Goal: Task Accomplishment & Management: Manage account settings

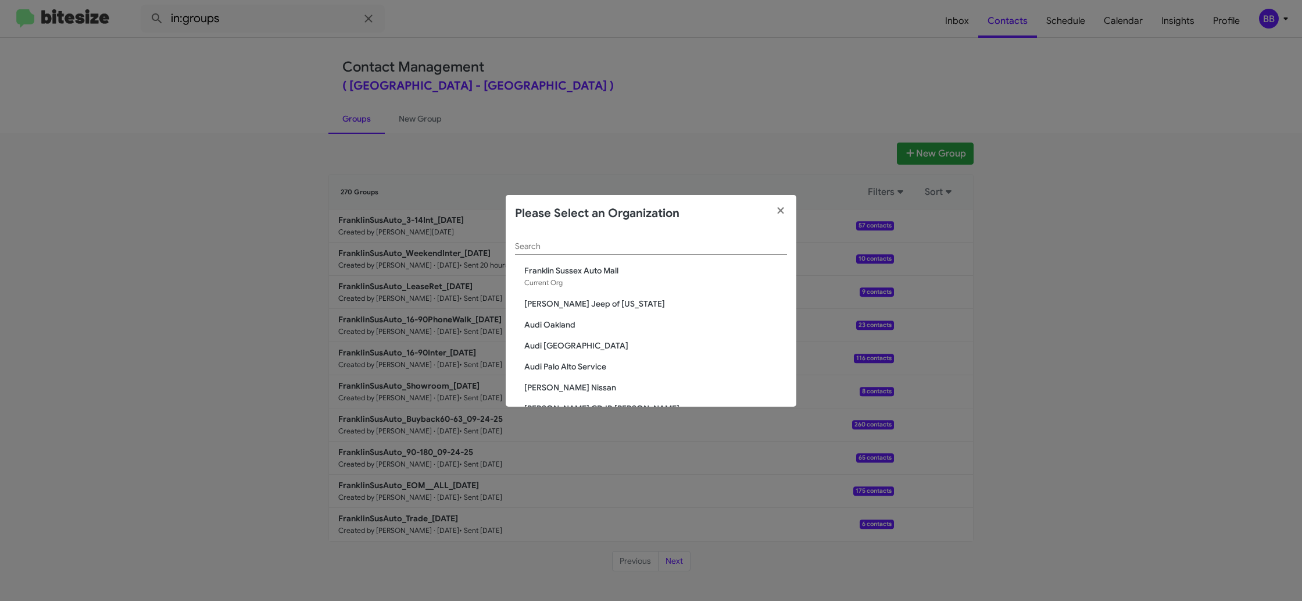
click at [568, 246] on input "Search" at bounding box center [651, 246] width 272 height 9
type input "toy"
click at [587, 329] on div "toy Search McGrath Elmhurst Toyota SERVICE: Fox Toyota SERVICE: Team Toyota Pri…" at bounding box center [651, 319] width 291 height 174
click at [588, 330] on span "SERVICE: Toyota 40" at bounding box center [655, 333] width 263 height 12
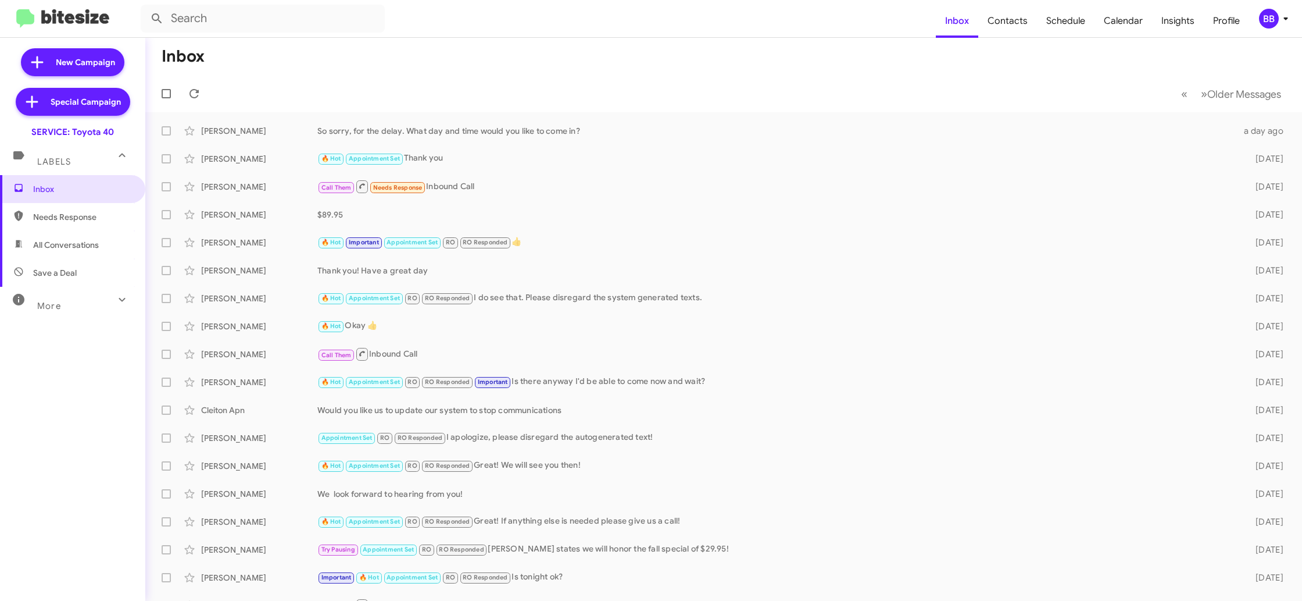
click at [1279, 28] on mat-toolbar "Inbox Contacts Schedule Calendar Insights Profile BB" at bounding box center [651, 18] width 1302 height 37
click at [1279, 22] on icon at bounding box center [1286, 19] width 14 height 14
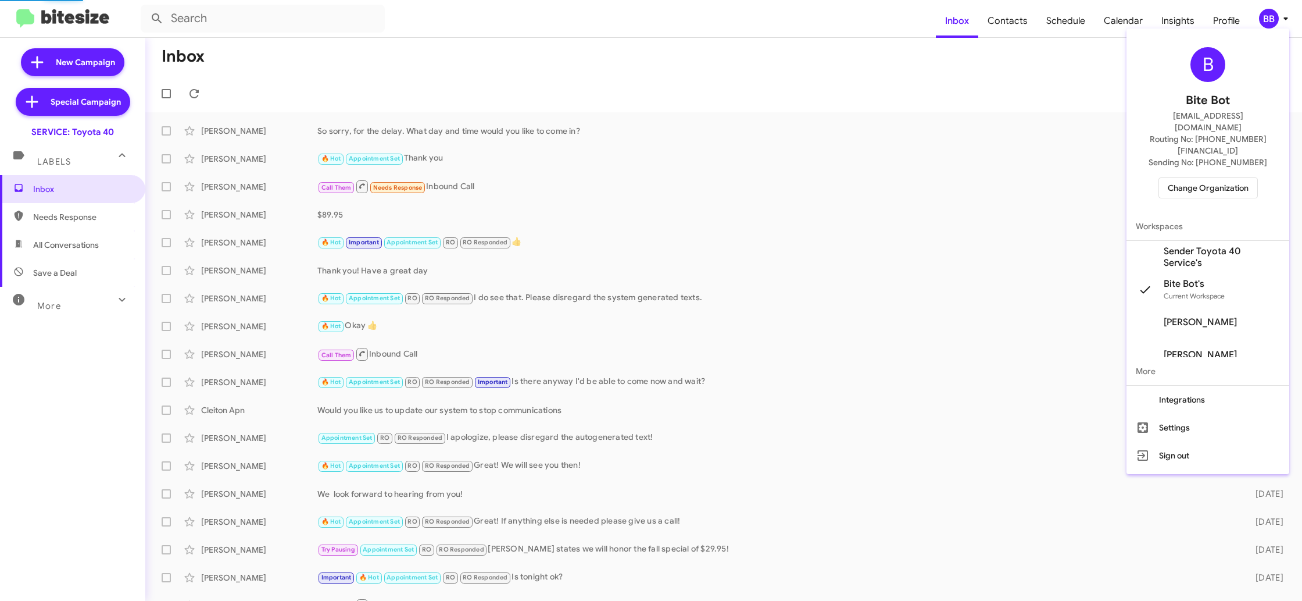
click at [1215, 245] on span "Sender Toyota 40 Service's" at bounding box center [1222, 256] width 116 height 23
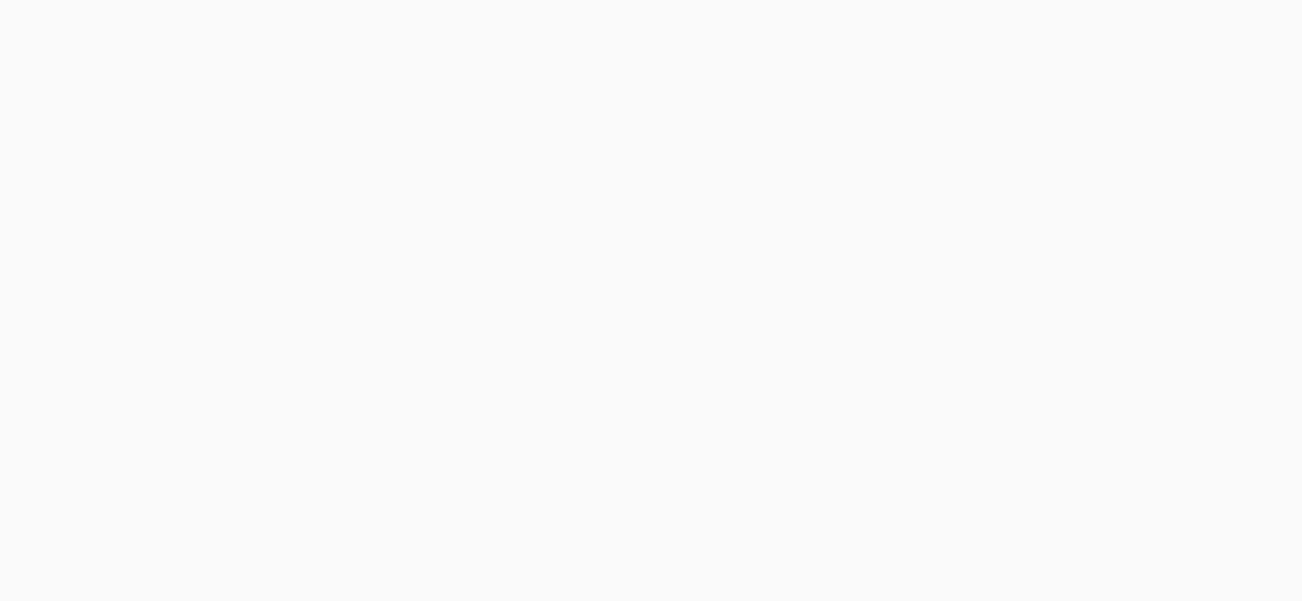
click at [995, 24] on body at bounding box center [651, 300] width 1302 height 601
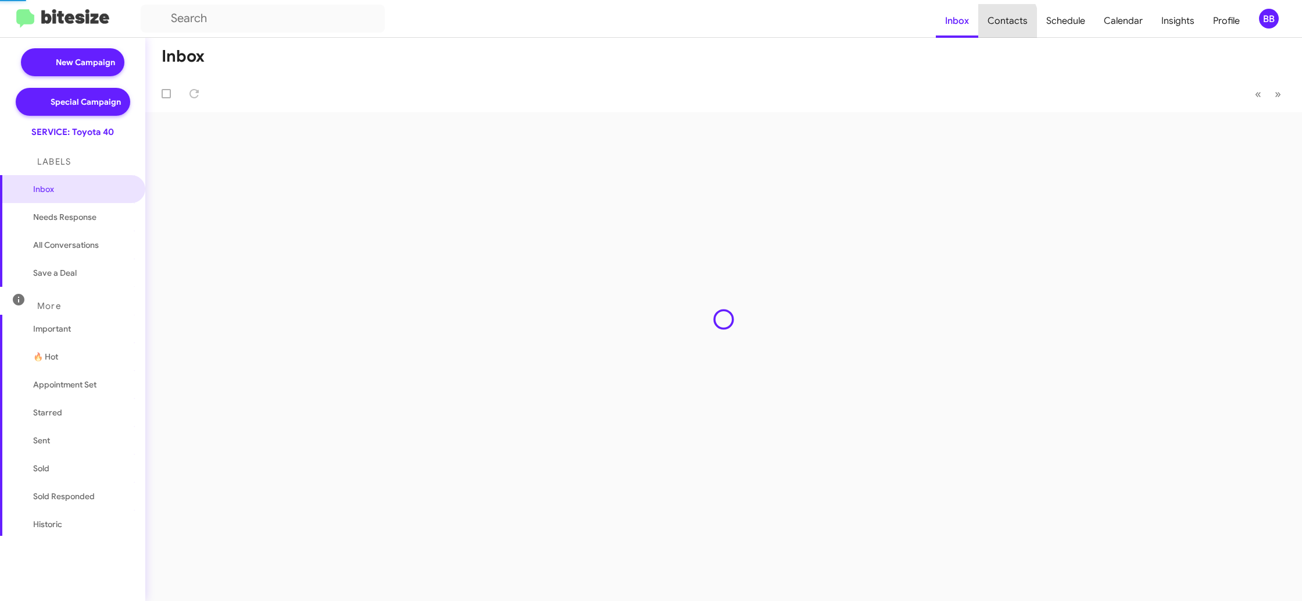
drag, startPoint x: 0, startPoint y: 0, endPoint x: 995, endPoint y: 24, distance: 995.5
click at [995, 24] on span "Contacts" at bounding box center [1007, 21] width 59 height 34
type input "in:groups"
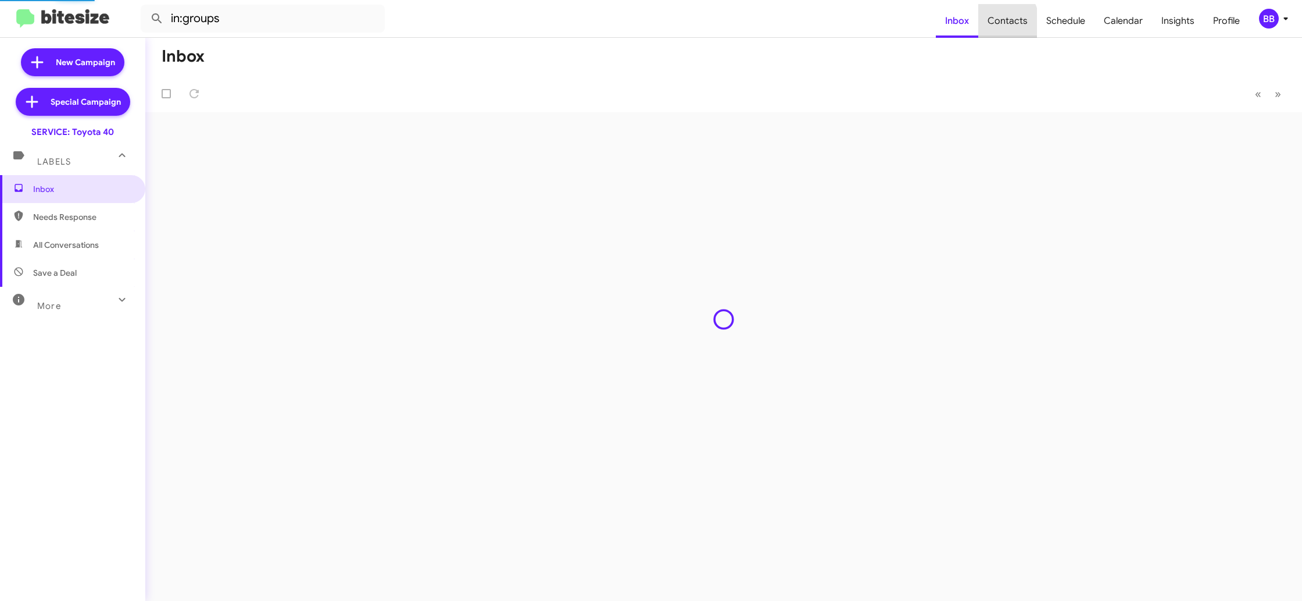
drag, startPoint x: 995, startPoint y: 24, endPoint x: 987, endPoint y: 26, distance: 8.8
click at [987, 26] on span "Contacts" at bounding box center [1007, 21] width 59 height 34
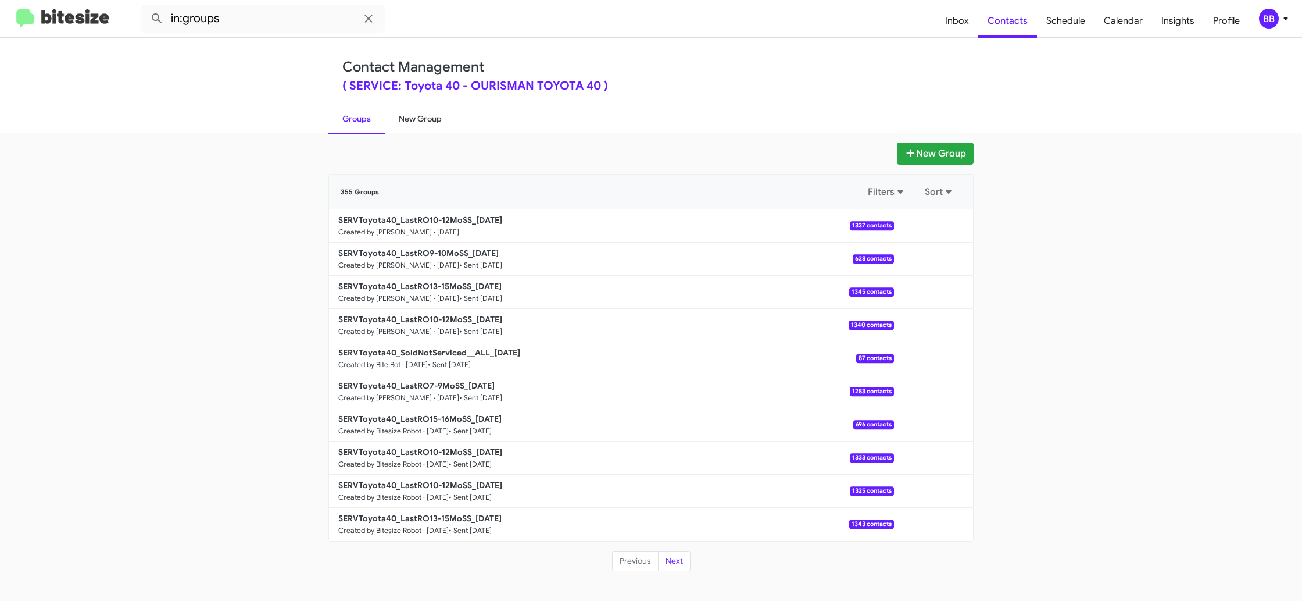
click at [418, 115] on link "New Group" at bounding box center [420, 118] width 71 height 30
click at [420, 105] on link "New Group" at bounding box center [420, 118] width 71 height 30
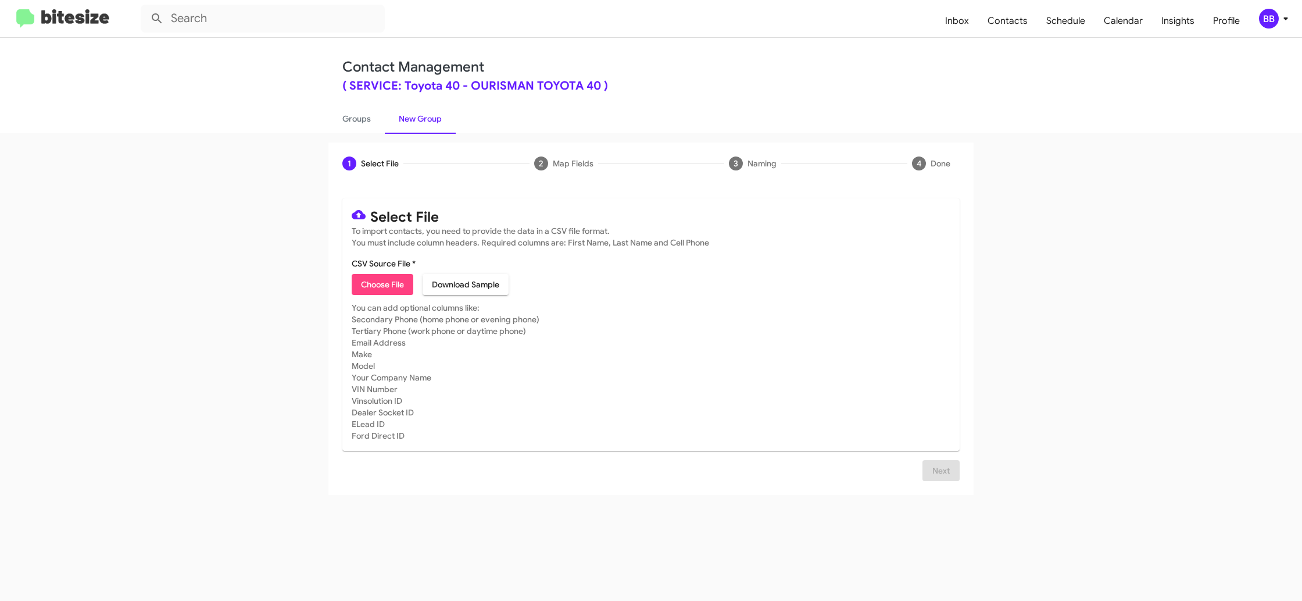
click at [1277, 21] on div "BB" at bounding box center [1269, 19] width 20 height 20
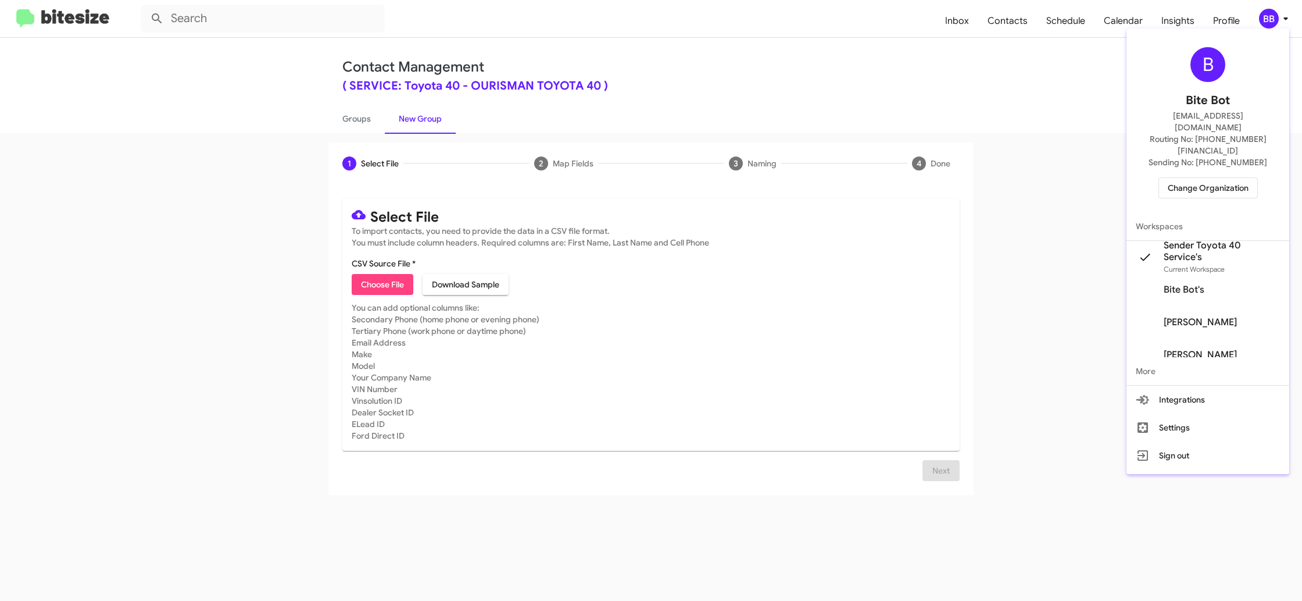
click at [966, 23] on div at bounding box center [651, 300] width 1302 height 601
click at [966, 23] on span "Inbox" at bounding box center [957, 21] width 42 height 34
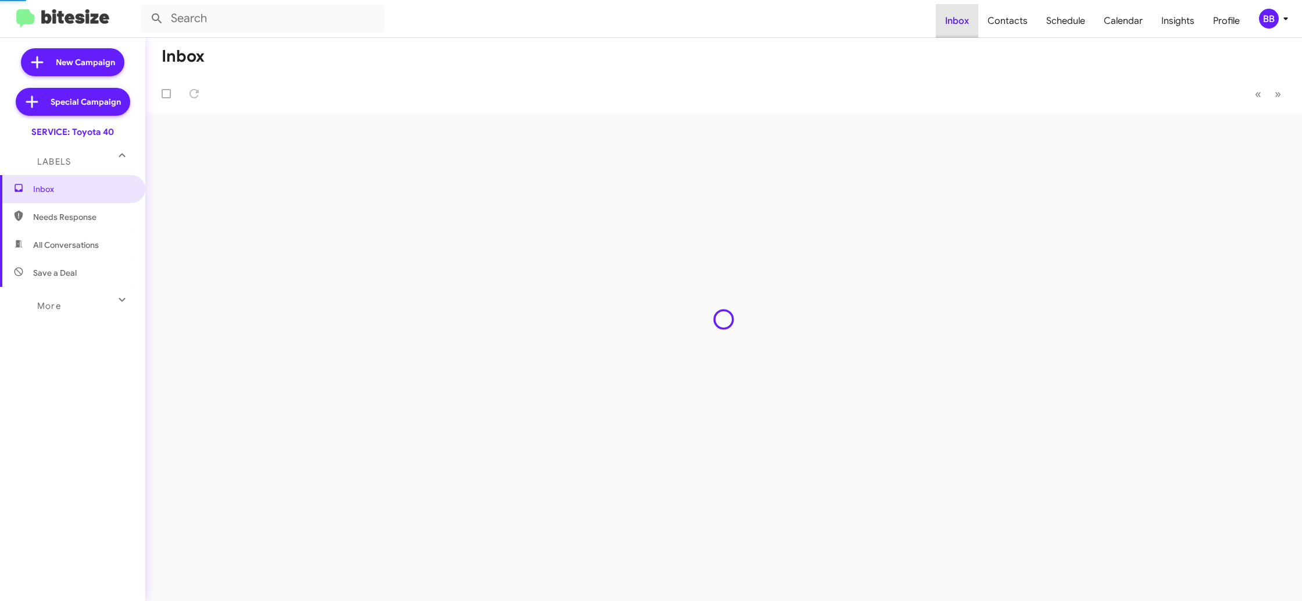
click at [966, 23] on span "Inbox" at bounding box center [957, 21] width 42 height 34
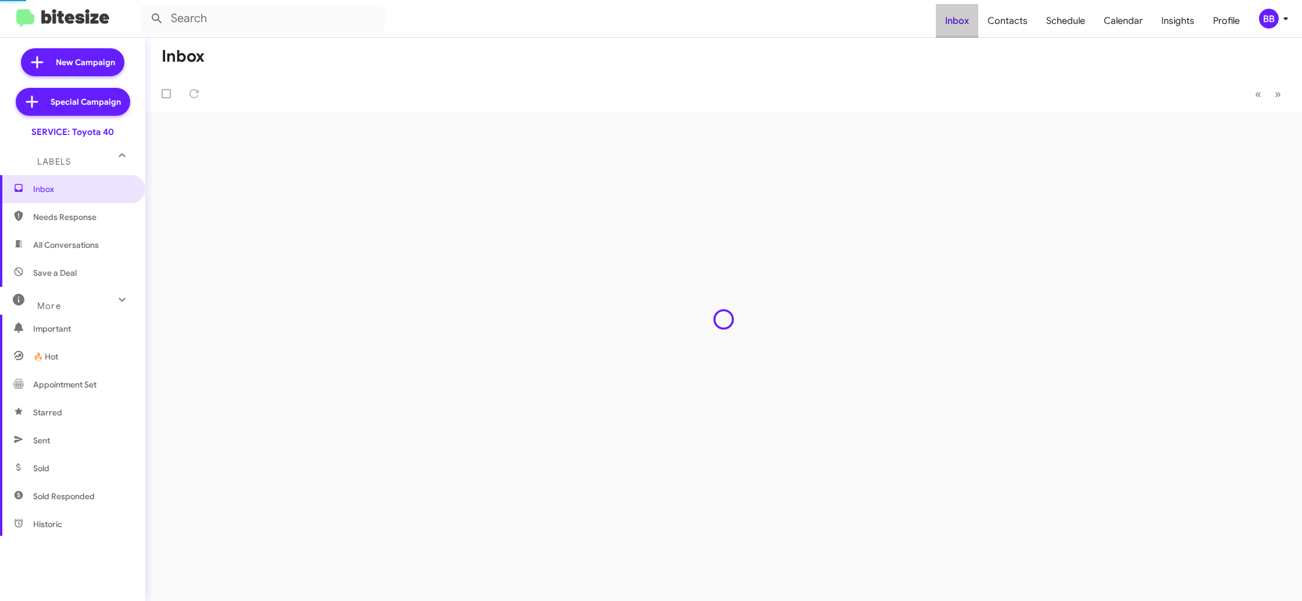
click at [966, 23] on span "Inbox" at bounding box center [957, 21] width 42 height 34
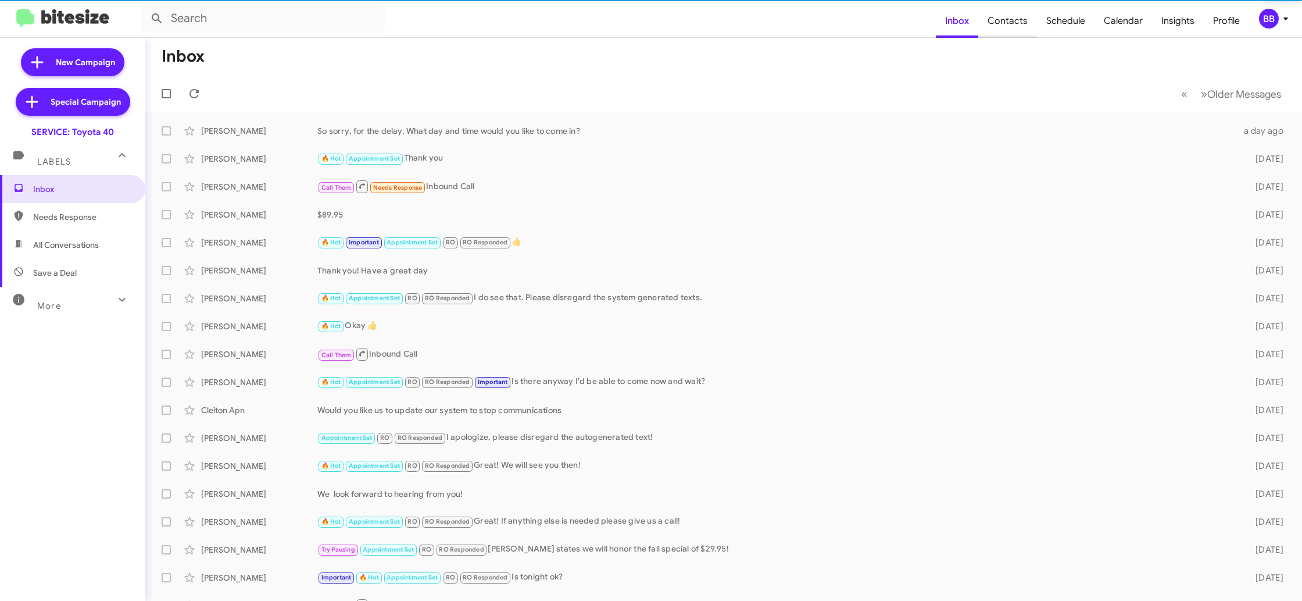
click at [1010, 22] on span "Contacts" at bounding box center [1007, 21] width 59 height 34
type input "in:groups"
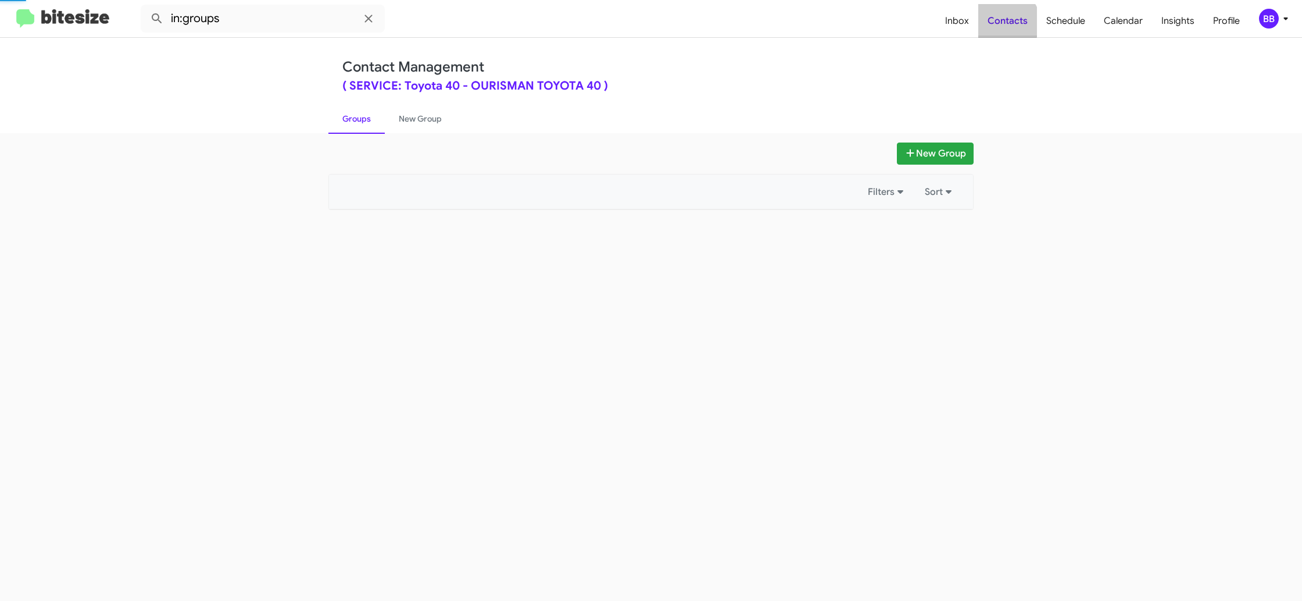
click at [1010, 22] on span "Contacts" at bounding box center [1007, 21] width 59 height 34
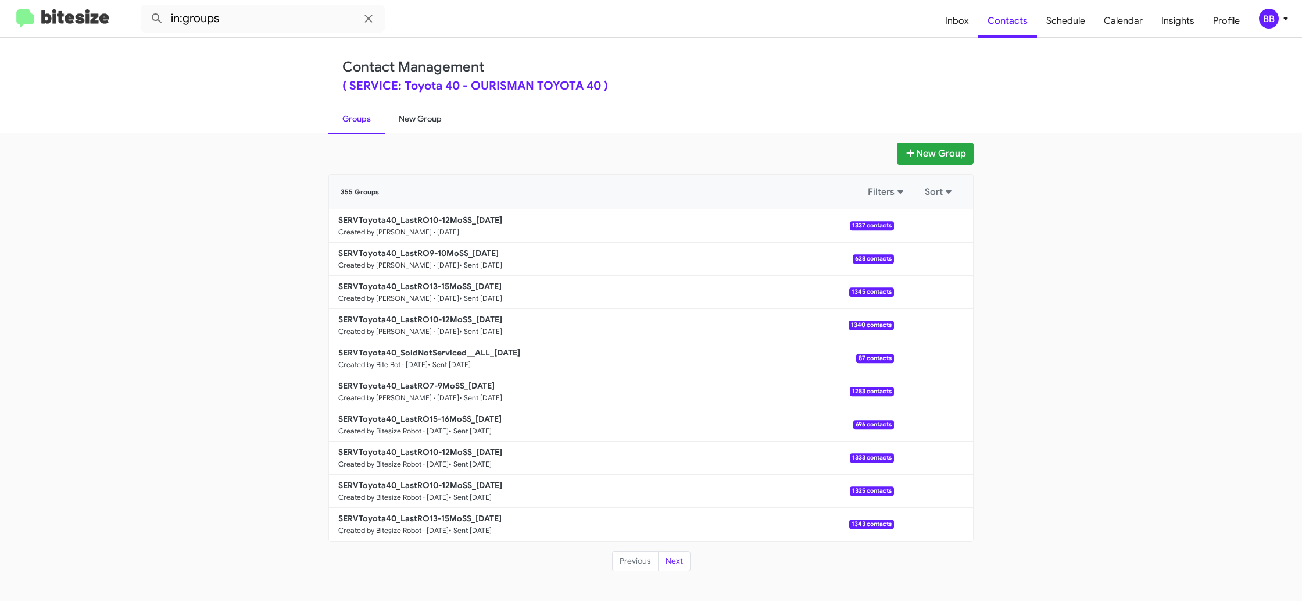
click at [425, 113] on link "New Group" at bounding box center [420, 118] width 71 height 30
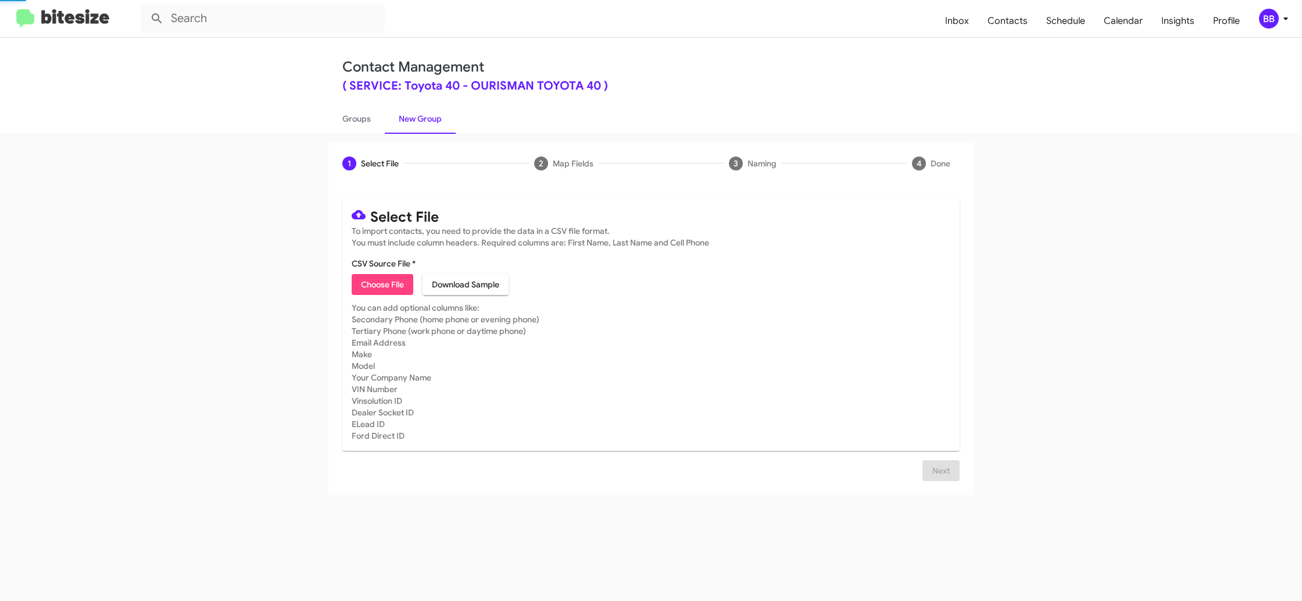
drag, startPoint x: 425, startPoint y: 113, endPoint x: 426, endPoint y: 190, distance: 77.3
click at [425, 113] on link "New Group" at bounding box center [420, 118] width 71 height 30
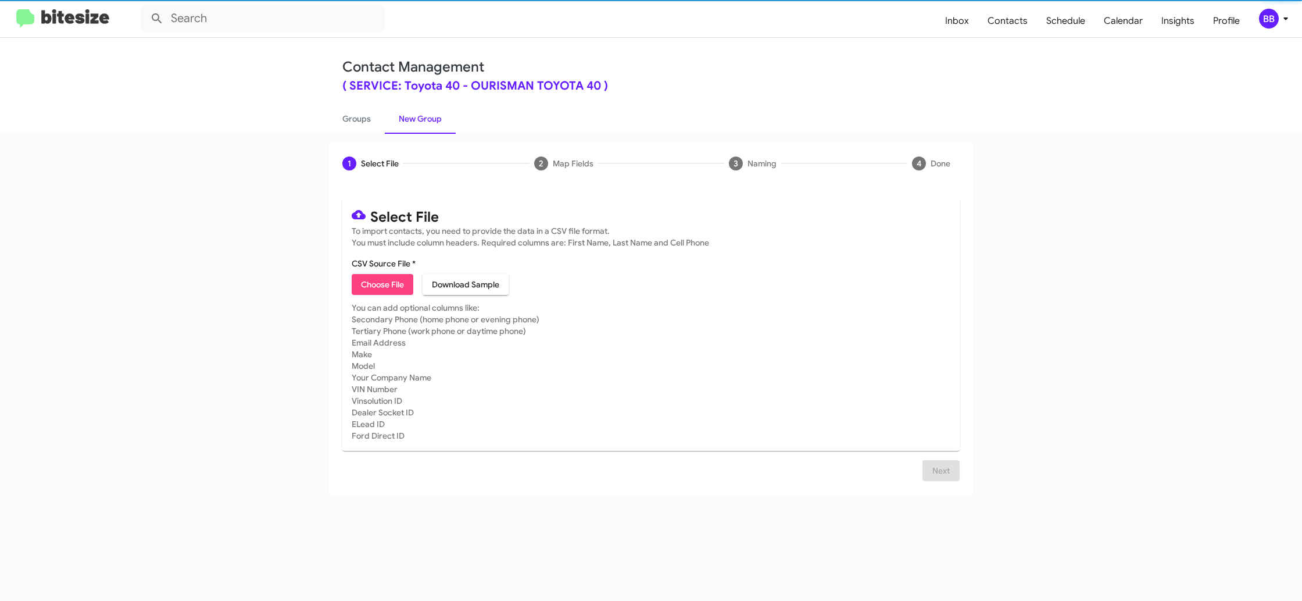
click at [384, 288] on span "Choose File" at bounding box center [382, 284] width 43 height 21
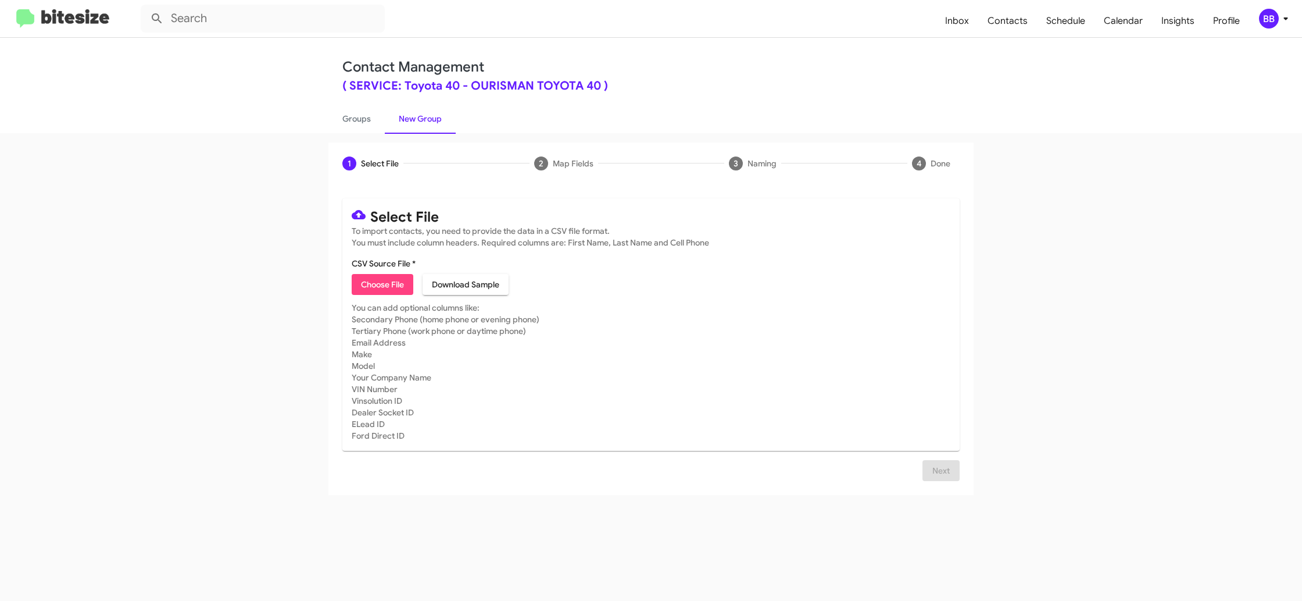
type input "SERVToyota40_LastRO15-16MoSS_09-30-25"
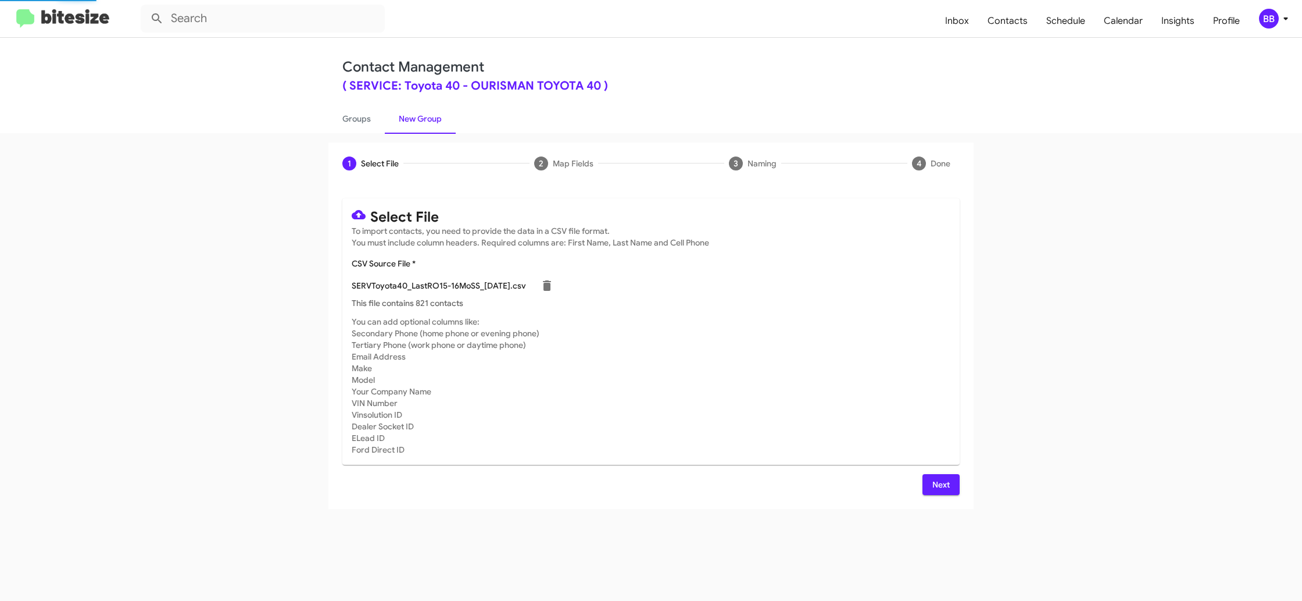
drag, startPoint x: 819, startPoint y: 403, endPoint x: 804, endPoint y: 399, distance: 15.1
click at [814, 401] on mat-card-subtitle "You can add optional columns like: Secondary Phone (home phone or evening phone…" at bounding box center [651, 386] width 599 height 140
click at [941, 485] on span "Next" at bounding box center [941, 484] width 19 height 21
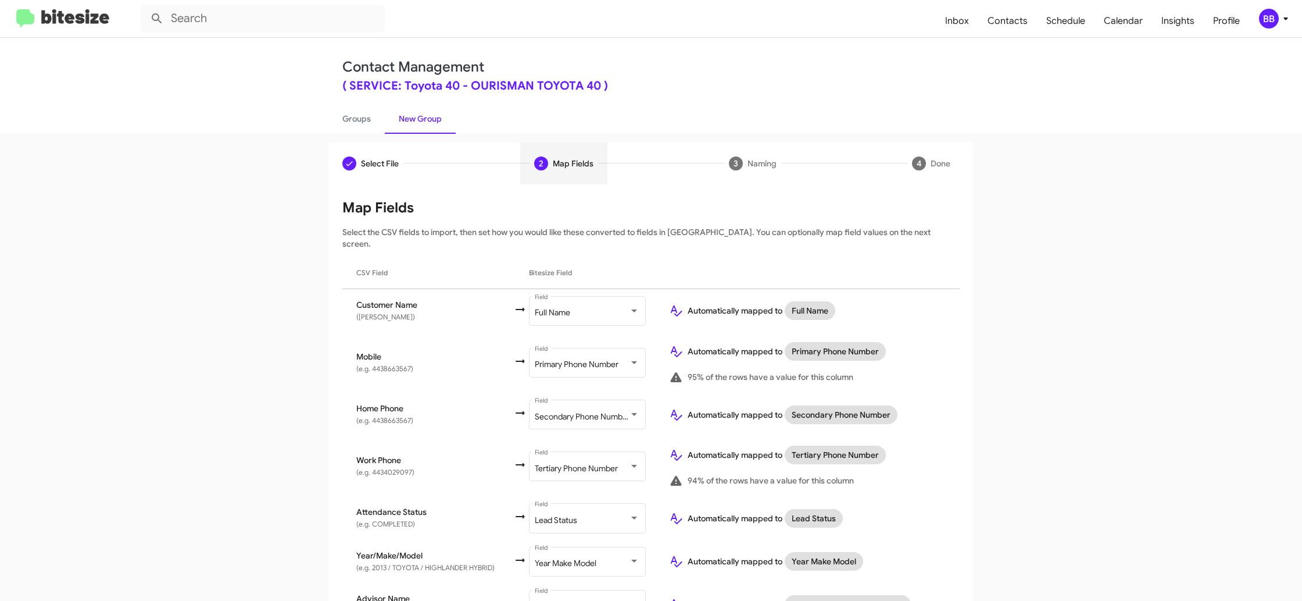
scroll to position [103, 0]
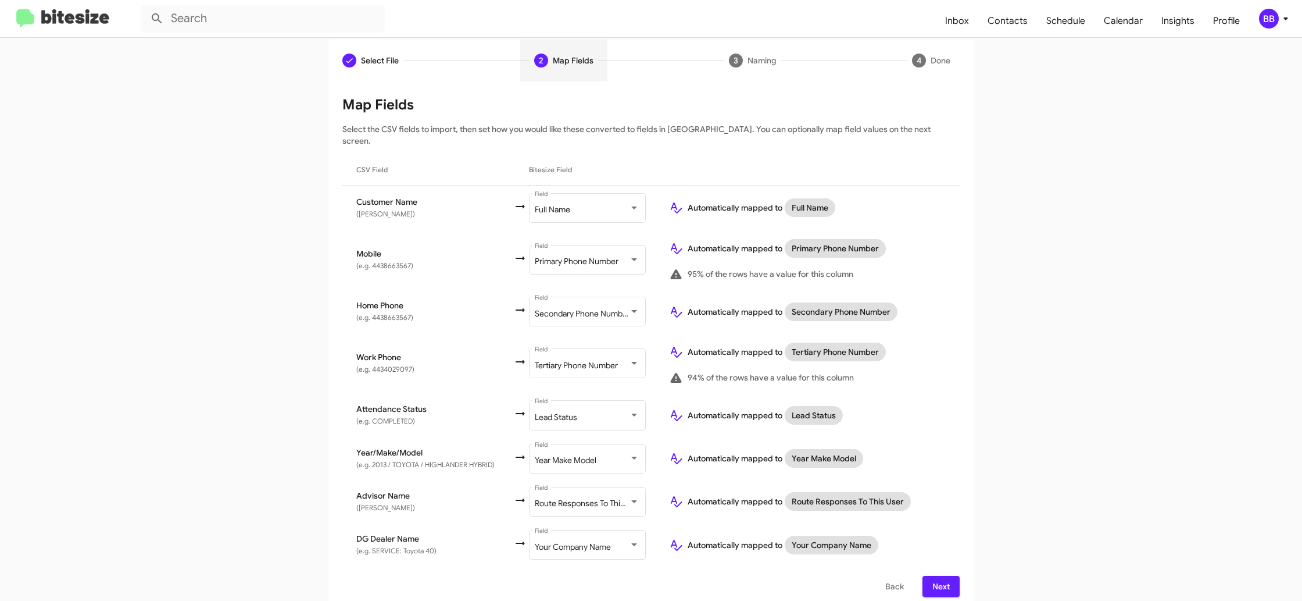
click at [1273, 28] on div "BB" at bounding box center [1269, 19] width 20 height 20
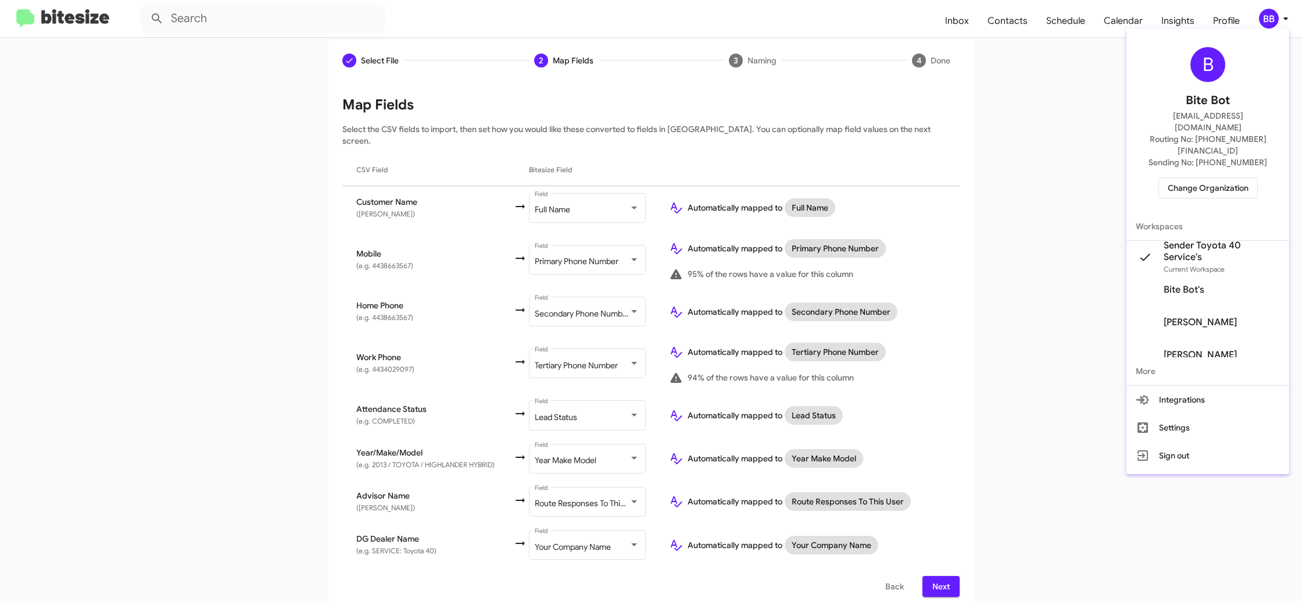
click at [1279, 21] on div at bounding box center [651, 300] width 1302 height 601
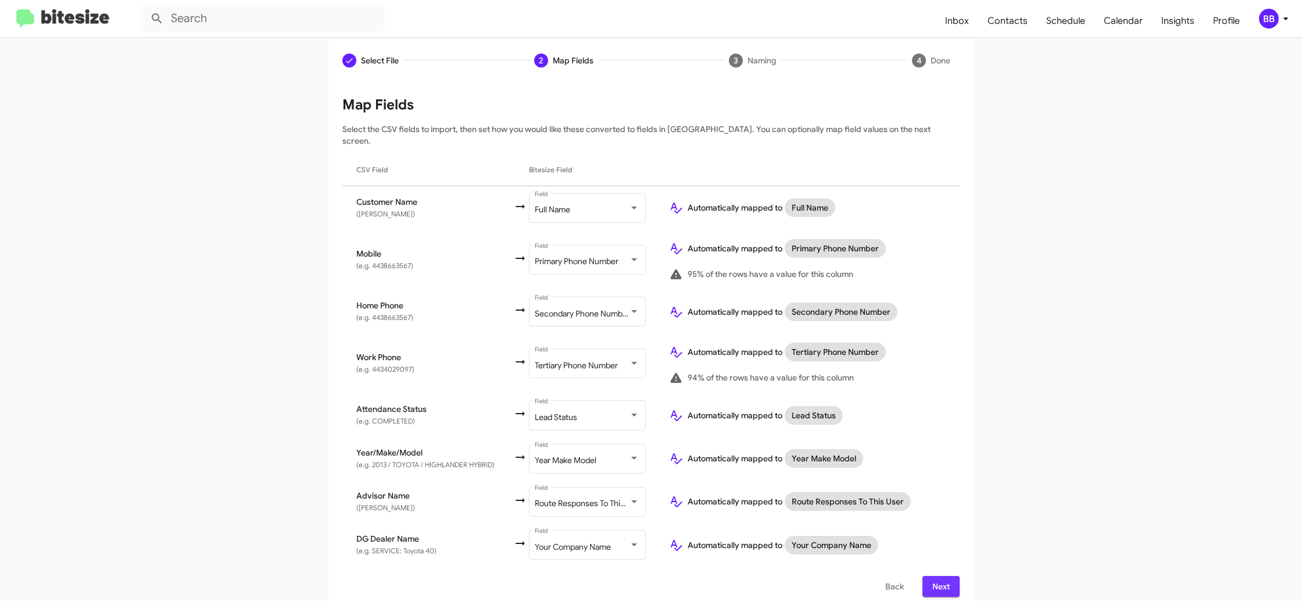
click at [936, 576] on span "Next" at bounding box center [941, 586] width 19 height 21
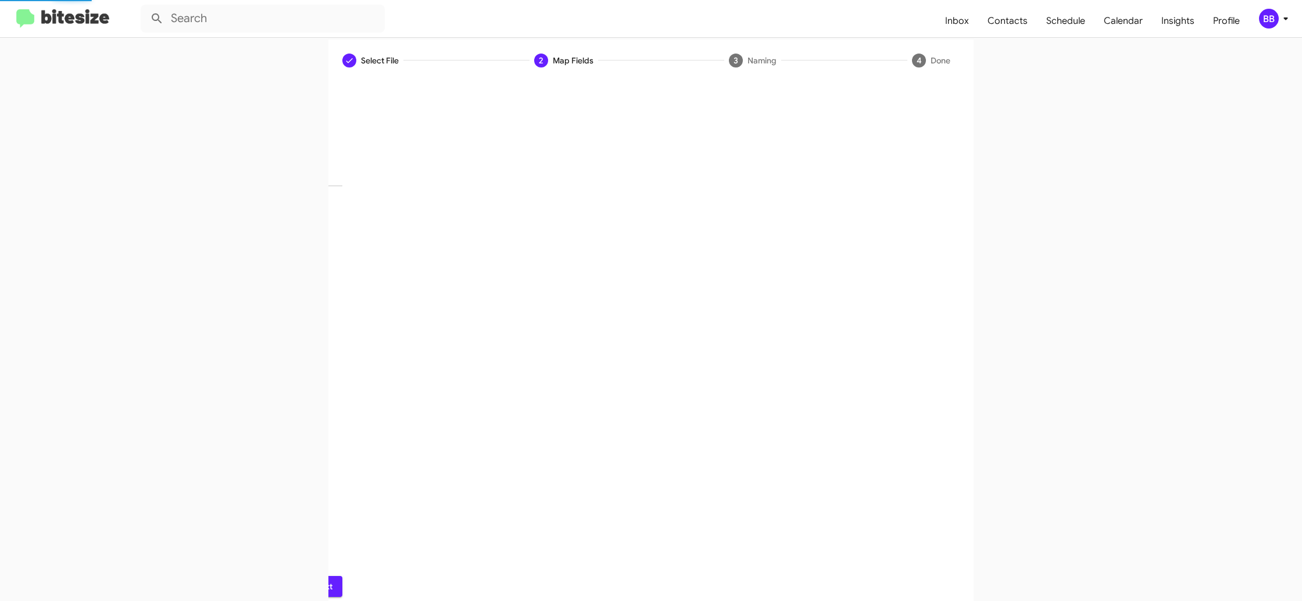
scroll to position [0, 0]
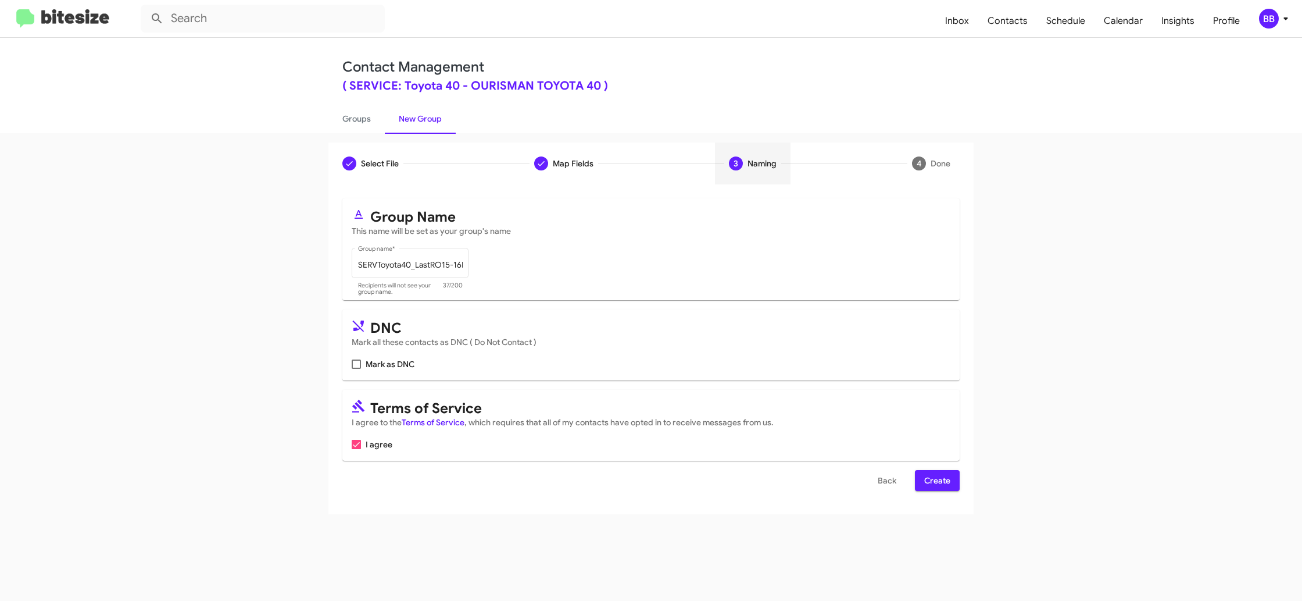
click at [948, 483] on span "Create" at bounding box center [937, 480] width 26 height 21
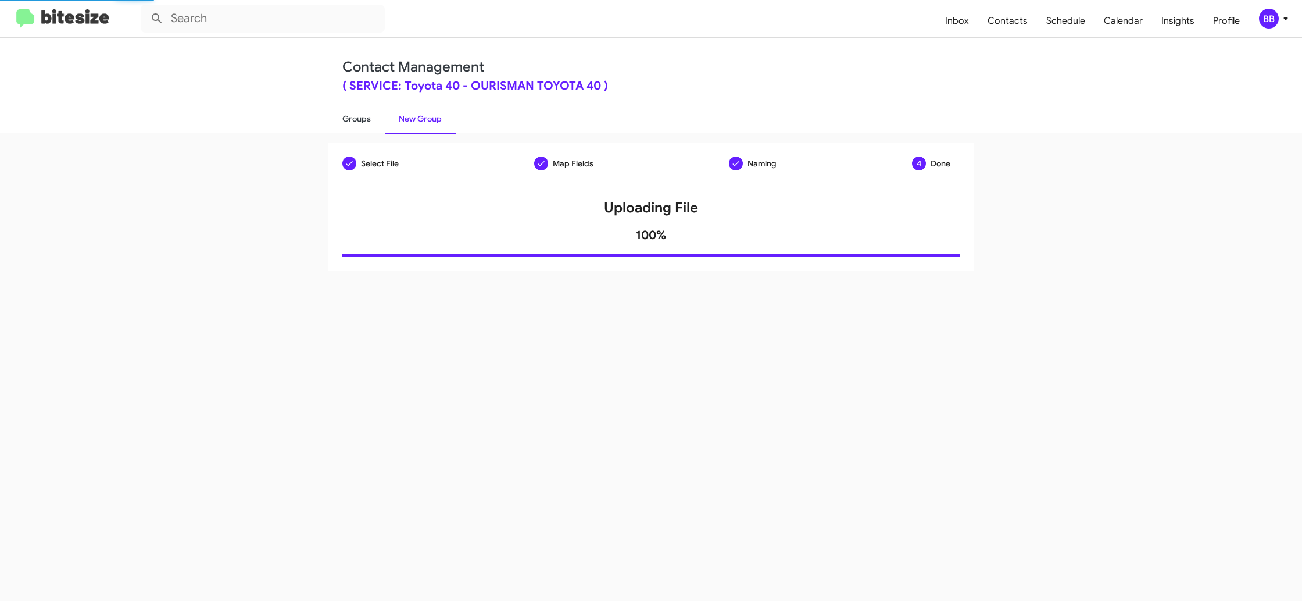
click at [370, 123] on link "Groups" at bounding box center [356, 118] width 56 height 30
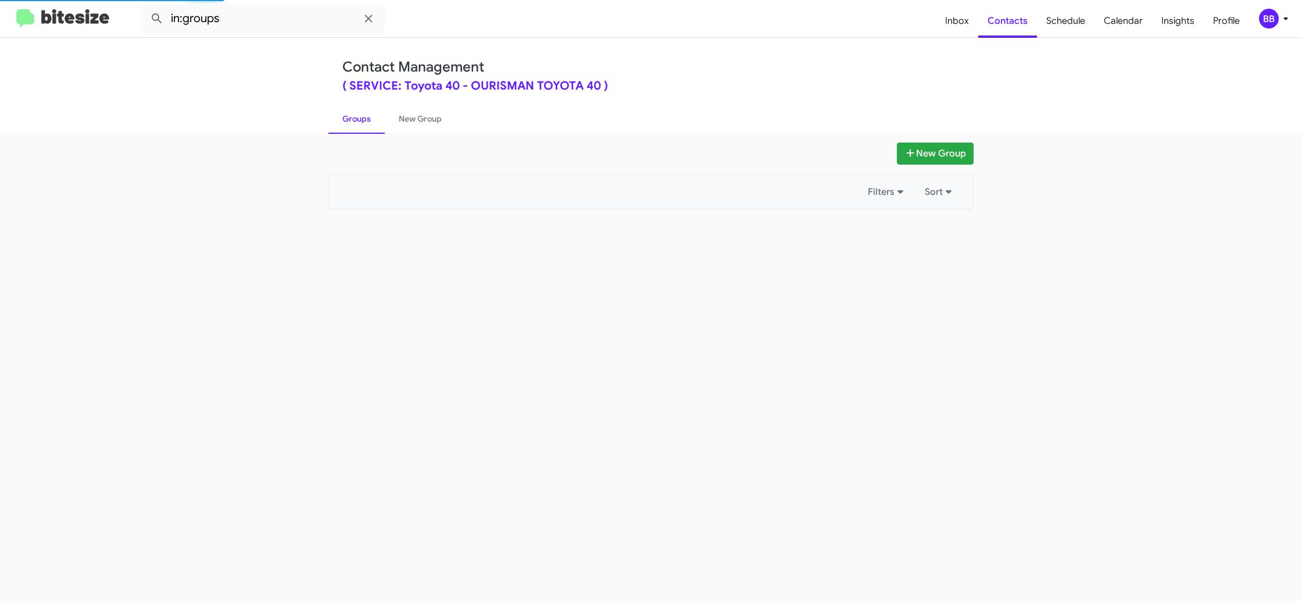
click at [370, 123] on link "Groups" at bounding box center [356, 118] width 56 height 30
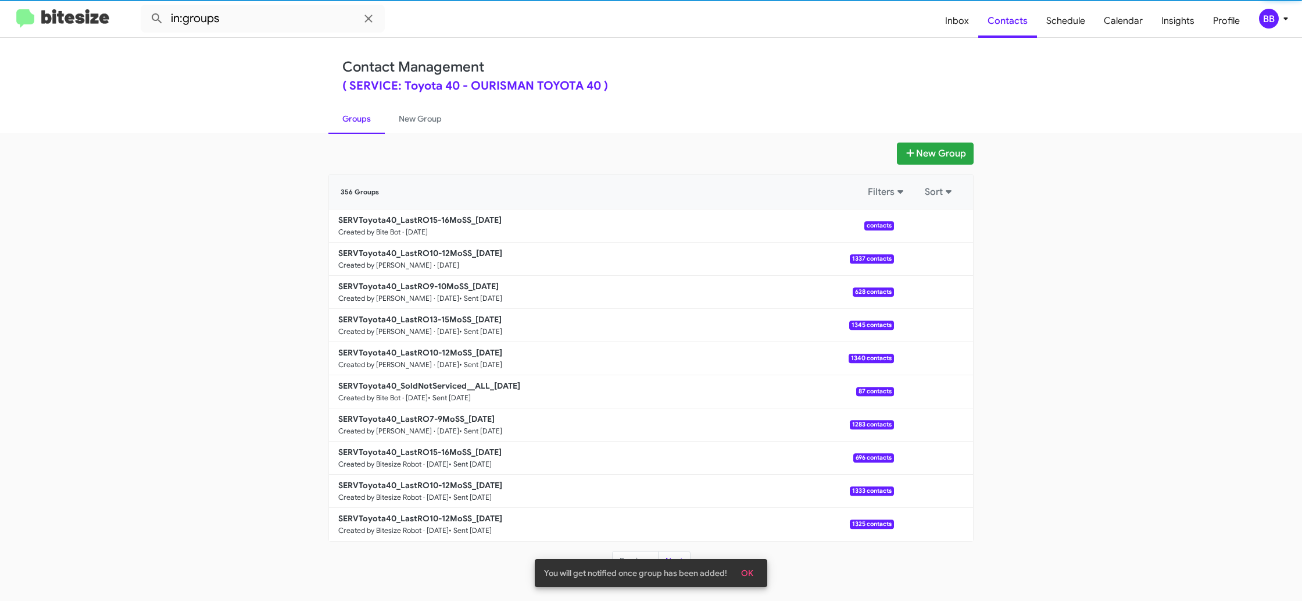
click at [370, 123] on link "Groups" at bounding box center [356, 118] width 56 height 30
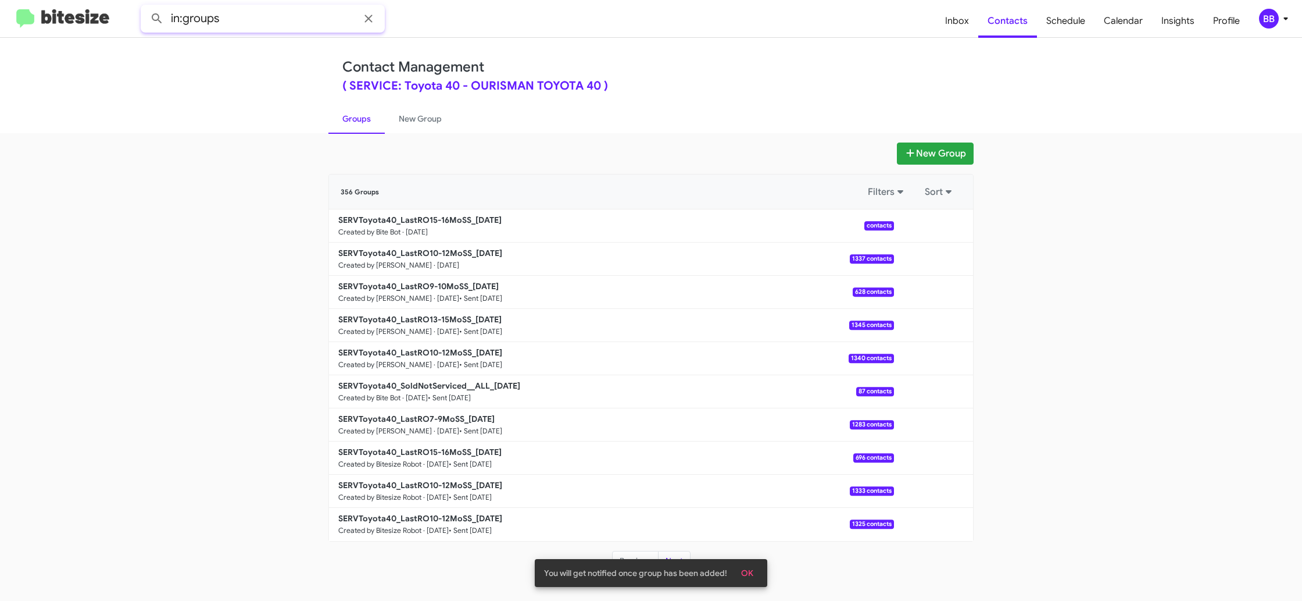
click at [245, 24] on input "in:groups" at bounding box center [263, 19] width 244 height 28
type input "in:groups 15-"
click at [145, 7] on button at bounding box center [156, 18] width 23 height 23
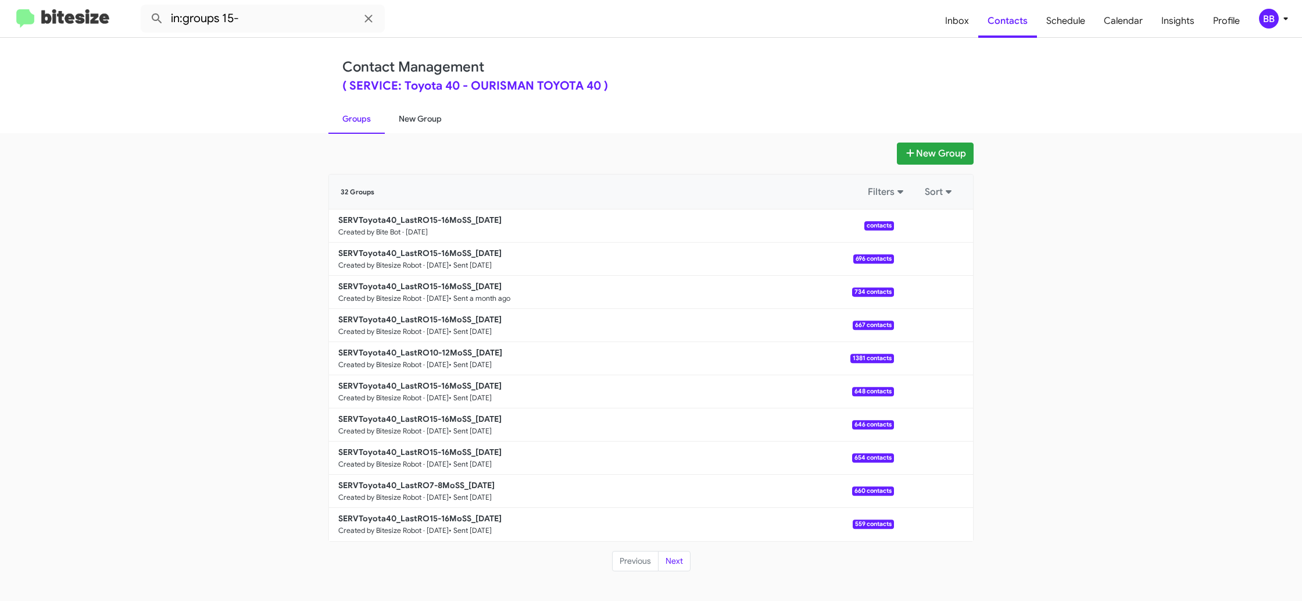
click at [426, 119] on link "New Group" at bounding box center [420, 118] width 71 height 30
drag, startPoint x: 426, startPoint y: 119, endPoint x: 415, endPoint y: 118, distance: 10.5
click at [425, 119] on link "New Group" at bounding box center [420, 118] width 71 height 30
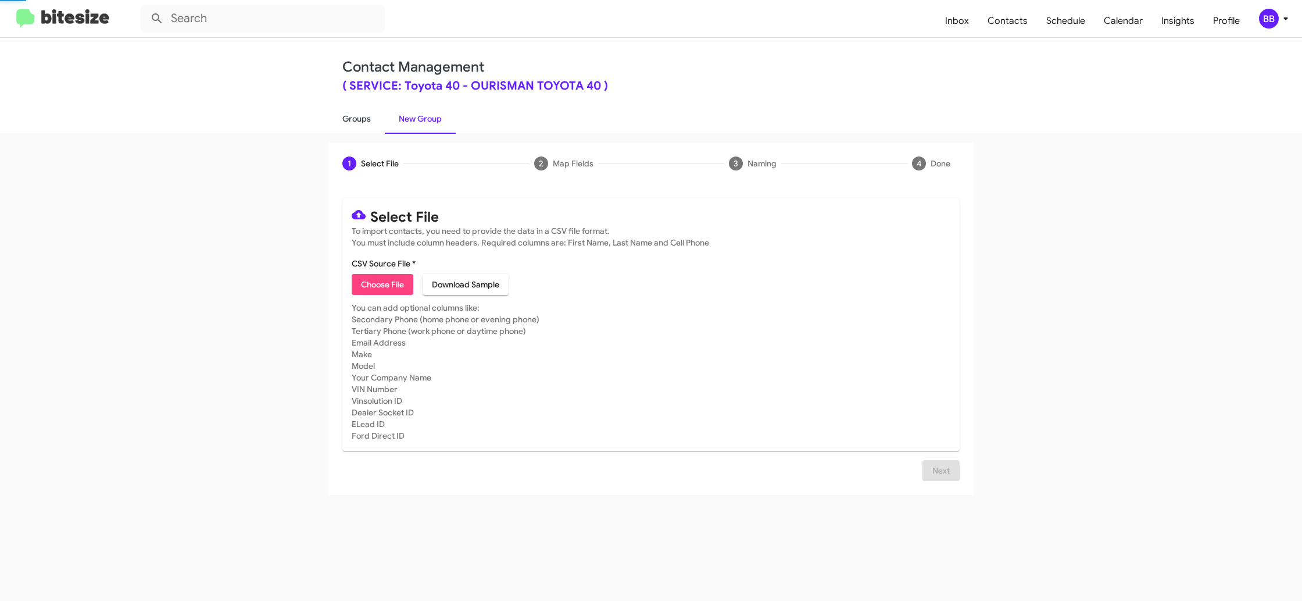
click at [369, 117] on link "Groups" at bounding box center [356, 118] width 56 height 30
type input "in:groups"
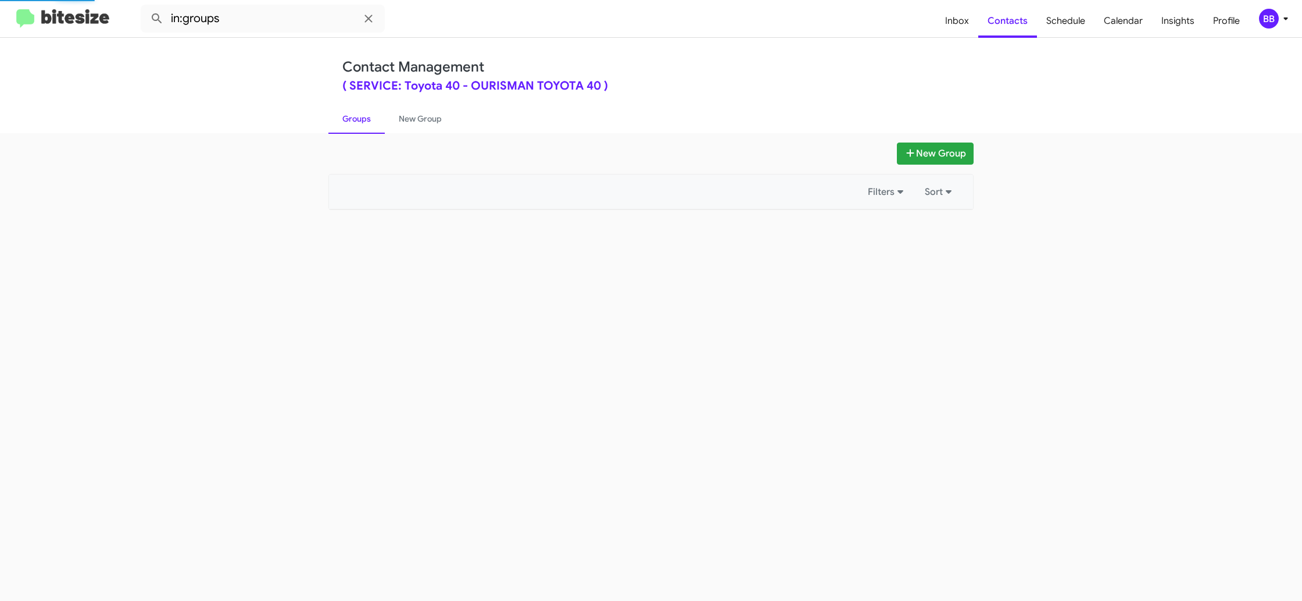
click at [369, 117] on link "Groups" at bounding box center [356, 118] width 56 height 30
drag, startPoint x: 369, startPoint y: 117, endPoint x: 395, endPoint y: 113, distance: 27.0
click at [369, 116] on link "Groups" at bounding box center [356, 118] width 56 height 30
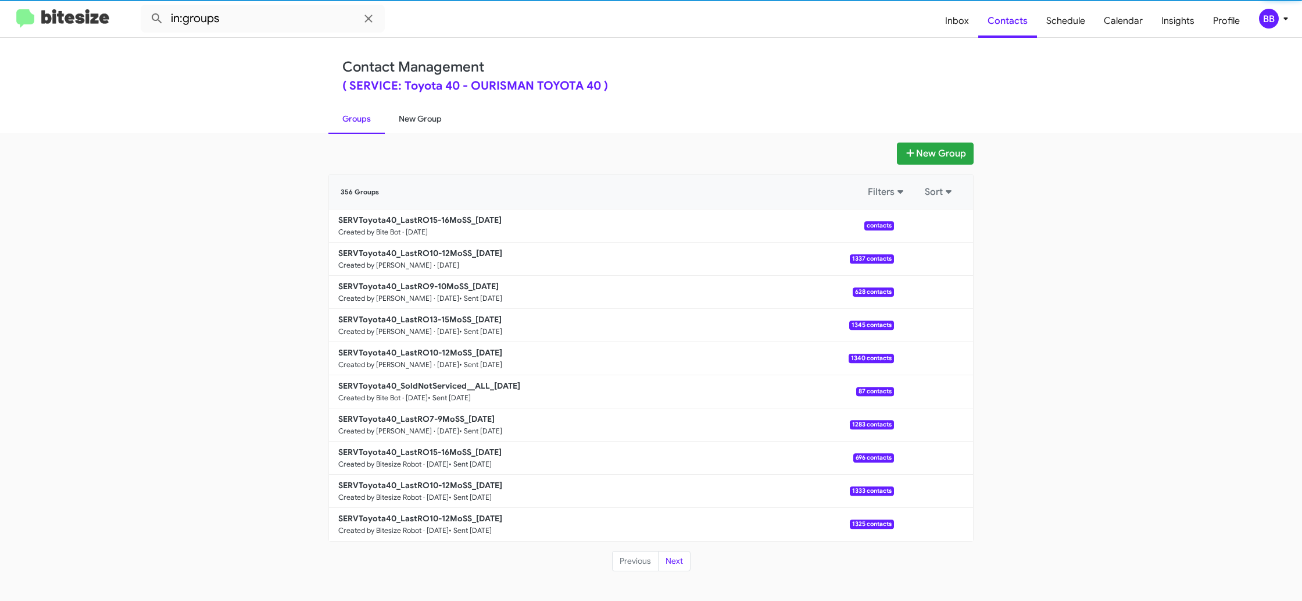
click at [395, 113] on link "New Group" at bounding box center [420, 118] width 71 height 30
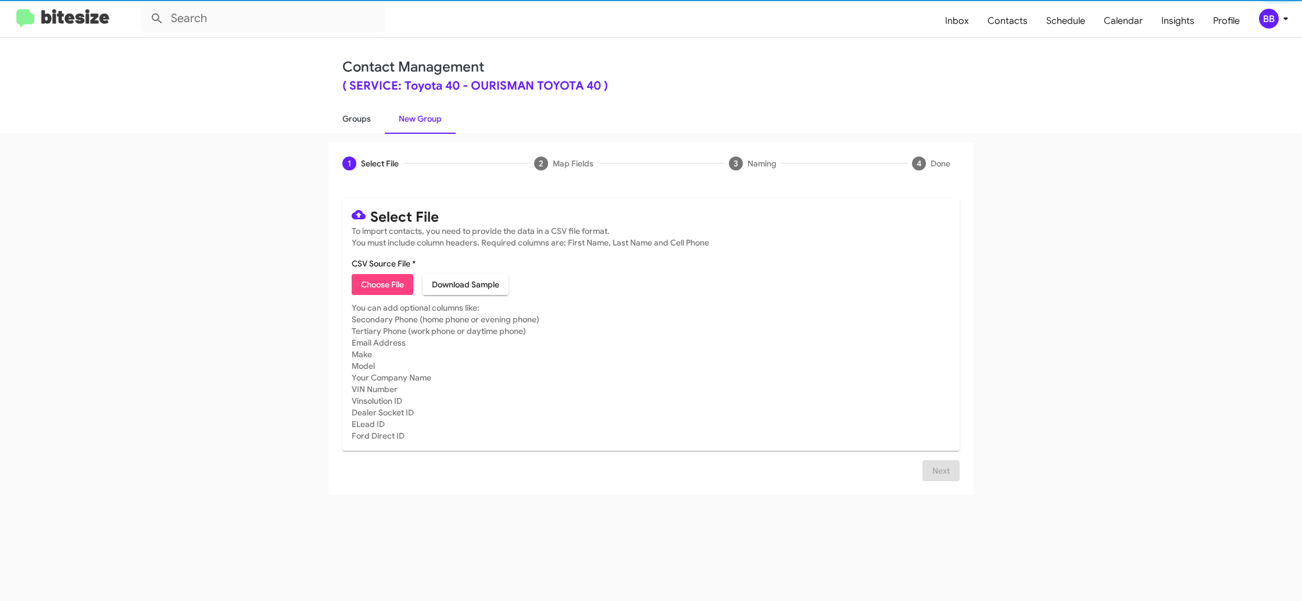
click at [353, 115] on link "Groups" at bounding box center [356, 118] width 56 height 30
type input "in:groups"
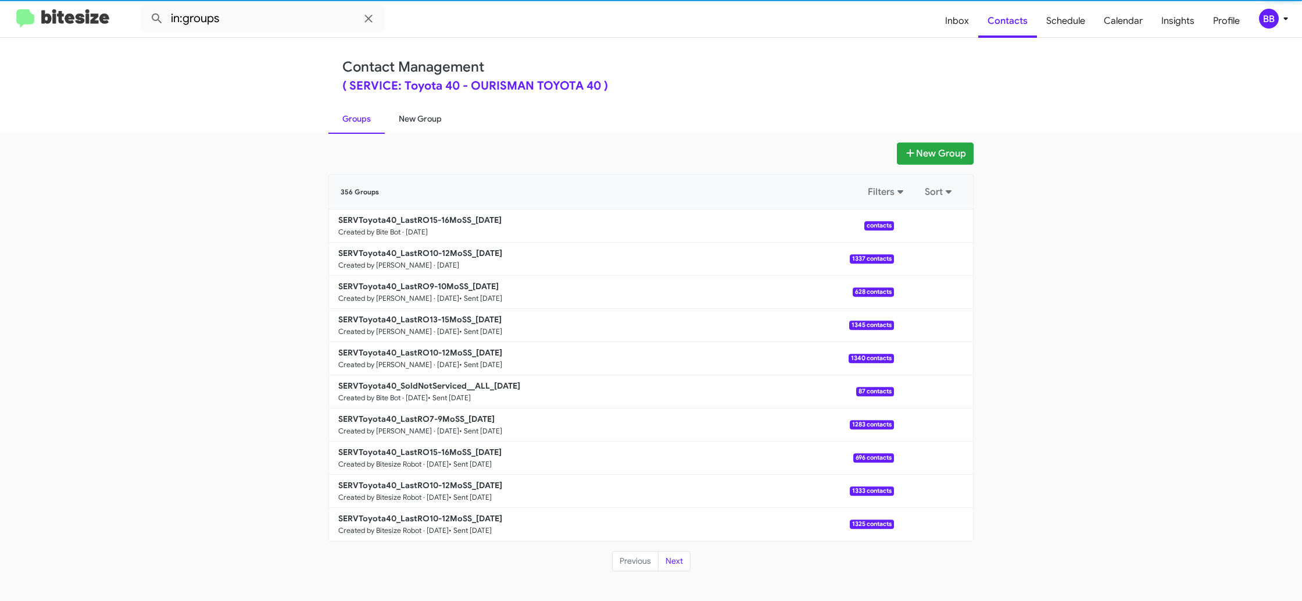
click at [412, 116] on link "New Group" at bounding box center [420, 118] width 71 height 30
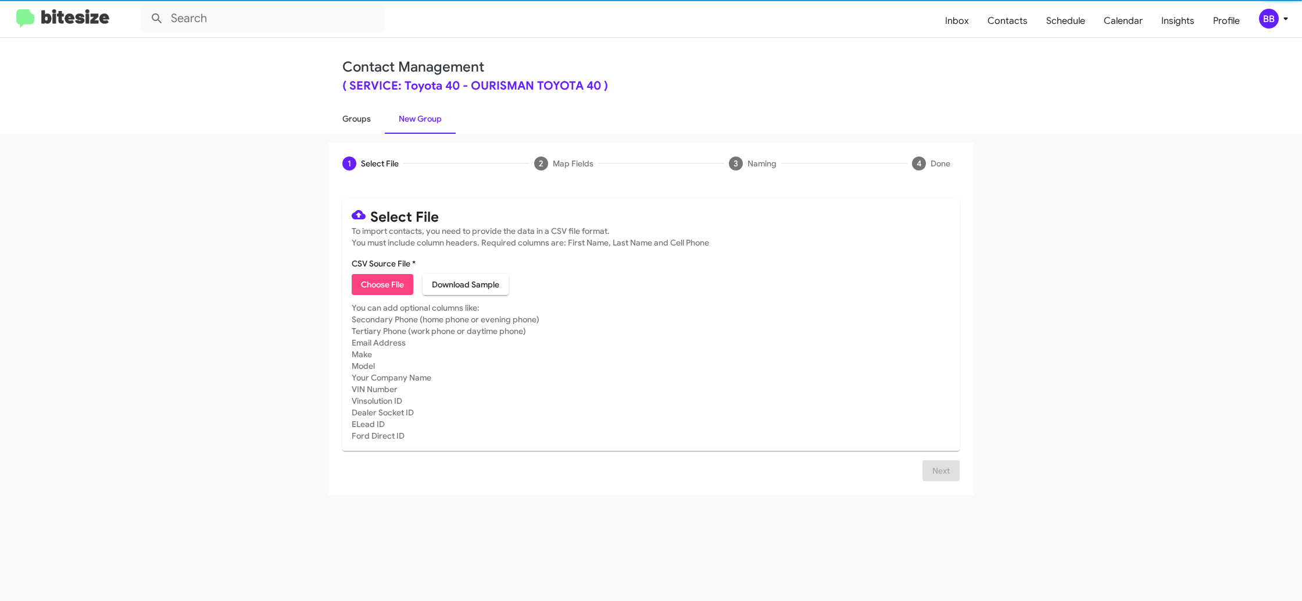
click at [353, 119] on link "Groups" at bounding box center [356, 118] width 56 height 30
type input "in:groups"
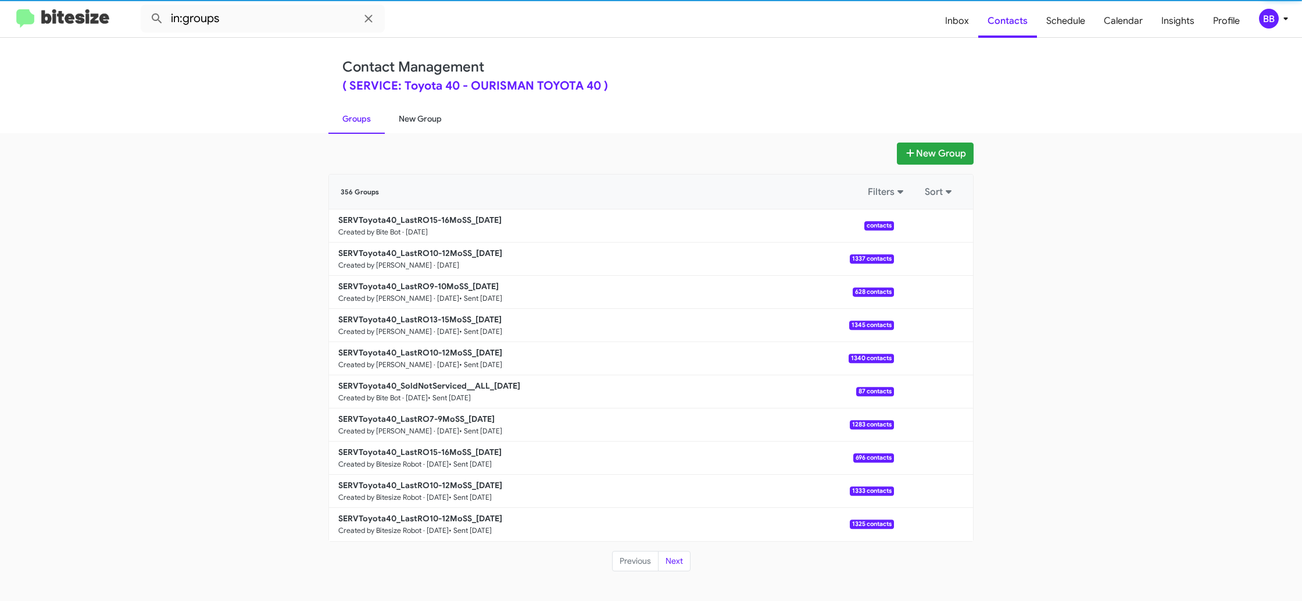
click at [419, 114] on link "New Group" at bounding box center [420, 118] width 71 height 30
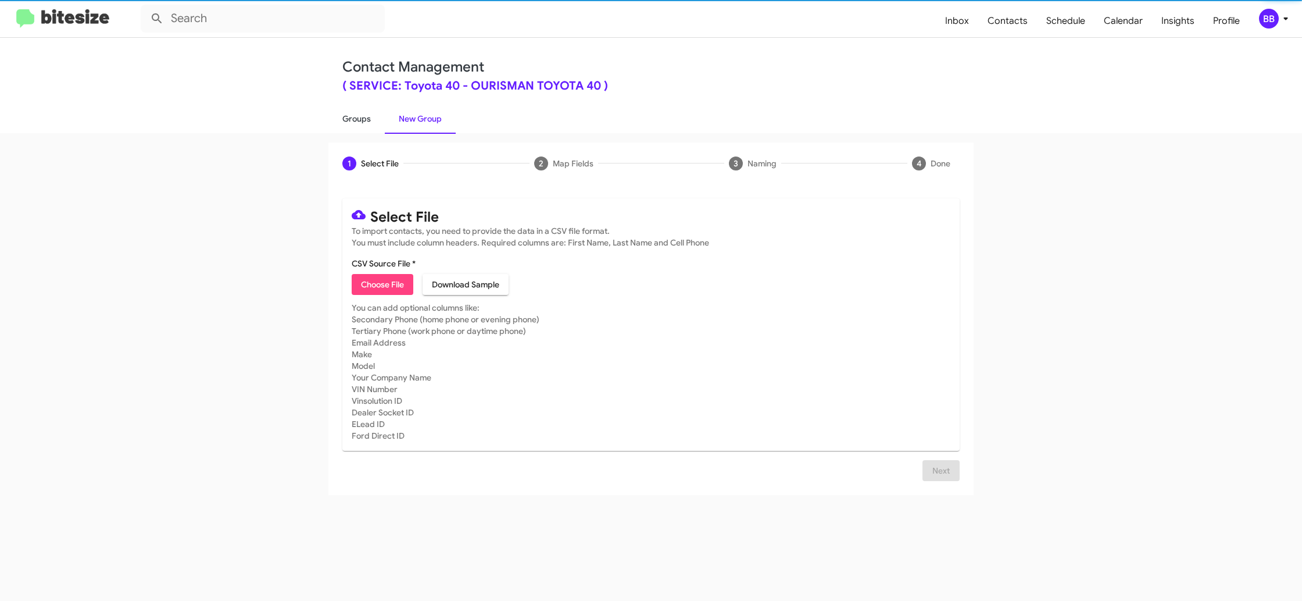
click at [366, 113] on link "Groups" at bounding box center [356, 118] width 56 height 30
type input "in:groups"
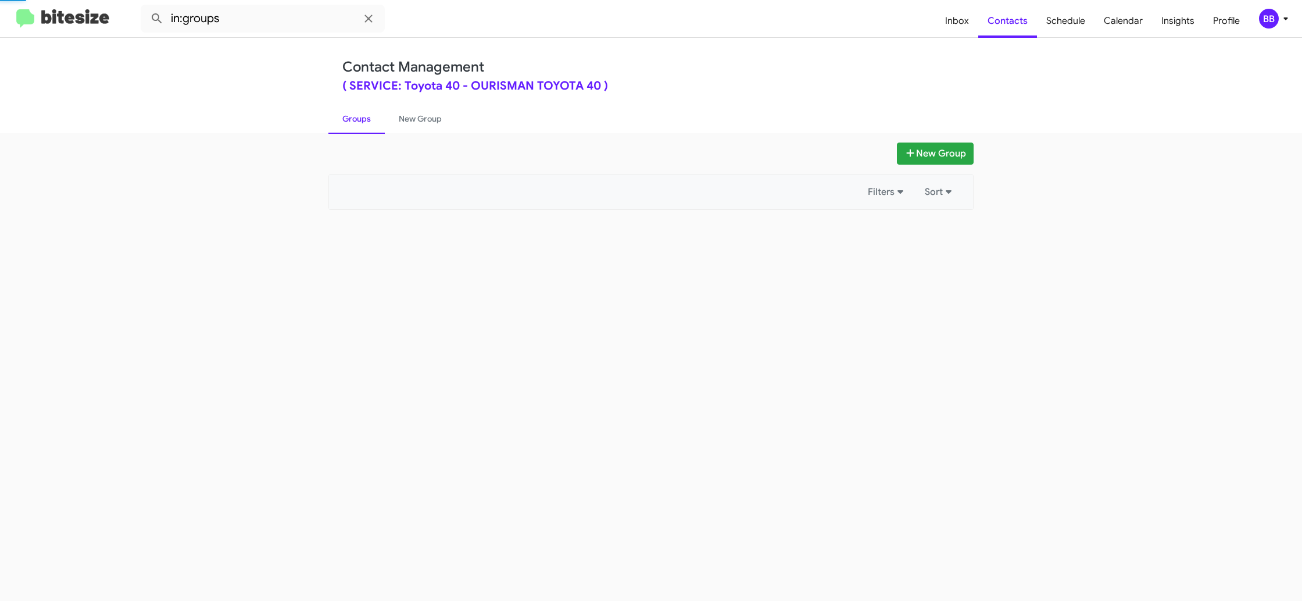
click at [366, 113] on link "Groups" at bounding box center [356, 118] width 56 height 30
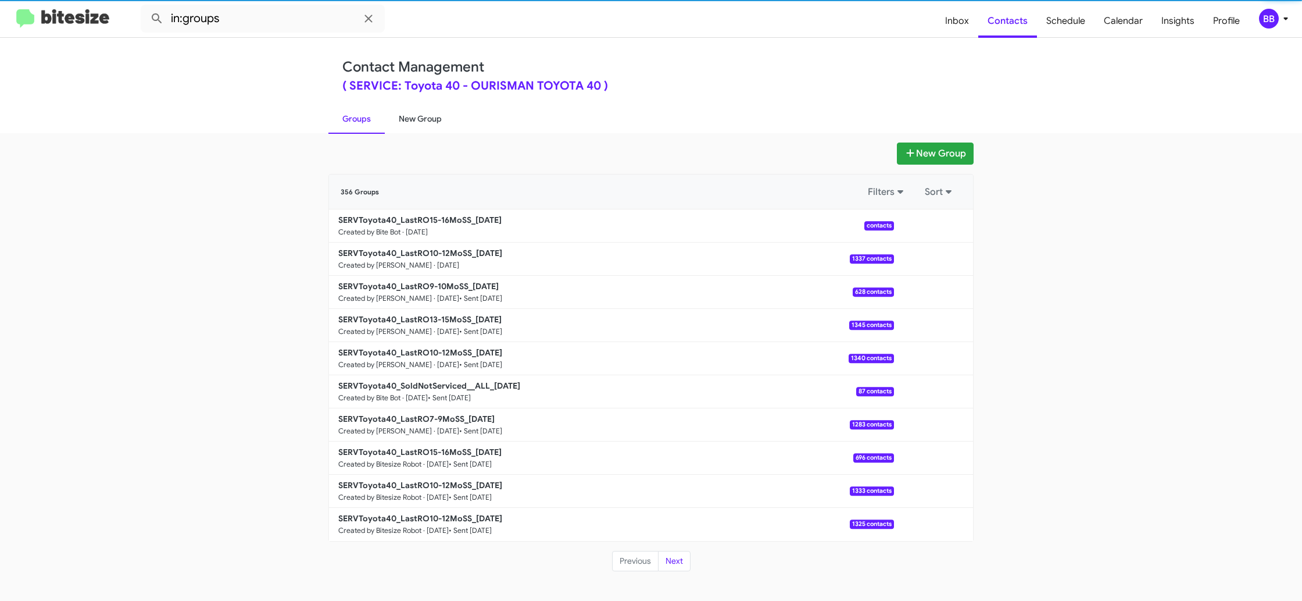
click at [414, 113] on link "New Group" at bounding box center [420, 118] width 71 height 30
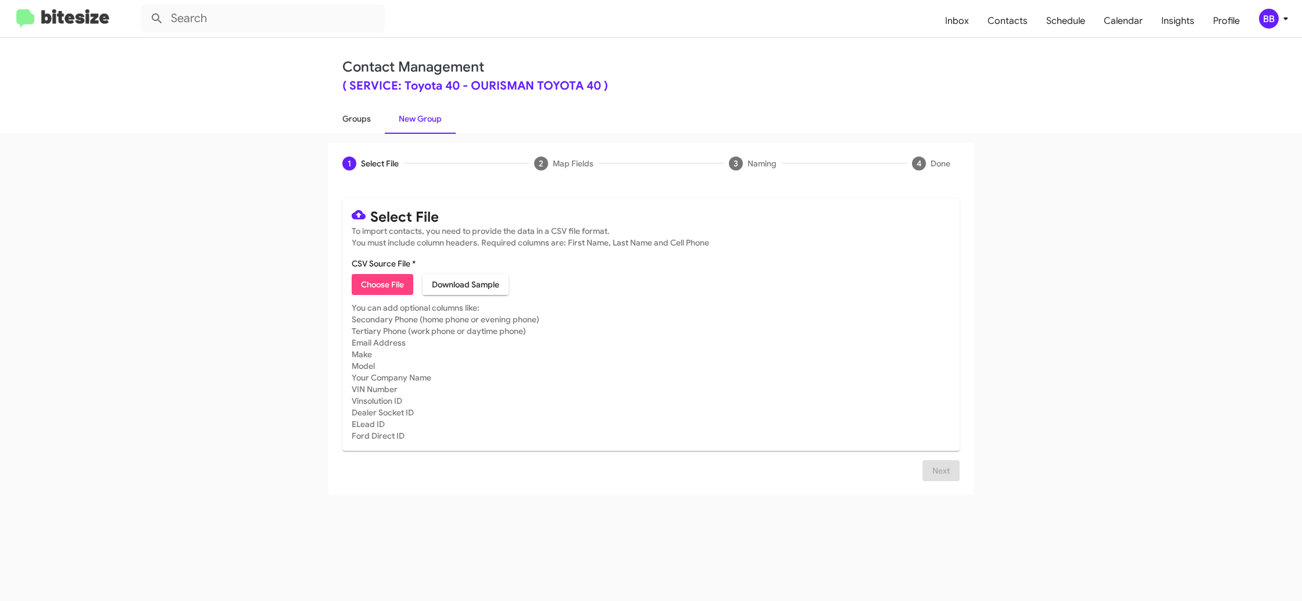
click at [371, 127] on link "Groups" at bounding box center [356, 118] width 56 height 30
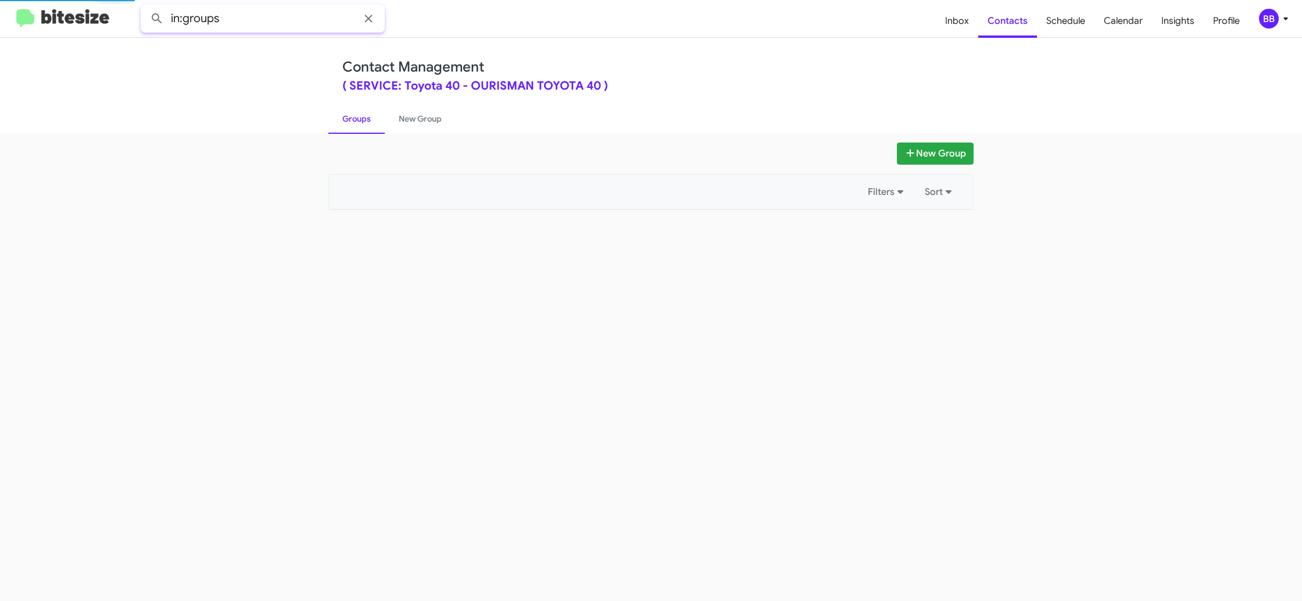
click at [268, 22] on input "in:groups" at bounding box center [263, 19] width 244 height 28
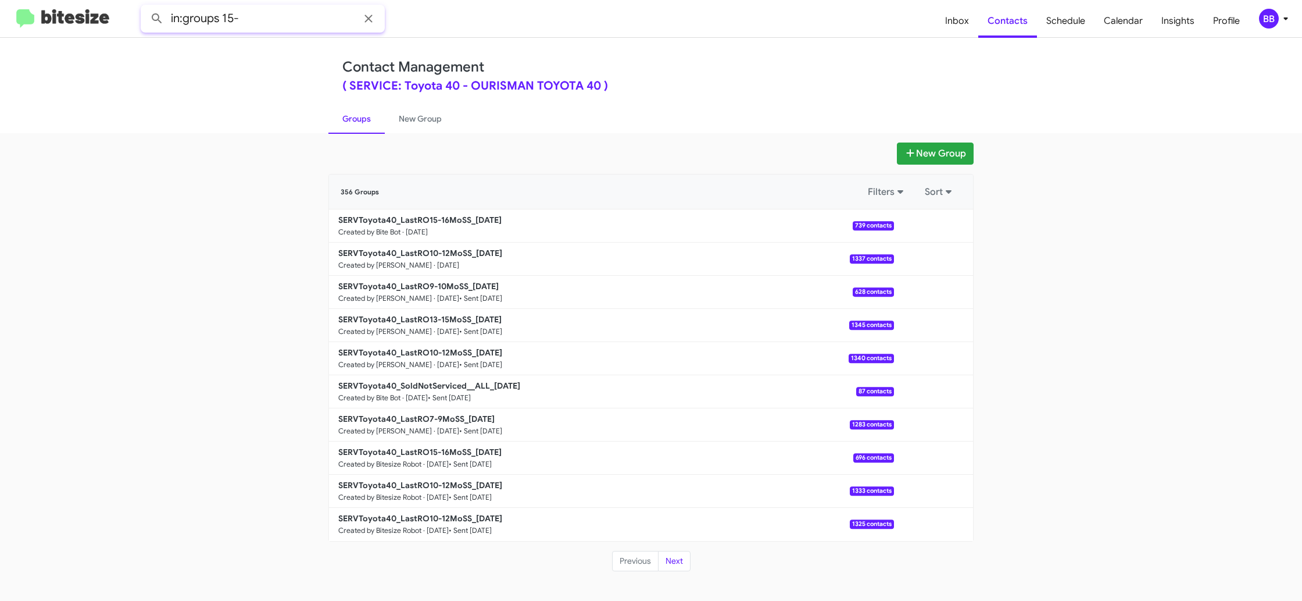
type input "in:groups 15-"
click at [145, 7] on button at bounding box center [156, 18] width 23 height 23
click at [411, 119] on link "New Group" at bounding box center [420, 118] width 71 height 30
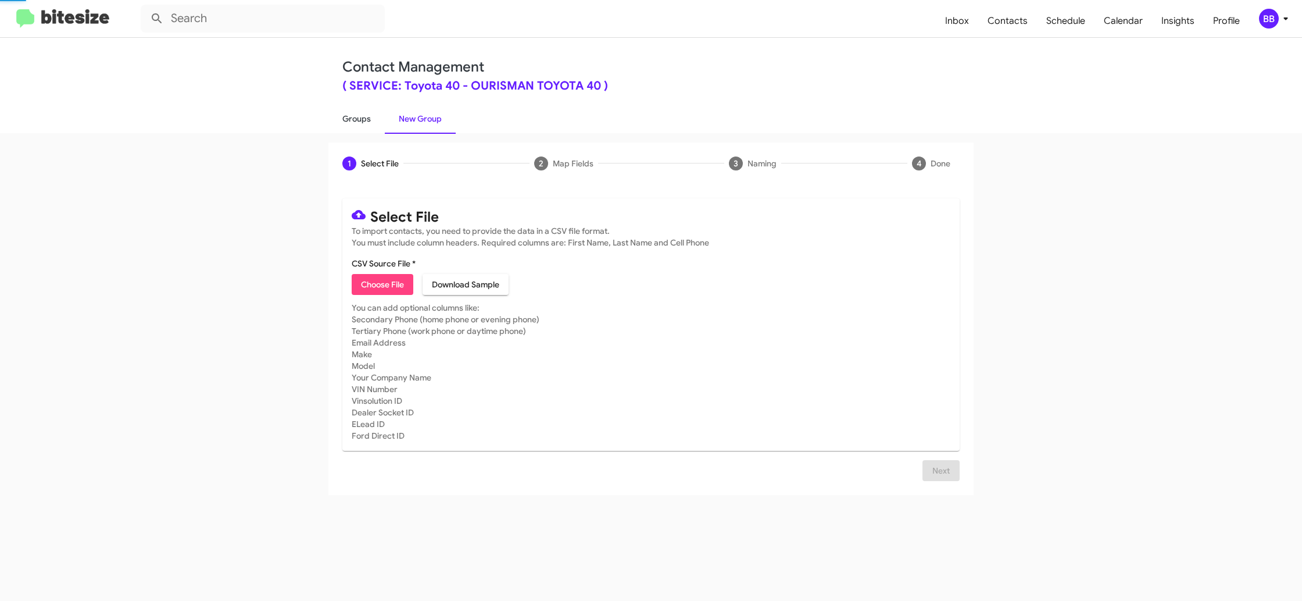
click at [360, 119] on link "Groups" at bounding box center [356, 118] width 56 height 30
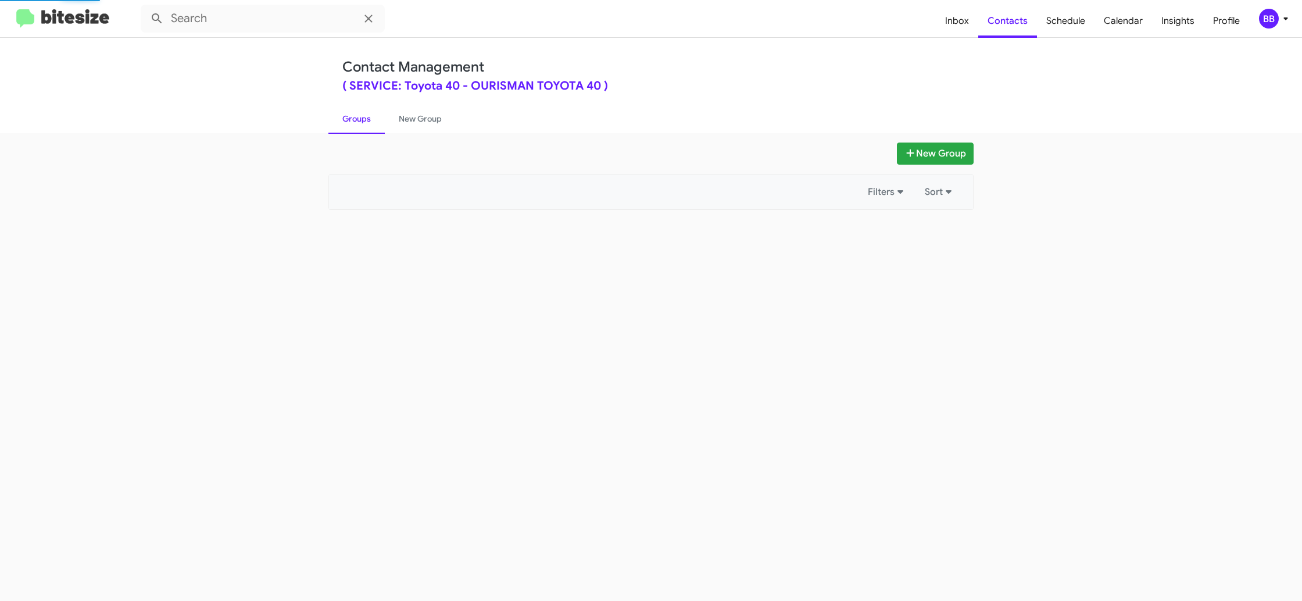
type input "in:groups"
click at [360, 119] on link "Groups" at bounding box center [356, 118] width 56 height 30
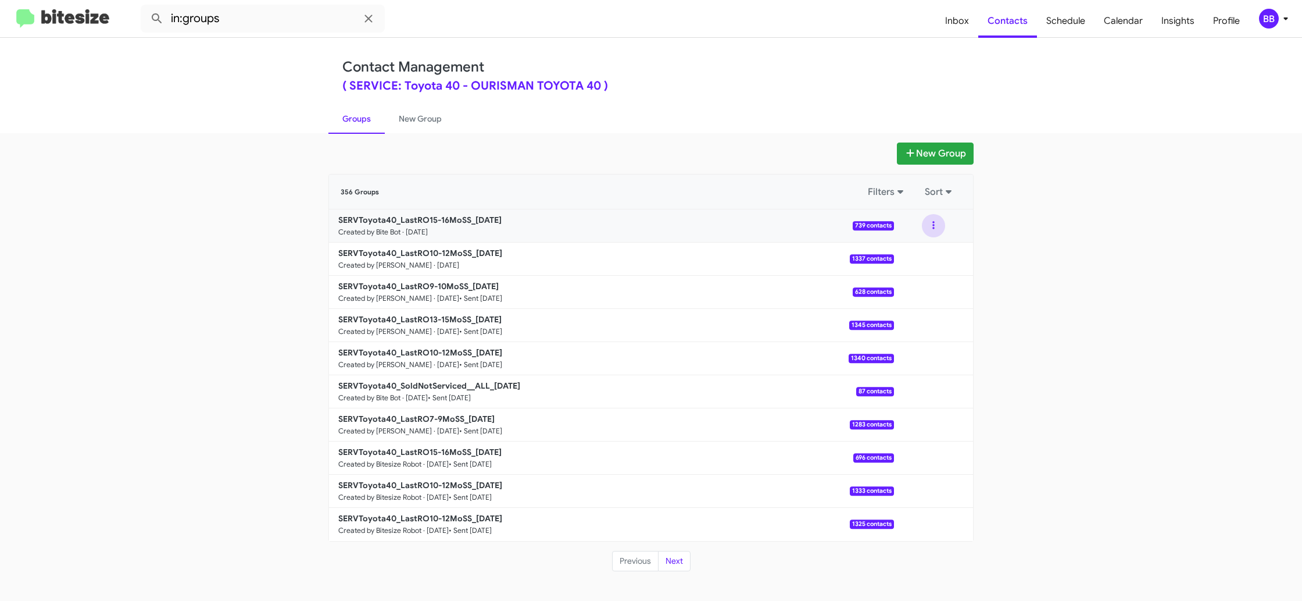
click at [936, 234] on button at bounding box center [933, 225] width 23 height 23
click at [932, 255] on button "View contacts" at bounding box center [898, 257] width 93 height 28
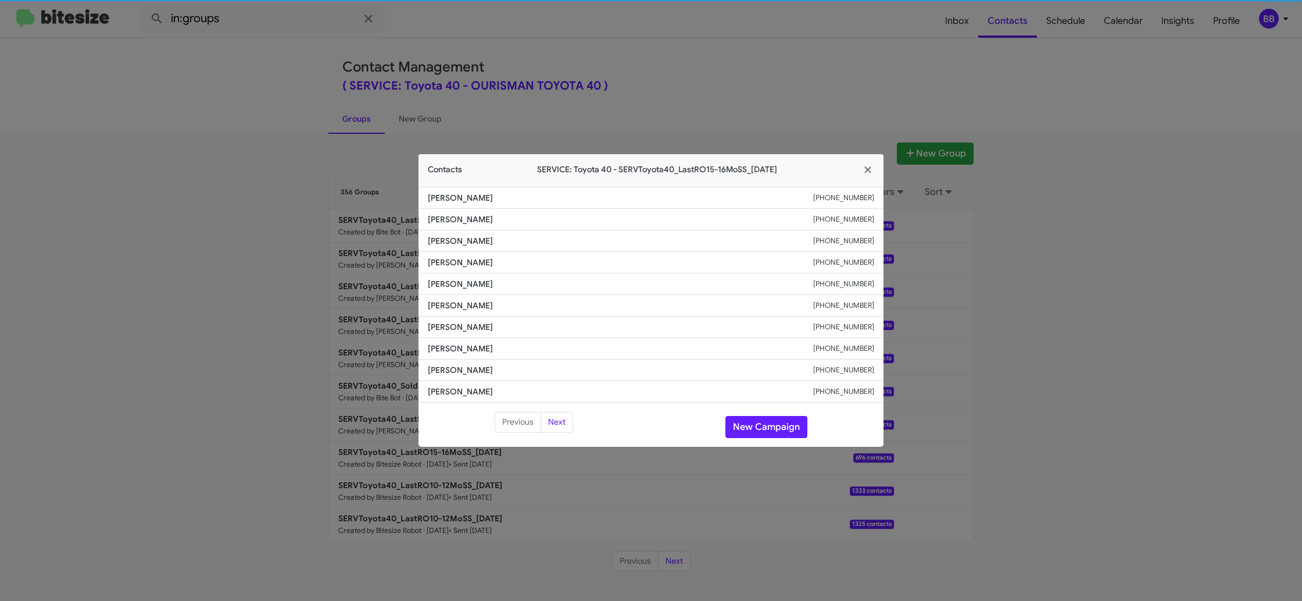
click at [466, 294] on li "Elizabeth Stevenson +14106992787" at bounding box center [651, 284] width 465 height 22
copy span "Elizabeth Stevenson"
click at [468, 67] on modal-container "Contacts SERVICE: Toyota 40 - SERVToyota40_LastRO15-16MoSS_09-30-25 Garry Crosb…" at bounding box center [651, 300] width 1302 height 601
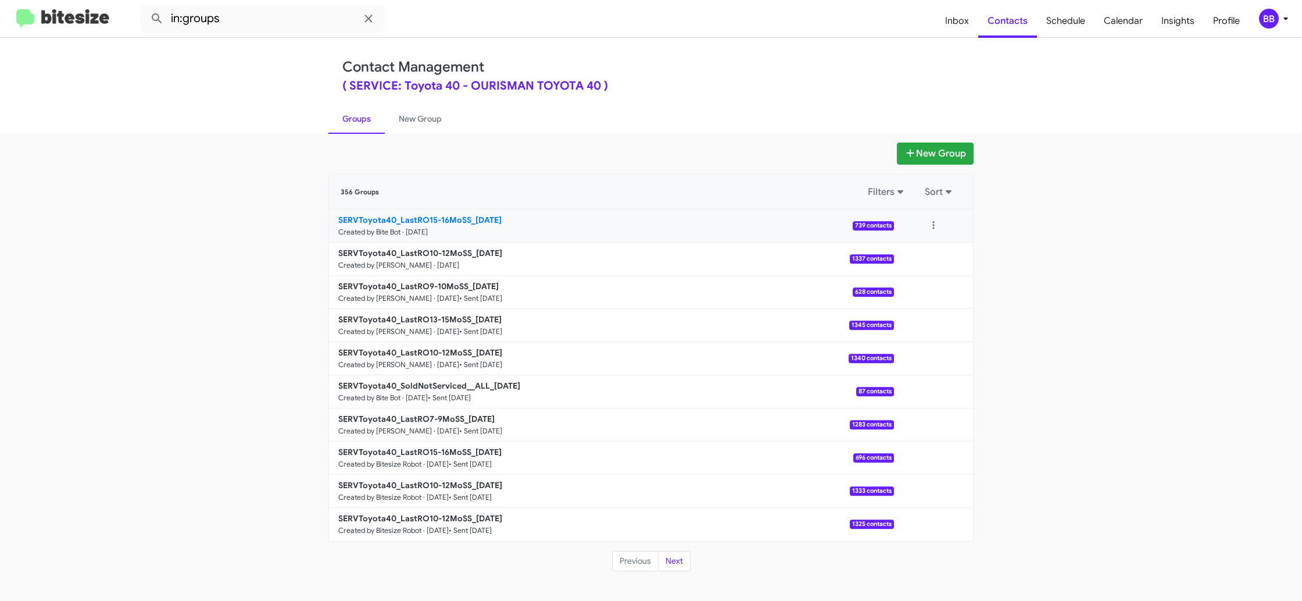
click at [426, 222] on b "SERVToyota40_LastRO15-16MoSS_09-30-25" at bounding box center [419, 220] width 163 height 10
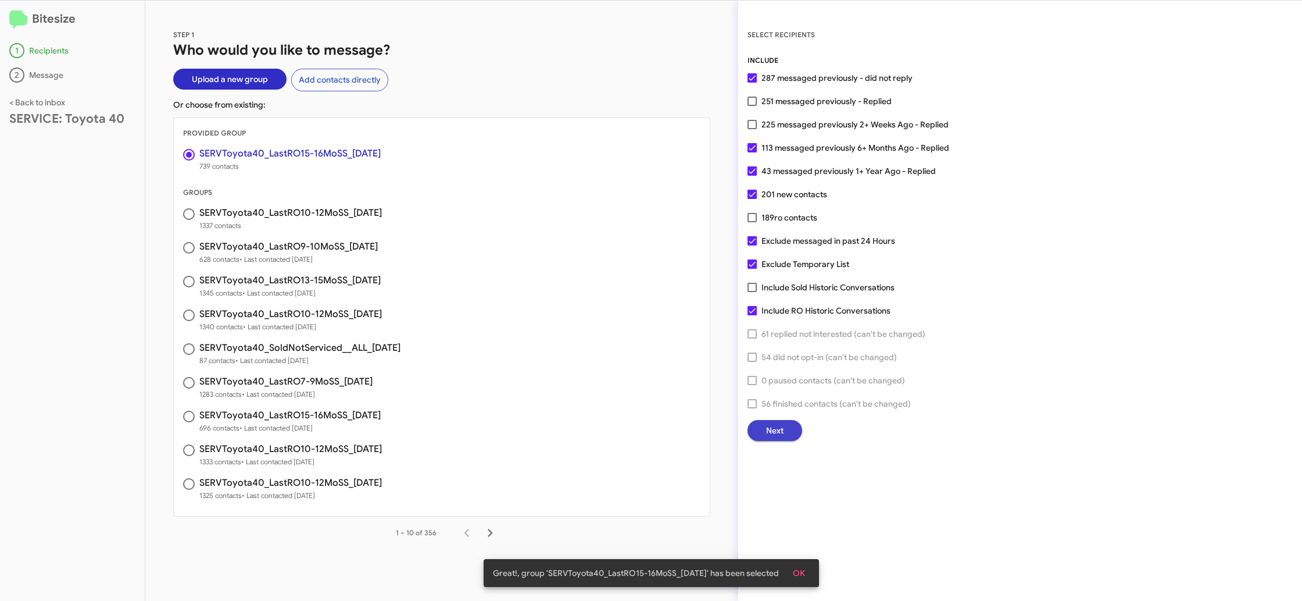
click at [766, 430] on span "Next" at bounding box center [774, 430] width 17 height 21
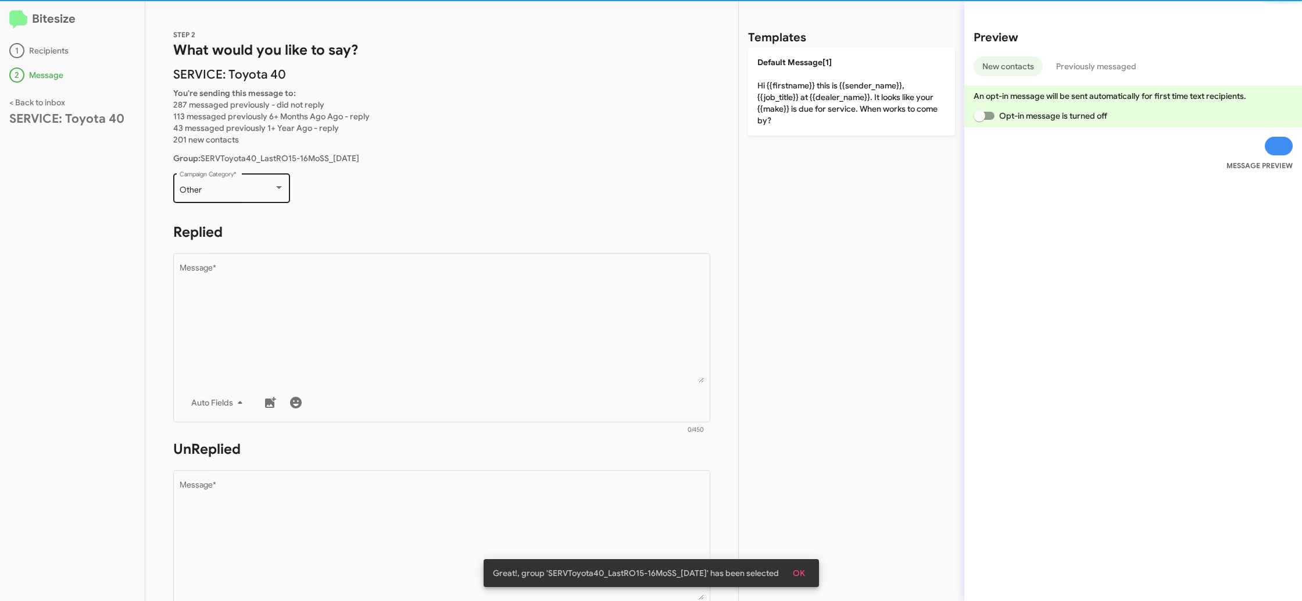
click at [257, 198] on div "Other Campaign Category *" at bounding box center [232, 187] width 105 height 32
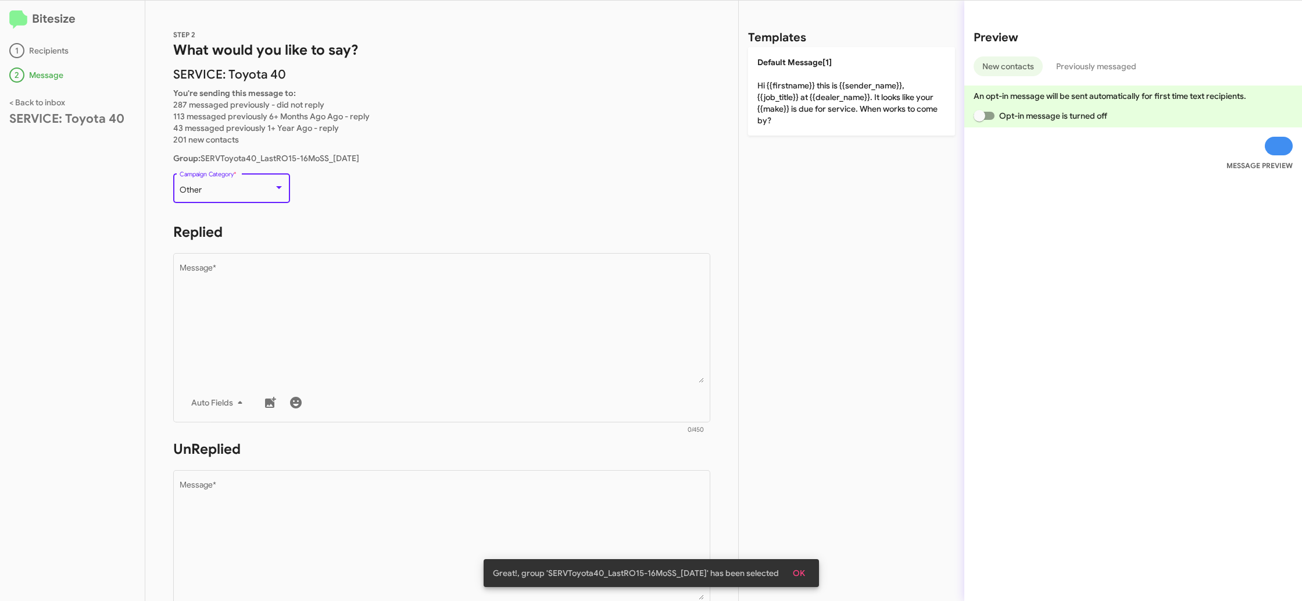
scroll to position [24, 0]
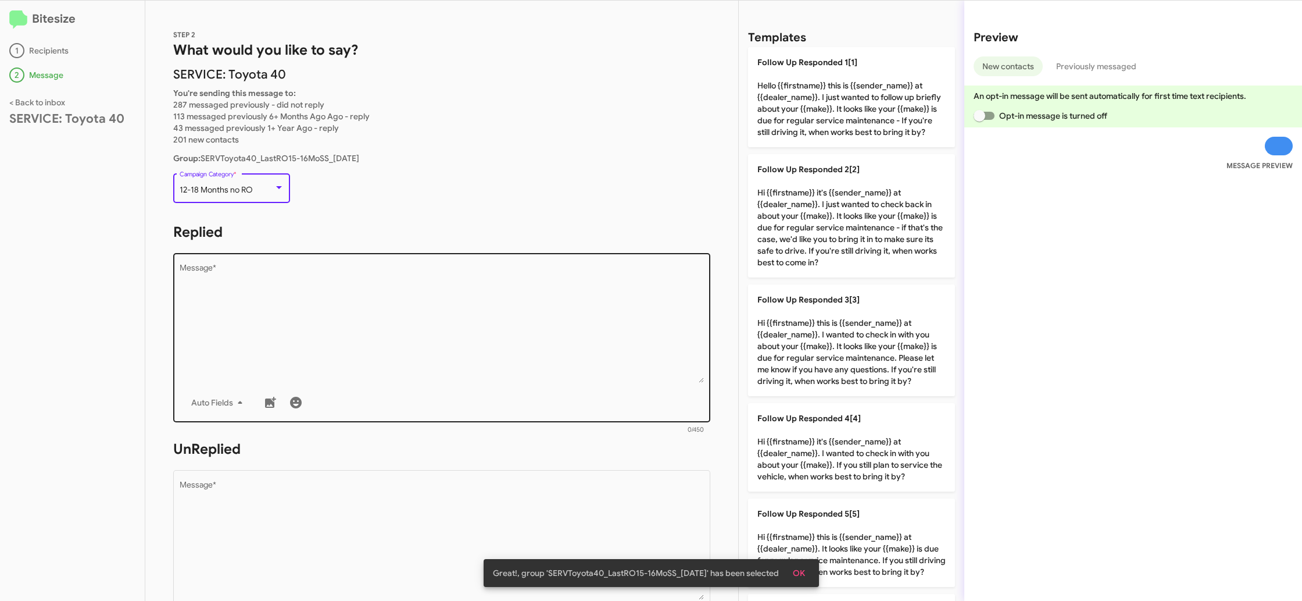
drag, startPoint x: 392, startPoint y: 295, endPoint x: 556, endPoint y: 334, distance: 167.9
click at [392, 295] on textarea "Message *" at bounding box center [442, 323] width 525 height 119
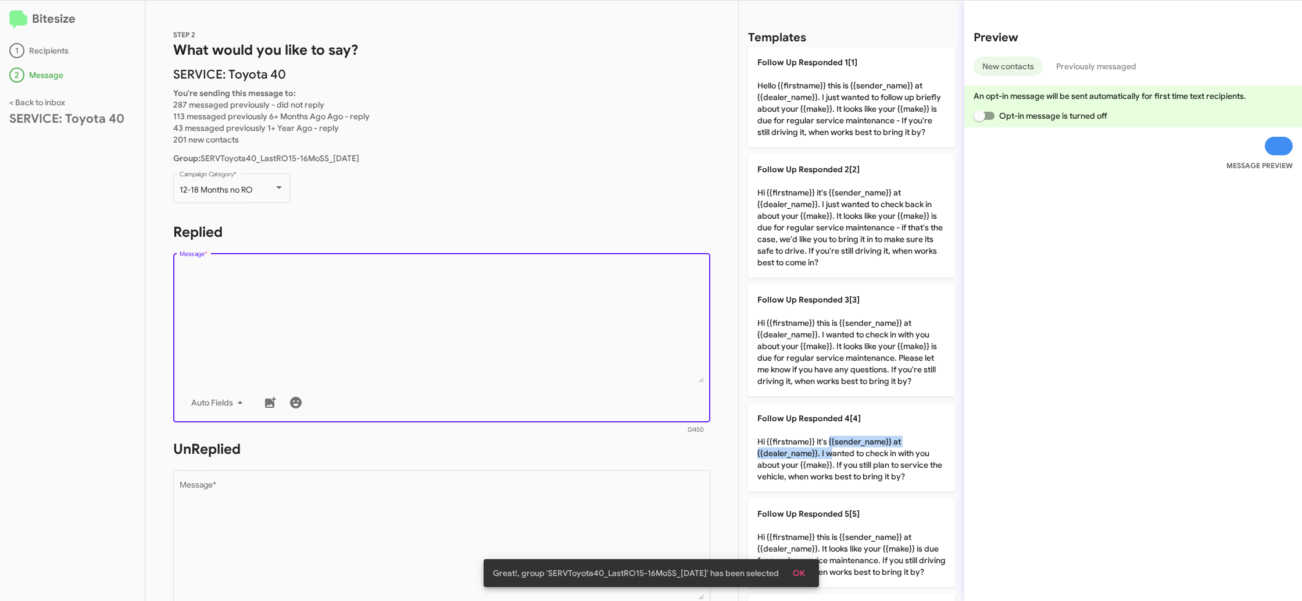
drag, startPoint x: 826, startPoint y: 446, endPoint x: 738, endPoint y: 488, distance: 97.3
click at [824, 449] on p "Follow Up Responded 4[4] Hi {{firstname}} it's {{sender_name}} at {{dealer_name…" at bounding box center [851, 447] width 207 height 88
type textarea "Hi {{firstname}} it's {{sender_name}} at {{dealer_name}}. I wanted to check in …"
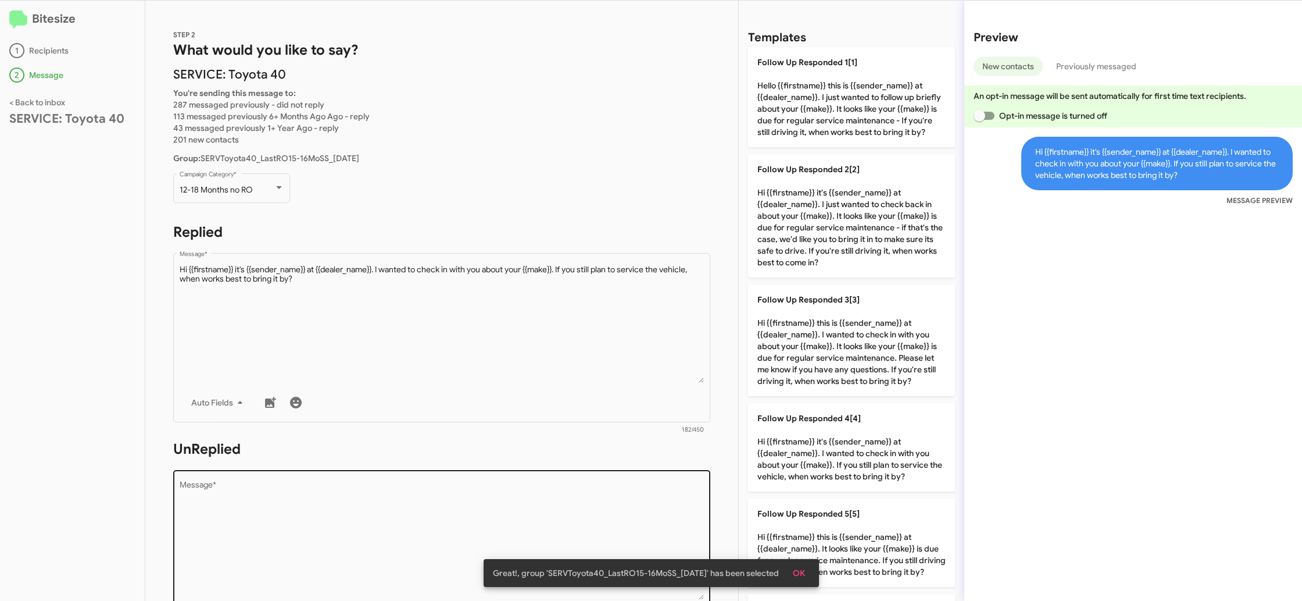
click at [613, 508] on textarea "Message *" at bounding box center [442, 540] width 525 height 119
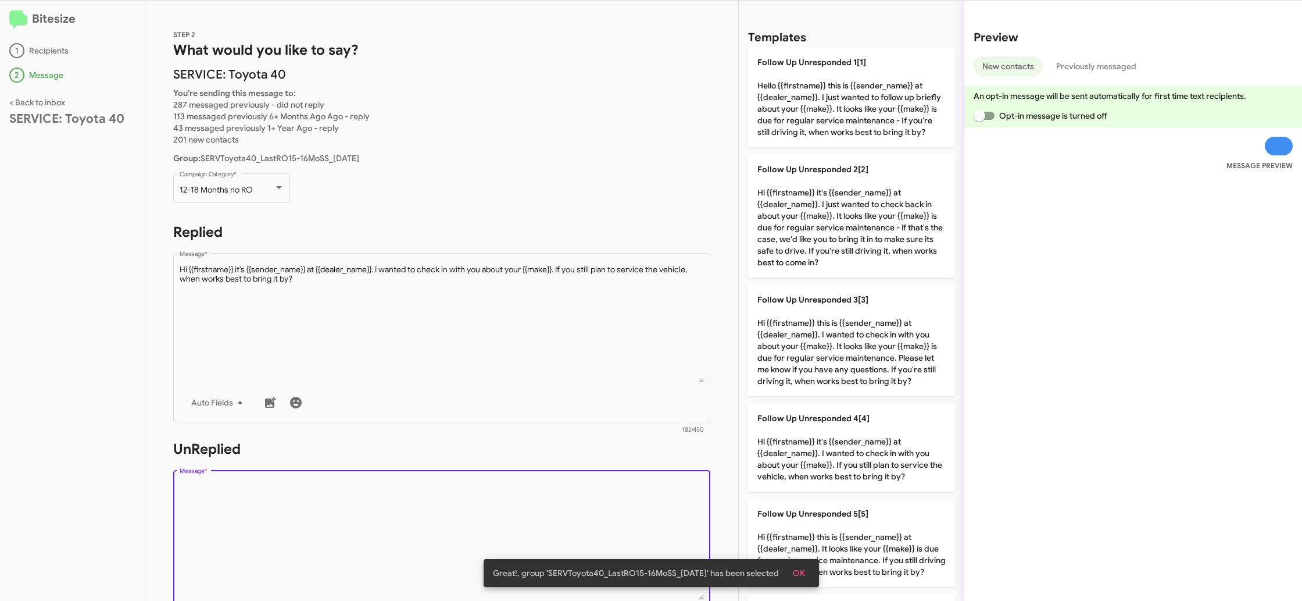
click at [613, 508] on textarea "Message *" at bounding box center [442, 540] width 525 height 119
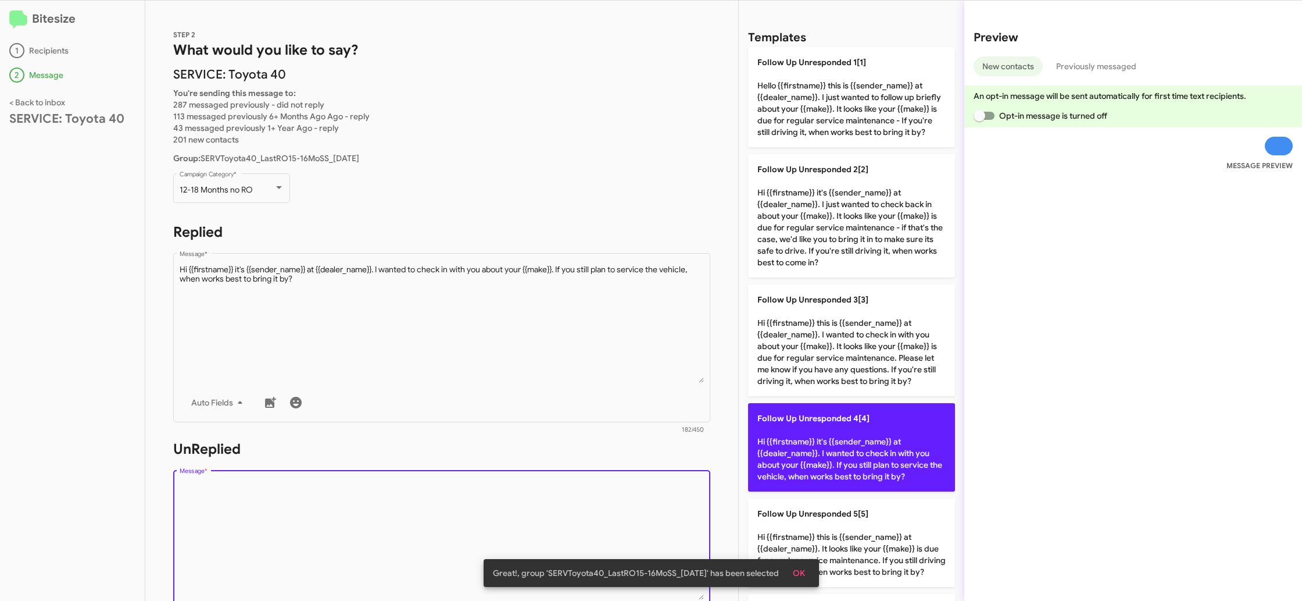
drag, startPoint x: 613, startPoint y: 506, endPoint x: 846, endPoint y: 435, distance: 244.4
click at [640, 490] on textarea "Message *" at bounding box center [442, 540] width 525 height 119
click at [784, 424] on p "Follow Up Unresponded 4[4] Hi {{firstname}} it's {{sender_name}} at {{dealer_na…" at bounding box center [851, 447] width 207 height 88
type textarea "Hi {{firstname}} it's {{sender_name}} at {{dealer_name}}. I wanted to check in …"
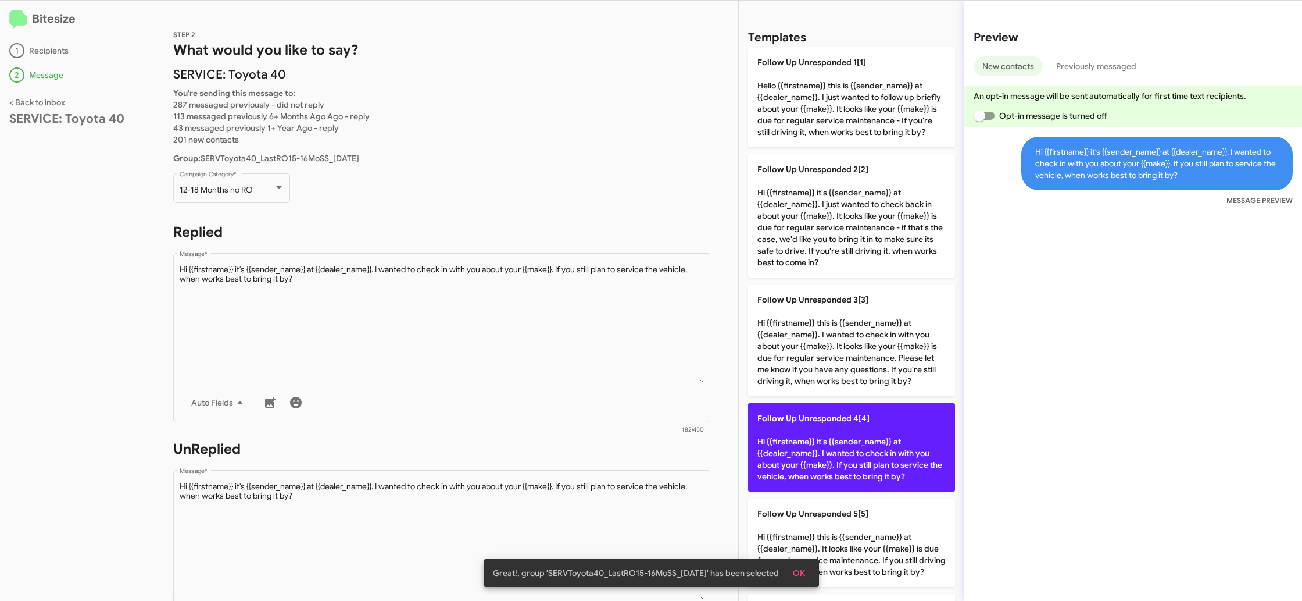
click at [821, 431] on p "Follow Up Unresponded 4[4] Hi {{firstname}} it's {{sender_name}} at {{dealer_na…" at bounding box center [851, 447] width 207 height 88
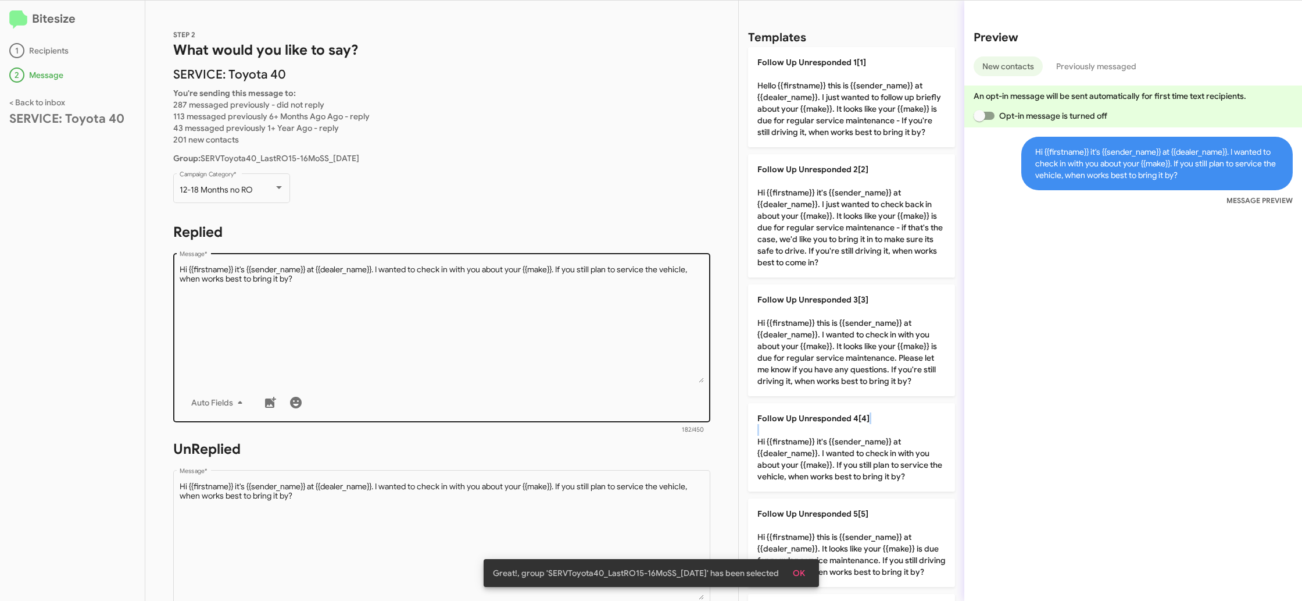
drag, startPoint x: 821, startPoint y: 431, endPoint x: 651, endPoint y: 398, distance: 173.5
click at [799, 421] on p "Follow Up Unresponded 4[4] Hi {{firstname}} it's {{sender_name}} at {{dealer_na…" at bounding box center [851, 447] width 207 height 88
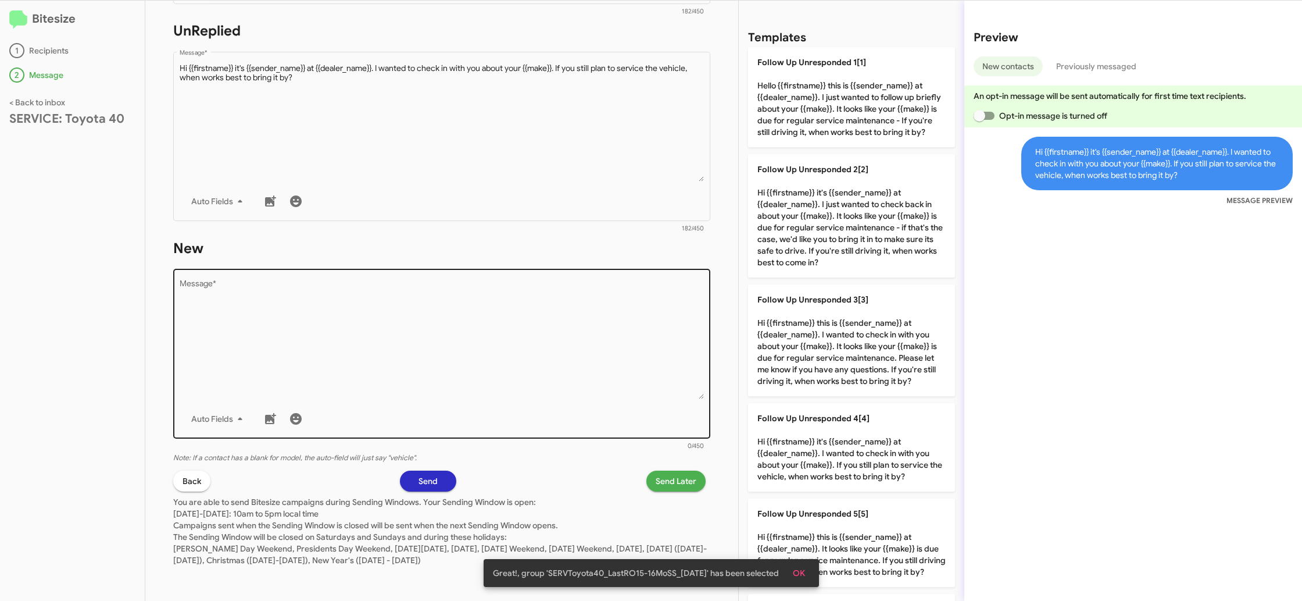
click at [607, 388] on textarea "Message *" at bounding box center [442, 339] width 525 height 119
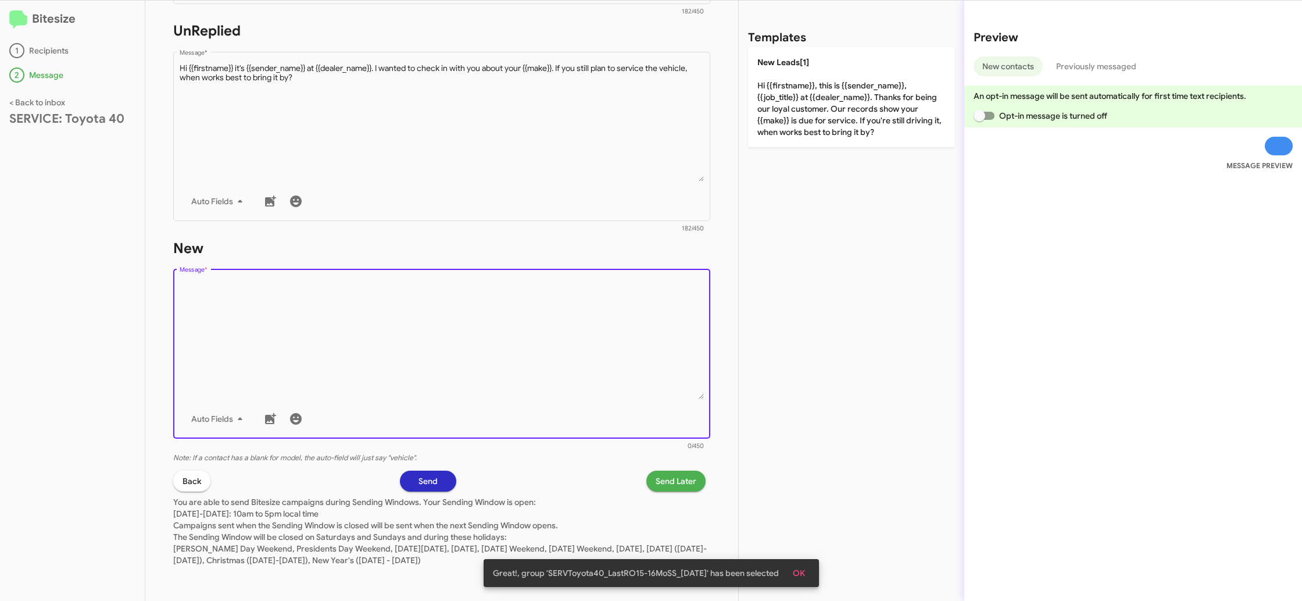
drag, startPoint x: 607, startPoint y: 388, endPoint x: 717, endPoint y: 225, distance: 196.4
click at [614, 378] on textarea "Message *" at bounding box center [442, 339] width 525 height 119
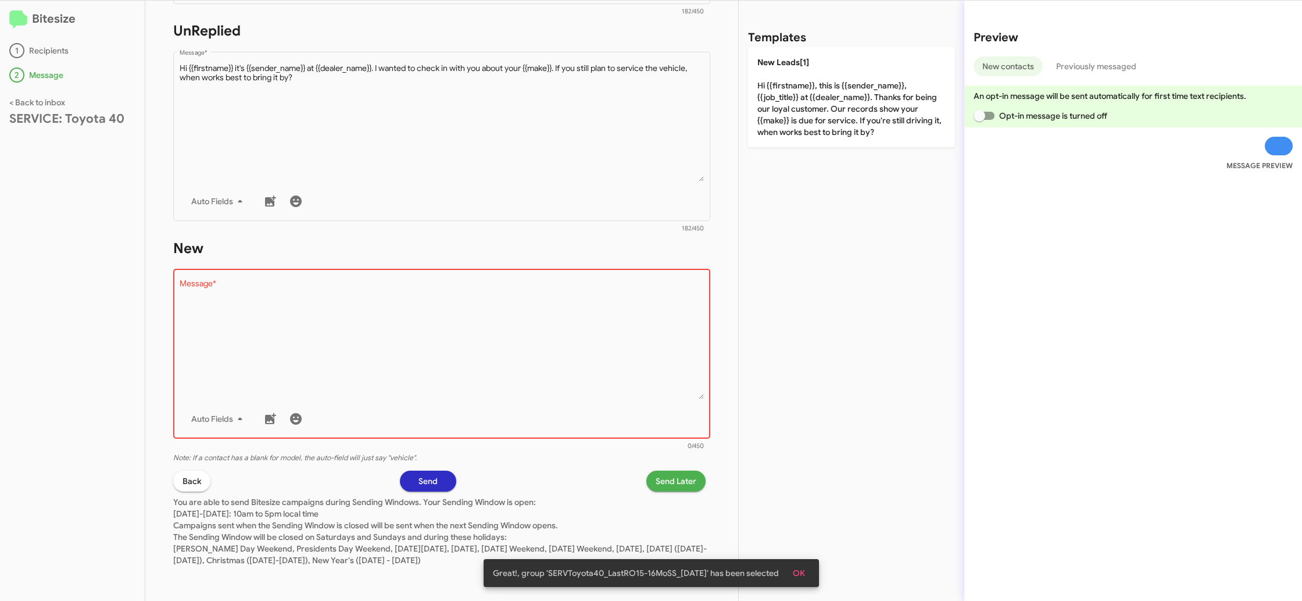
drag, startPoint x: 805, startPoint y: 116, endPoint x: 677, endPoint y: 446, distance: 353.6
click at [805, 116] on p "New Leads[1] Hi {{firstname}}, this is {{sender_name}}, {{job_title}} at {{deal…" at bounding box center [851, 97] width 207 height 100
type textarea "Hi {{firstname}}, this is {{sender_name}}, {{job_title}} at {{dealer_name}}. Th…"
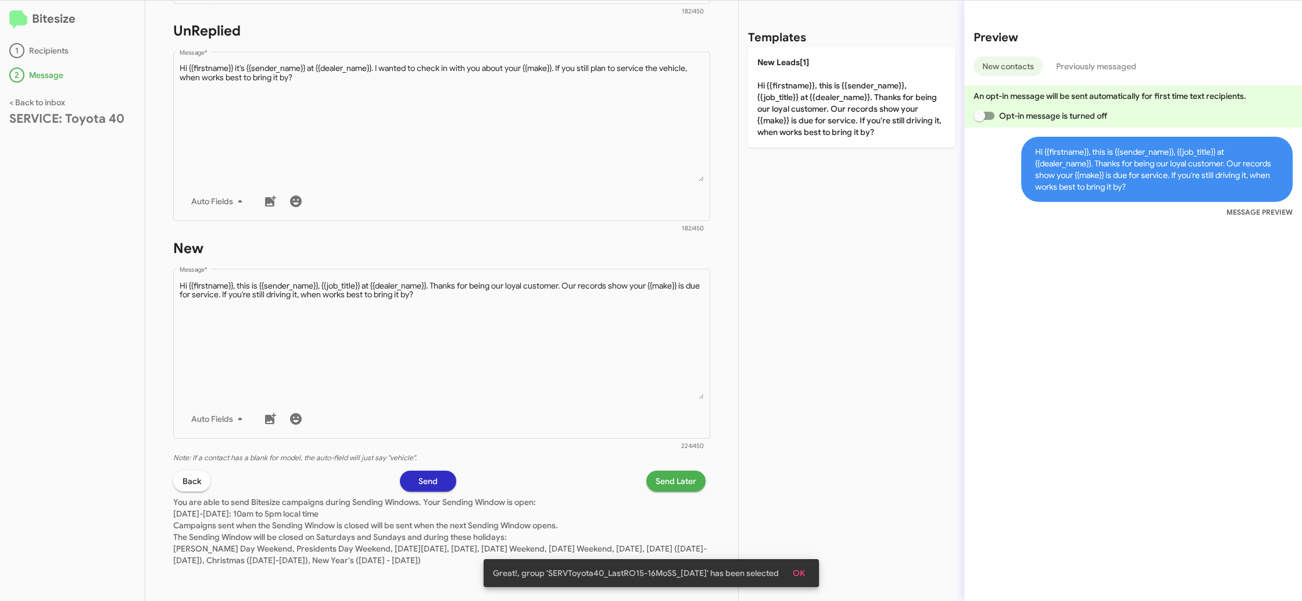
click at [676, 483] on span "Send Later" at bounding box center [676, 480] width 41 height 21
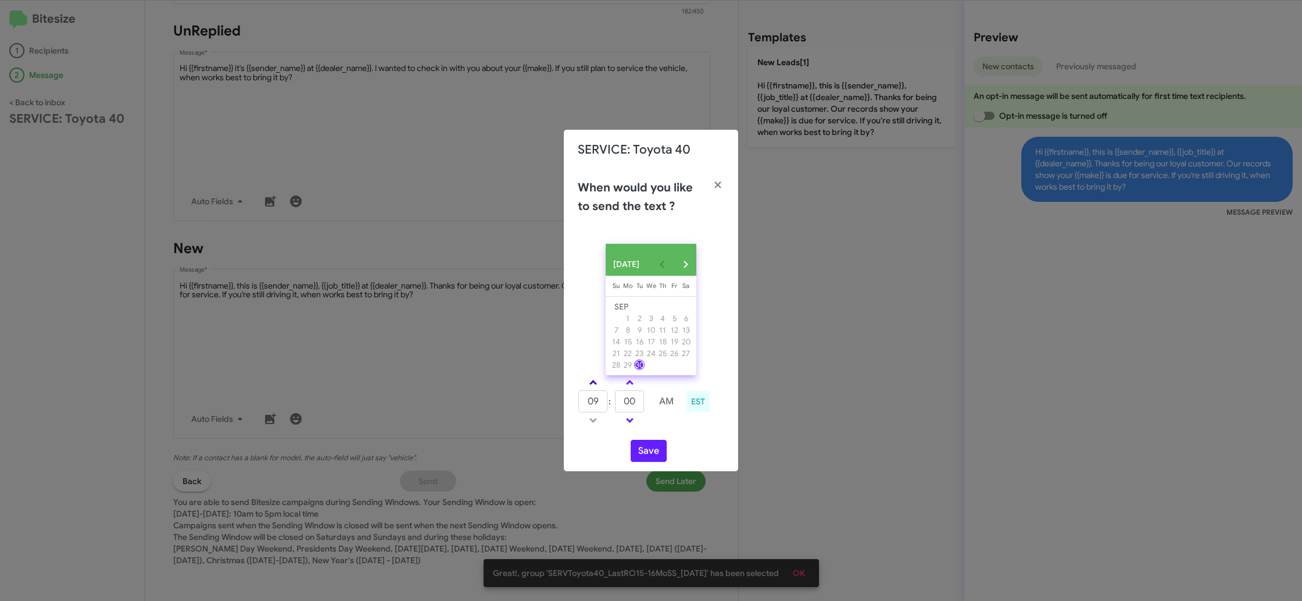
click at [598, 389] on link at bounding box center [593, 382] width 20 height 13
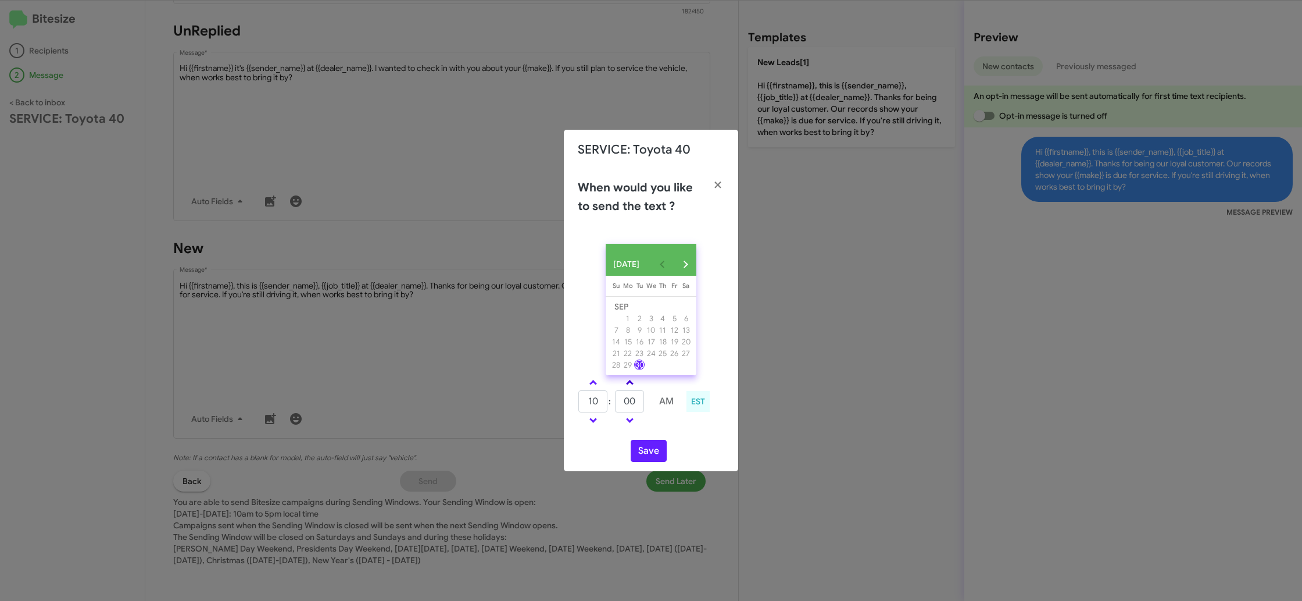
drag, startPoint x: 598, startPoint y: 389, endPoint x: 630, endPoint y: 384, distance: 32.4
click at [602, 387] on link at bounding box center [593, 382] width 20 height 13
type input "11"
click at [630, 384] on span at bounding box center [630, 384] width 8 height 8
drag, startPoint x: 630, startPoint y: 384, endPoint x: 682, endPoint y: 443, distance: 79.1
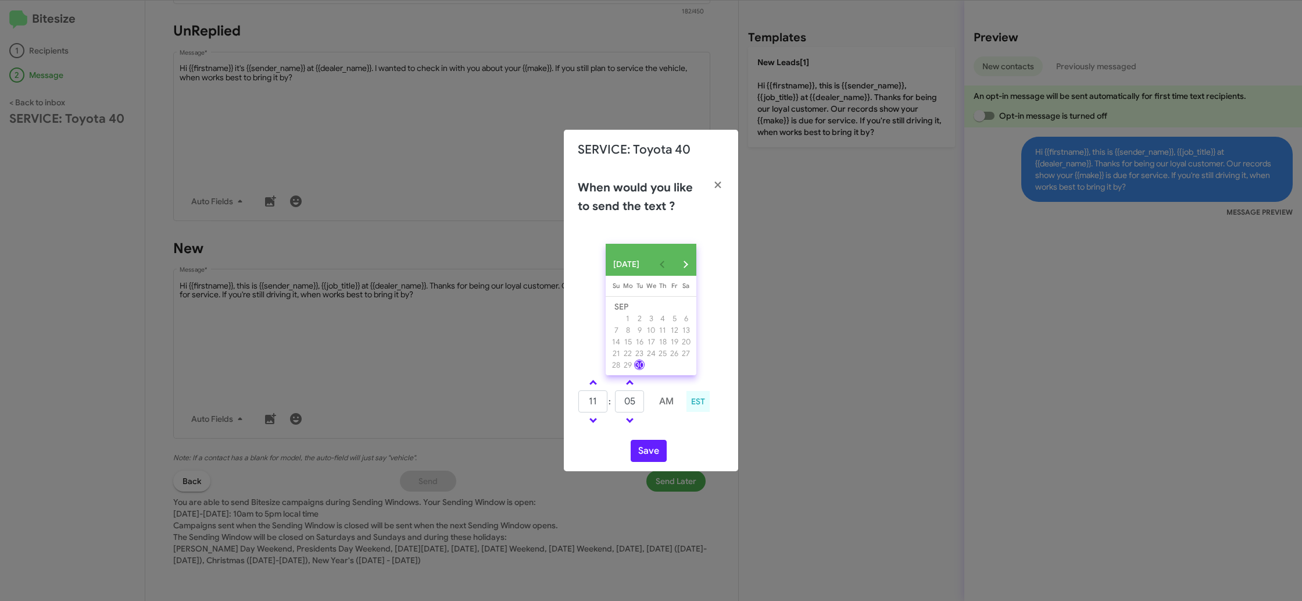
click at [629, 384] on span at bounding box center [630, 384] width 8 height 8
type input "10"
click at [667, 459] on div "Save" at bounding box center [651, 450] width 146 height 22
click at [658, 457] on button "Save" at bounding box center [649, 450] width 36 height 22
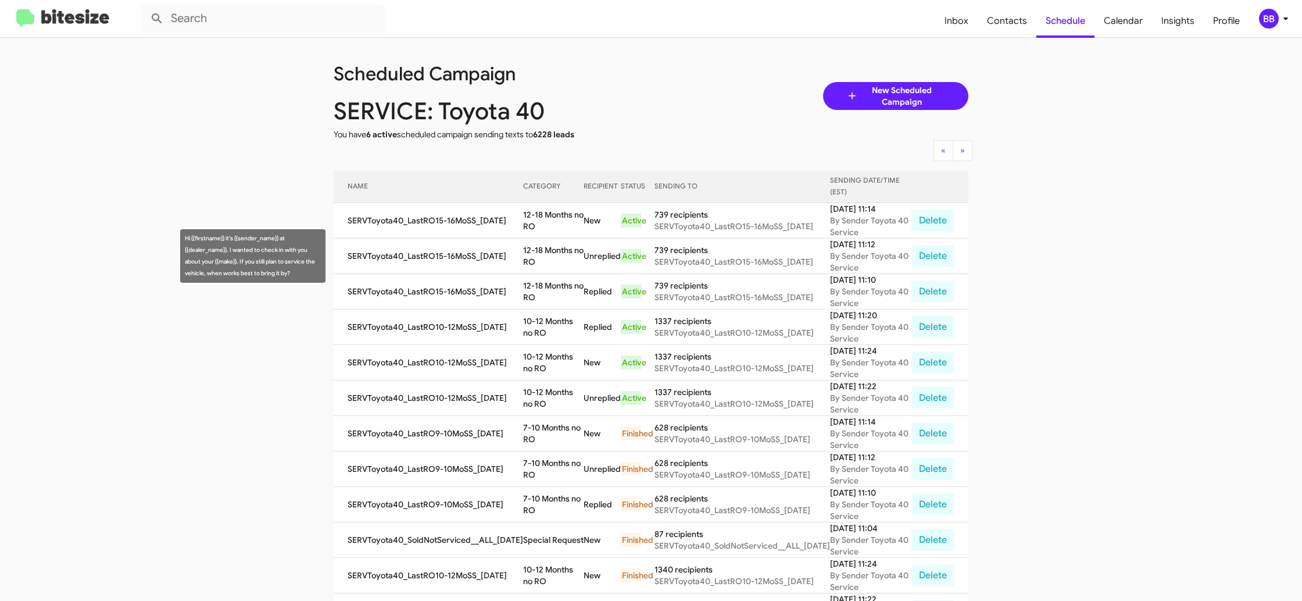
click at [550, 252] on td "12-18 Months no RO" at bounding box center [553, 255] width 60 height 35
drag, startPoint x: 550, startPoint y: 252, endPoint x: 548, endPoint y: 259, distance: 7.4
click at [550, 253] on td "12-18 Months no RO" at bounding box center [553, 255] width 60 height 35
copy td "12-18 Months no RO"
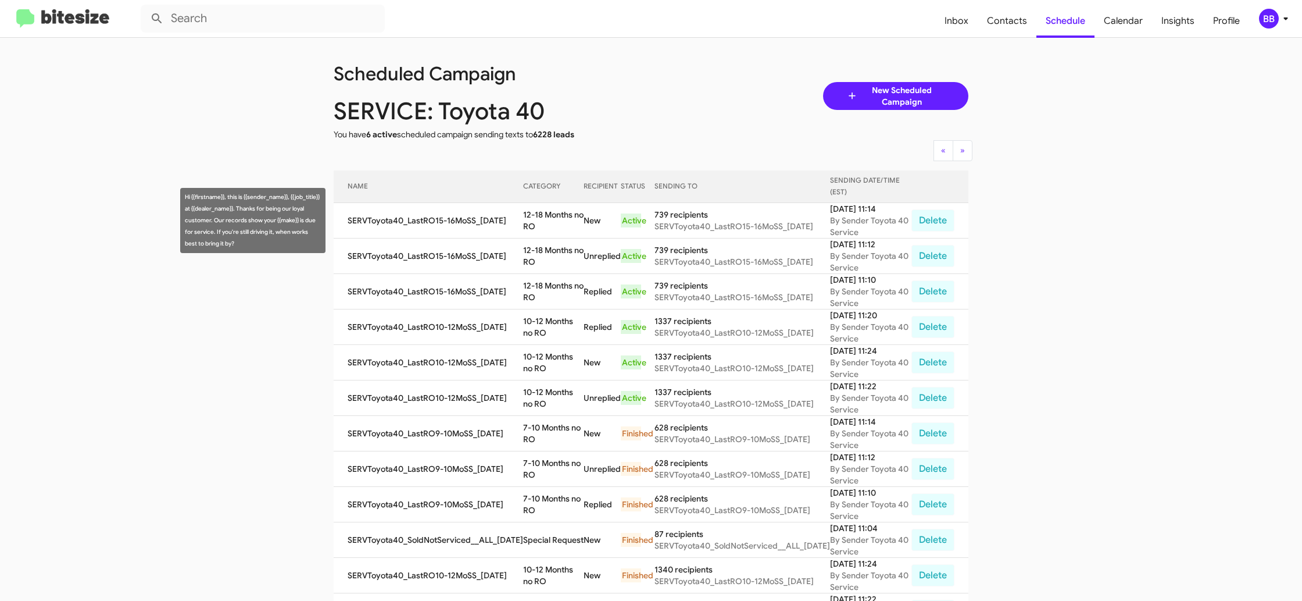
click at [537, 207] on td "12-18 Months no RO" at bounding box center [553, 220] width 60 height 35
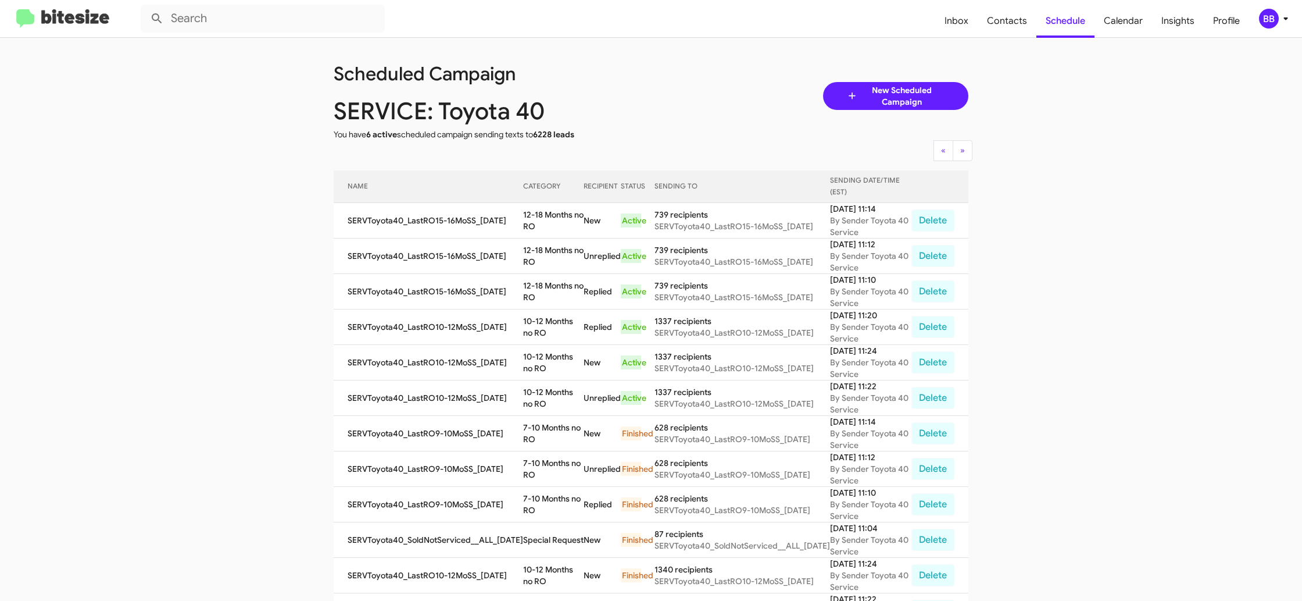
copy td "12-18 Months no RO"
click at [1281, 21] on icon at bounding box center [1286, 19] width 14 height 14
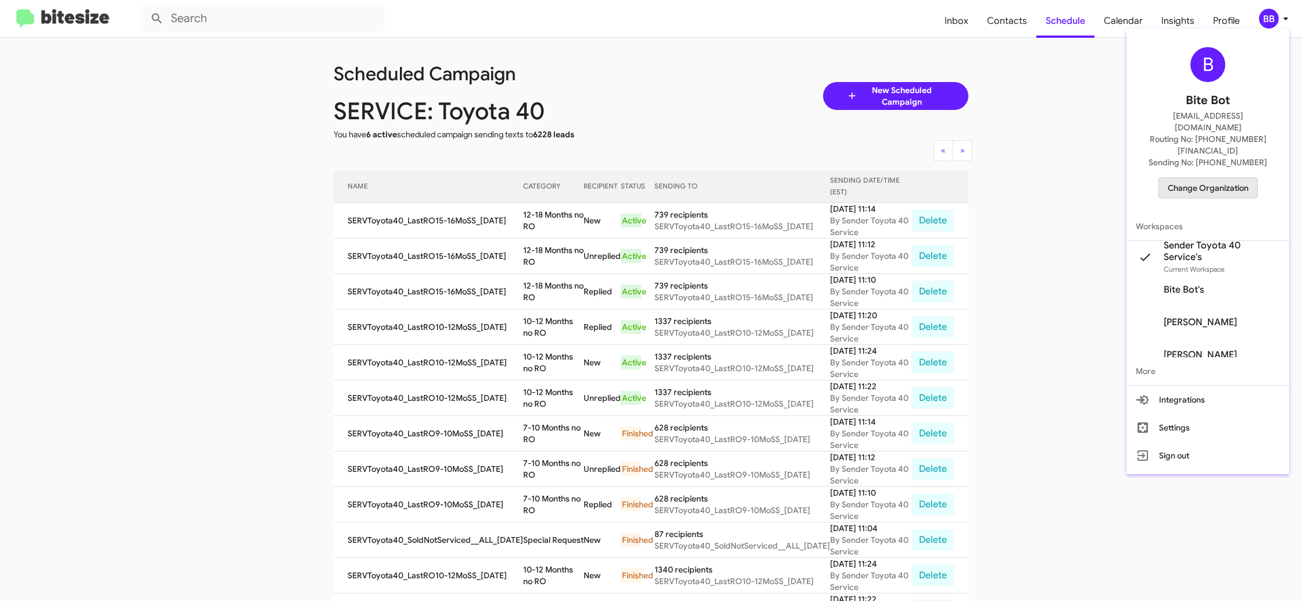
click at [1207, 178] on span "Change Organization" at bounding box center [1208, 188] width 81 height 20
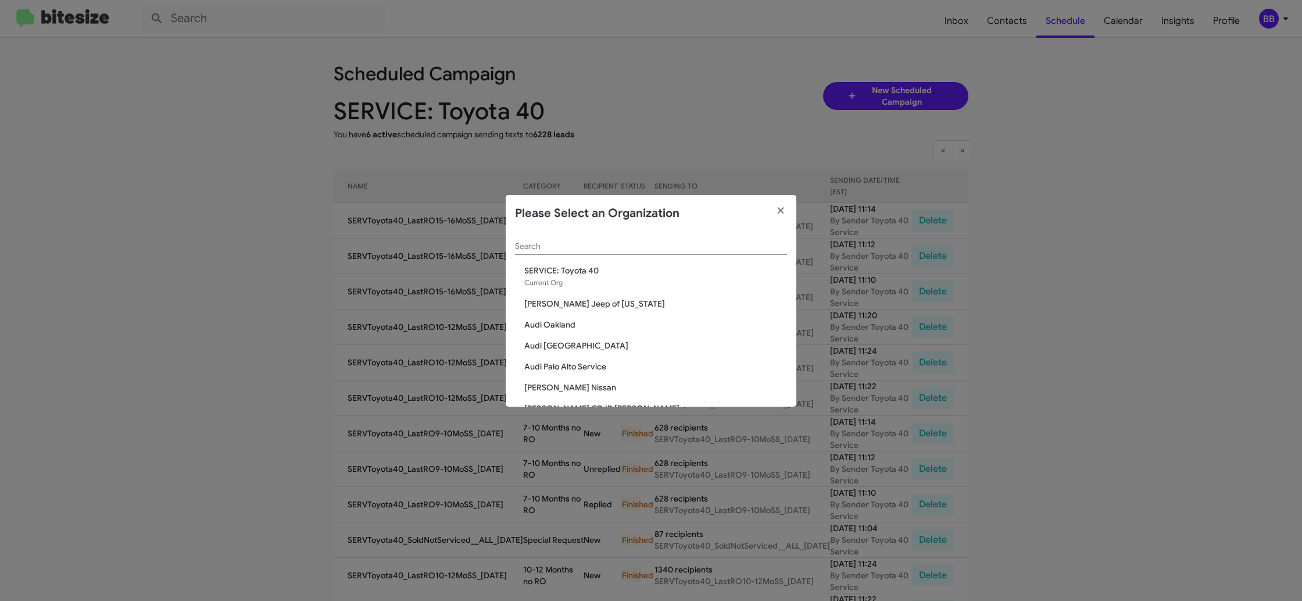
click at [530, 240] on div "Search" at bounding box center [651, 243] width 272 height 23
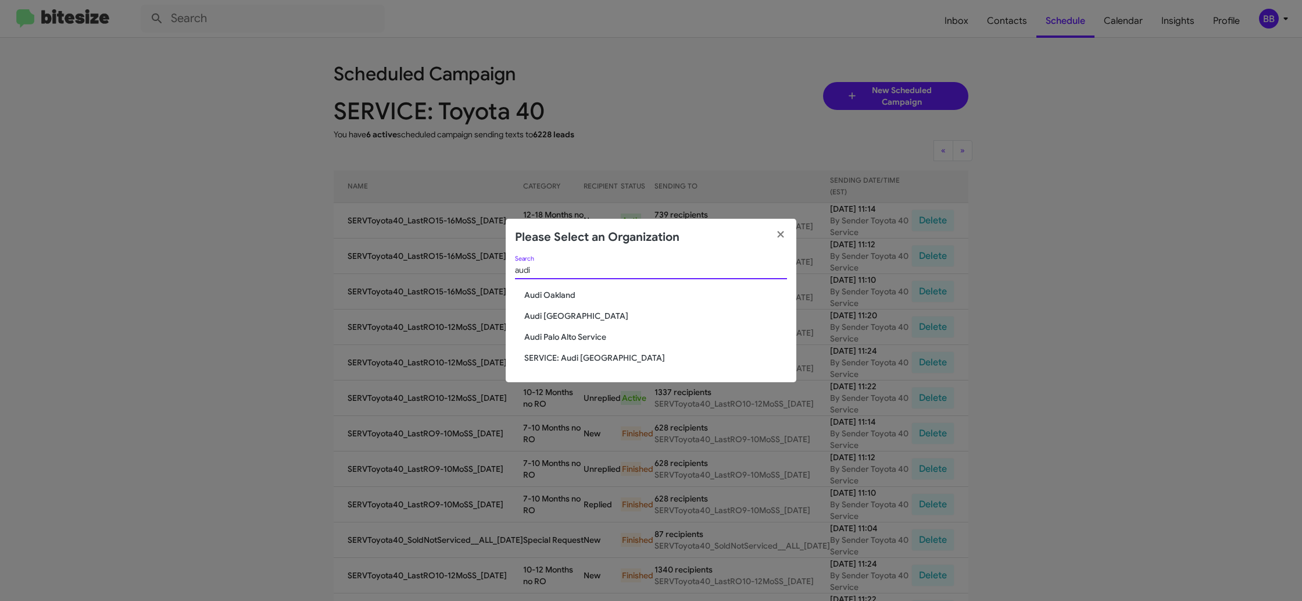
type input "audi"
click at [569, 357] on span "SERVICE: Audi [GEOGRAPHIC_DATA]" at bounding box center [655, 358] width 263 height 12
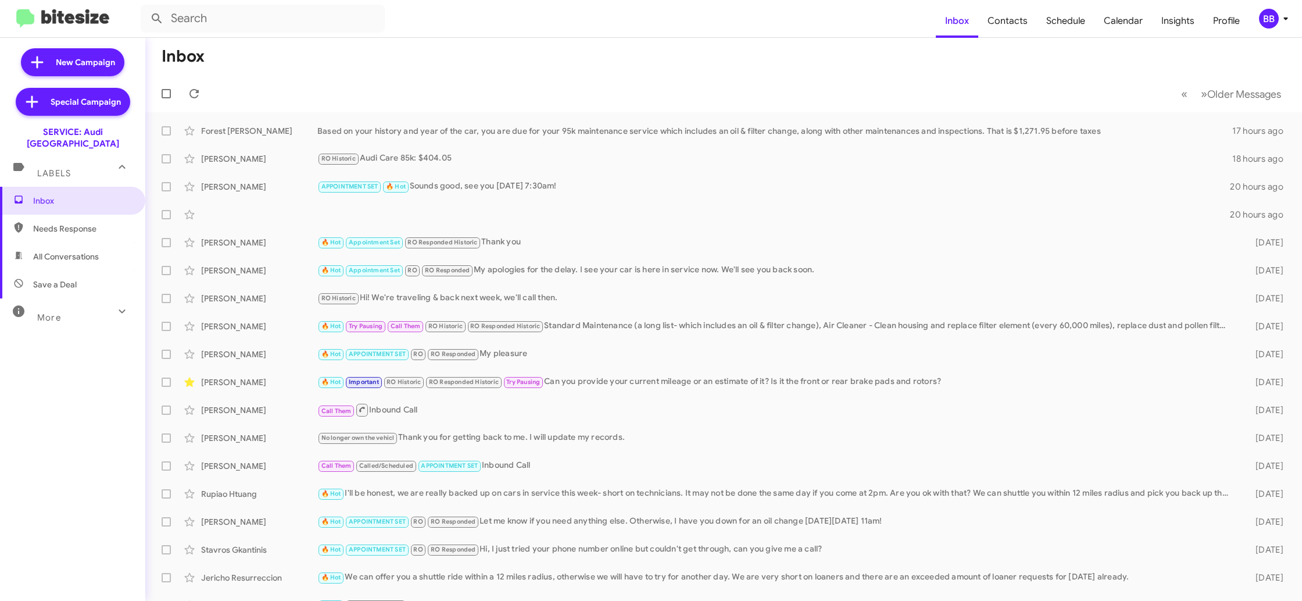
click at [1273, 17] on div "BB" at bounding box center [1269, 19] width 20 height 20
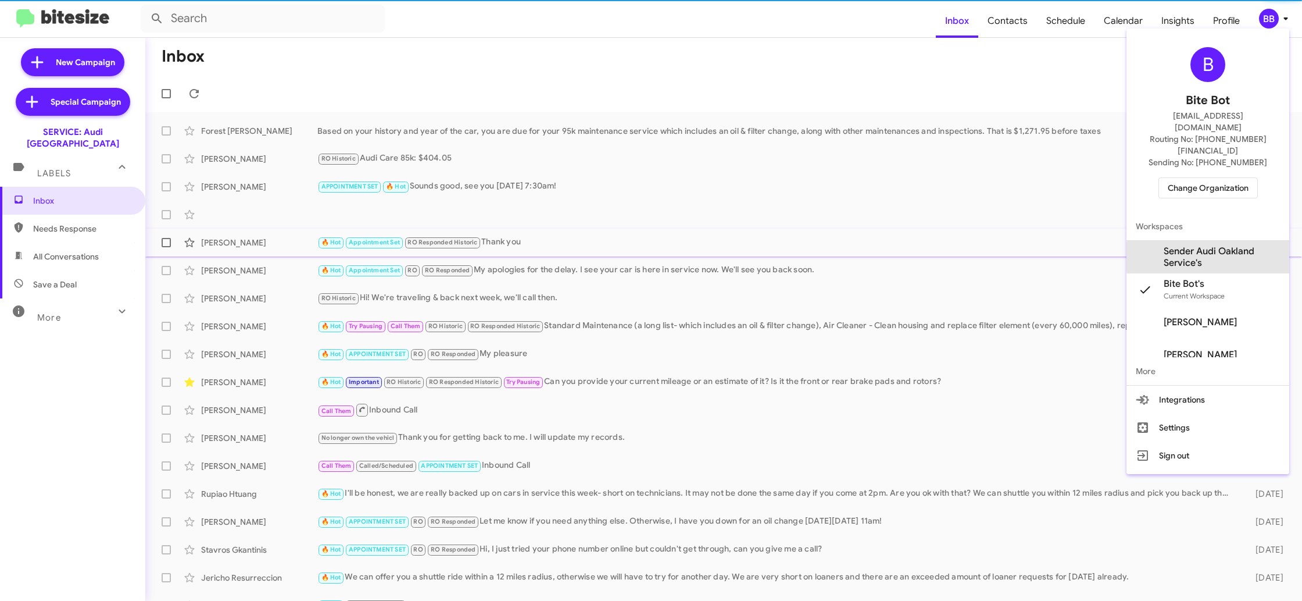
click at [1225, 245] on span "Sender Audi Oakland Service's" at bounding box center [1222, 256] width 116 height 23
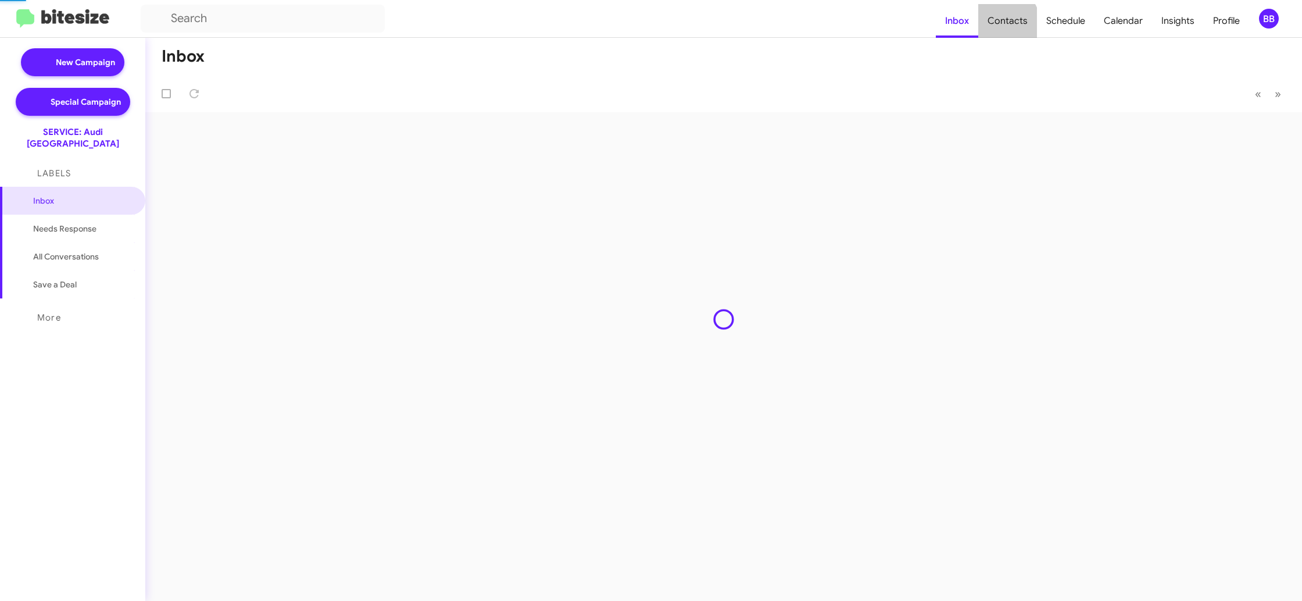
click at [1002, 26] on span "Contacts" at bounding box center [1007, 21] width 59 height 34
type input "in:groups"
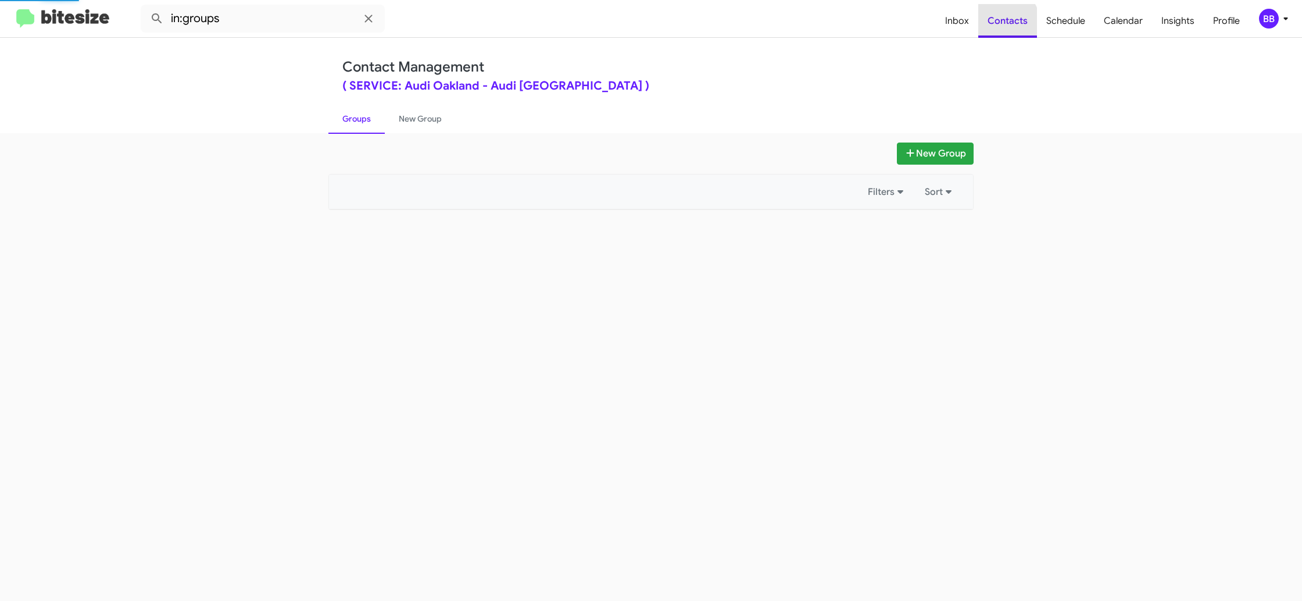
click at [1002, 26] on span "Contacts" at bounding box center [1007, 21] width 59 height 34
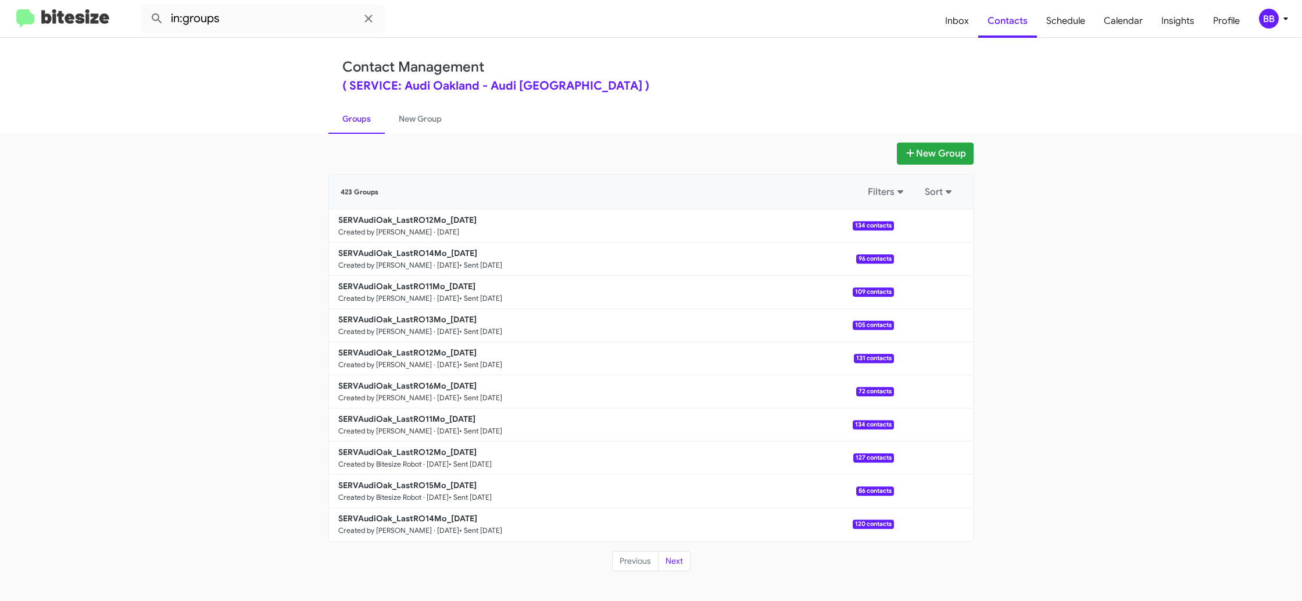
click at [1255, 22] on button "BB" at bounding box center [1269, 19] width 40 height 20
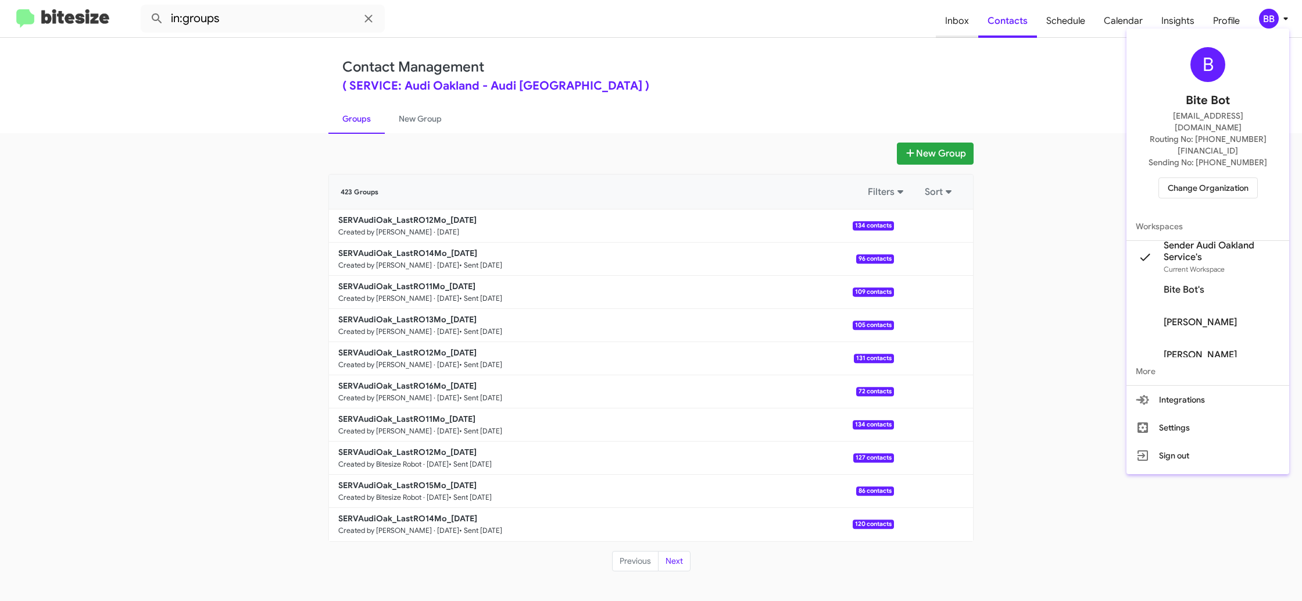
drag, startPoint x: 1044, startPoint y: 64, endPoint x: 968, endPoint y: 31, distance: 83.1
click at [1043, 63] on div at bounding box center [651, 300] width 1302 height 601
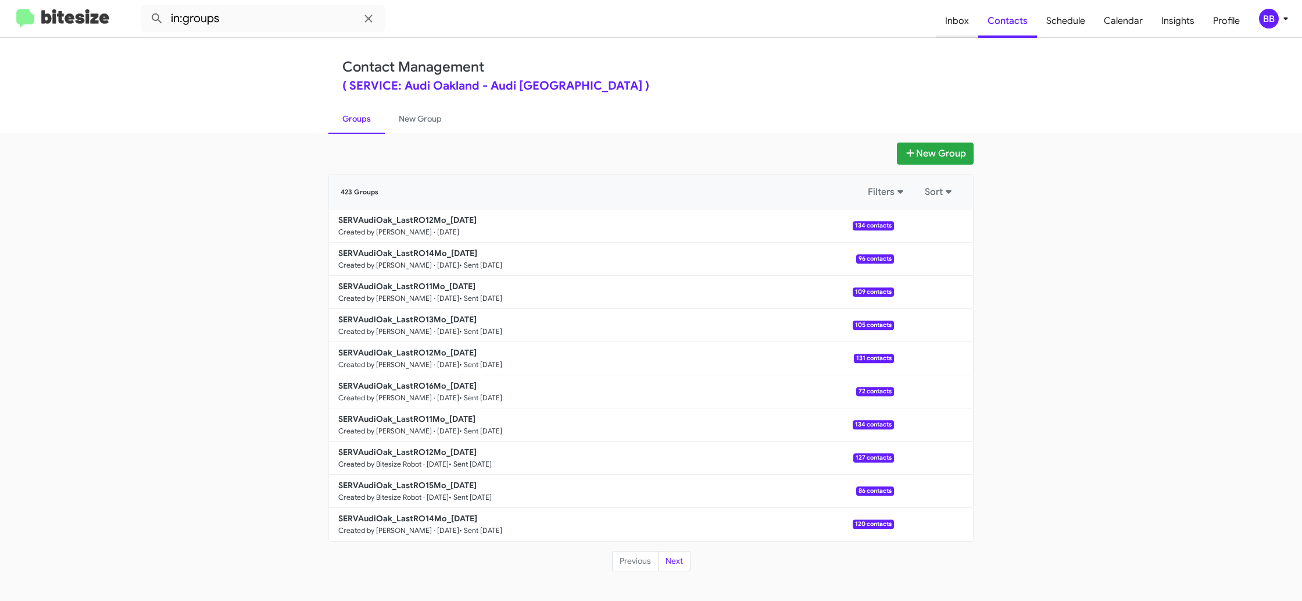
click at [971, 30] on span "Inbox" at bounding box center [957, 21] width 42 height 34
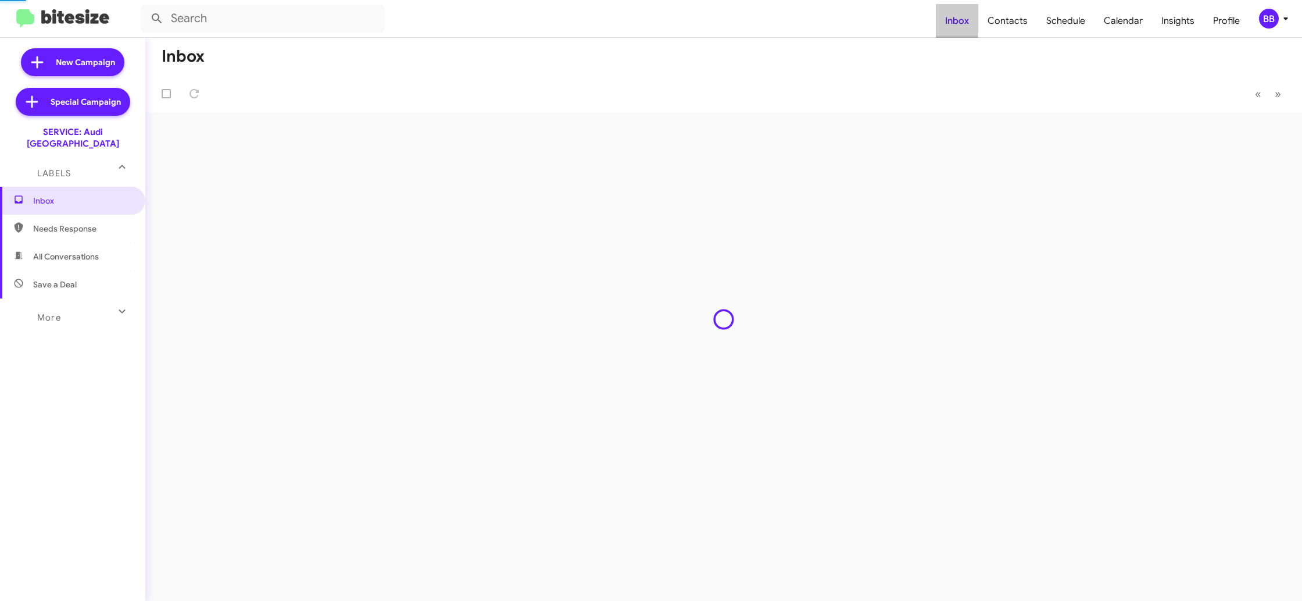
click at [971, 29] on span "Inbox" at bounding box center [957, 21] width 42 height 34
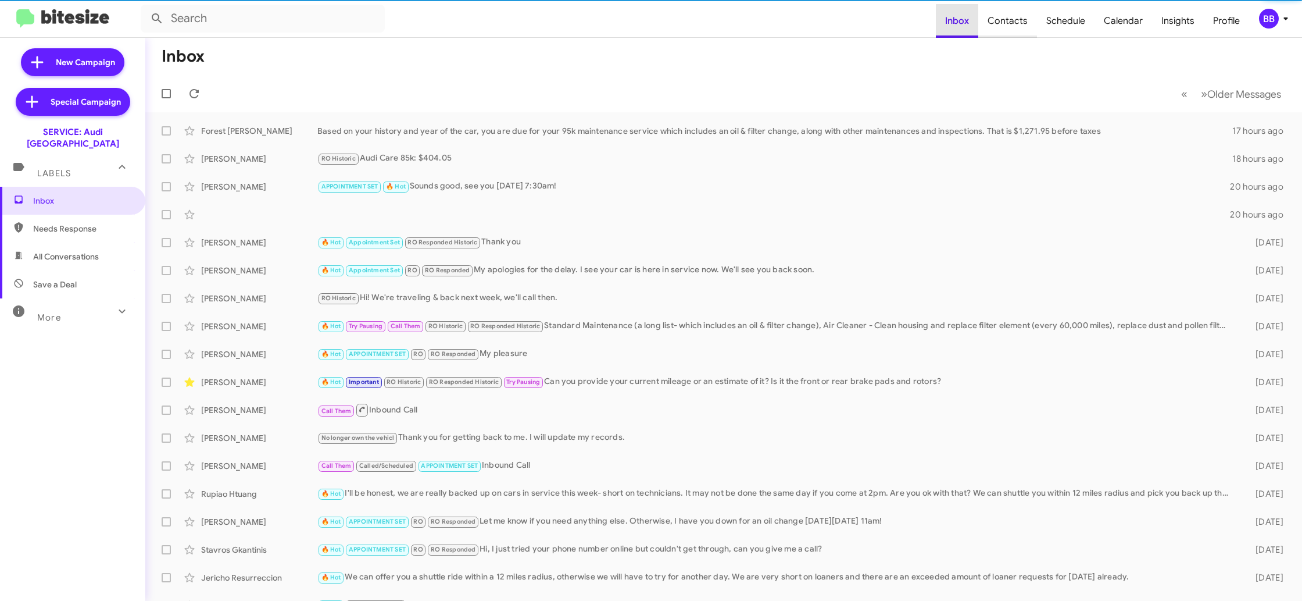
click at [994, 20] on span "Contacts" at bounding box center [1007, 21] width 59 height 34
type input "in:groups"
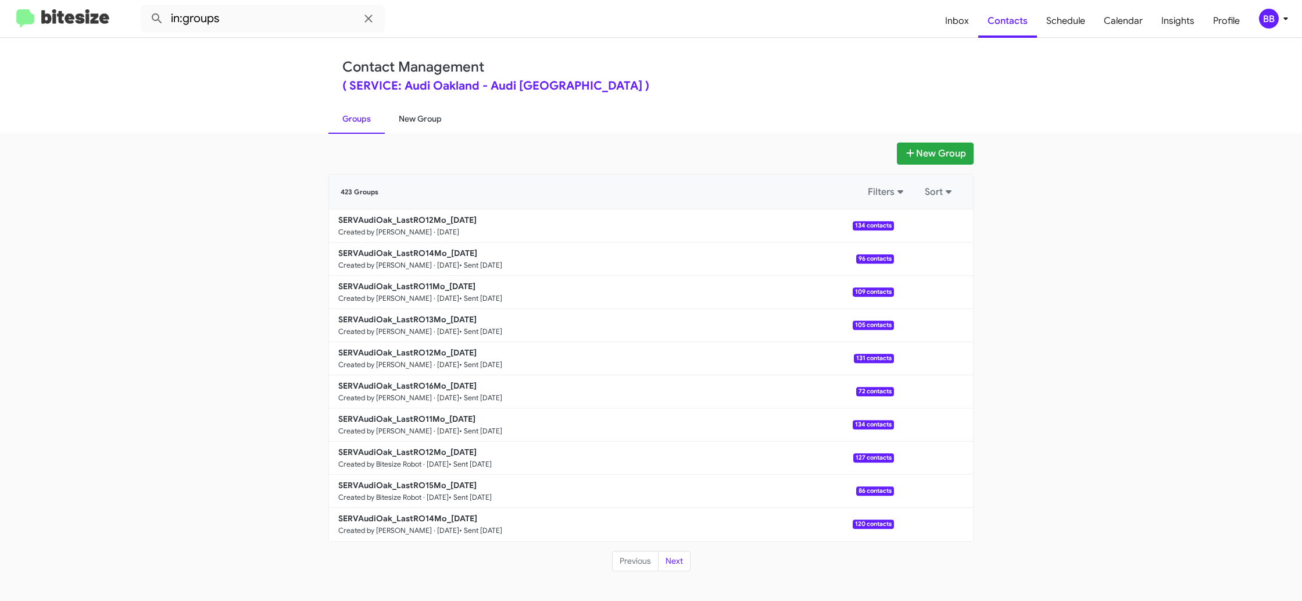
click at [428, 117] on link "New Group" at bounding box center [420, 118] width 71 height 30
drag, startPoint x: 428, startPoint y: 117, endPoint x: 464, endPoint y: 9, distance: 113.4
click at [428, 103] on link "New Group" at bounding box center [420, 118] width 71 height 30
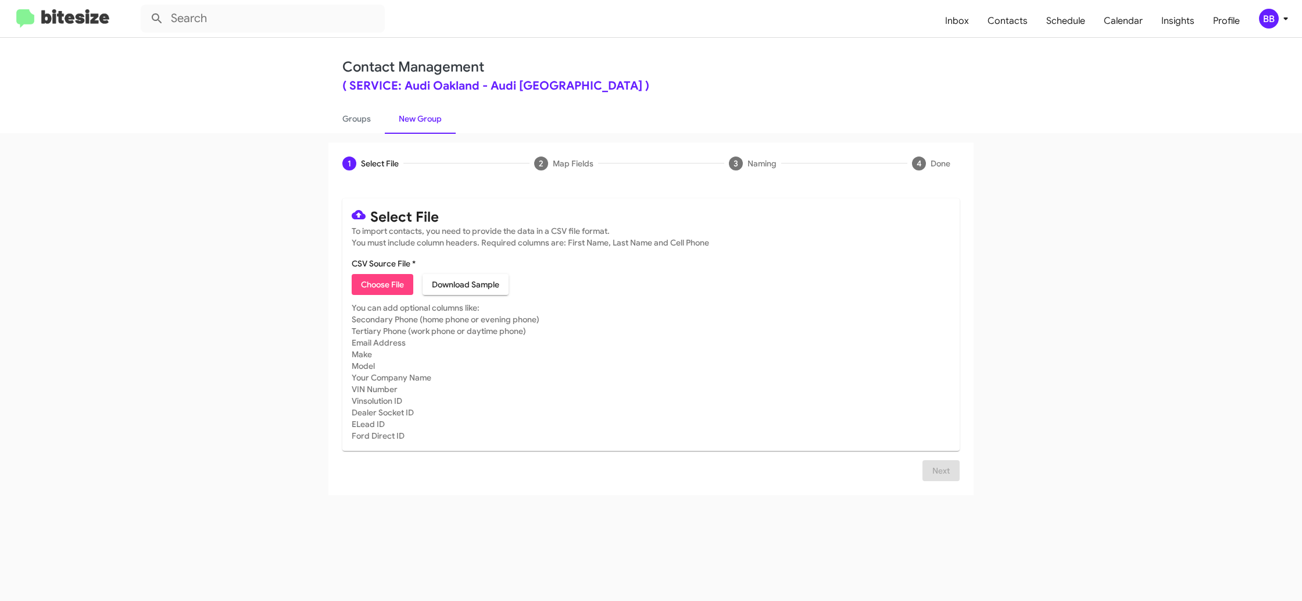
click at [1280, 23] on icon at bounding box center [1286, 19] width 14 height 14
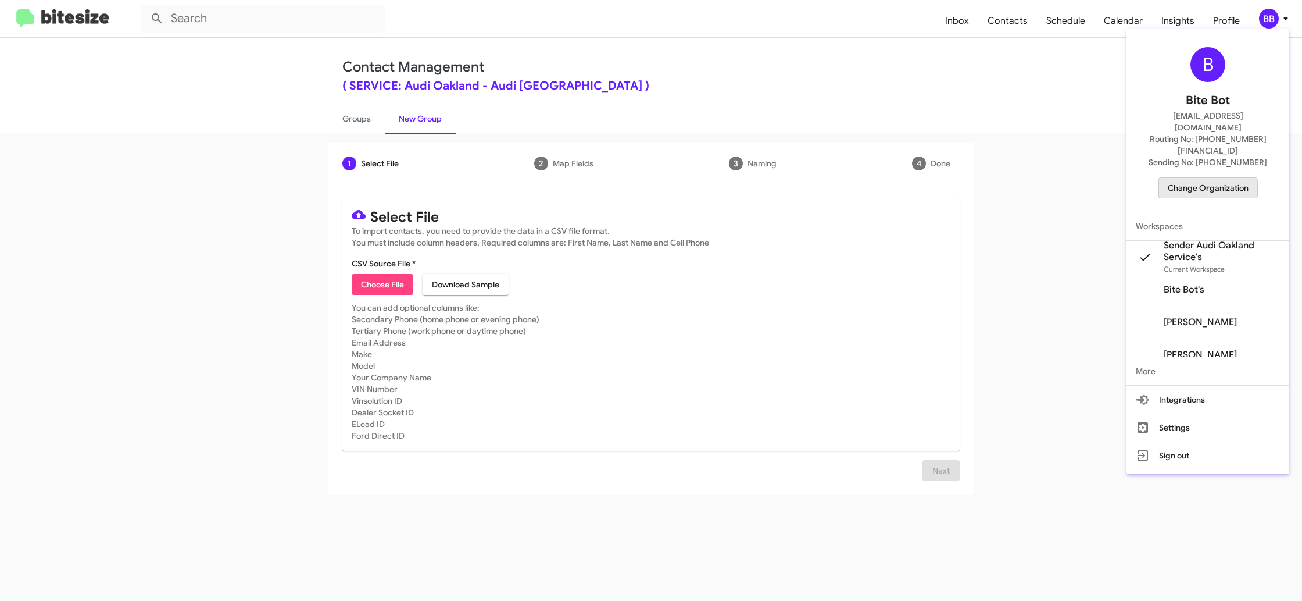
drag, startPoint x: 1188, startPoint y: 167, endPoint x: 1182, endPoint y: 166, distance: 5.8
click at [1182, 178] on span "Change Organization" at bounding box center [1208, 188] width 81 height 20
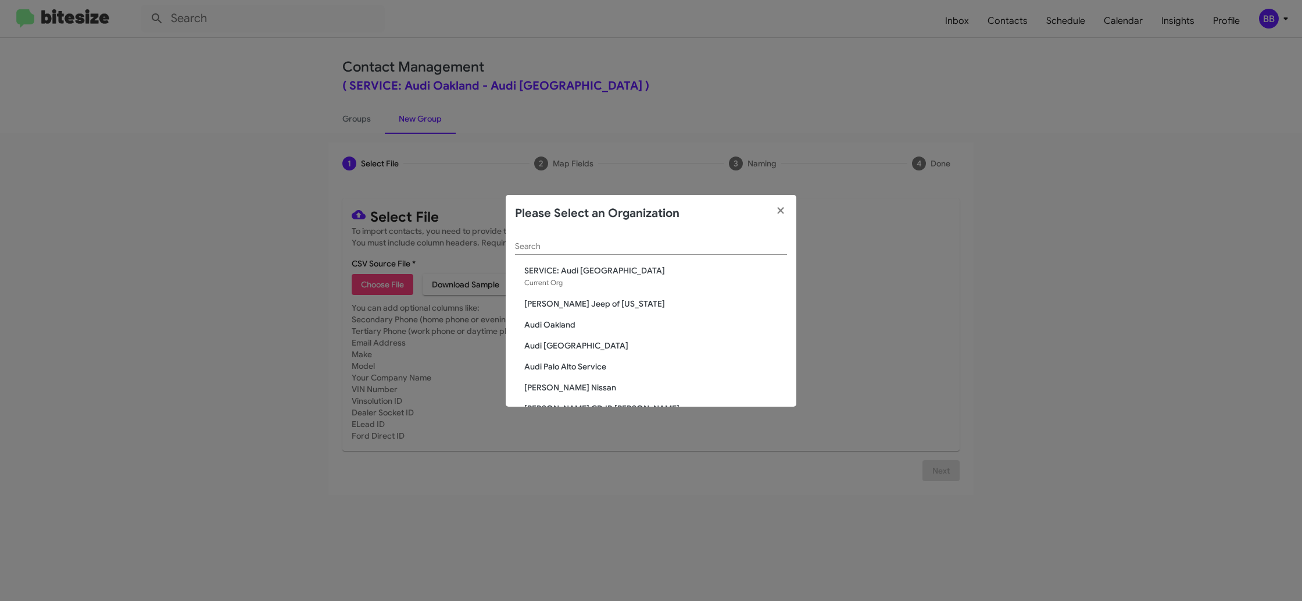
click at [528, 248] on input "Search" at bounding box center [651, 246] width 272 height 9
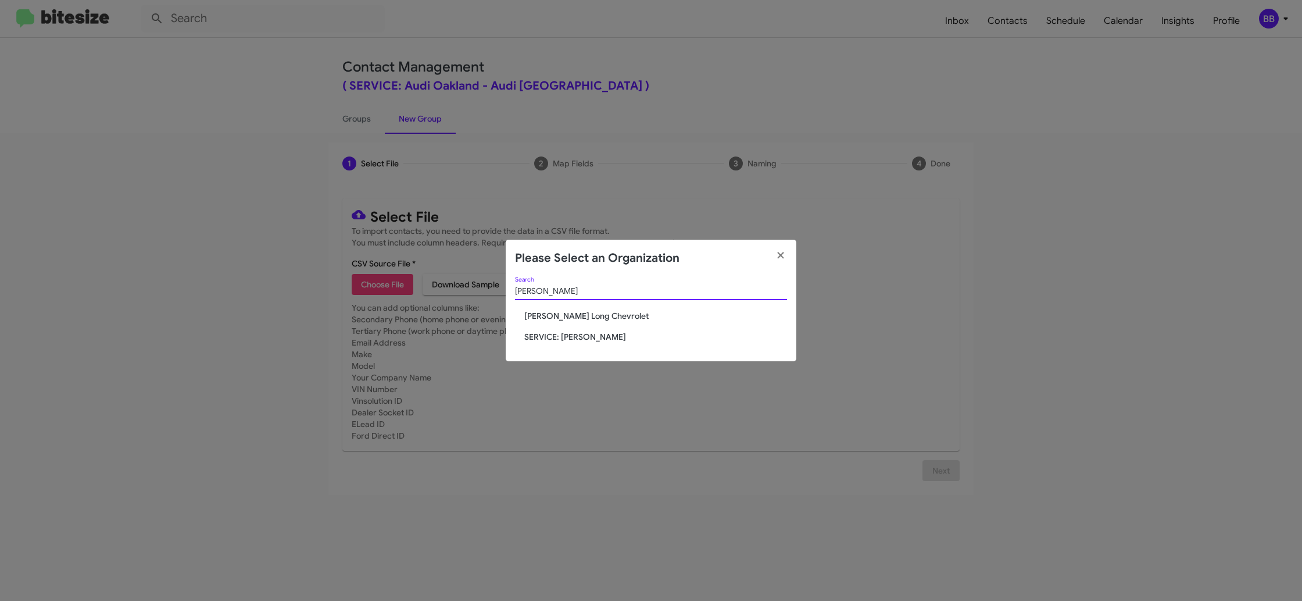
type input "daniels"
click at [566, 333] on span "SERVICE: Daniels Long" at bounding box center [655, 337] width 263 height 12
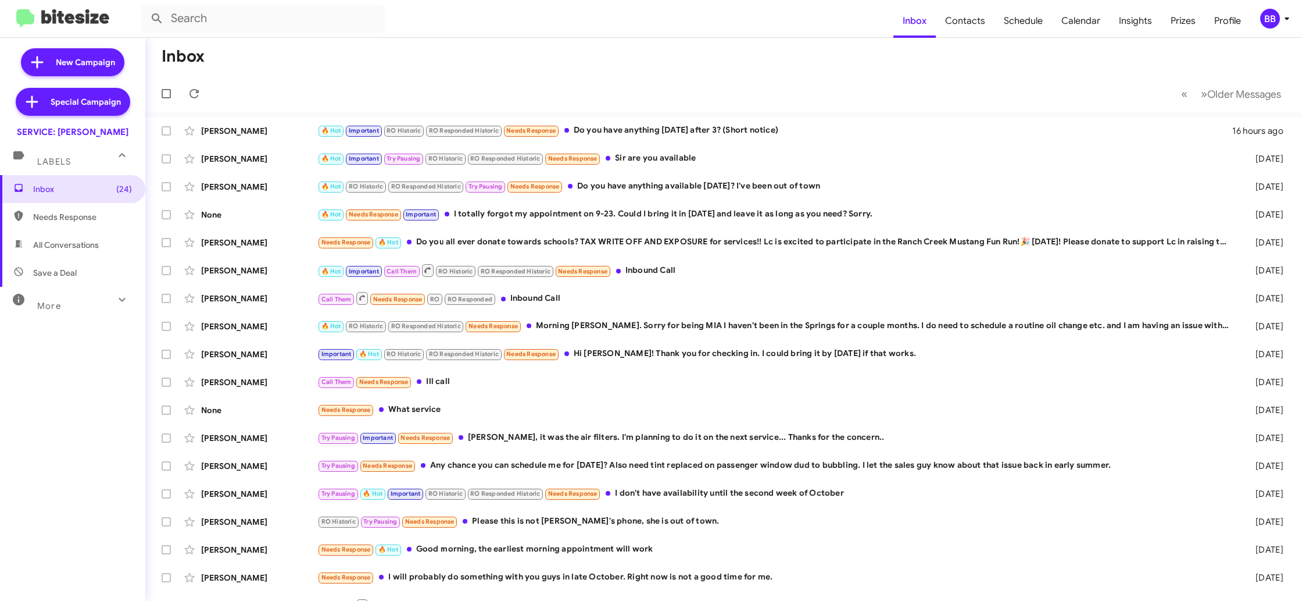
drag, startPoint x: 1296, startPoint y: 23, endPoint x: 1291, endPoint y: 20, distance: 6.0
click at [1296, 23] on mat-toolbar "Inbox Contacts Schedule Calendar Insights Prizes Profile BB" at bounding box center [651, 18] width 1302 height 37
drag, startPoint x: 1291, startPoint y: 20, endPoint x: 1283, endPoint y: 22, distance: 7.8
click at [1290, 20] on icon at bounding box center [1287, 19] width 14 height 14
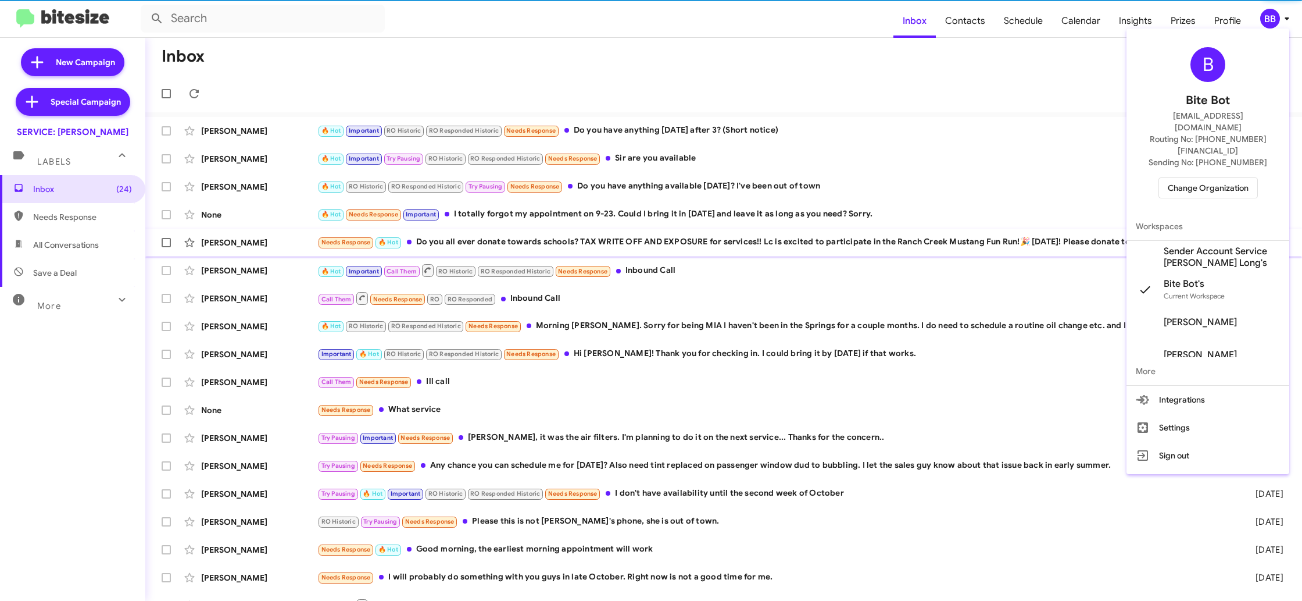
click at [1200, 245] on span "Sender Account Service [PERSON_NAME] Long's" at bounding box center [1222, 256] width 116 height 23
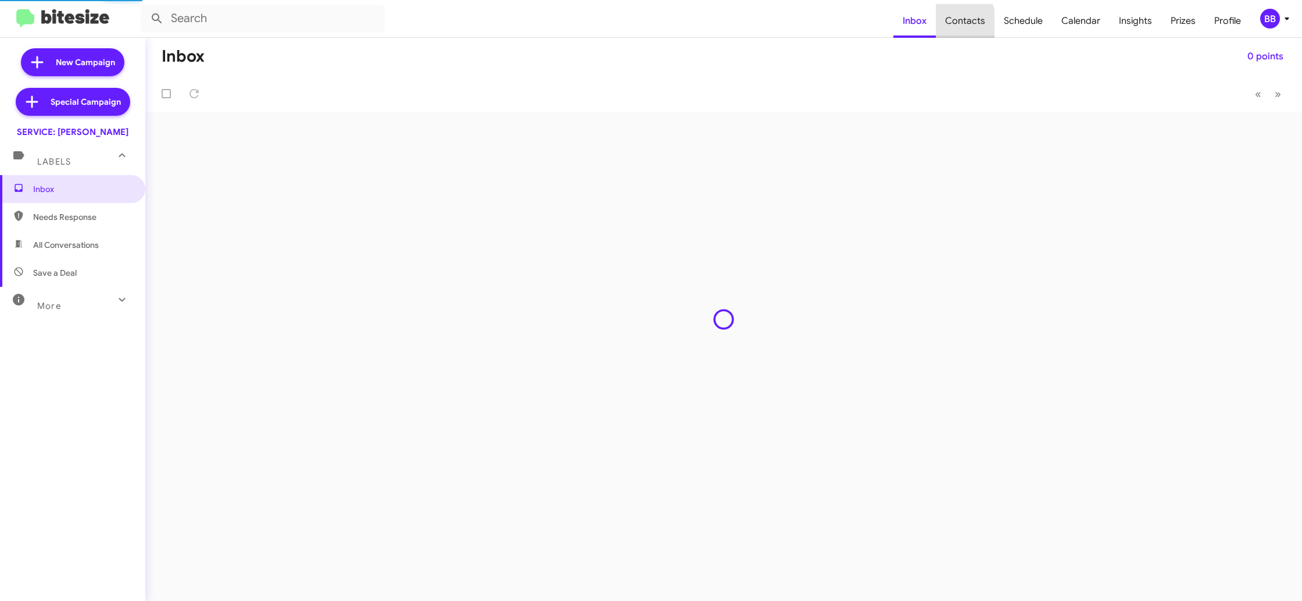
click at [961, 25] on span "Contacts" at bounding box center [965, 21] width 59 height 34
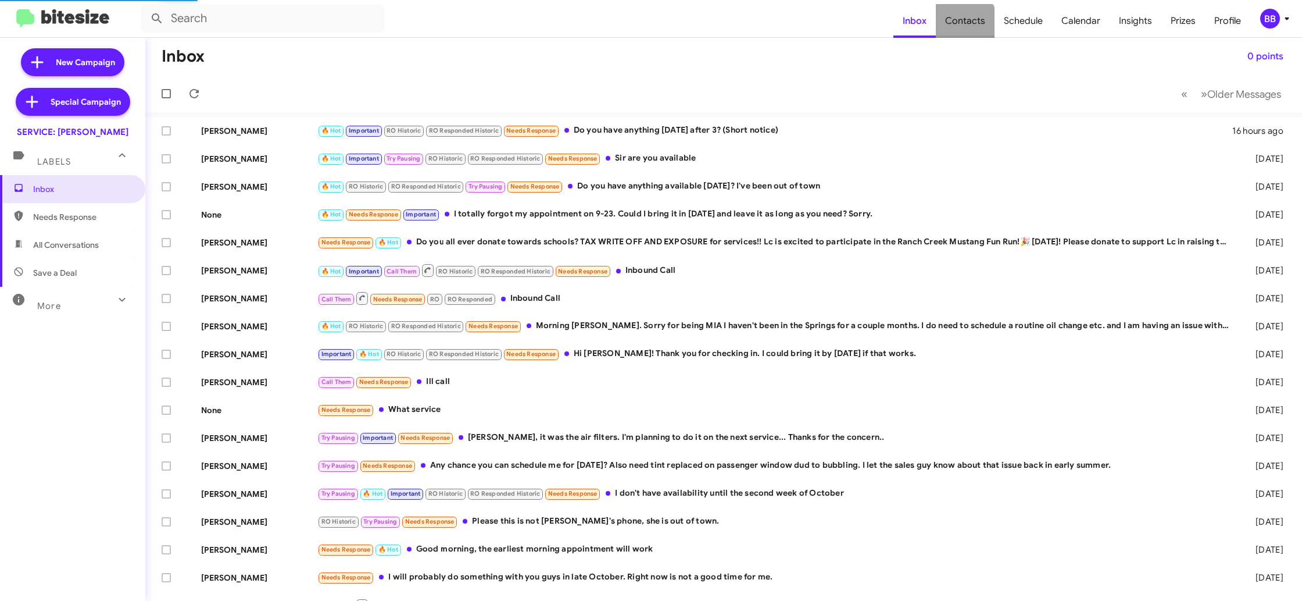
click at [961, 25] on span "Contacts" at bounding box center [965, 21] width 59 height 34
type input "in:groups"
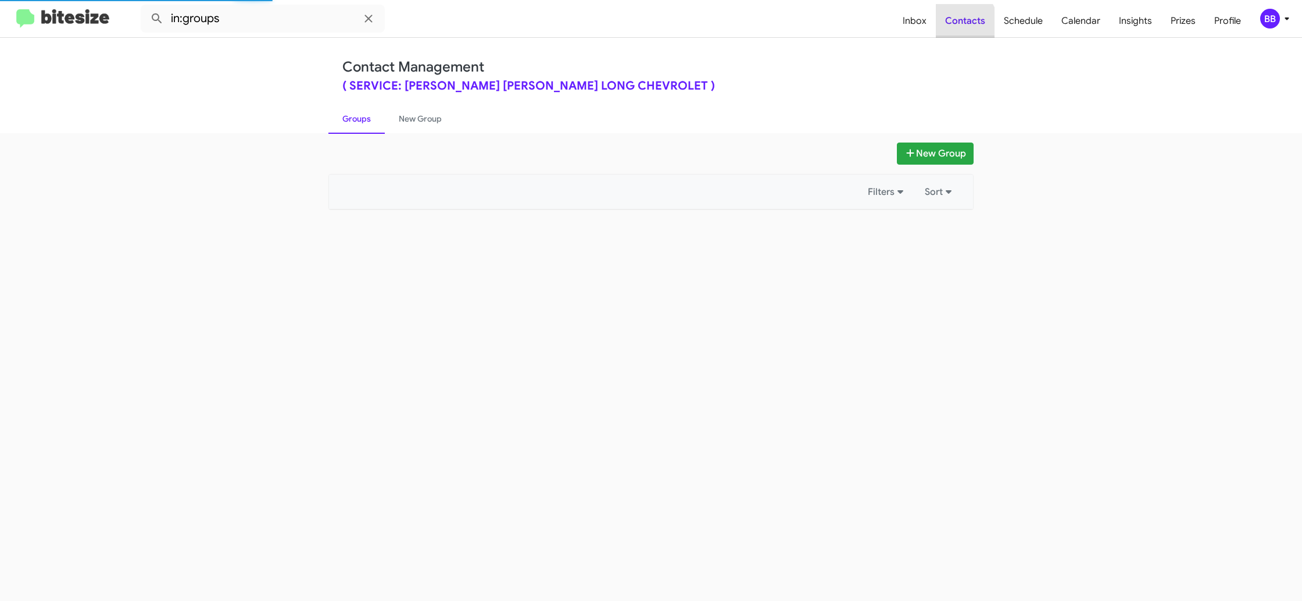
click at [961, 25] on span "Contacts" at bounding box center [965, 21] width 59 height 34
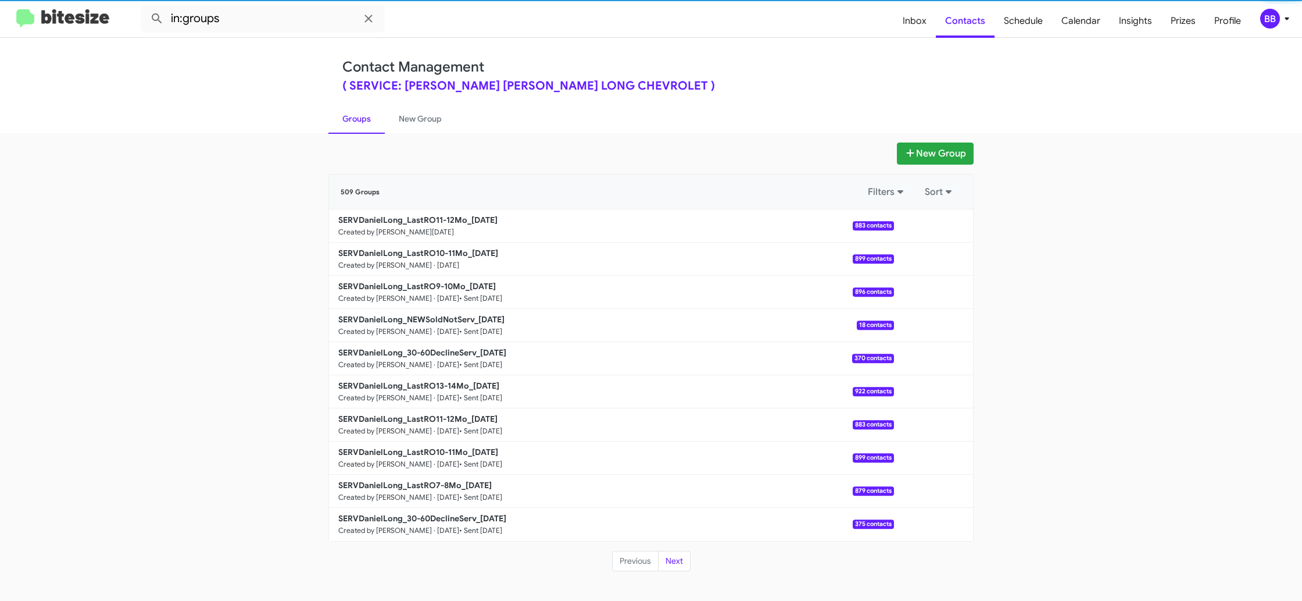
click at [1260, 17] on div "BB" at bounding box center [1270, 19] width 20 height 20
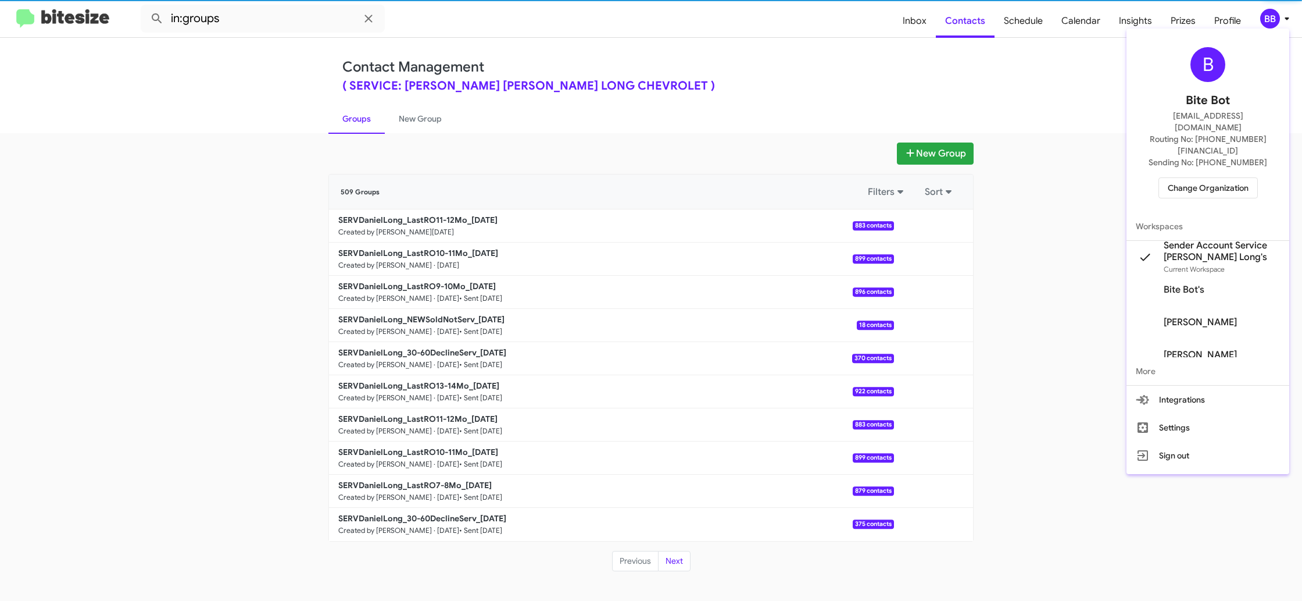
click at [1260, 17] on div at bounding box center [651, 300] width 1302 height 601
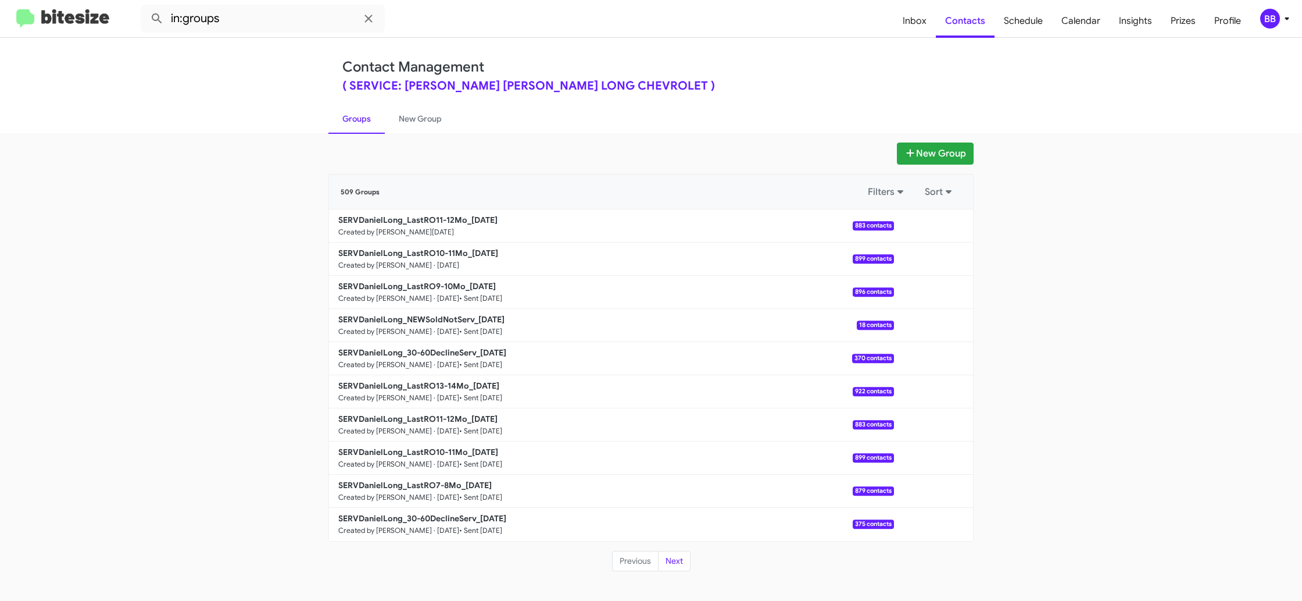
click at [1261, 16] on div "BB" at bounding box center [1270, 19] width 20 height 20
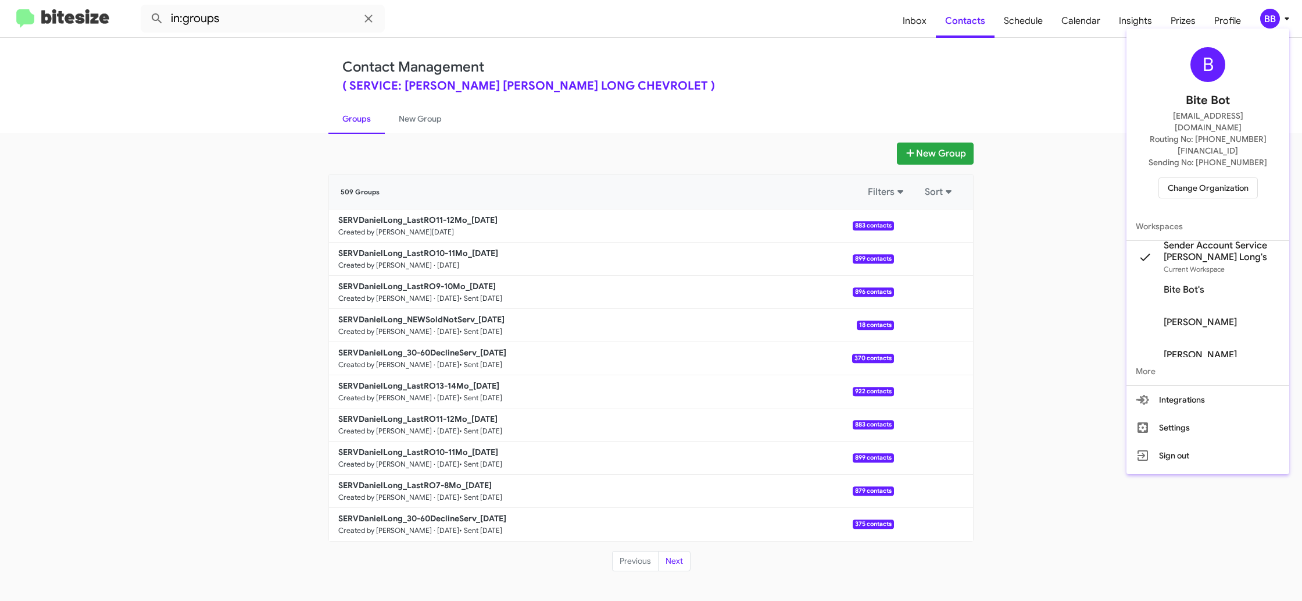
click at [1261, 16] on div at bounding box center [651, 300] width 1302 height 601
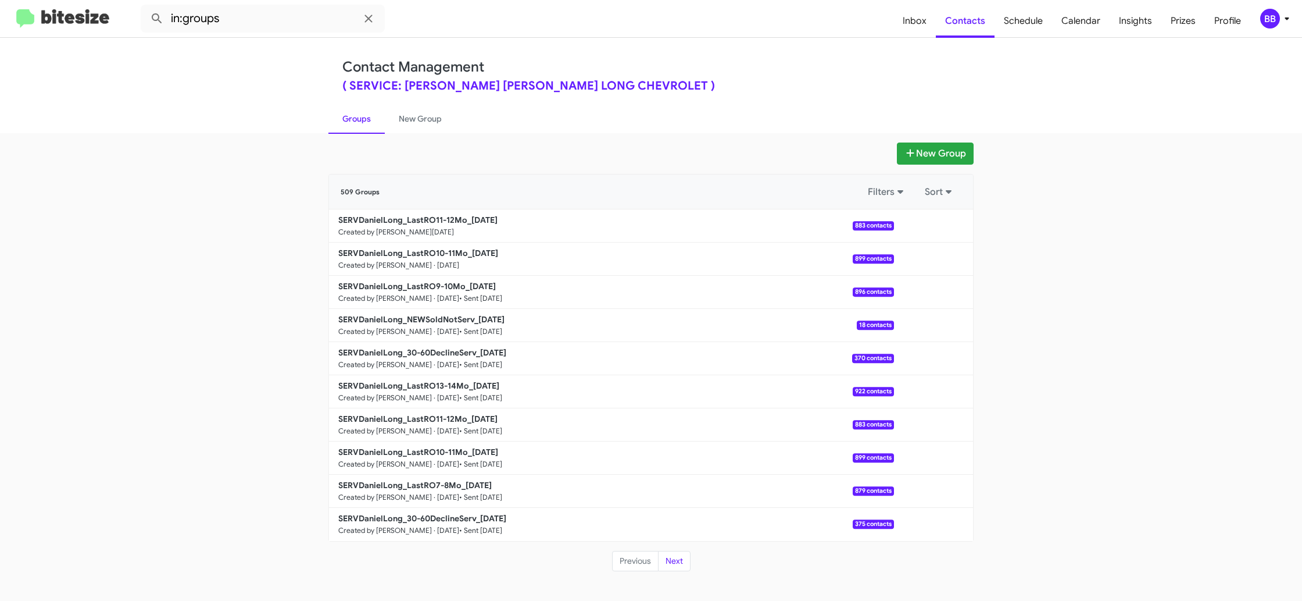
click at [1276, 12] on div "BB" at bounding box center [1270, 19] width 20 height 20
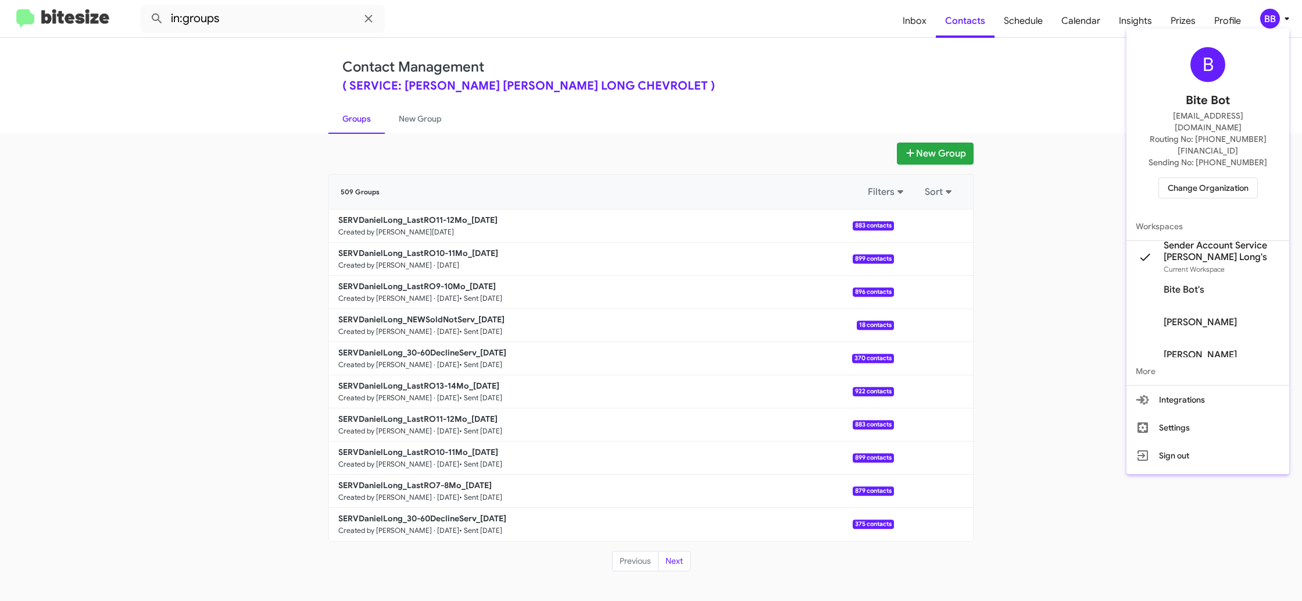
click at [398, 122] on div at bounding box center [651, 300] width 1302 height 601
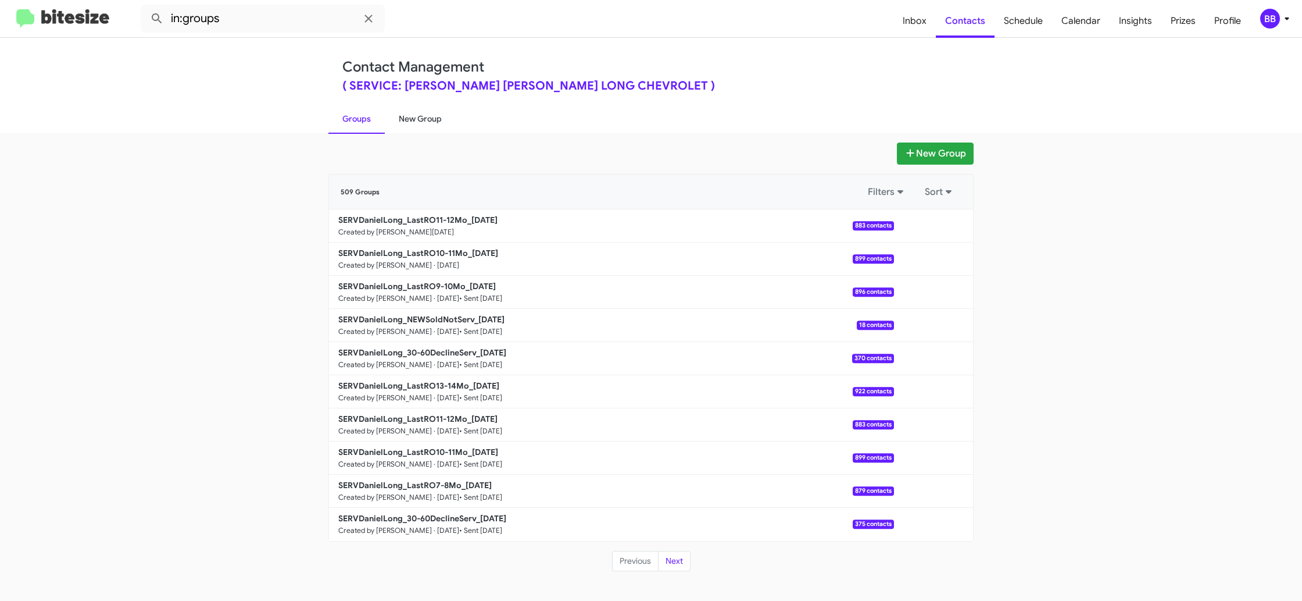
click at [414, 121] on link "New Group" at bounding box center [420, 118] width 71 height 30
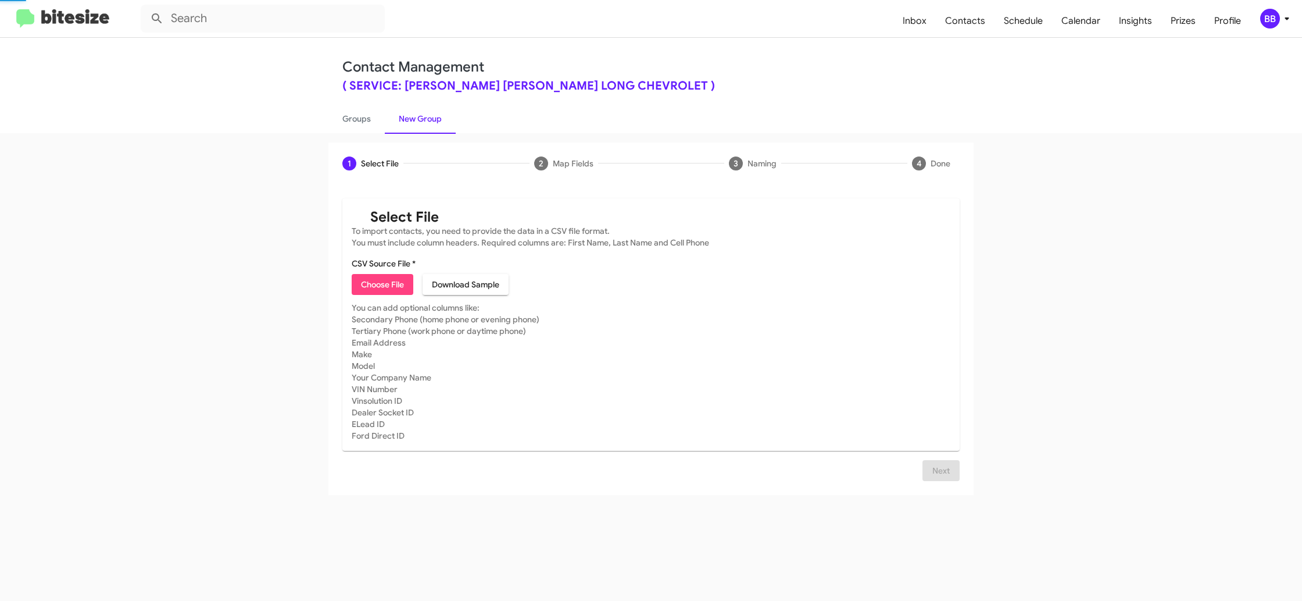
click at [414, 121] on link "New Group" at bounding box center [420, 118] width 71 height 30
drag, startPoint x: 414, startPoint y: 121, endPoint x: 407, endPoint y: 122, distance: 7.1
click at [412, 120] on link "New Group" at bounding box center [420, 118] width 71 height 30
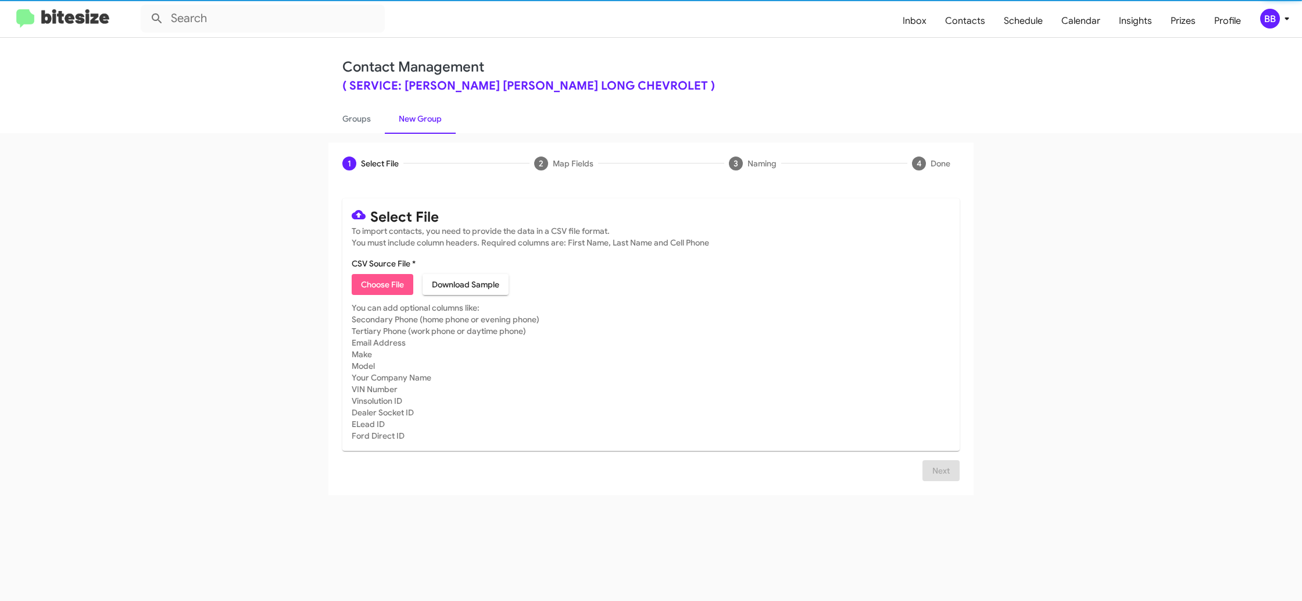
click at [384, 286] on span "Choose File" at bounding box center [382, 284] width 43 height 21
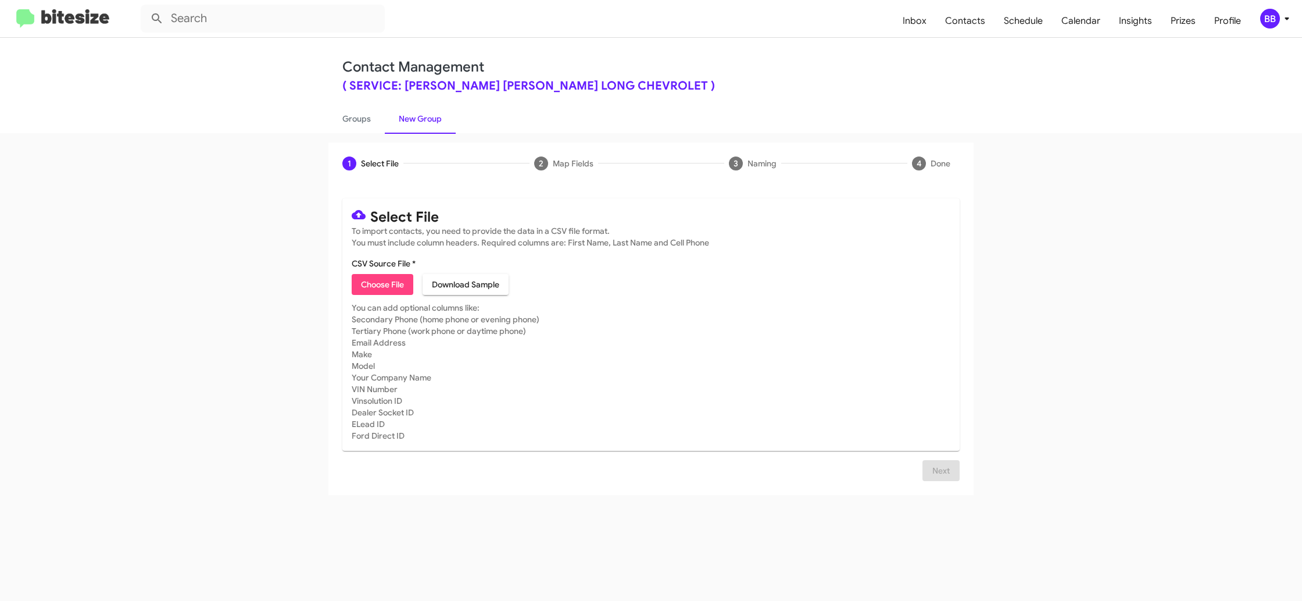
type input "SERVDanielLong_LastRO15-16Mo_09-30-25"
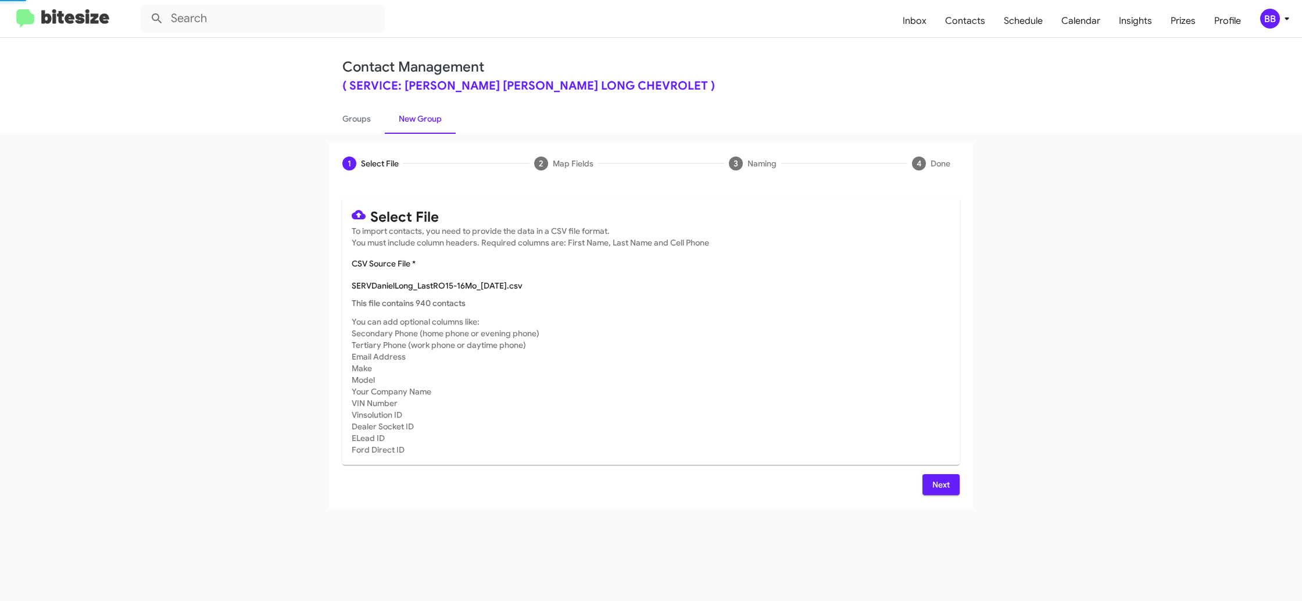
drag, startPoint x: 867, startPoint y: 358, endPoint x: 848, endPoint y: 355, distance: 19.5
click at [857, 356] on mat-card-subtitle "You can add optional columns like: Secondary Phone (home phone or evening phone…" at bounding box center [651, 386] width 599 height 140
click at [1285, 16] on icon at bounding box center [1287, 19] width 14 height 14
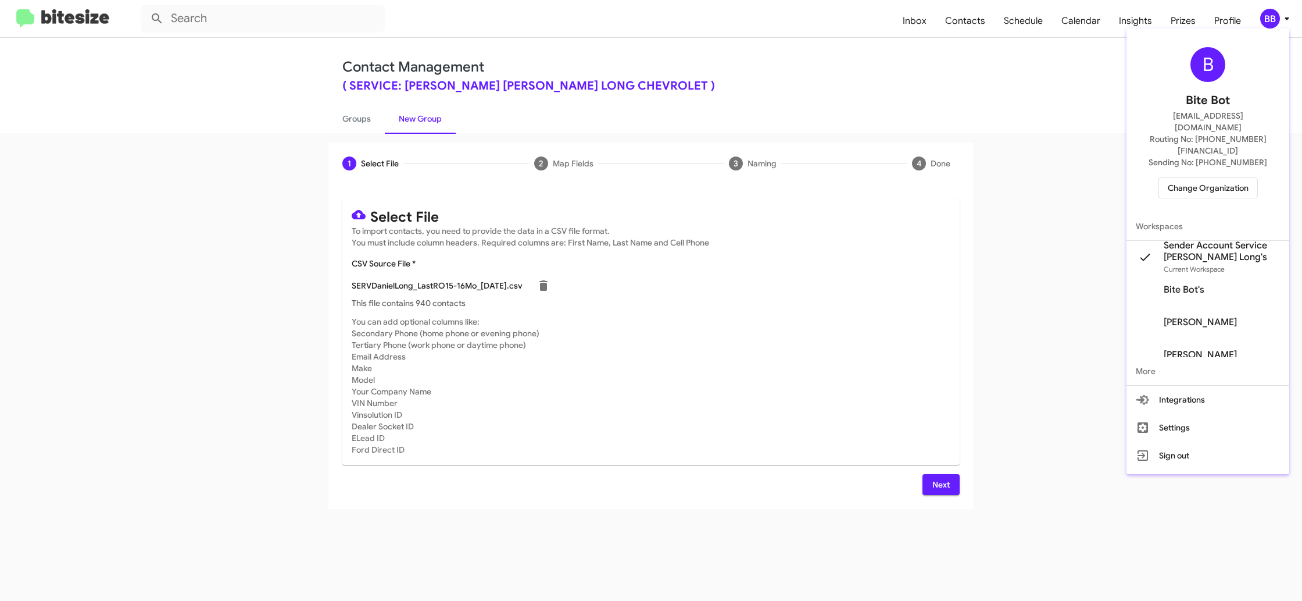
click at [1285, 17] on div at bounding box center [651, 300] width 1302 height 601
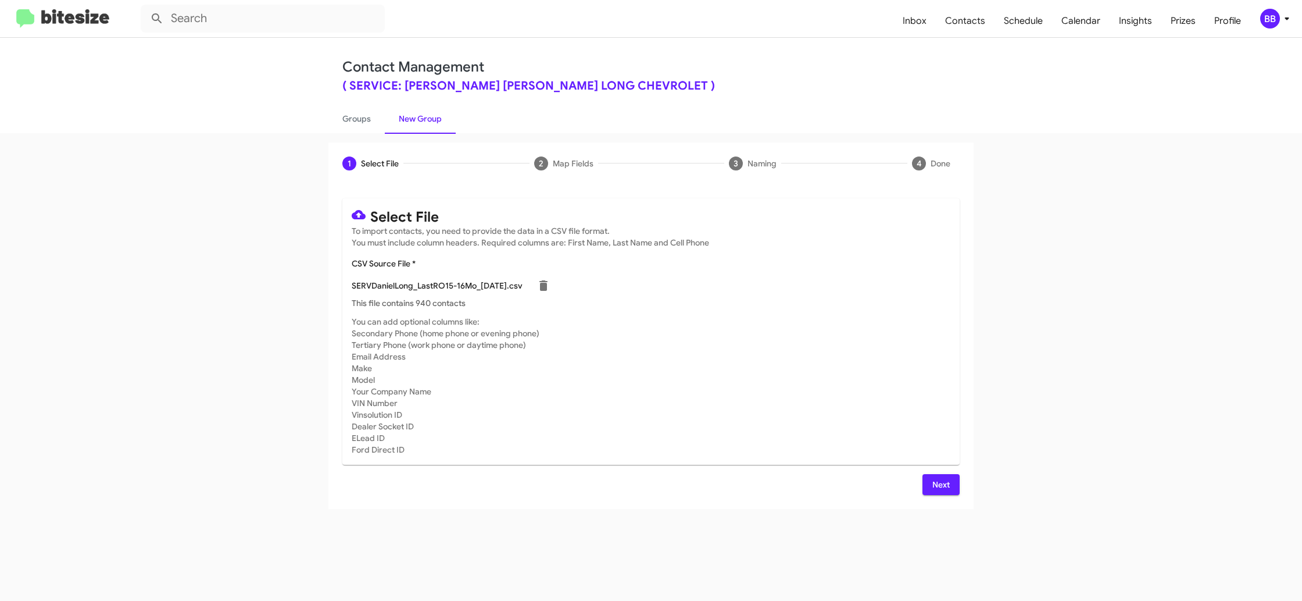
click at [1276, 20] on div "BB" at bounding box center [1270, 19] width 20 height 20
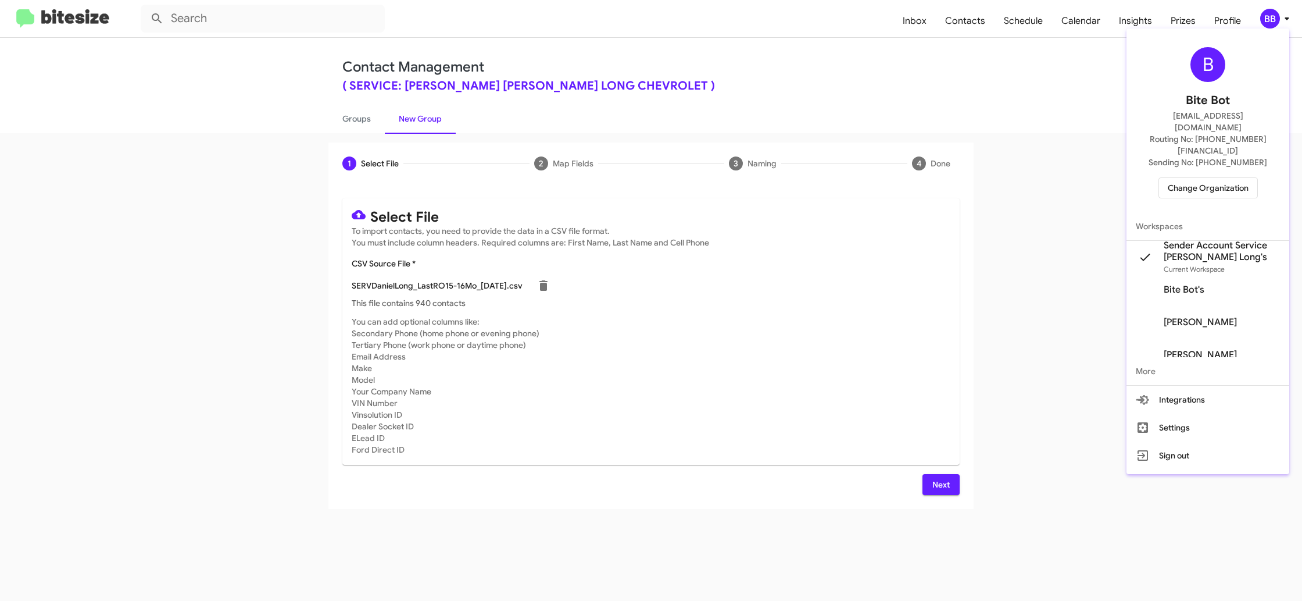
click at [1276, 21] on div at bounding box center [651, 300] width 1302 height 601
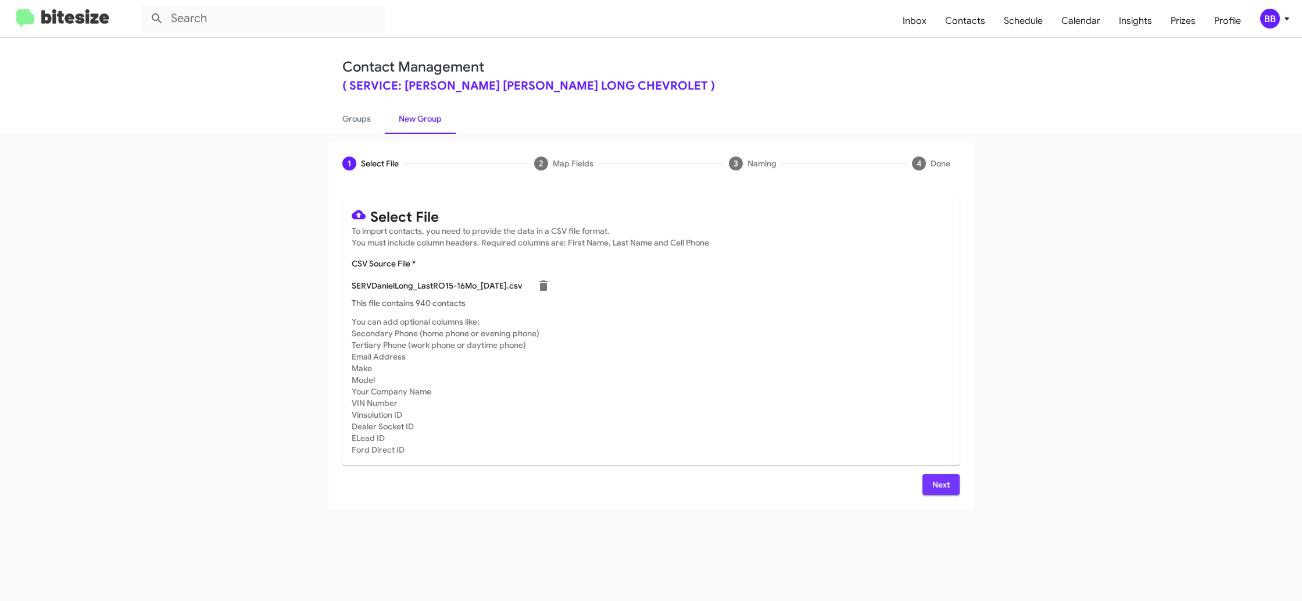
click at [942, 484] on span "Next" at bounding box center [941, 484] width 19 height 21
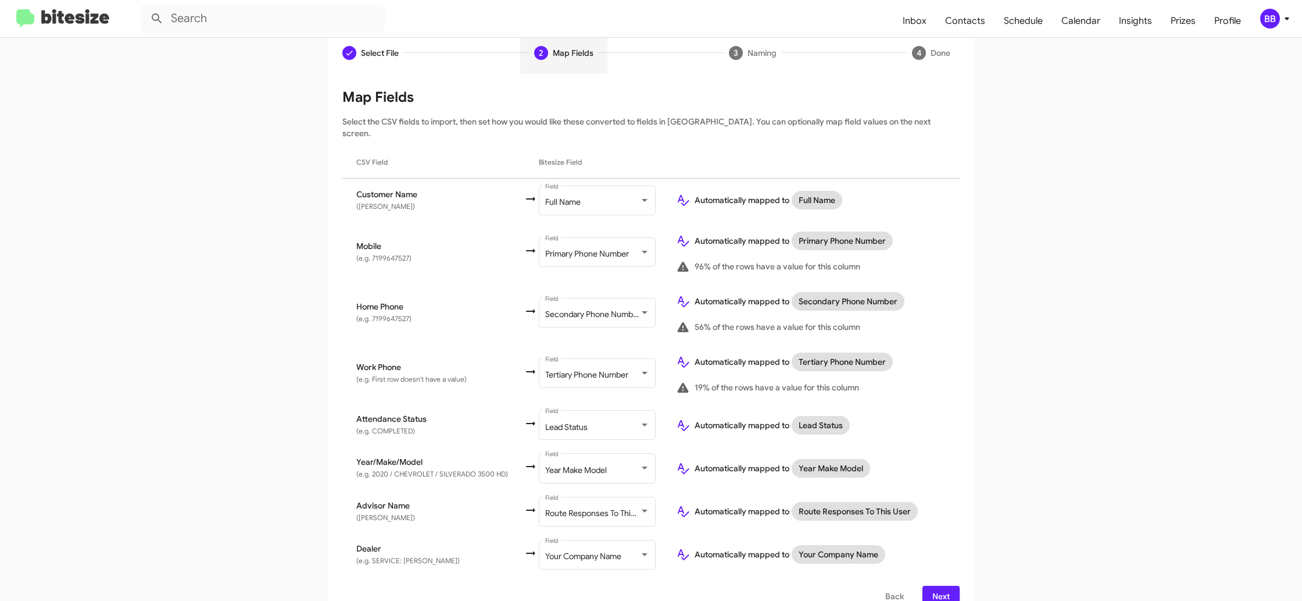
scroll to position [120, 0]
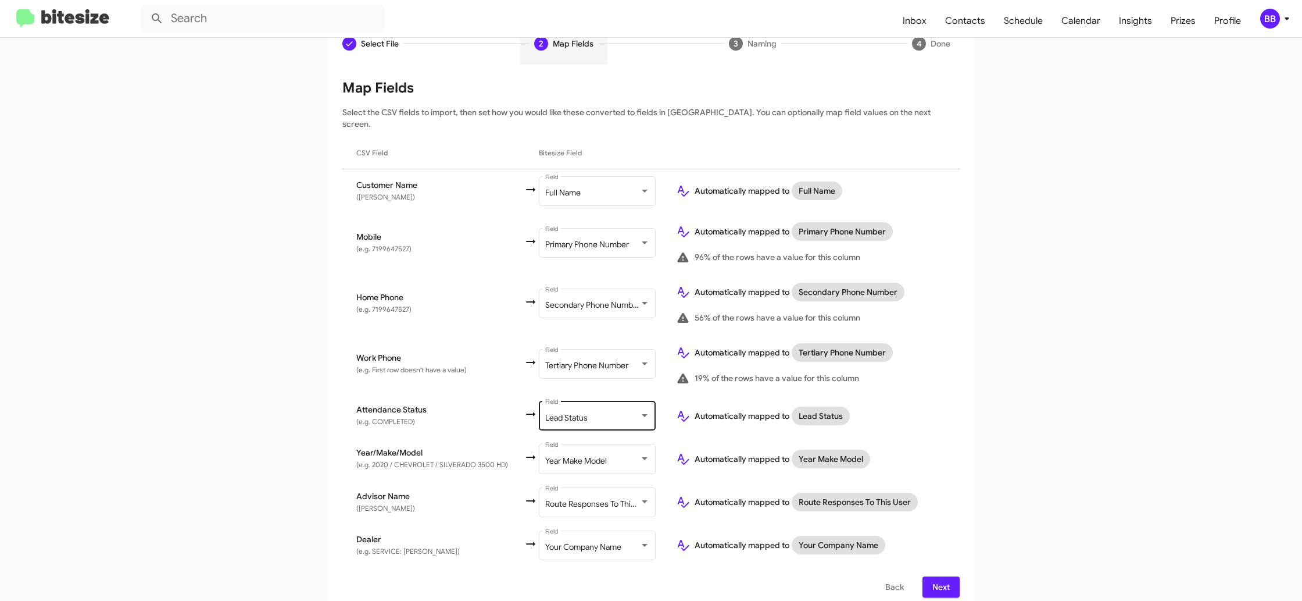
click at [583, 401] on div "Lead Status Field" at bounding box center [597, 415] width 105 height 32
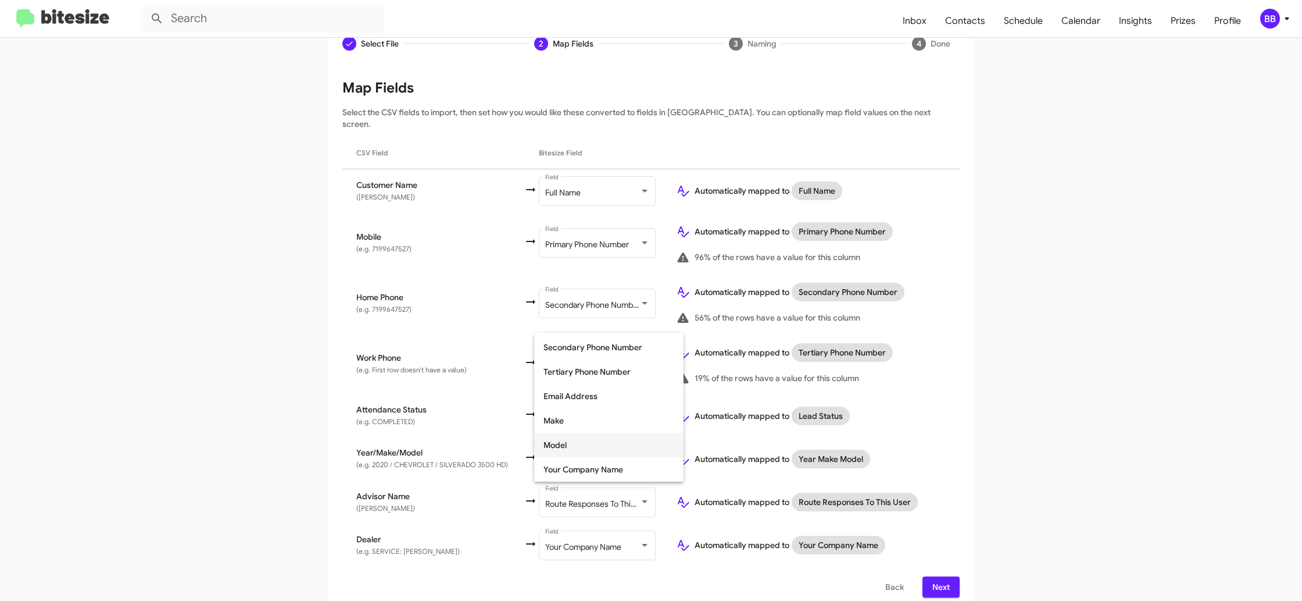
scroll to position [0, 0]
click at [622, 348] on span "Don't map this field" at bounding box center [609, 345] width 131 height 24
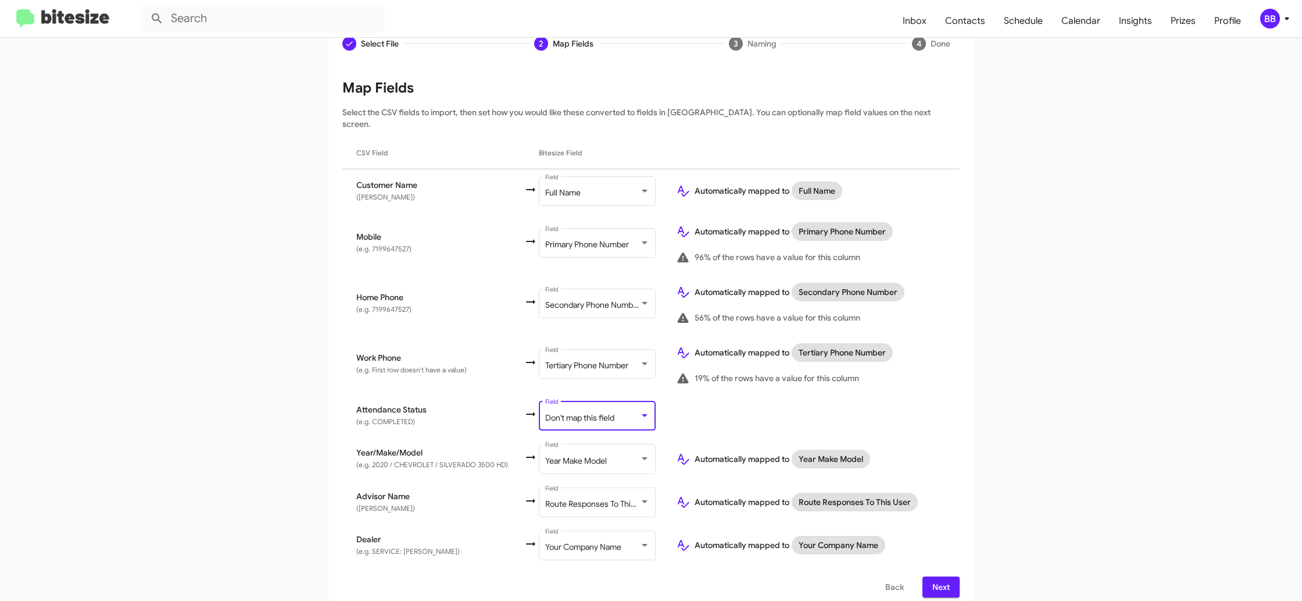
click at [1091, 367] on app-new-group "Select File 2 Map Fields 3 Naming 4 Done Select File To import contacts, you ne…" at bounding box center [651, 317] width 1302 height 588
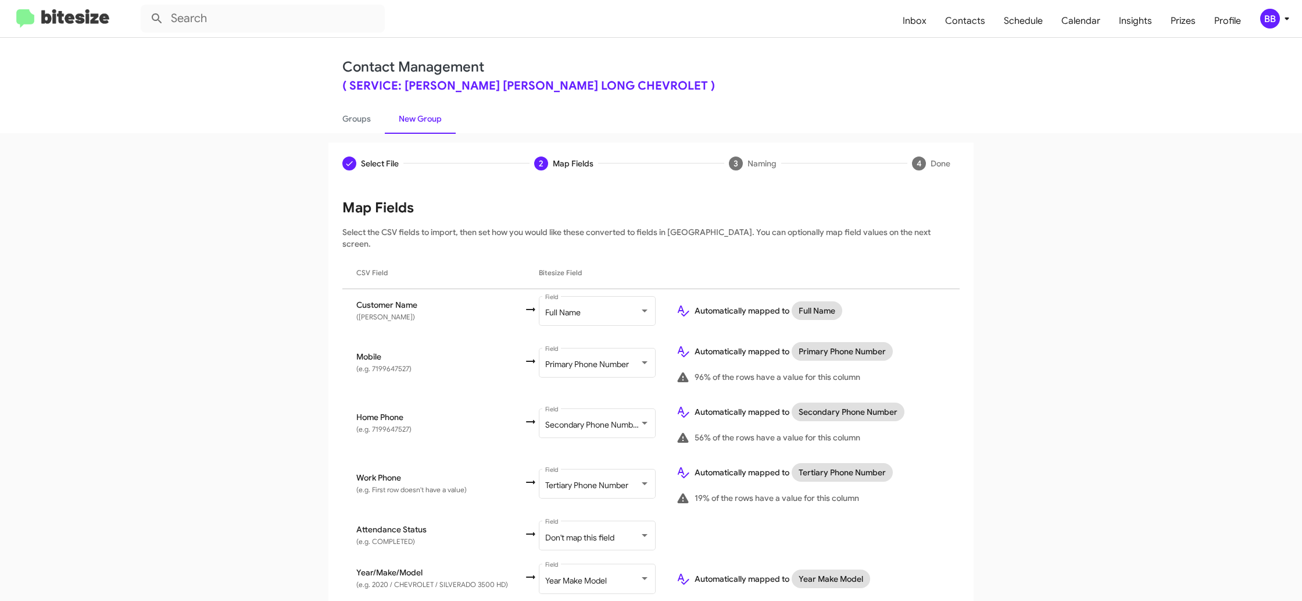
scroll to position [120, 0]
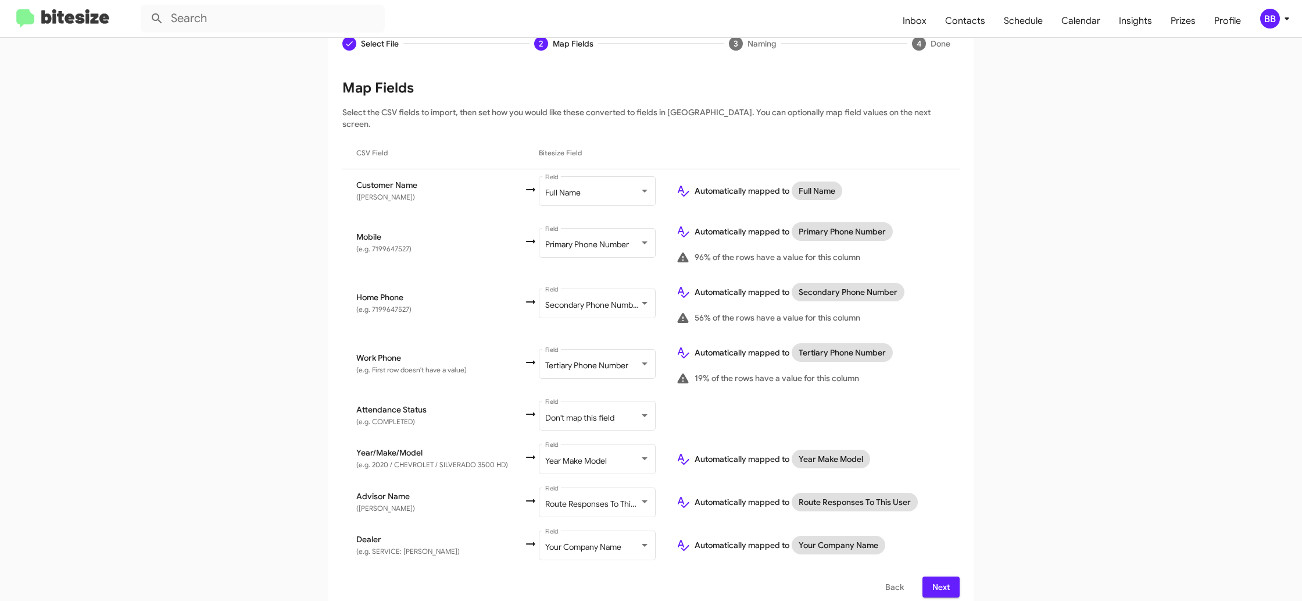
click at [942, 580] on span "Next" at bounding box center [941, 586] width 19 height 21
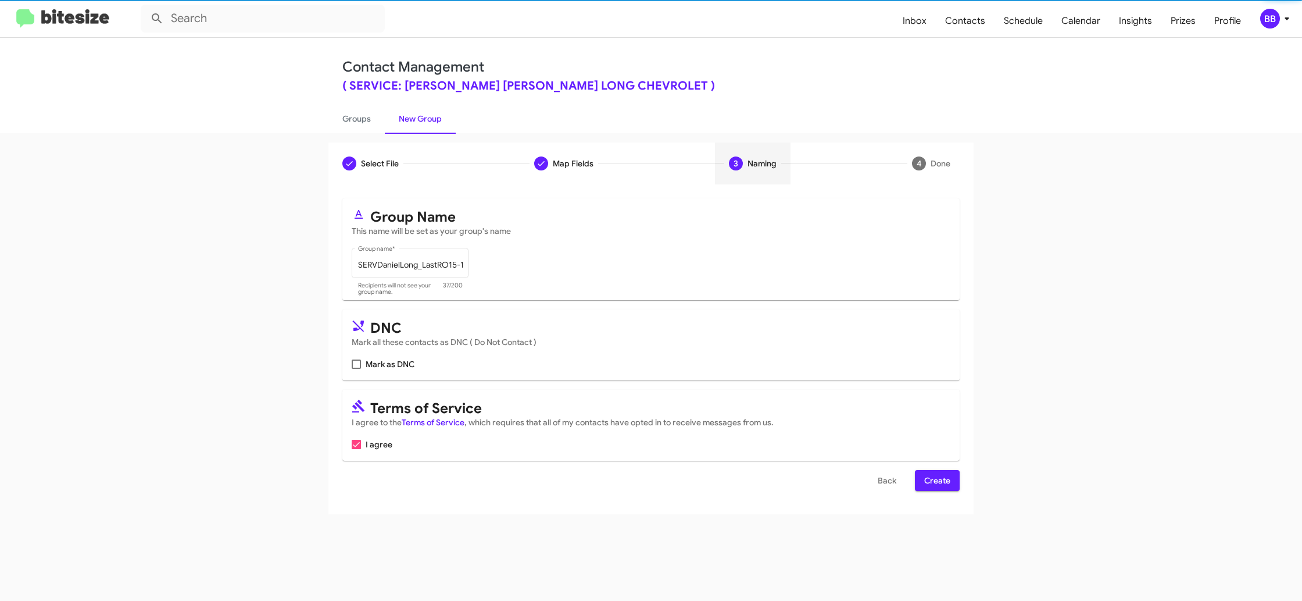
scroll to position [0, 0]
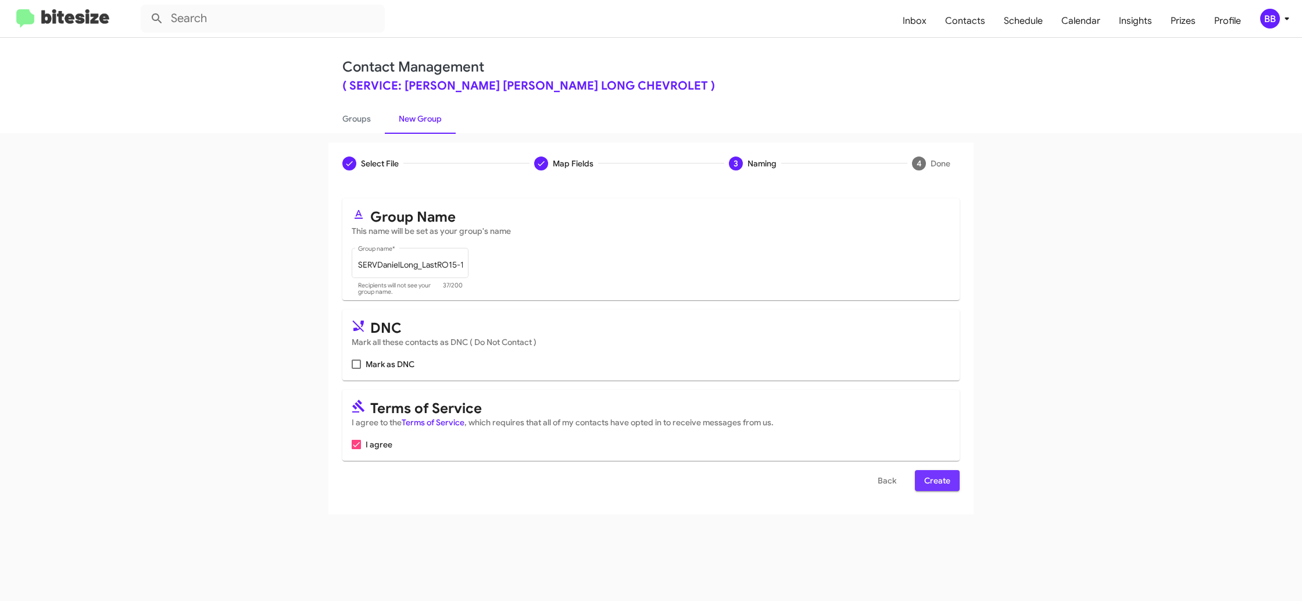
drag, startPoint x: 939, startPoint y: 484, endPoint x: 749, endPoint y: 340, distance: 239.0
click at [939, 484] on span "Create" at bounding box center [937, 480] width 26 height 21
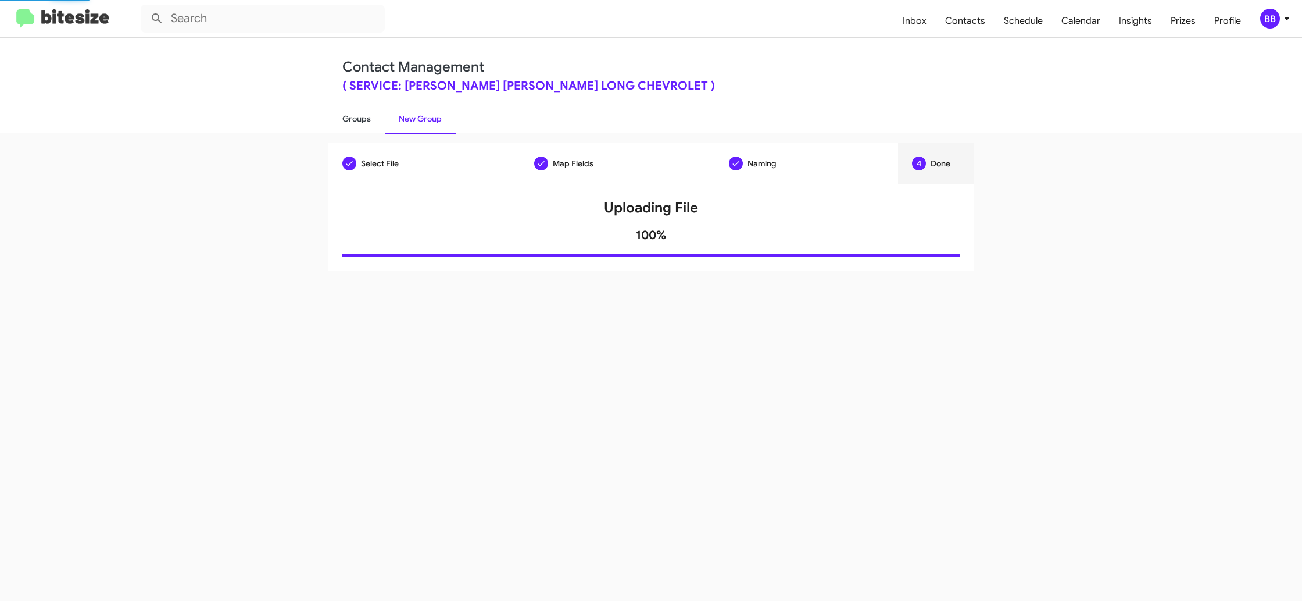
click at [361, 127] on link "Groups" at bounding box center [356, 118] width 56 height 30
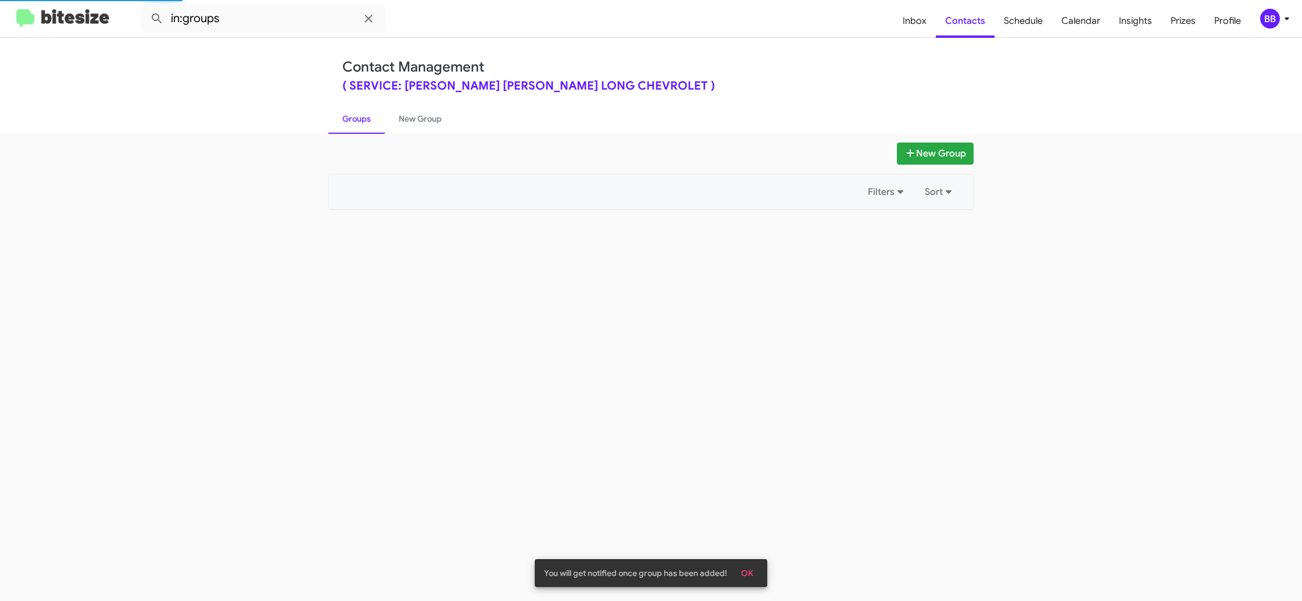
click at [361, 127] on link "Groups" at bounding box center [356, 118] width 56 height 30
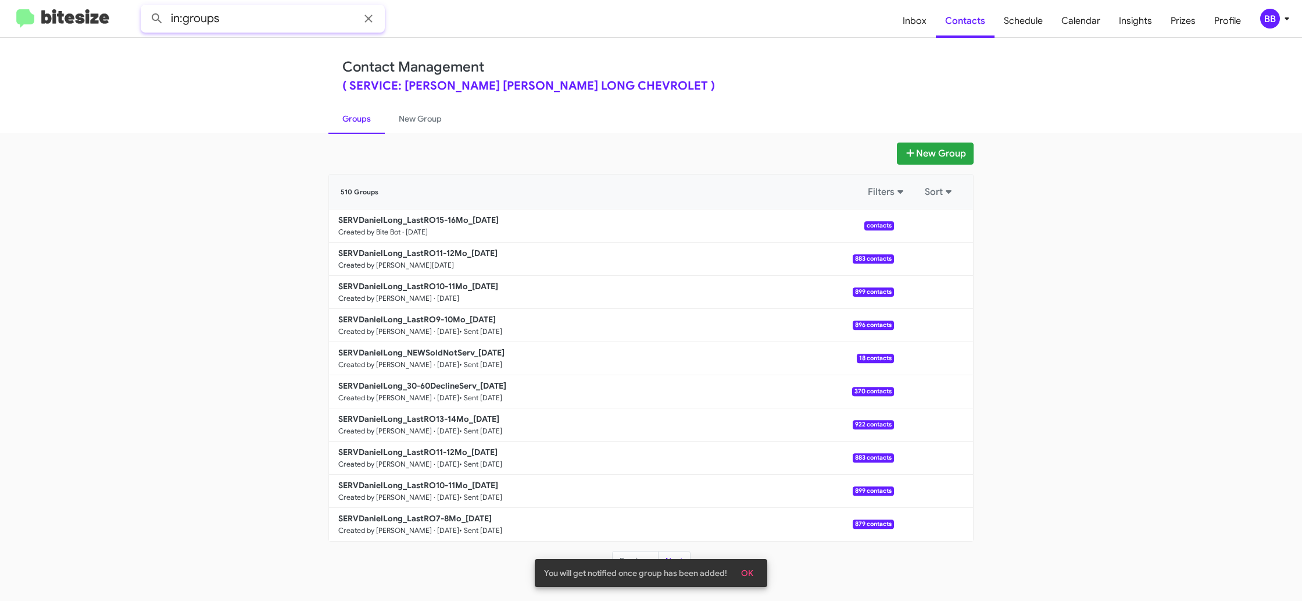
click at [265, 24] on input "in:groups" at bounding box center [263, 19] width 244 height 28
type input "in:groups 15-16"
click at [145, 7] on button at bounding box center [156, 18] width 23 height 23
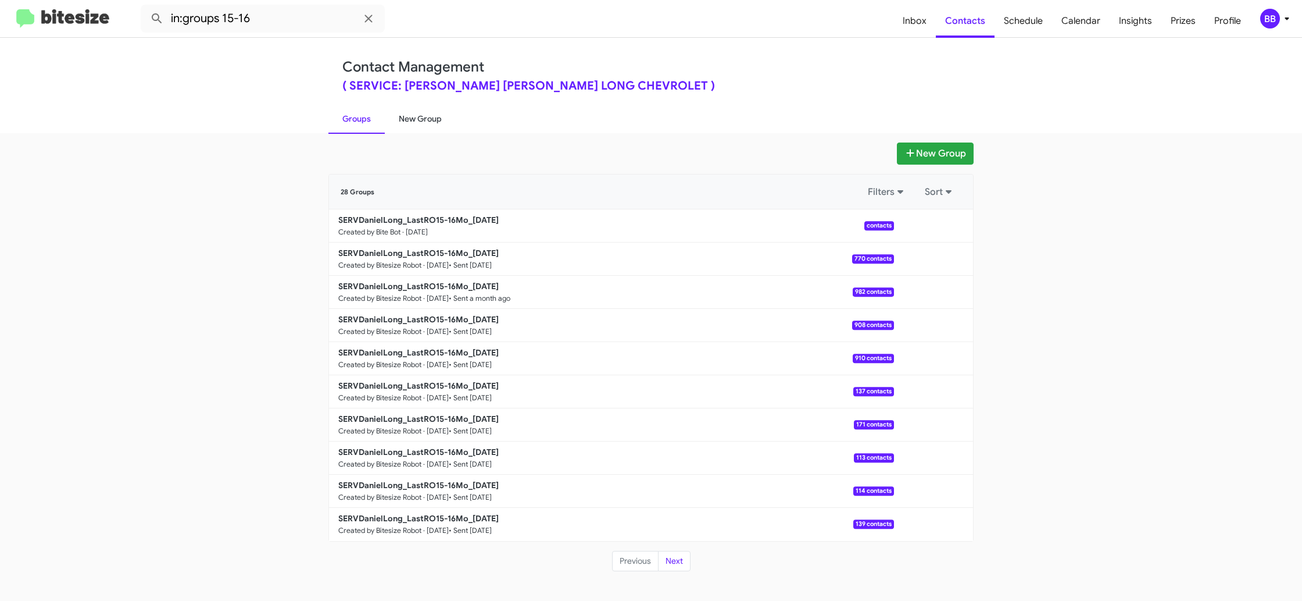
click at [408, 127] on link "New Group" at bounding box center [420, 118] width 71 height 30
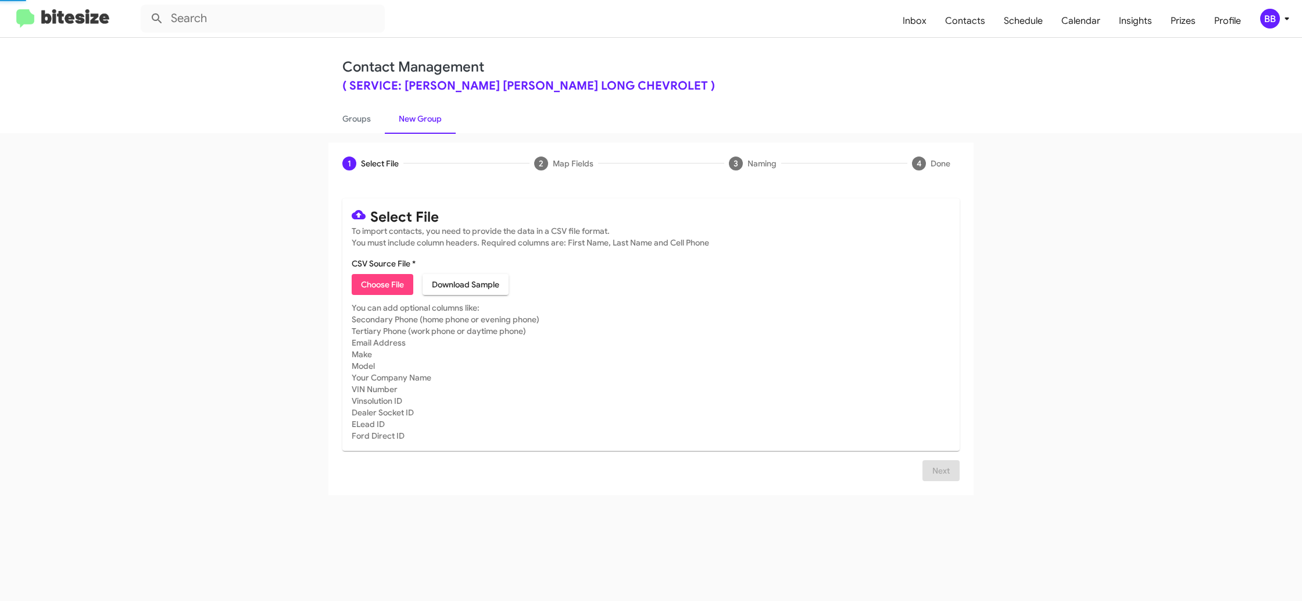
click at [408, 127] on link "New Group" at bounding box center [420, 118] width 71 height 30
click at [366, 125] on link "Groups" at bounding box center [356, 118] width 56 height 30
type input "in:groups"
click at [366, 125] on link "Groups" at bounding box center [356, 118] width 56 height 30
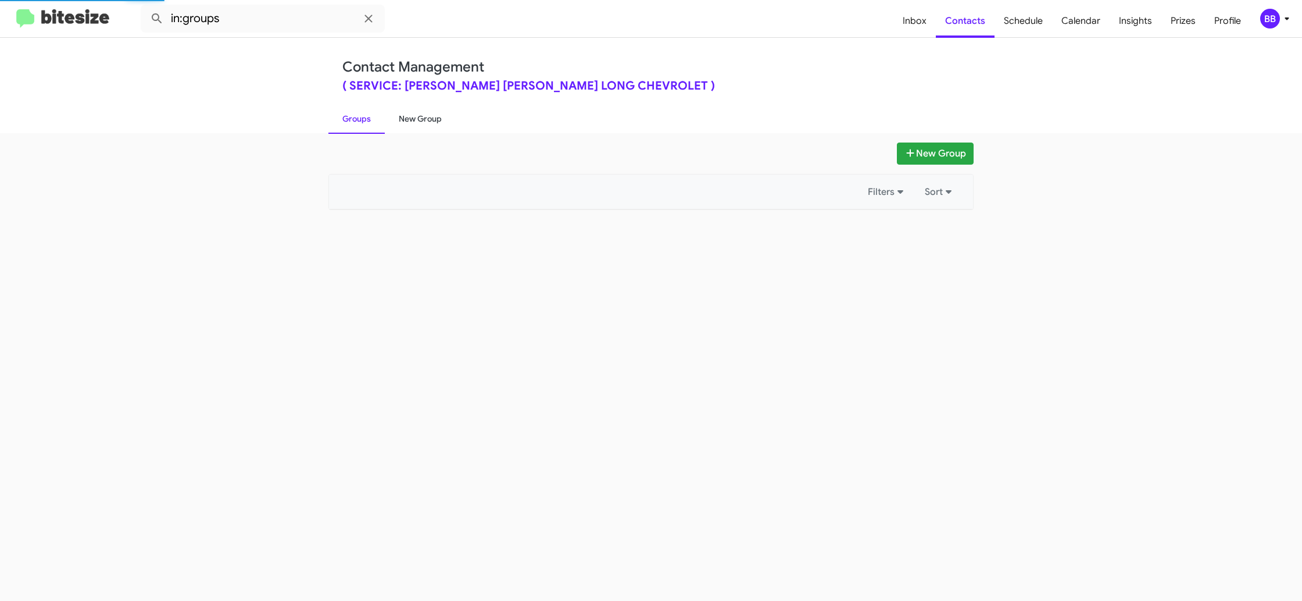
click at [416, 123] on link "New Group" at bounding box center [420, 118] width 71 height 30
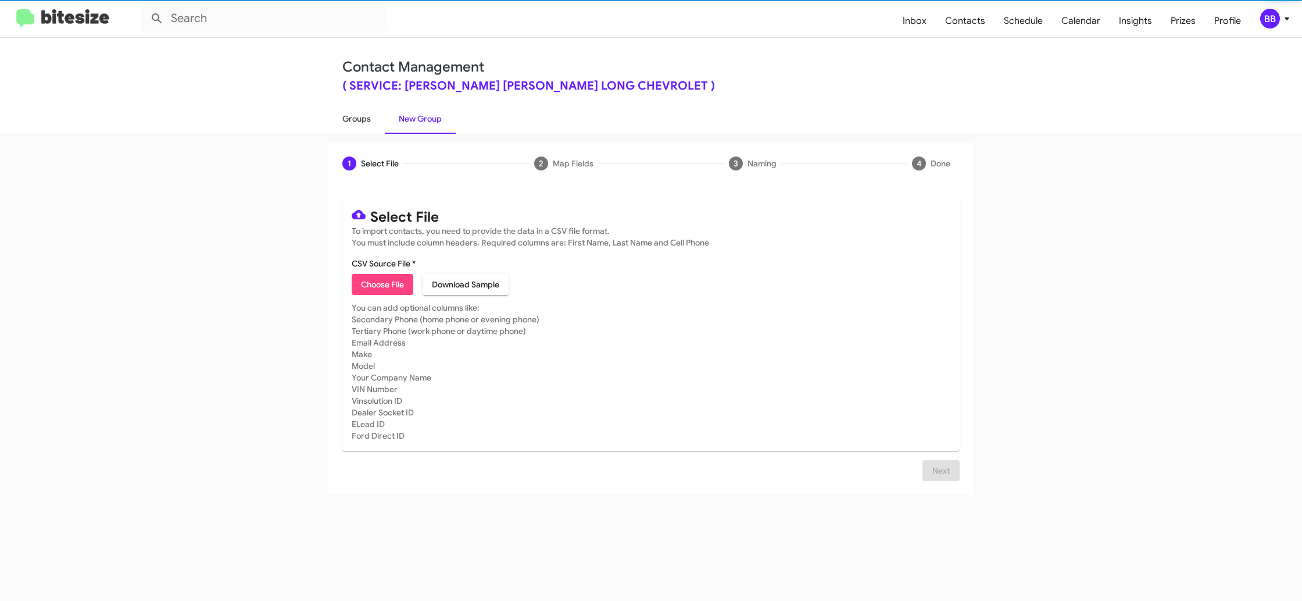
click at [369, 124] on link "Groups" at bounding box center [356, 118] width 56 height 30
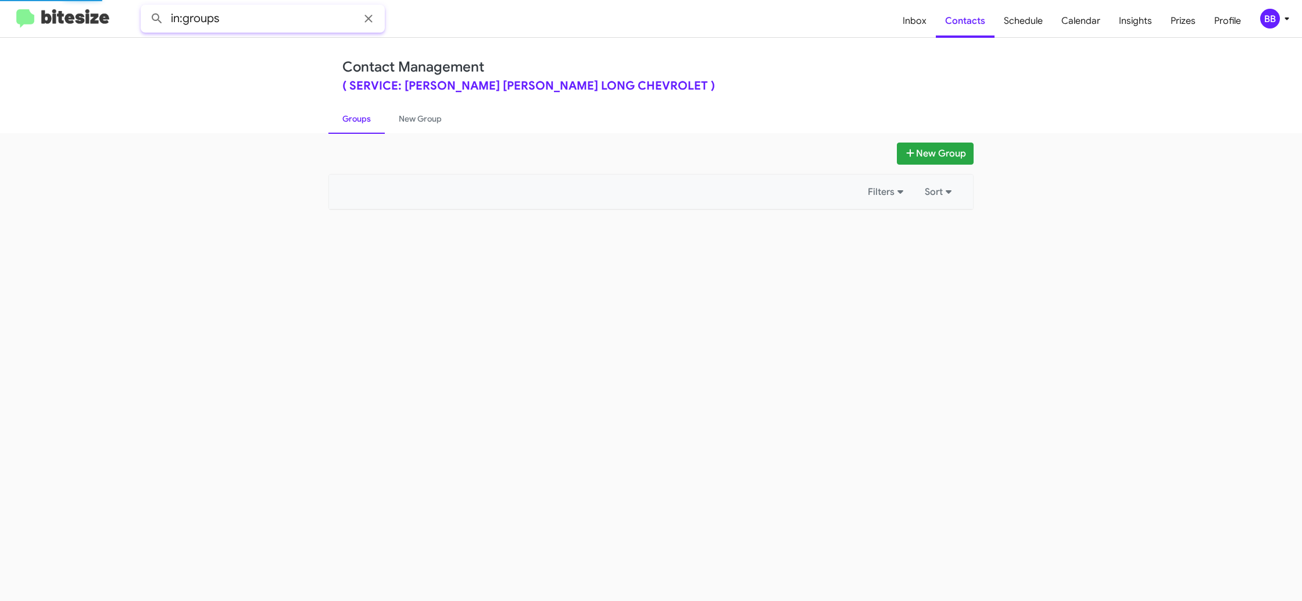
click at [251, 26] on input "in:groups" at bounding box center [263, 19] width 244 height 28
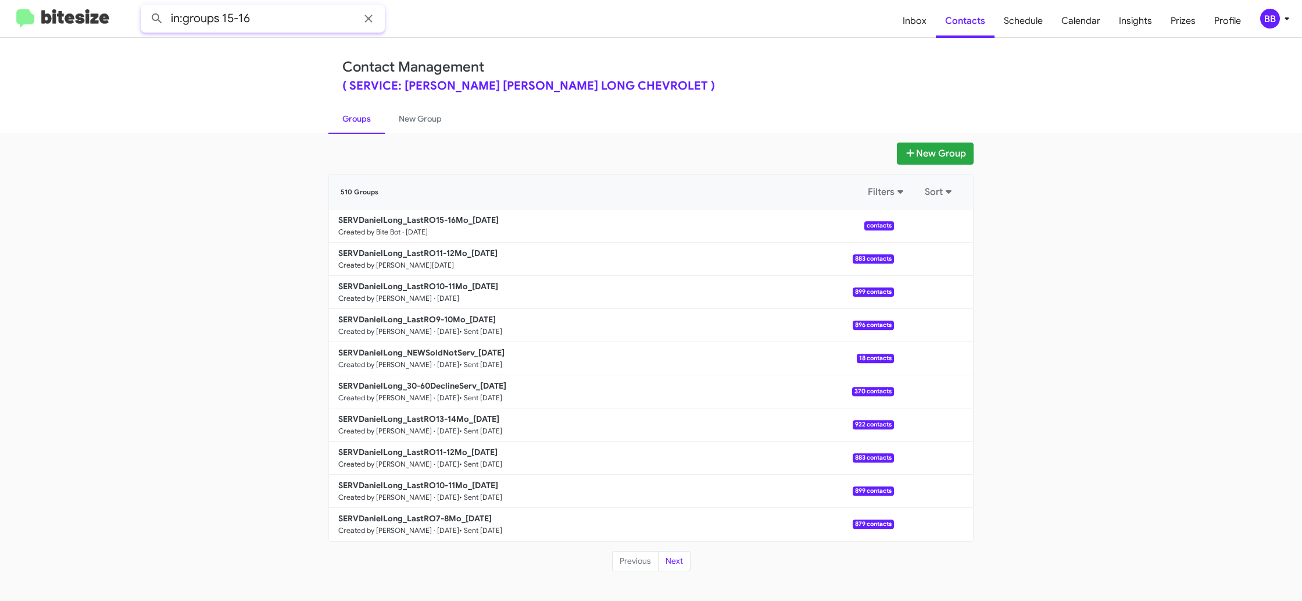
type input "in:groups 15-16"
click at [145, 7] on button at bounding box center [156, 18] width 23 height 23
click at [1275, 15] on div "BB" at bounding box center [1270, 19] width 20 height 20
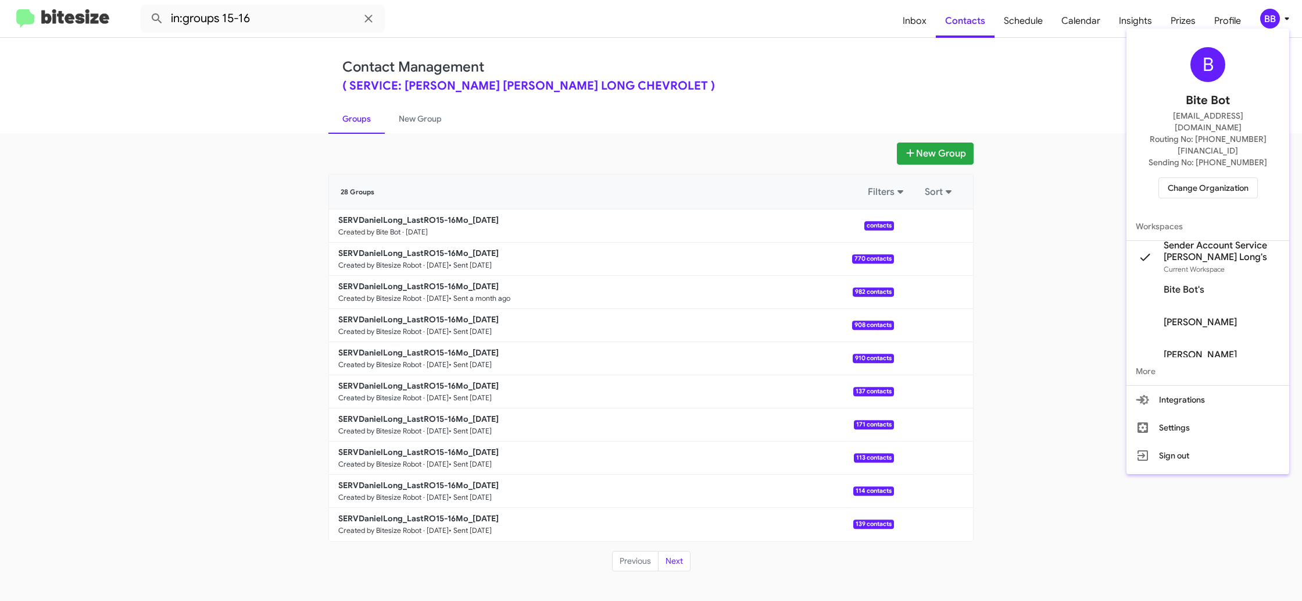
click at [527, 113] on div at bounding box center [651, 300] width 1302 height 601
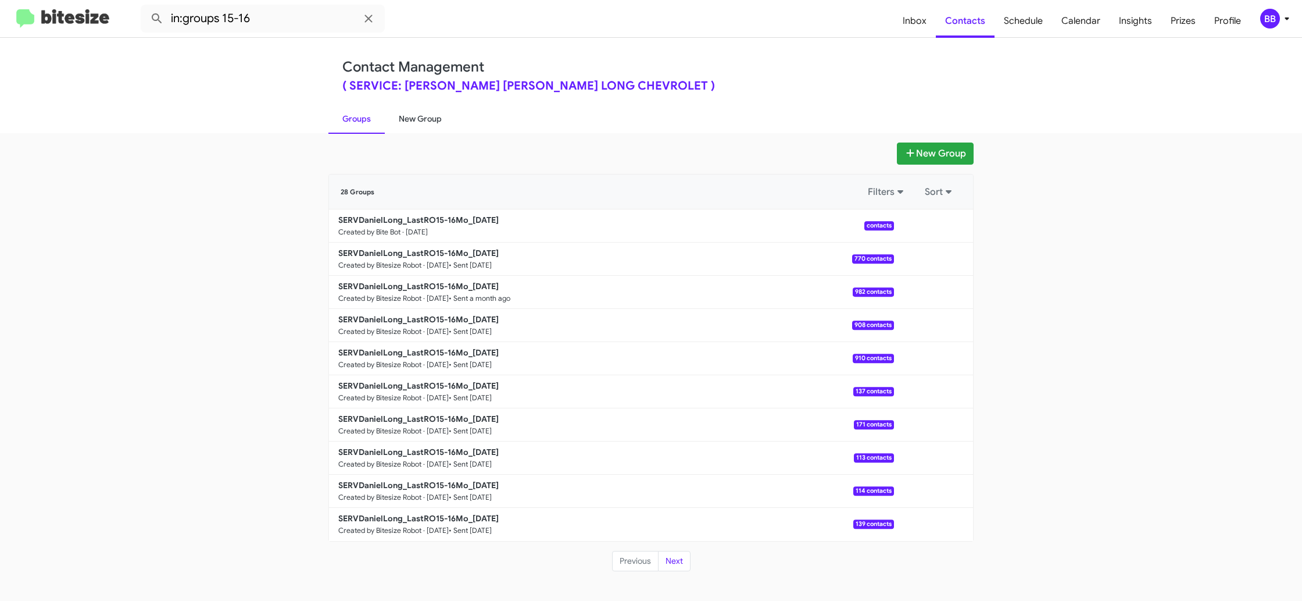
click at [412, 121] on link "New Group" at bounding box center [420, 118] width 71 height 30
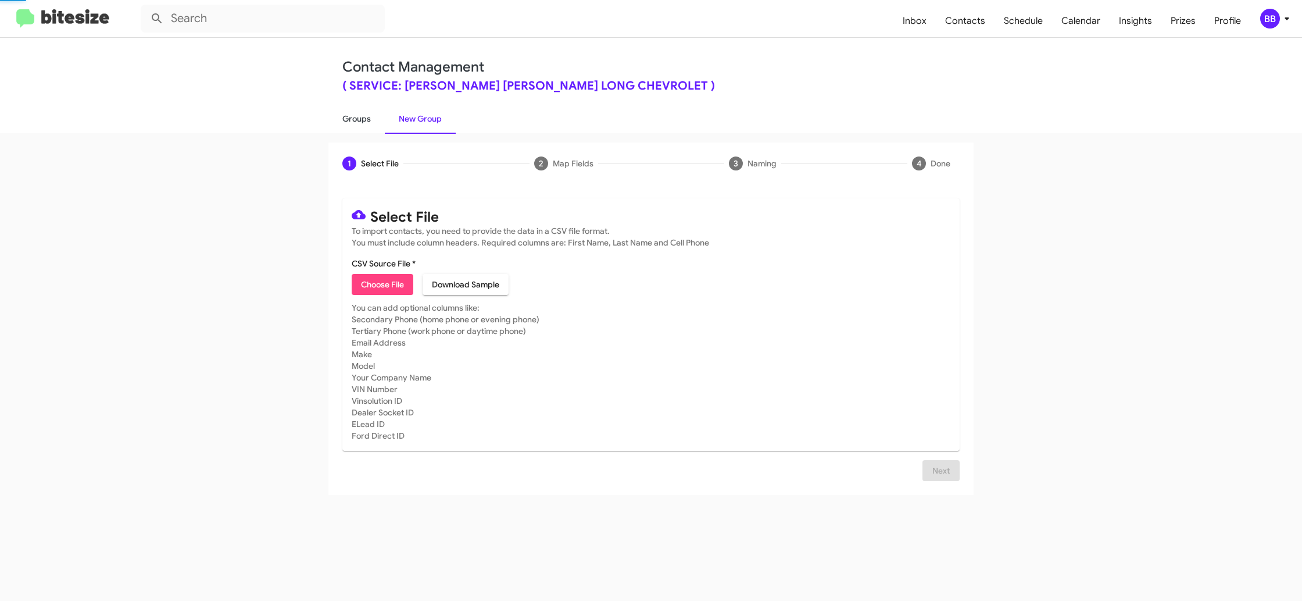
click at [373, 123] on link "Groups" at bounding box center [356, 118] width 56 height 30
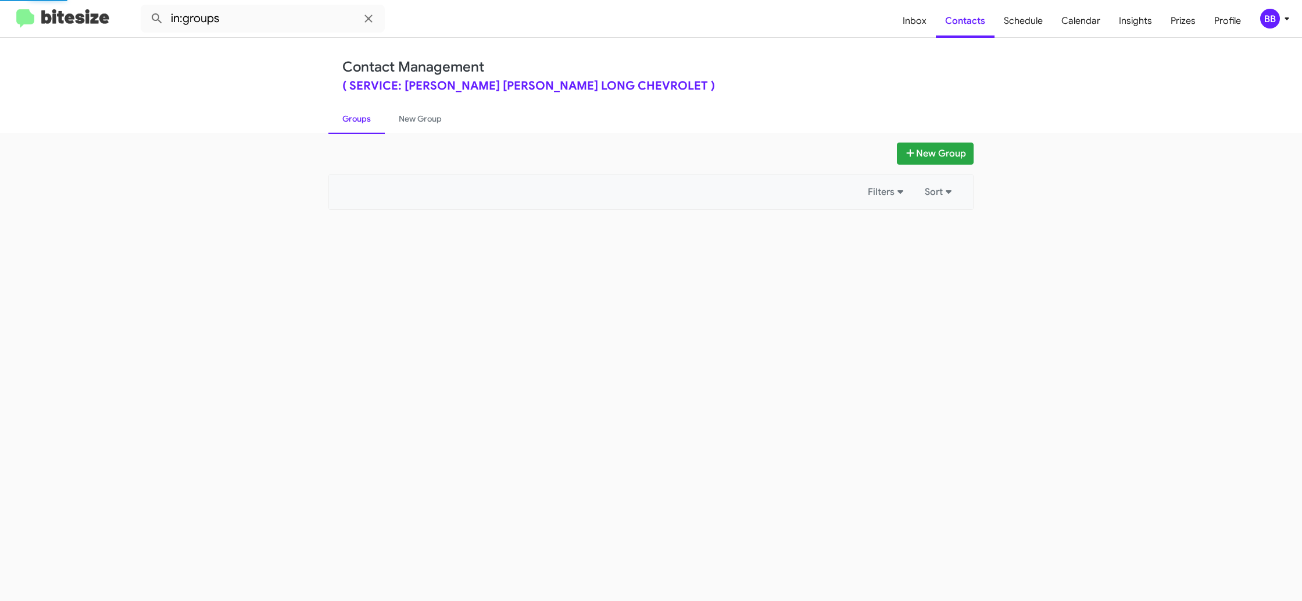
click at [373, 123] on link "Groups" at bounding box center [356, 118] width 56 height 30
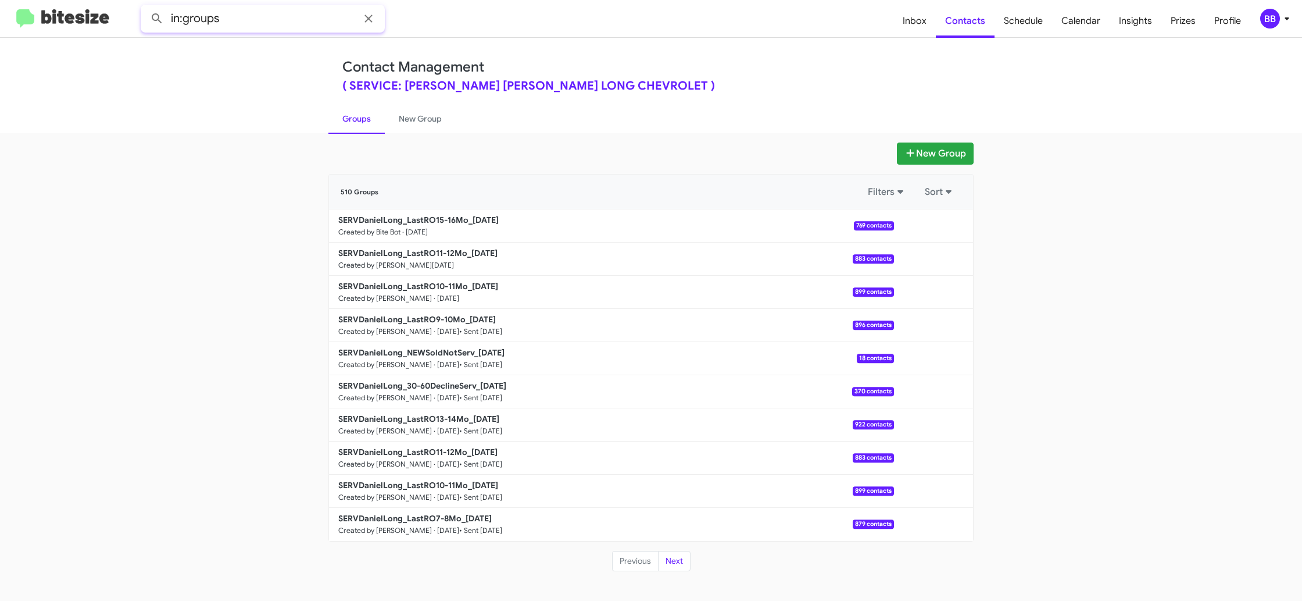
click at [233, 26] on input "in:groups" at bounding box center [263, 19] width 244 height 28
type input "in:groups 15-"
click at [145, 7] on button at bounding box center [156, 18] width 23 height 23
click at [407, 121] on link "New Group" at bounding box center [420, 118] width 71 height 30
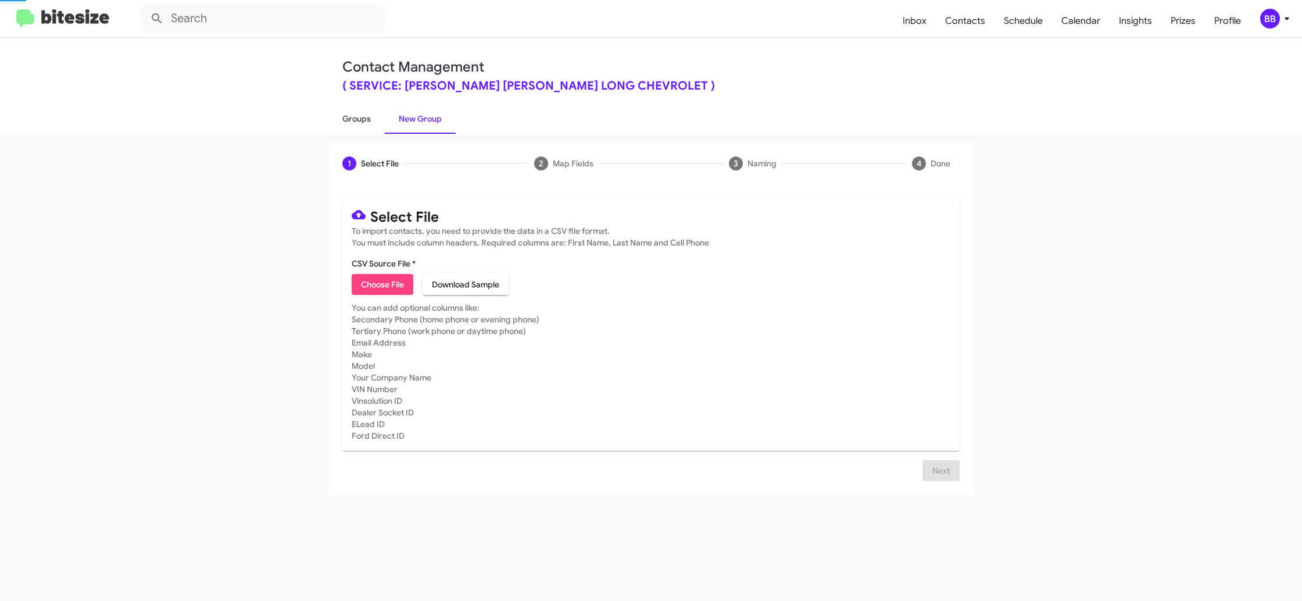
click at [352, 122] on link "Groups" at bounding box center [356, 118] width 56 height 30
type input "in:groups"
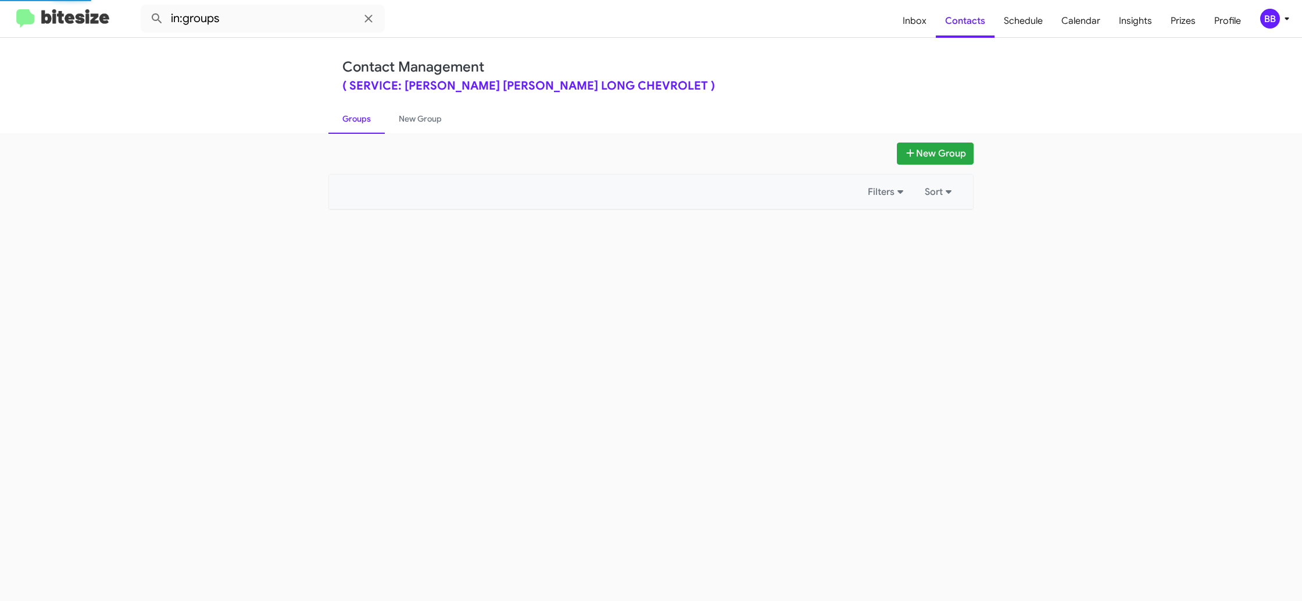
click at [352, 122] on link "Groups" at bounding box center [356, 118] width 56 height 30
click at [352, 121] on link "Groups" at bounding box center [356, 118] width 56 height 30
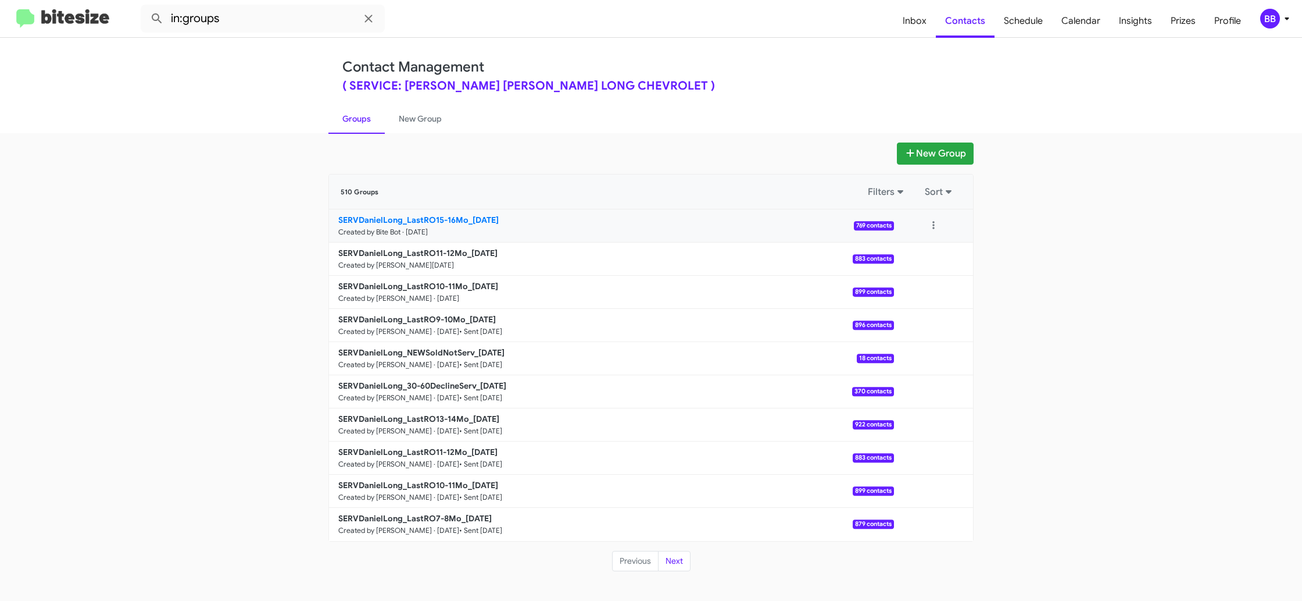
click at [430, 216] on b "SERVDanielLong_LastRO15-16Mo_09-30-25" at bounding box center [418, 220] width 160 height 10
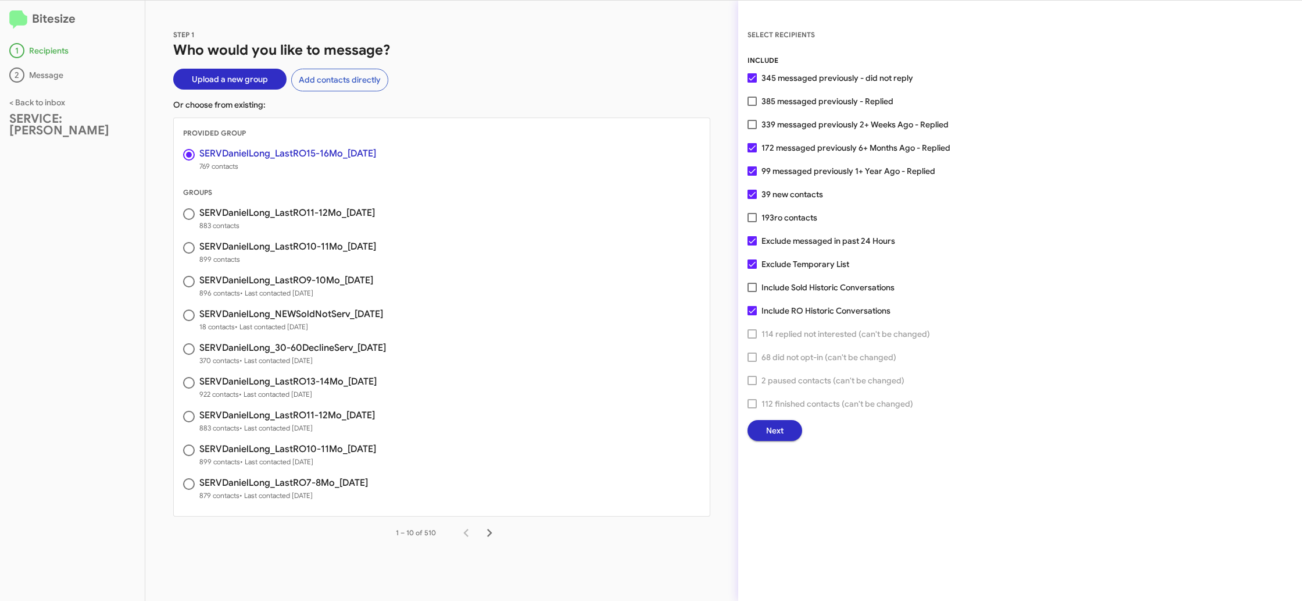
click at [771, 428] on span "Next" at bounding box center [774, 430] width 17 height 21
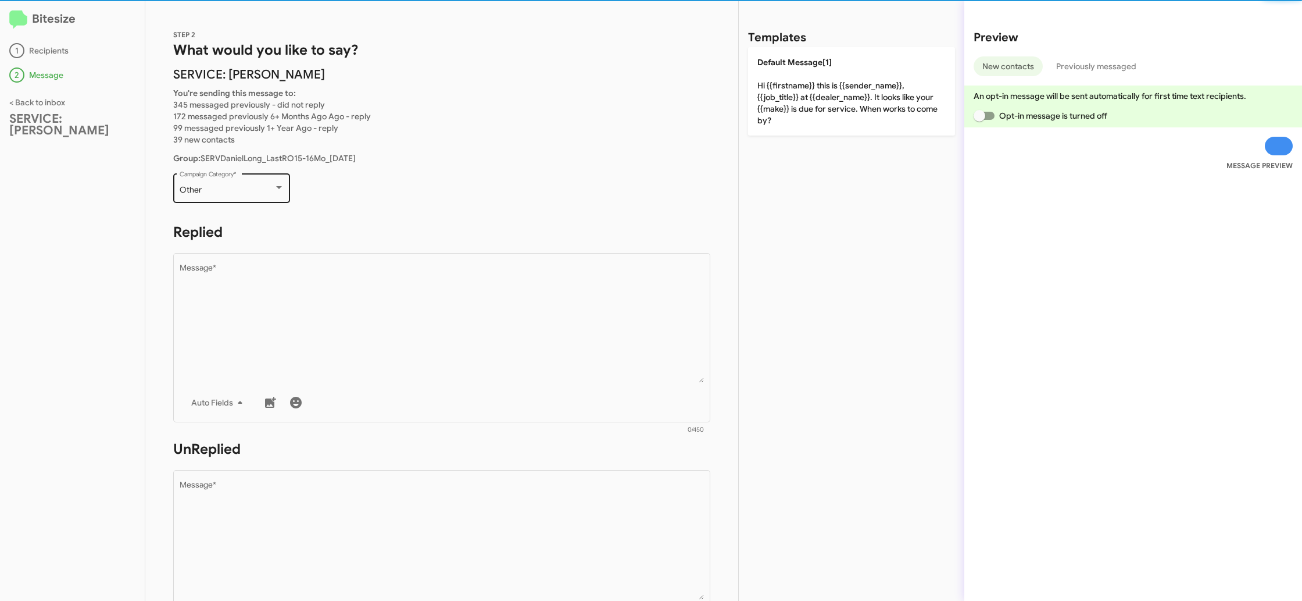
click at [208, 195] on div "Other Campaign Category *" at bounding box center [232, 187] width 105 height 32
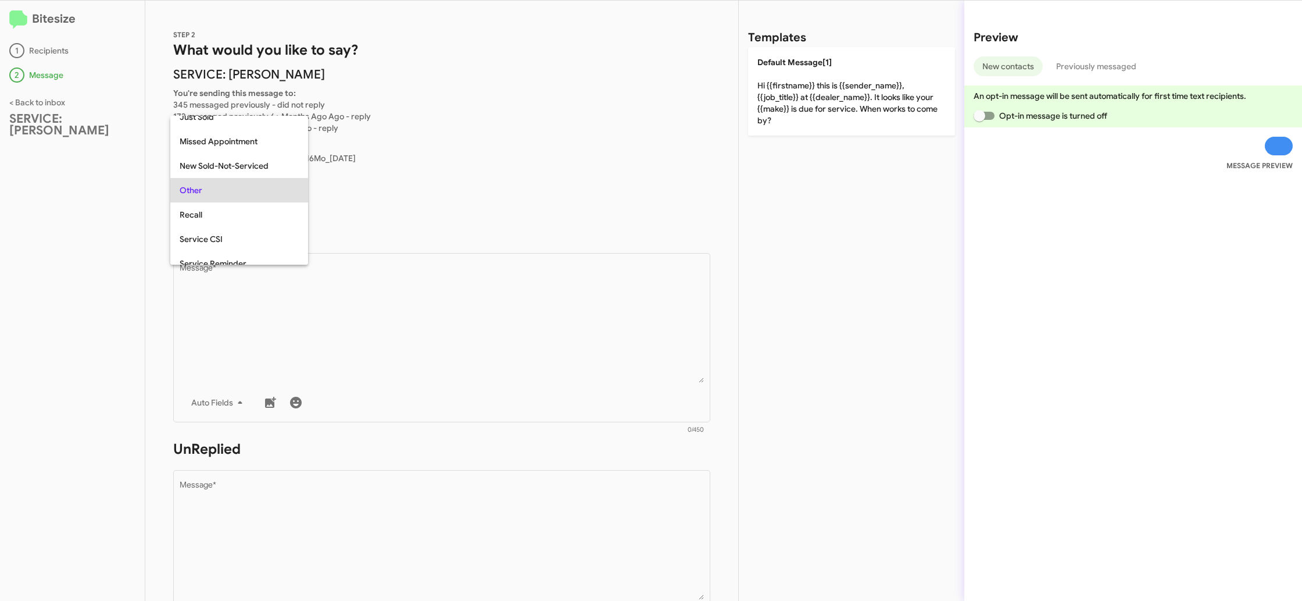
scroll to position [24, 0]
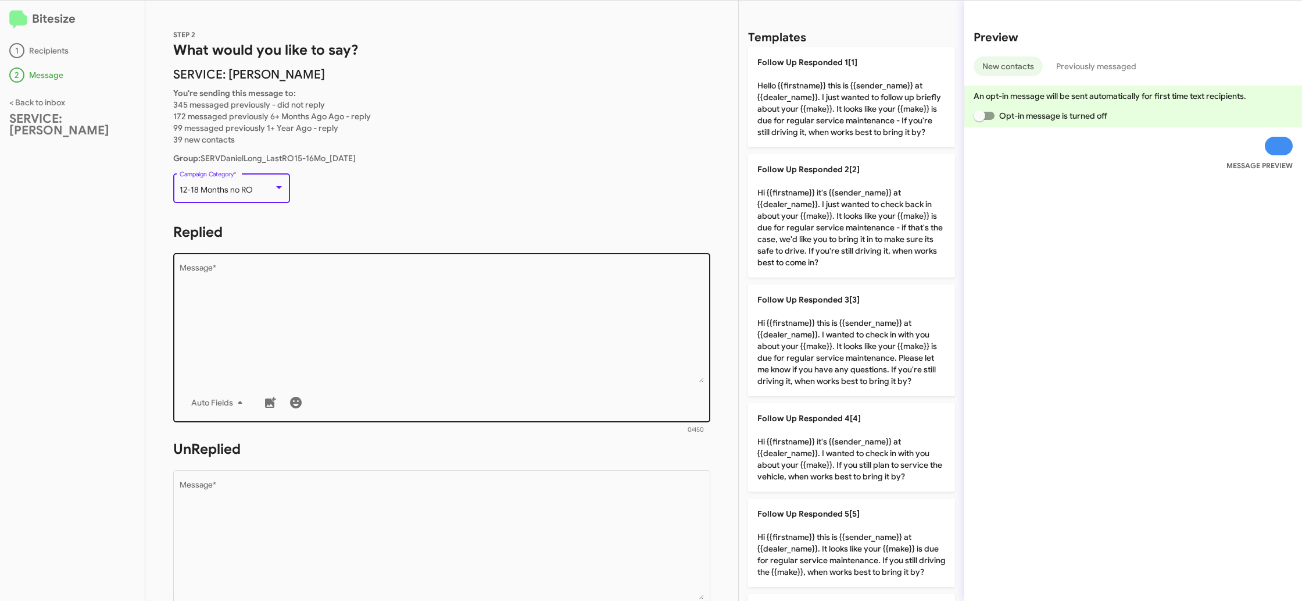
click at [423, 320] on textarea "Message *" at bounding box center [442, 323] width 525 height 119
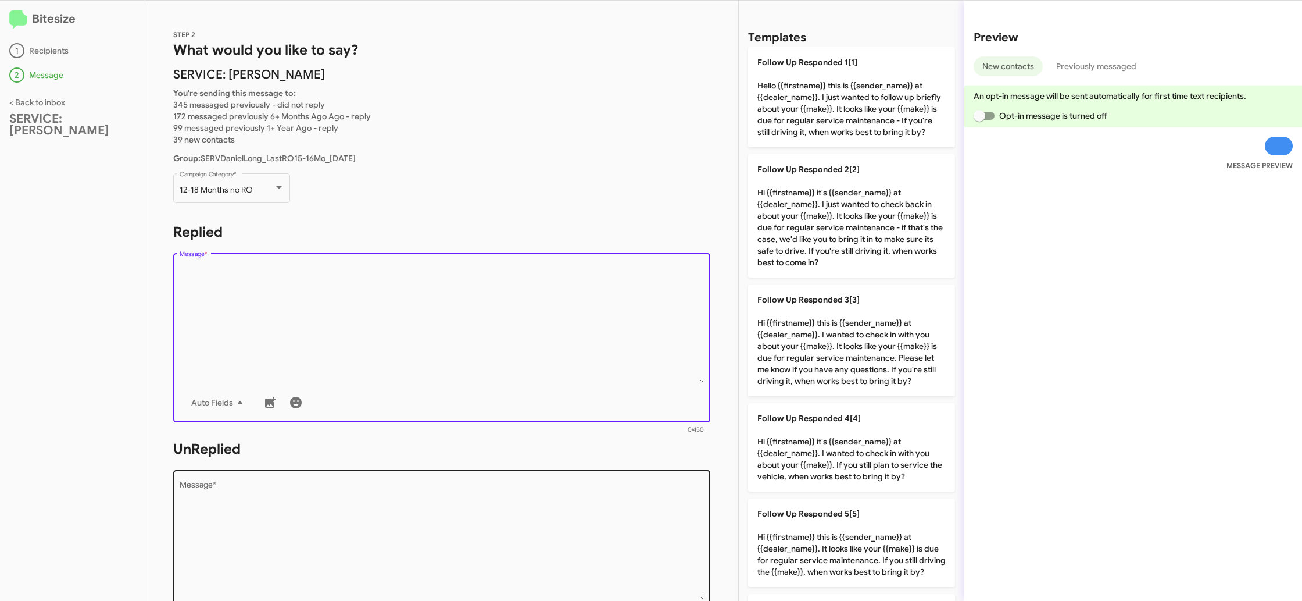
drag, startPoint x: 829, startPoint y: 451, endPoint x: 508, endPoint y: 535, distance: 332.2
click at [802, 455] on p "Follow Up Responded 4[4] Hi {{firstname}} it's {{sender_name}} at {{dealer_name…" at bounding box center [851, 447] width 207 height 88
type textarea "Hi {{firstname}} it's {{sender_name}} at {{dealer_name}}. I wanted to check in …"
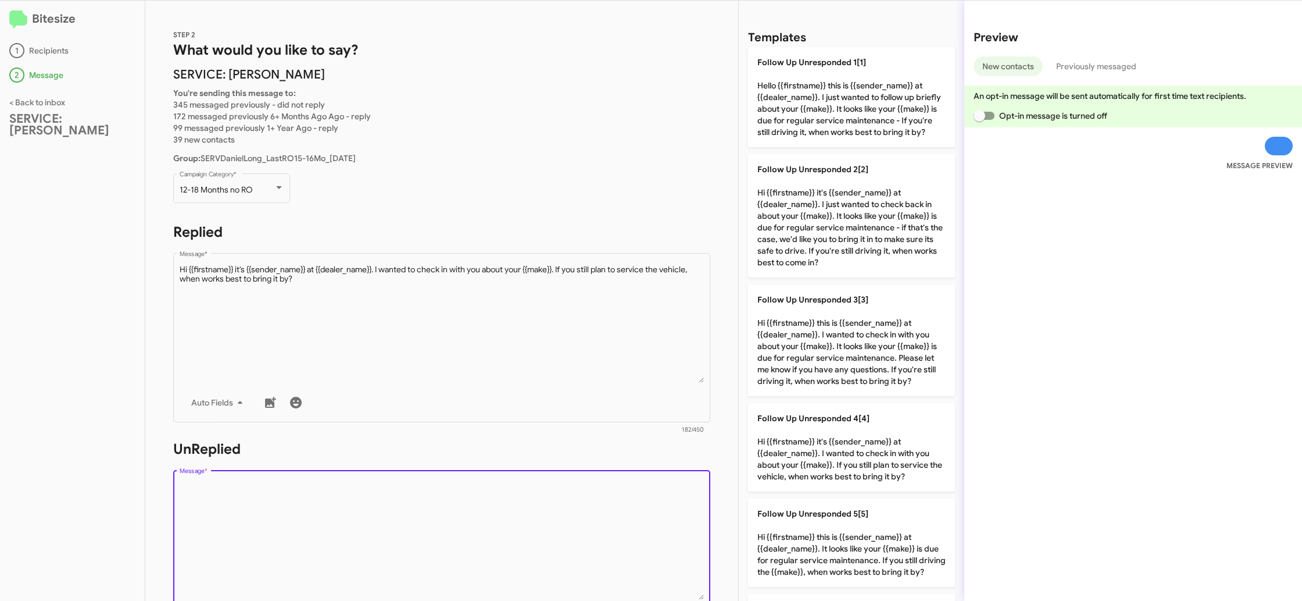
click at [507, 534] on textarea "Message *" at bounding box center [442, 540] width 525 height 119
drag, startPoint x: 507, startPoint y: 534, endPoint x: 518, endPoint y: 514, distance: 22.6
click at [507, 534] on textarea "Message *" at bounding box center [442, 540] width 525 height 119
drag, startPoint x: 518, startPoint y: 514, endPoint x: 805, endPoint y: 344, distance: 333.1
click at [520, 512] on textarea "Message *" at bounding box center [442, 540] width 525 height 119
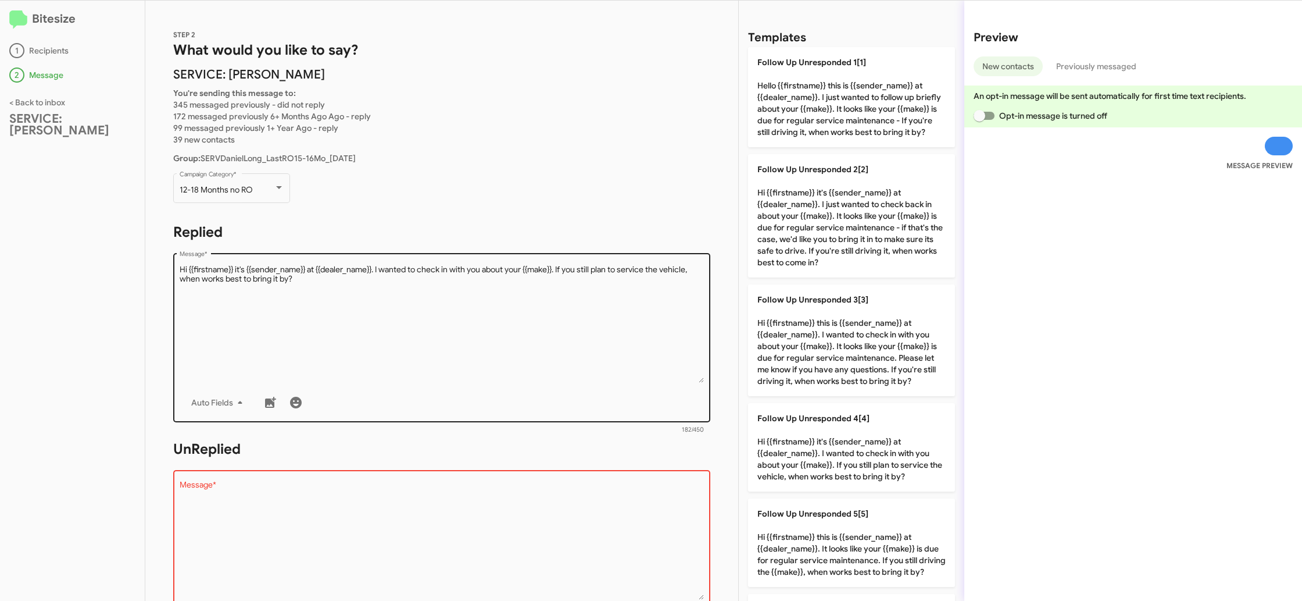
drag, startPoint x: 852, startPoint y: 336, endPoint x: 564, endPoint y: 328, distance: 287.9
click at [846, 337] on p "Follow Up Unresponded 3[3] Hi {{firstname}} this is {{sender_name}} at {{dealer…" at bounding box center [851, 340] width 207 height 112
type textarea "Hi {{firstname}} this is {{sender_name}} at {{dealer_name}}. I wanted to check …"
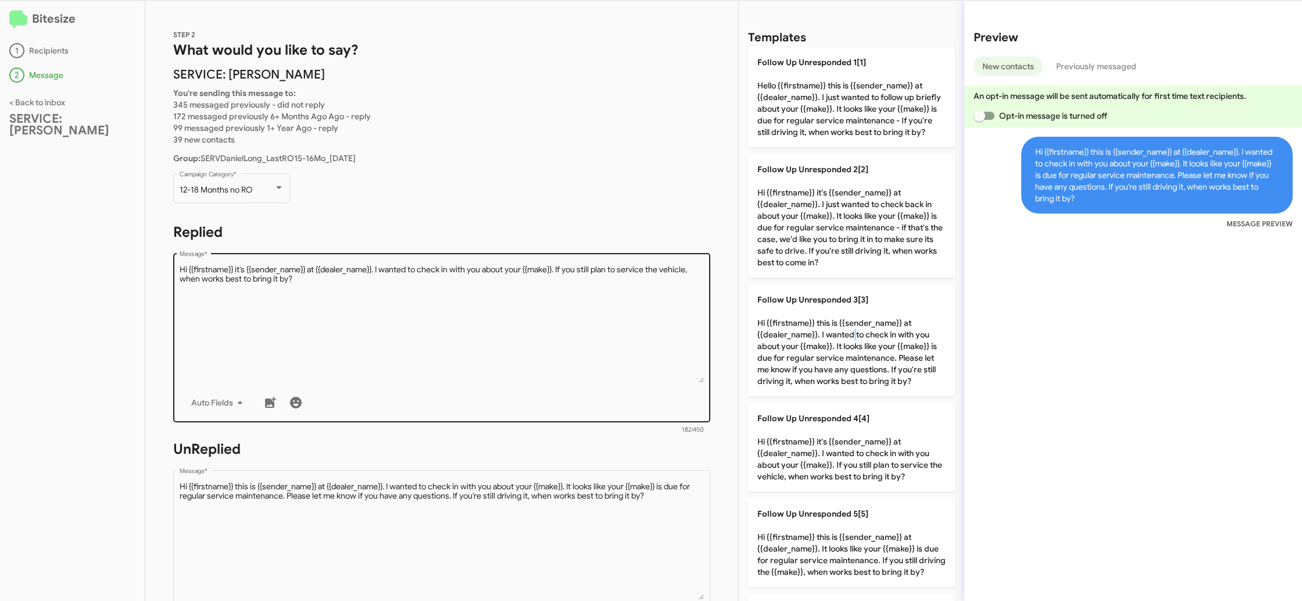
scroll to position [419, 0]
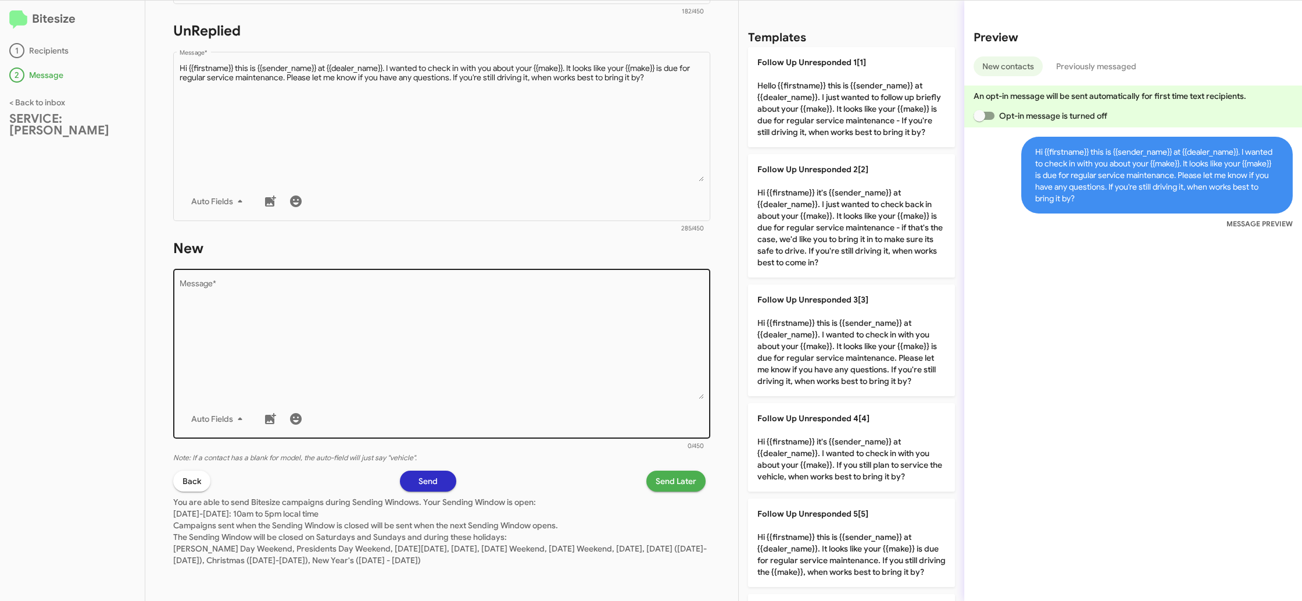
click at [552, 341] on textarea "Message *" at bounding box center [442, 339] width 525 height 119
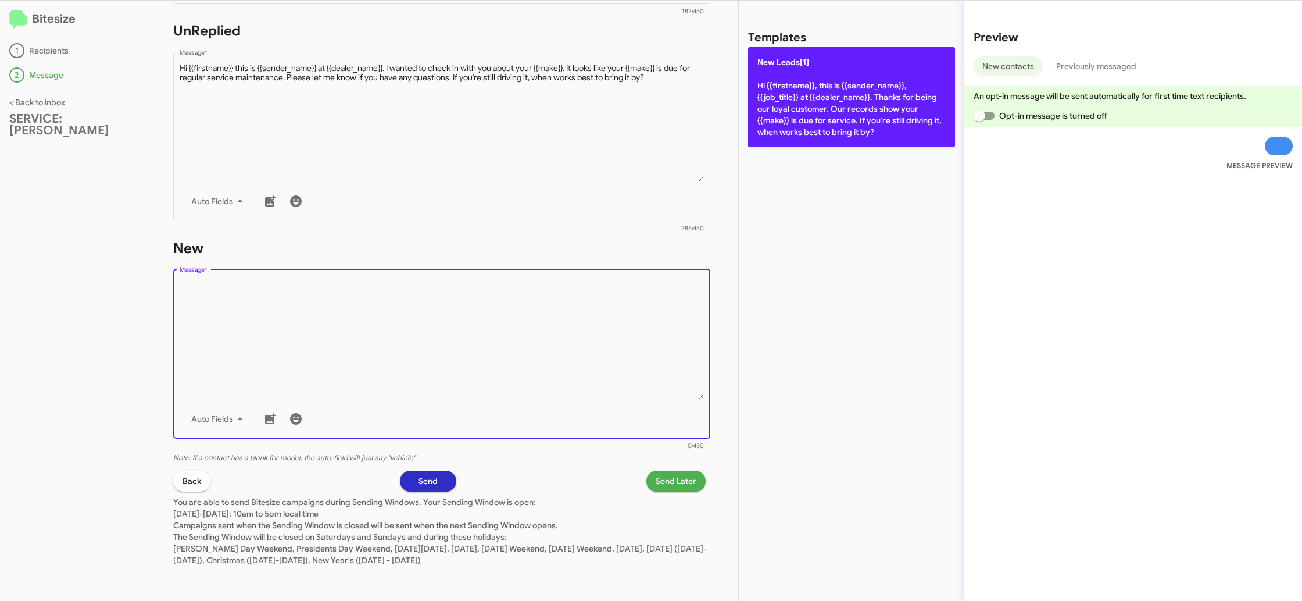
drag, startPoint x: 554, startPoint y: 337, endPoint x: 819, endPoint y: 83, distance: 366.8
click at [573, 311] on textarea "Message *" at bounding box center [442, 339] width 525 height 119
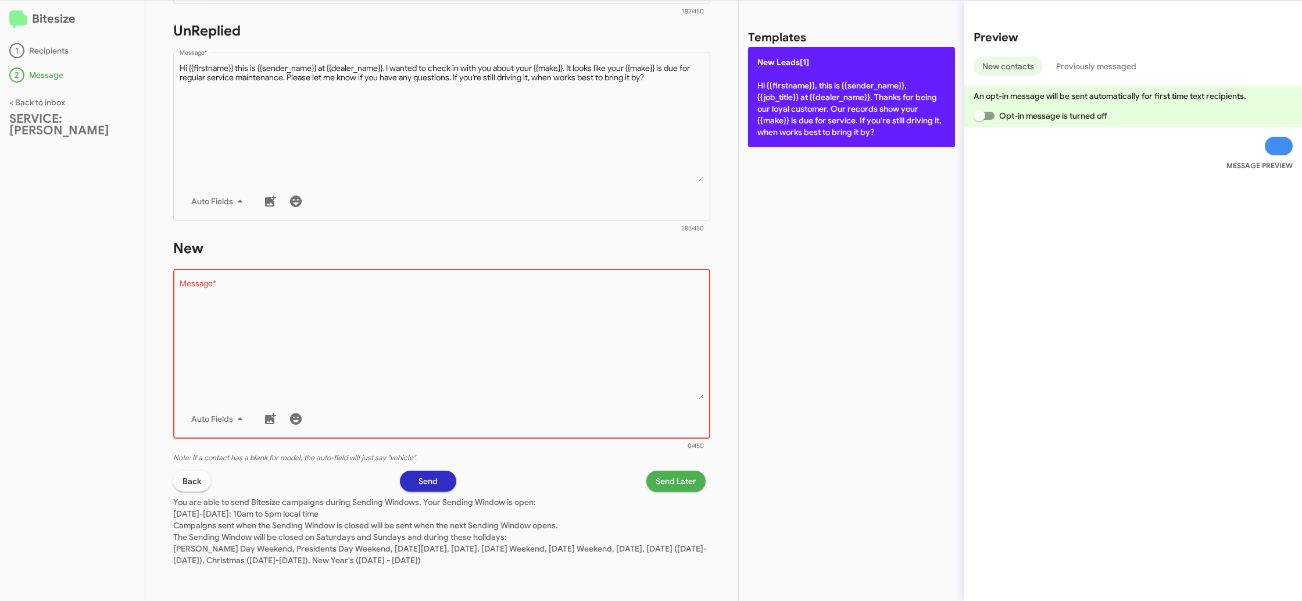
click at [825, 83] on p "New Leads[1] Hi {{firstname}}, this is {{sender_name}}, {{job_title}} at {{deal…" at bounding box center [851, 97] width 207 height 100
type textarea "Hi {{firstname}}, this is {{sender_name}}, {{job_title}} at {{dealer_name}}. Th…"
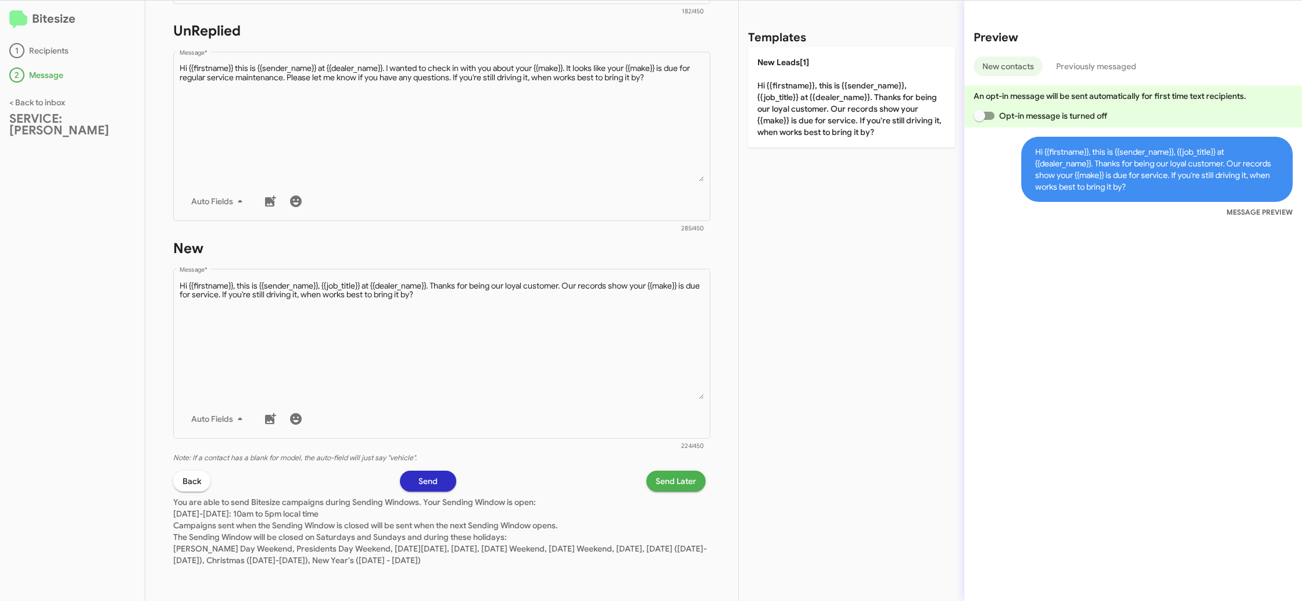
click at [654, 480] on button "Send Later" at bounding box center [675, 480] width 59 height 21
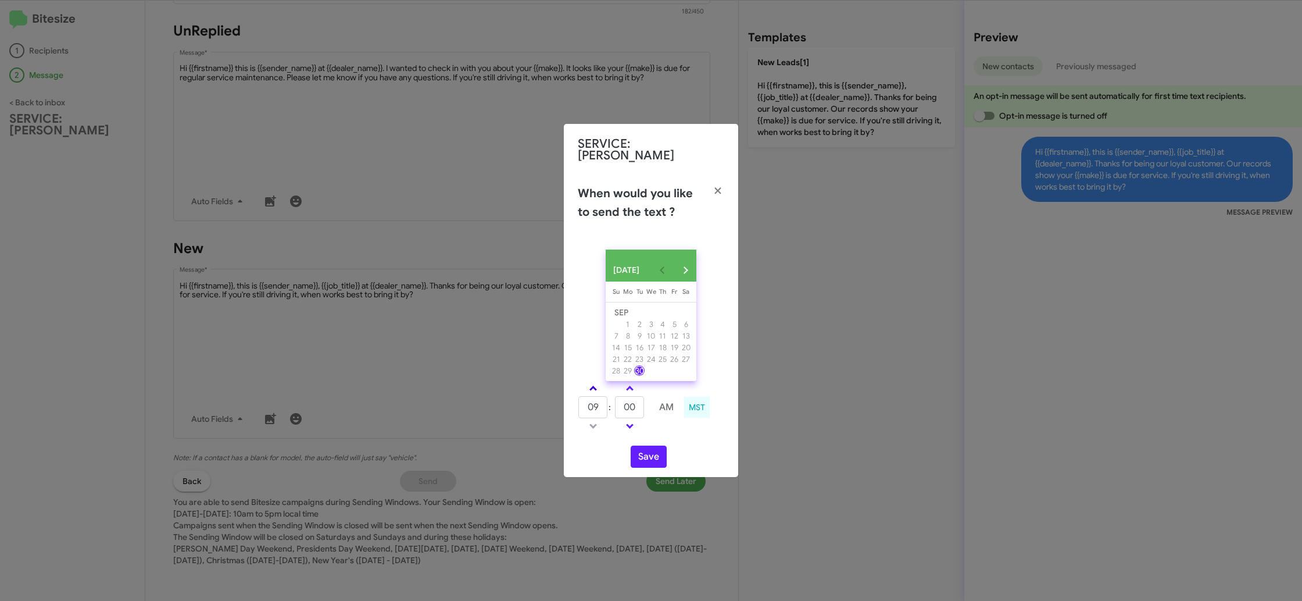
drag, startPoint x: 594, startPoint y: 387, endPoint x: 602, endPoint y: 388, distance: 8.2
click at [596, 388] on link at bounding box center [593, 387] width 20 height 13
type input "10"
click at [719, 187] on icon "button" at bounding box center [717, 190] width 6 height 6
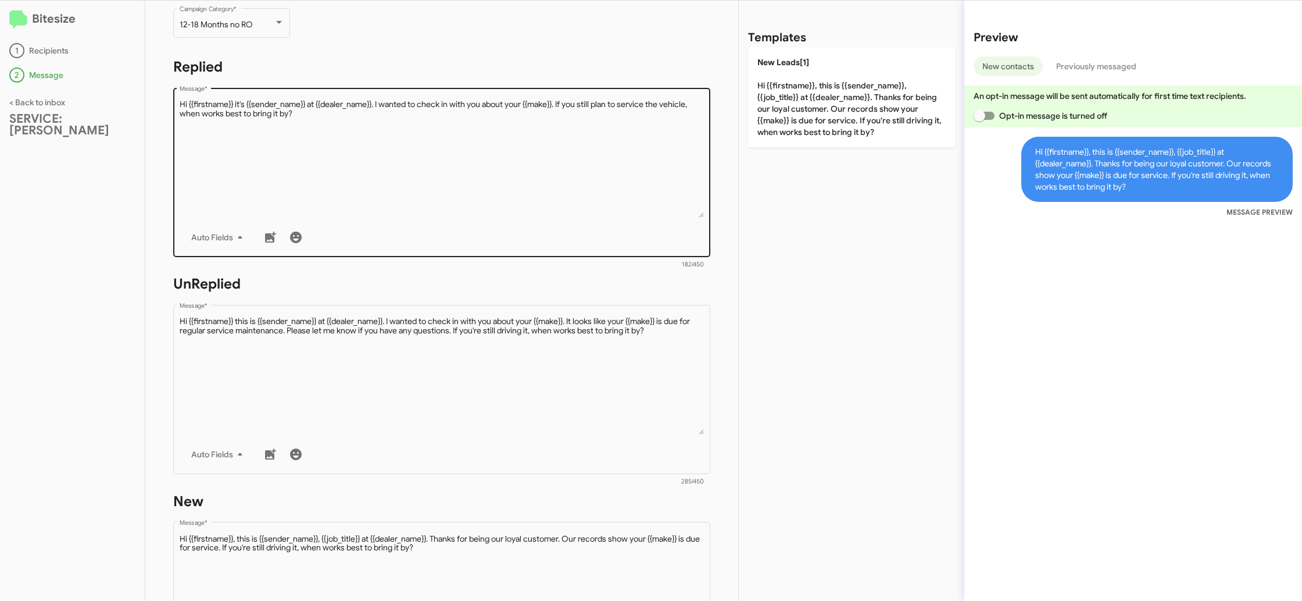
scroll to position [163, 0]
click at [484, 170] on textarea "Message *" at bounding box center [442, 160] width 525 height 119
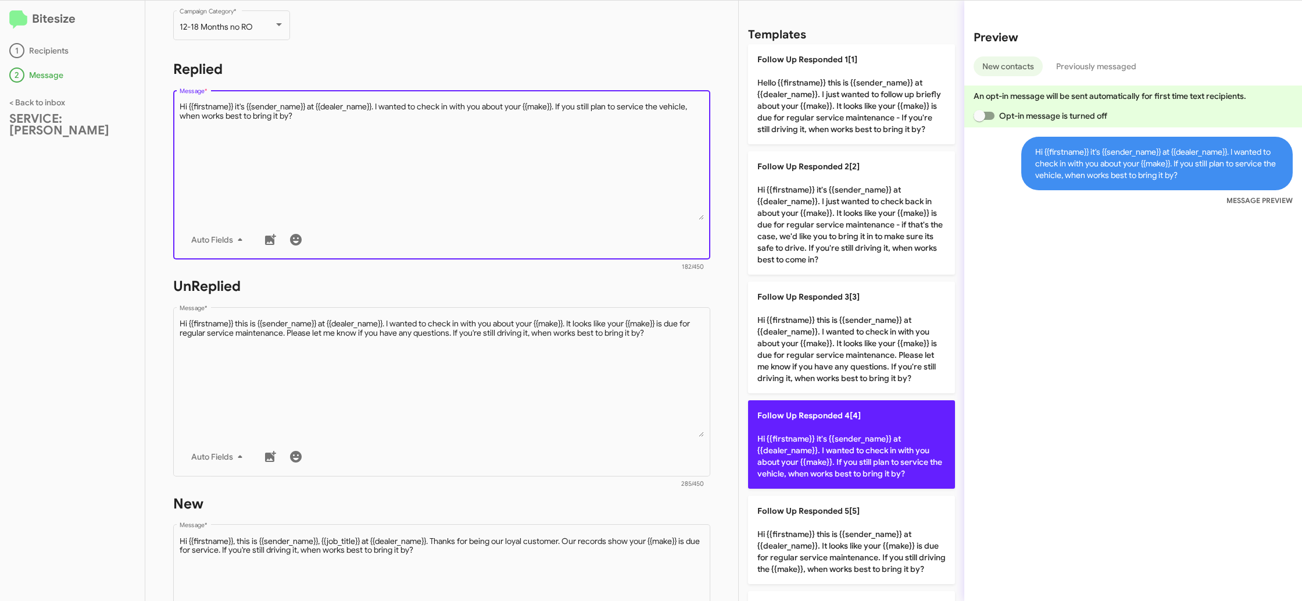
drag, startPoint x: 832, startPoint y: 426, endPoint x: 819, endPoint y: 423, distance: 13.7
click at [825, 424] on p "Follow Up Responded 4[4] Hi {{firstname}} it's {{sender_name}} at {{dealer_name…" at bounding box center [851, 444] width 207 height 88
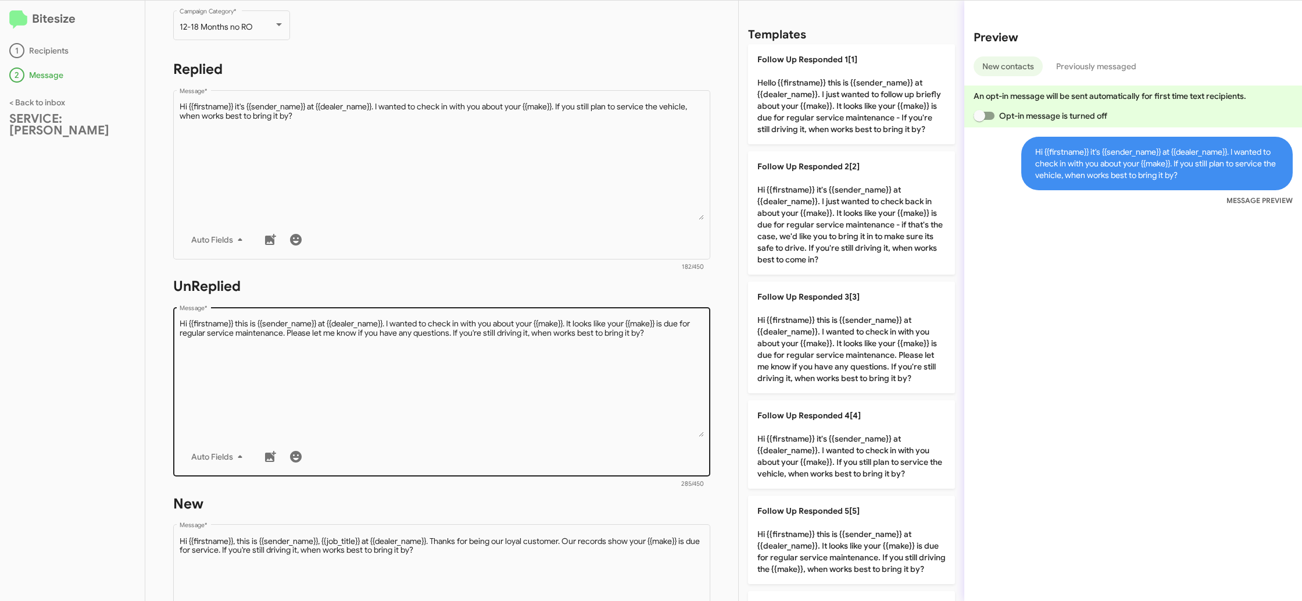
click at [607, 385] on textarea "Message *" at bounding box center [442, 377] width 525 height 119
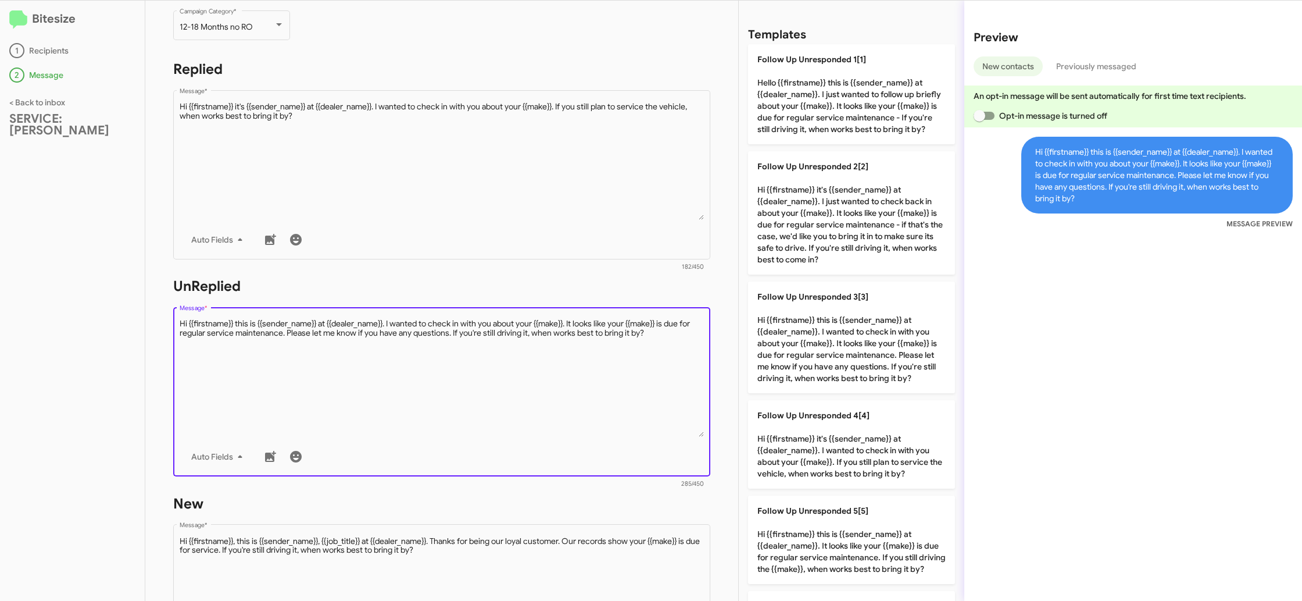
click at [606, 385] on textarea "Message *" at bounding box center [442, 377] width 525 height 119
drag, startPoint x: 850, startPoint y: 331, endPoint x: 662, endPoint y: 347, distance: 189.1
click at [816, 330] on p "Follow Up Unresponded 3[3] Hi {{firstname}} this is {{sender_name}} at {{dealer…" at bounding box center [851, 336] width 207 height 112
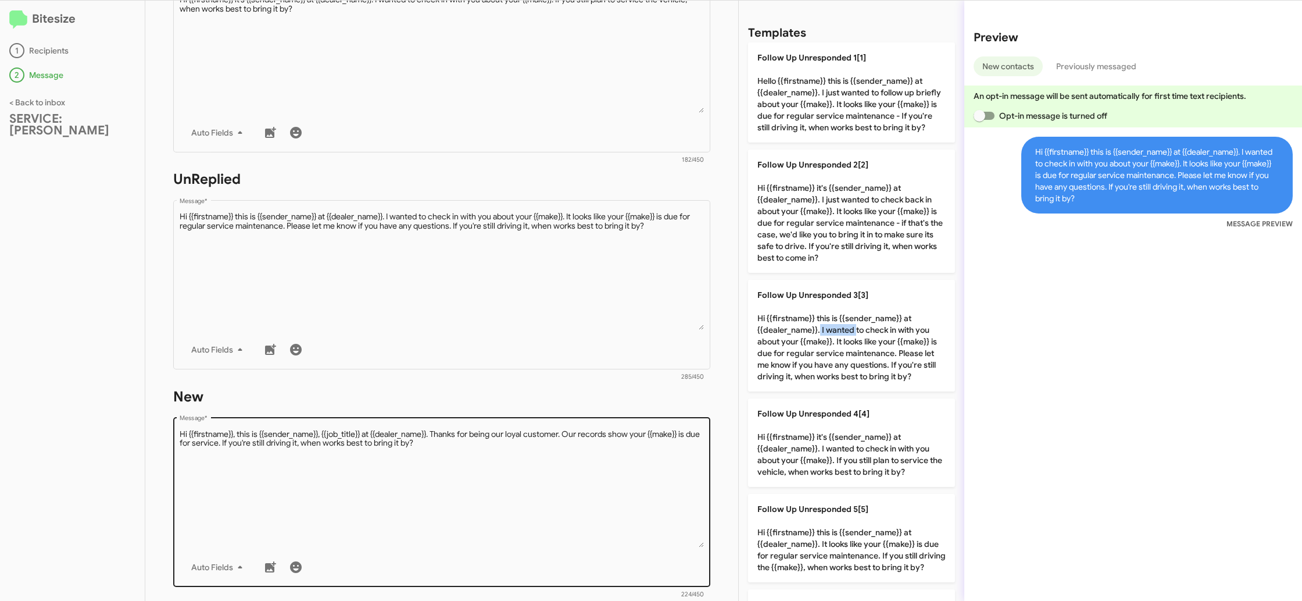
scroll to position [315, 0]
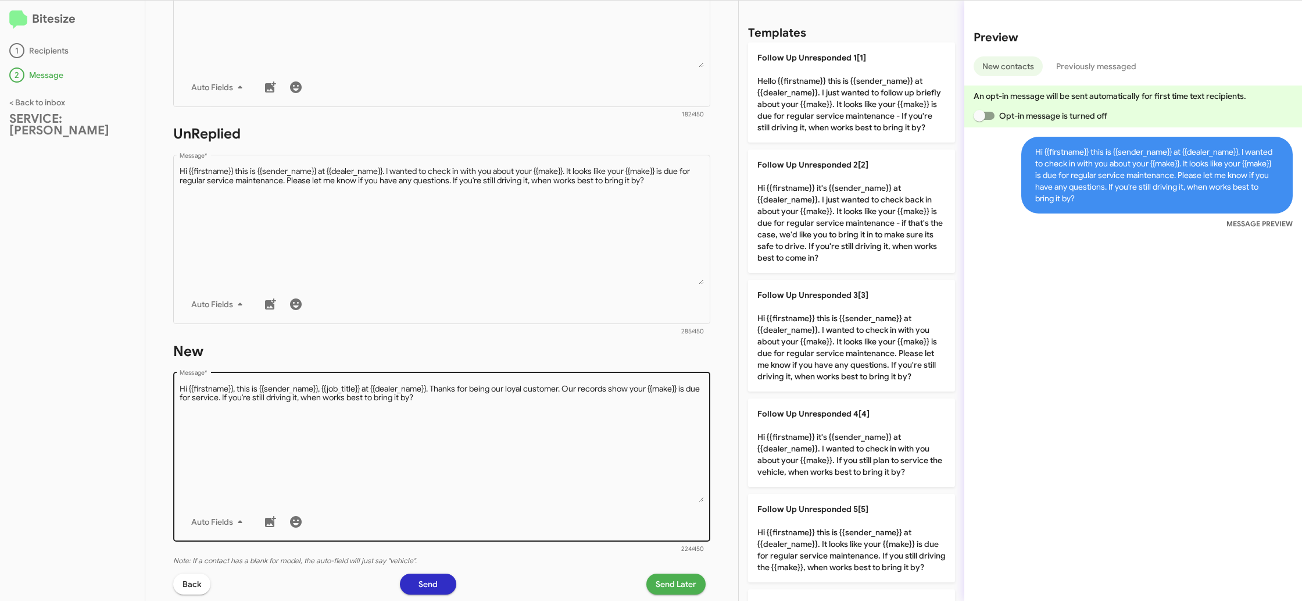
click at [601, 420] on textarea "Message *" at bounding box center [442, 442] width 525 height 119
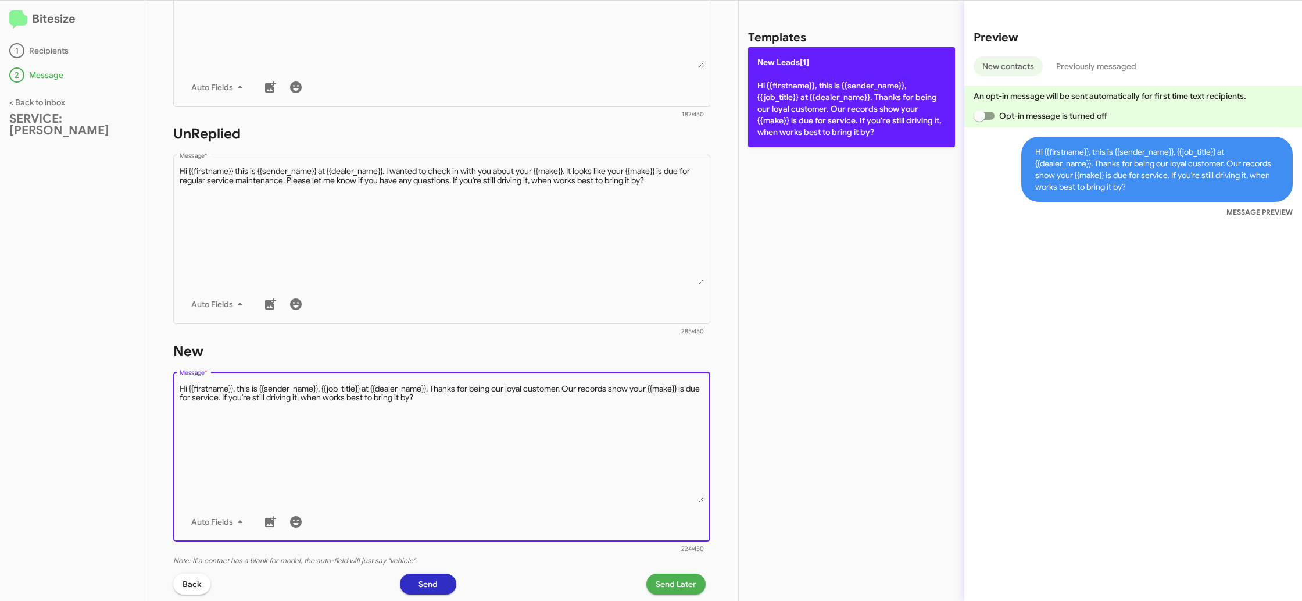
drag, startPoint x: 605, startPoint y: 408, endPoint x: 809, endPoint y: 78, distance: 387.2
click at [620, 375] on div "Drop image here to insert Auto Fields Message *" at bounding box center [442, 455] width 525 height 171
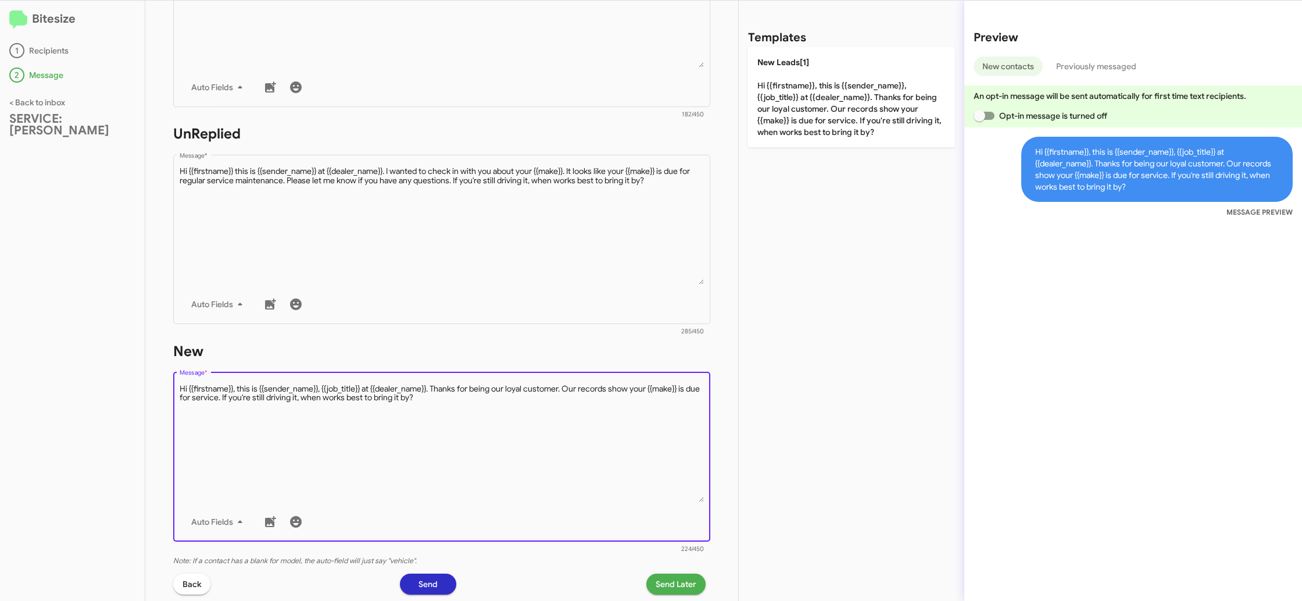
drag, startPoint x: 810, startPoint y: 76, endPoint x: 724, endPoint y: 287, distance: 227.9
click at [806, 83] on p "New Leads[1] Hi {{firstname}}, this is {{sender_name}}, {{job_title}} at {{deal…" at bounding box center [851, 97] width 207 height 100
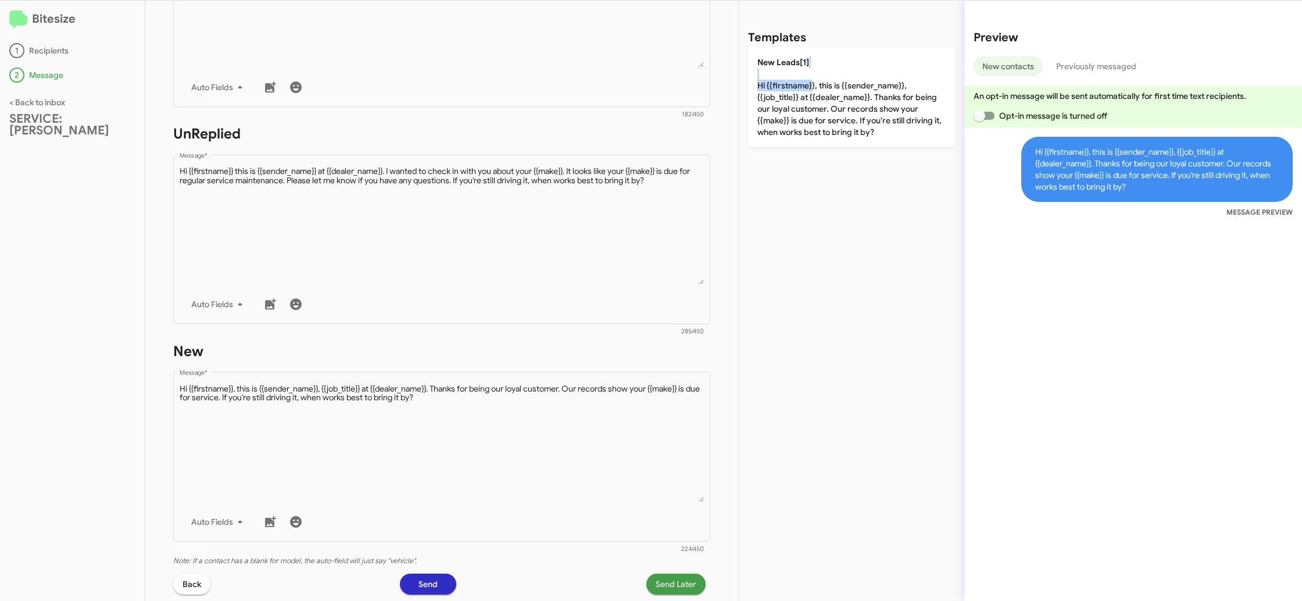
click at [662, 582] on span "Send Later" at bounding box center [676, 583] width 41 height 21
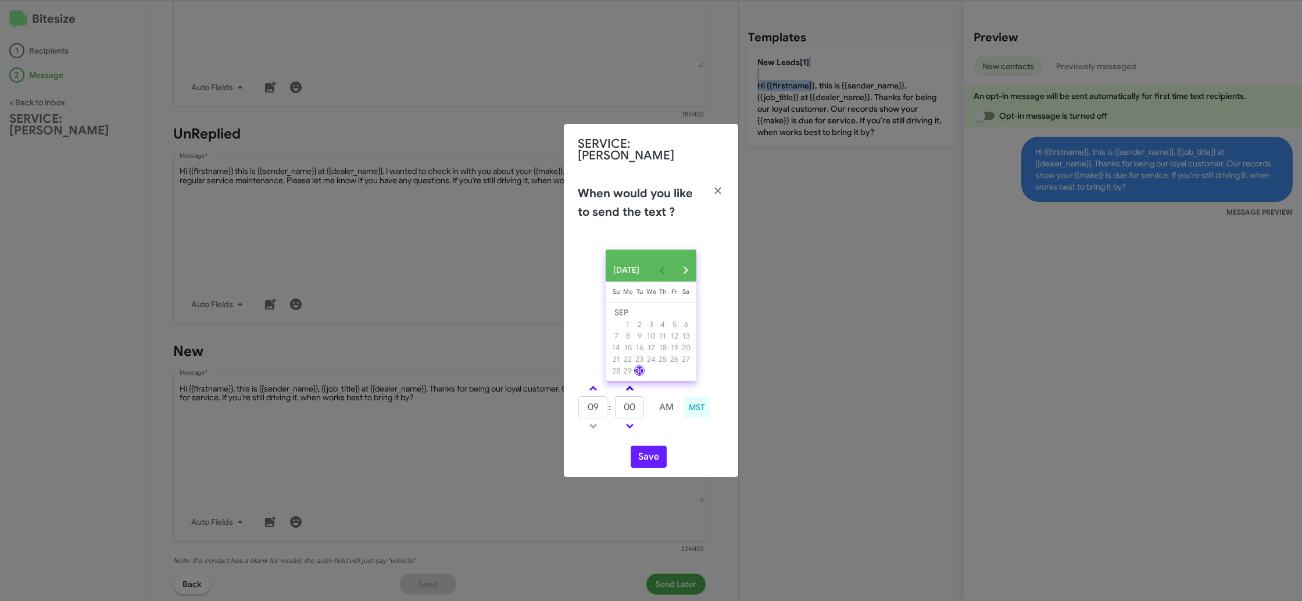
drag, startPoint x: 594, startPoint y: 388, endPoint x: 620, endPoint y: 390, distance: 25.6
click at [597, 388] on link at bounding box center [593, 387] width 20 height 13
type input "10"
click at [622, 388] on link at bounding box center [630, 387] width 20 height 13
click at [623, 388] on link at bounding box center [630, 387] width 20 height 13
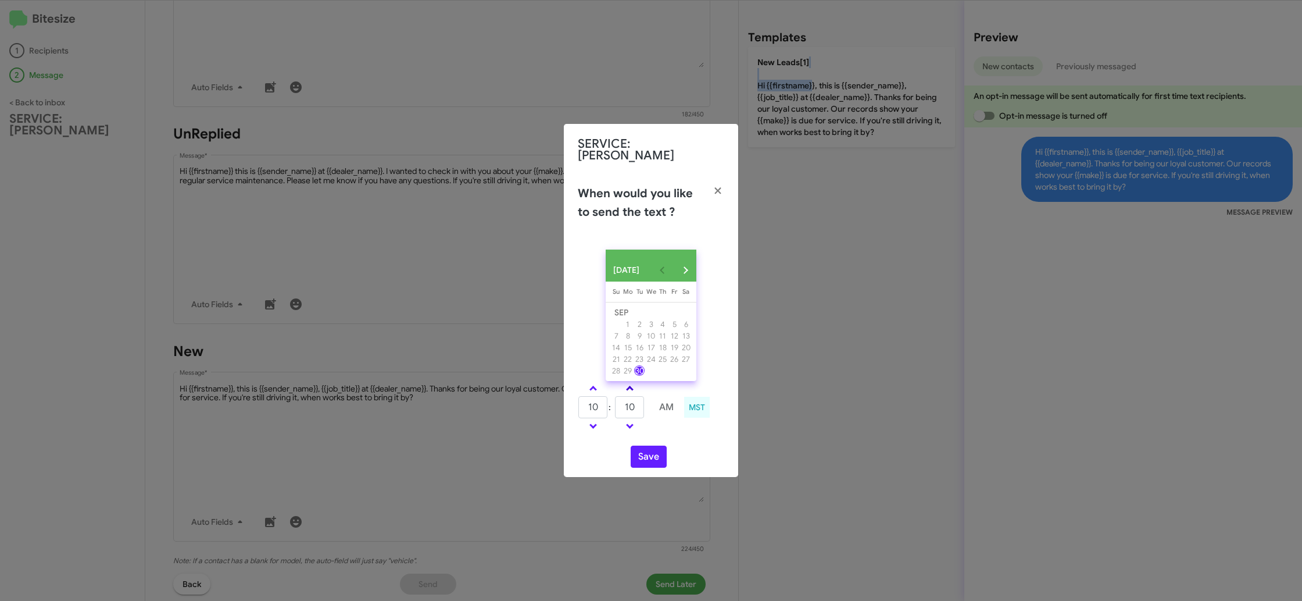
click at [623, 388] on link at bounding box center [630, 387] width 20 height 13
type input "20"
click at [649, 461] on button "Save" at bounding box center [649, 456] width 36 height 22
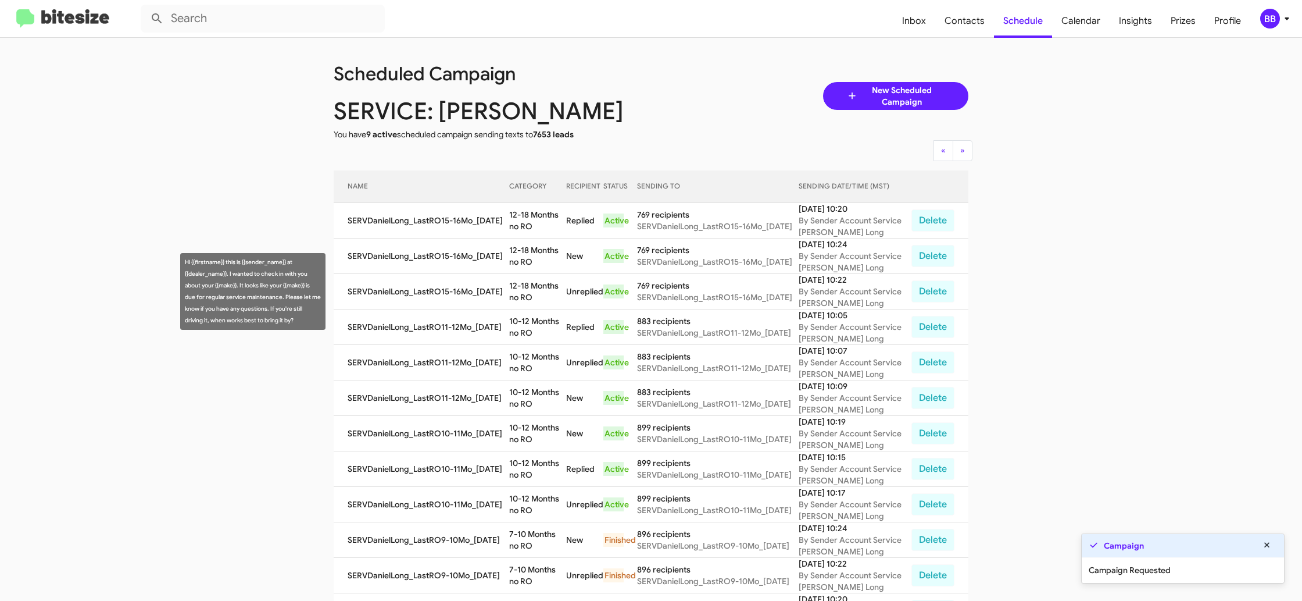
click at [524, 292] on td "12-18 Months no RO" at bounding box center [537, 291] width 57 height 35
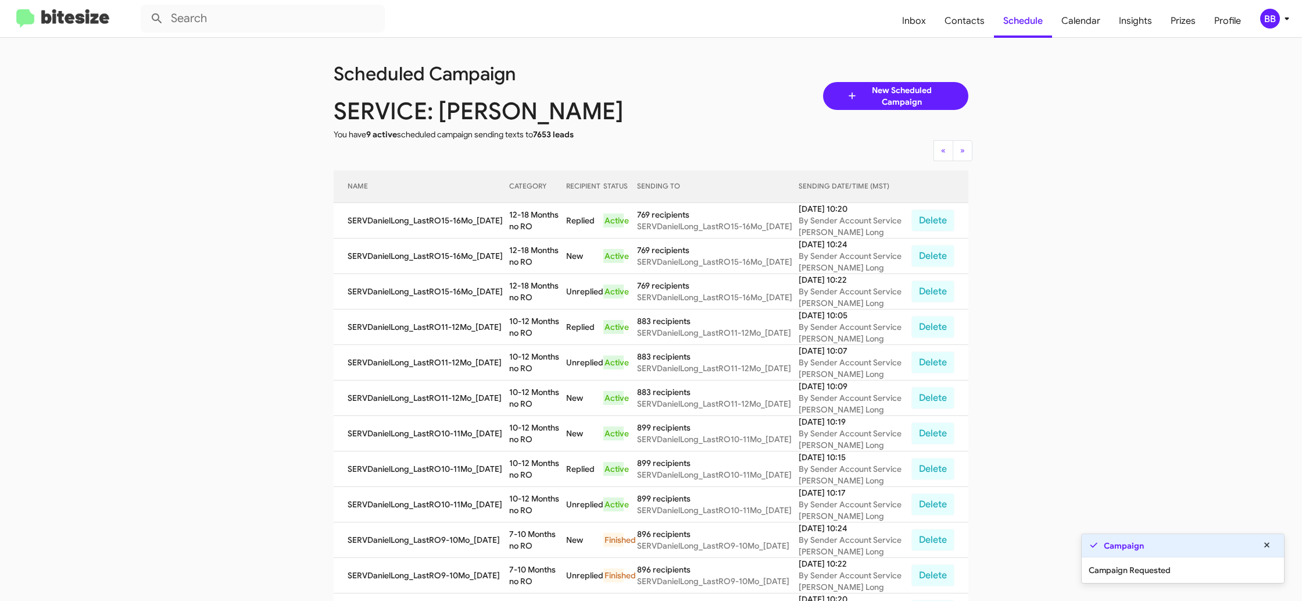
click at [524, 292] on td "12-18 Months no RO" at bounding box center [537, 291] width 57 height 35
copy td "12-18 Months no RO"
click at [1276, 20] on div "BB" at bounding box center [1270, 19] width 20 height 20
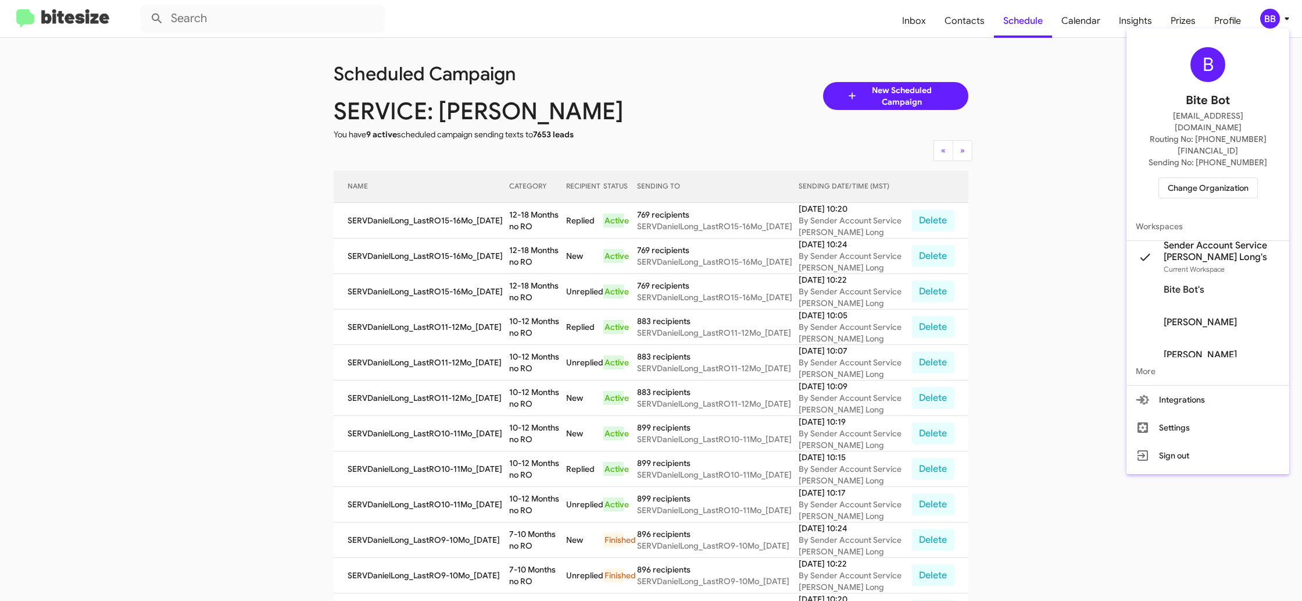
click at [1184, 178] on span "Change Organization" at bounding box center [1208, 188] width 81 height 20
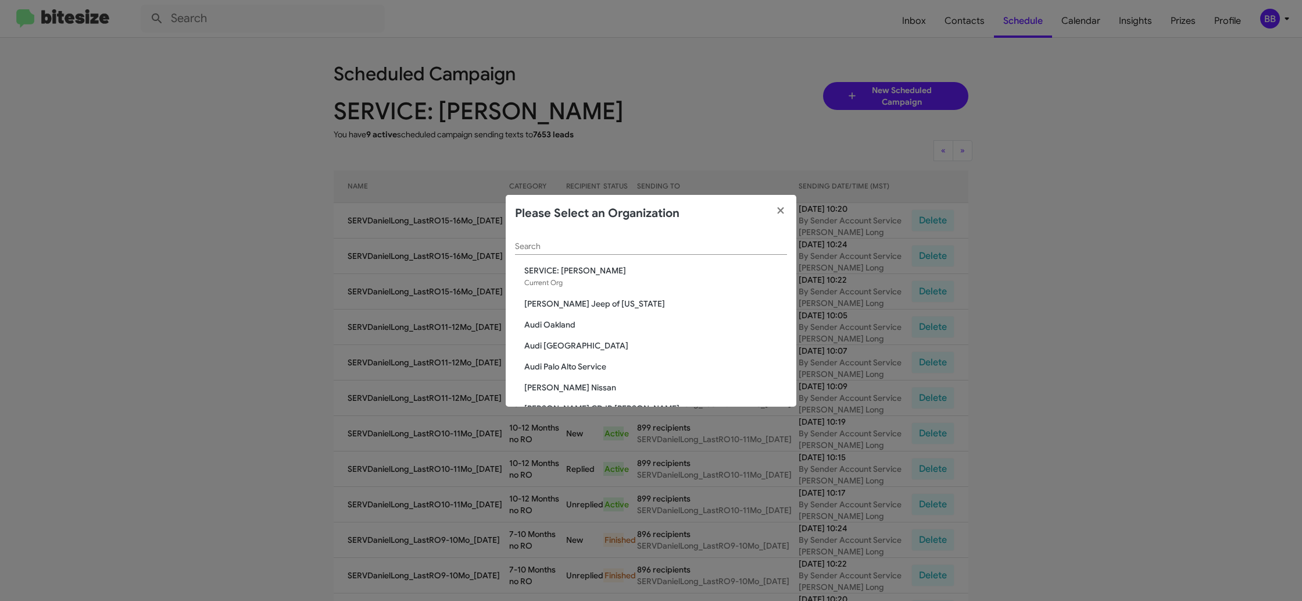
click at [537, 247] on input "Search" at bounding box center [651, 246] width 272 height 9
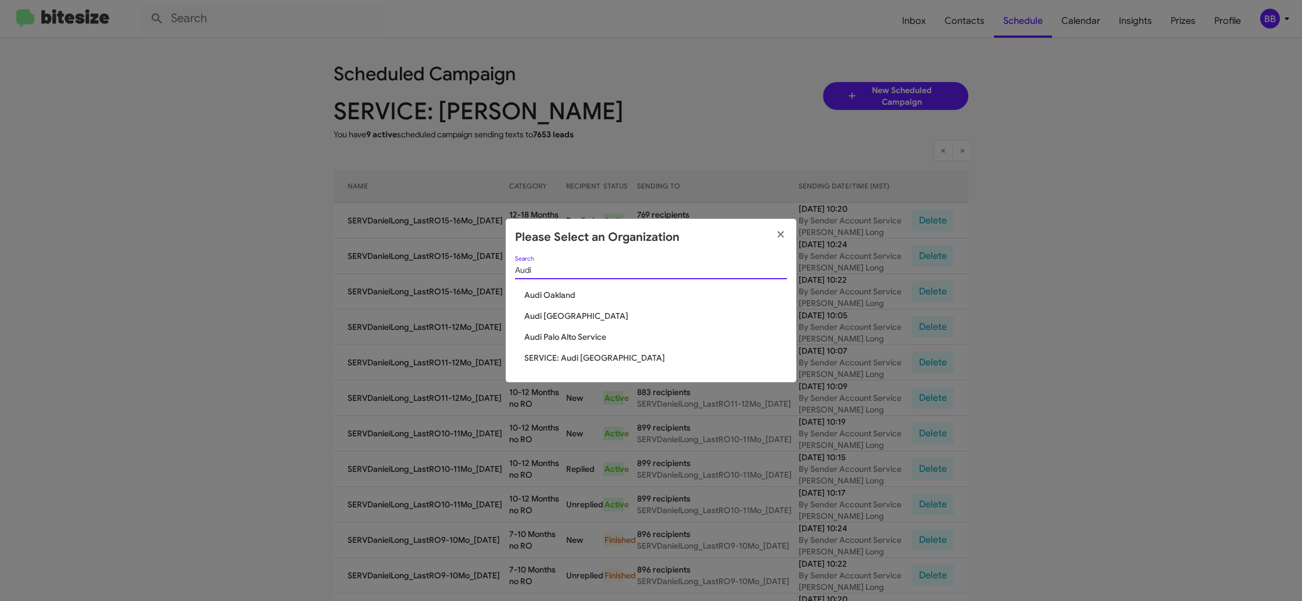
type input "Audi"
click at [591, 354] on span "SERVICE: Audi Oakland" at bounding box center [655, 358] width 263 height 12
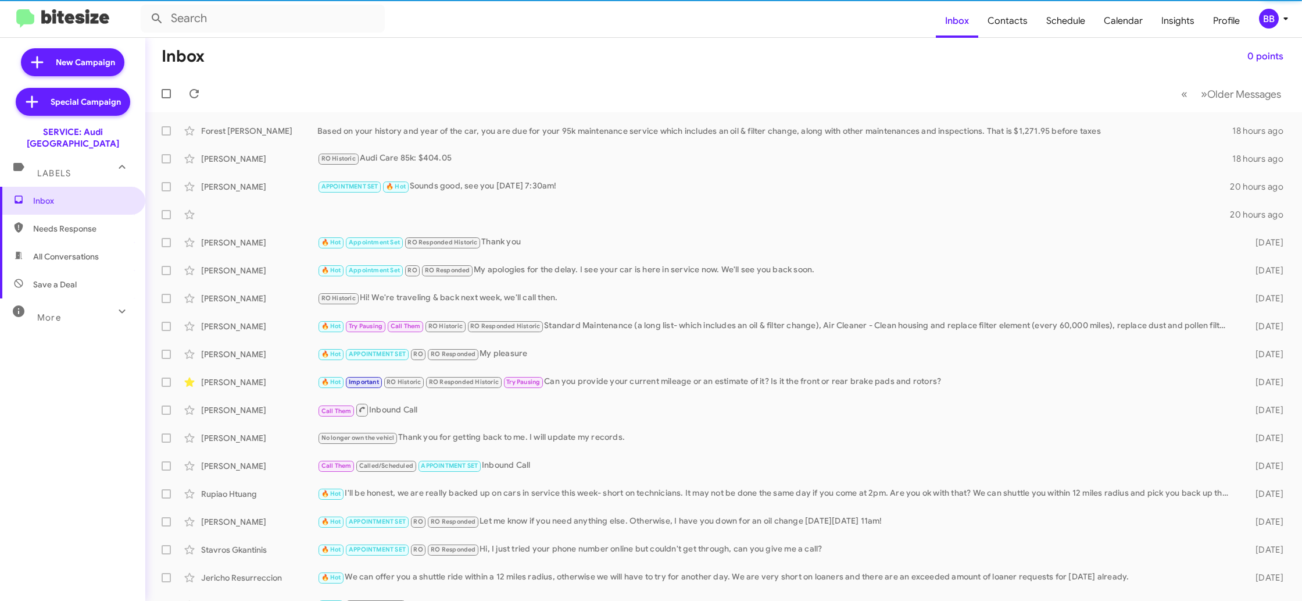
click at [1271, 22] on div "BB" at bounding box center [1269, 19] width 20 height 20
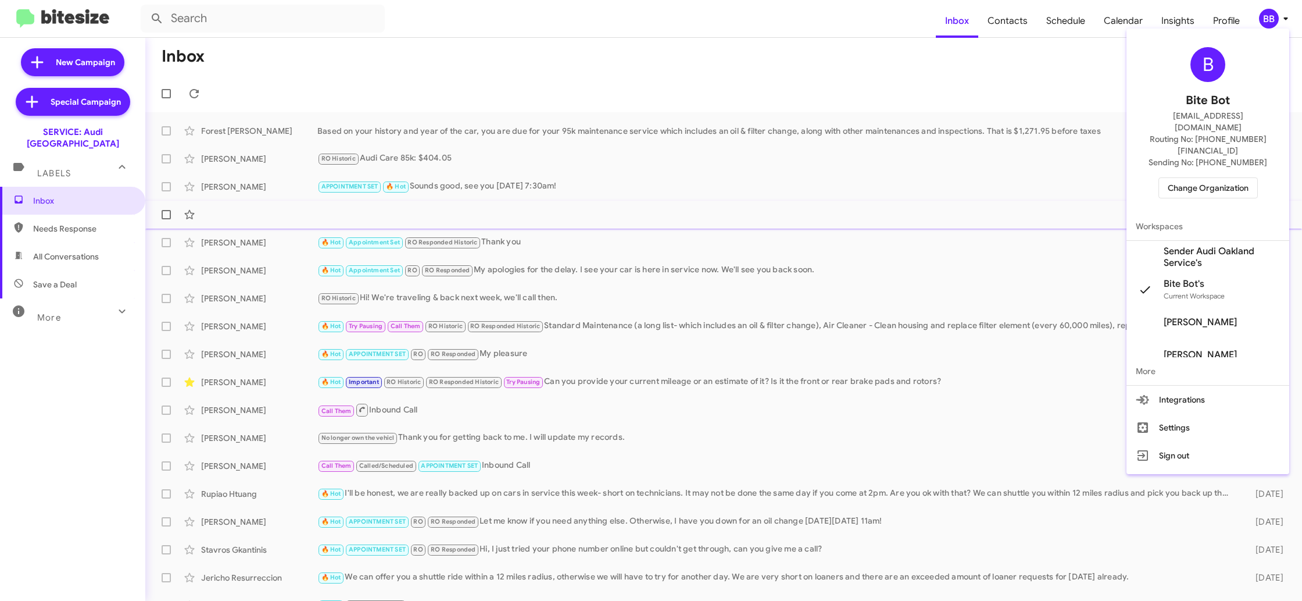
click at [1212, 245] on span "Sender Audi Oakland Service's" at bounding box center [1222, 256] width 116 height 23
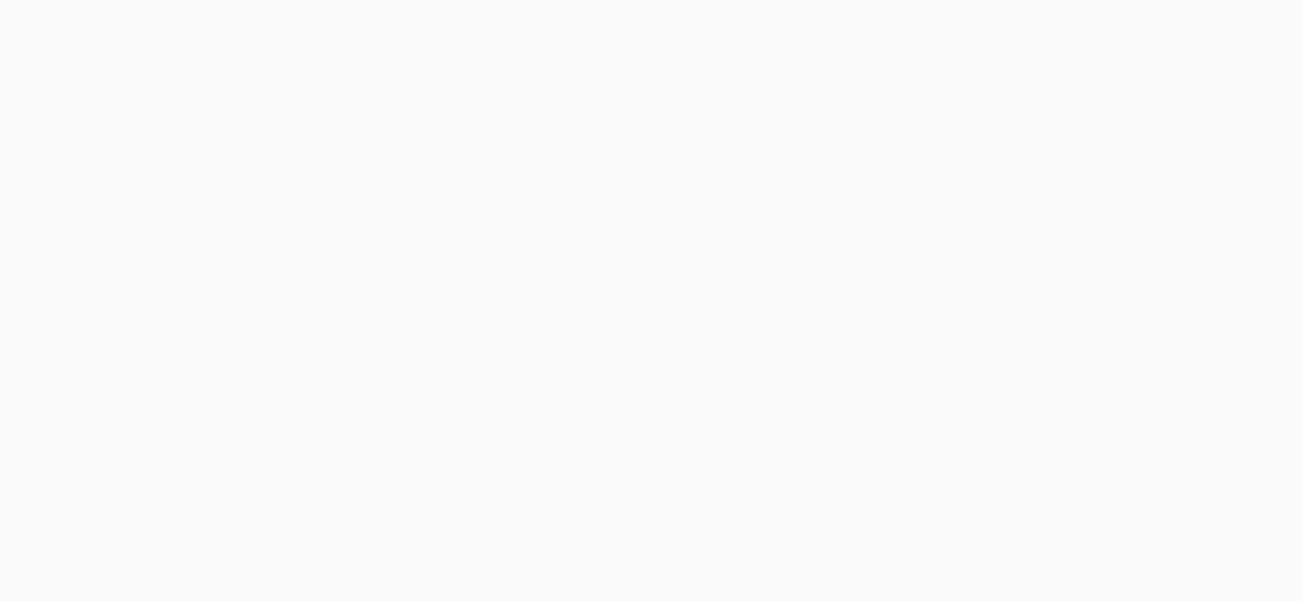
click at [1002, 22] on body at bounding box center [651, 300] width 1302 height 601
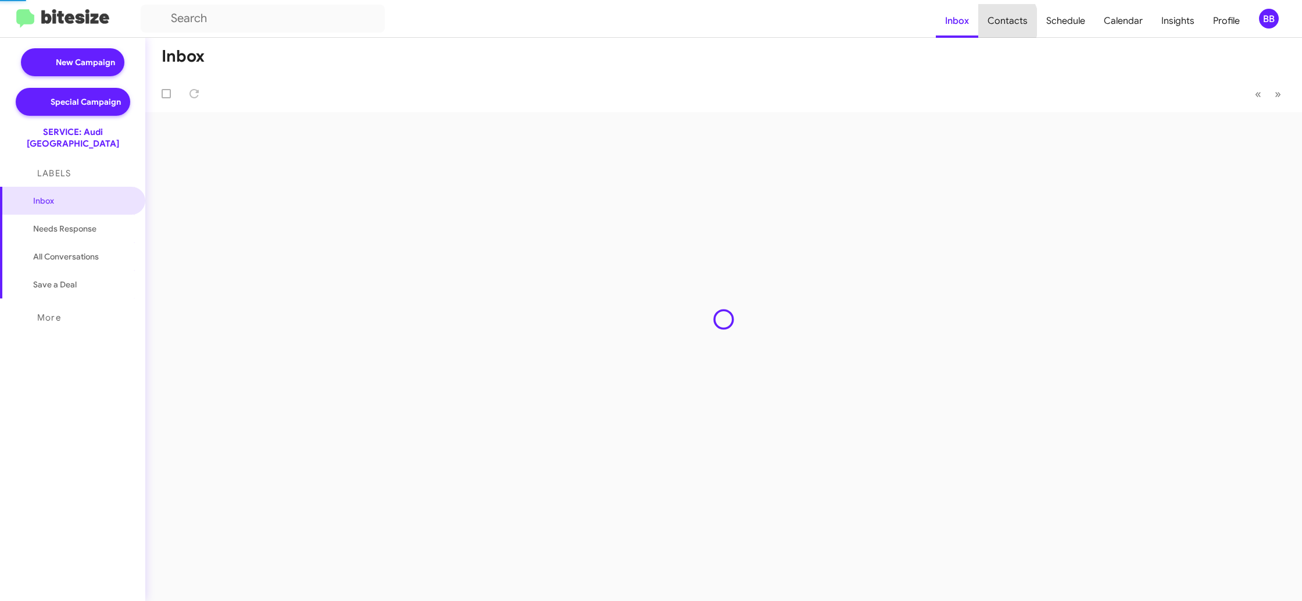
click at [1002, 22] on span "Contacts" at bounding box center [1007, 21] width 59 height 34
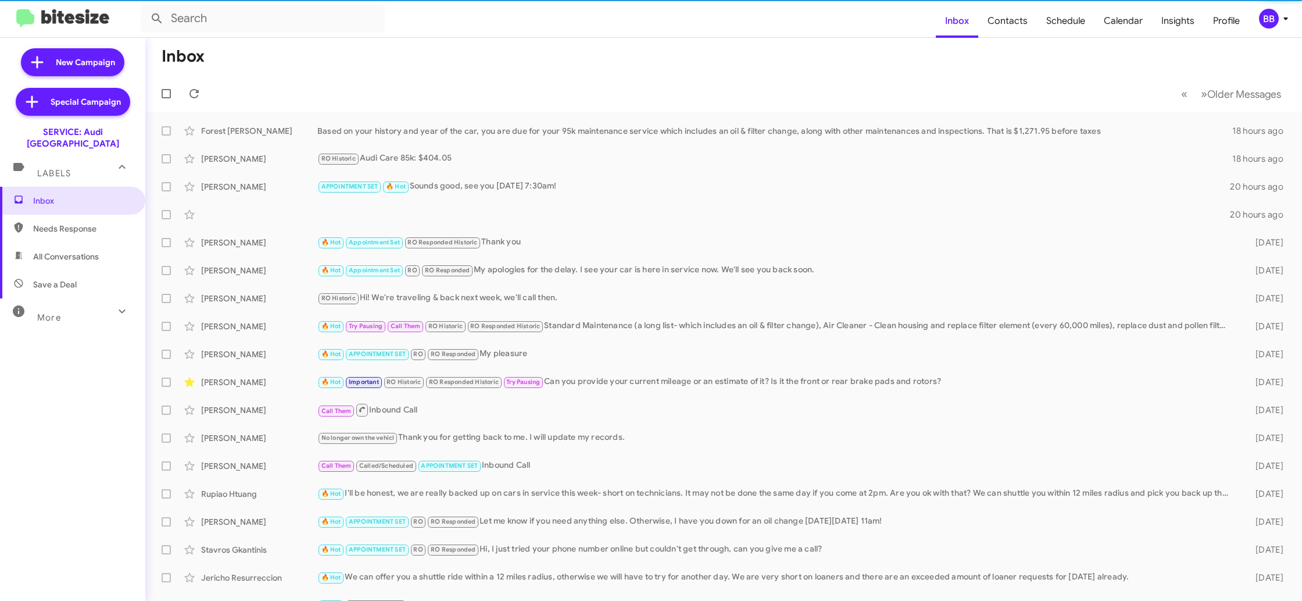
click at [1002, 22] on span "Contacts" at bounding box center [1007, 21] width 59 height 34
type input "in:groups"
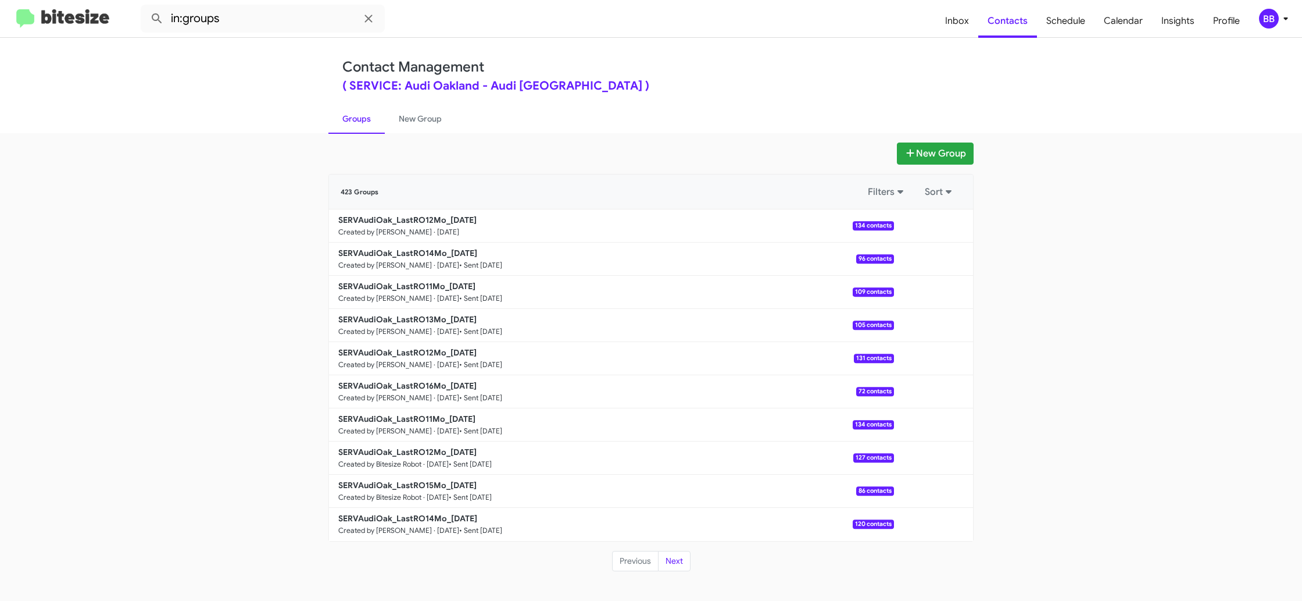
click at [1270, 13] on div "BB" at bounding box center [1269, 19] width 20 height 20
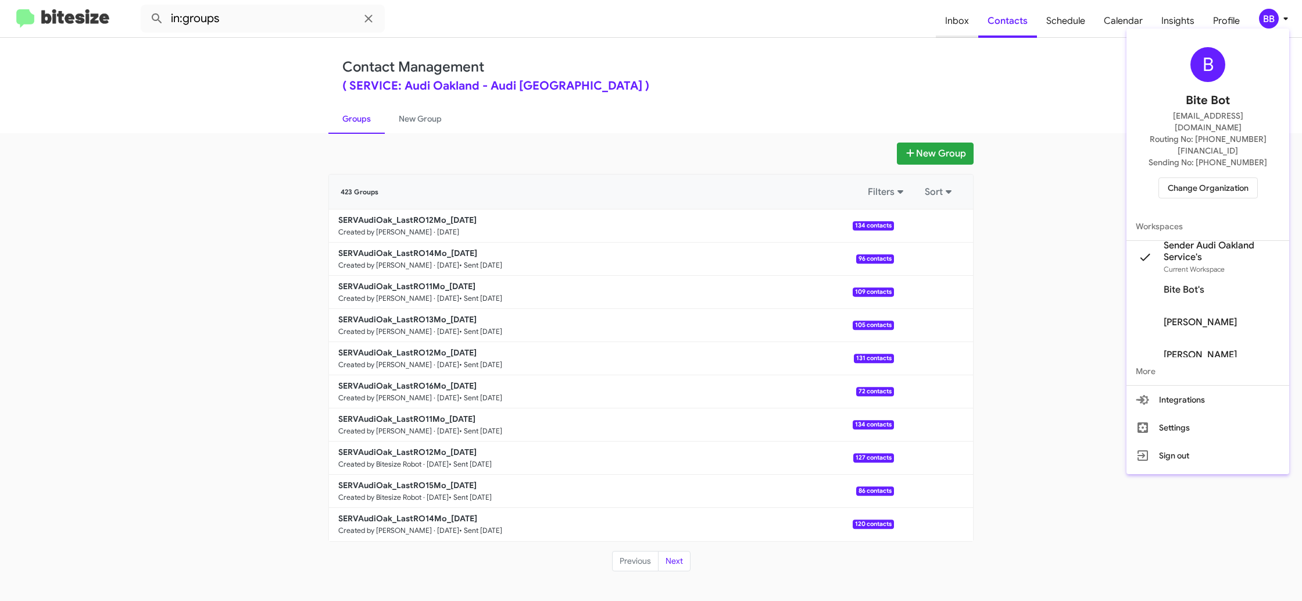
drag, startPoint x: 1019, startPoint y: 59, endPoint x: 965, endPoint y: 19, distance: 66.9
click at [1017, 55] on div at bounding box center [651, 300] width 1302 height 601
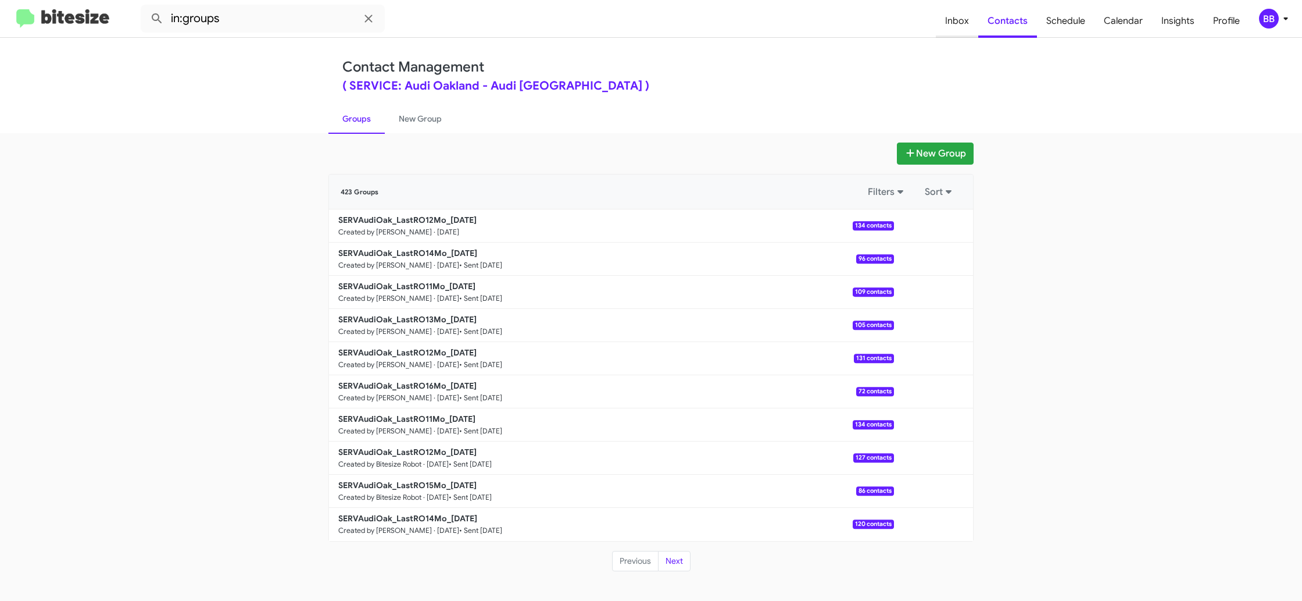
click at [961, 19] on span "Inbox" at bounding box center [957, 21] width 42 height 34
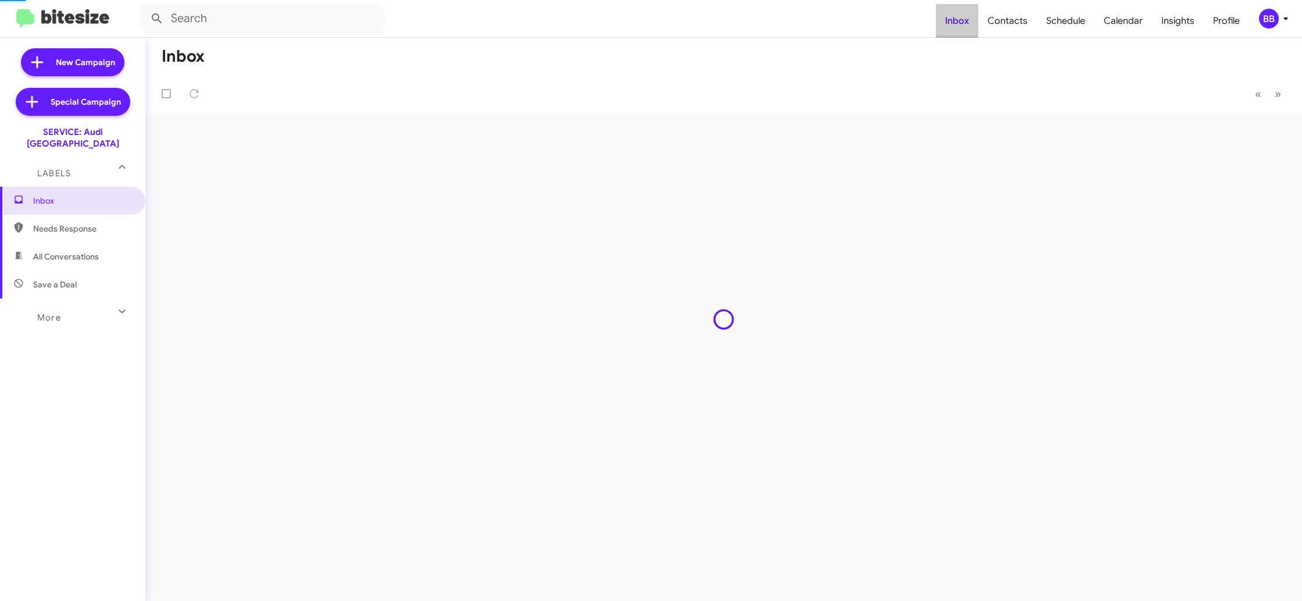
click at [961, 19] on span "Inbox" at bounding box center [957, 21] width 42 height 34
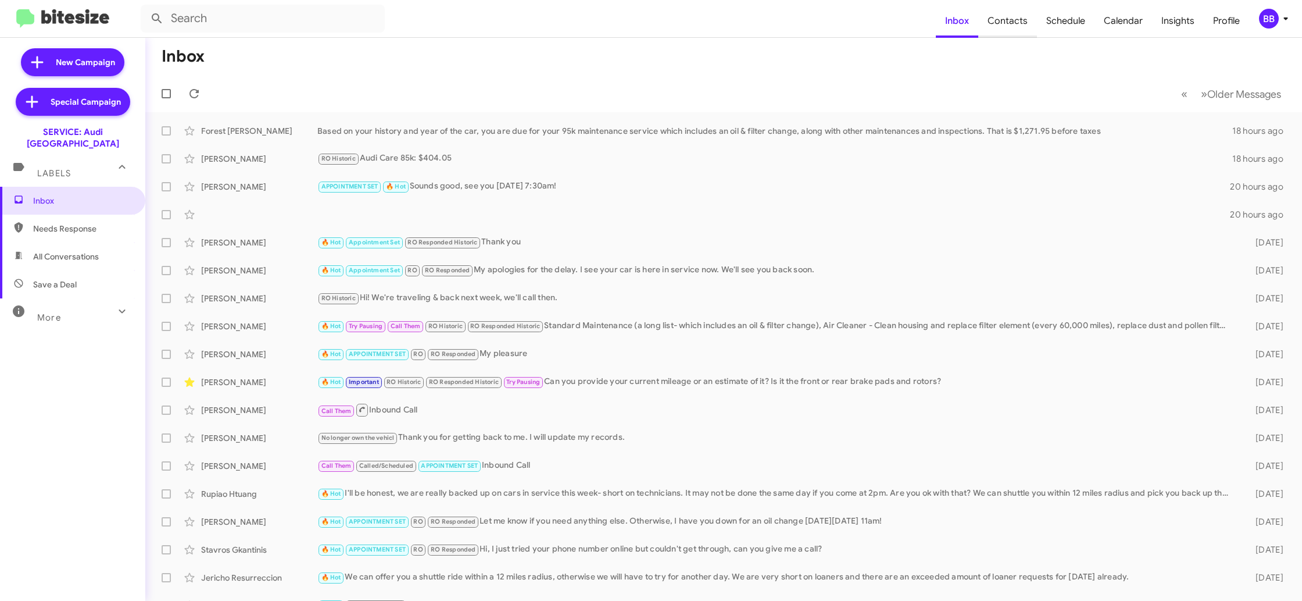
click at [1005, 23] on span "Contacts" at bounding box center [1007, 21] width 59 height 34
type input "in:groups"
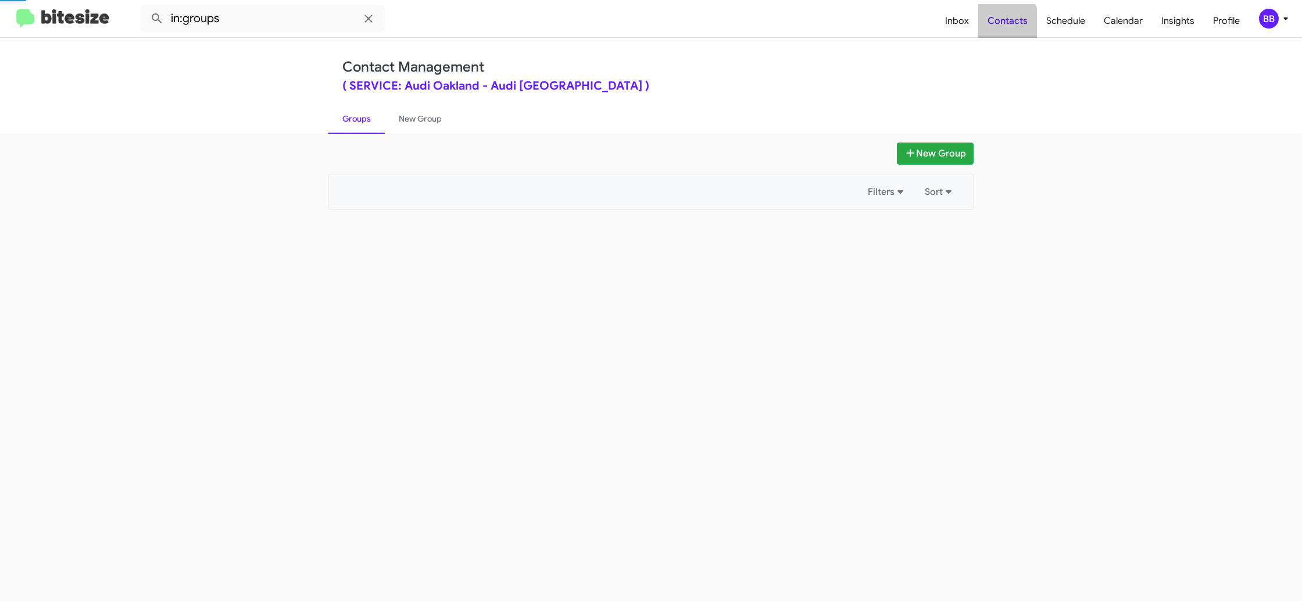
click at [1005, 23] on span "Contacts" at bounding box center [1007, 21] width 59 height 34
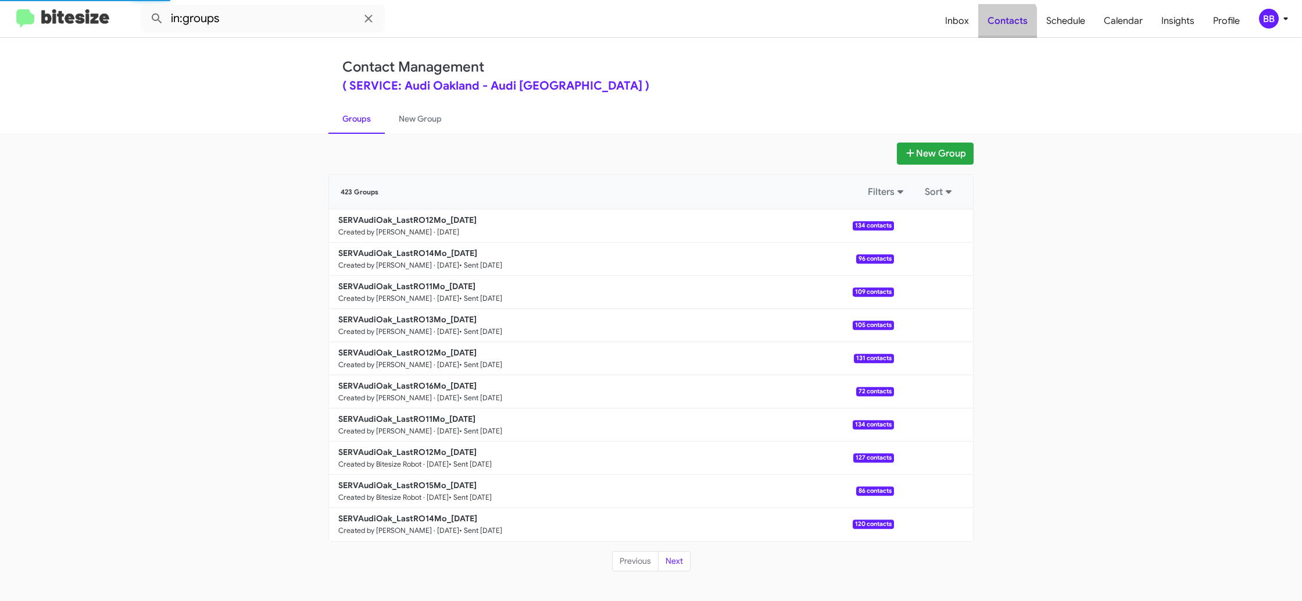
click at [1005, 23] on span "Contacts" at bounding box center [1007, 21] width 59 height 34
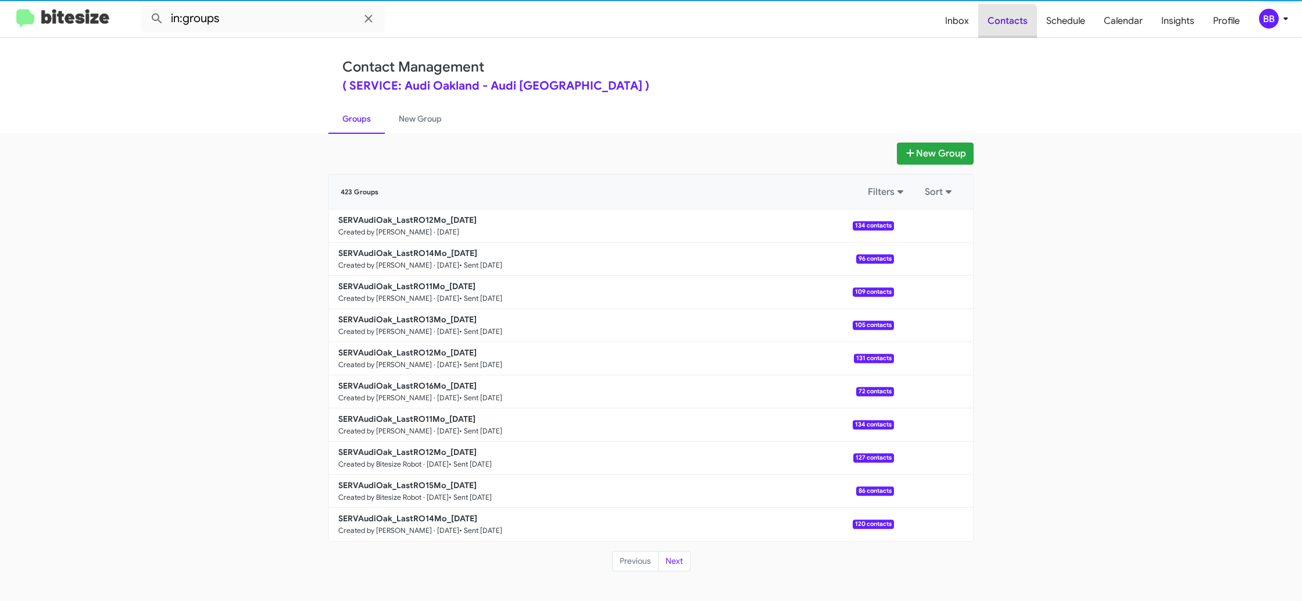
click at [1005, 23] on span "Contacts" at bounding box center [1007, 21] width 59 height 34
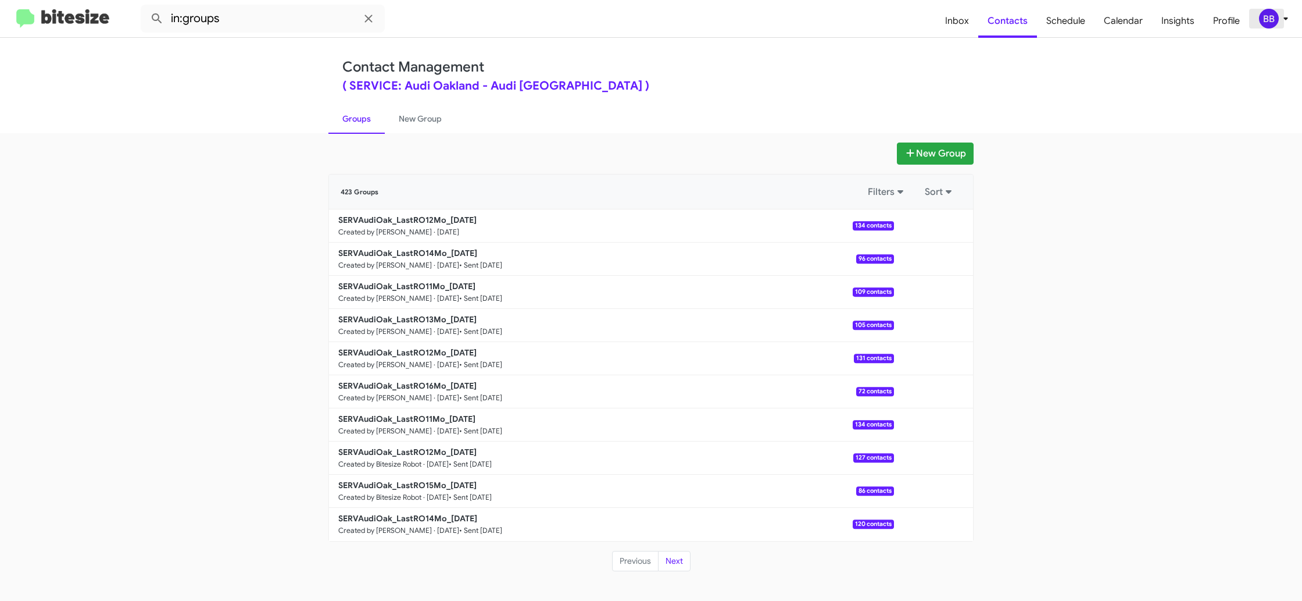
click at [1261, 19] on div "BB" at bounding box center [1269, 19] width 20 height 20
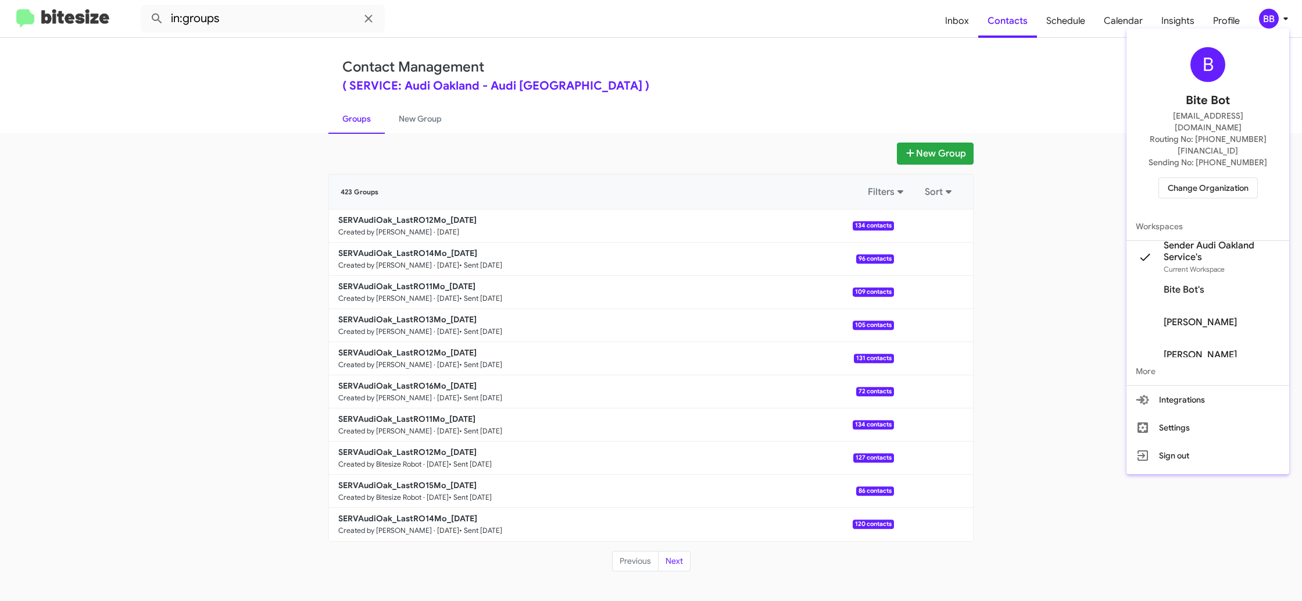
click at [1213, 240] on span "Sender Audi Oakland Service's" at bounding box center [1222, 251] width 116 height 23
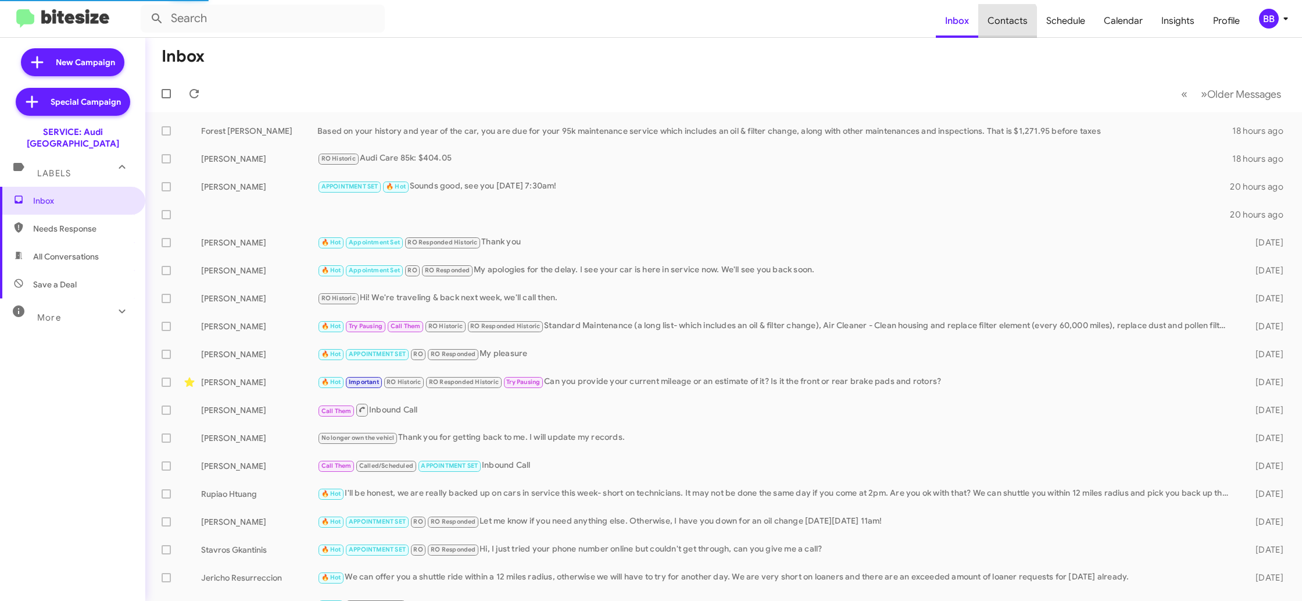
click at [1001, 27] on span "Contacts" at bounding box center [1007, 21] width 59 height 34
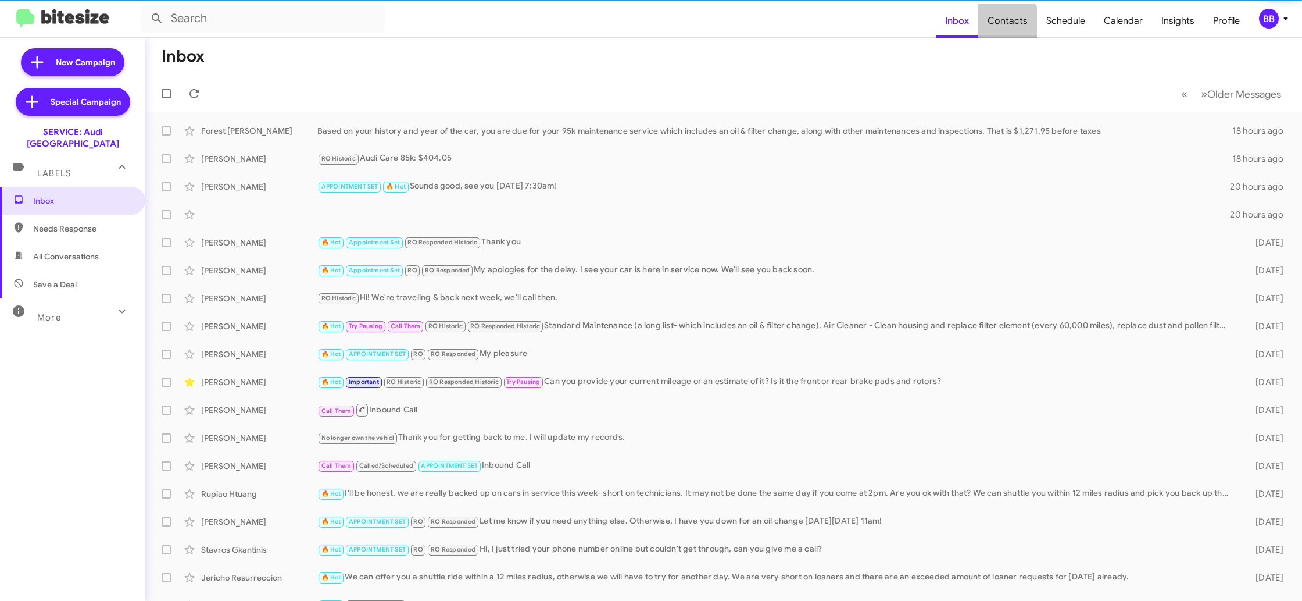
click at [1001, 27] on span "Contacts" at bounding box center [1007, 21] width 59 height 34
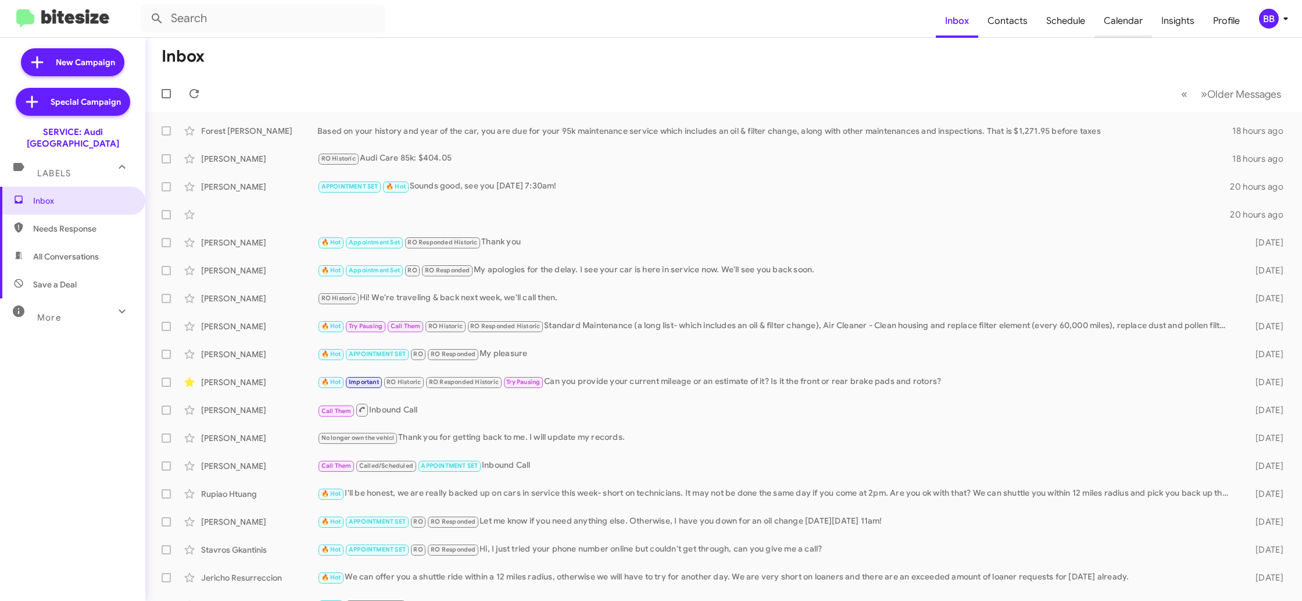
type input "in:groups"
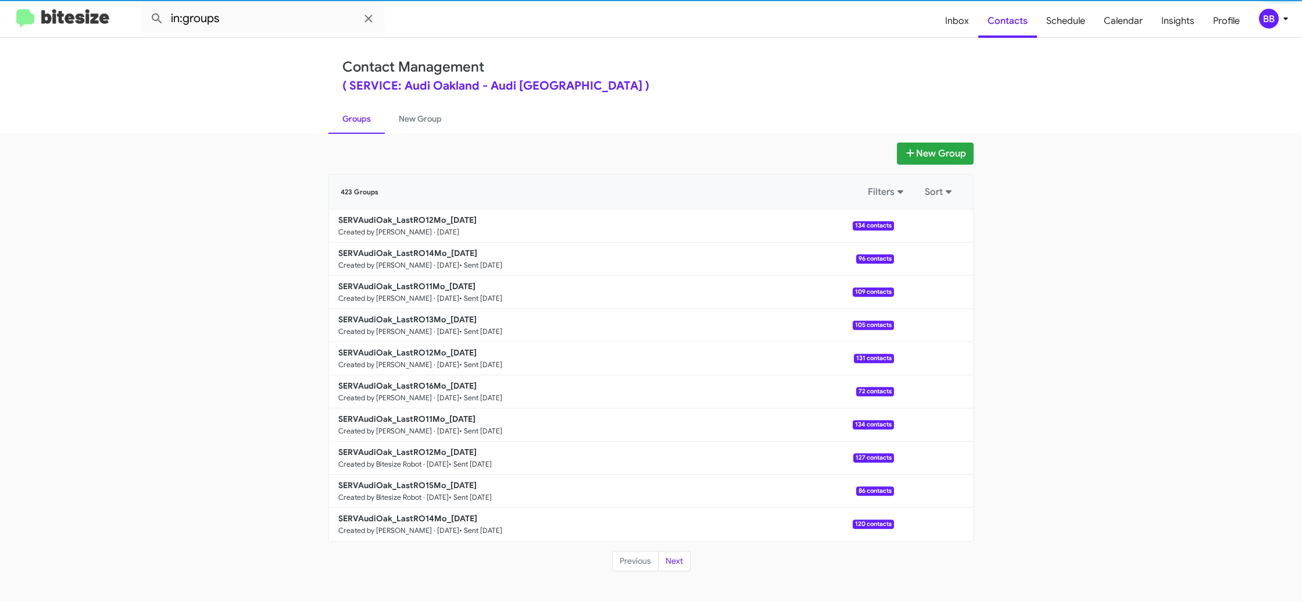
click at [1280, 21] on icon at bounding box center [1286, 19] width 14 height 14
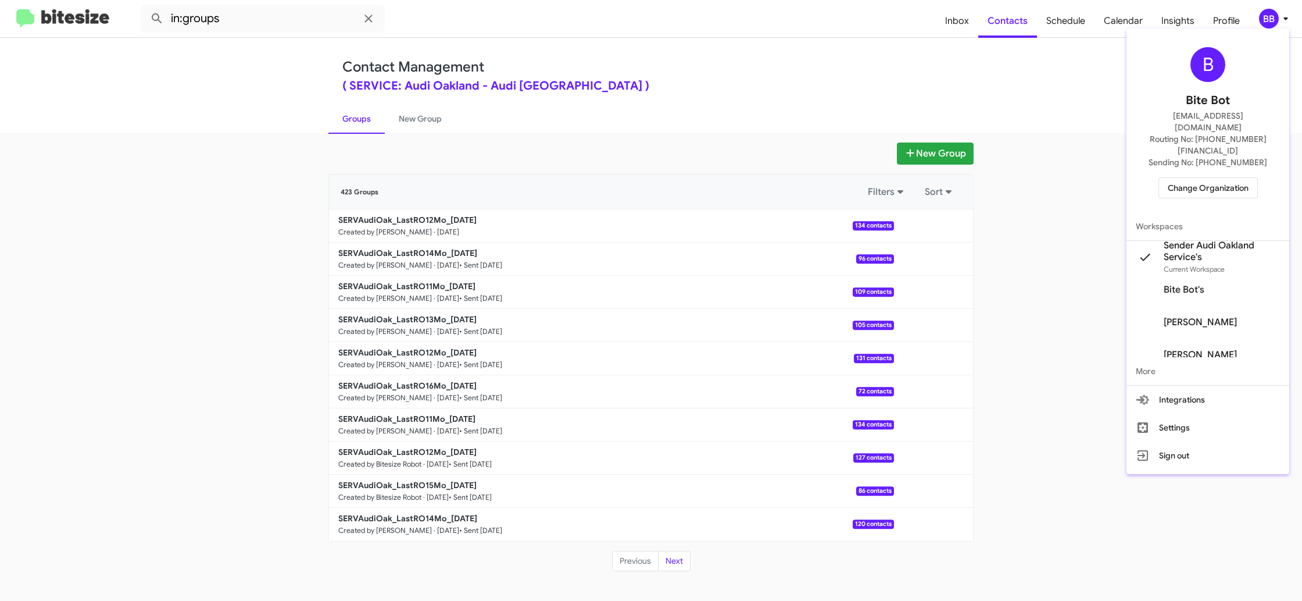
click at [966, 36] on div at bounding box center [651, 300] width 1302 height 601
click at [966, 36] on span "Inbox" at bounding box center [957, 21] width 42 height 34
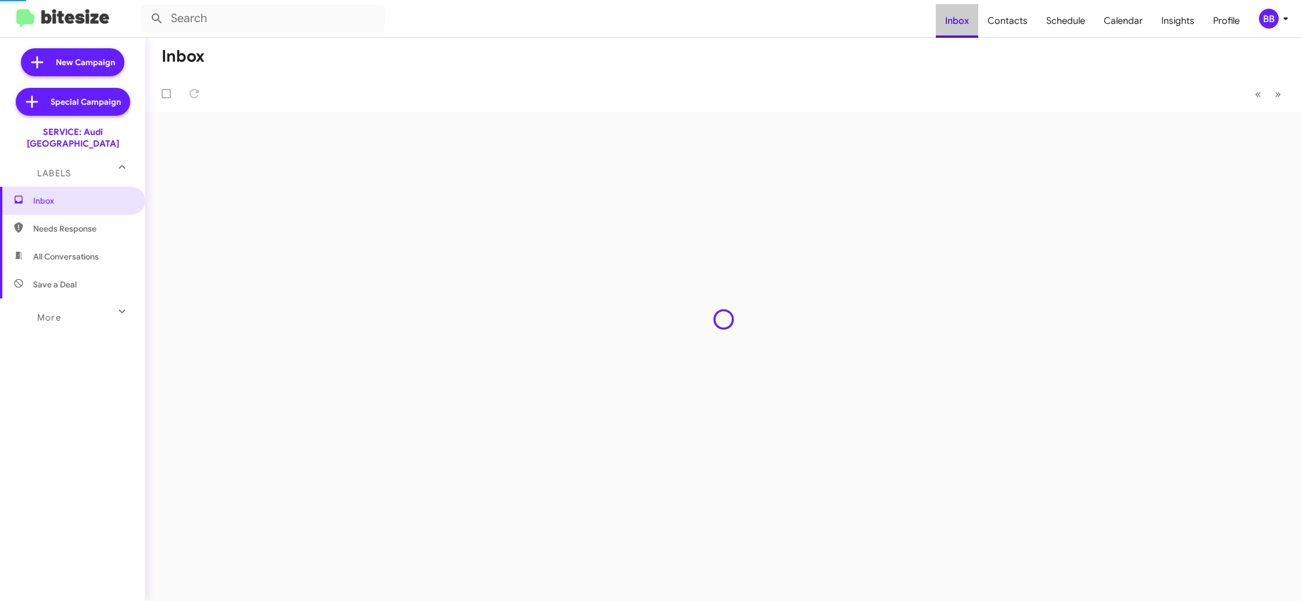
click at [966, 36] on span "Inbox" at bounding box center [957, 21] width 42 height 34
drag, startPoint x: 966, startPoint y: 36, endPoint x: 996, endPoint y: 27, distance: 30.9
click at [966, 35] on span "Inbox" at bounding box center [957, 21] width 42 height 34
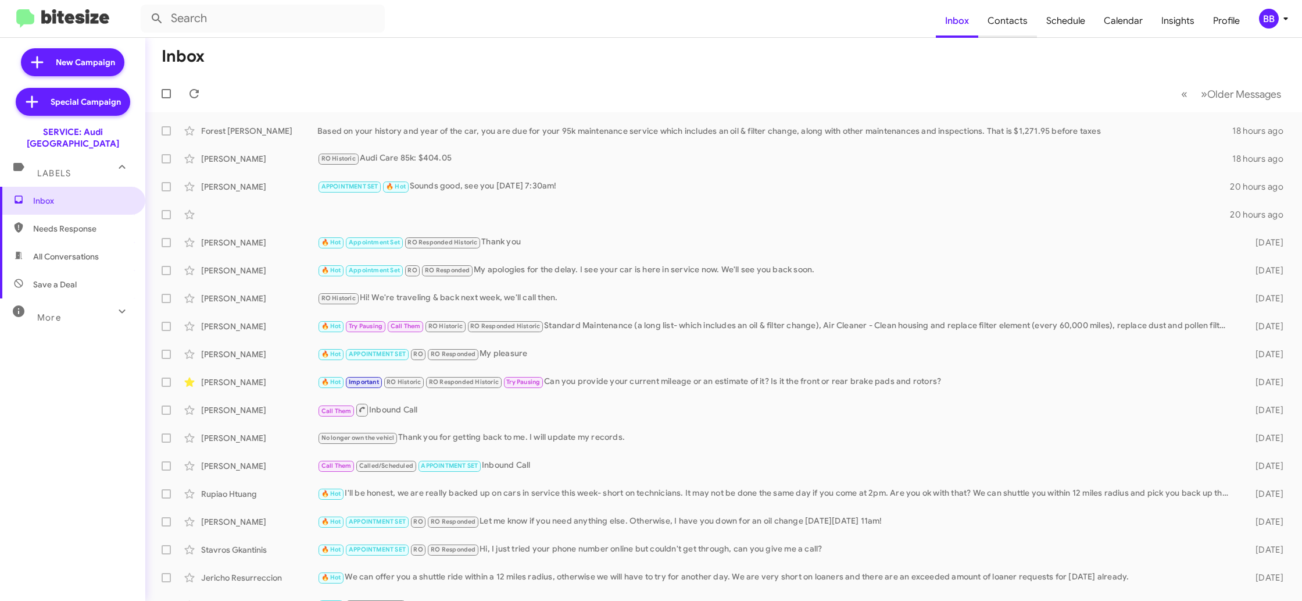
click at [997, 27] on span "Contacts" at bounding box center [1007, 21] width 59 height 34
type input "in:groups"
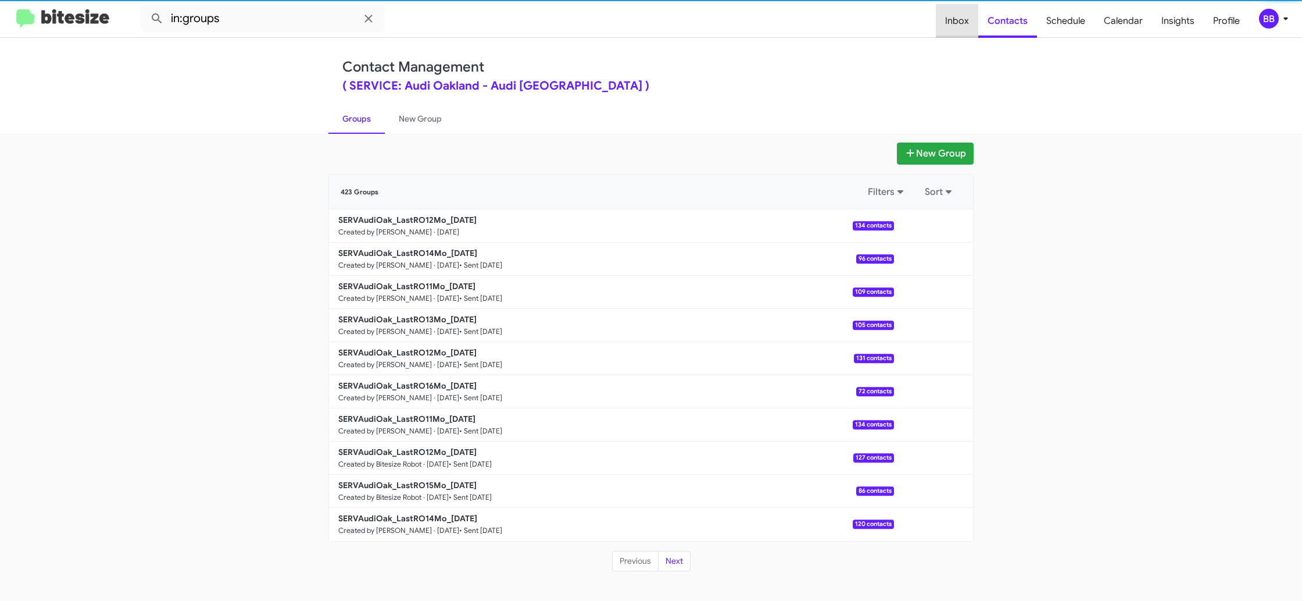
click at [963, 30] on span "Inbox" at bounding box center [957, 21] width 42 height 34
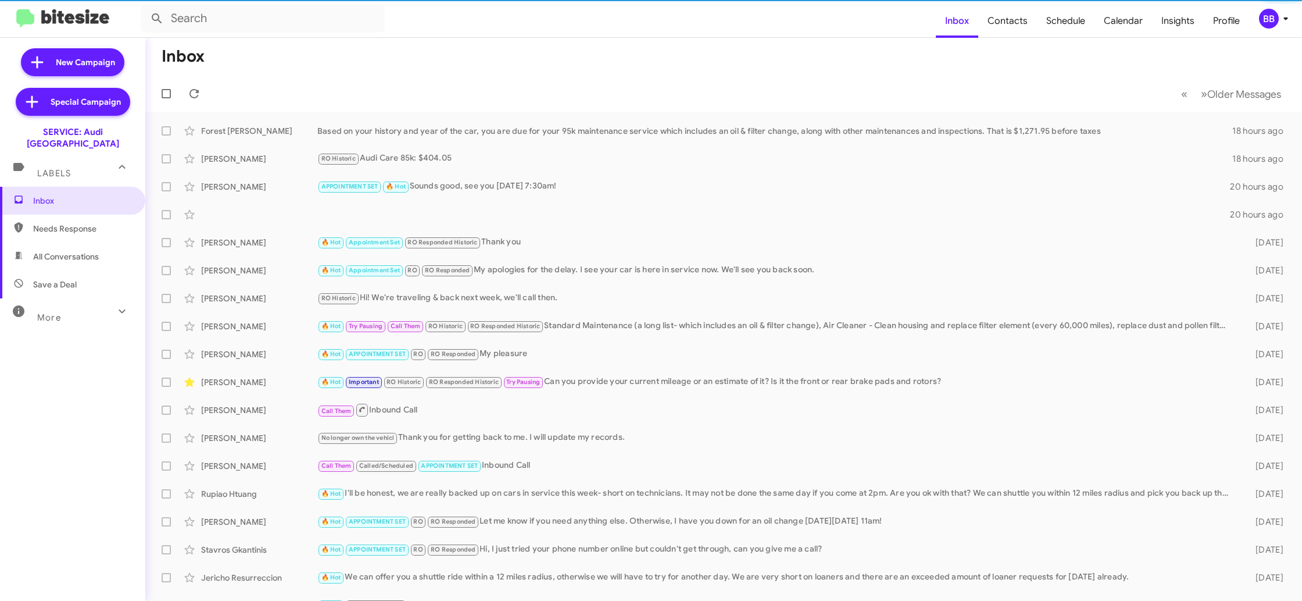
click at [1263, 21] on div "BB" at bounding box center [1269, 19] width 20 height 20
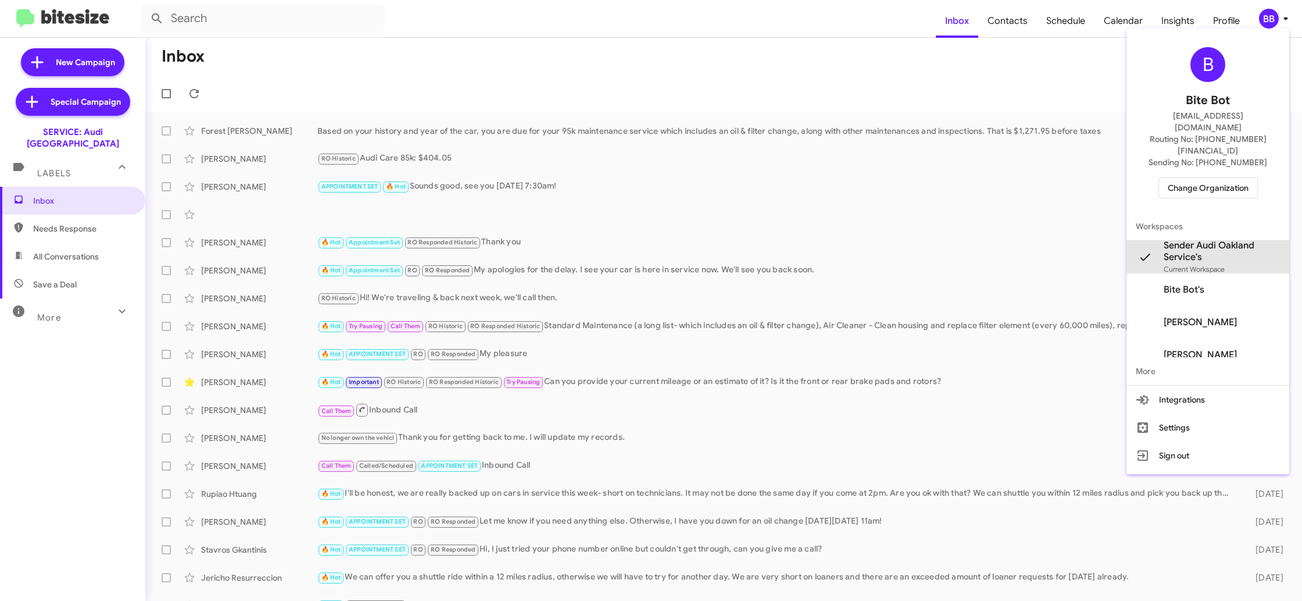
click at [1233, 240] on span "Sender Audi Oakland Service's" at bounding box center [1222, 251] width 116 height 23
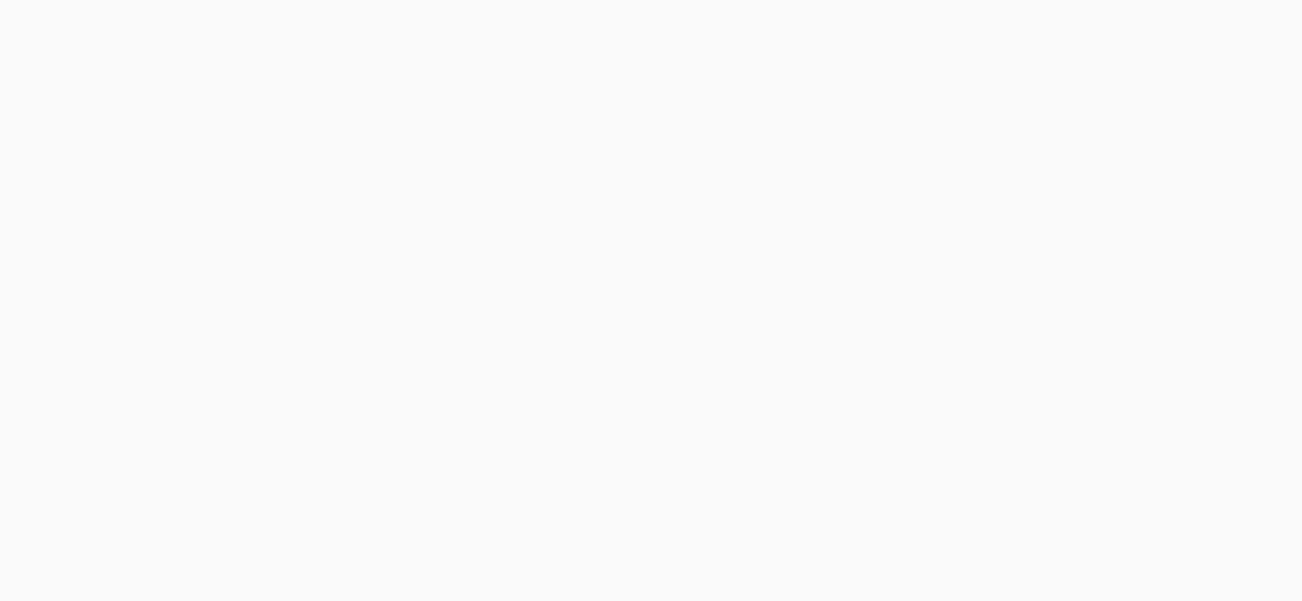
click at [1012, 23] on body at bounding box center [651, 300] width 1302 height 601
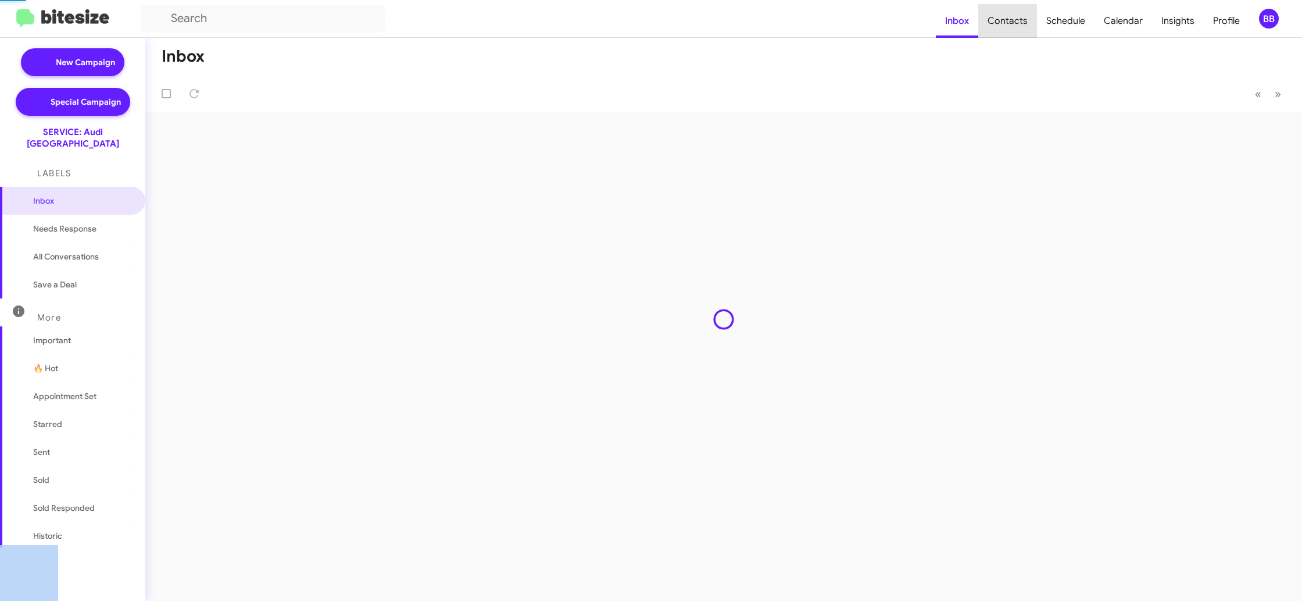
click at [1012, 23] on span "Contacts" at bounding box center [1007, 21] width 59 height 34
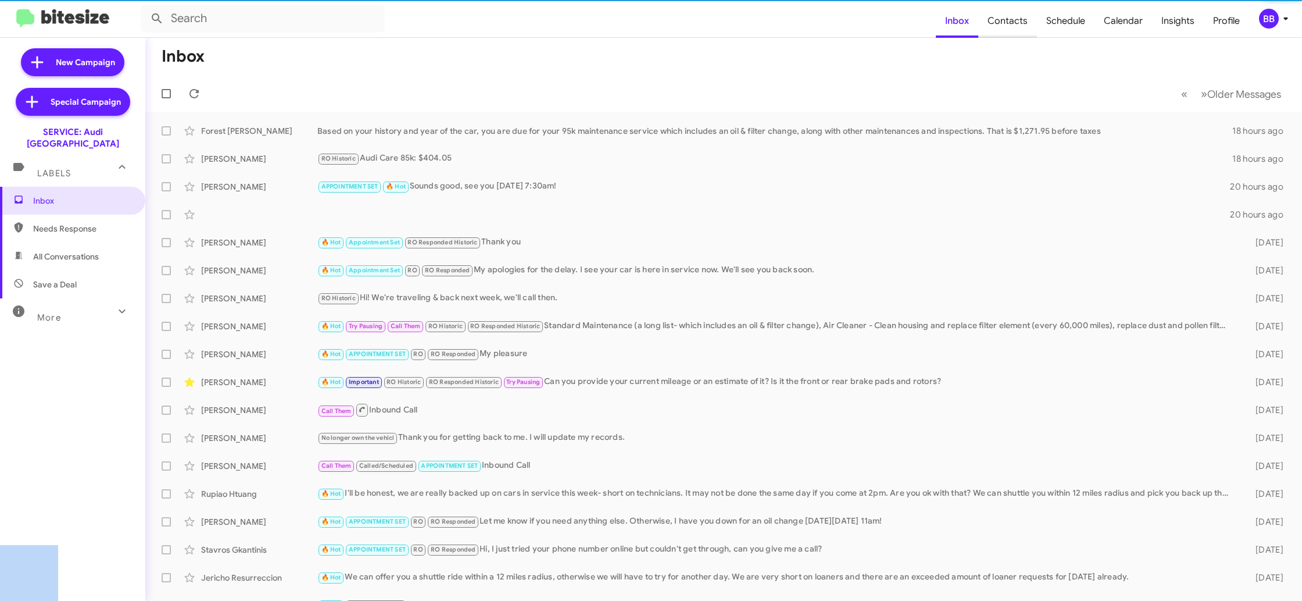
type input "in:groups"
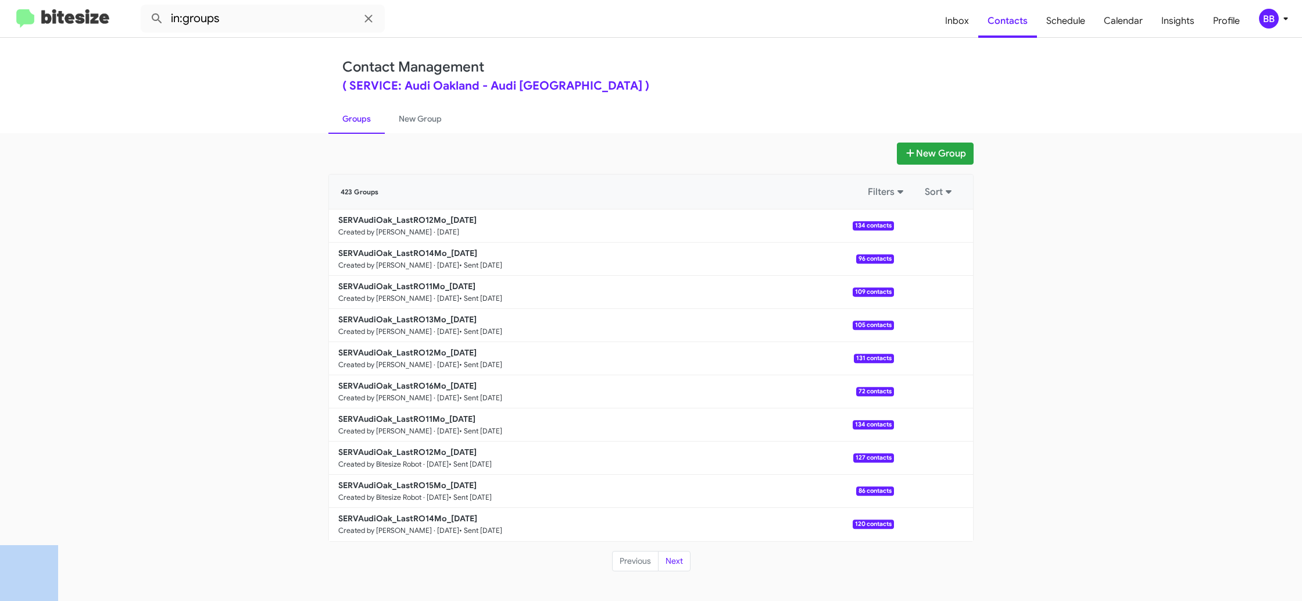
click at [1275, 23] on div "BB" at bounding box center [1269, 19] width 20 height 20
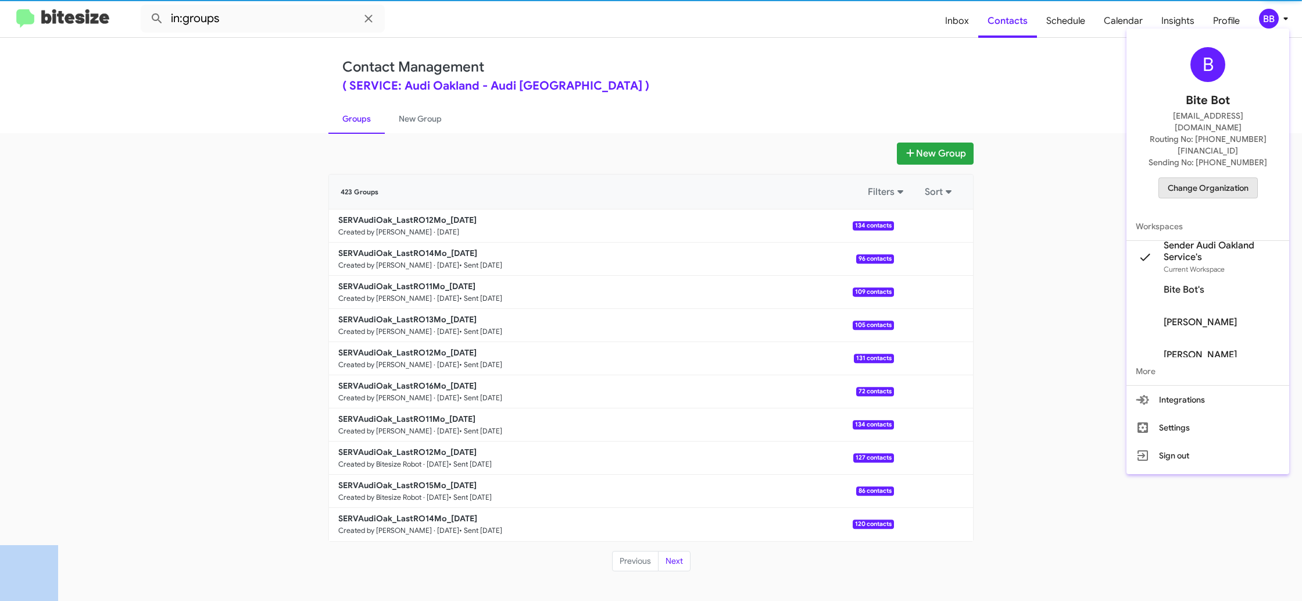
click at [1213, 178] on span "Change Organization" at bounding box center [1208, 188] width 81 height 20
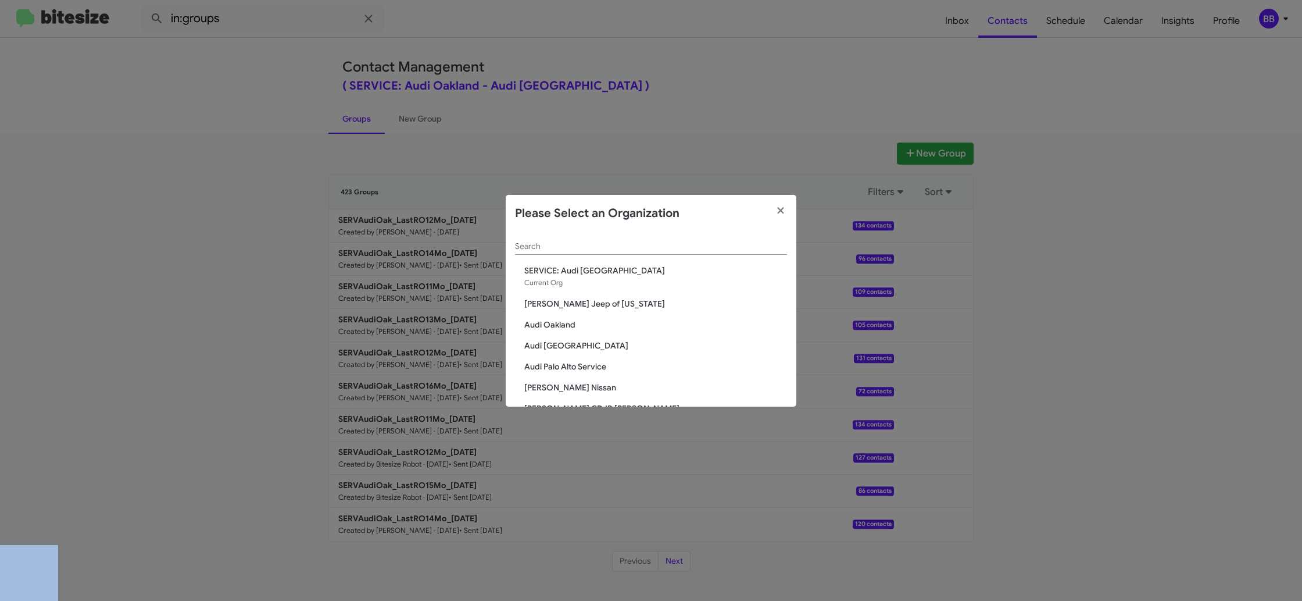
scroll to position [1, 0]
click at [591, 251] on div "Search" at bounding box center [651, 242] width 272 height 23
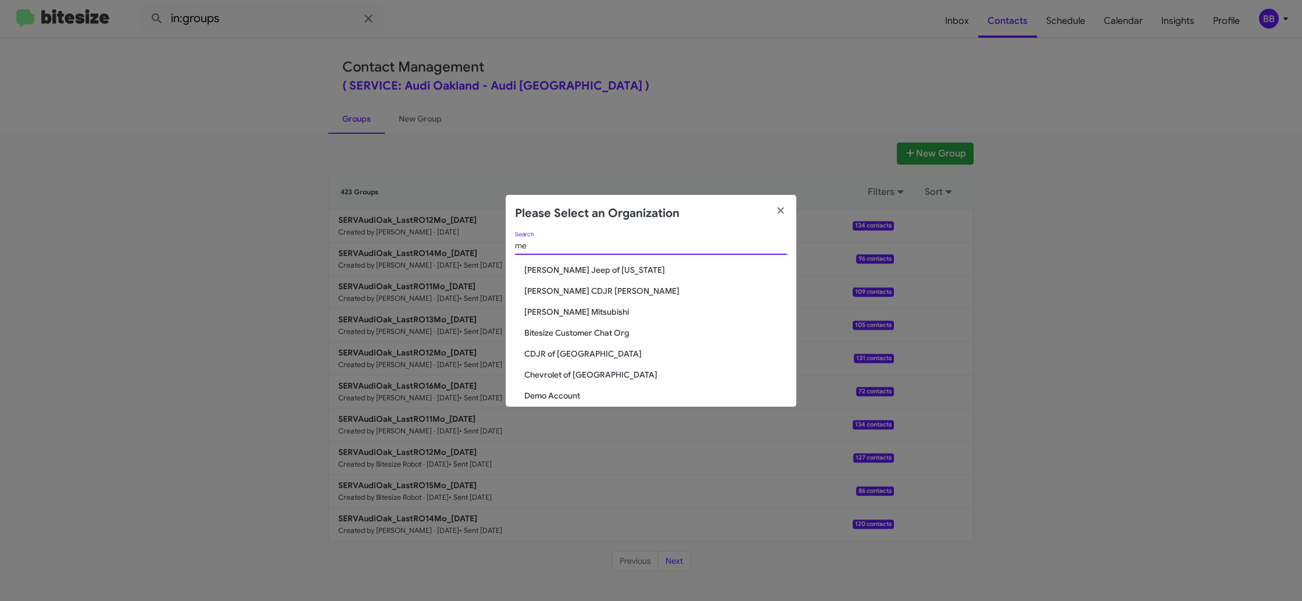
scroll to position [0, 0]
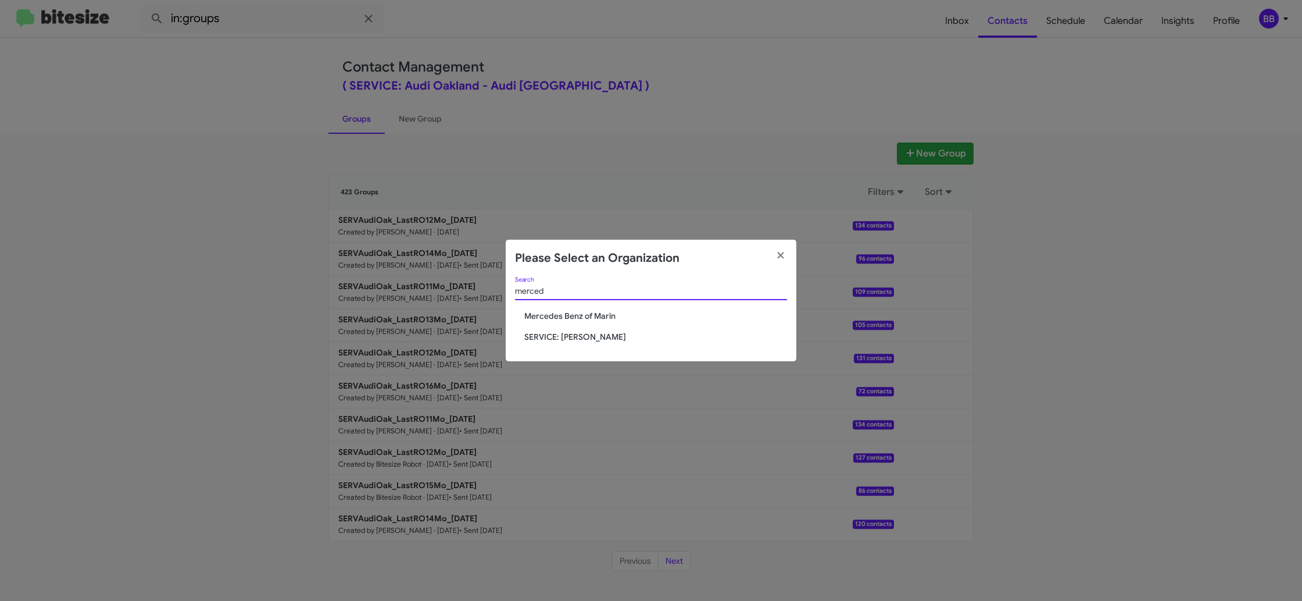
type input "merced"
click at [597, 338] on span "SERVICE: [PERSON_NAME]" at bounding box center [655, 337] width 263 height 12
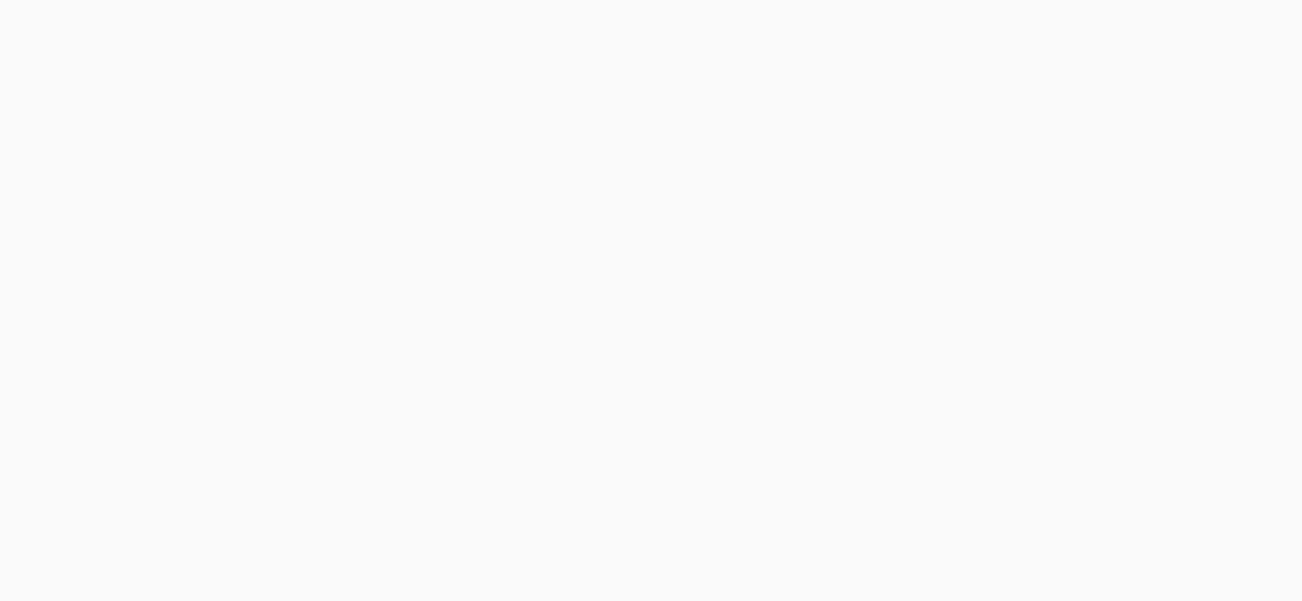
click at [1270, 19] on body at bounding box center [651, 300] width 1302 height 601
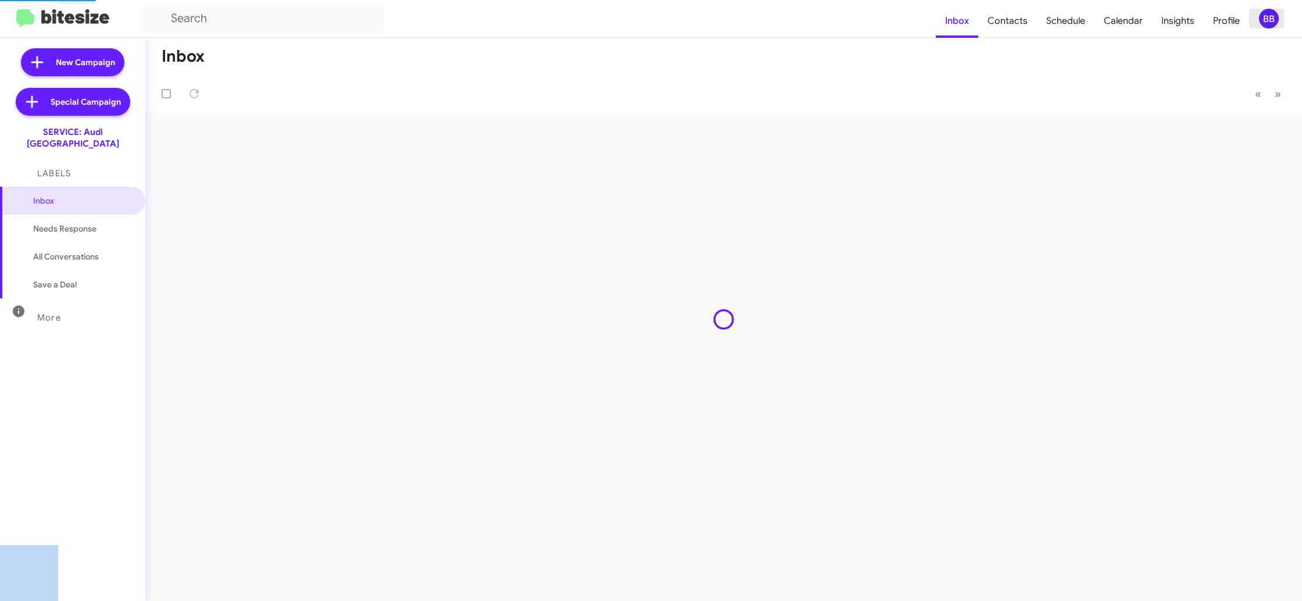
click at [1270, 17] on div "BB" at bounding box center [1269, 19] width 20 height 20
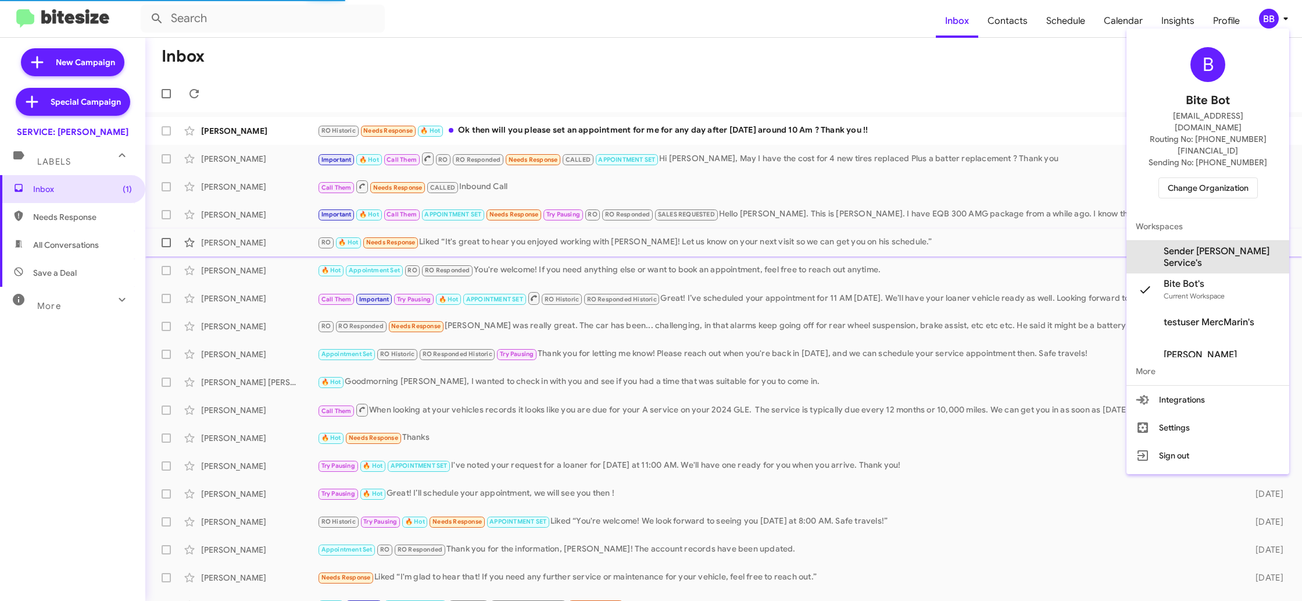
click at [1205, 245] on span "Sender Mercedes Marin Service's" at bounding box center [1222, 256] width 116 height 23
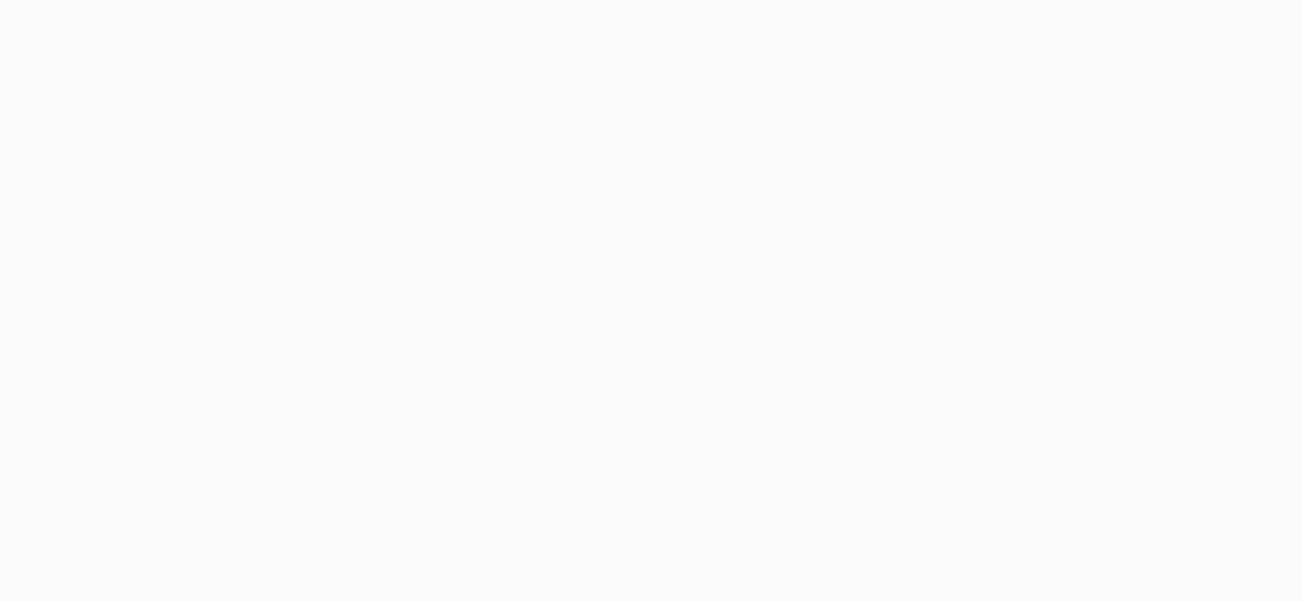
click at [999, 26] on body at bounding box center [651, 300] width 1302 height 601
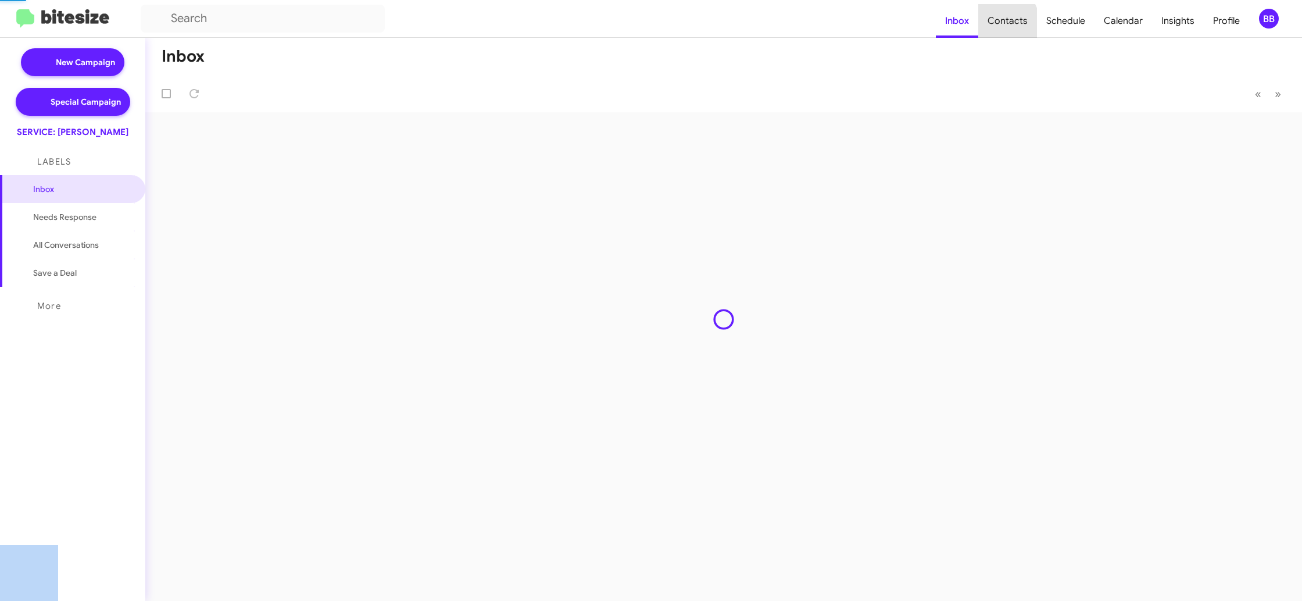
click at [999, 26] on span "Contacts" at bounding box center [1007, 21] width 59 height 34
type input "in:groups"
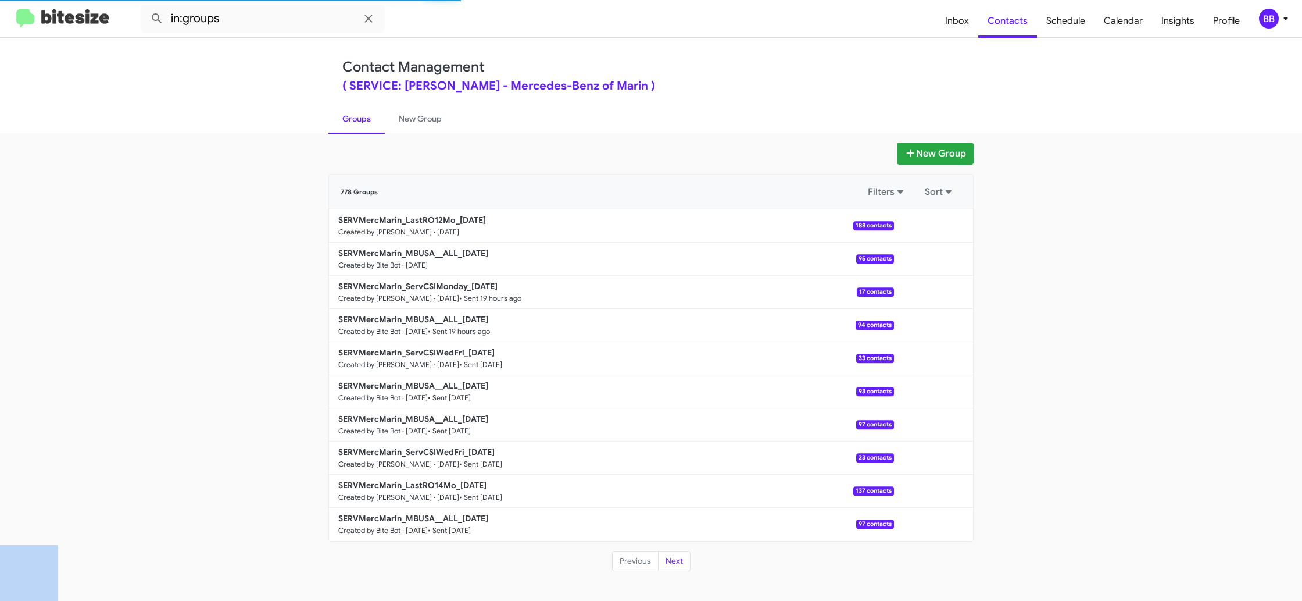
click at [1282, 21] on icon at bounding box center [1286, 19] width 14 height 14
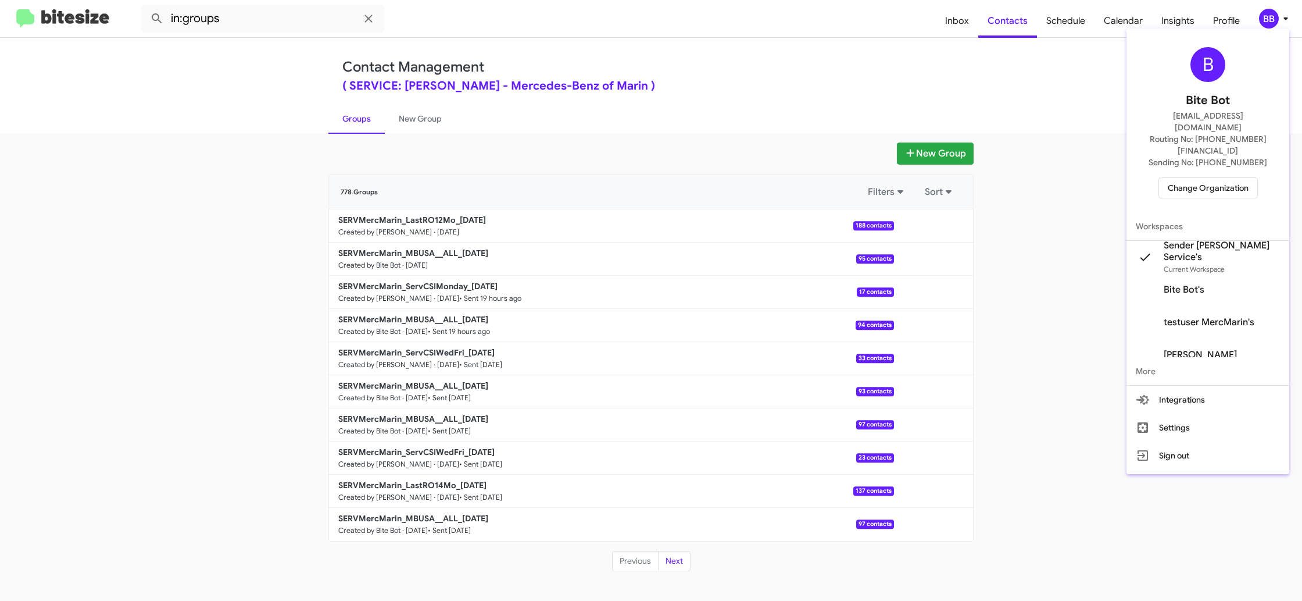
click at [1282, 19] on div at bounding box center [651, 300] width 1302 height 601
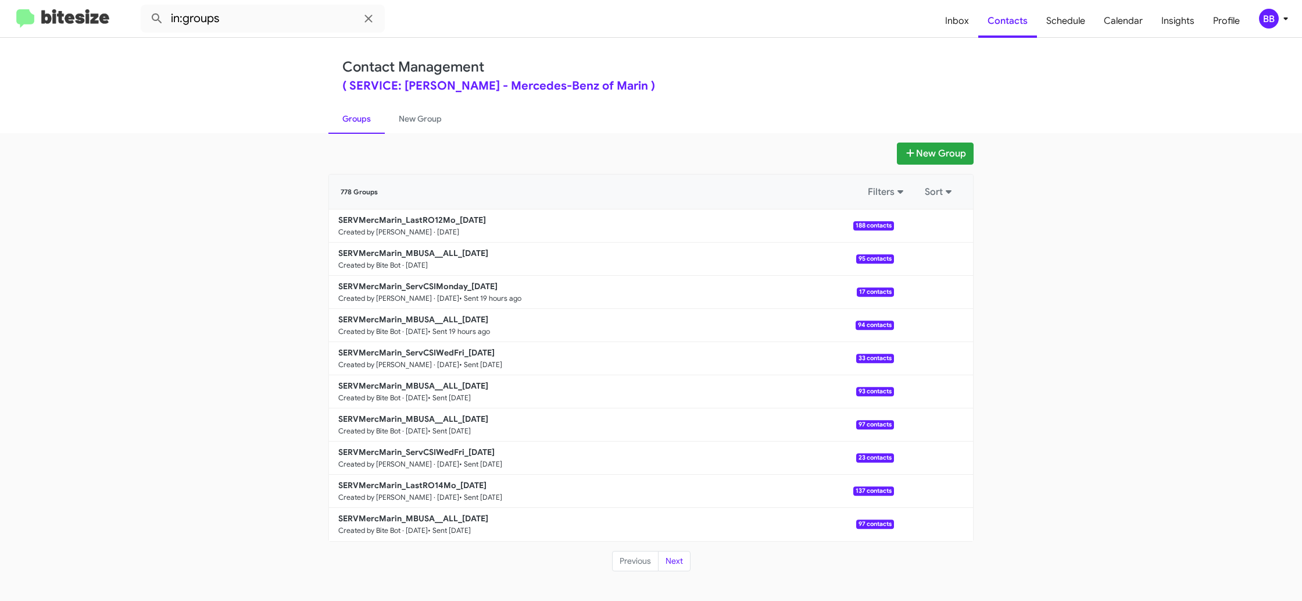
click at [1264, 19] on div "BB" at bounding box center [1269, 19] width 20 height 20
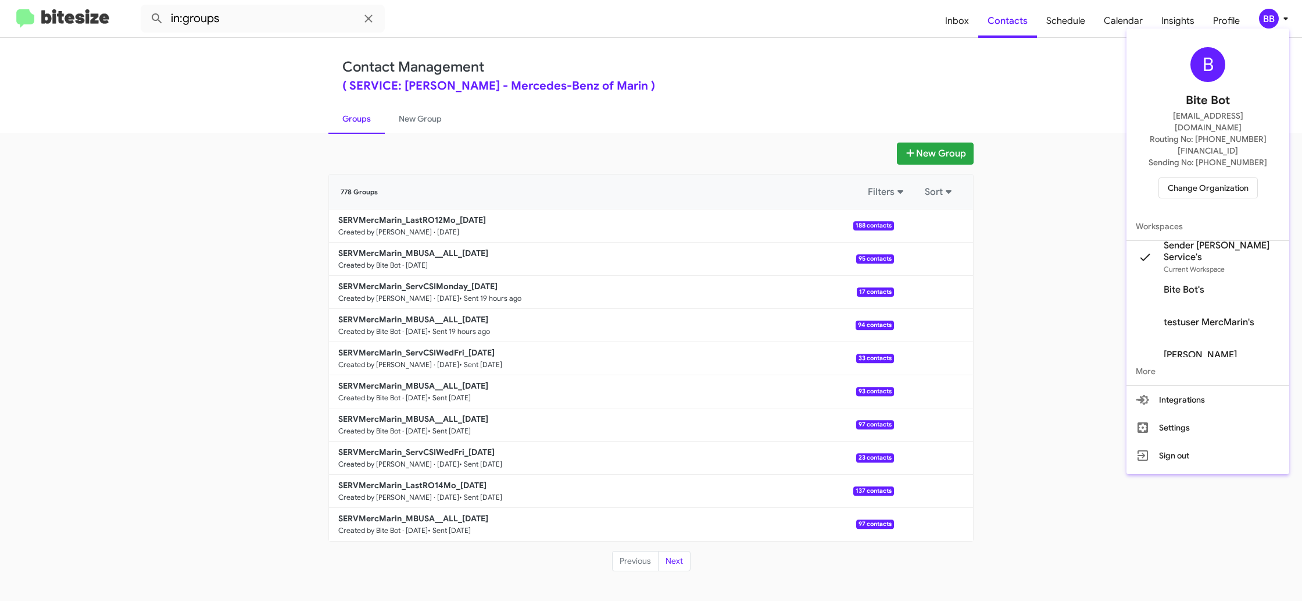
click at [1225, 178] on span "Change Organization" at bounding box center [1208, 188] width 81 height 20
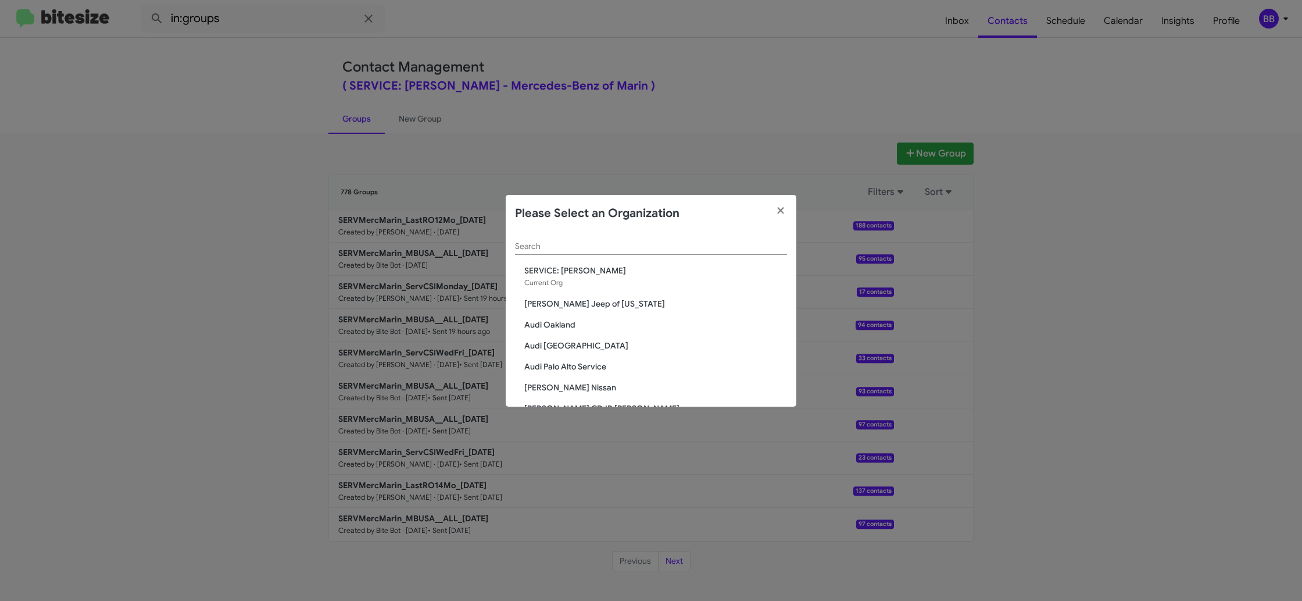
drag, startPoint x: 710, startPoint y: 144, endPoint x: 560, endPoint y: 23, distance: 192.7
click at [710, 144] on modal-container "Please Select an Organization Search SERVICE: Mercedes Marin Current Org Adams …" at bounding box center [651, 300] width 1302 height 601
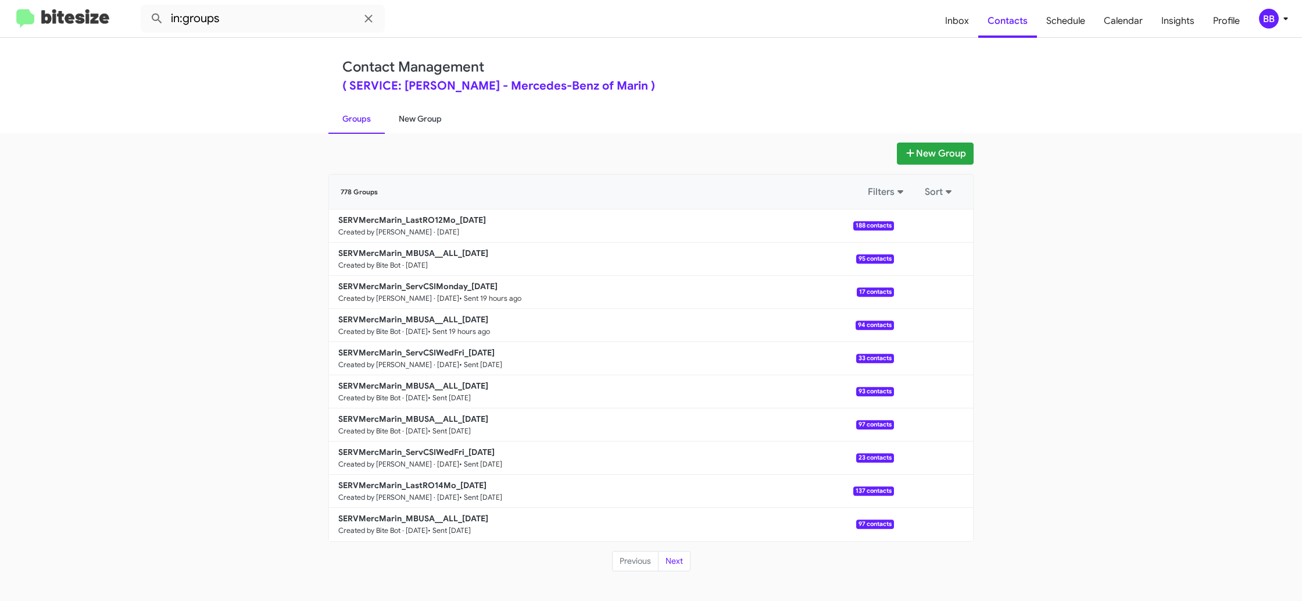
click at [417, 112] on link "New Group" at bounding box center [420, 118] width 71 height 30
click at [357, 123] on link "Groups" at bounding box center [356, 118] width 56 height 30
drag, startPoint x: 357, startPoint y: 123, endPoint x: 364, endPoint y: 121, distance: 7.8
click at [357, 123] on link "Groups" at bounding box center [356, 118] width 56 height 30
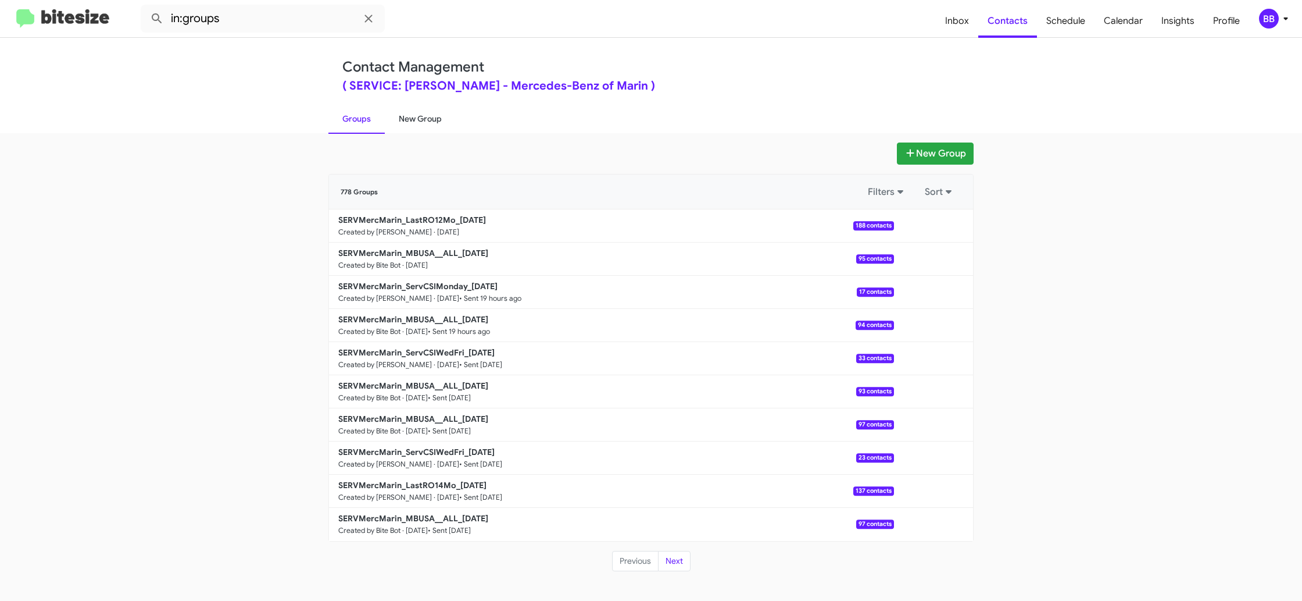
click at [410, 119] on link "New Group" at bounding box center [420, 118] width 71 height 30
click at [362, 123] on link "Groups" at bounding box center [356, 118] width 56 height 30
click at [1266, 25] on div "BB" at bounding box center [1269, 19] width 20 height 20
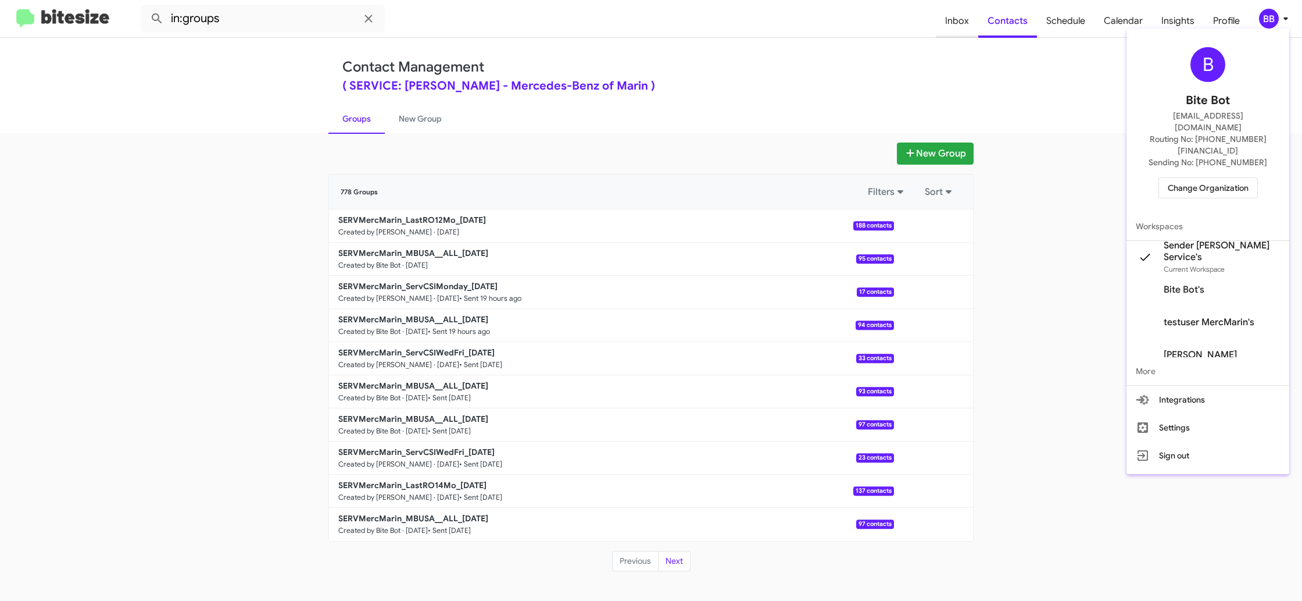
drag, startPoint x: 890, startPoint y: 44, endPoint x: 964, endPoint y: 26, distance: 76.6
click at [893, 43] on div at bounding box center [651, 300] width 1302 height 601
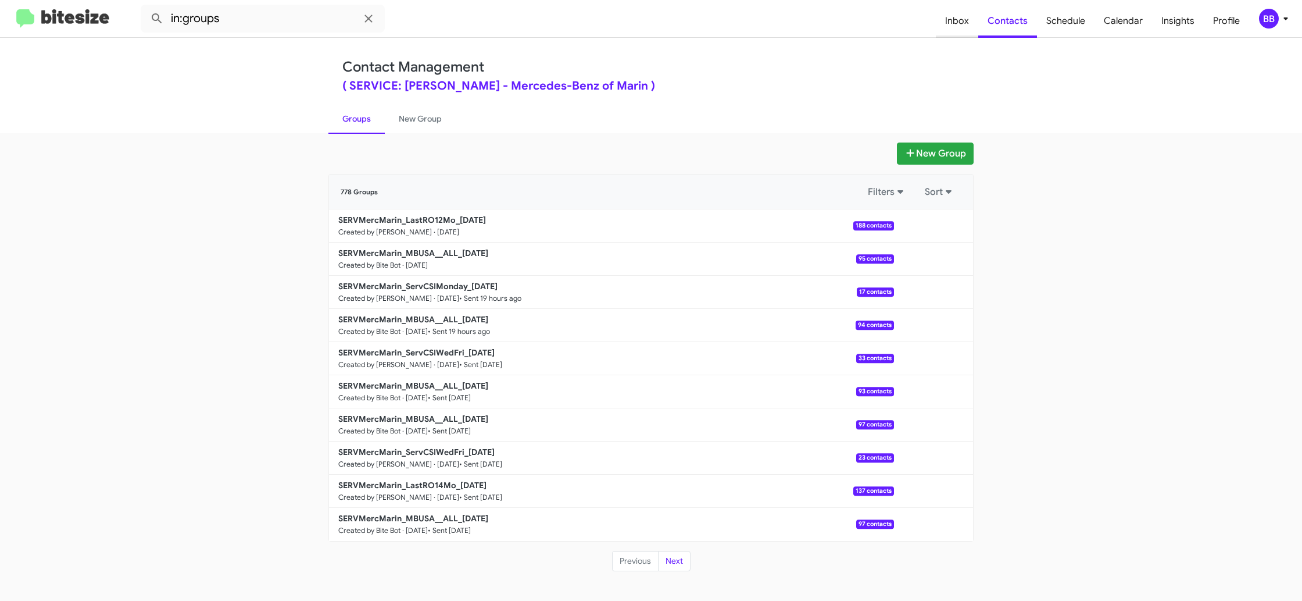
click at [964, 26] on span "Inbox" at bounding box center [957, 21] width 42 height 34
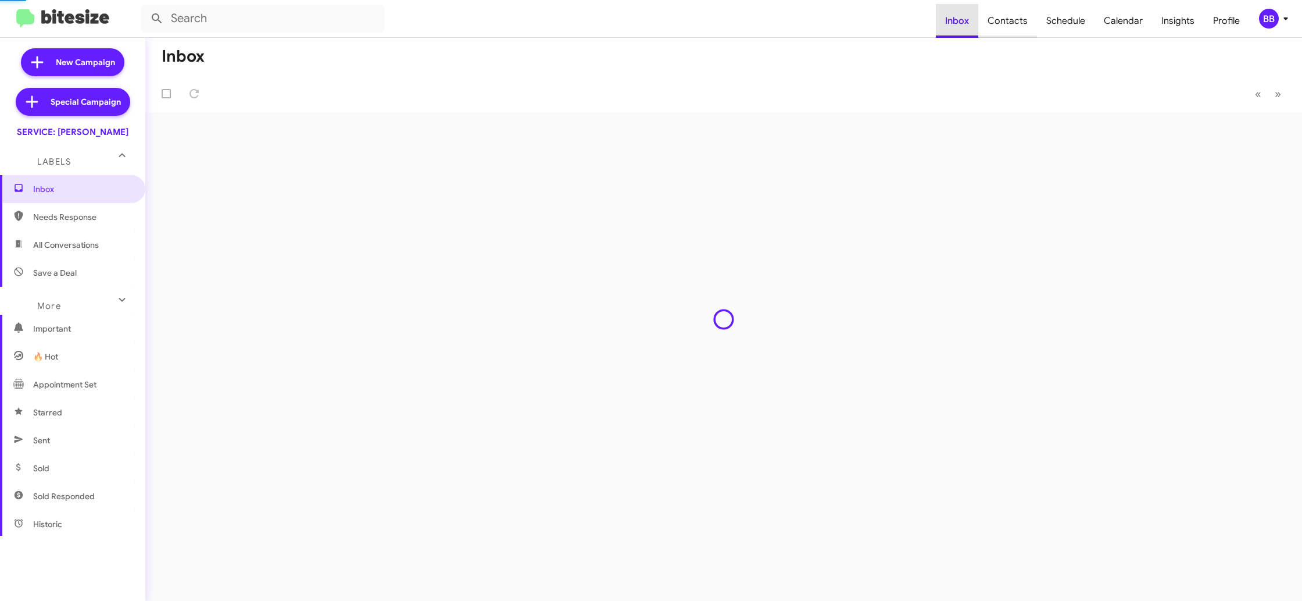
click at [1015, 26] on span "Contacts" at bounding box center [1007, 21] width 59 height 34
type input "in:groups"
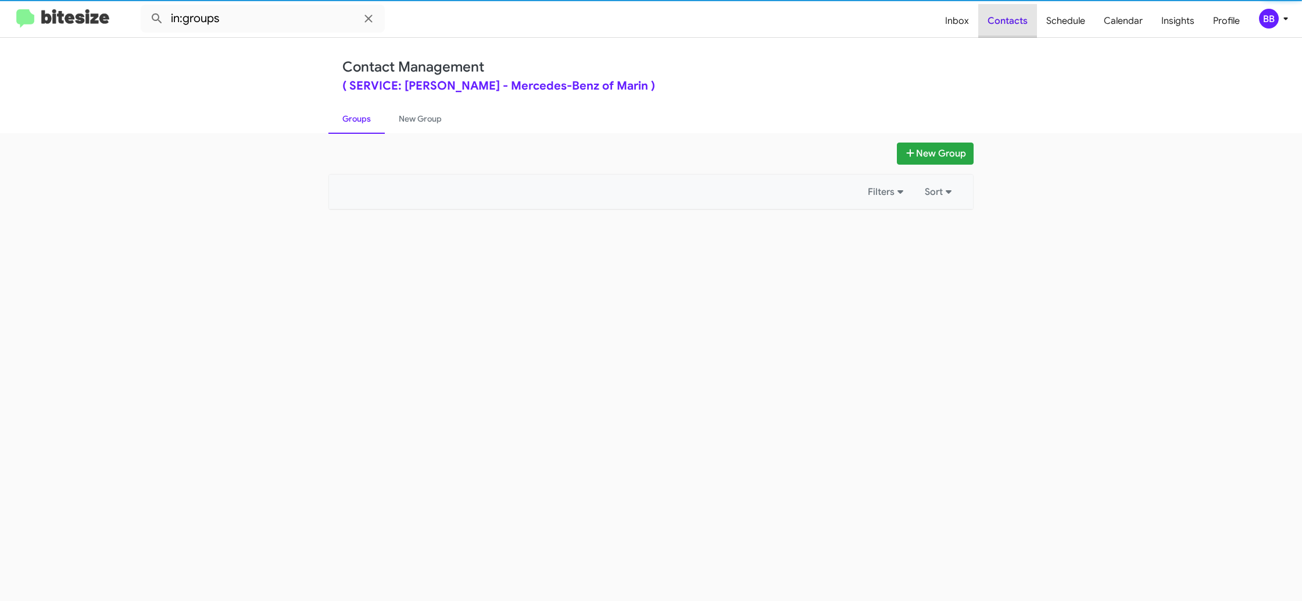
click at [1015, 26] on span "Contacts" at bounding box center [1007, 21] width 59 height 34
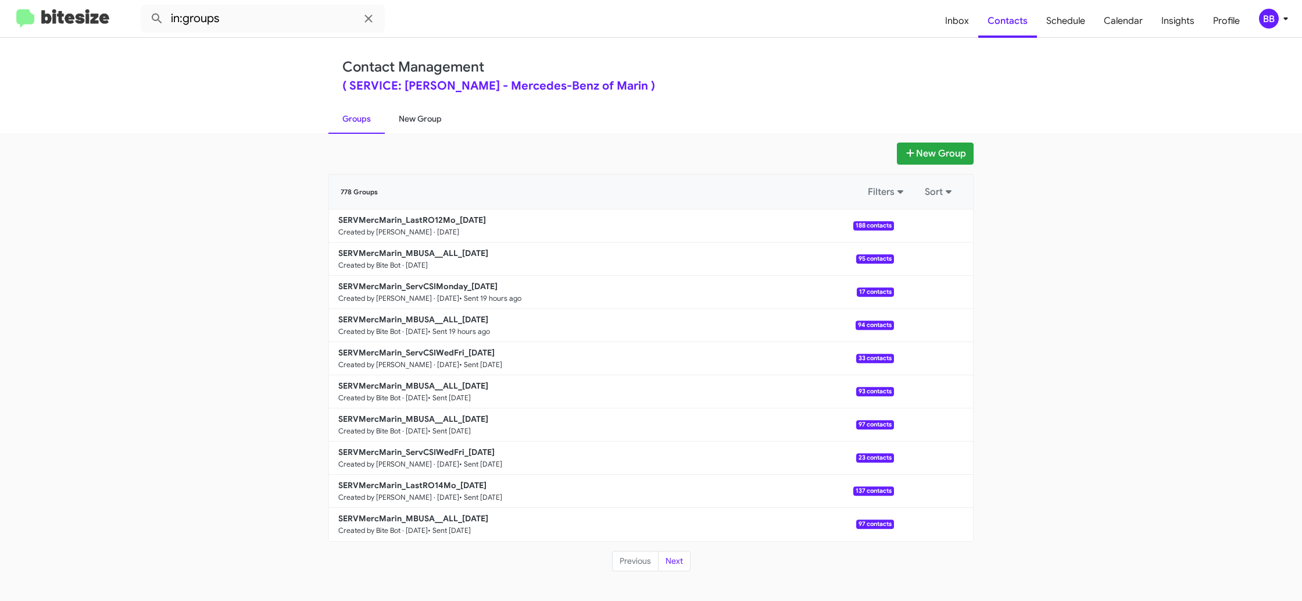
click at [408, 119] on link "New Group" at bounding box center [420, 118] width 71 height 30
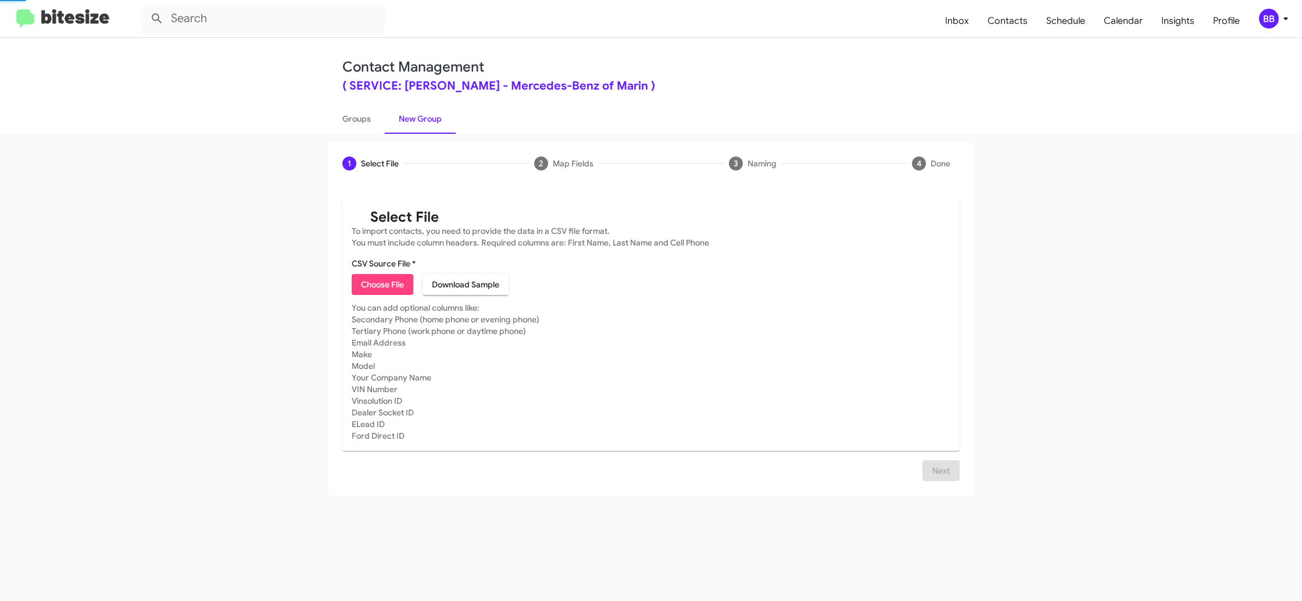
click at [408, 119] on link "New Group" at bounding box center [420, 118] width 71 height 30
drag, startPoint x: 408, startPoint y: 119, endPoint x: 487, endPoint y: 7, distance: 137.3
click at [408, 113] on link "New Group" at bounding box center [420, 118] width 71 height 30
click at [1265, 18] on div "BB" at bounding box center [1269, 19] width 20 height 20
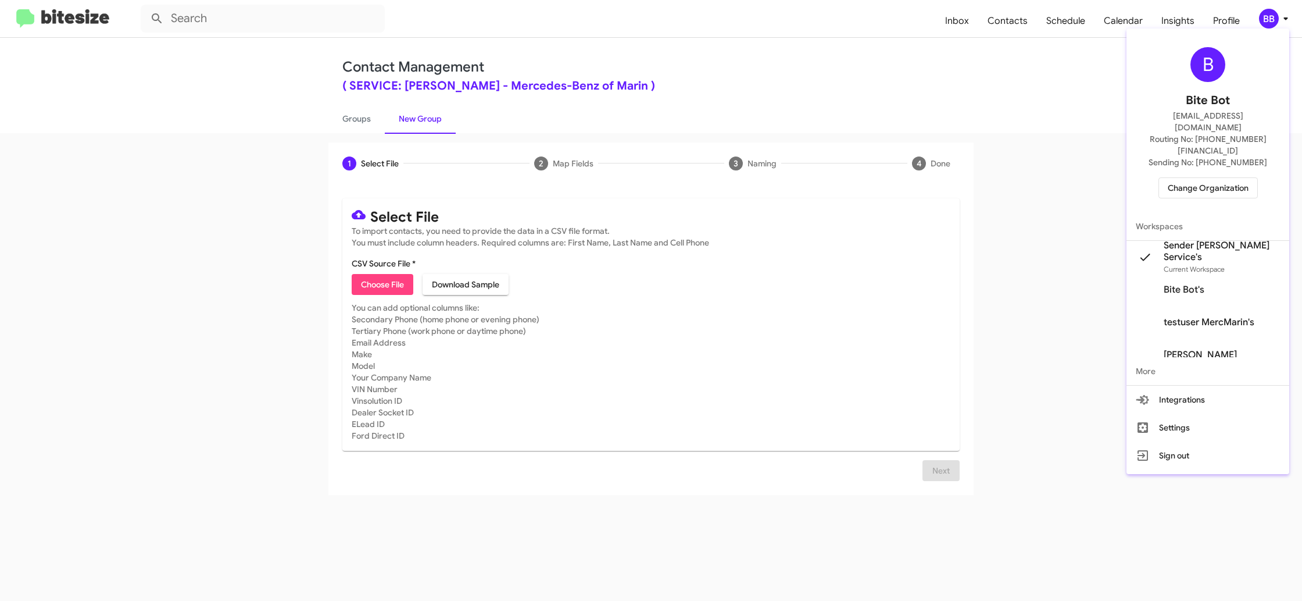
click at [361, 121] on div at bounding box center [651, 300] width 1302 height 601
click at [361, 121] on link "Groups" at bounding box center [356, 118] width 56 height 30
type input "in:groups"
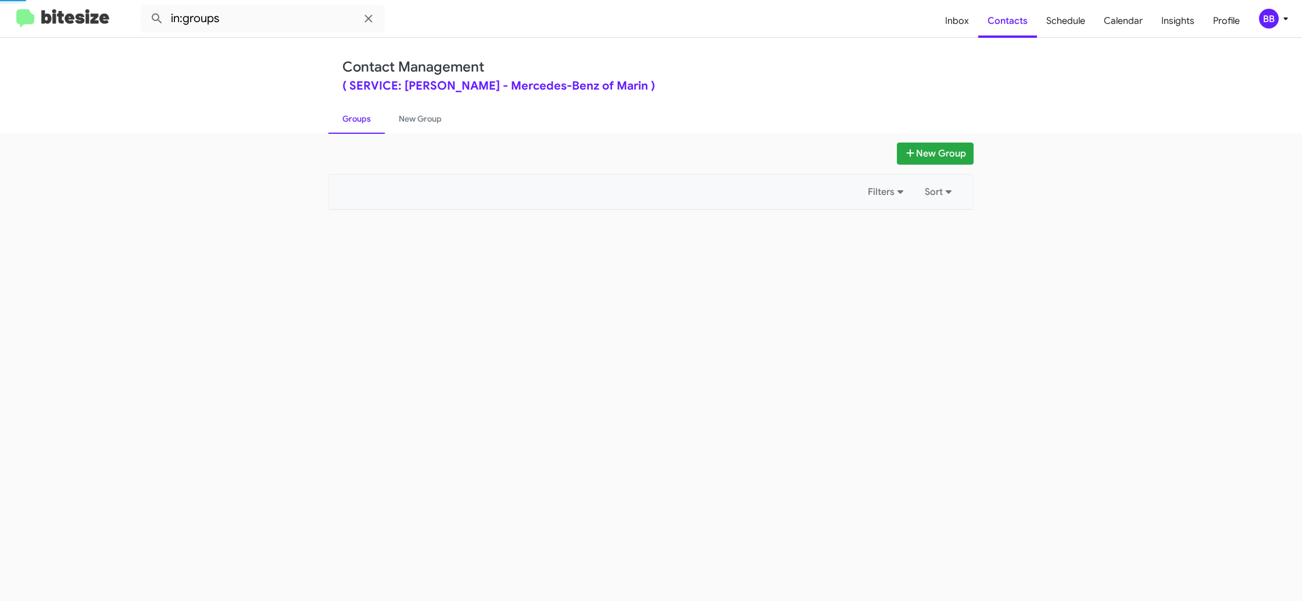
click at [361, 121] on link "Groups" at bounding box center [356, 118] width 56 height 30
click at [423, 122] on link "New Group" at bounding box center [420, 118] width 71 height 30
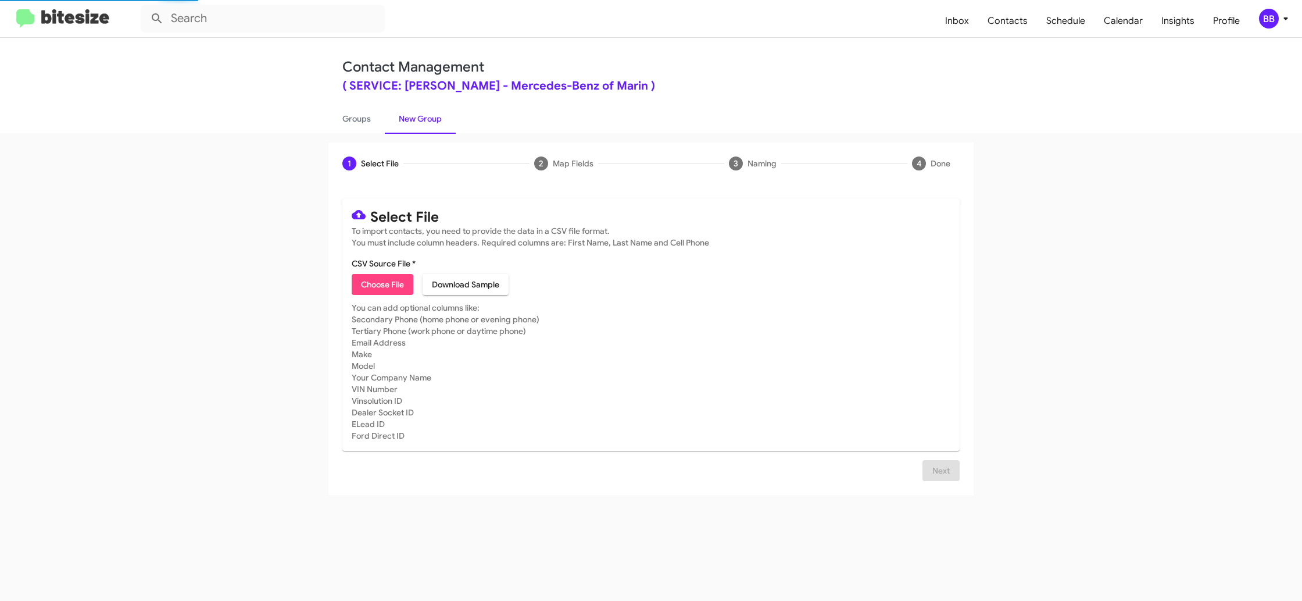
click at [380, 287] on span "Choose File" at bounding box center [382, 284] width 43 height 21
type input "SERVMercMarin_LastRO15Mo_09-30-25"
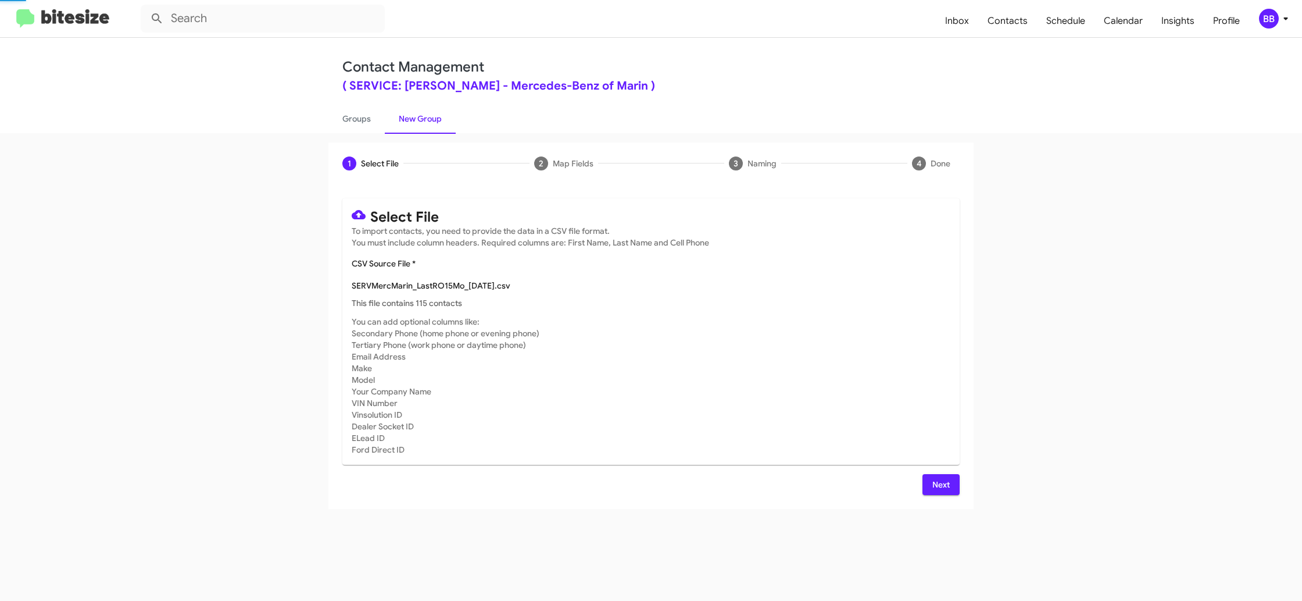
drag, startPoint x: 838, startPoint y: 314, endPoint x: 831, endPoint y: 315, distance: 7.6
click at [834, 315] on mat-card "Select File To import contacts, you need to provide the data in a CSV file form…" at bounding box center [650, 331] width 617 height 266
click at [1279, 20] on icon at bounding box center [1286, 19] width 14 height 14
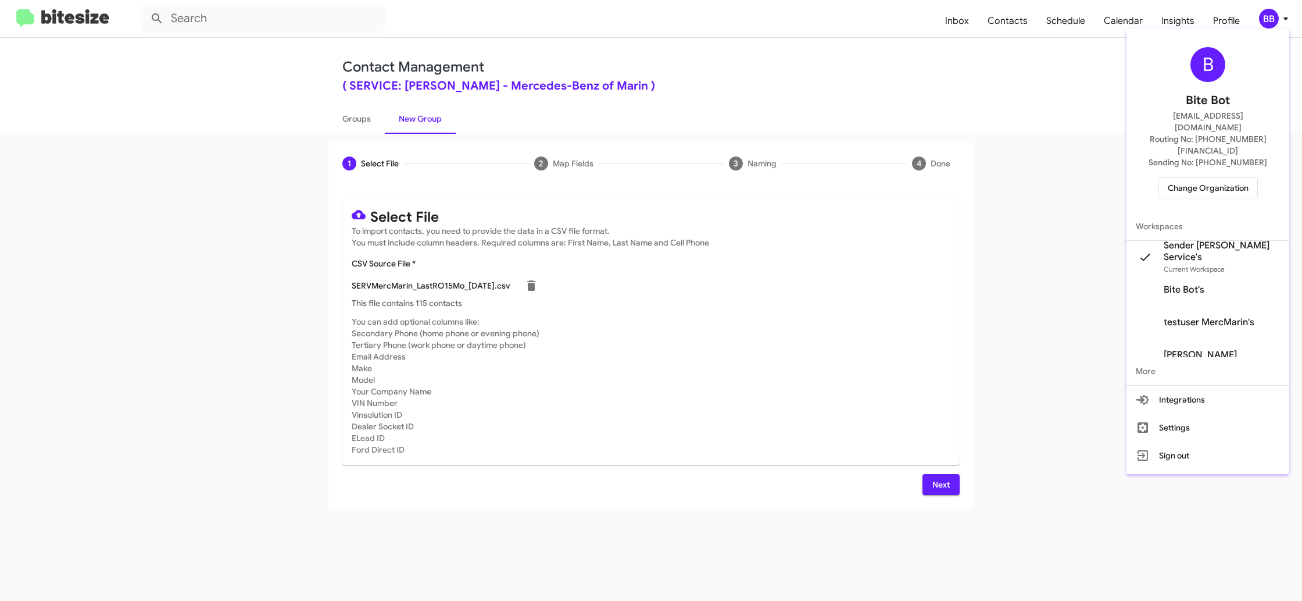
drag, startPoint x: 1279, startPoint y: 25, endPoint x: 1189, endPoint y: 117, distance: 128.3
click at [1279, 24] on div at bounding box center [651, 300] width 1302 height 601
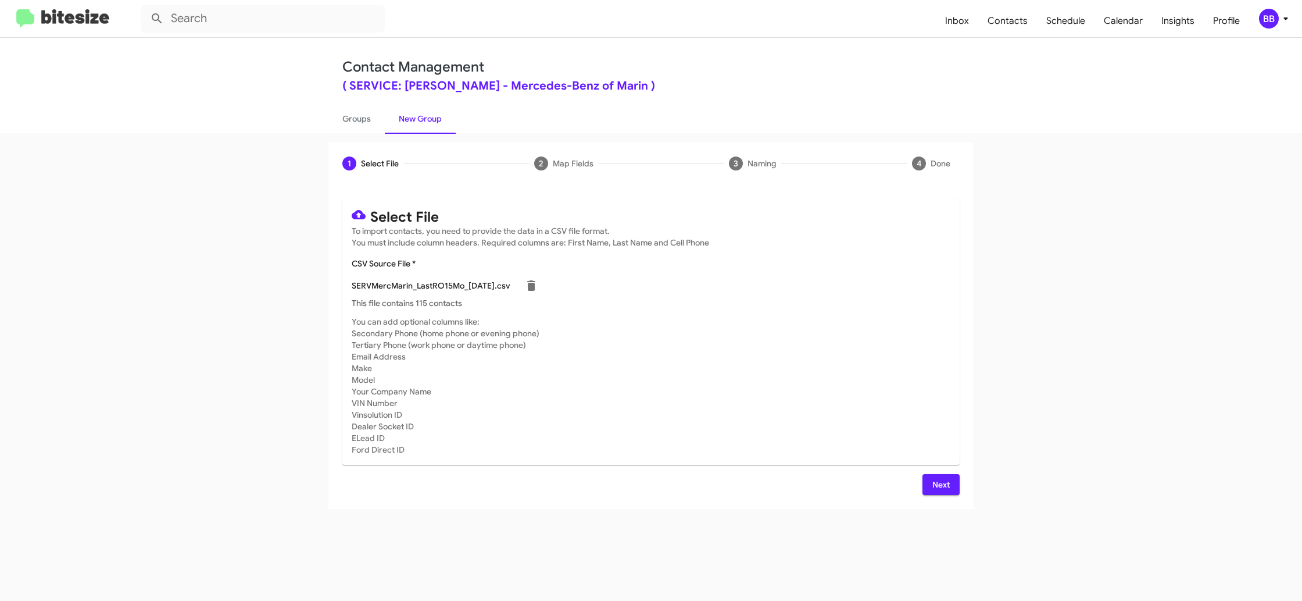
click at [944, 487] on span "Next" at bounding box center [941, 484] width 19 height 21
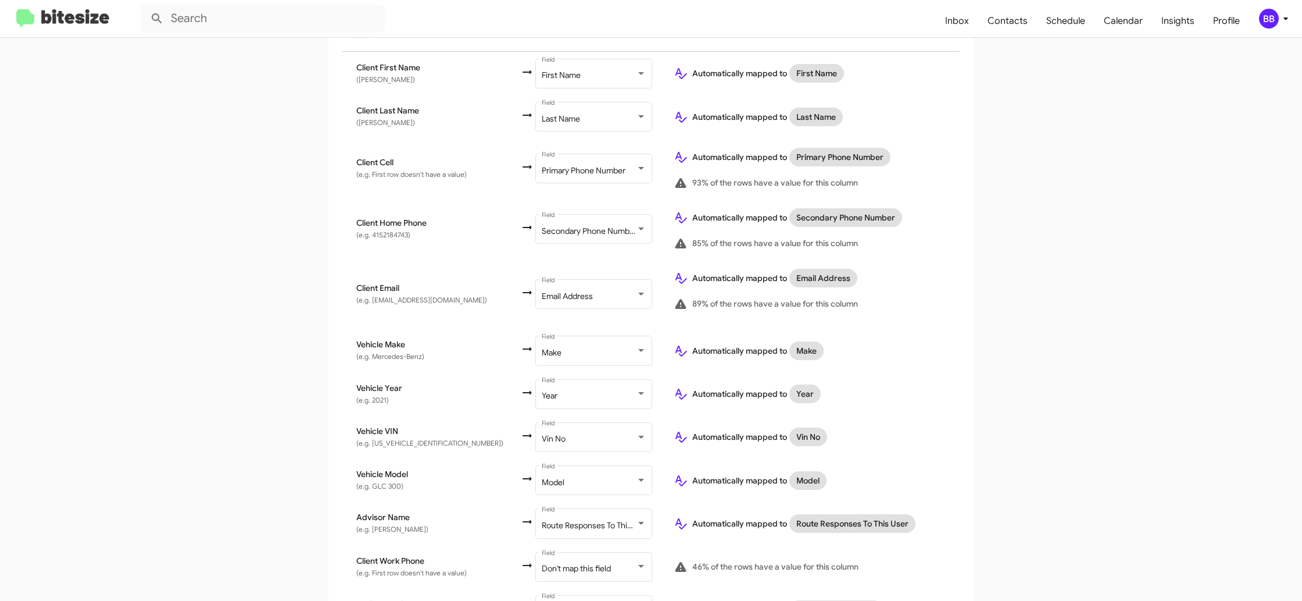
scroll to position [303, 0]
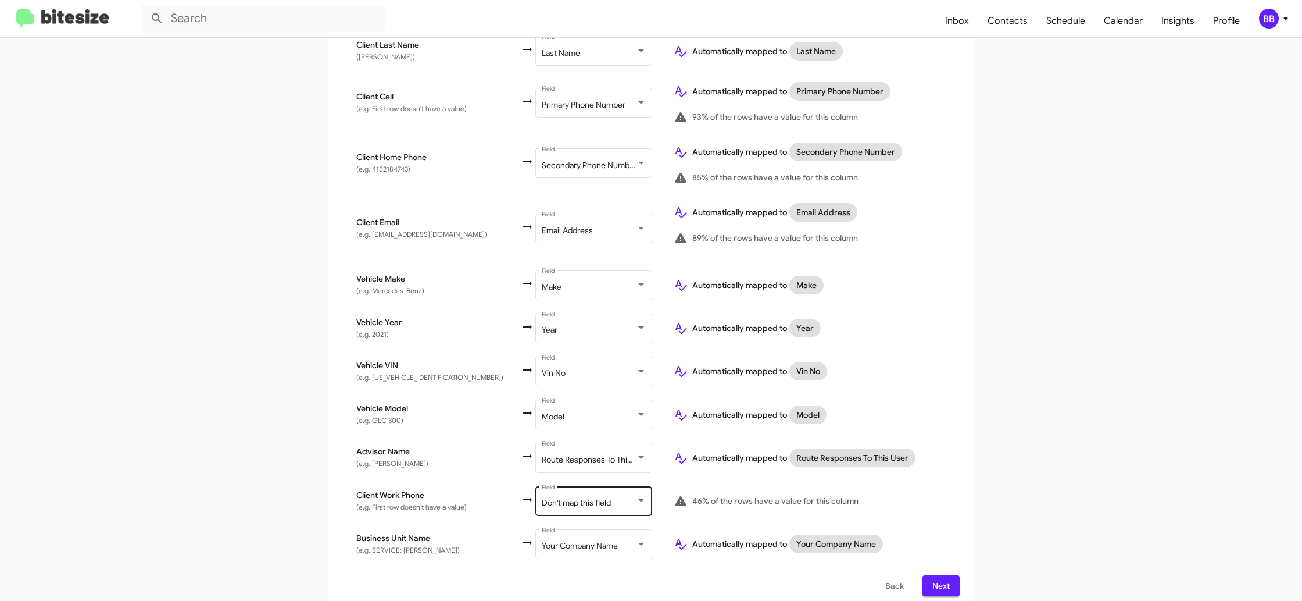
click at [554, 497] on span "Don't map this field" at bounding box center [576, 502] width 69 height 10
drag, startPoint x: 969, startPoint y: 359, endPoint x: 946, endPoint y: 389, distance: 38.3
click at [967, 358] on div "Select File To import contacts, you need to provide the data in a CSV file form…" at bounding box center [650, 245] width 645 height 728
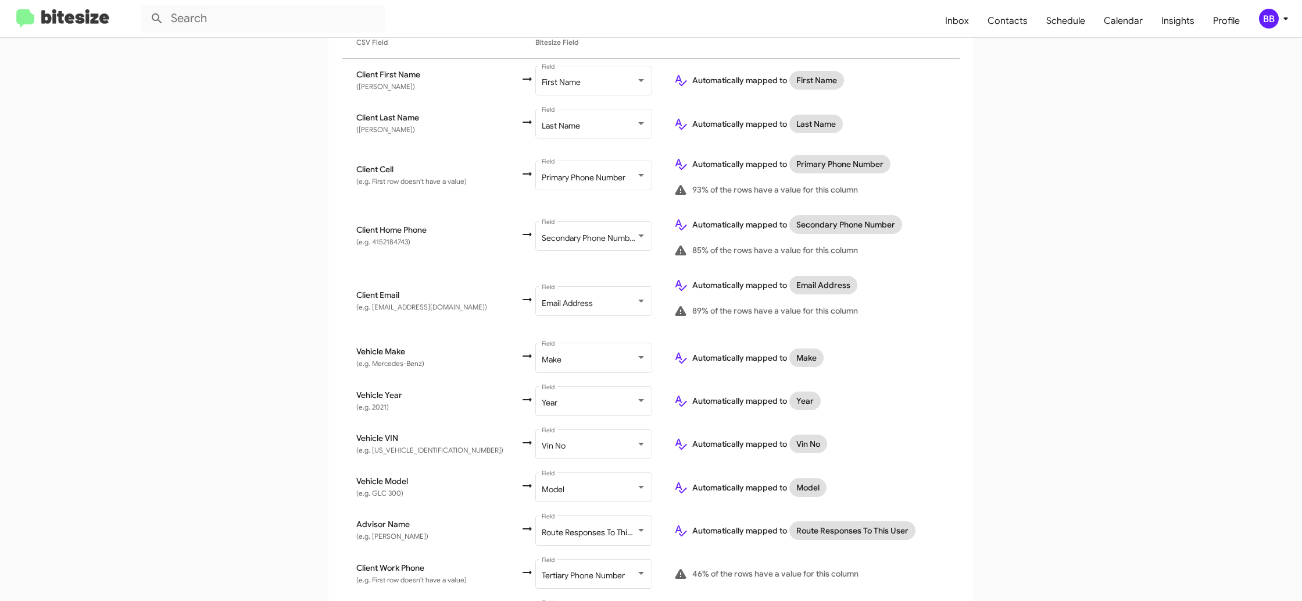
scroll to position [303, 0]
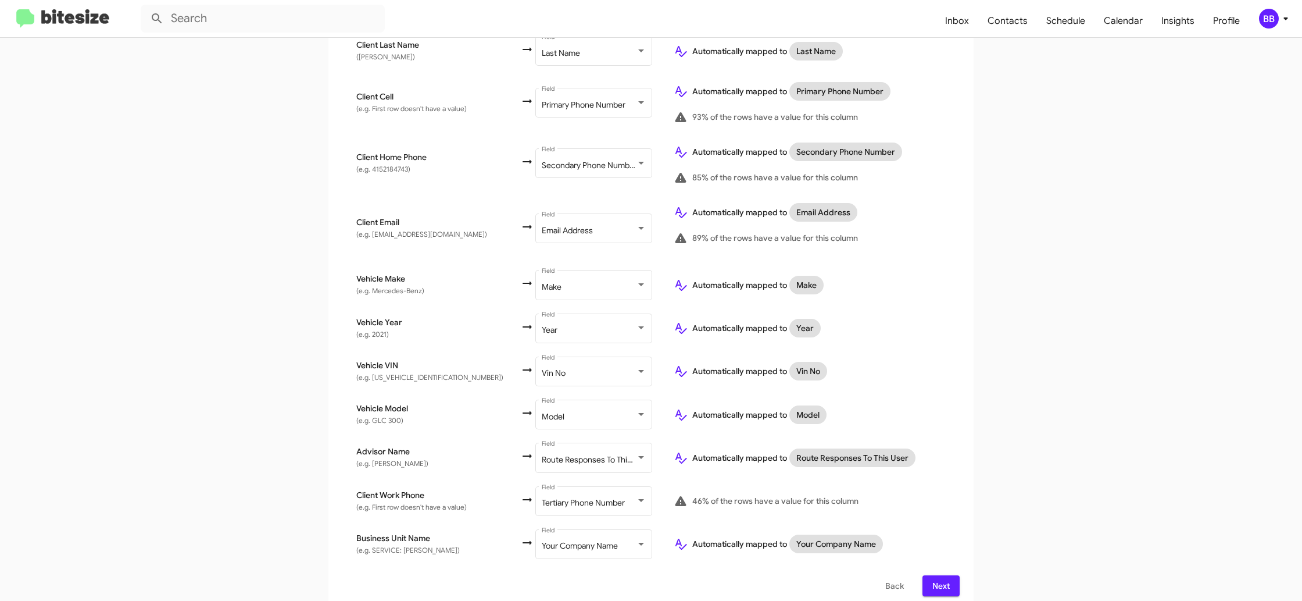
click at [941, 577] on span "Next" at bounding box center [941, 585] width 19 height 21
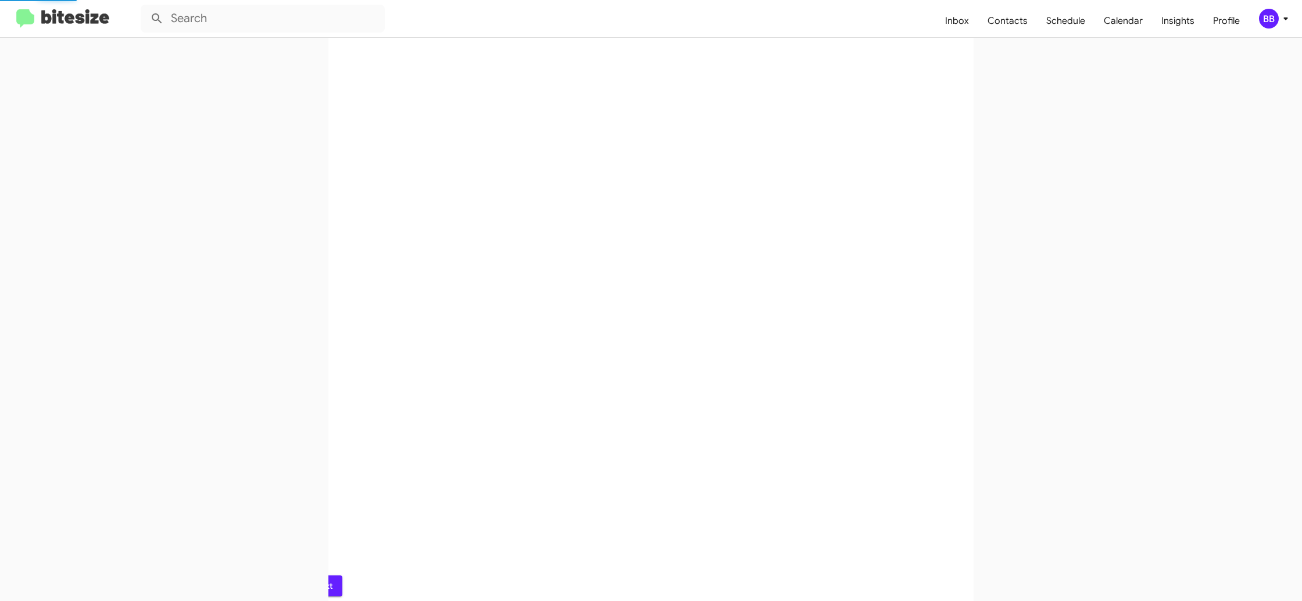
scroll to position [0, 0]
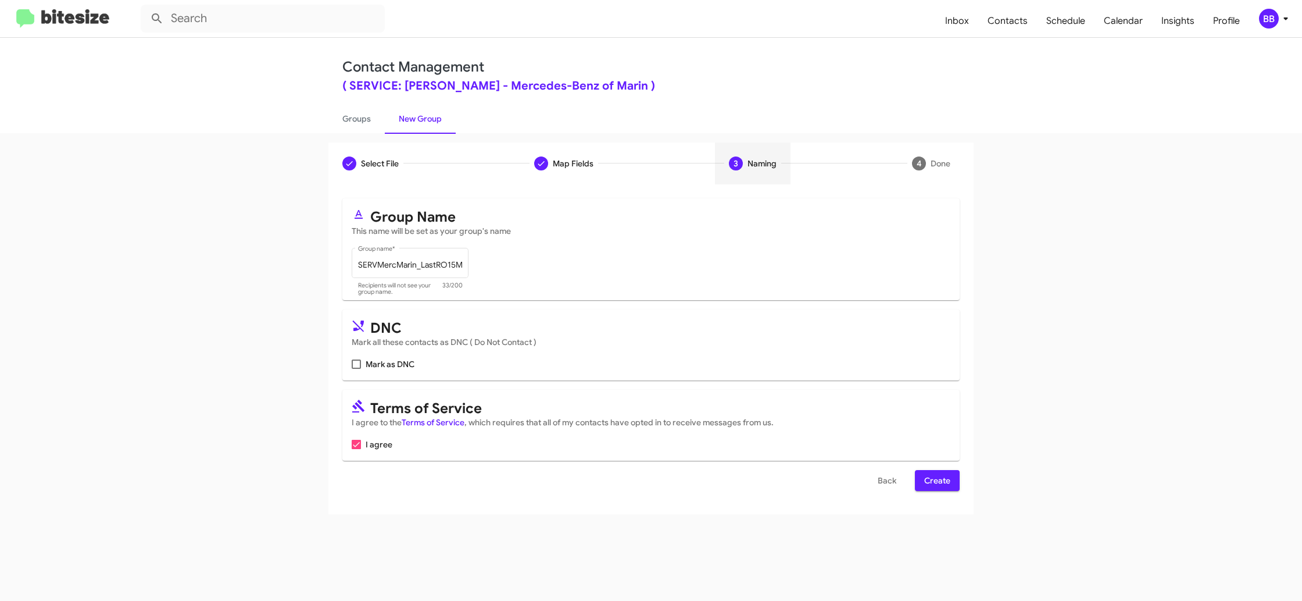
click at [939, 482] on span "Create" at bounding box center [937, 480] width 26 height 21
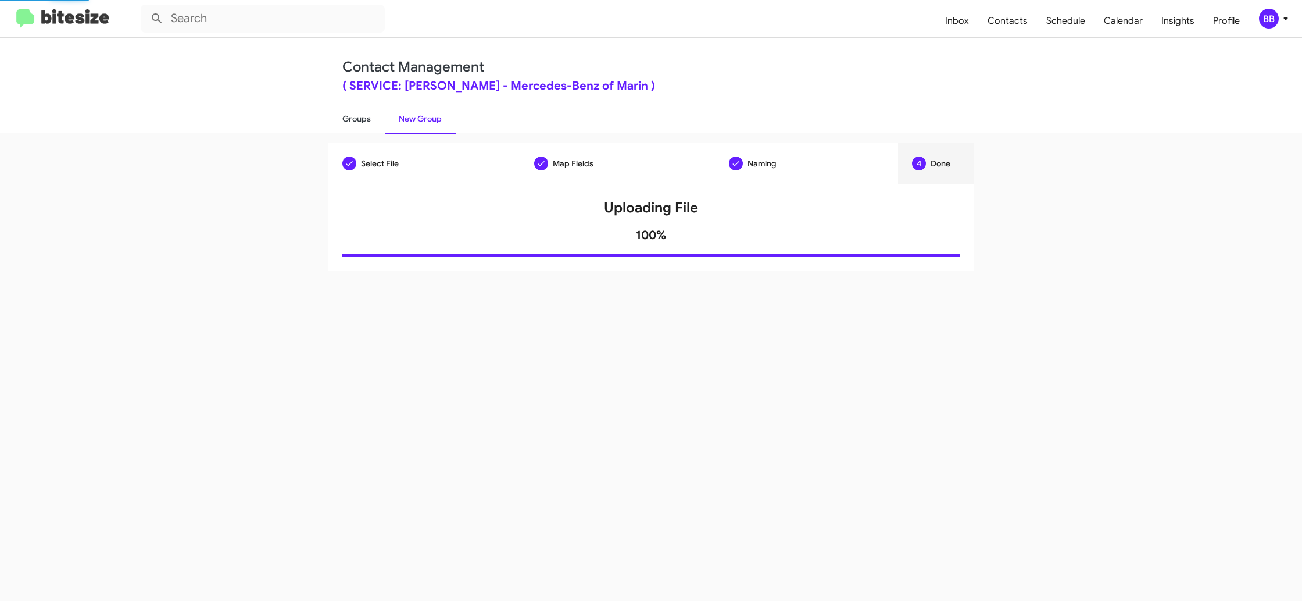
click at [352, 112] on link "Groups" at bounding box center [356, 118] width 56 height 30
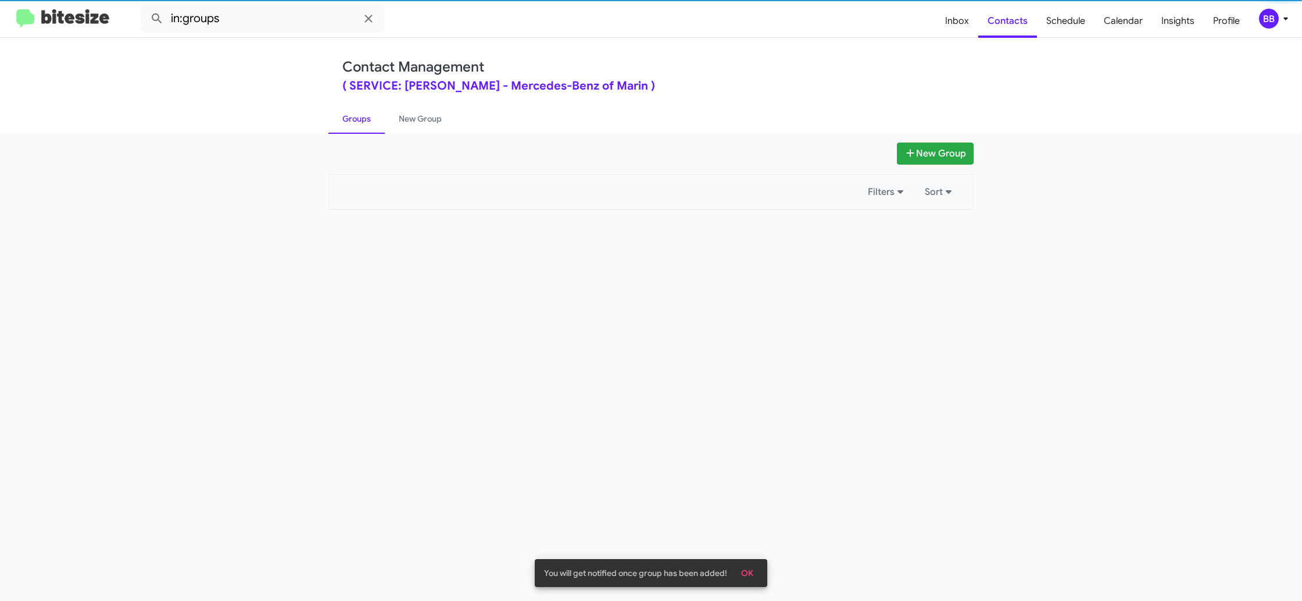
click at [352, 112] on link "Groups" at bounding box center [356, 118] width 56 height 30
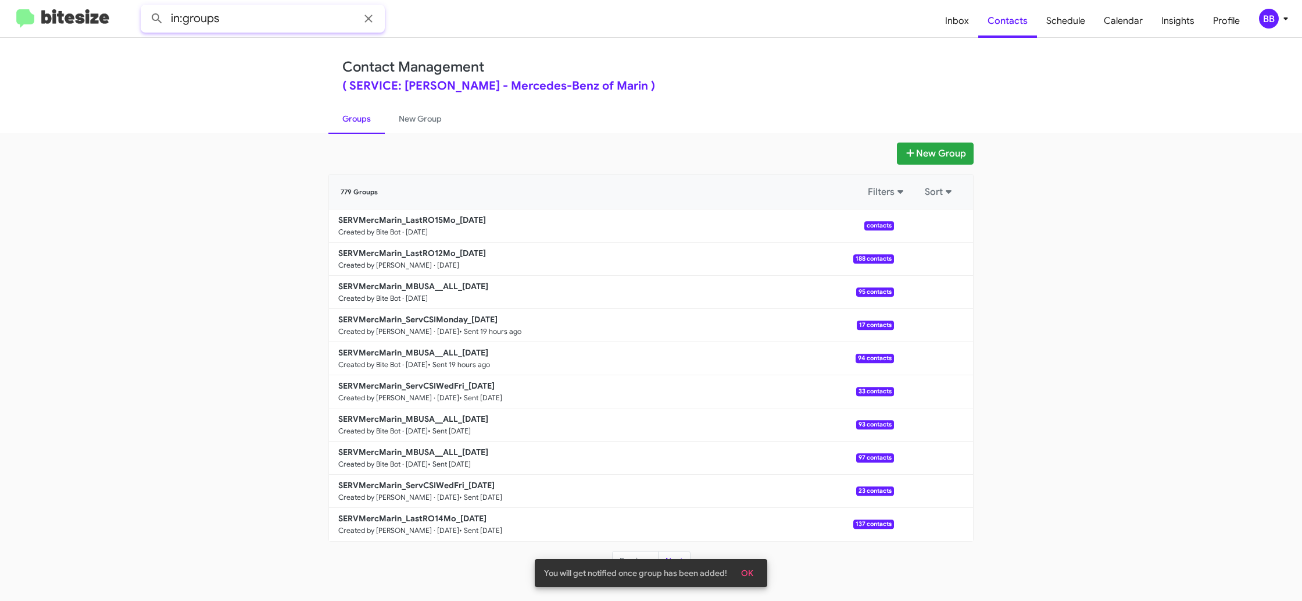
click at [278, 26] on input "in:groups" at bounding box center [263, 19] width 244 height 28
type input "in:groups 15,"
click at [145, 7] on button at bounding box center [156, 18] width 23 height 23
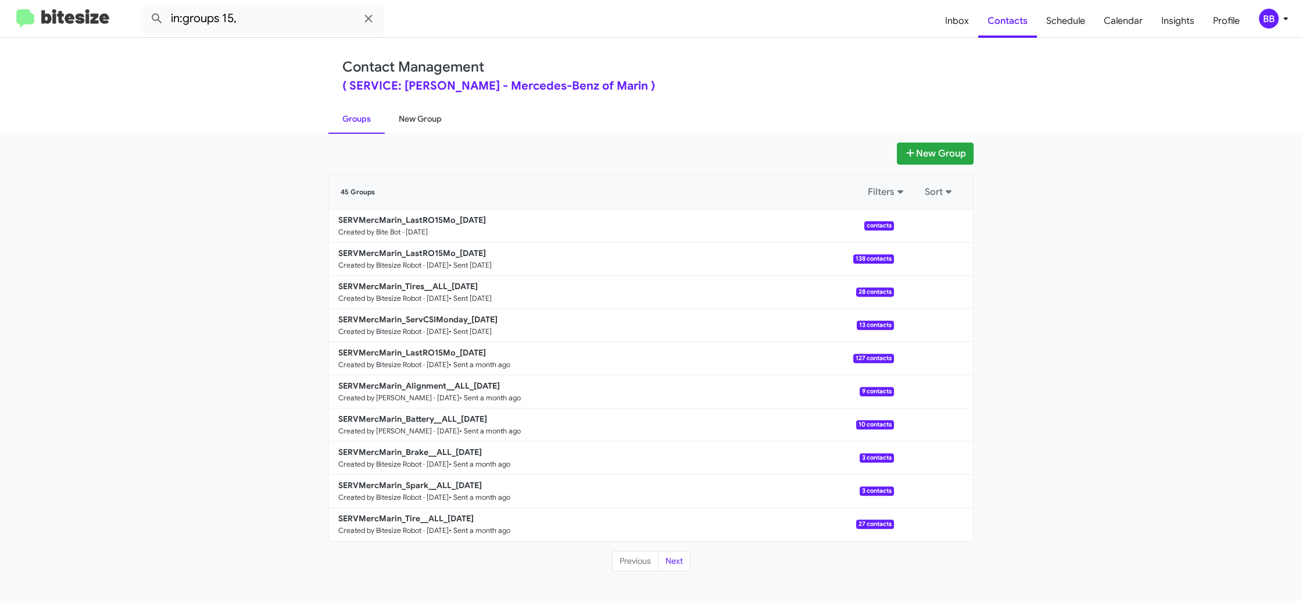
click at [403, 120] on link "New Group" at bounding box center [420, 118] width 71 height 30
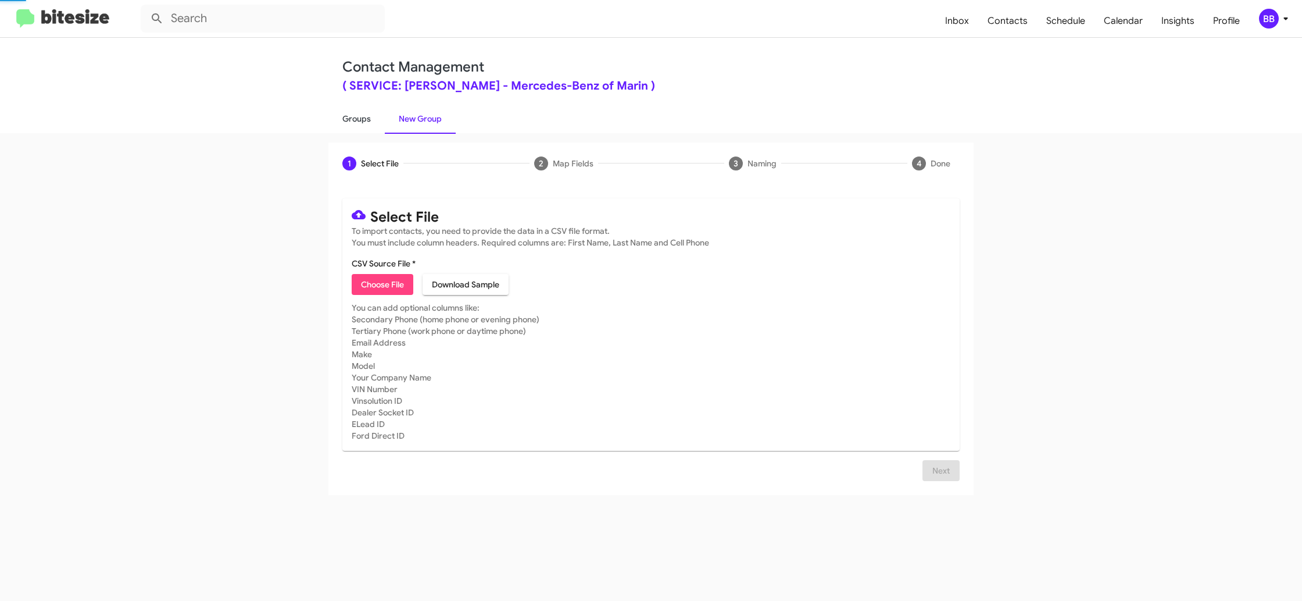
drag, startPoint x: 403, startPoint y: 120, endPoint x: 364, endPoint y: 120, distance: 38.9
click at [403, 120] on link "New Group" at bounding box center [420, 118] width 71 height 30
click at [364, 120] on link "Groups" at bounding box center [356, 118] width 56 height 30
type input "in:groups"
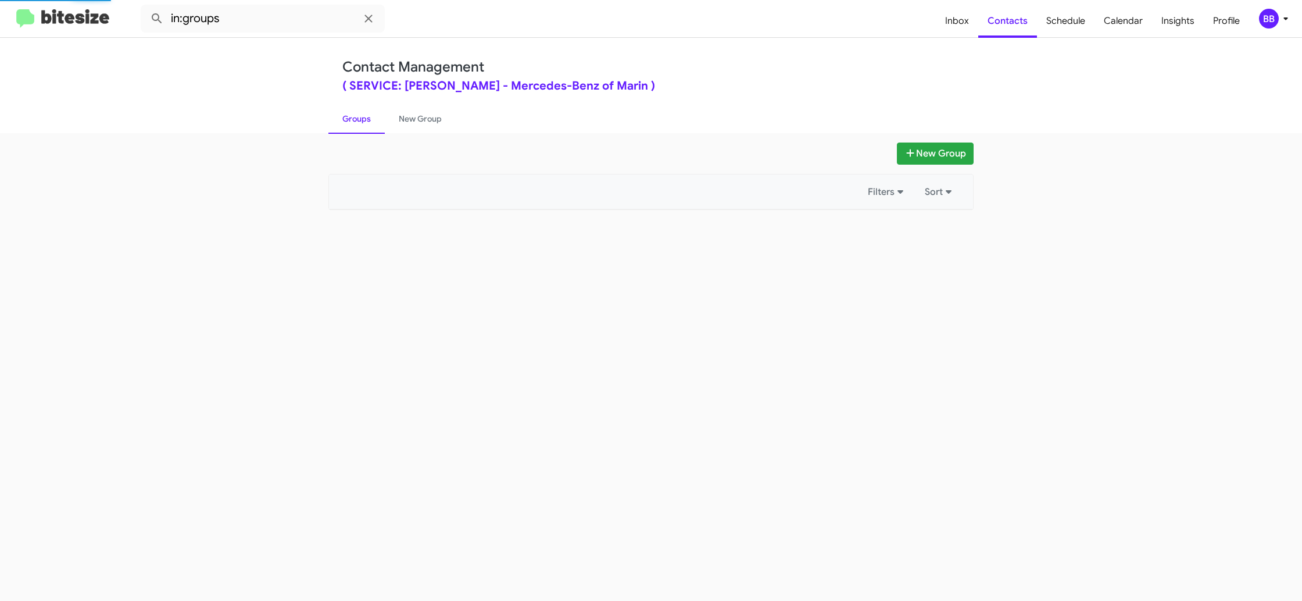
click at [364, 120] on link "Groups" at bounding box center [356, 118] width 56 height 30
drag, startPoint x: 364, startPoint y: 120, endPoint x: 396, endPoint y: 119, distance: 32.0
click at [367, 119] on link "Groups" at bounding box center [356, 118] width 56 height 30
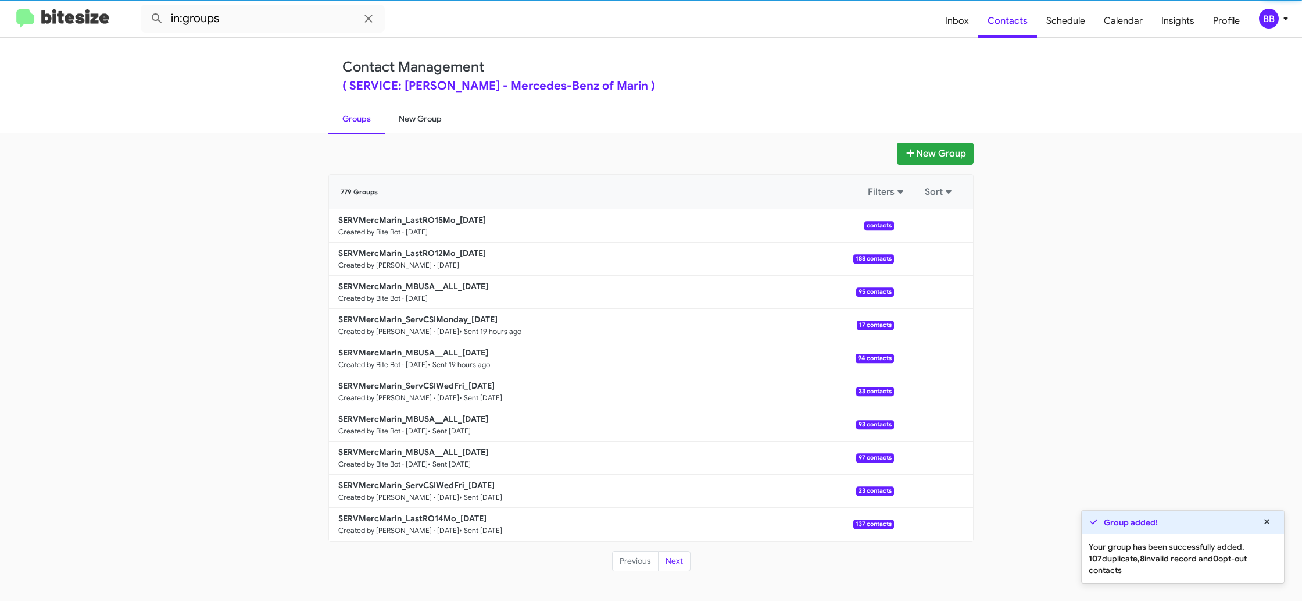
click at [401, 119] on link "New Group" at bounding box center [420, 118] width 71 height 30
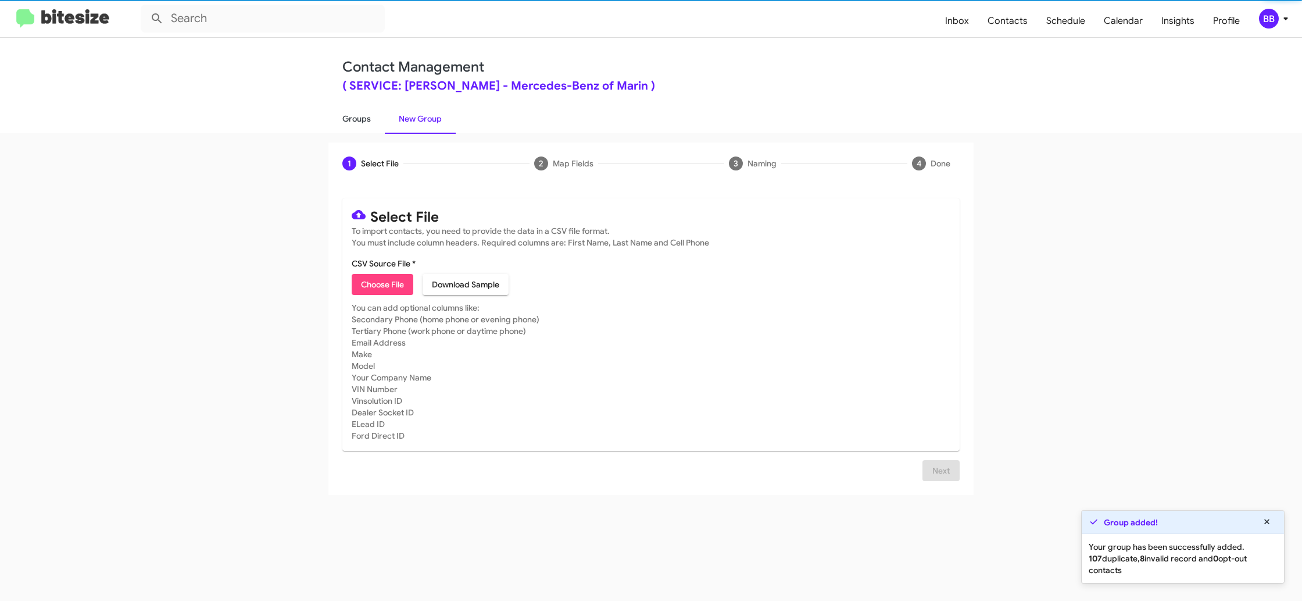
click at [375, 119] on link "Groups" at bounding box center [356, 118] width 56 height 30
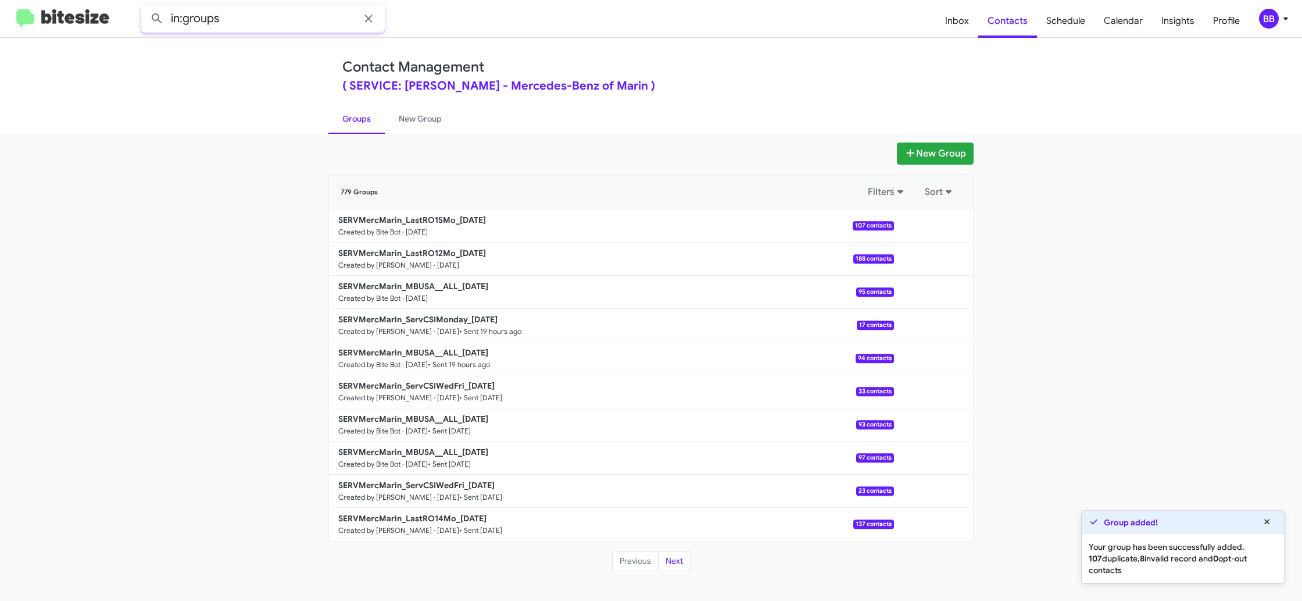
click at [282, 22] on input "in:groups" at bounding box center [263, 19] width 244 height 28
click at [145, 7] on button at bounding box center [156, 18] width 23 height 23
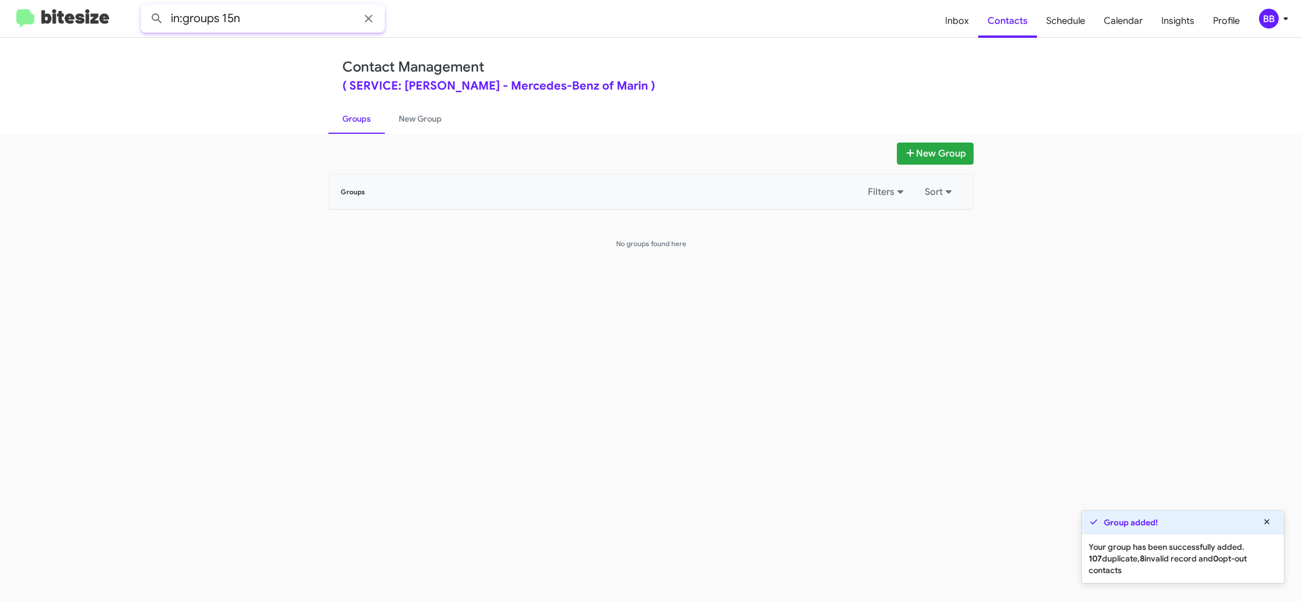
drag, startPoint x: 231, startPoint y: 18, endPoint x: 270, endPoint y: 19, distance: 38.4
click at [270, 19] on input "in:groups 15n" at bounding box center [263, 19] width 244 height 28
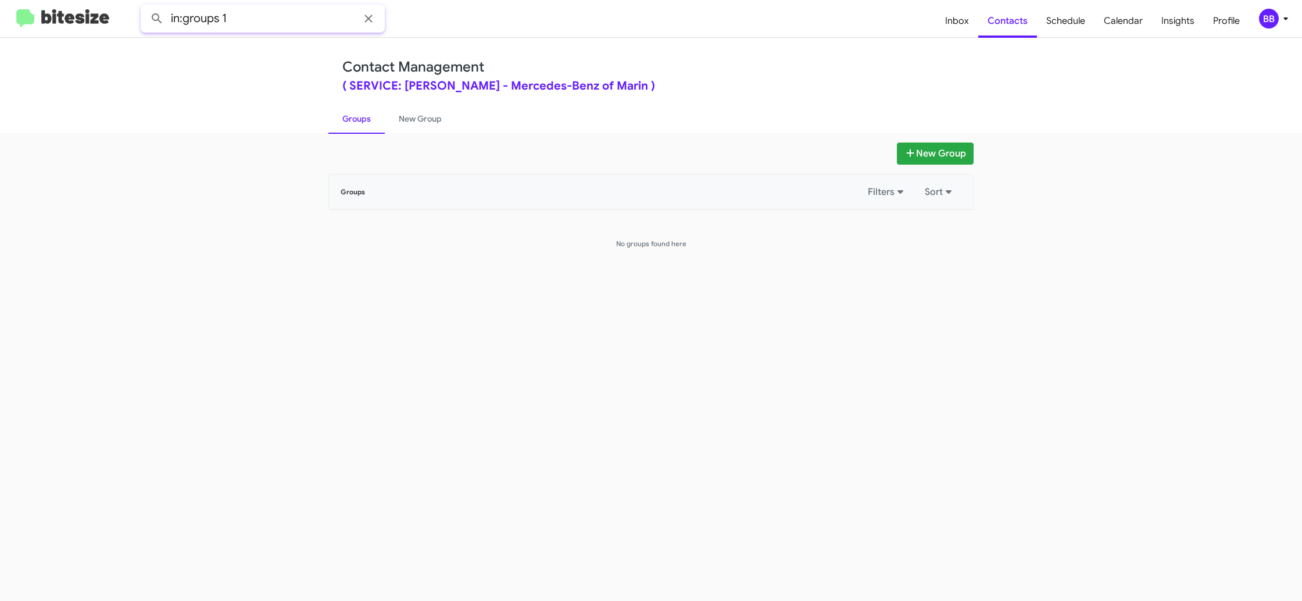
type input "in:groups 1"
drag, startPoint x: 407, startPoint y: 116, endPoint x: 378, endPoint y: 123, distance: 29.8
click at [407, 116] on link "New Group" at bounding box center [420, 118] width 71 height 30
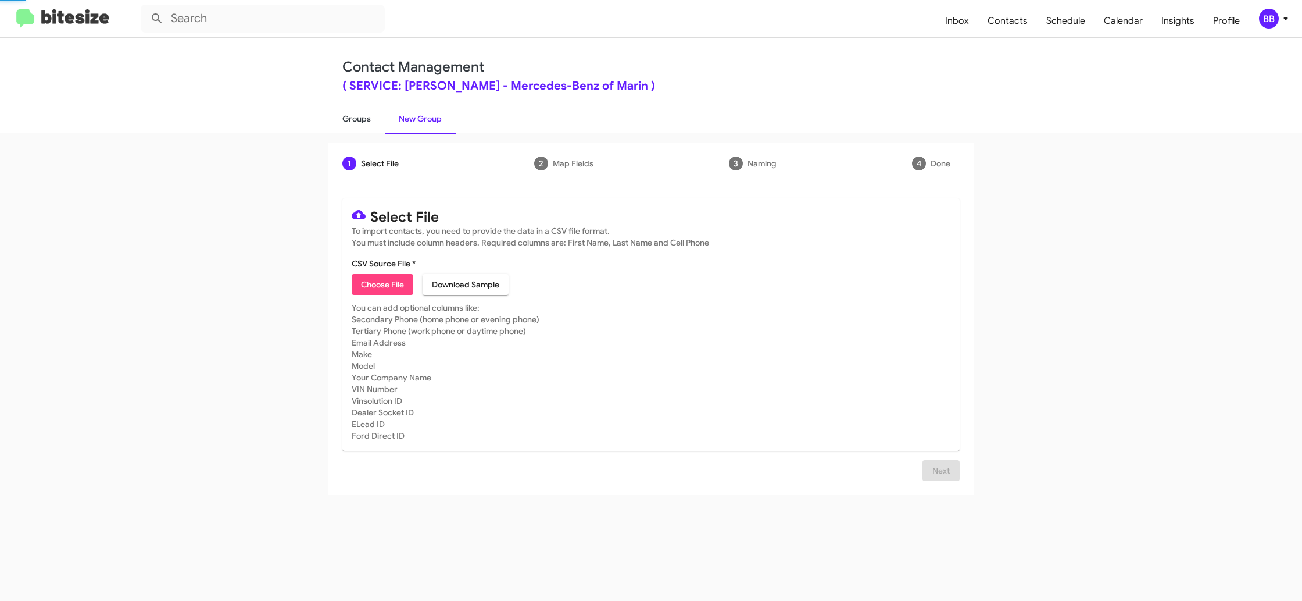
click at [358, 126] on link "Groups" at bounding box center [356, 118] width 56 height 30
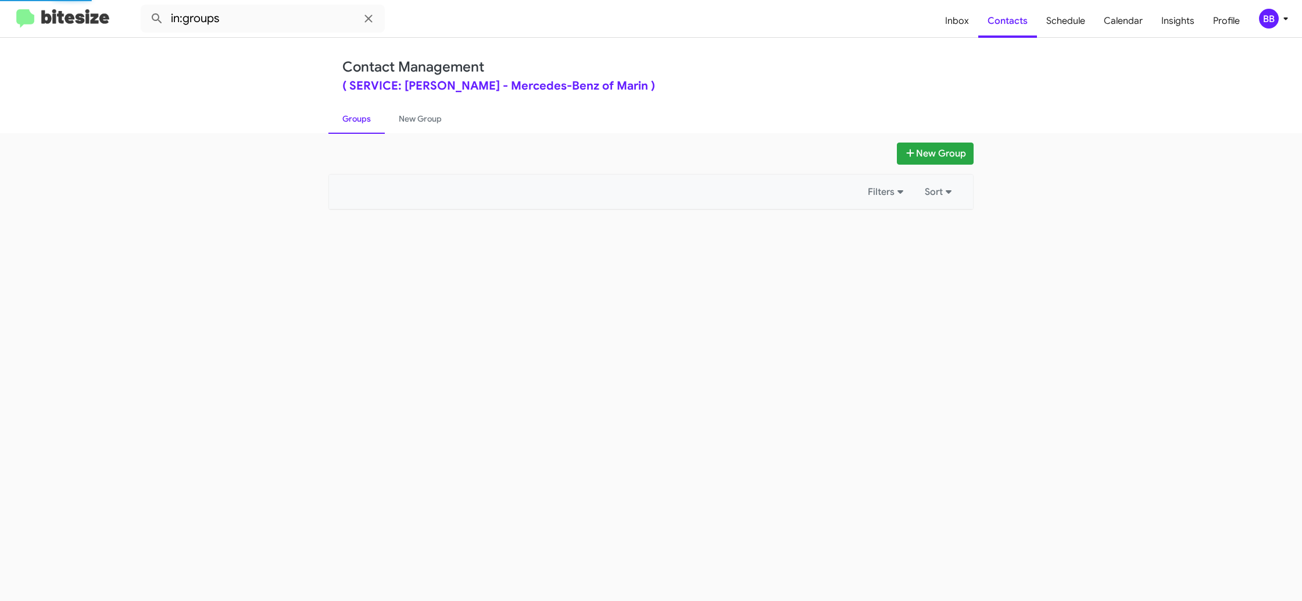
drag, startPoint x: 358, startPoint y: 126, endPoint x: 304, endPoint y: 69, distance: 77.7
click at [348, 115] on link "Groups" at bounding box center [356, 118] width 56 height 30
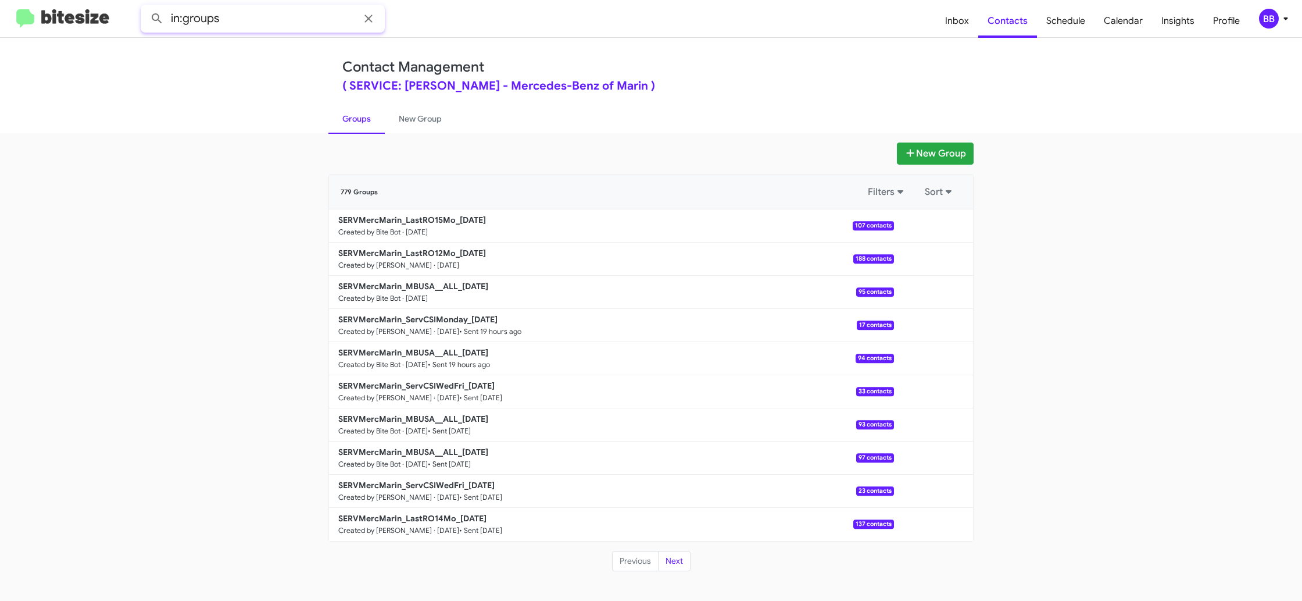
click at [257, 21] on input "in:groups" at bounding box center [263, 19] width 244 height 28
type input "in:groups lastro15"
click at [145, 7] on button at bounding box center [156, 18] width 23 height 23
drag, startPoint x: 410, startPoint y: 119, endPoint x: 366, endPoint y: 119, distance: 44.8
click at [410, 119] on link "New Group" at bounding box center [420, 118] width 71 height 30
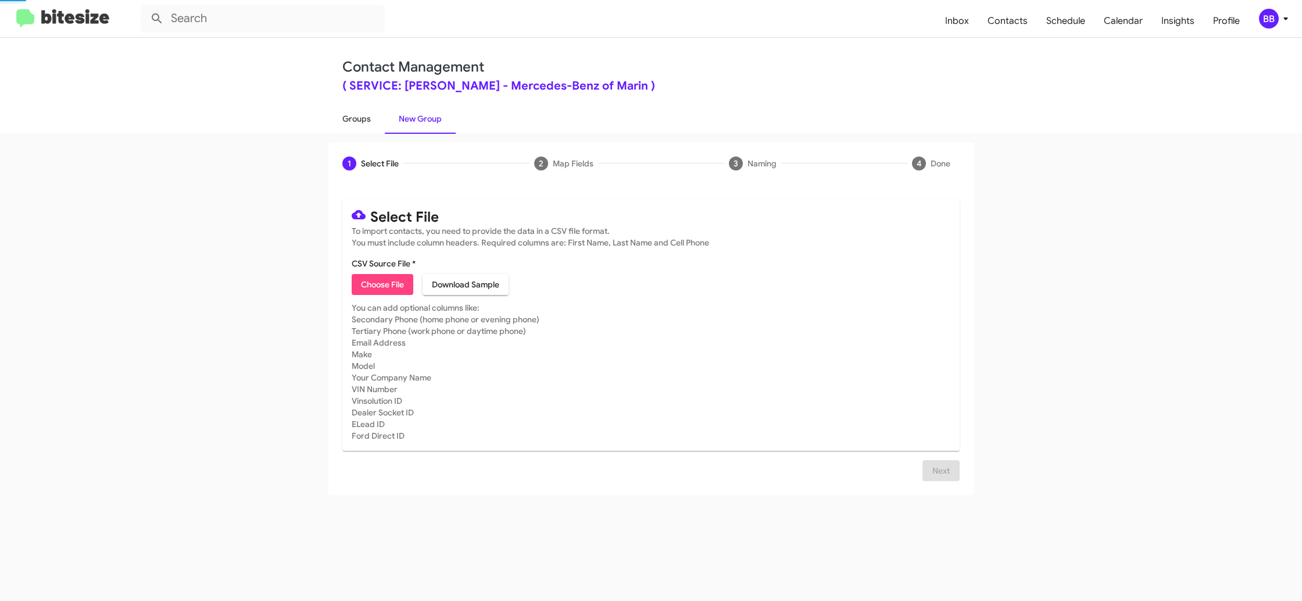
click at [366, 119] on link "Groups" at bounding box center [356, 118] width 56 height 30
type input "in:groups"
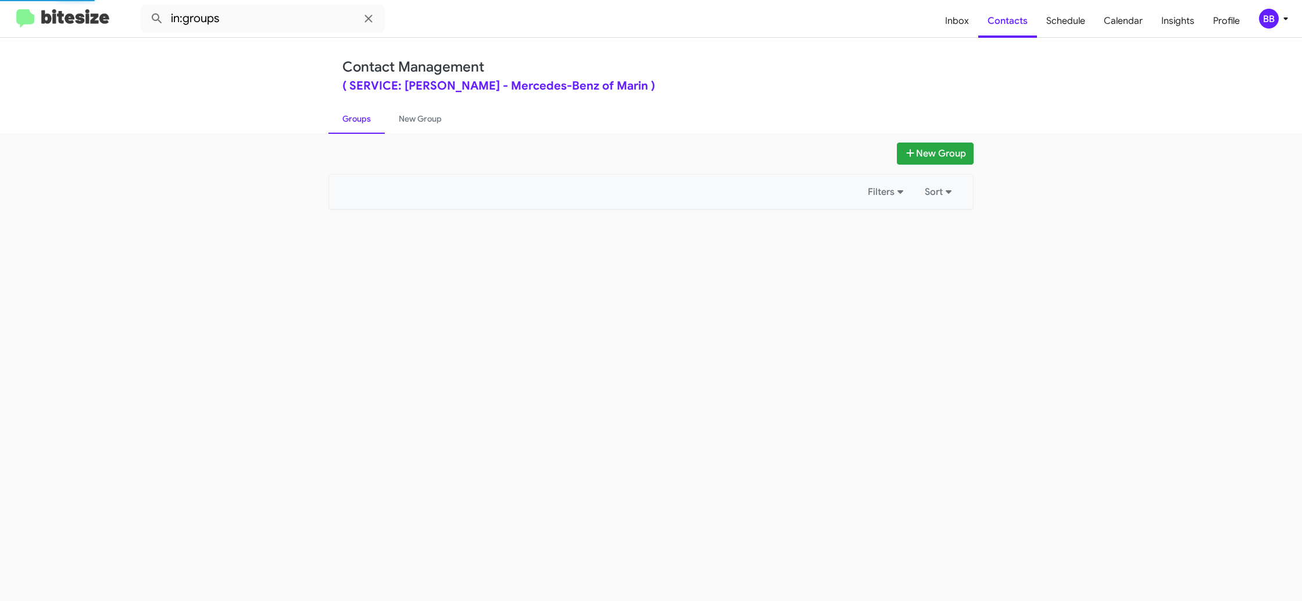
click at [366, 119] on link "Groups" at bounding box center [356, 118] width 56 height 30
drag, startPoint x: 366, startPoint y: 119, endPoint x: 393, endPoint y: 119, distance: 27.3
click at [366, 119] on link "Groups" at bounding box center [356, 118] width 56 height 30
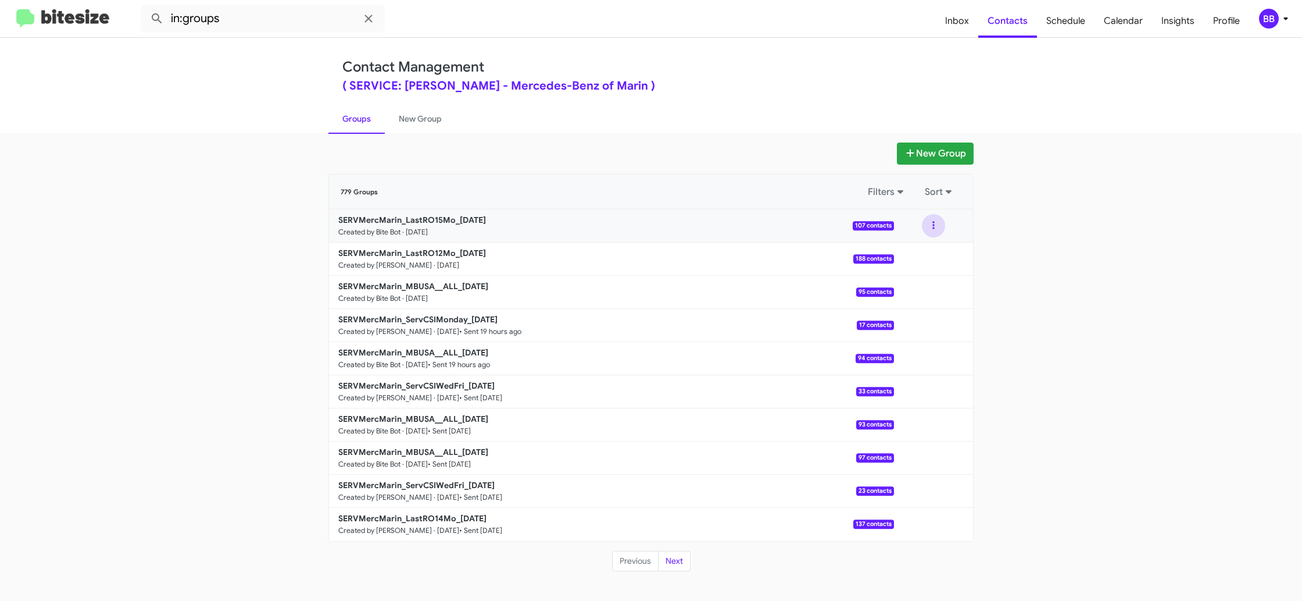
drag, startPoint x: 937, startPoint y: 227, endPoint x: 931, endPoint y: 237, distance: 11.5
click at [937, 227] on button at bounding box center [933, 225] width 23 height 23
click at [923, 258] on button "View contacts" at bounding box center [898, 257] width 93 height 28
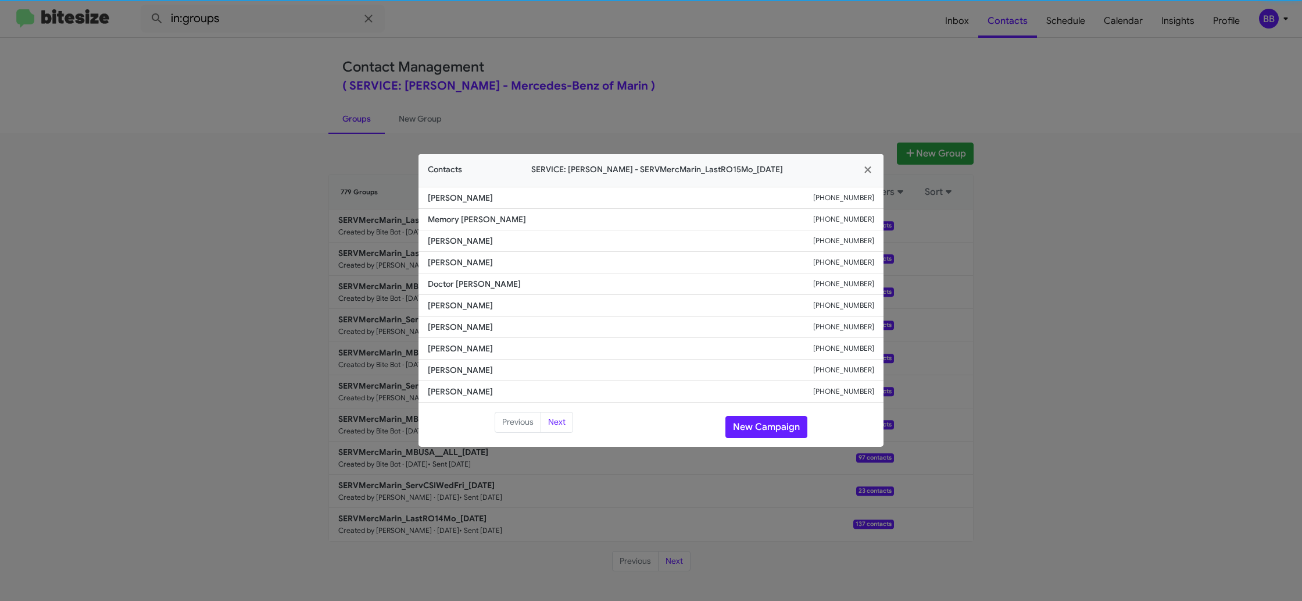
click at [448, 287] on span "Doctor Barker" at bounding box center [620, 284] width 385 height 12
drag, startPoint x: 448, startPoint y: 287, endPoint x: 454, endPoint y: 265, distance: 22.4
click at [448, 287] on span "Doctor Barker" at bounding box center [620, 284] width 385 height 12
click at [454, 265] on span "Eileen Rusky" at bounding box center [620, 262] width 385 height 12
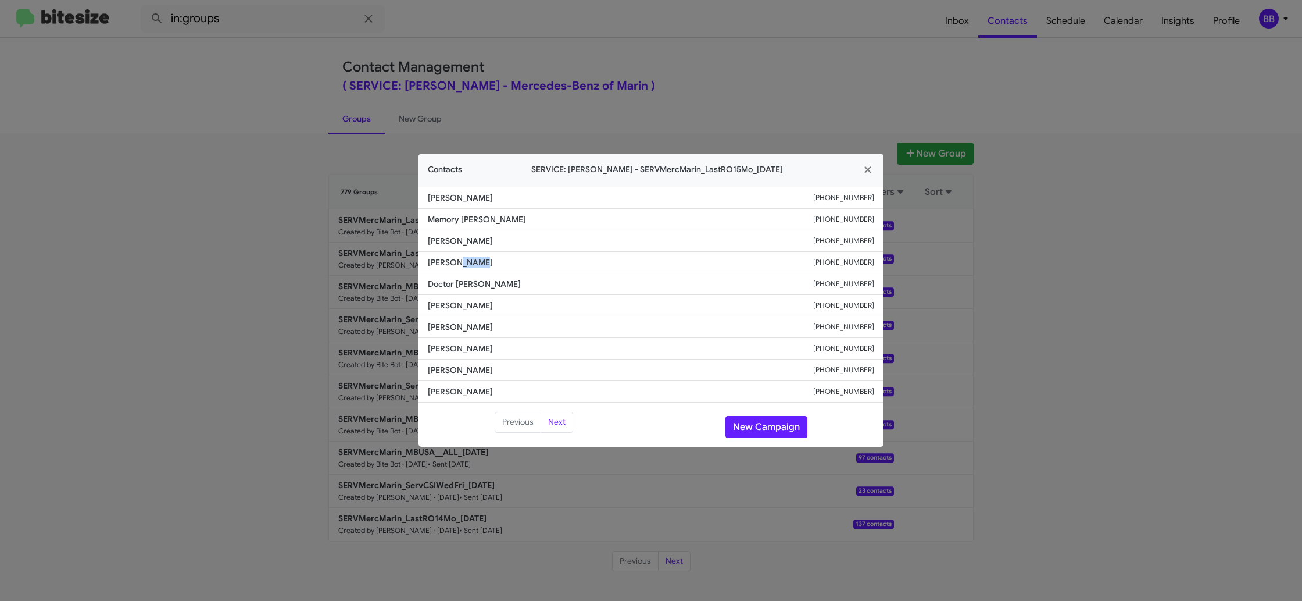
click at [454, 265] on span "Eileen Rusky" at bounding box center [620, 262] width 385 height 12
copy span "Rusky"
click at [455, 263] on span "Eileen Rusky" at bounding box center [620, 262] width 385 height 12
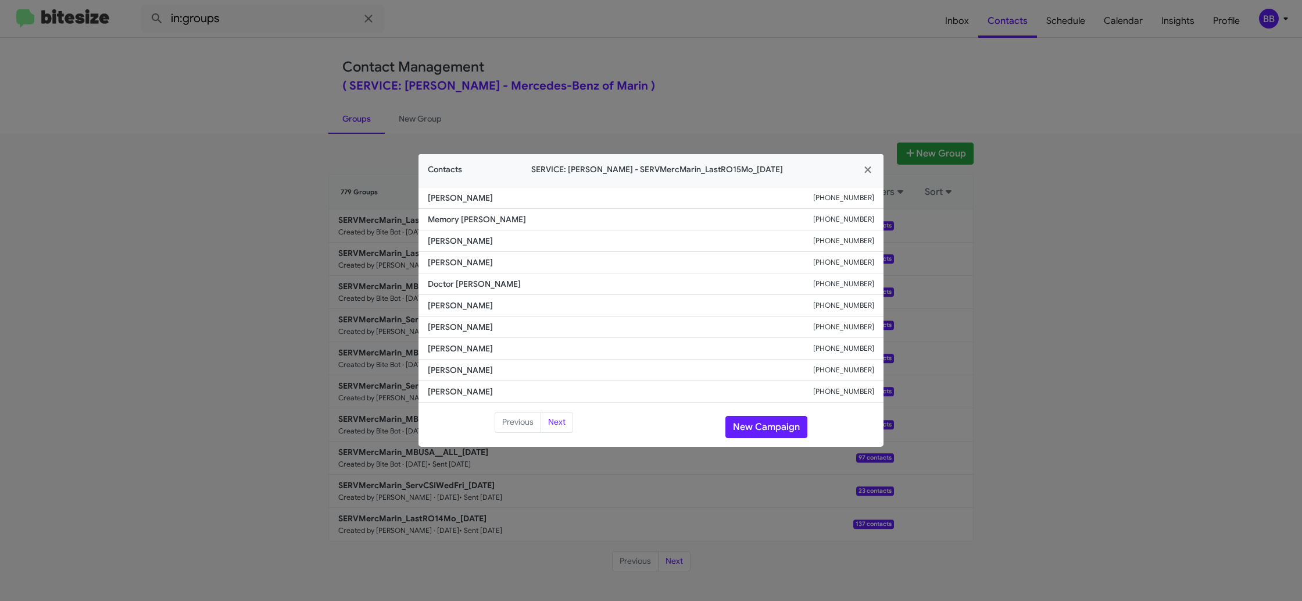
click at [474, 325] on span "Caitlyn Mcwilliams" at bounding box center [620, 327] width 385 height 12
copy span "Caitlyn Mcwilliams"
click at [464, 283] on span "Doctor Barker" at bounding box center [620, 284] width 385 height 12
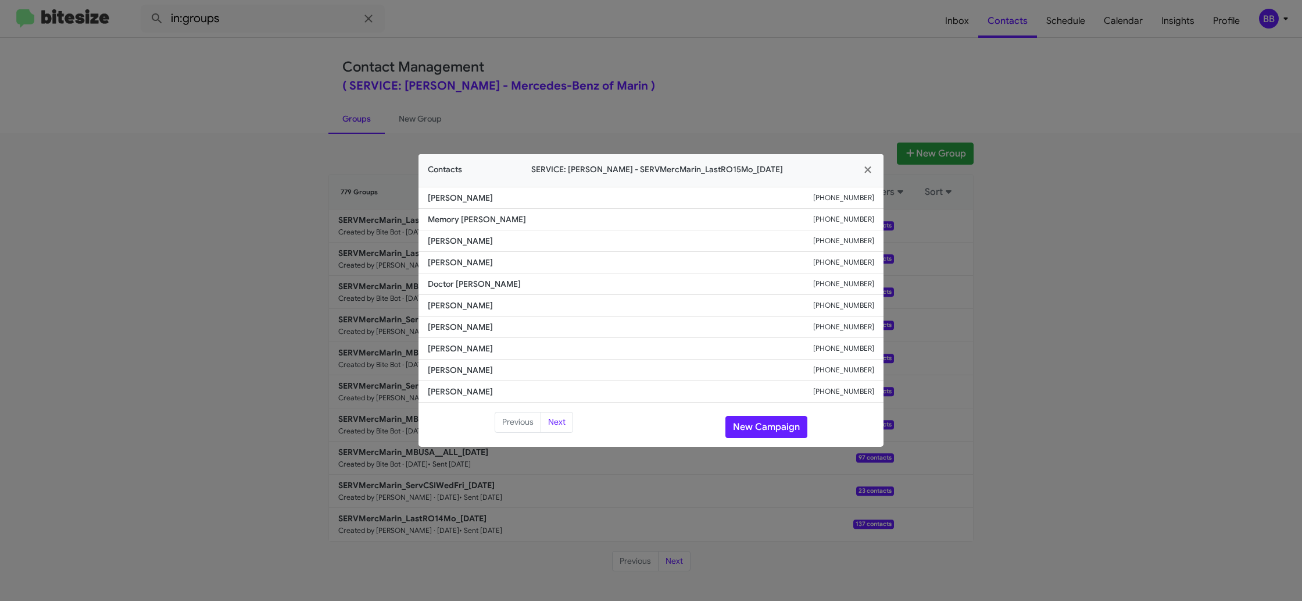
click at [455, 266] on span "Eileen Rusky" at bounding box center [620, 262] width 385 height 12
click at [456, 265] on span "Eileen Rusky" at bounding box center [620, 262] width 385 height 12
copy span "Eileen Rusky"
click at [781, 423] on button "New Campaign" at bounding box center [767, 427] width 82 height 22
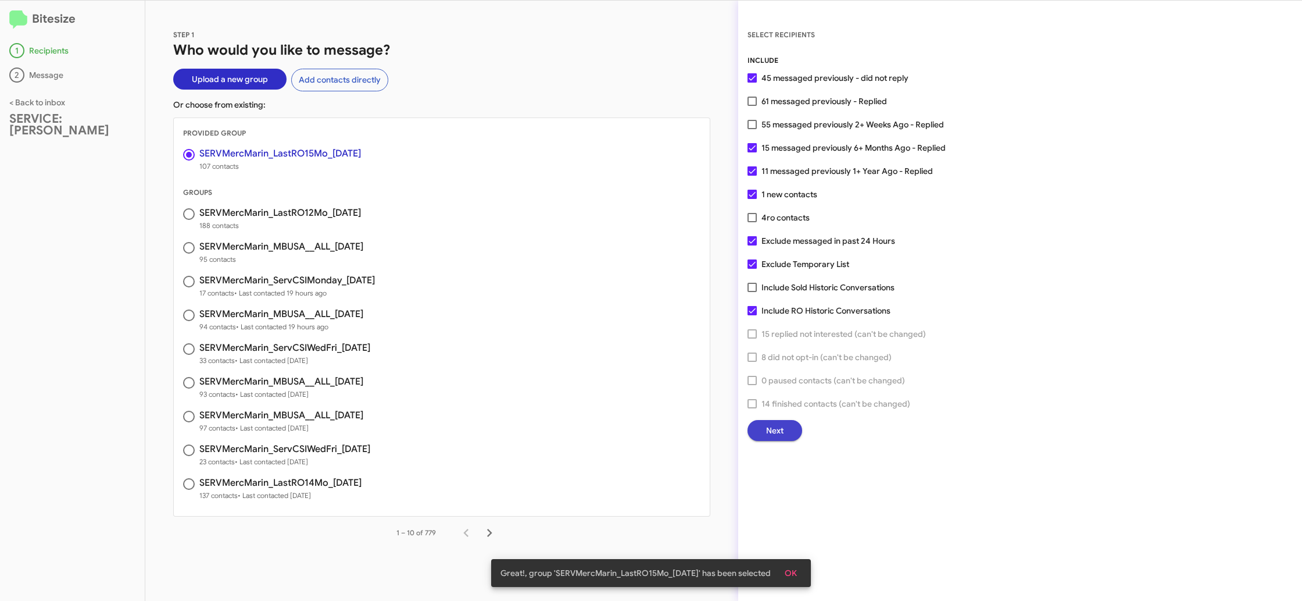
click at [781, 430] on span "Next" at bounding box center [774, 430] width 17 height 21
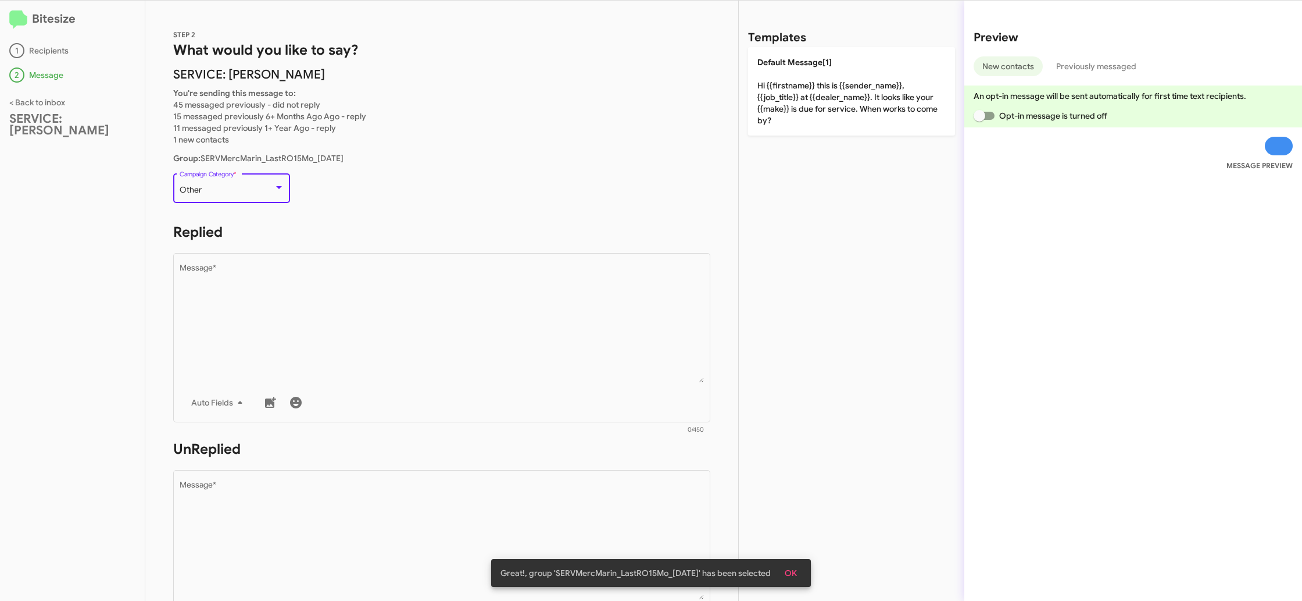
click at [229, 185] on div "Other Campaign Category *" at bounding box center [232, 187] width 105 height 32
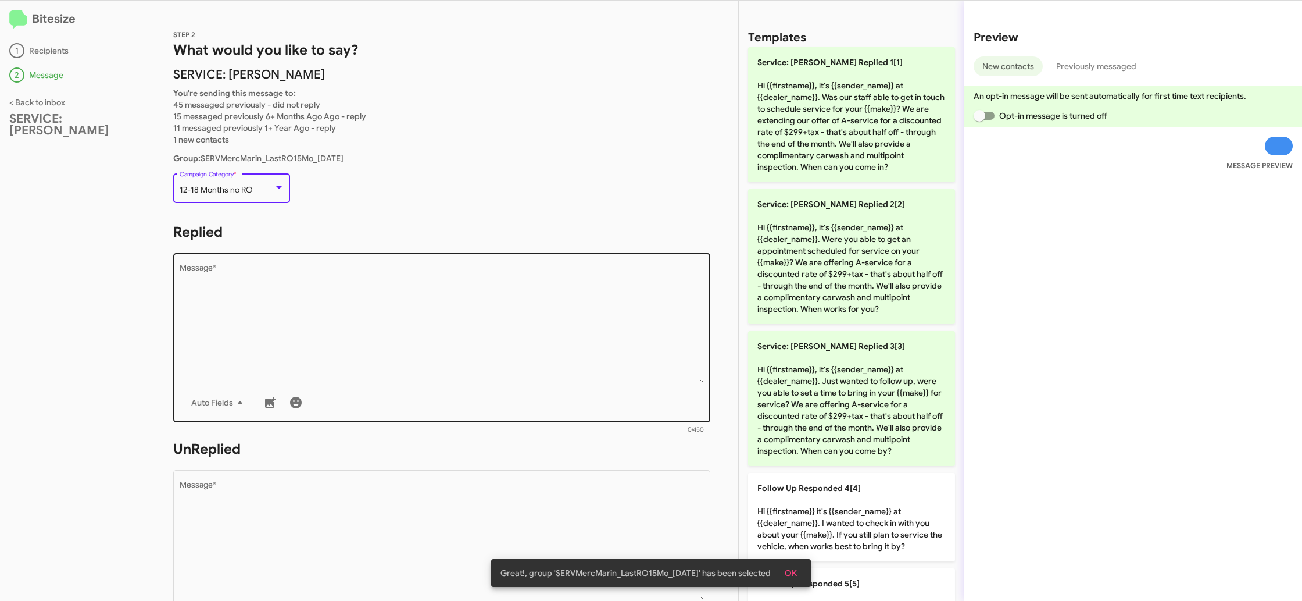
click at [372, 260] on div "Drop image here to insert Auto Fields Message *" at bounding box center [442, 336] width 525 height 171
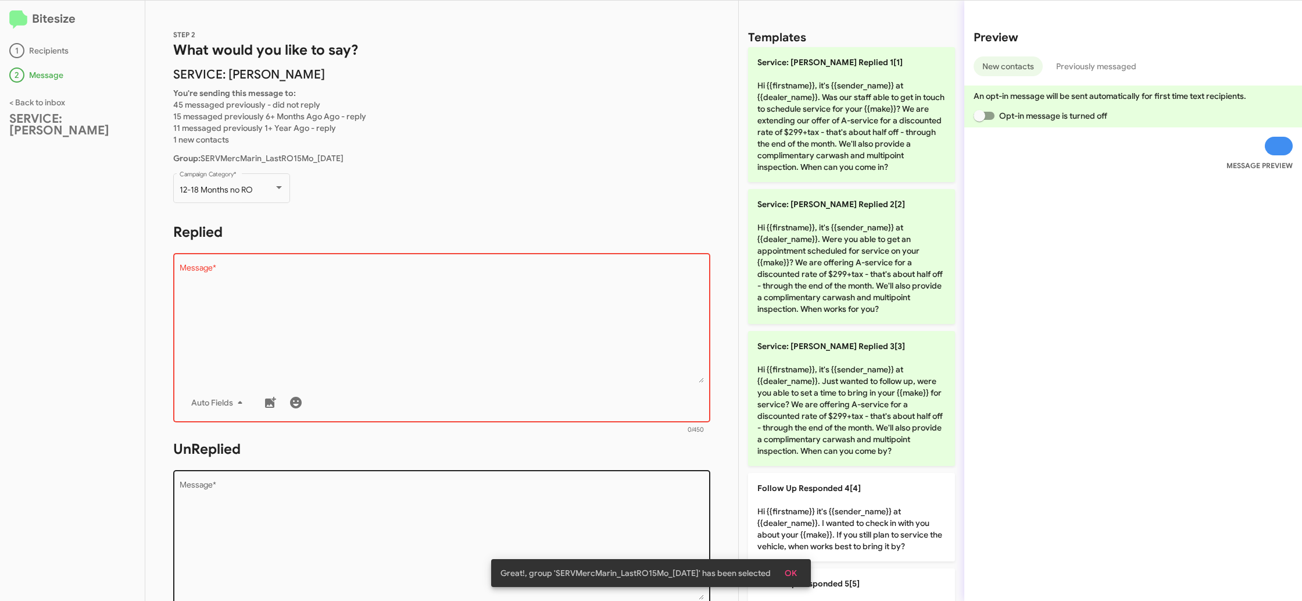
drag, startPoint x: 837, startPoint y: 392, endPoint x: 548, endPoint y: 491, distance: 305.2
click at [833, 391] on p "Service: Mercedes Marin Replied 3[3] Hi {{firstname}}, it's {{sender_name}} at …" at bounding box center [851, 398] width 207 height 135
type textarea "Hi {{firstname}}, it's {{sender_name}} at {{dealer_name}}. Just wanted to follo…"
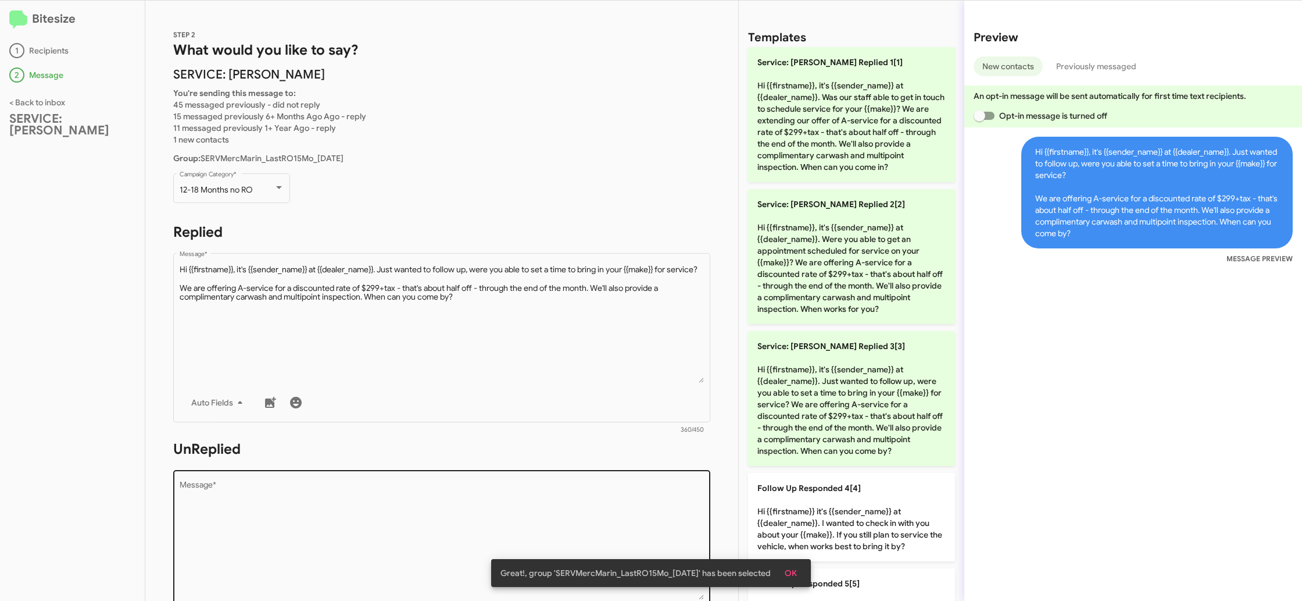
click at [521, 509] on textarea "Message *" at bounding box center [442, 540] width 525 height 119
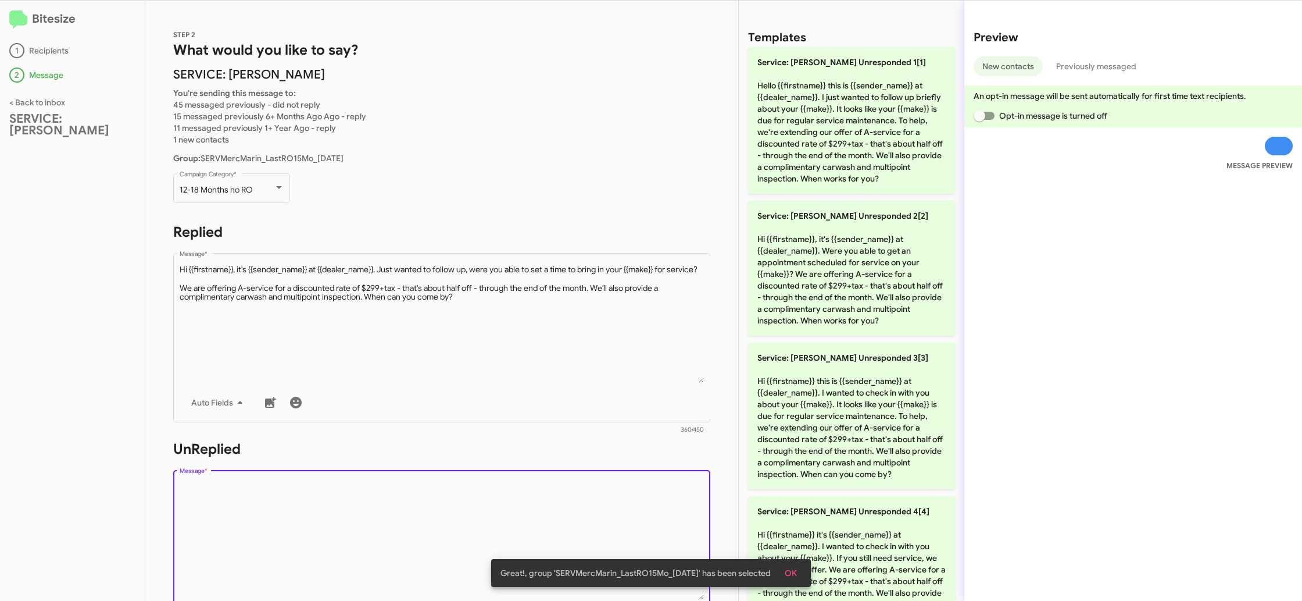
click at [520, 508] on textarea "Message *" at bounding box center [442, 540] width 525 height 119
click at [520, 507] on textarea "Message *" at bounding box center [442, 540] width 525 height 119
drag, startPoint x: 520, startPoint y: 507, endPoint x: 566, endPoint y: 426, distance: 93.5
click at [520, 501] on textarea "Message *" at bounding box center [442, 540] width 525 height 119
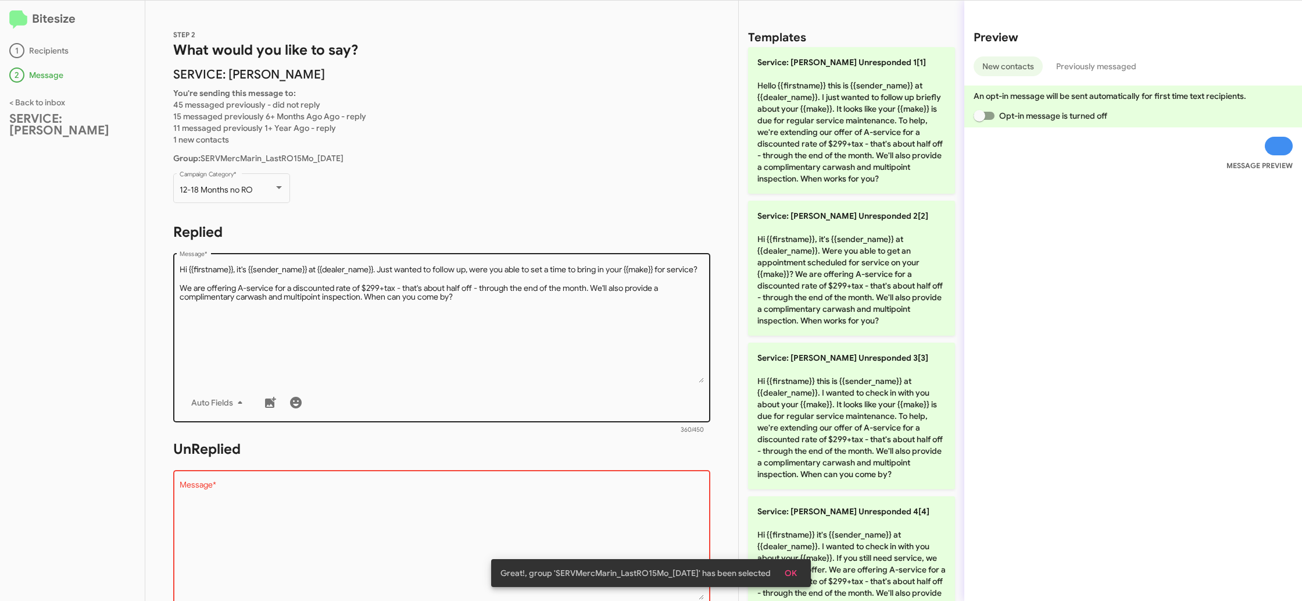
drag, startPoint x: 789, startPoint y: 270, endPoint x: 587, endPoint y: 289, distance: 203.8
click at [768, 267] on p "Service: Mercedes Marin Unresponded 2[2] Hi {{firstname}}, it's {{sender_name}}…" at bounding box center [851, 268] width 207 height 135
type textarea "Hi {{firstname}}, it's {{sender_name}} at {{dealer_name}}. Were you able to get…"
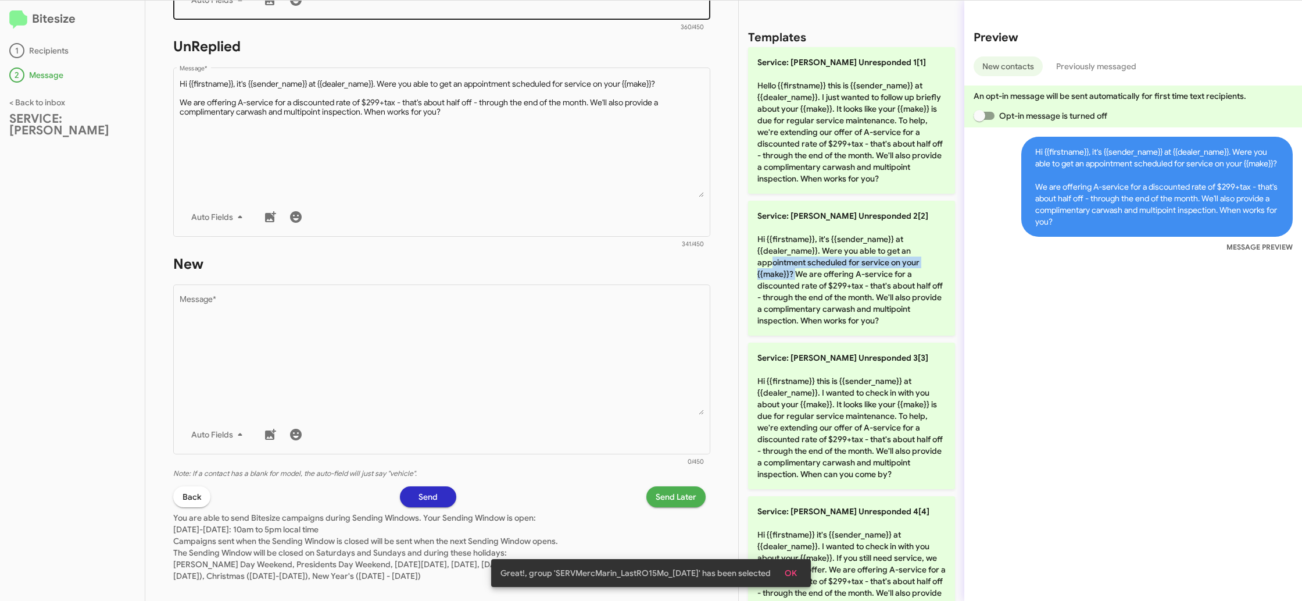
scroll to position [419, 0]
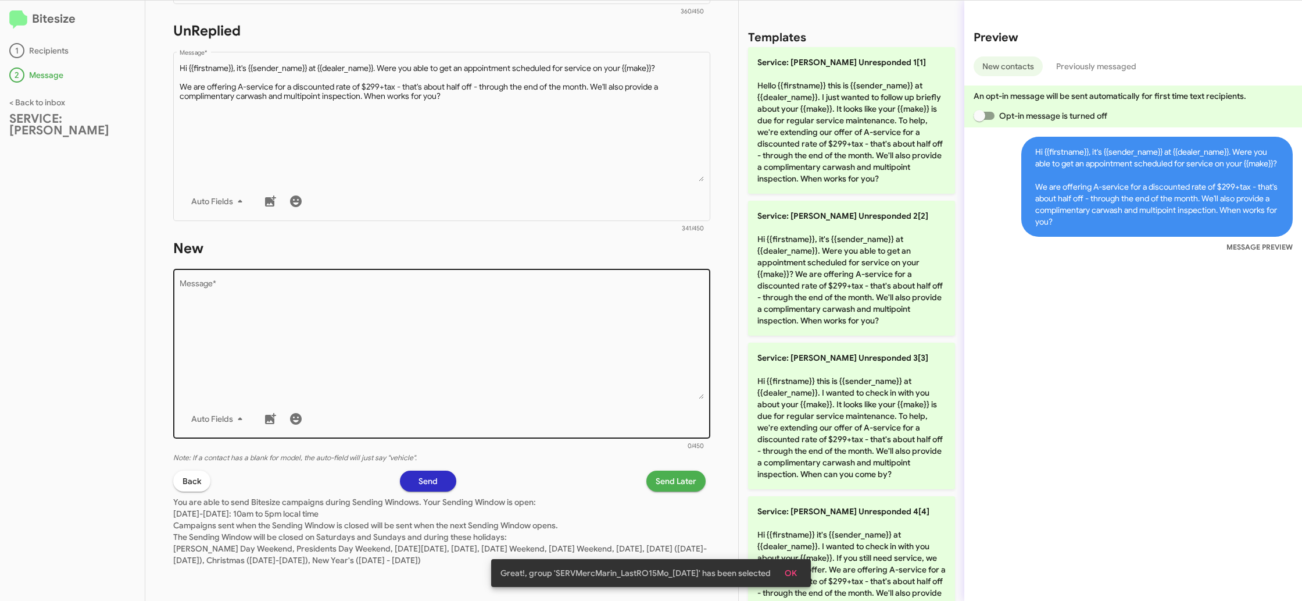
click at [583, 293] on textarea "Message *" at bounding box center [442, 339] width 525 height 119
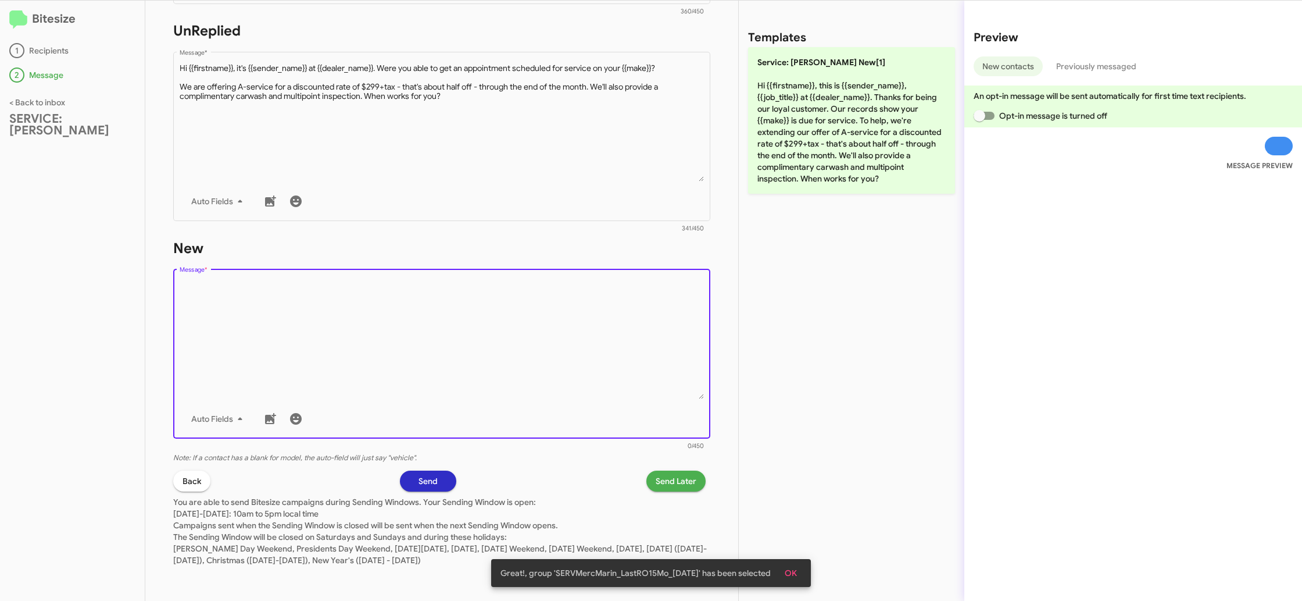
drag, startPoint x: 583, startPoint y: 293, endPoint x: 724, endPoint y: 190, distance: 174.8
click at [583, 291] on textarea "Message *" at bounding box center [442, 339] width 525 height 119
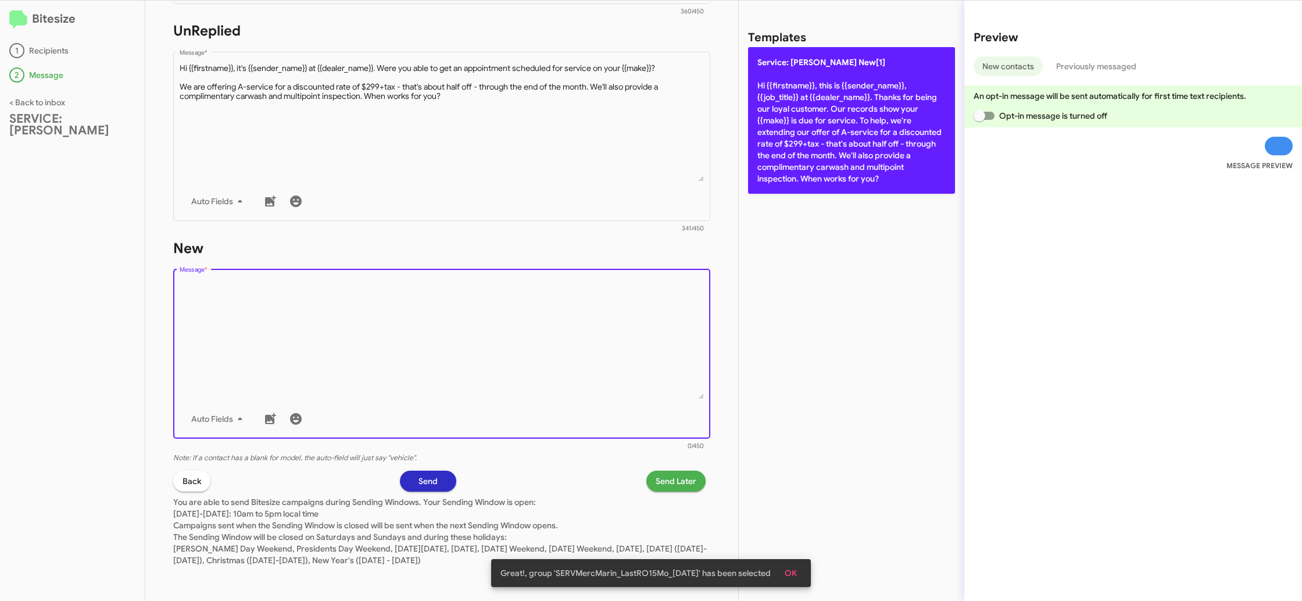
click at [856, 83] on p "Service: Mercedes Marin New[1] Hi {{firstname}}, this is {{sender_name}}, {{job…" at bounding box center [851, 120] width 207 height 146
type textarea "Hi {{firstname}}, this is {{sender_name}}, {{job_title}} at {{dealer_name}}. Th…"
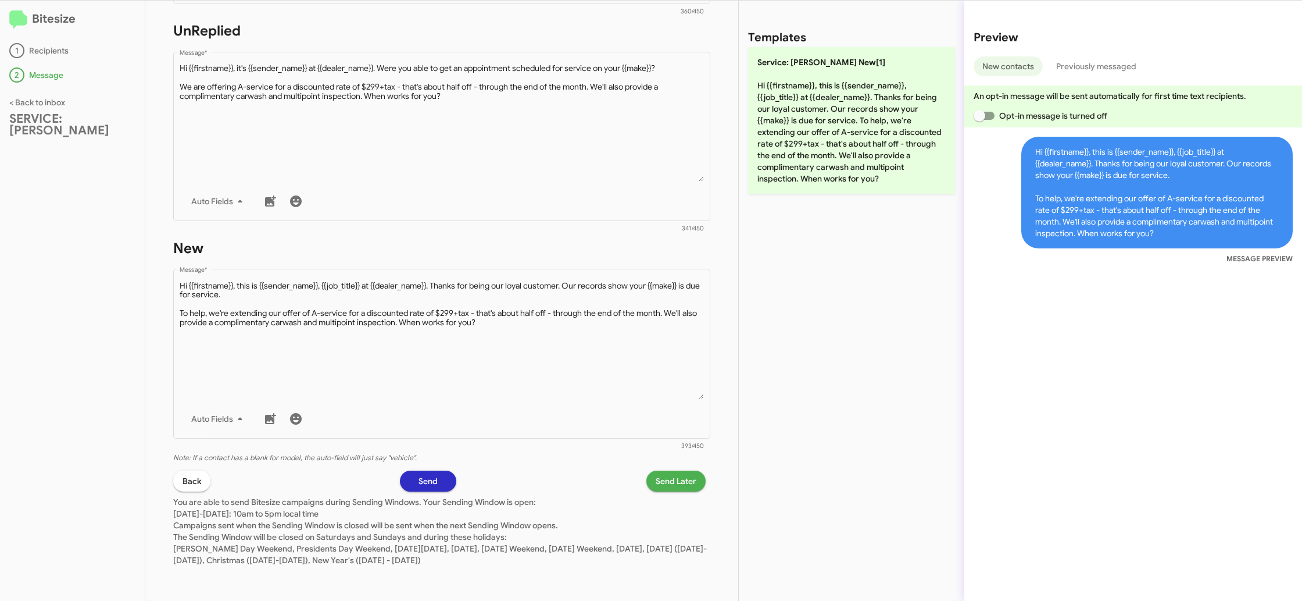
click at [664, 480] on span "Send Later" at bounding box center [676, 480] width 41 height 21
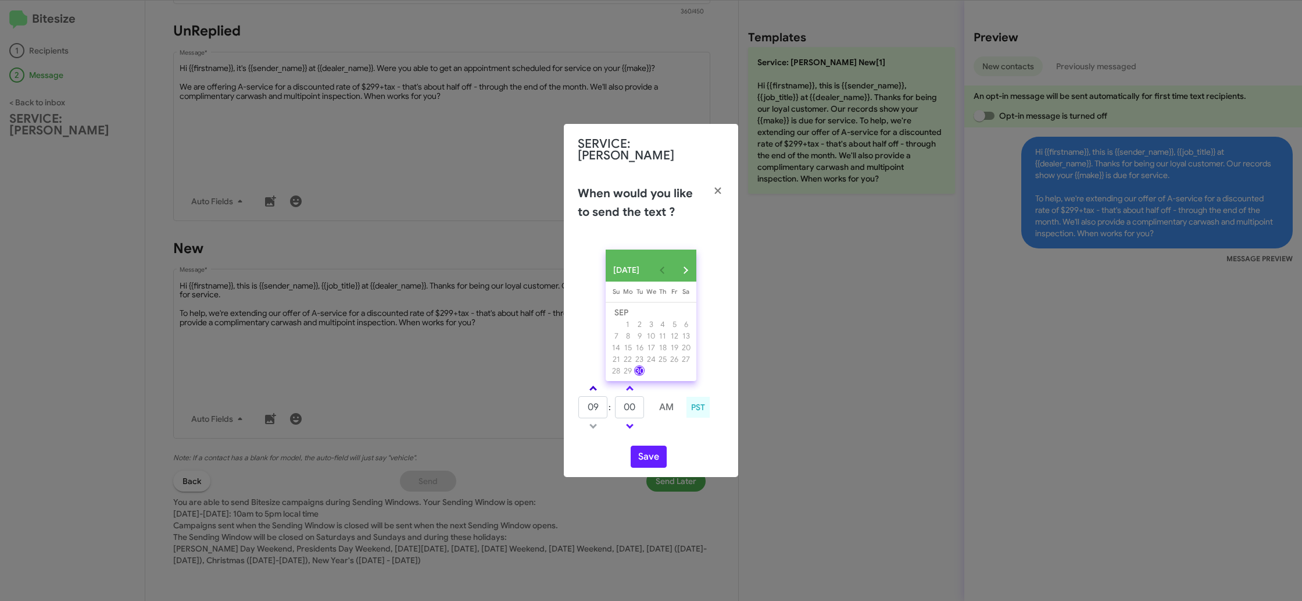
click at [601, 388] on link at bounding box center [593, 387] width 20 height 13
type input "10"
click at [635, 403] on input "00" at bounding box center [629, 407] width 29 height 22
type input "15"
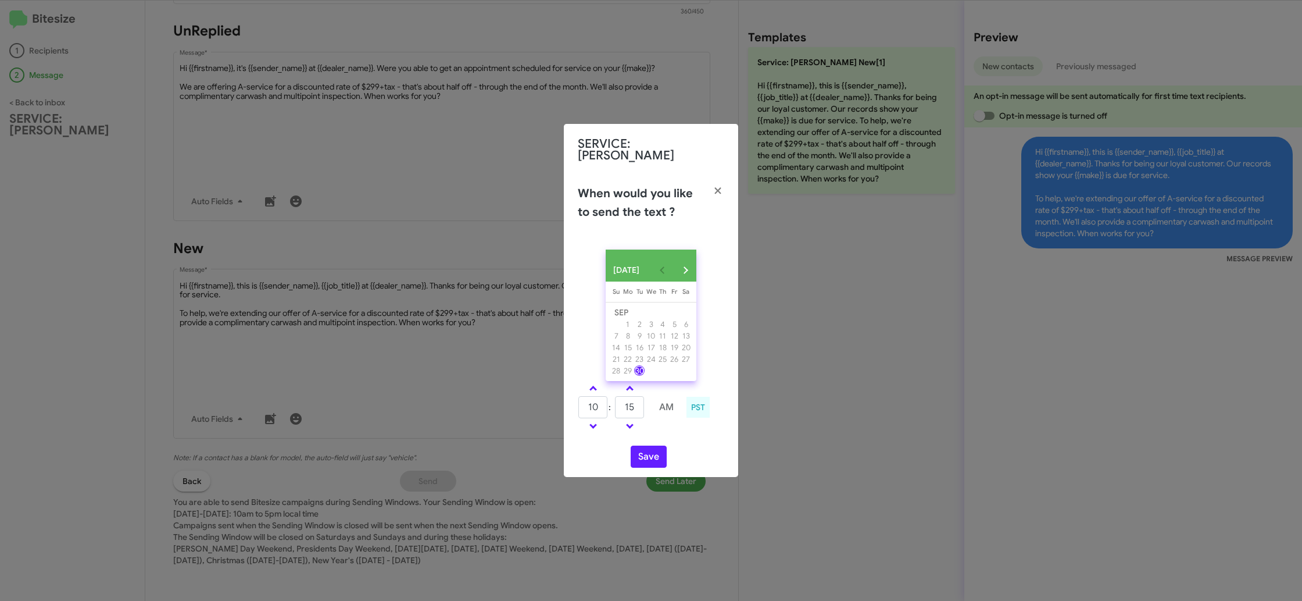
click at [686, 451] on div "Save" at bounding box center [651, 456] width 146 height 22
click at [638, 452] on button "Save" at bounding box center [649, 456] width 36 height 22
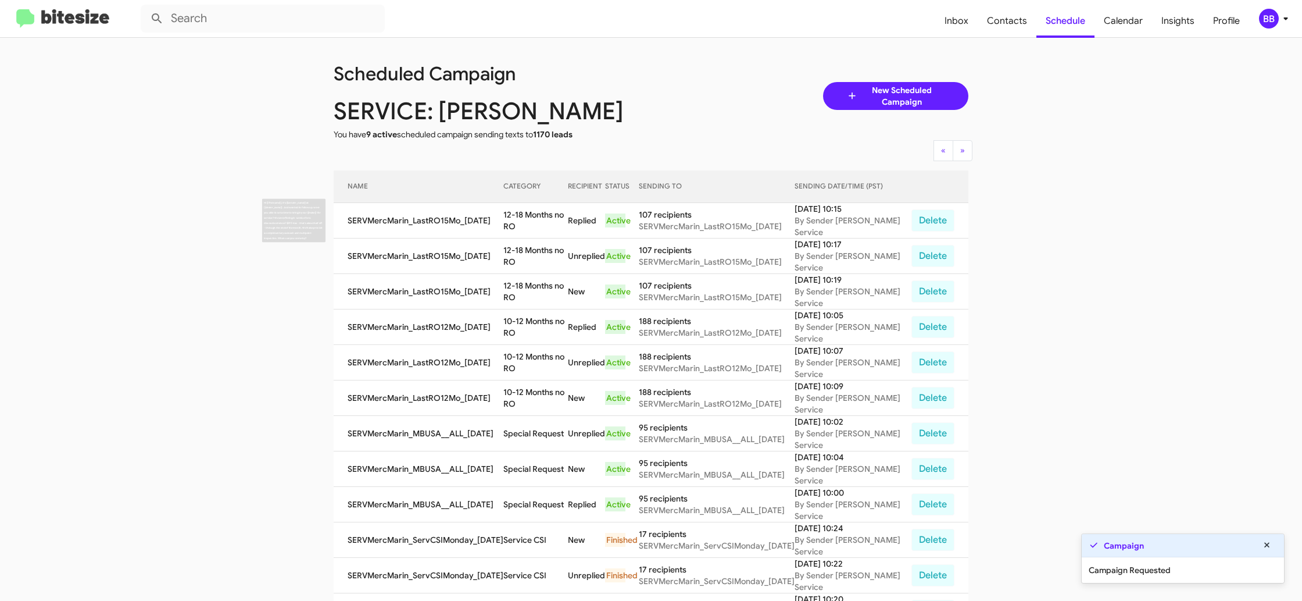
click at [555, 218] on td "12-18 Months no RO" at bounding box center [535, 220] width 65 height 35
drag, startPoint x: 555, startPoint y: 218, endPoint x: 542, endPoint y: 213, distance: 13.1
click at [548, 215] on td "12-18 Months no RO" at bounding box center [535, 220] width 65 height 35
click at [538, 212] on td "12-18 Months no RO" at bounding box center [535, 220] width 65 height 35
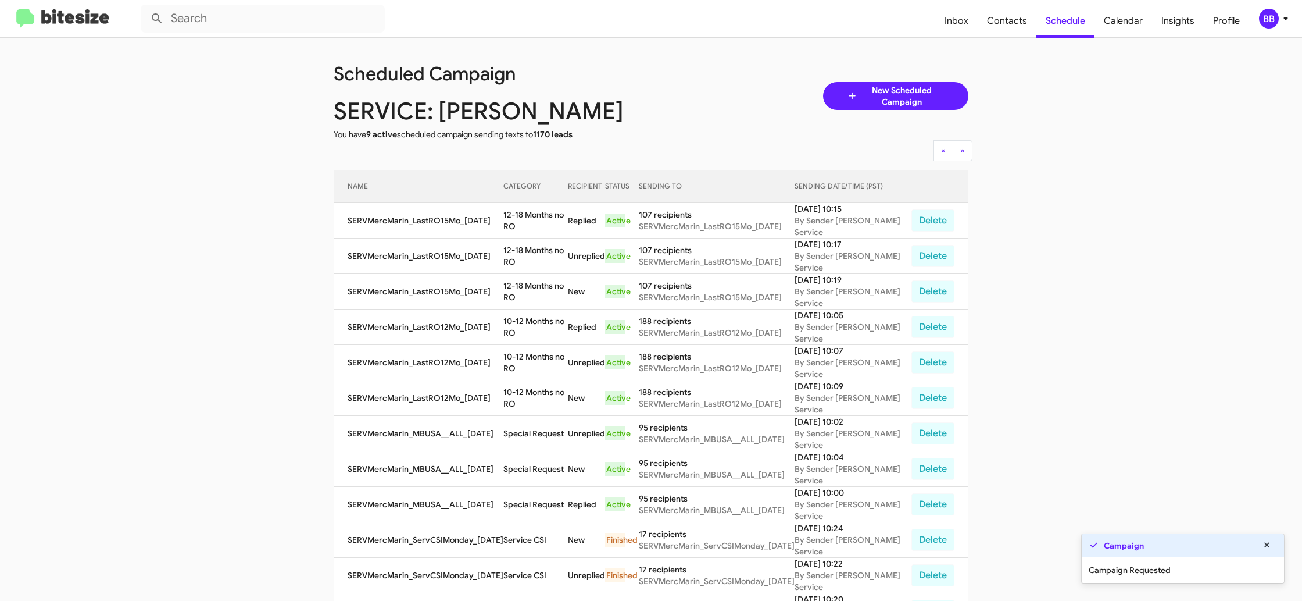
click at [538, 212] on td "12-18 Months no RO" at bounding box center [535, 220] width 65 height 35
click at [1278, 14] on span "BB" at bounding box center [1276, 19] width 35 height 20
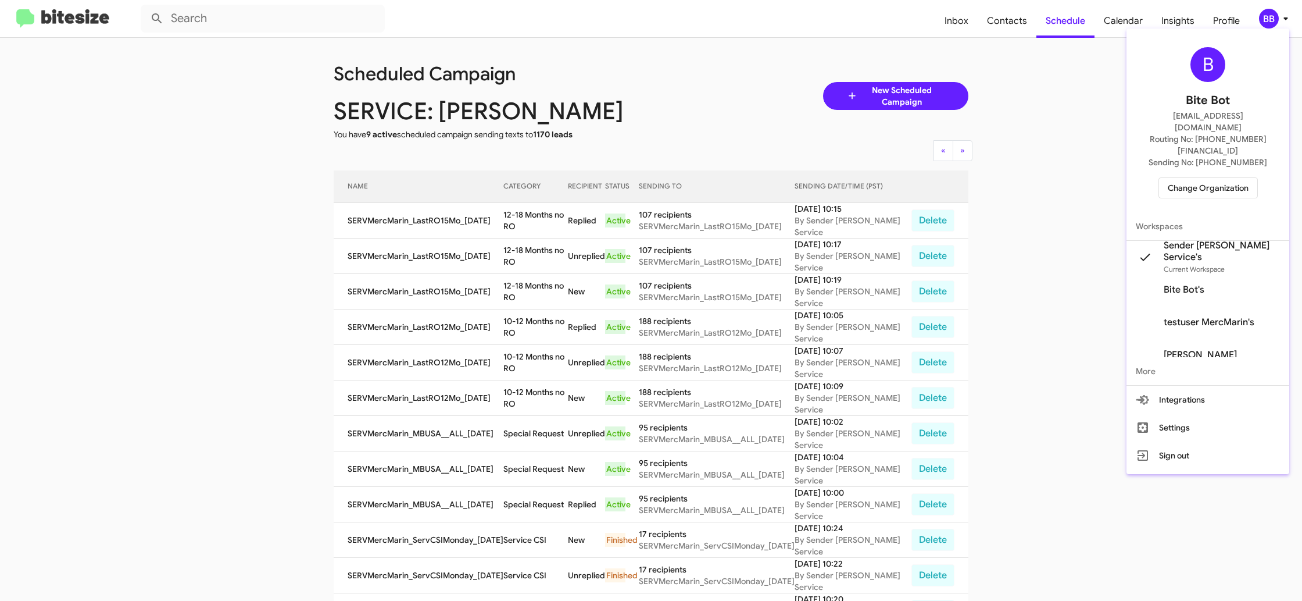
click at [1193, 178] on span "Change Organization" at bounding box center [1208, 188] width 81 height 20
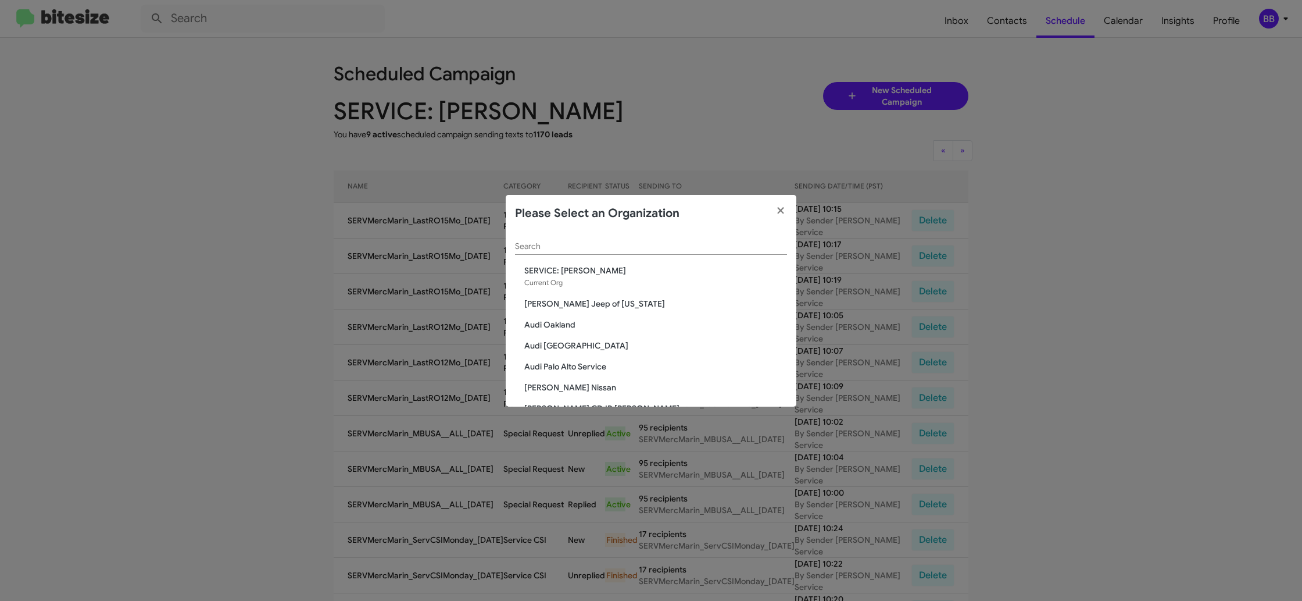
click at [553, 242] on input "Search" at bounding box center [651, 246] width 272 height 9
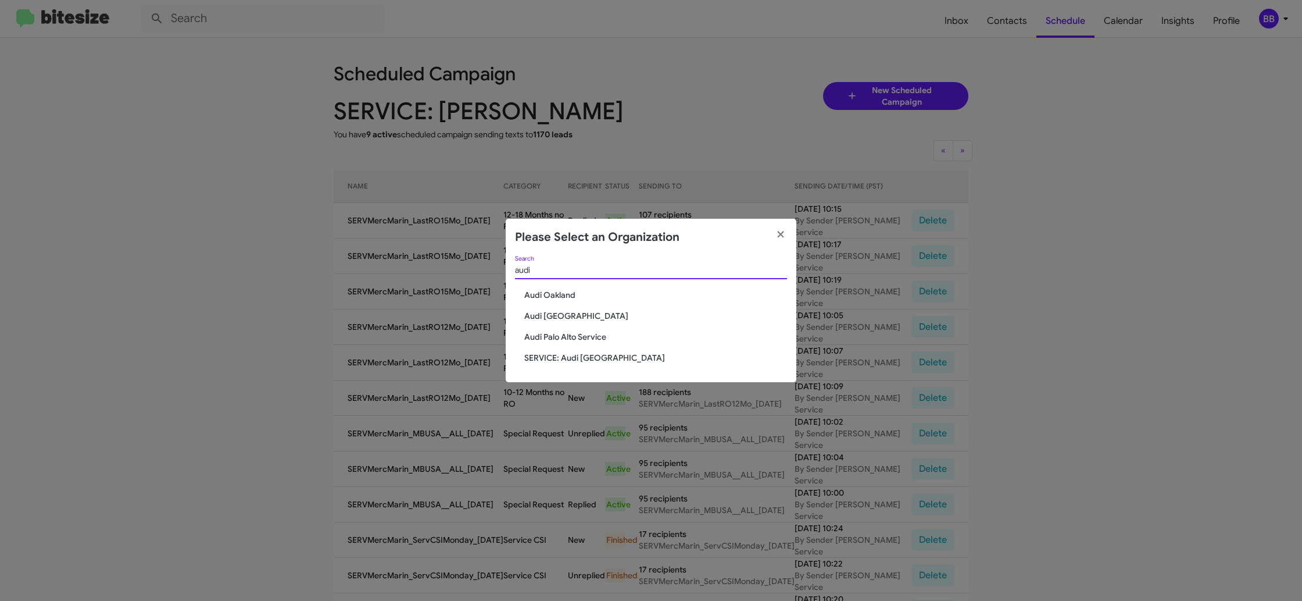
type input "audi"
click at [571, 353] on span "SERVICE: Audi Oakland" at bounding box center [655, 358] width 263 height 12
drag, startPoint x: 571, startPoint y: 353, endPoint x: 682, endPoint y: 314, distance: 117.9
click at [571, 353] on span "SERVICE: Audi Oakland" at bounding box center [655, 358] width 263 height 12
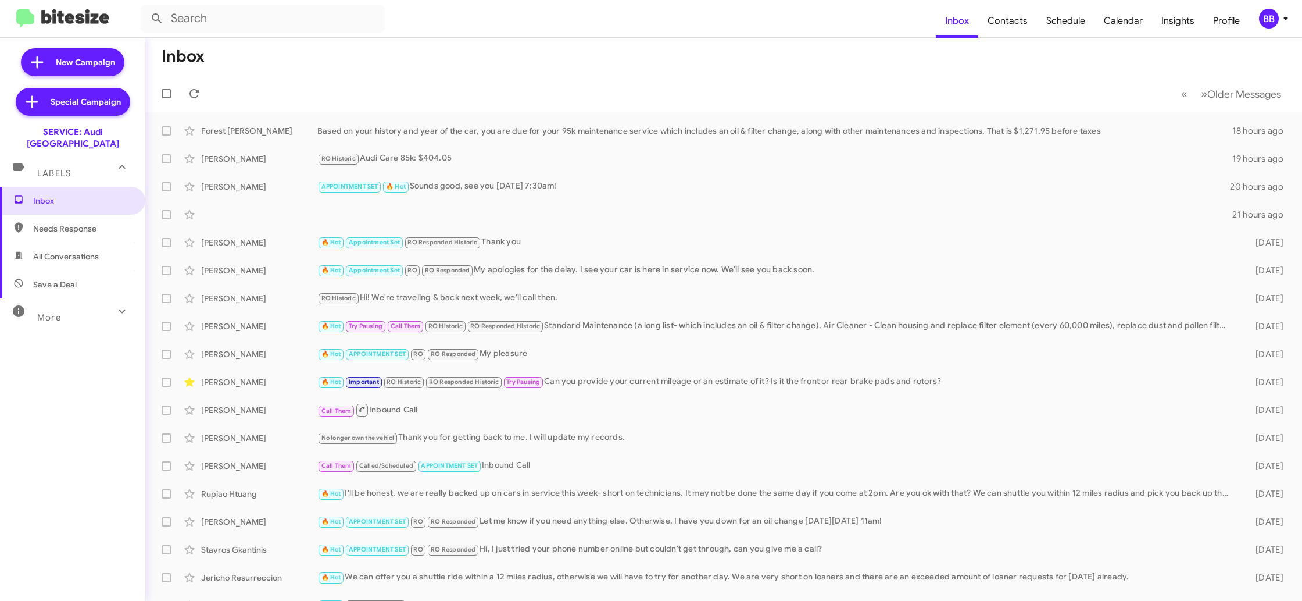
click at [1269, 16] on div "BB" at bounding box center [1269, 19] width 20 height 20
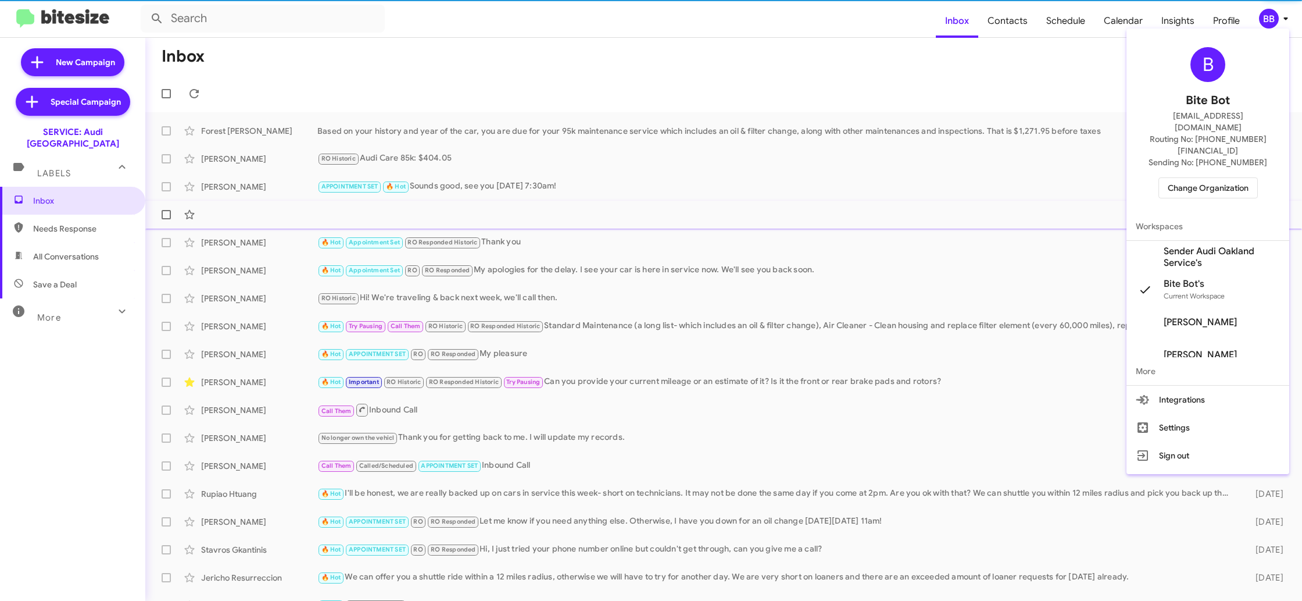
drag, startPoint x: 1220, startPoint y: 231, endPoint x: 1207, endPoint y: 214, distance: 20.8
click at [1218, 245] on span "Sender Audi Oakland Service's" at bounding box center [1222, 256] width 116 height 23
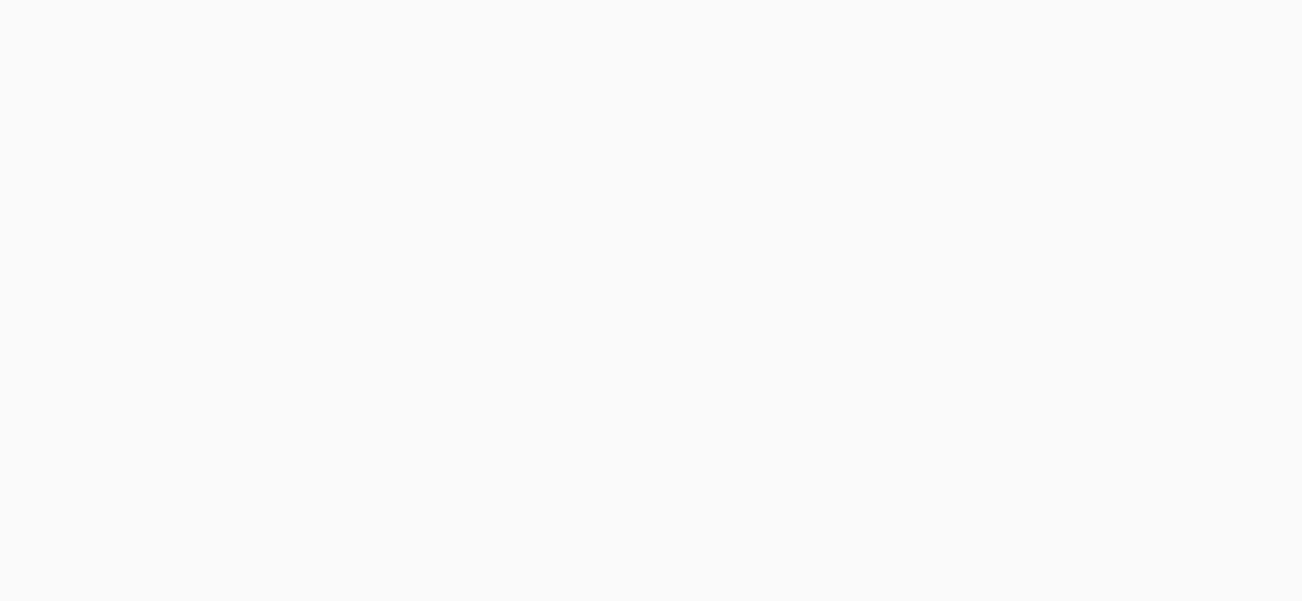
click at [1016, 22] on body at bounding box center [651, 300] width 1302 height 601
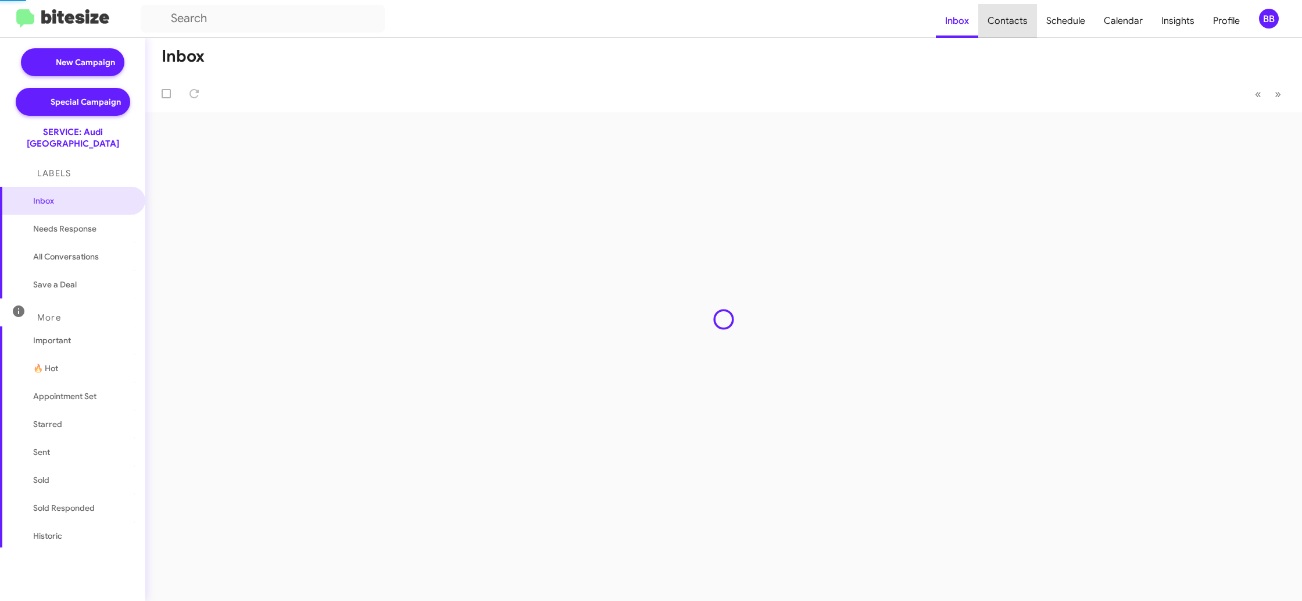
click at [1016, 22] on span "Contacts" at bounding box center [1007, 21] width 59 height 34
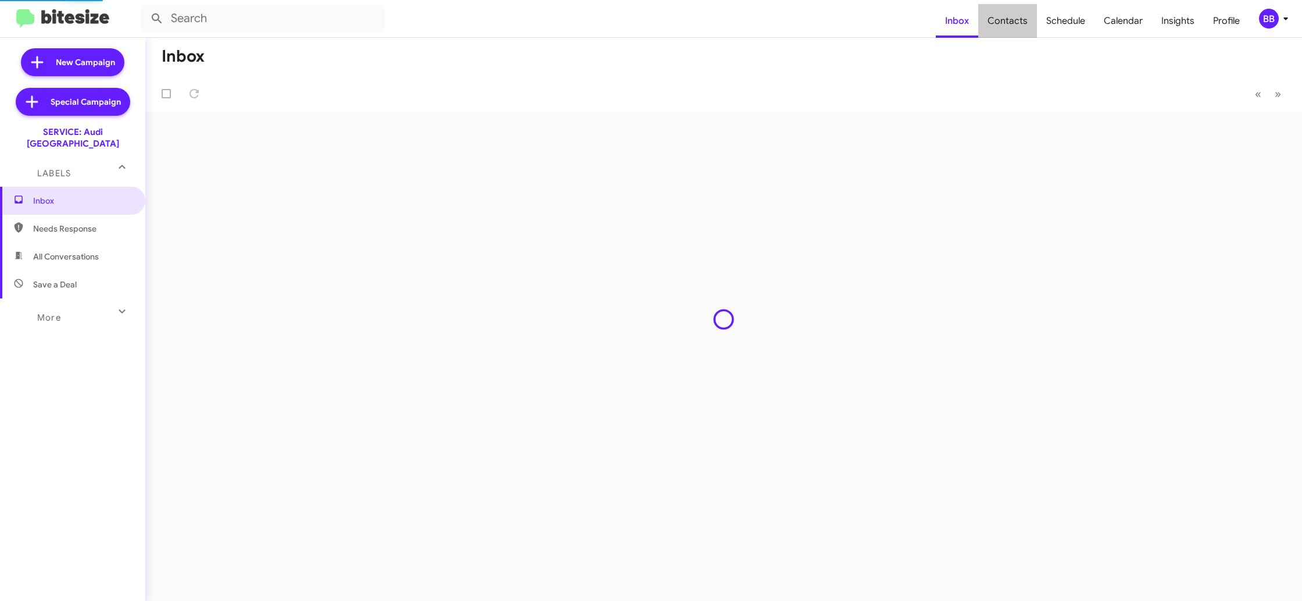
click at [1016, 22] on span "Contacts" at bounding box center [1007, 21] width 59 height 34
type input "in:groups"
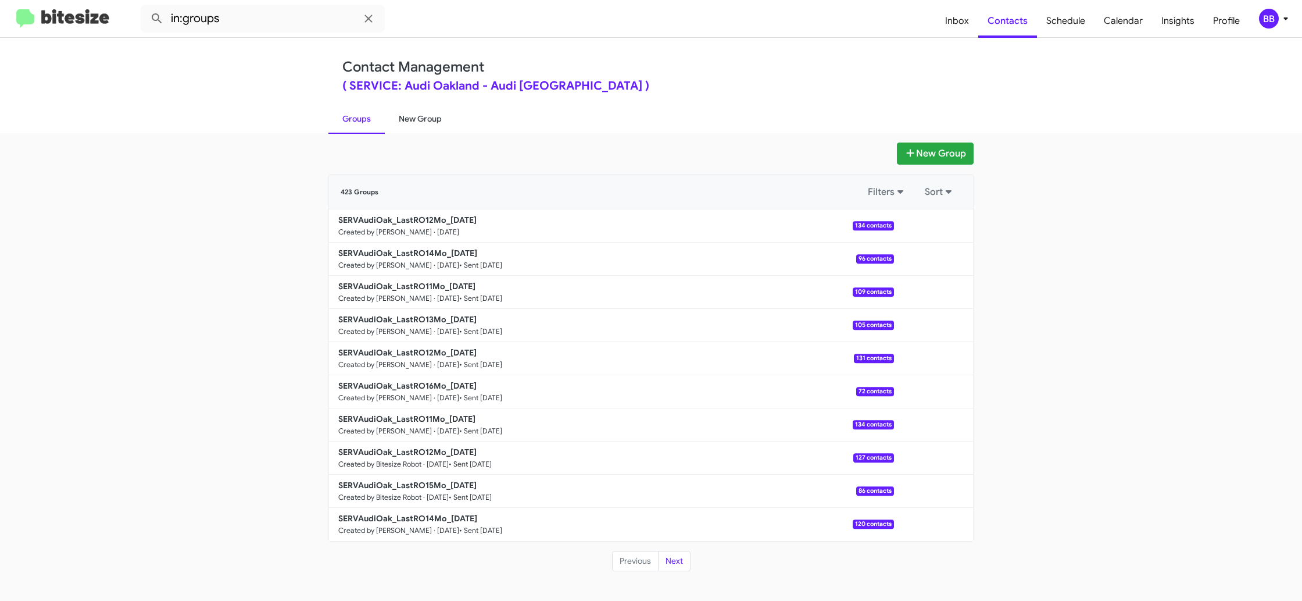
click at [423, 124] on link "New Group" at bounding box center [420, 118] width 71 height 30
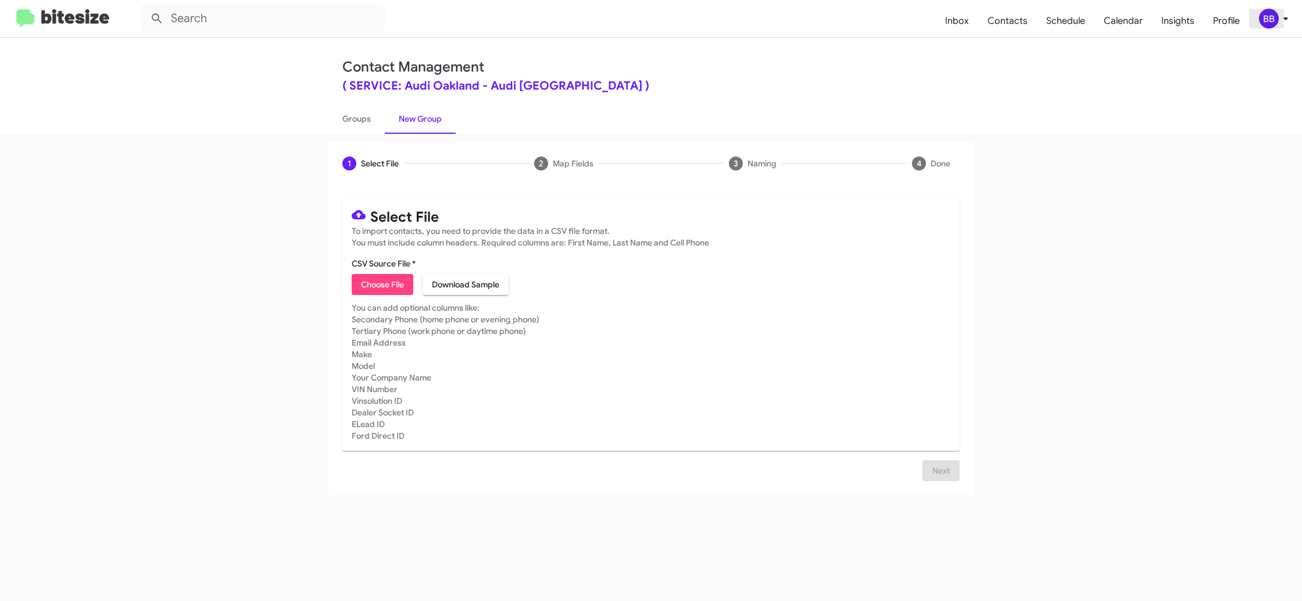
click at [1279, 12] on icon at bounding box center [1286, 19] width 14 height 14
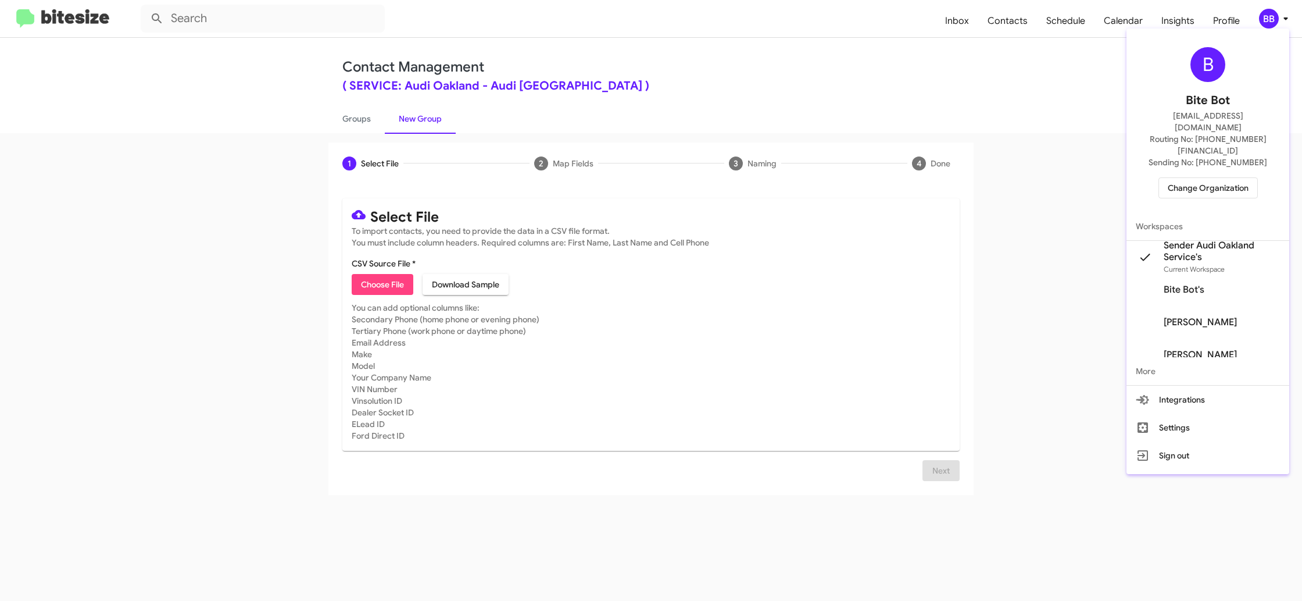
click at [374, 108] on div at bounding box center [651, 300] width 1302 height 601
click at [374, 108] on link "Groups" at bounding box center [356, 118] width 56 height 30
type input "in:groups"
click at [374, 108] on link "Groups" at bounding box center [356, 118] width 56 height 30
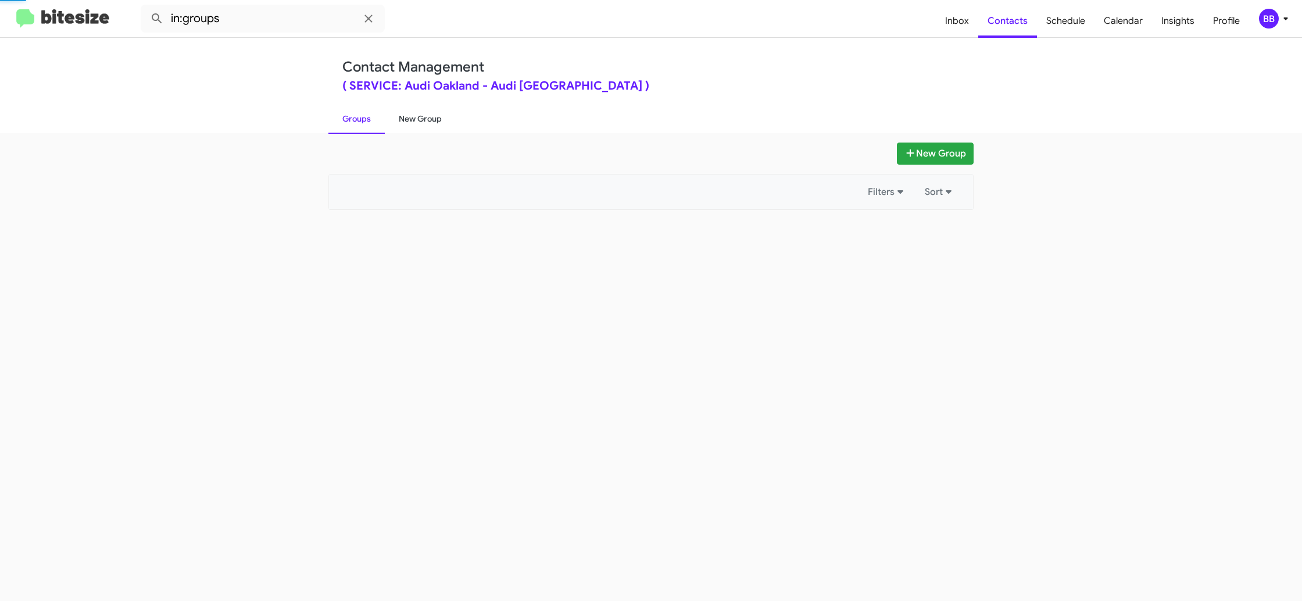
click at [439, 112] on link "New Group" at bounding box center [420, 118] width 71 height 30
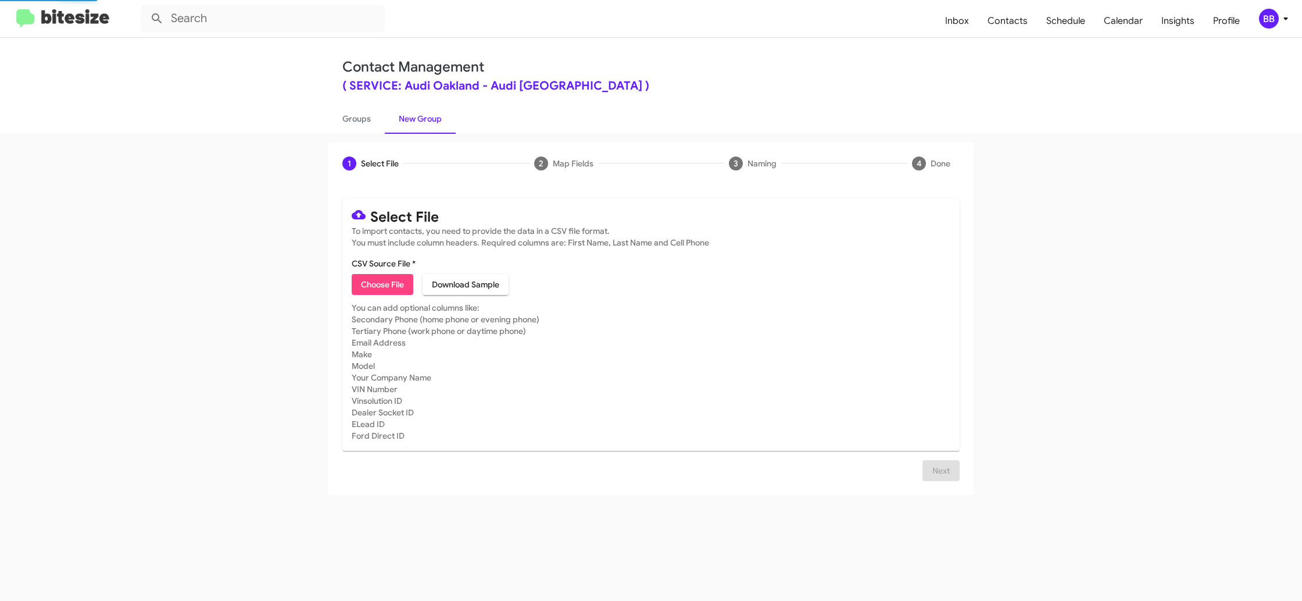
drag, startPoint x: 439, startPoint y: 112, endPoint x: 485, endPoint y: 69, distance: 62.9
click at [438, 109] on link "New Group" at bounding box center [420, 118] width 71 height 30
click at [1264, 19] on div "BB" at bounding box center [1269, 19] width 20 height 20
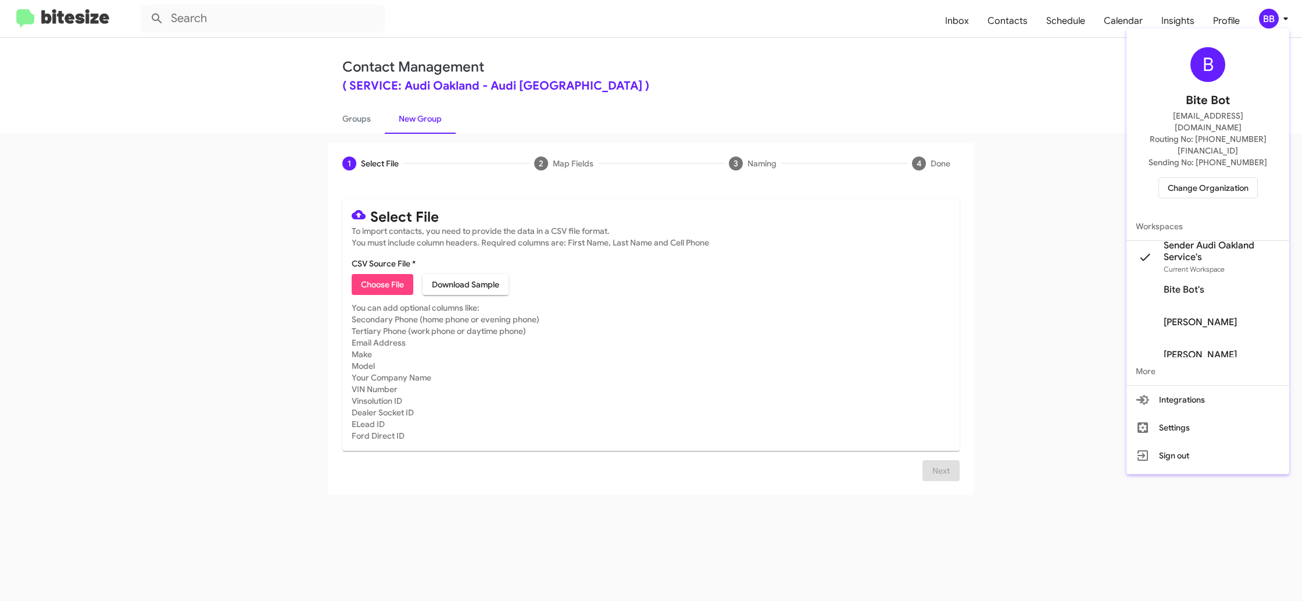
click at [1263, 20] on div at bounding box center [651, 300] width 1302 height 601
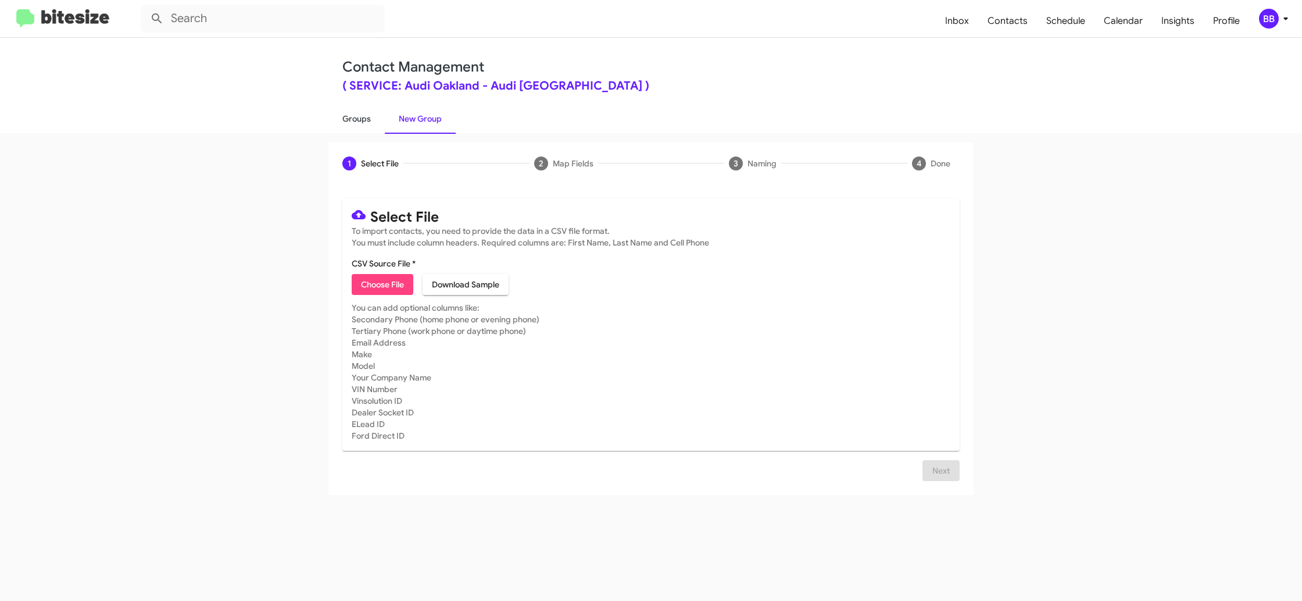
click at [347, 112] on link "Groups" at bounding box center [356, 118] width 56 height 30
type input "in:groups"
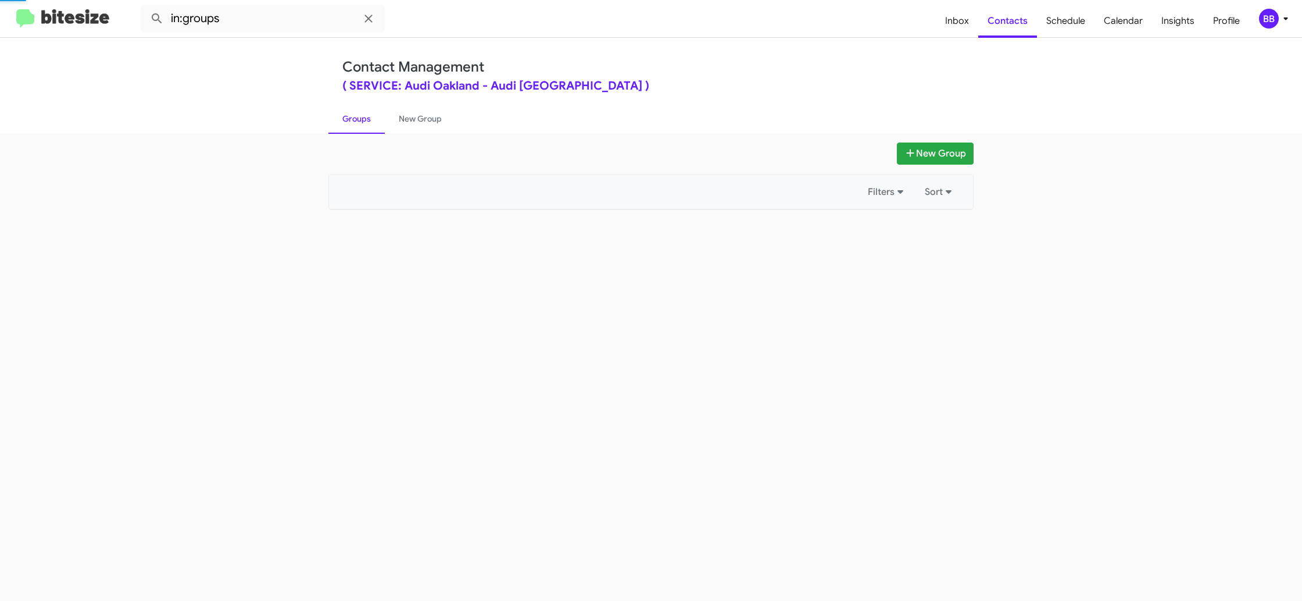
click at [347, 112] on link "Groups" at bounding box center [356, 118] width 56 height 30
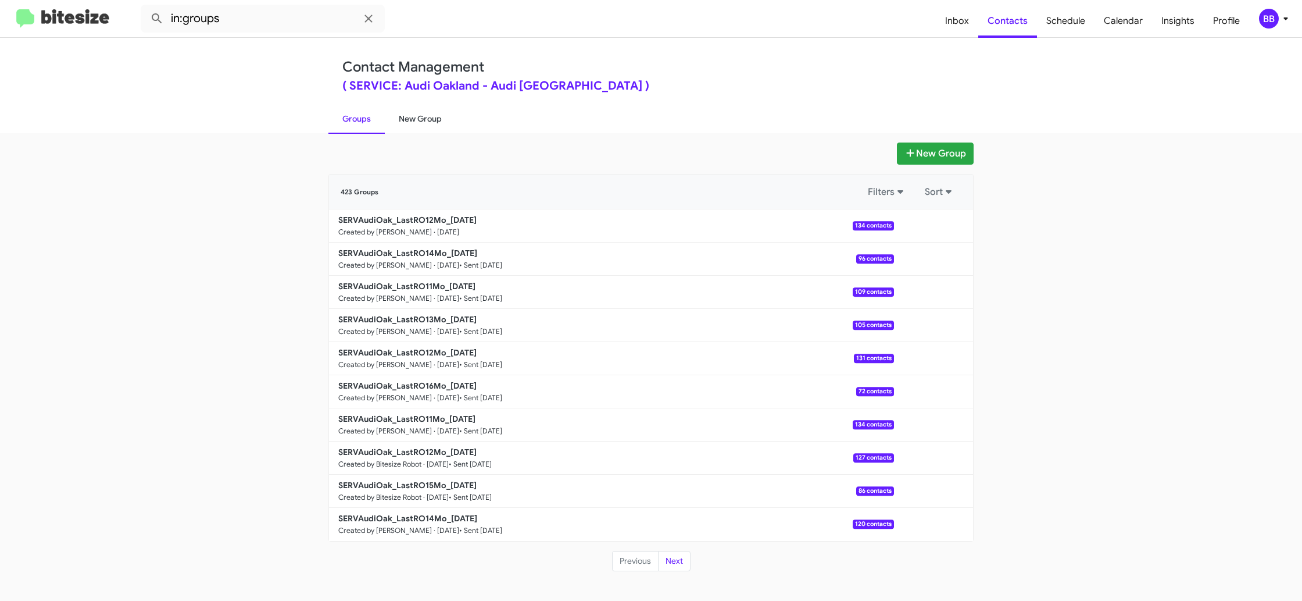
click at [418, 117] on link "New Group" at bounding box center [420, 118] width 71 height 30
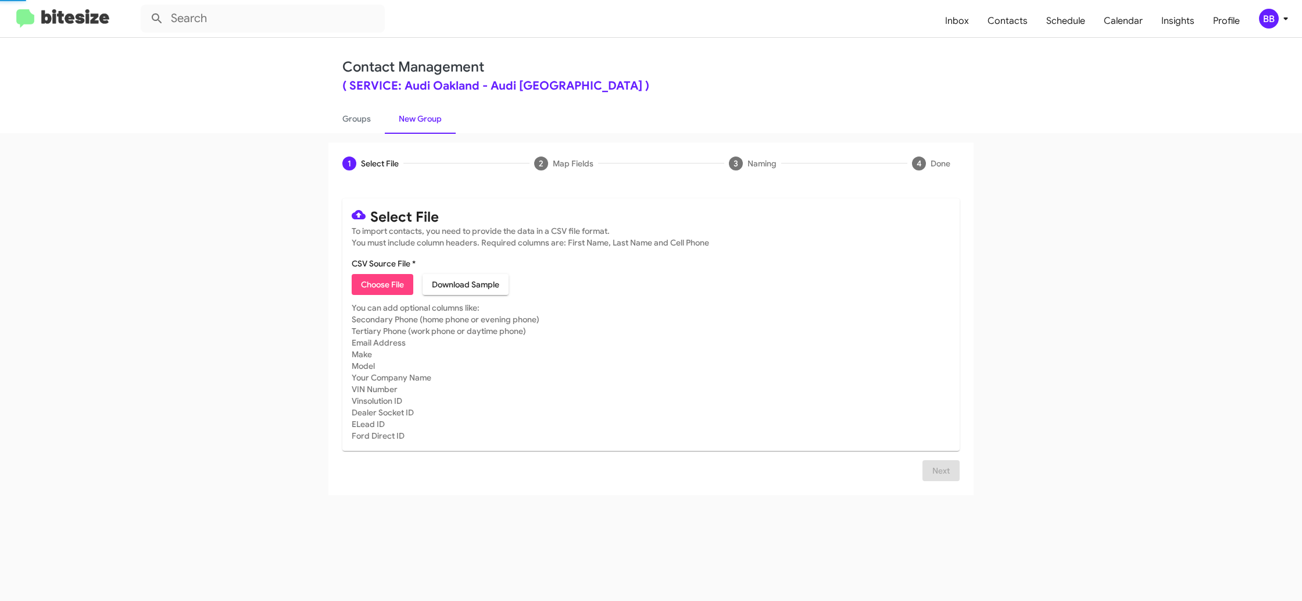
click at [418, 117] on link "New Group" at bounding box center [420, 118] width 71 height 30
drag, startPoint x: 418, startPoint y: 117, endPoint x: 372, endPoint y: 297, distance: 185.4
click at [416, 115] on link "New Group" at bounding box center [420, 118] width 71 height 30
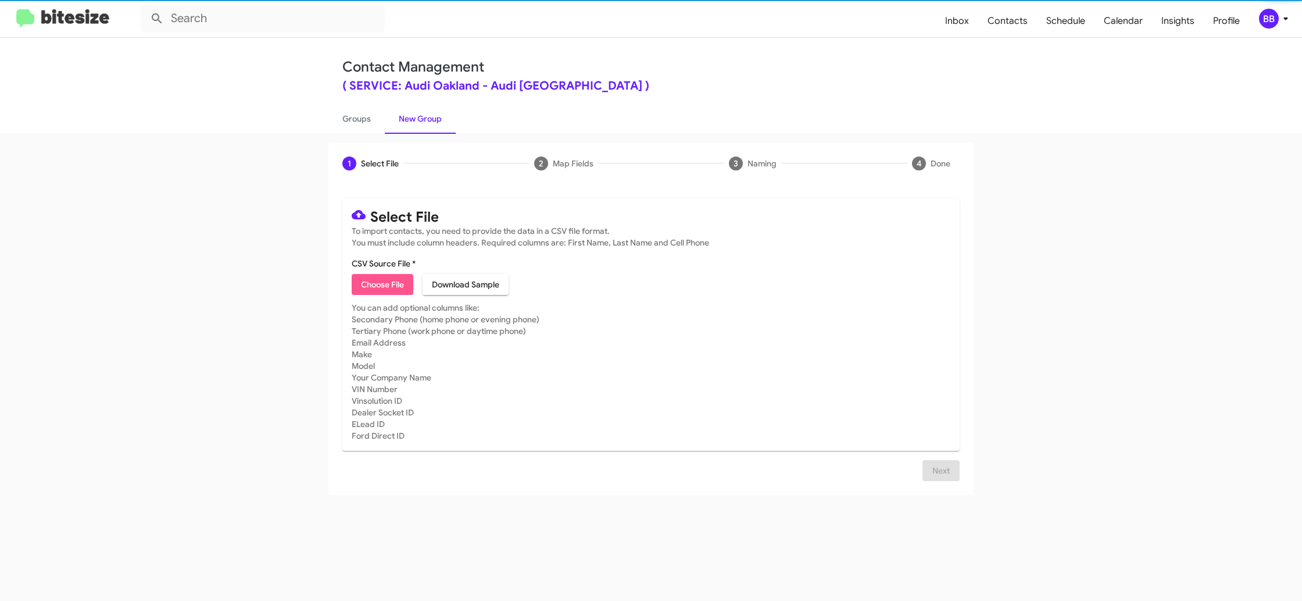
click at [373, 282] on span "Choose File" at bounding box center [382, 284] width 43 height 21
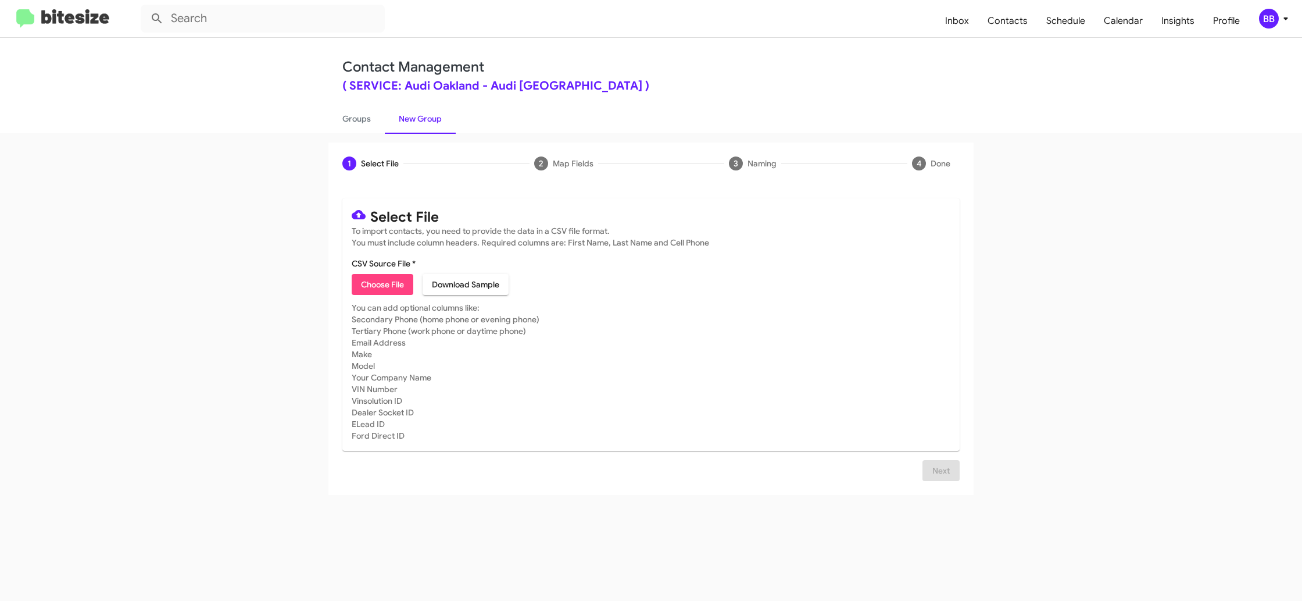
type input "SERVAudiOak_LastRO15Mo_[DATE]"
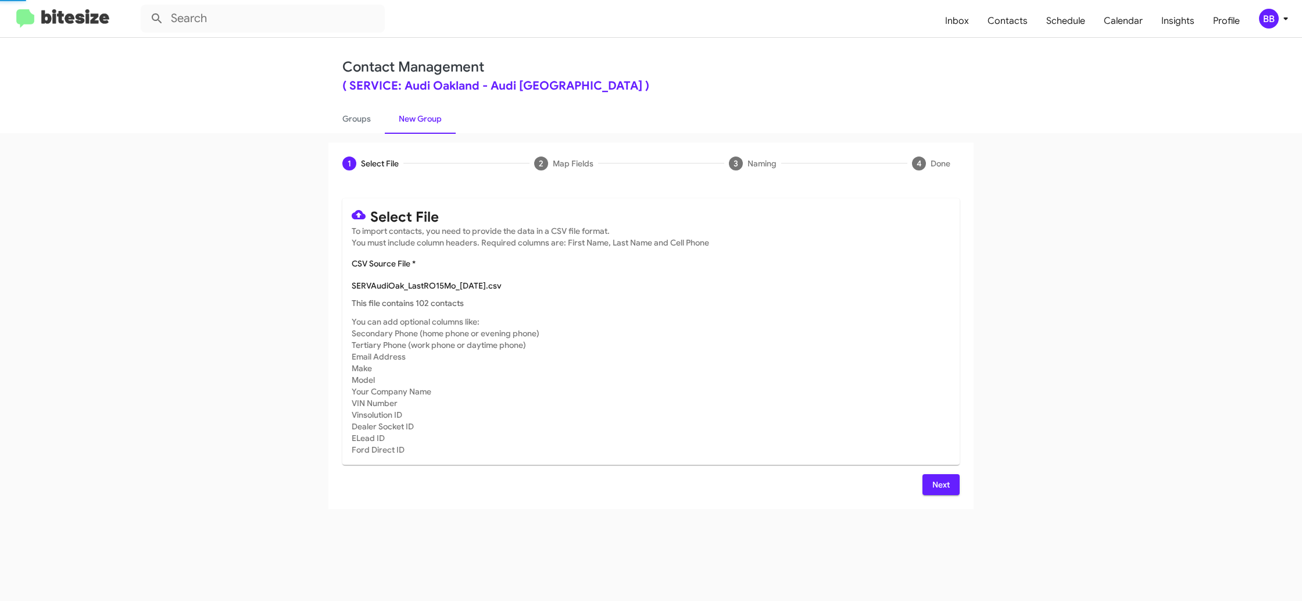
click at [873, 305] on p "This file contains 102 contacts" at bounding box center [651, 303] width 599 height 12
drag, startPoint x: 938, startPoint y: 488, endPoint x: 860, endPoint y: 466, distance: 80.4
click at [937, 488] on span "Next" at bounding box center [941, 484] width 19 height 21
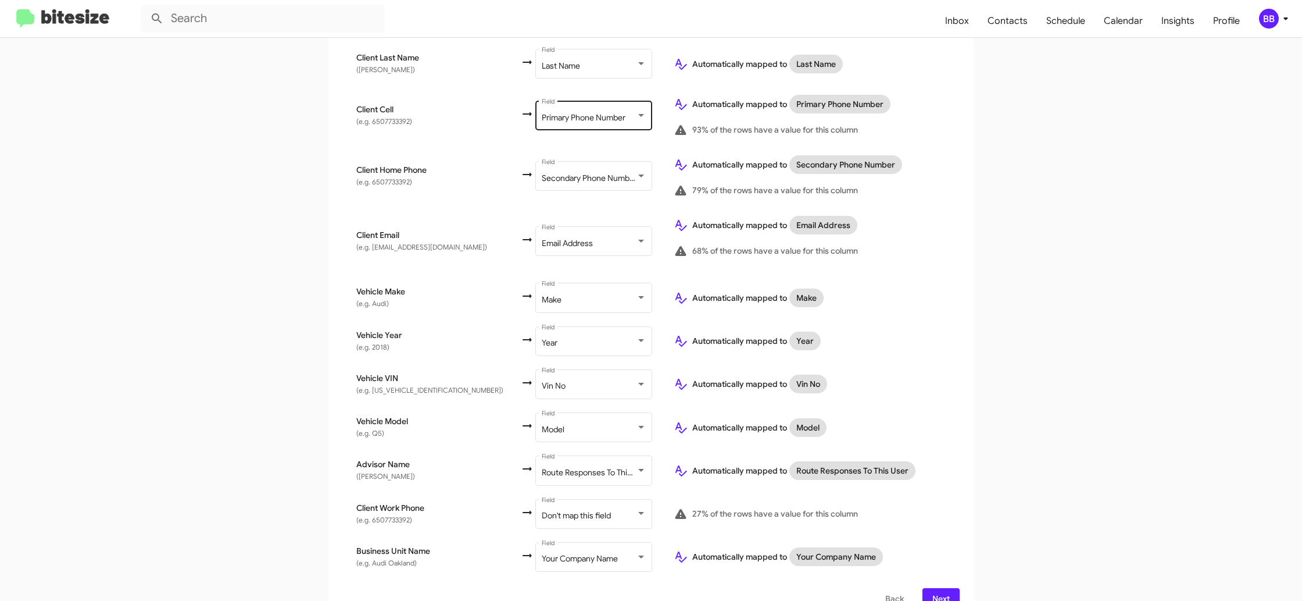
scroll to position [303, 0]
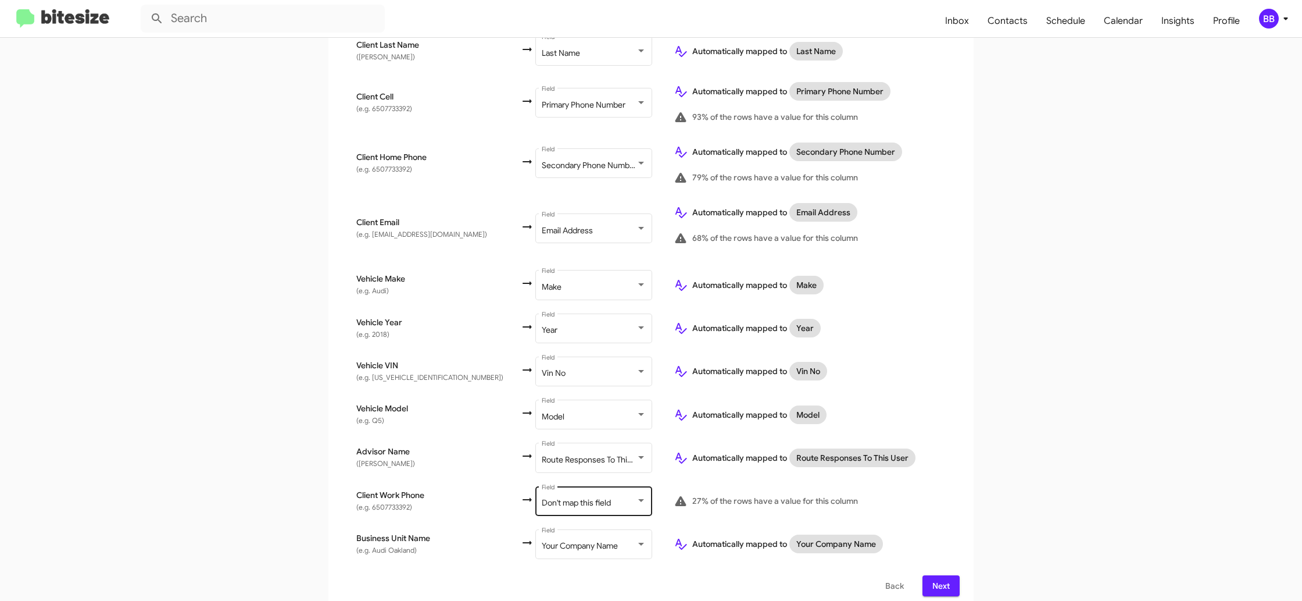
click at [564, 501] on div "Don't map this field Field" at bounding box center [594, 500] width 105 height 32
drag, startPoint x: 1044, startPoint y: 422, endPoint x: 819, endPoint y: 439, distance: 225.7
click at [1041, 423] on app-new-group "Select File 2 Map Fields 3 Naming 4 Done Select File To import contacts, you ne…" at bounding box center [651, 225] width 1302 height 770
click at [594, 454] on span "Route Responses To This User" at bounding box center [596, 459] width 108 height 10
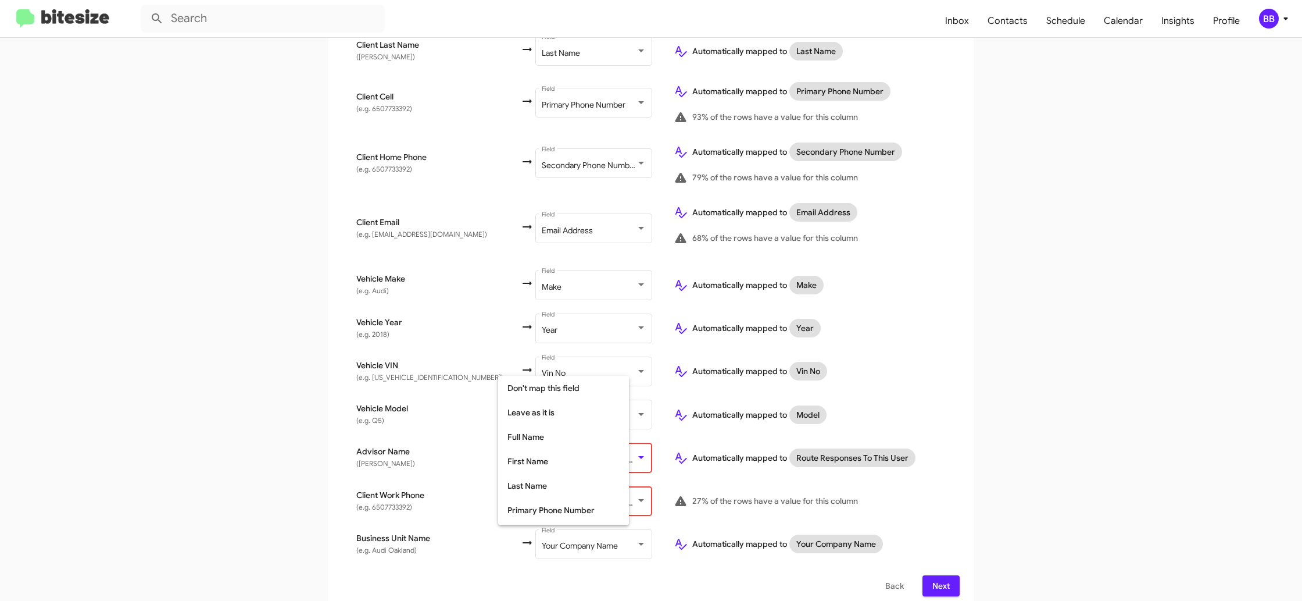
scroll to position [231, 0]
click at [395, 451] on div at bounding box center [651, 300] width 1302 height 601
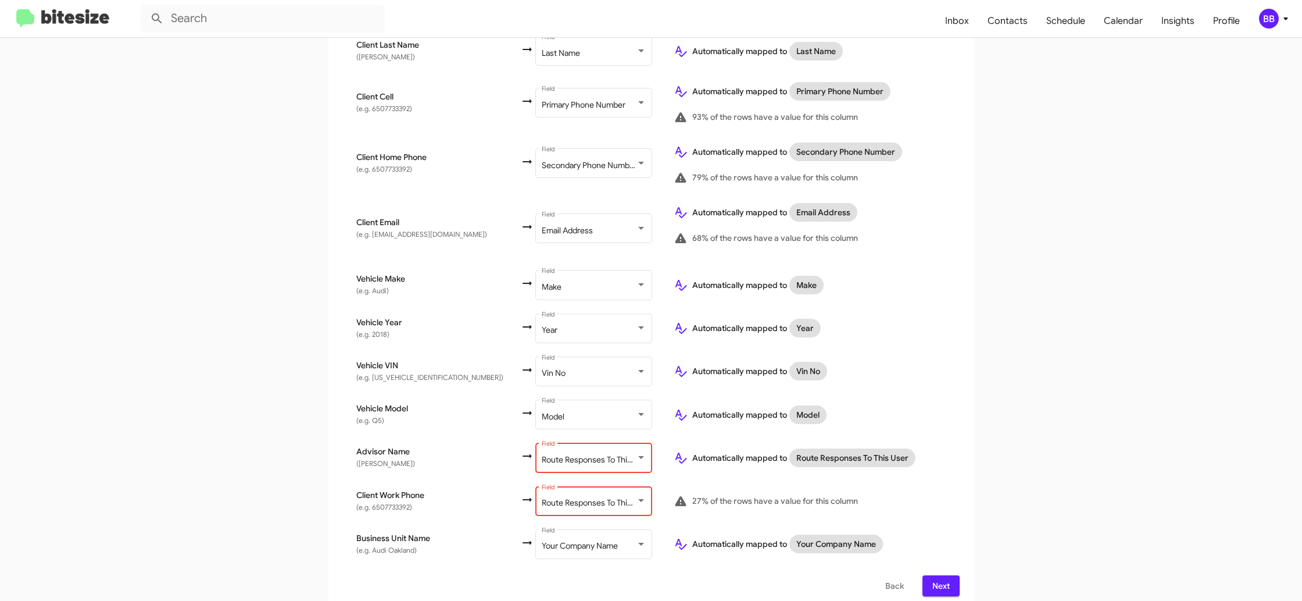
click at [542, 484] on div "Route Responses To This User Field" at bounding box center [594, 500] width 105 height 32
drag, startPoint x: 1060, startPoint y: 437, endPoint x: 1053, endPoint y: 432, distance: 8.4
click at [1056, 434] on app-new-group "Select File 2 Map Fields 3 Naming 4 Done Select File To import contacts, you ne…" at bounding box center [651, 225] width 1302 height 770
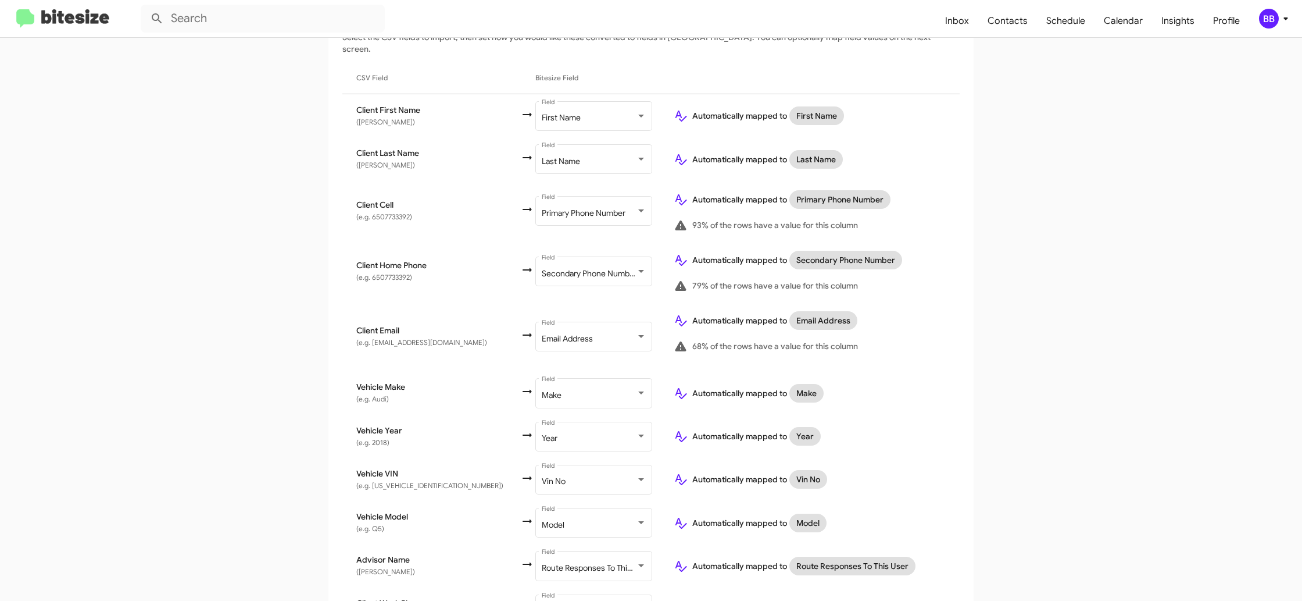
scroll to position [303, 0]
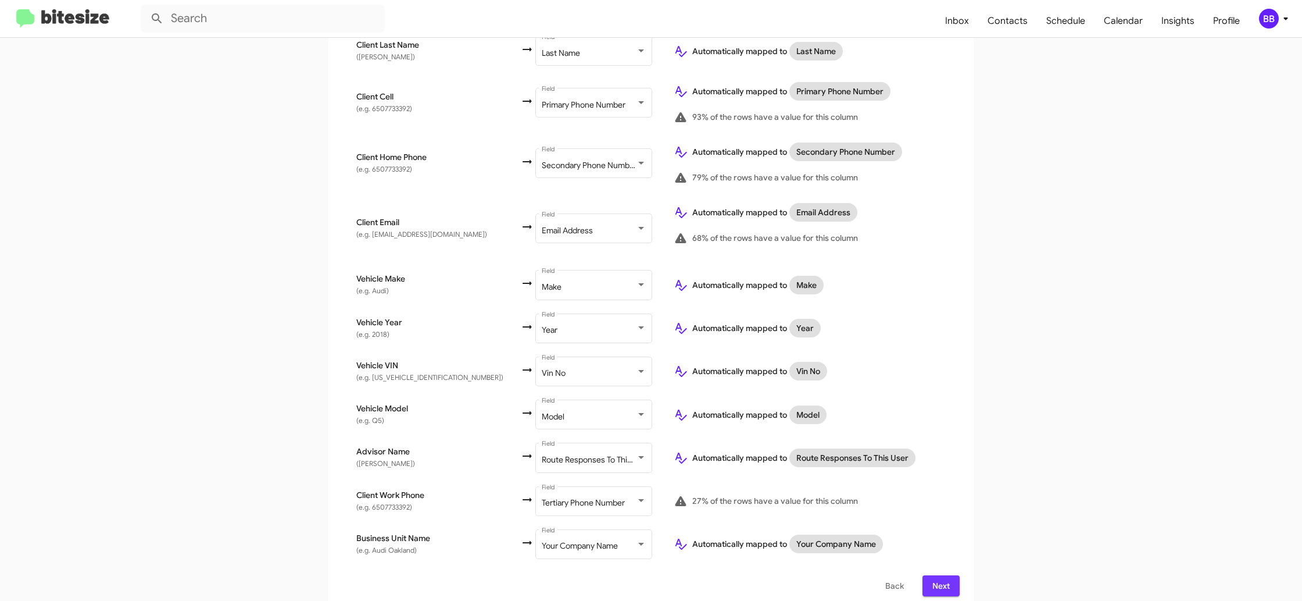
click at [937, 575] on span "Next" at bounding box center [941, 585] width 19 height 21
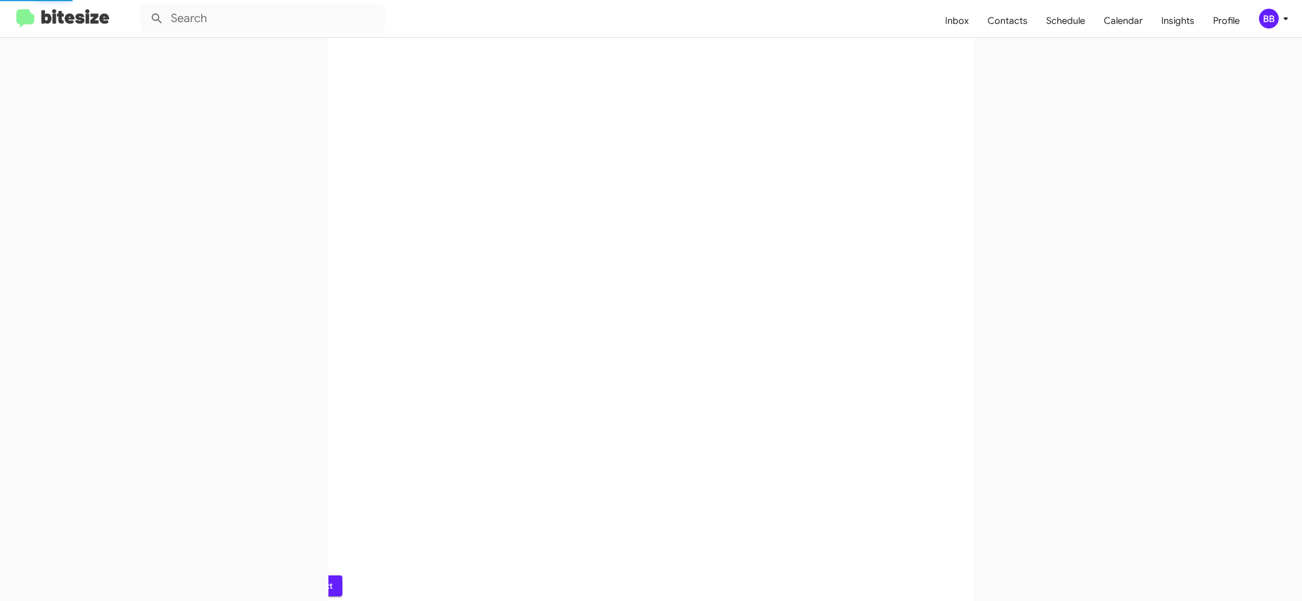
scroll to position [0, 0]
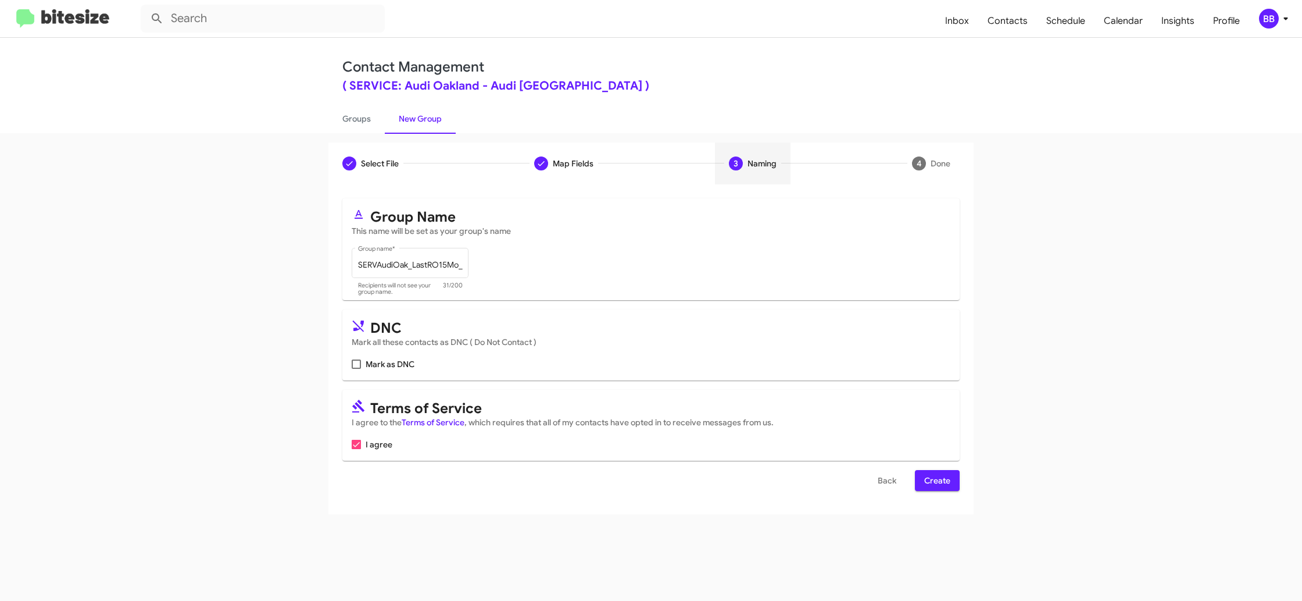
click at [936, 487] on span "Create" at bounding box center [937, 480] width 26 height 21
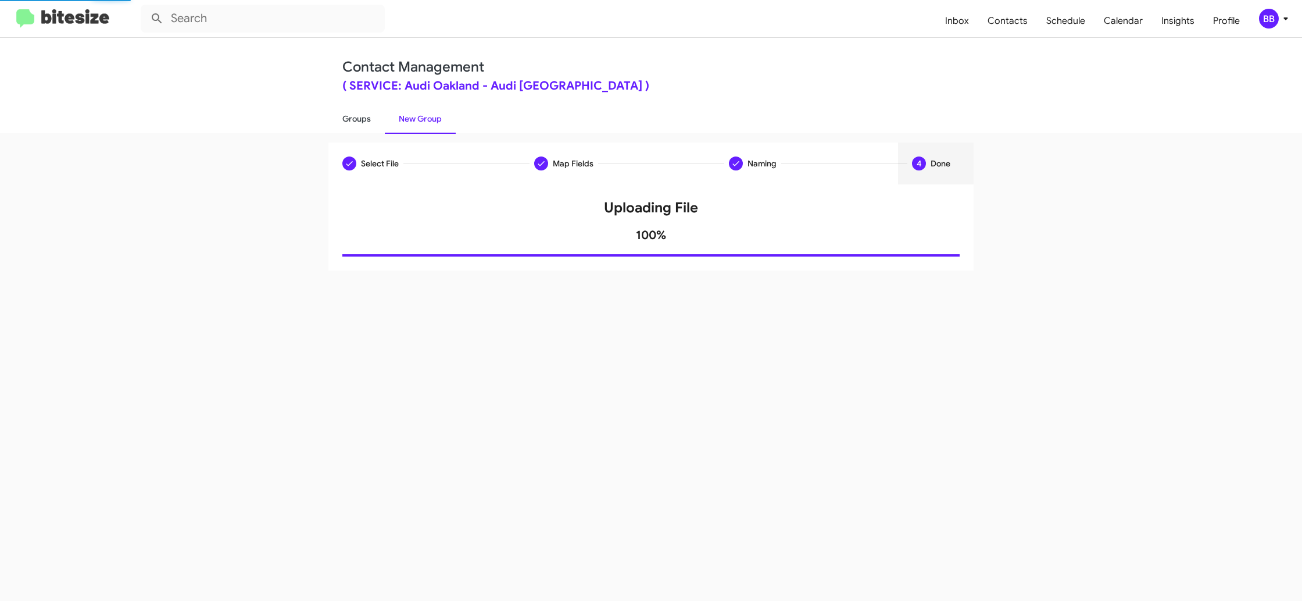
click at [362, 119] on link "Groups" at bounding box center [356, 118] width 56 height 30
type input "in:groups"
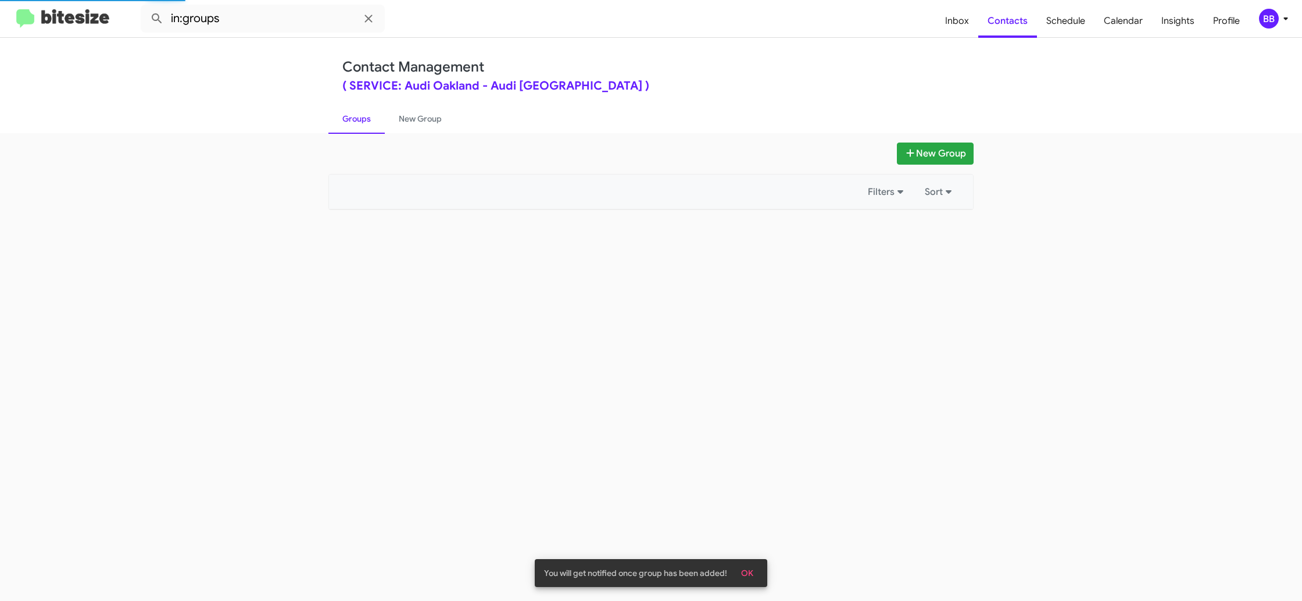
click at [362, 119] on link "Groups" at bounding box center [356, 118] width 56 height 30
drag, startPoint x: 362, startPoint y: 119, endPoint x: 398, endPoint y: 118, distance: 36.0
click at [367, 117] on link "Groups" at bounding box center [356, 118] width 56 height 30
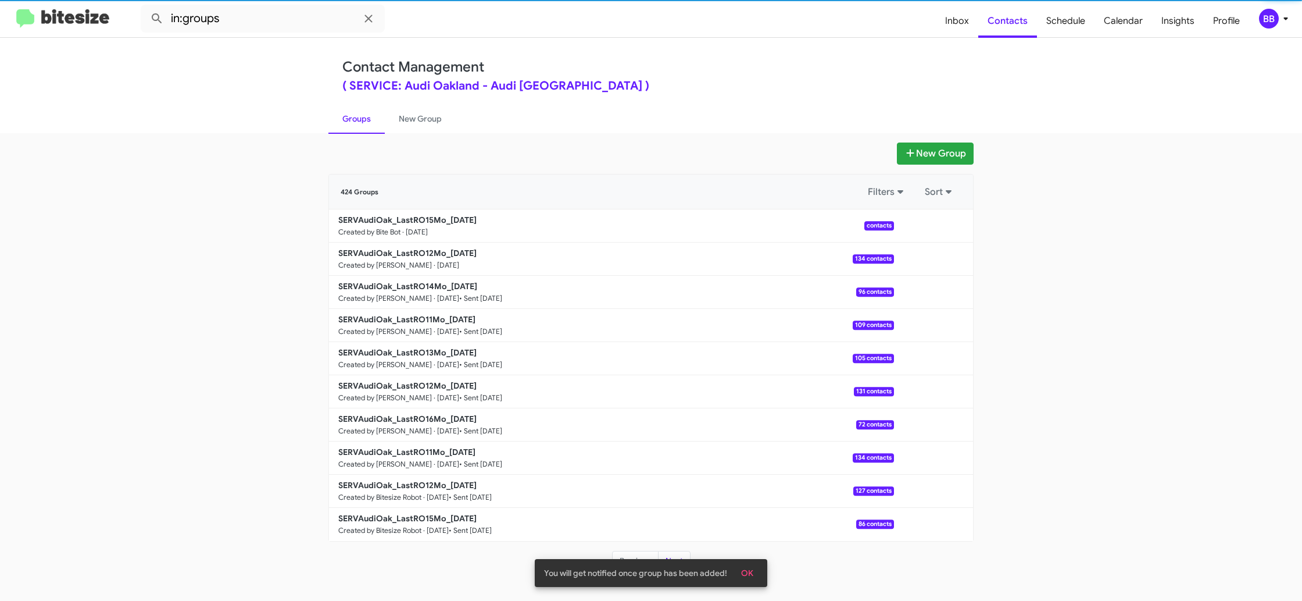
drag, startPoint x: 398, startPoint y: 118, endPoint x: 378, endPoint y: 118, distance: 19.2
click at [398, 118] on link "New Group" at bounding box center [420, 118] width 71 height 30
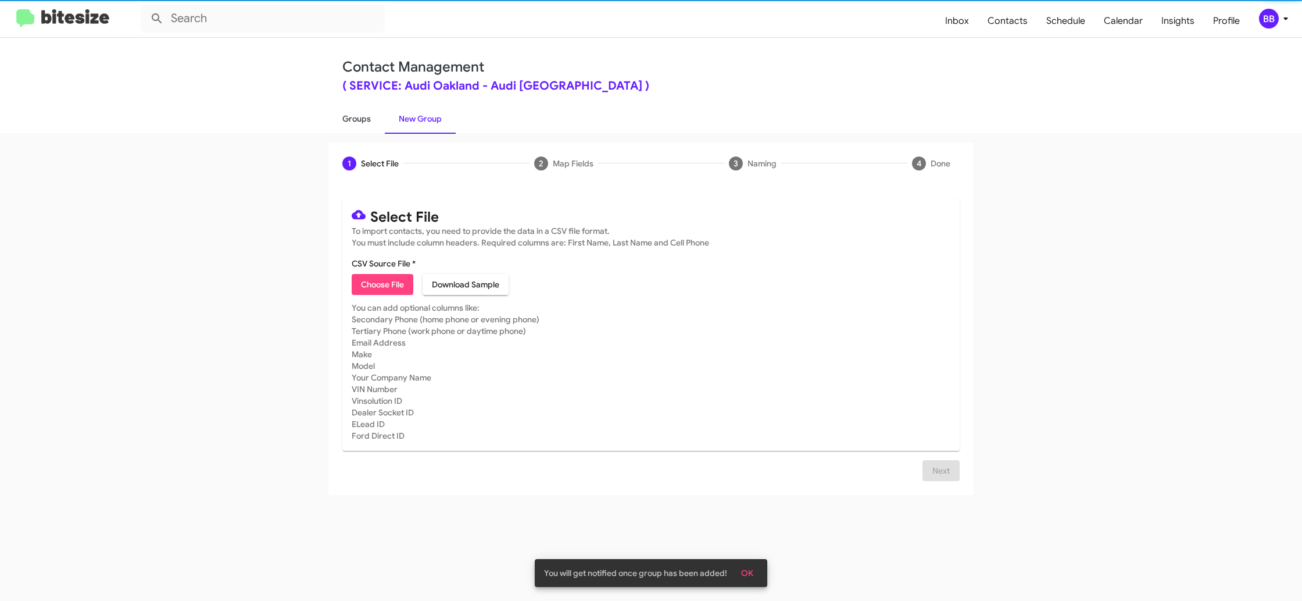
click at [364, 119] on link "Groups" at bounding box center [356, 118] width 56 height 30
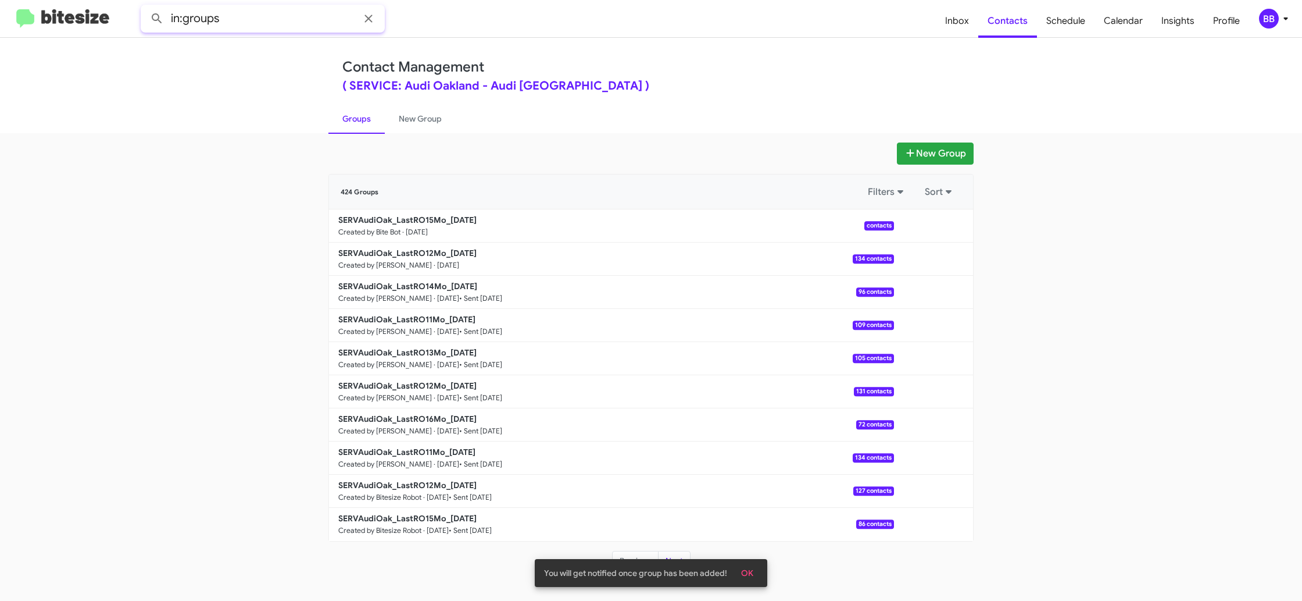
click at [259, 26] on input "in:groups" at bounding box center [263, 19] width 244 height 28
type input "in:groups 15mo"
click at [145, 7] on button at bounding box center [156, 18] width 23 height 23
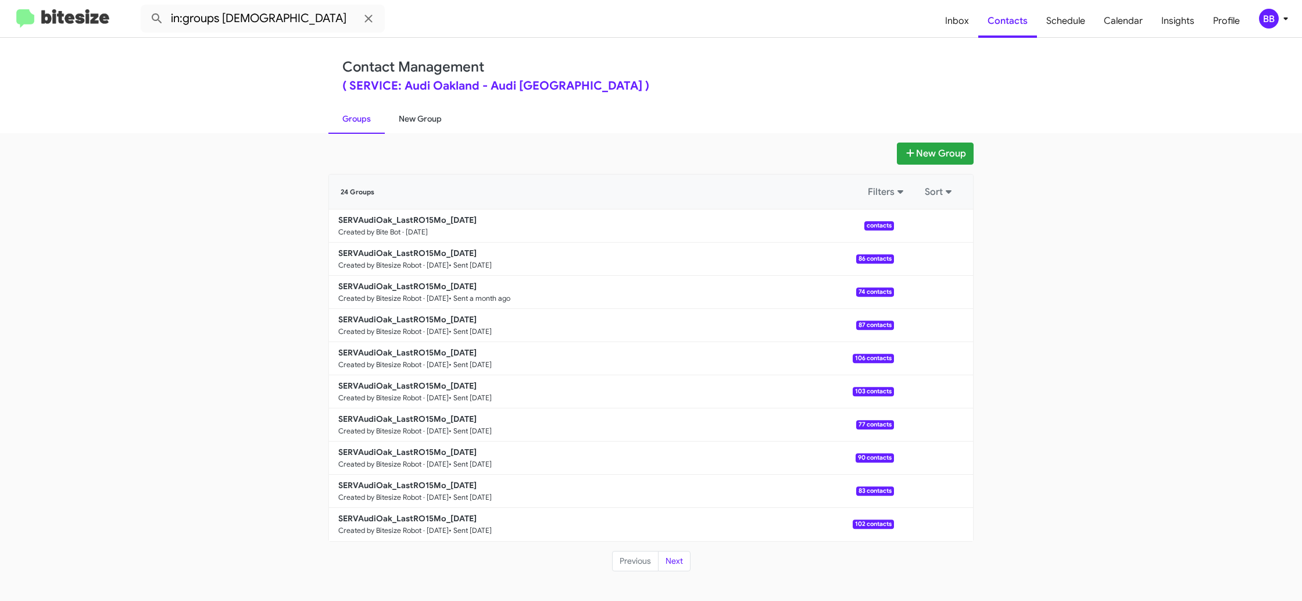
drag, startPoint x: 416, startPoint y: 120, endPoint x: 393, endPoint y: 119, distance: 23.3
click at [416, 120] on link "New Group" at bounding box center [420, 118] width 71 height 30
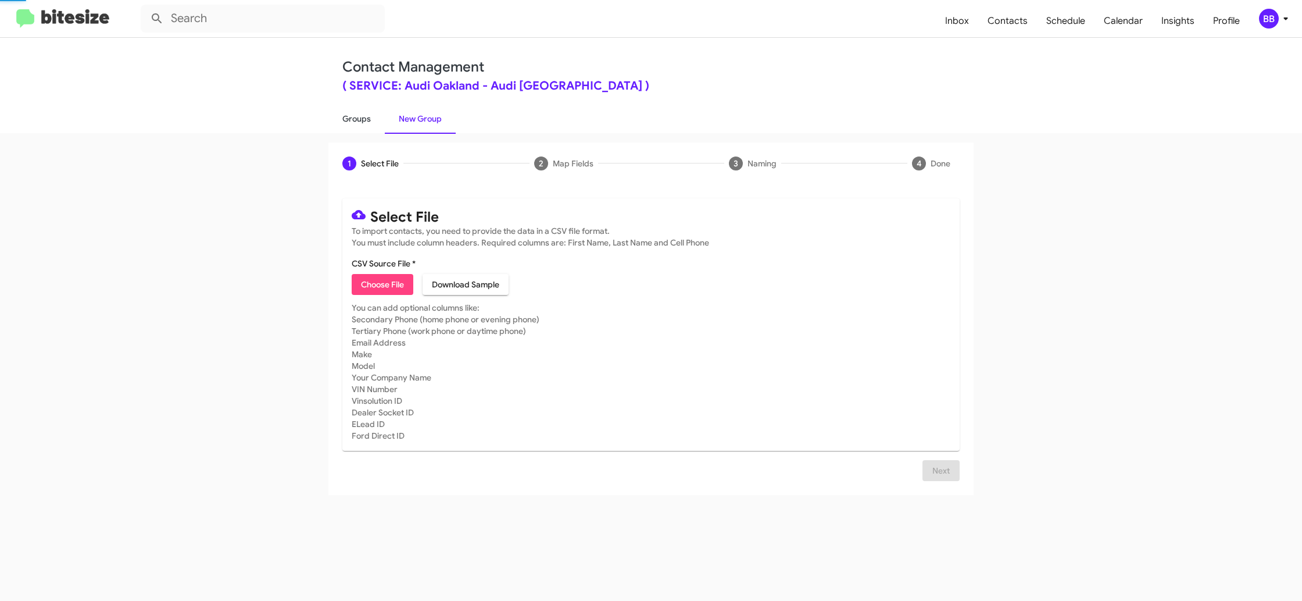
click at [370, 120] on link "Groups" at bounding box center [356, 118] width 56 height 30
type input "in:groups"
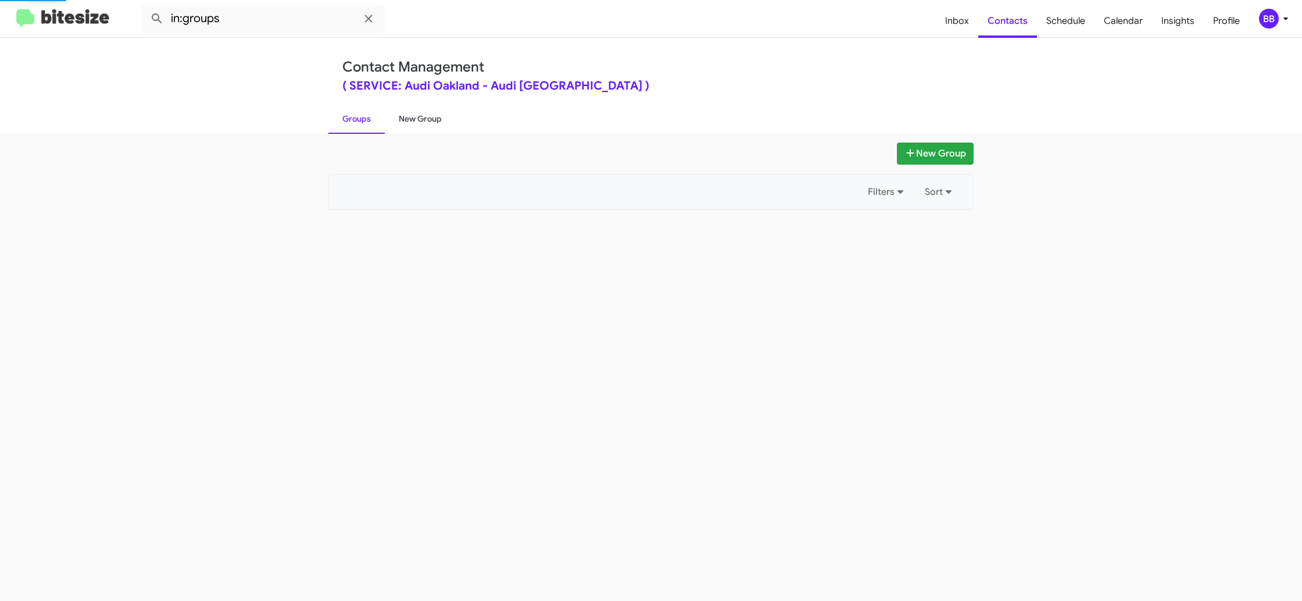
drag, startPoint x: 370, startPoint y: 120, endPoint x: 414, endPoint y: 115, distance: 44.0
click at [370, 118] on link "Groups" at bounding box center [356, 118] width 56 height 30
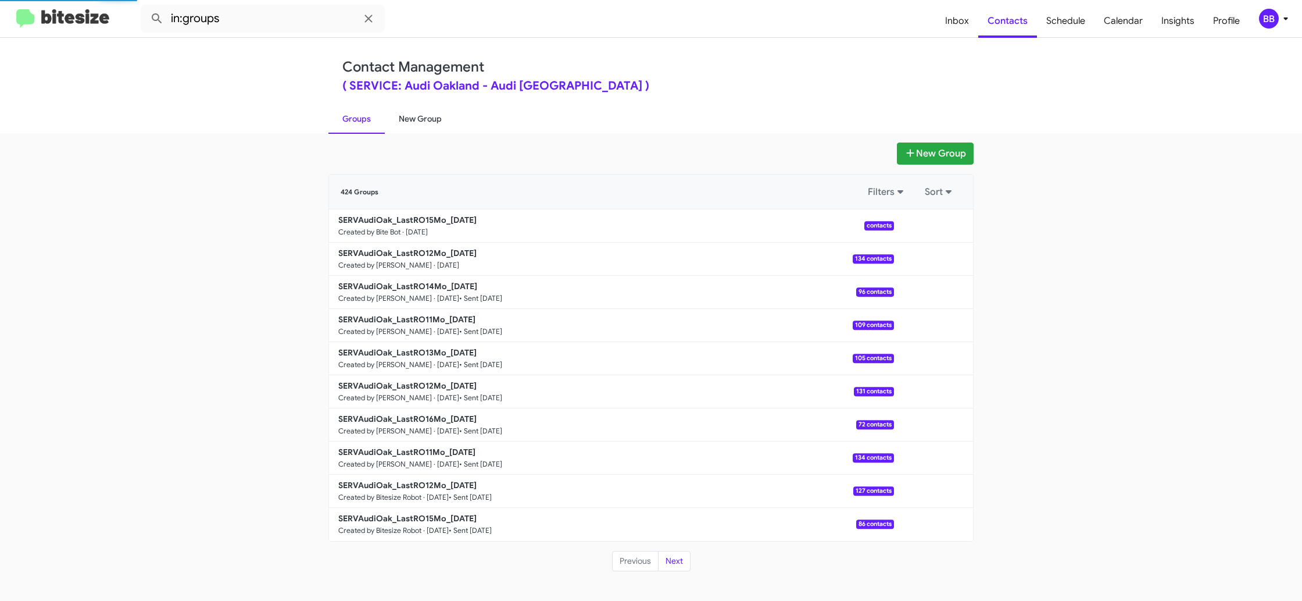
click at [430, 114] on link "New Group" at bounding box center [420, 118] width 71 height 30
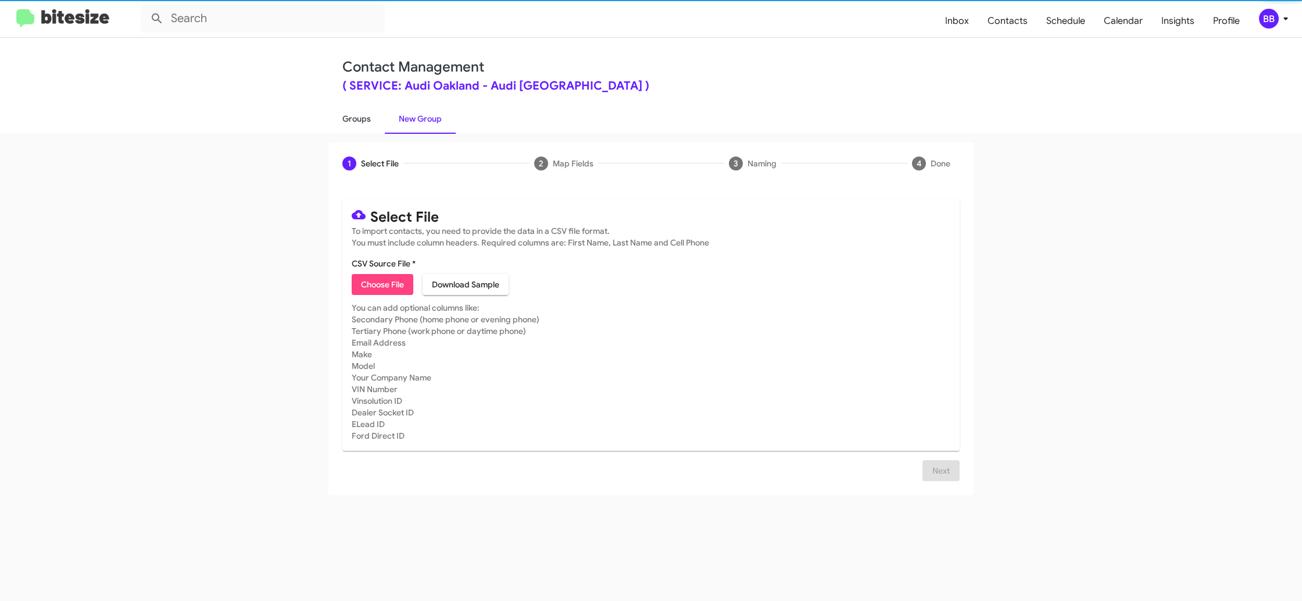
drag, startPoint x: 369, startPoint y: 120, endPoint x: 361, endPoint y: 118, distance: 7.8
click at [369, 120] on link "Groups" at bounding box center [356, 118] width 56 height 30
type input "in:groups"
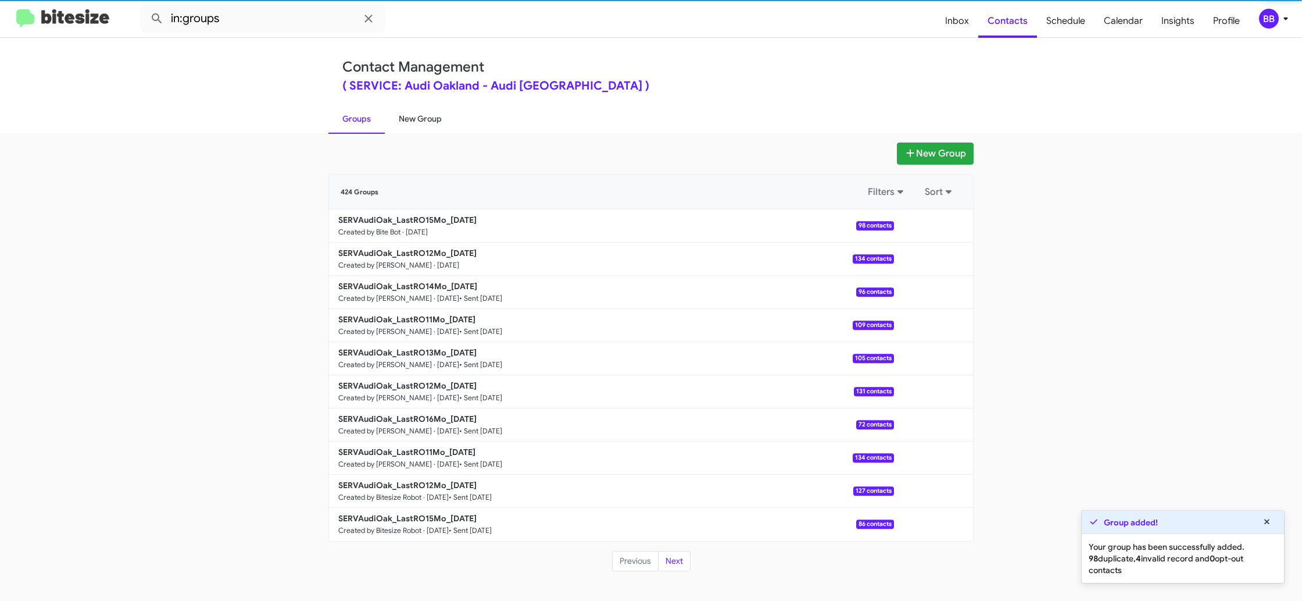
click at [423, 118] on link "New Group" at bounding box center [420, 118] width 71 height 30
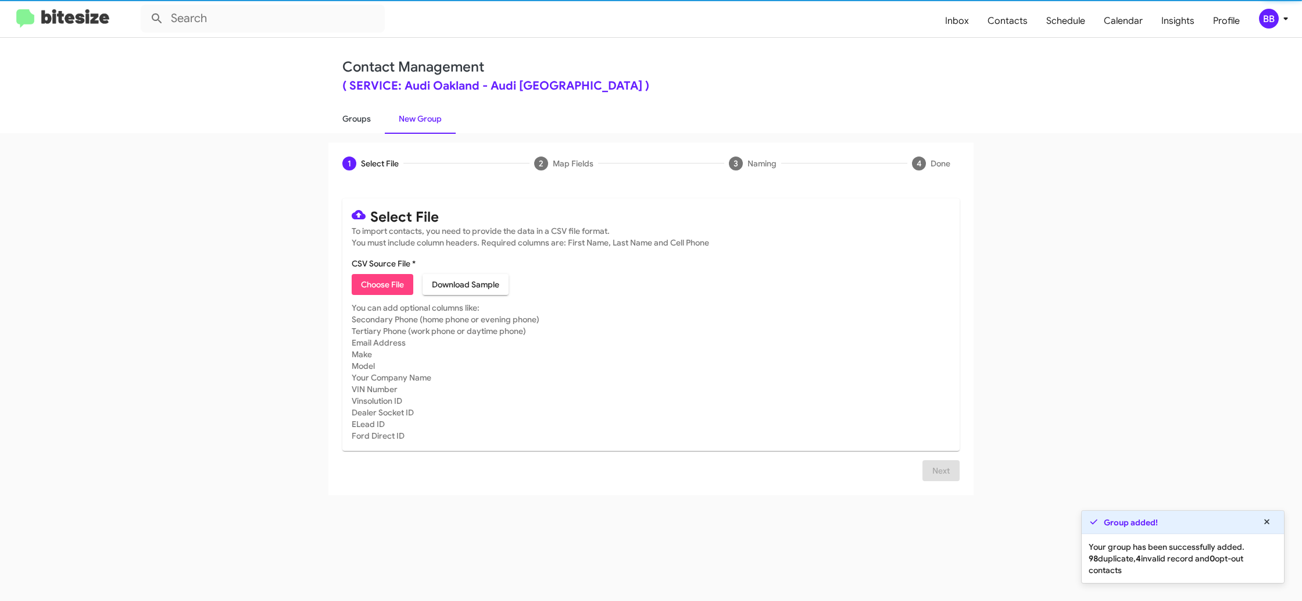
click at [382, 119] on link "Groups" at bounding box center [356, 118] width 56 height 30
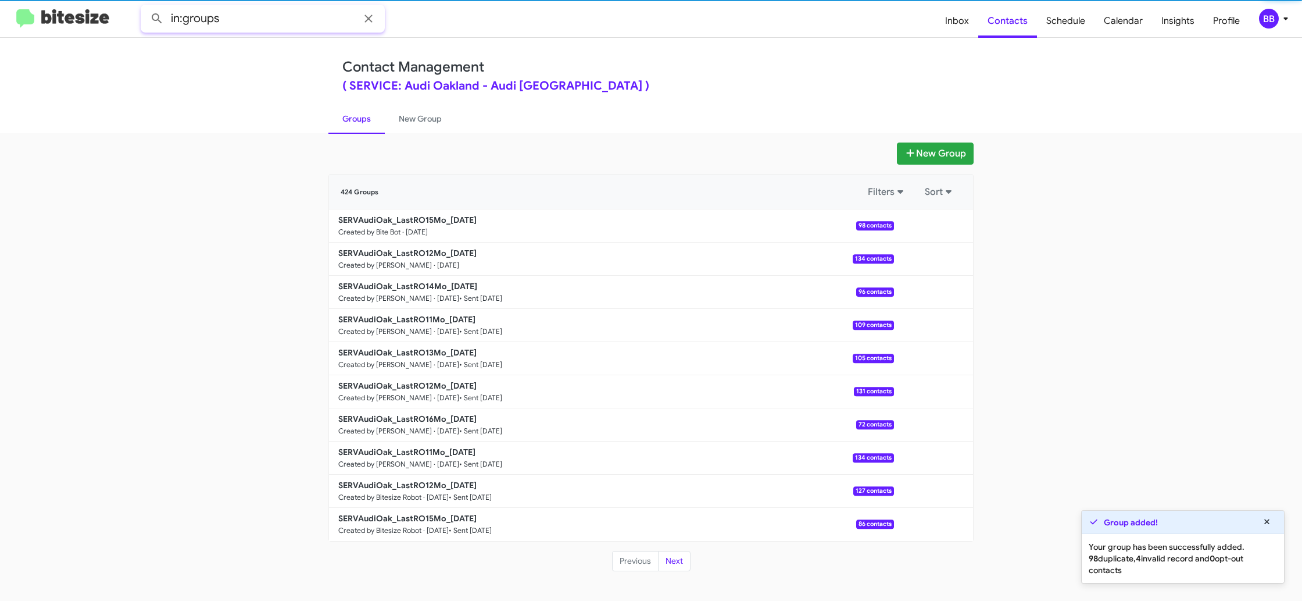
click at [277, 23] on input "in:groups" at bounding box center [263, 19] width 244 height 28
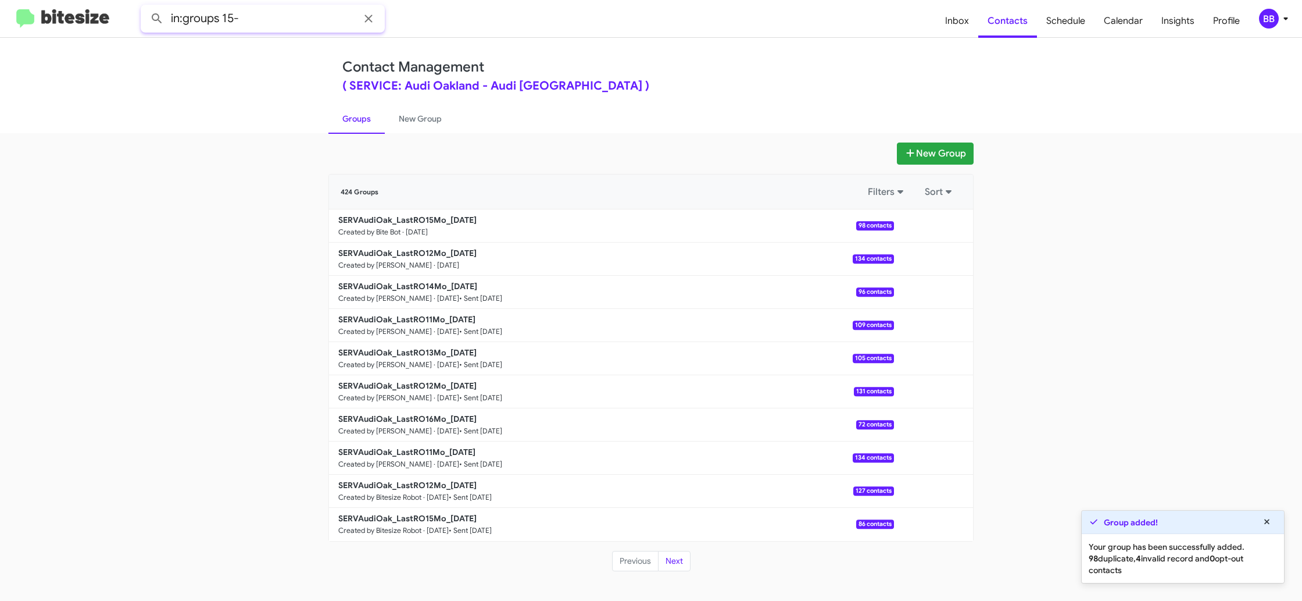
click at [145, 7] on button at bounding box center [156, 18] width 23 height 23
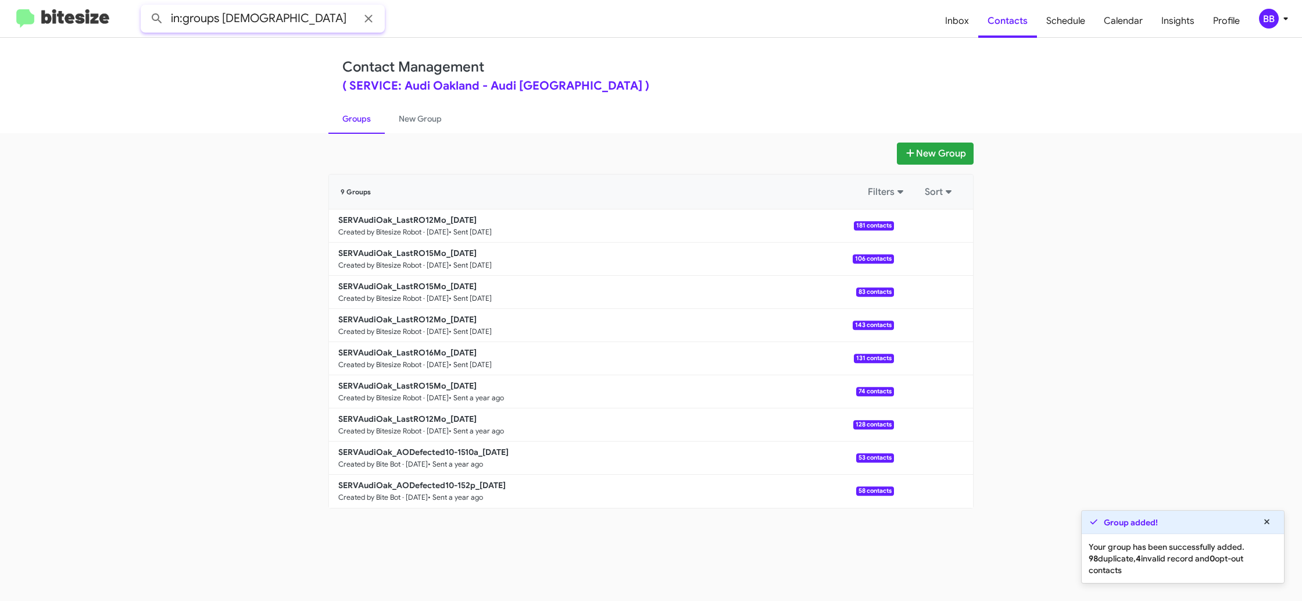
type input "in:groups 15mo"
click at [145, 7] on button at bounding box center [156, 18] width 23 height 23
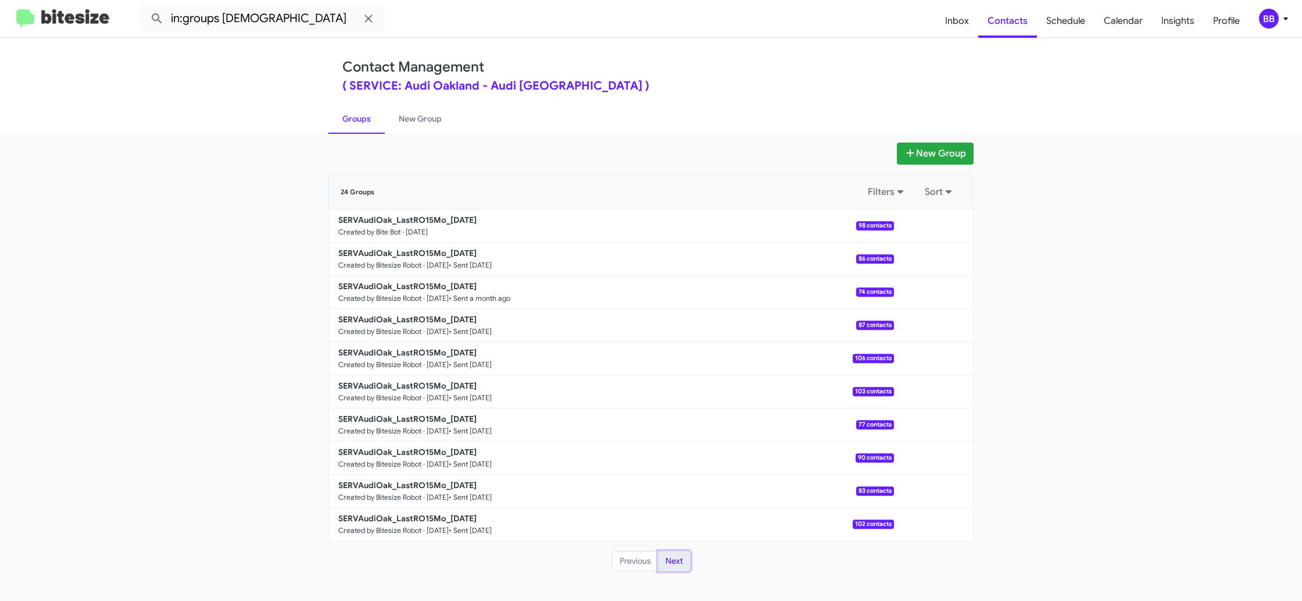
click at [670, 553] on button "Next" at bounding box center [674, 561] width 33 height 21
click at [680, 566] on button "Next" at bounding box center [674, 561] width 33 height 21
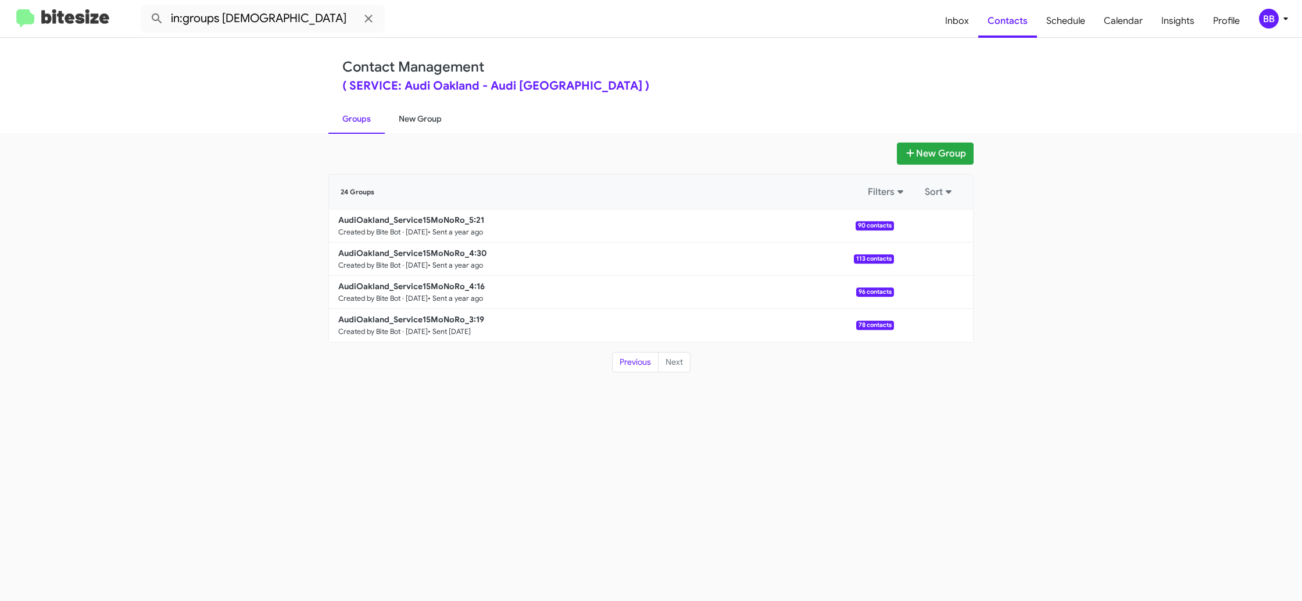
click at [409, 120] on link "New Group" at bounding box center [420, 118] width 71 height 30
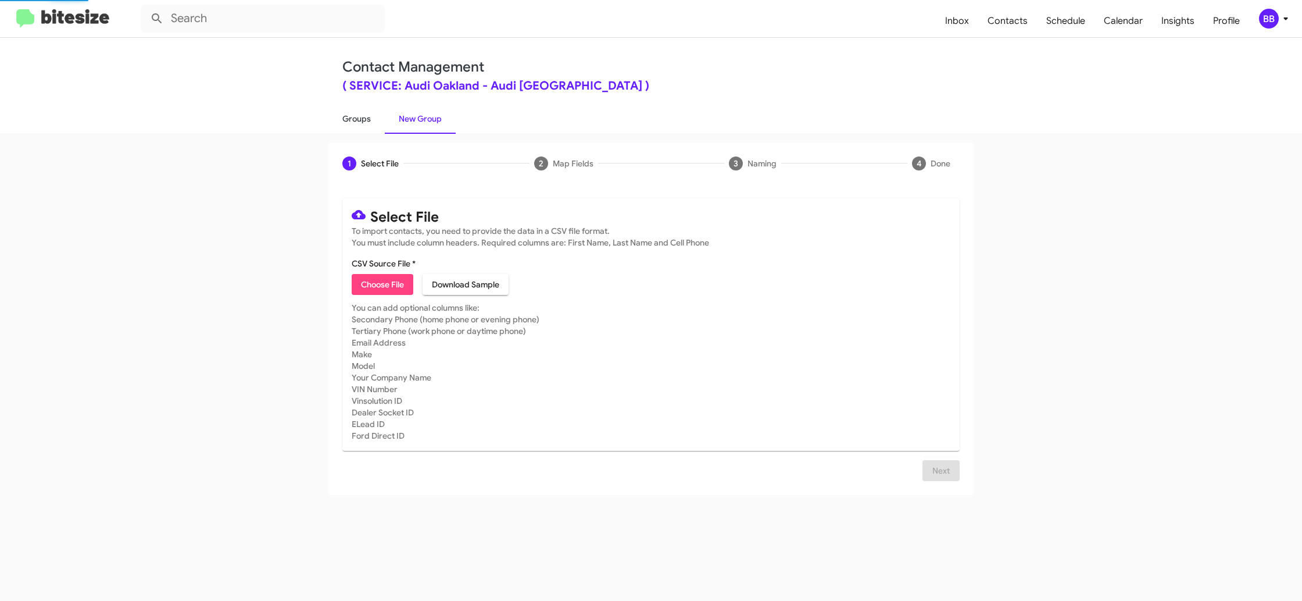
click at [362, 120] on link "Groups" at bounding box center [356, 118] width 56 height 30
type input "in:groups"
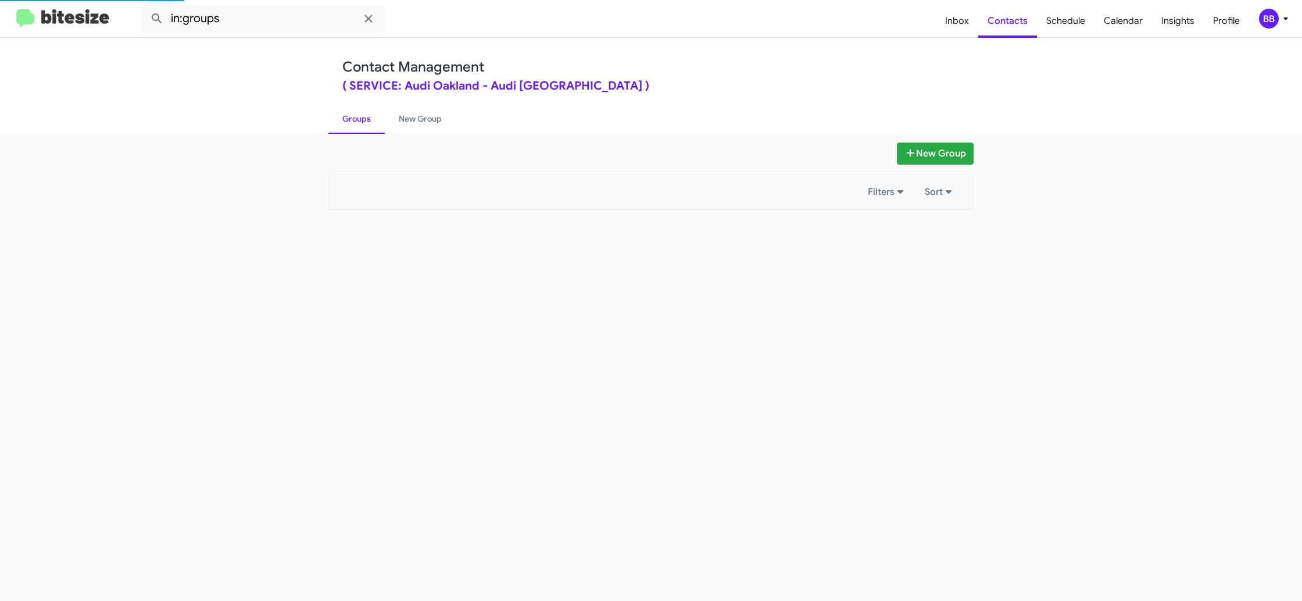
drag, startPoint x: 362, startPoint y: 120, endPoint x: 786, endPoint y: 207, distance: 432.6
click at [364, 120] on link "Groups" at bounding box center [356, 118] width 56 height 30
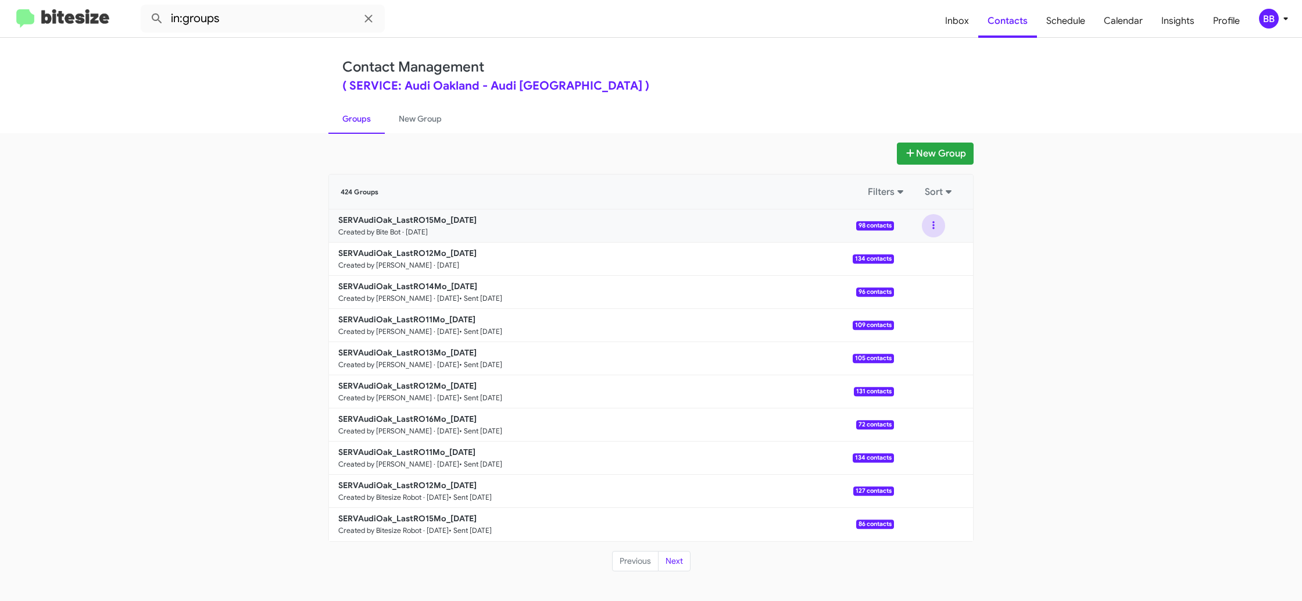
click at [936, 233] on button at bounding box center [933, 225] width 23 height 23
click at [931, 253] on button "View contacts" at bounding box center [898, 257] width 93 height 28
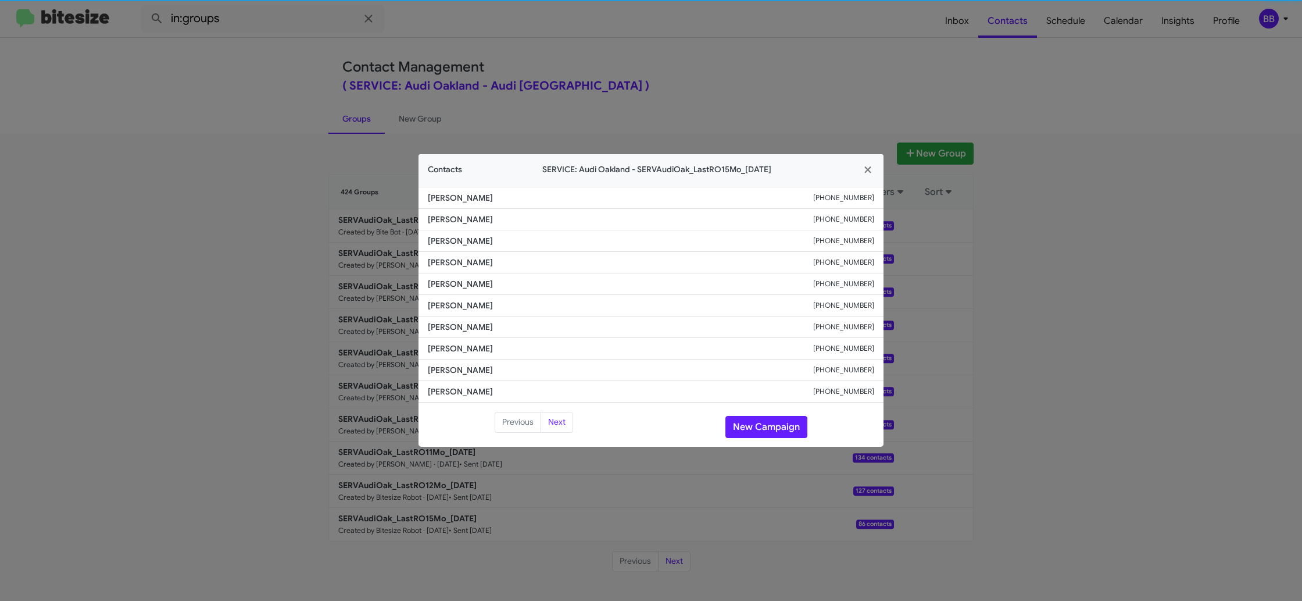
click at [451, 309] on span "Raemann Reyes" at bounding box center [620, 305] width 385 height 12
click at [451, 308] on span "Raemann Reyes" at bounding box center [620, 305] width 385 height 12
copy span "Raemann Reyes"
click at [460, 260] on span "Yassamen Mahiddin" at bounding box center [620, 262] width 385 height 12
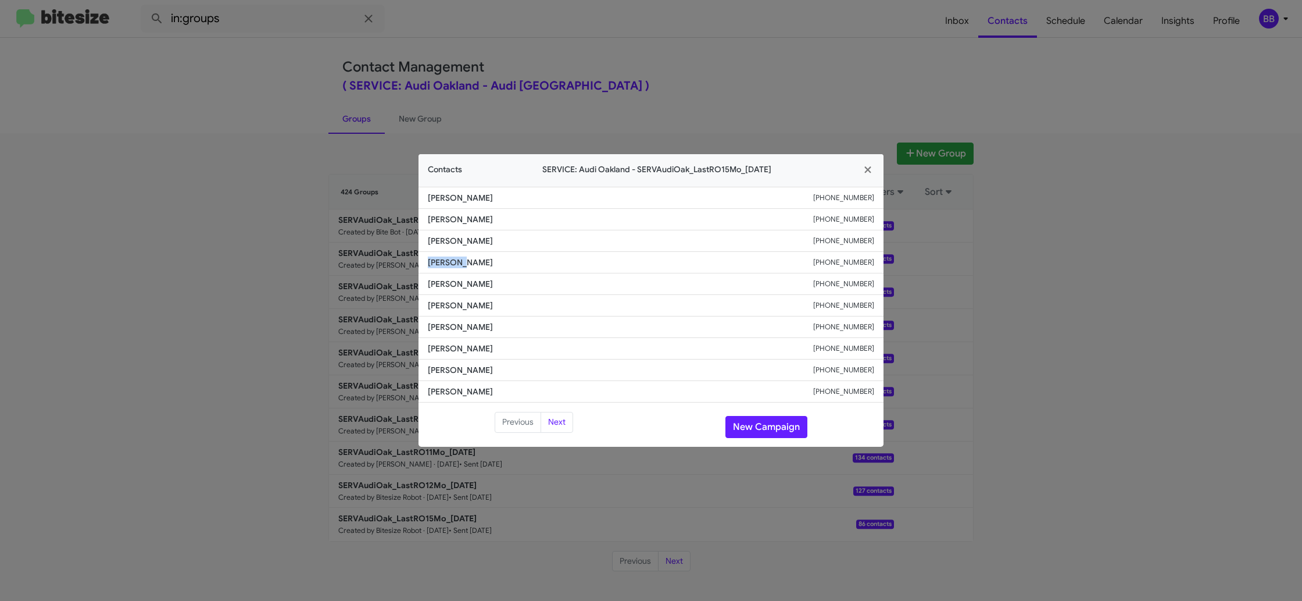
click at [460, 260] on span "Yassamen Mahiddin" at bounding box center [620, 262] width 385 height 12
drag, startPoint x: 460, startPoint y: 259, endPoint x: 424, endPoint y: 282, distance: 42.6
click at [460, 259] on span "Yassamen Mahiddin" at bounding box center [620, 262] width 385 height 12
copy span "Yassamen Mahiddin"
click at [471, 366] on span "Martin Herrera" at bounding box center [620, 370] width 385 height 12
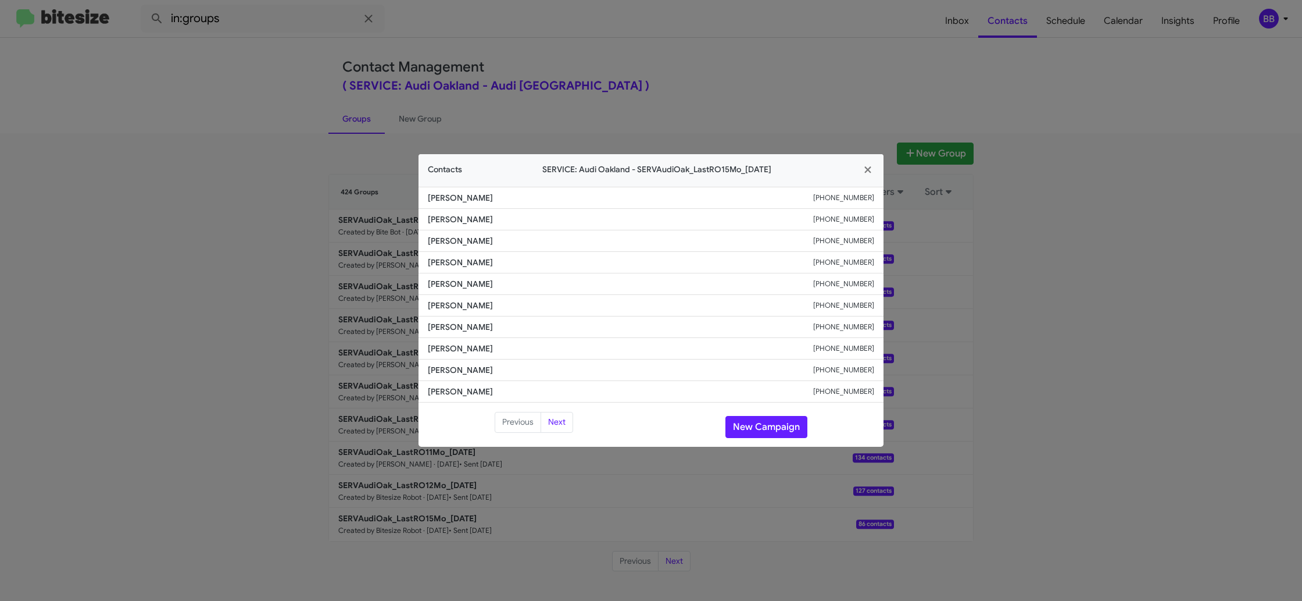
click at [471, 366] on span "Martin Herrera" at bounding box center [620, 370] width 385 height 12
click at [474, 349] on span "Meggen Maloney" at bounding box center [620, 348] width 385 height 12
drag, startPoint x: 474, startPoint y: 349, endPoint x: 484, endPoint y: 349, distance: 9.9
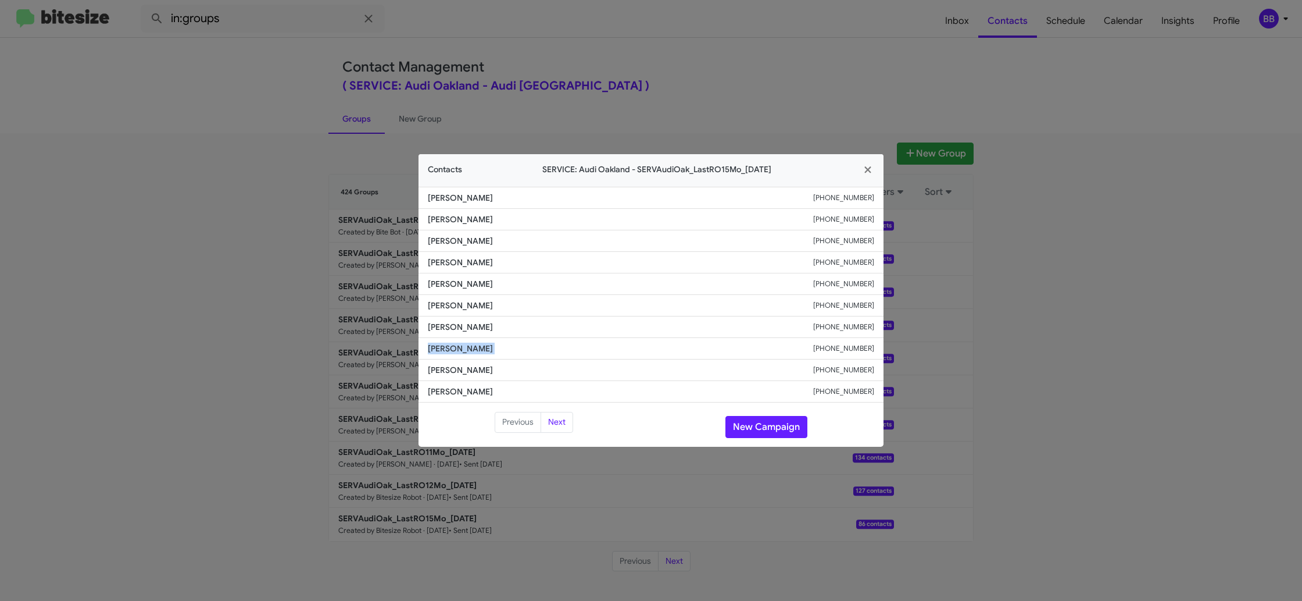
click at [474, 348] on span "Meggen Maloney" at bounding box center [620, 348] width 385 height 12
copy span "Meggen Maloney"
click at [554, 426] on button "Next" at bounding box center [557, 422] width 33 height 21
click at [462, 265] on span "Annalisa Moore" at bounding box center [620, 262] width 385 height 12
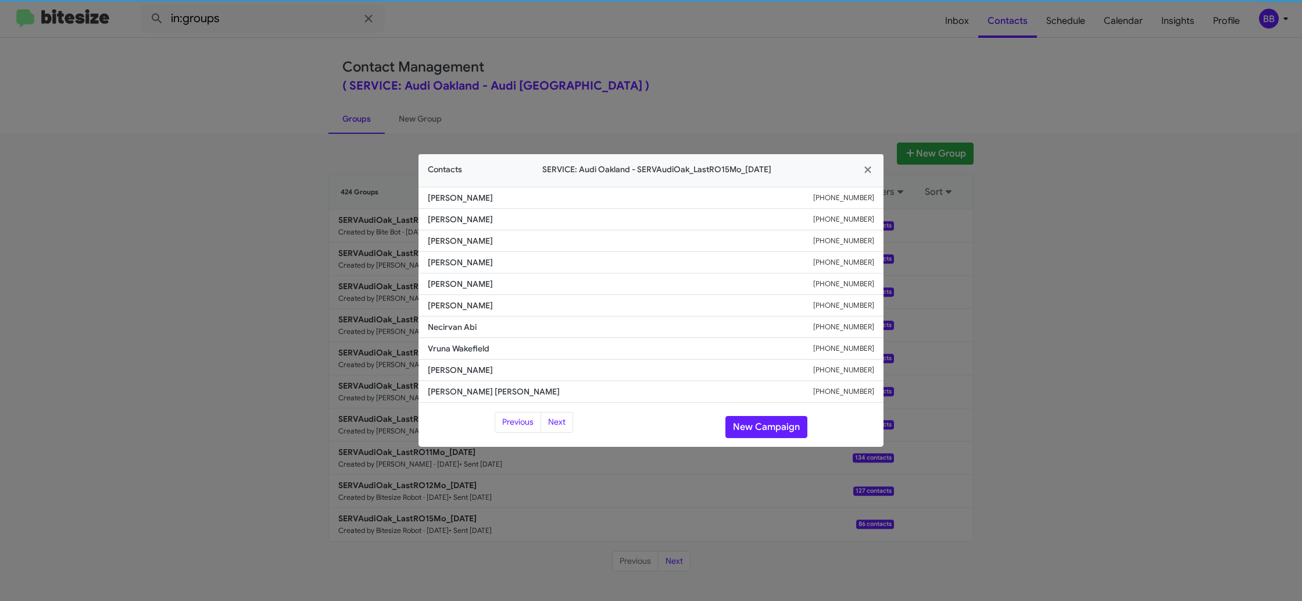
click at [462, 265] on span "Annalisa Moore" at bounding box center [620, 262] width 385 height 12
copy span "Annalisa Moore"
click at [757, 428] on button "New Campaign" at bounding box center [767, 427] width 82 height 22
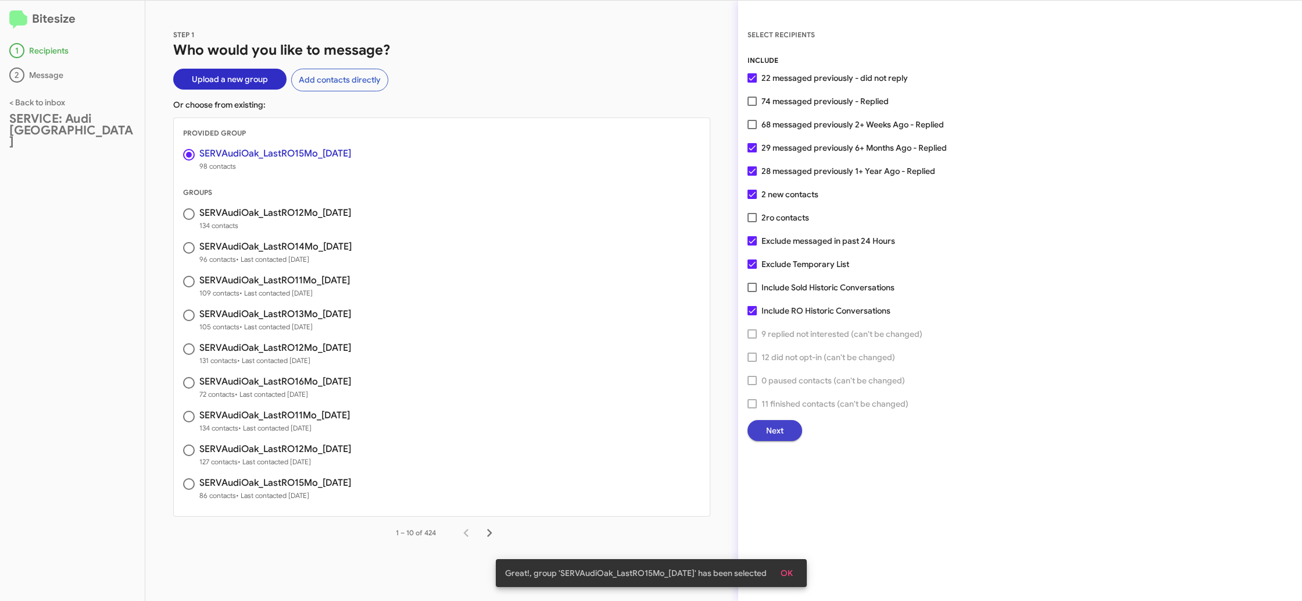
click at [779, 429] on span "Next" at bounding box center [774, 430] width 17 height 21
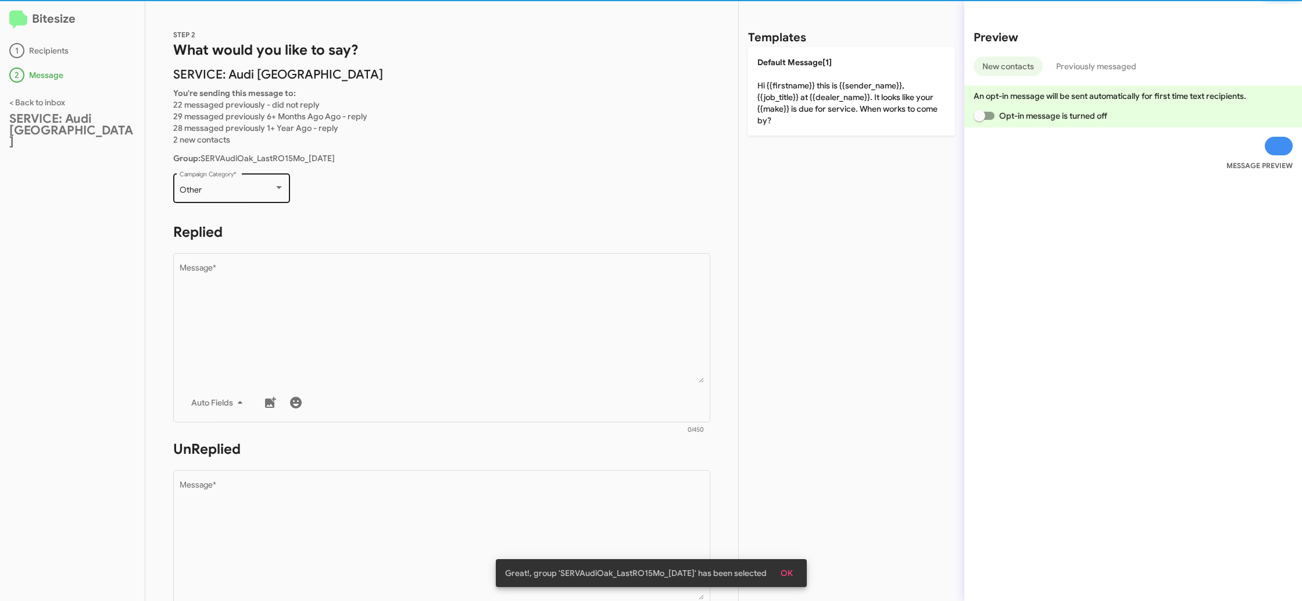
click at [244, 186] on div "Other" at bounding box center [227, 189] width 94 height 9
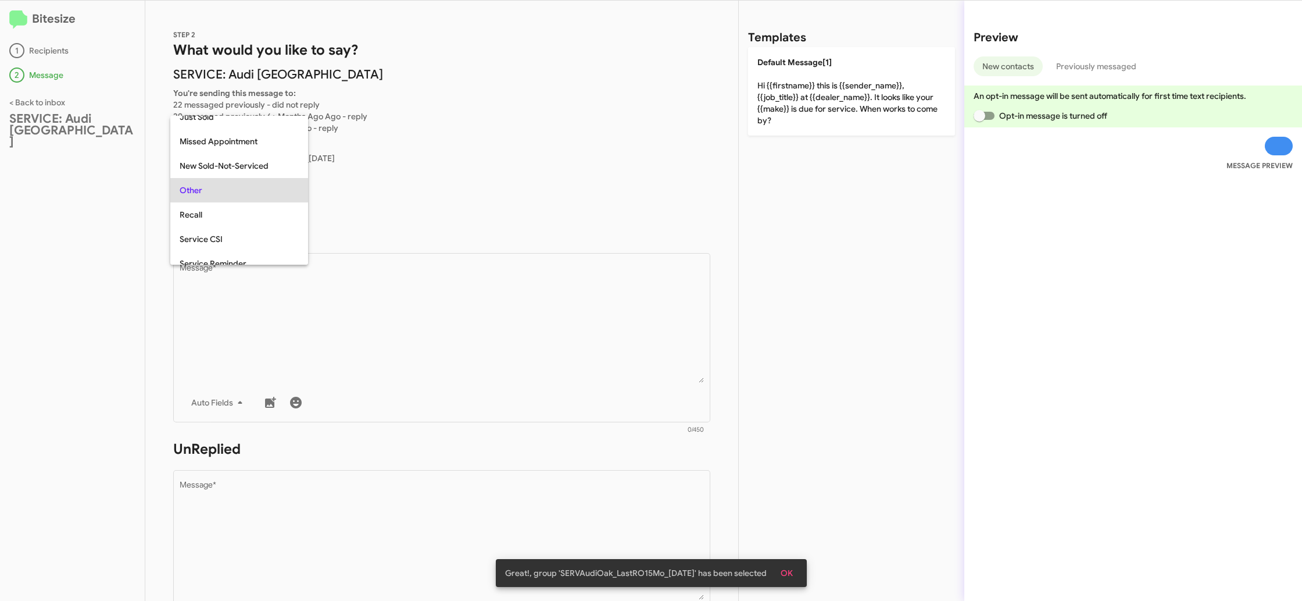
scroll to position [24, 0]
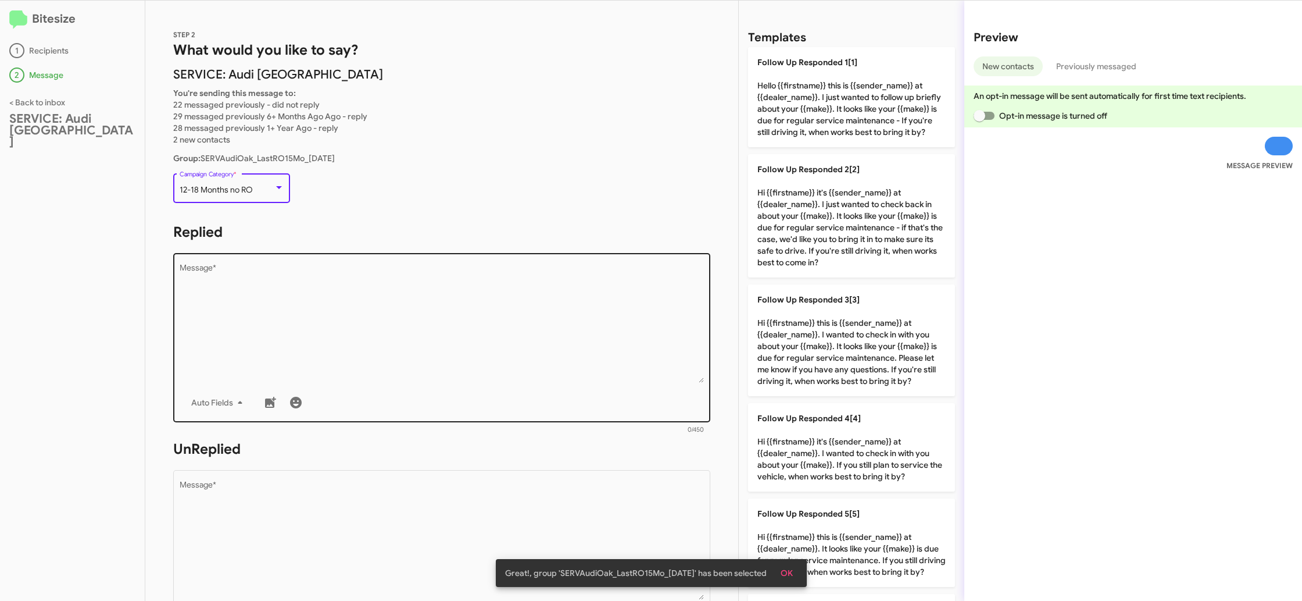
drag, startPoint x: 343, startPoint y: 286, endPoint x: 496, endPoint y: 310, distance: 154.7
click at [343, 280] on textarea "Message *" at bounding box center [442, 323] width 525 height 119
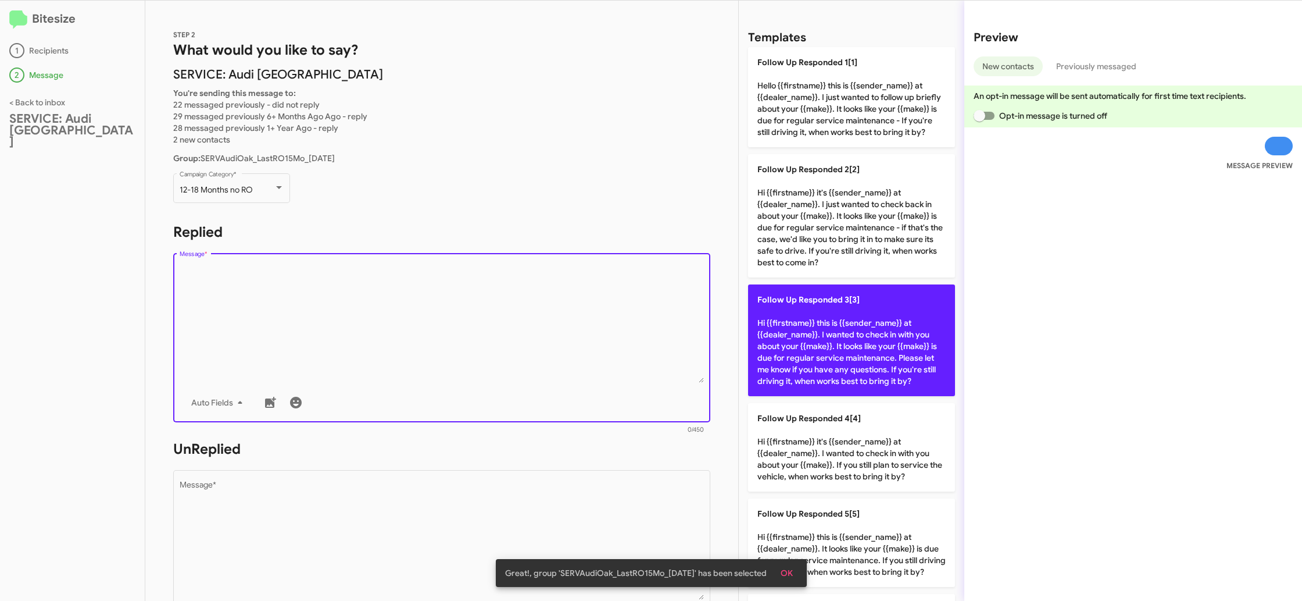
click at [850, 353] on p "Follow Up Responded 3[3] Hi {{firstname}} this is {{sender_name}} at {{dealer_n…" at bounding box center [851, 340] width 207 height 112
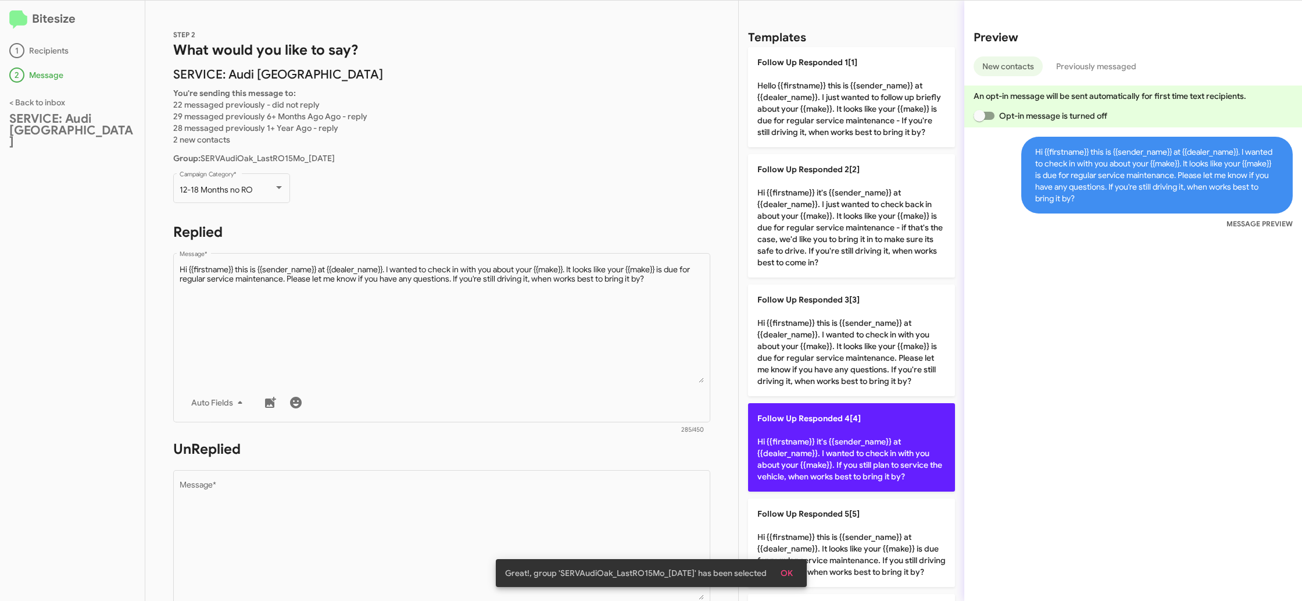
click at [831, 433] on p "Follow Up Responded 4[4] Hi {{firstname}} it's {{sender_name}} at {{dealer_name…" at bounding box center [851, 447] width 207 height 88
type textarea "Hi {{firstname}} it's {{sender_name}} at {{dealer_name}}. I wanted to check in …"
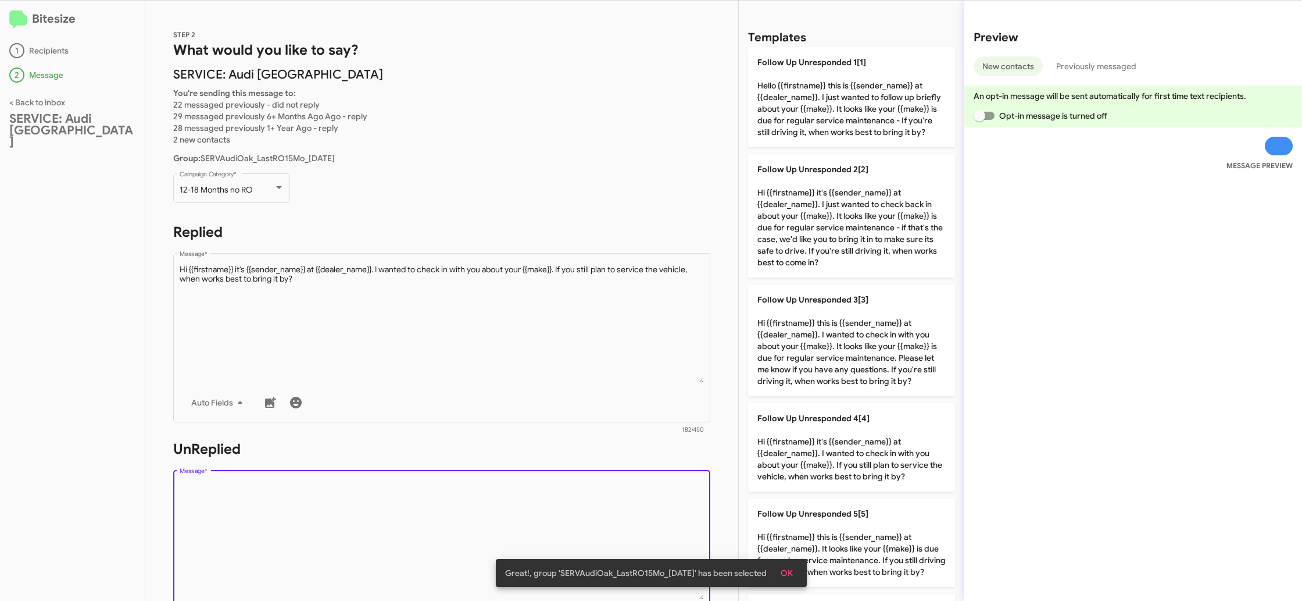
click at [450, 509] on textarea "Message *" at bounding box center [442, 540] width 525 height 119
click at [450, 510] on textarea "Message *" at bounding box center [442, 540] width 525 height 119
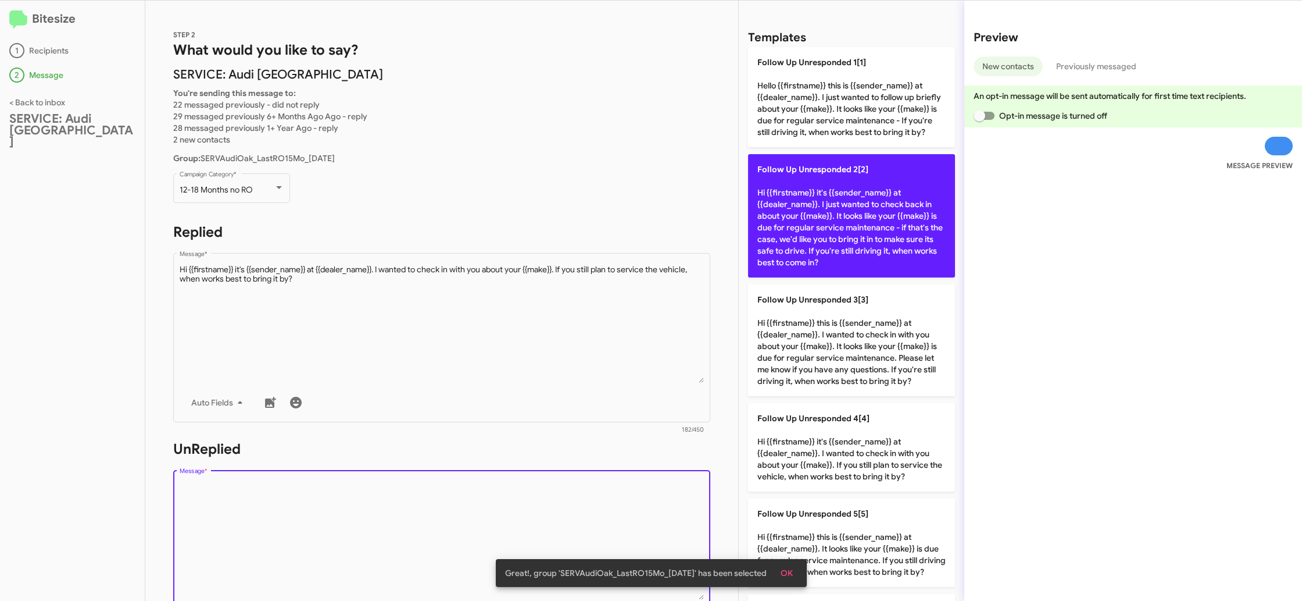
drag, startPoint x: 450, startPoint y: 510, endPoint x: 805, endPoint y: 196, distance: 473.6
click at [498, 457] on form "UnReplied Drop image here to insert Auto Fields Message * 0/450" at bounding box center [441, 545] width 537 height 212
click at [829, 165] on span "Follow Up Unresponded 2[2]" at bounding box center [812, 169] width 111 height 10
type textarea "Hi {{firstname}} it's {{sender_name}} at {{dealer_name}}. I just wanted to chec…"
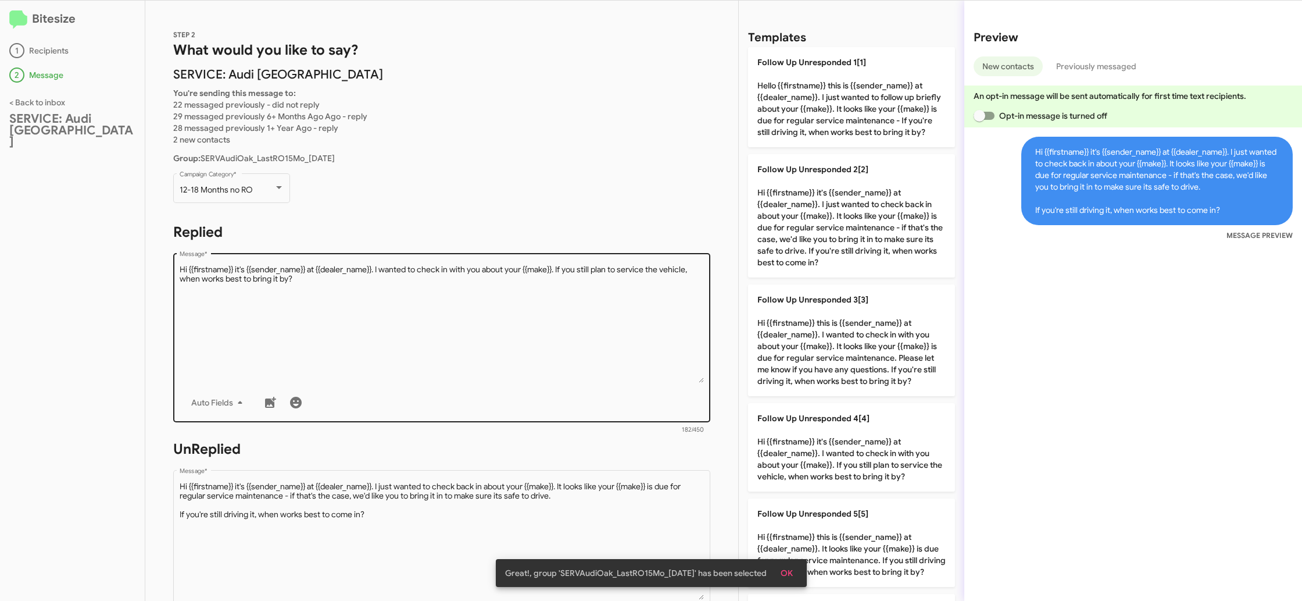
scroll to position [419, 0]
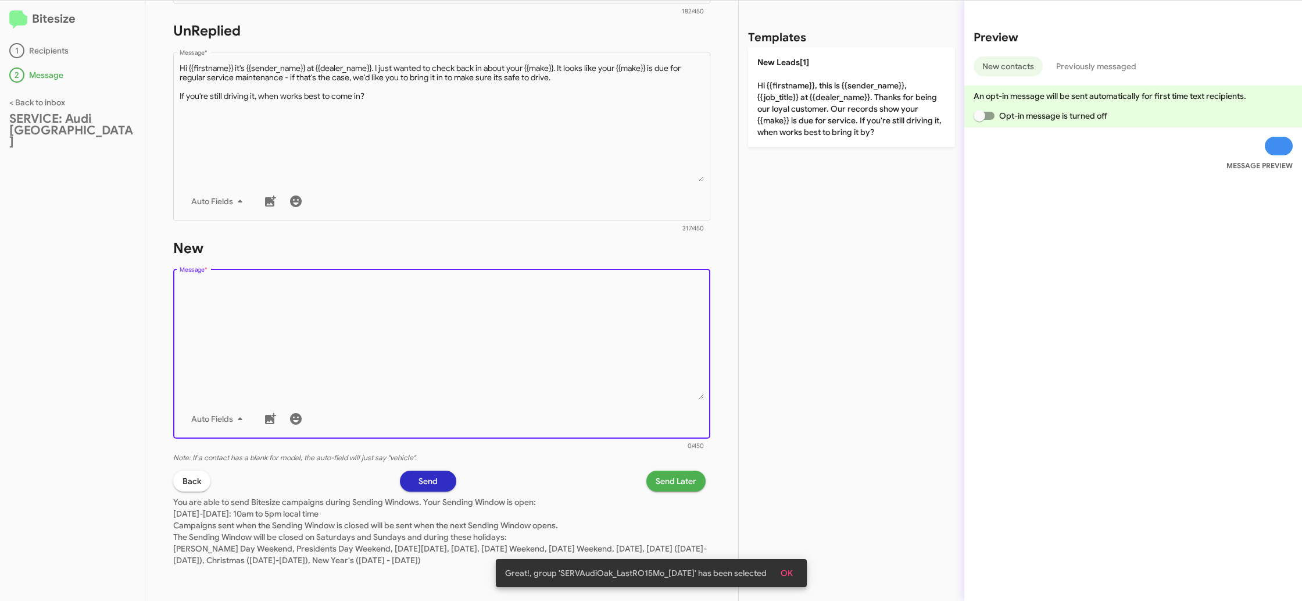
click at [505, 308] on textarea "Message *" at bounding box center [442, 339] width 525 height 119
drag, startPoint x: 505, startPoint y: 308, endPoint x: 610, endPoint y: 231, distance: 130.2
click at [555, 269] on div "Drop image here to insert Auto Fields Message *" at bounding box center [442, 352] width 525 height 171
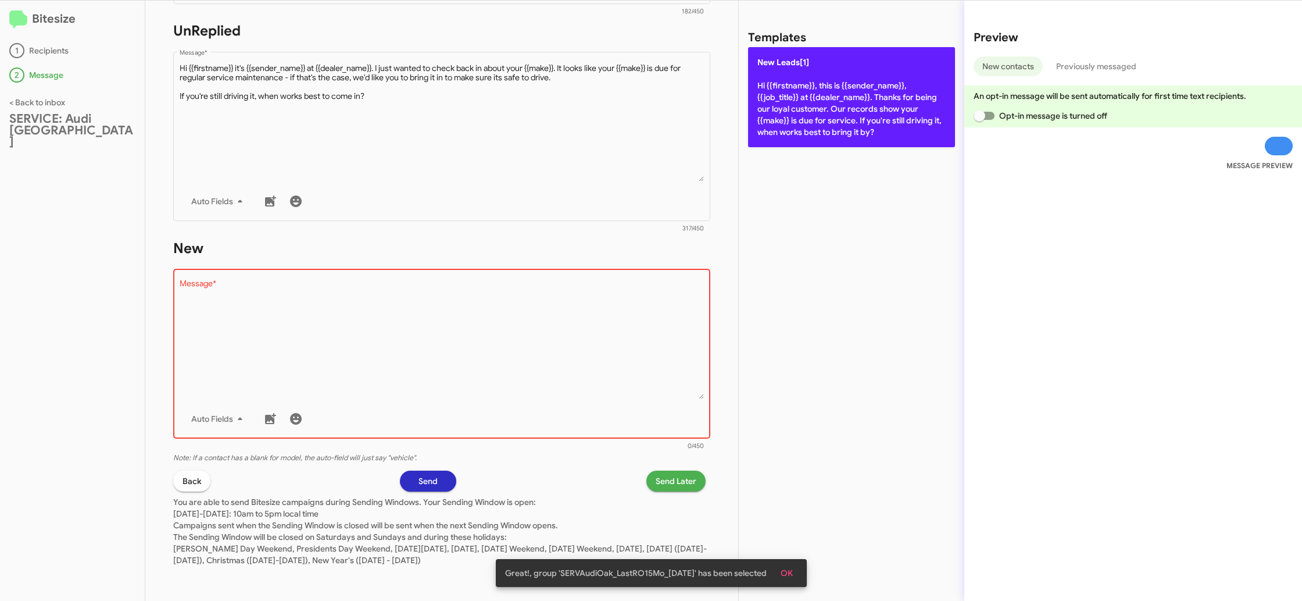
click at [780, 127] on p "New Leads[1] Hi {{firstname}}, this is {{sender_name}}, {{job_title}} at {{deal…" at bounding box center [851, 97] width 207 height 100
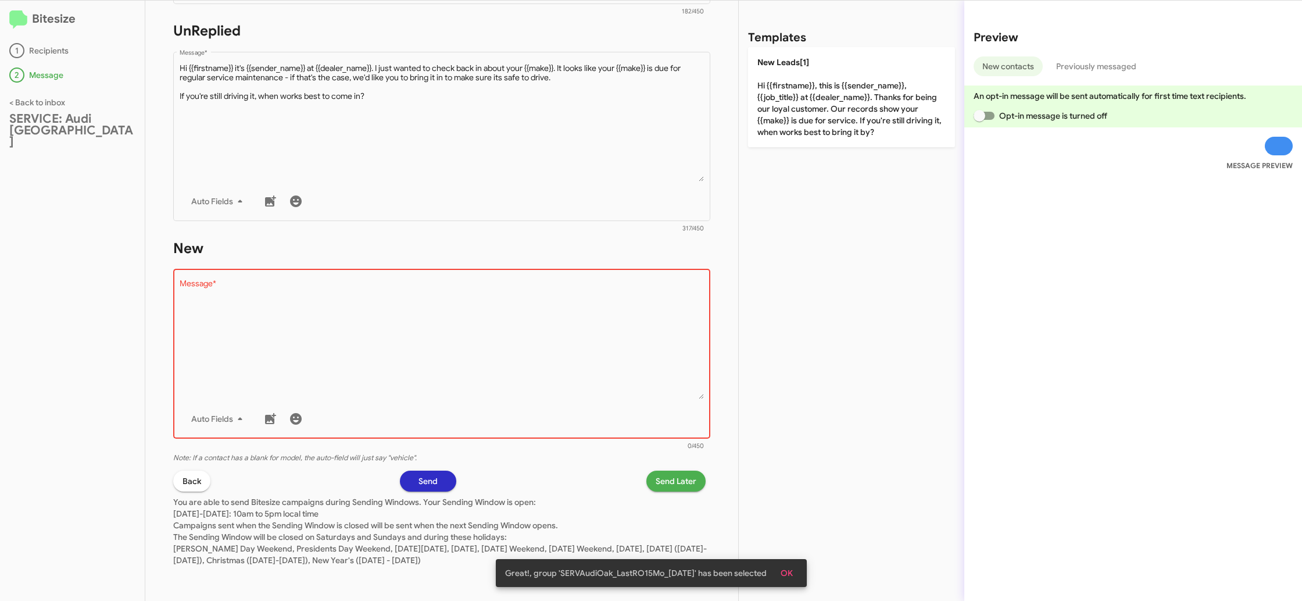
type textarea "Hi {{firstname}}, this is {{sender_name}}, {{job_title}} at {{dealer_name}}. Th…"
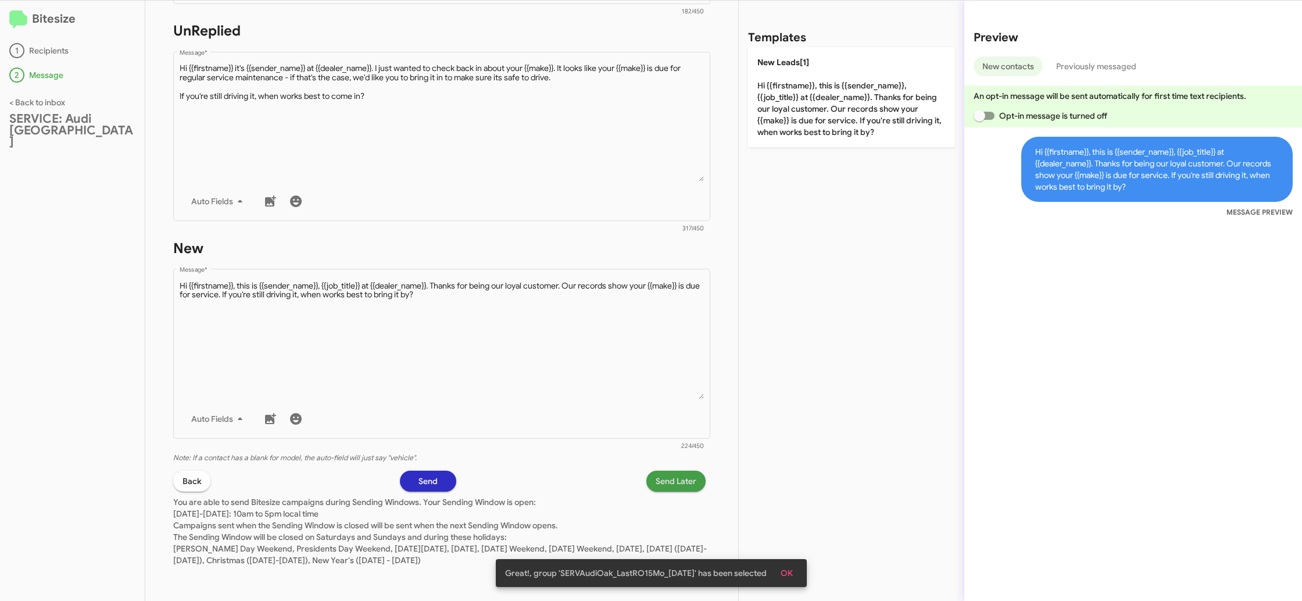
click at [677, 481] on span "Send Later" at bounding box center [676, 480] width 41 height 21
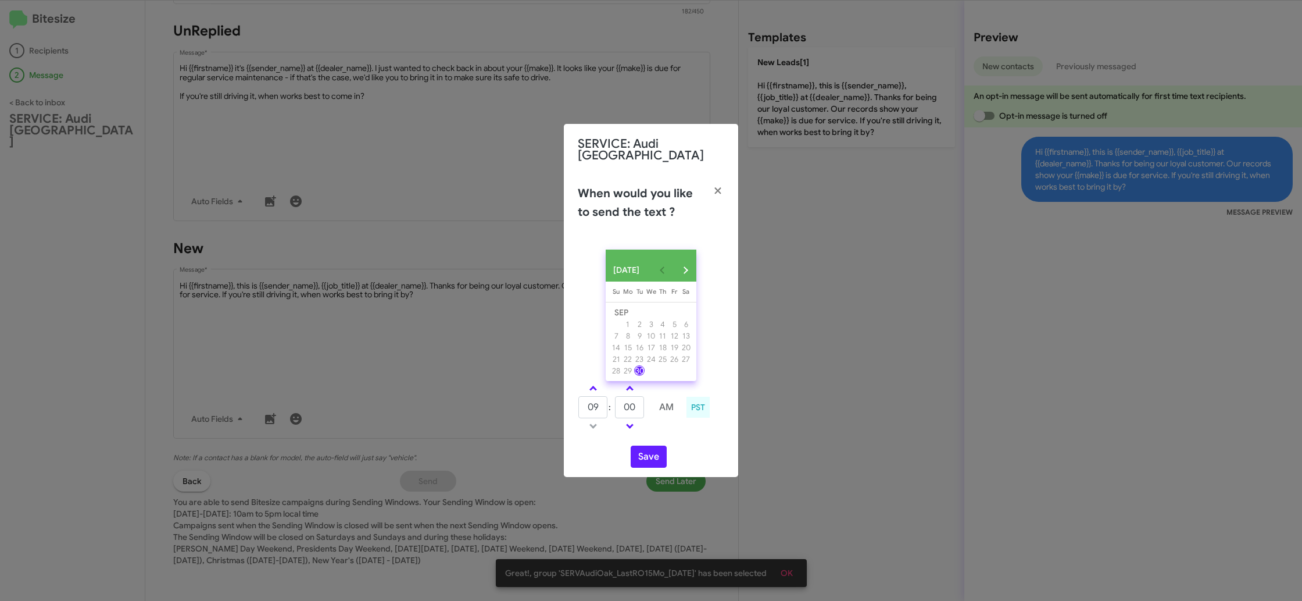
type input "08"
type input "55"
click at [591, 382] on link at bounding box center [593, 387] width 20 height 13
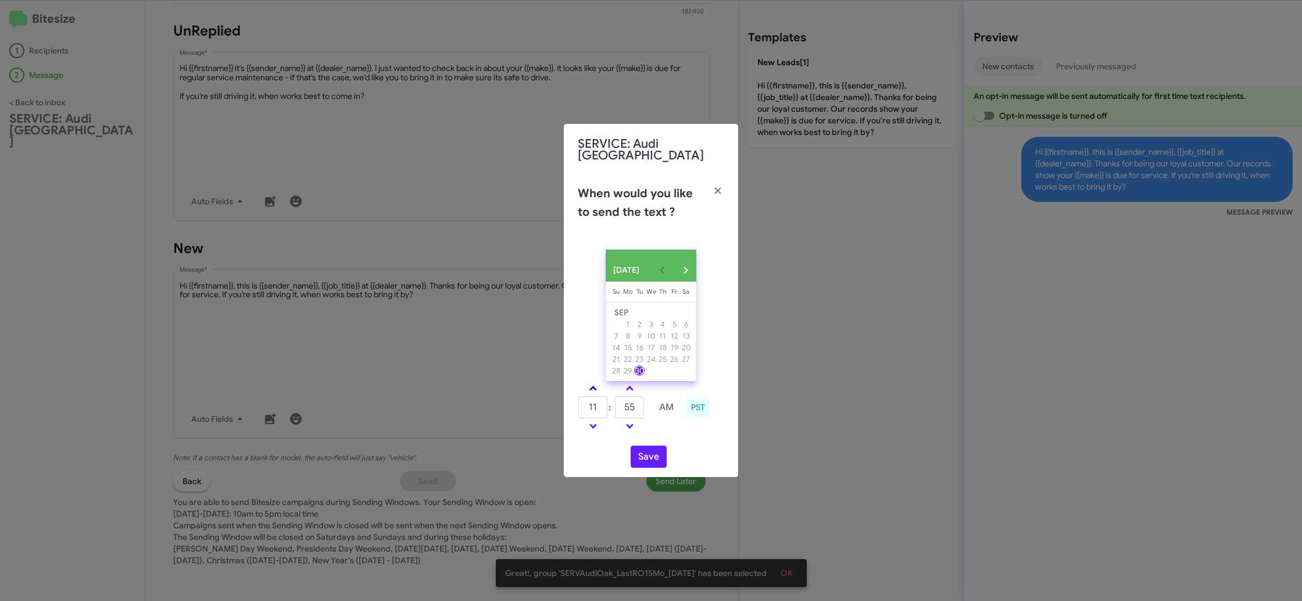
click at [591, 382] on link at bounding box center [593, 387] width 20 height 13
type input "02"
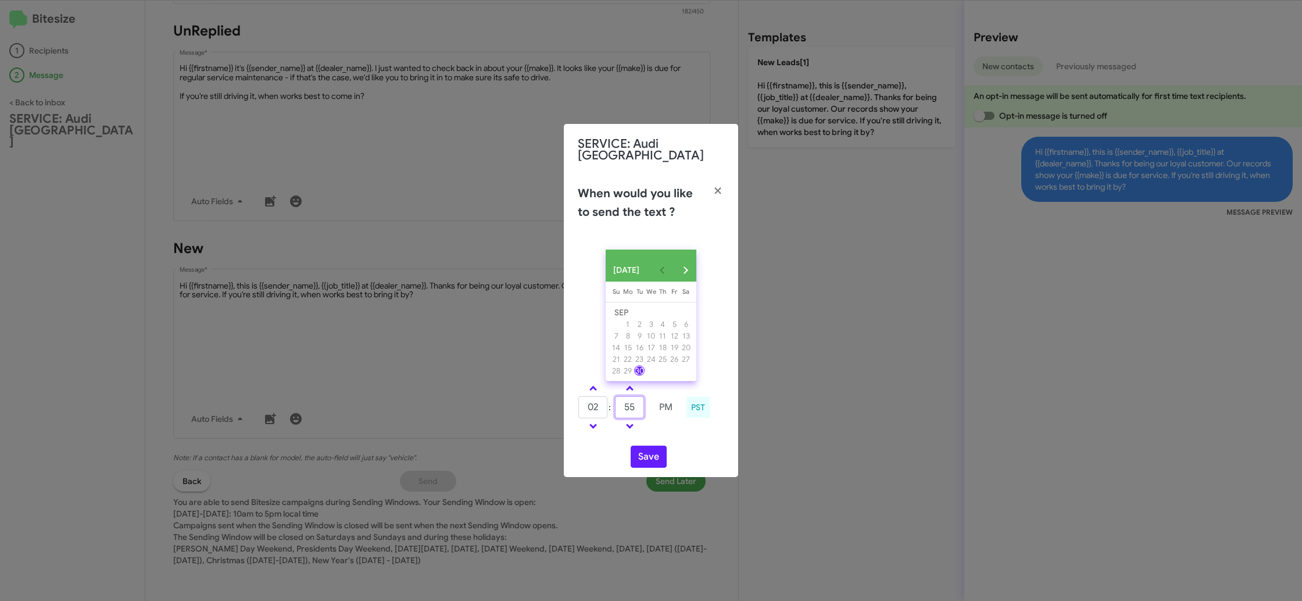
click at [639, 406] on input "55" at bounding box center [629, 407] width 29 height 22
type input "5"
type input "05"
drag, startPoint x: 675, startPoint y: 434, endPoint x: 638, endPoint y: 456, distance: 43.1
click at [674, 434] on div "02 : 05 PM PST" at bounding box center [651, 408] width 164 height 55
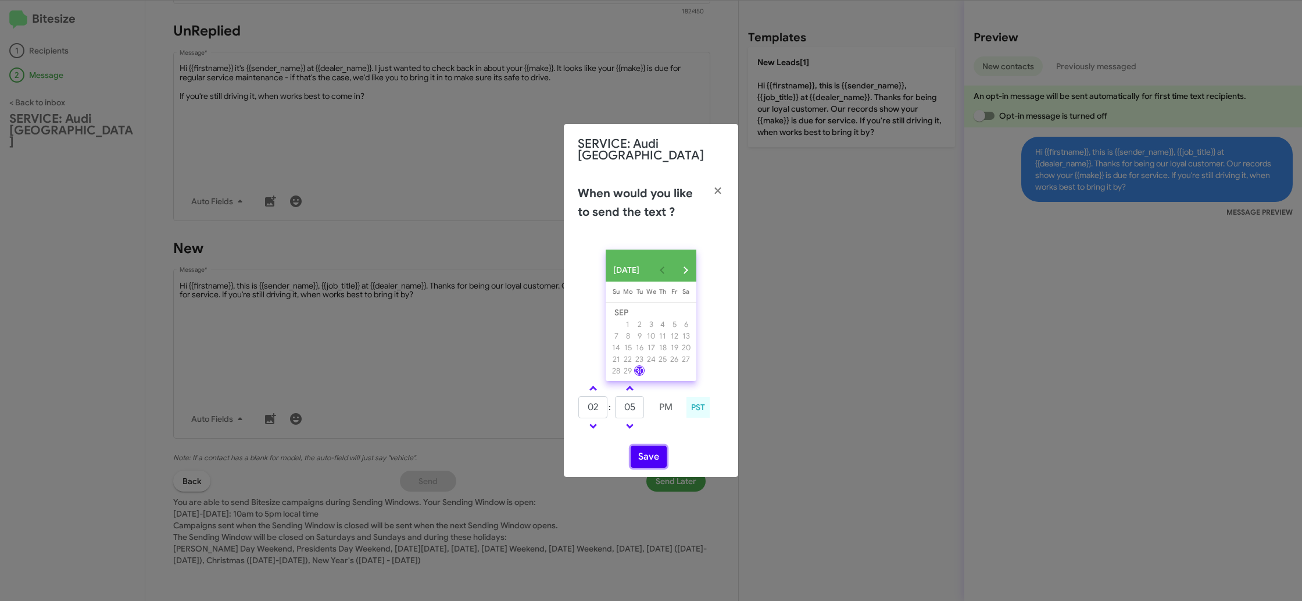
click at [638, 456] on button "Save" at bounding box center [649, 456] width 36 height 22
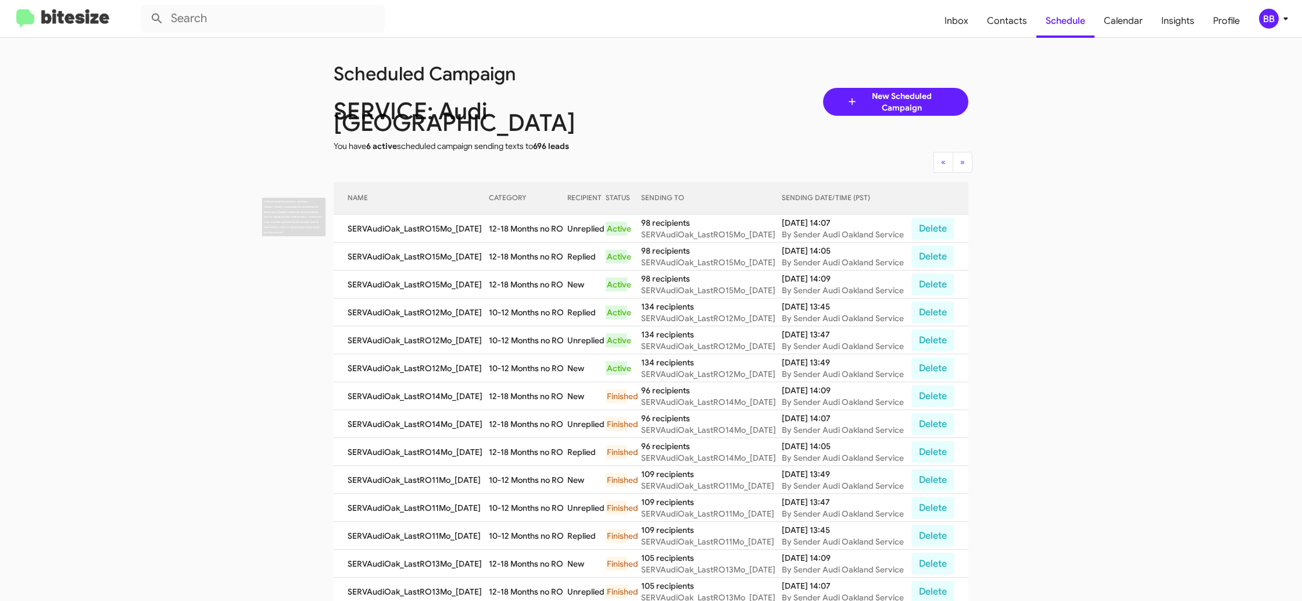
click at [503, 218] on td "12-18 Months no RO" at bounding box center [528, 229] width 78 height 28
copy td "12-18 Months no RO"
drag, startPoint x: 1267, startPoint y: 17, endPoint x: 1260, endPoint y: 26, distance: 11.2
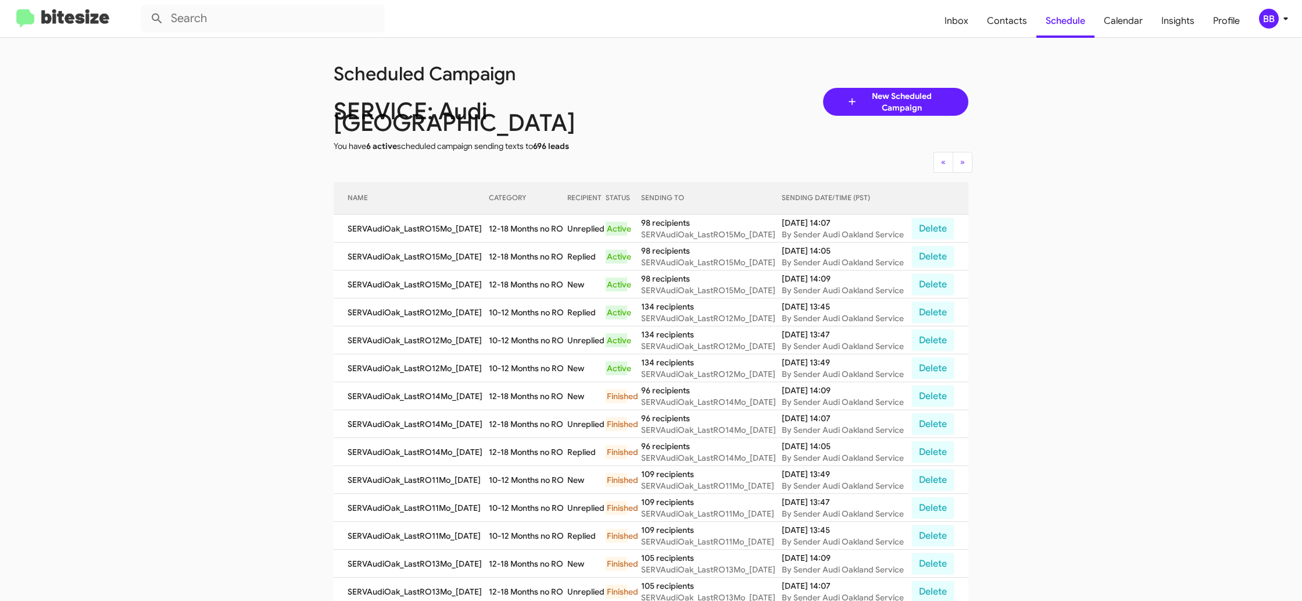
click at [1267, 17] on div "BB" at bounding box center [1269, 19] width 20 height 20
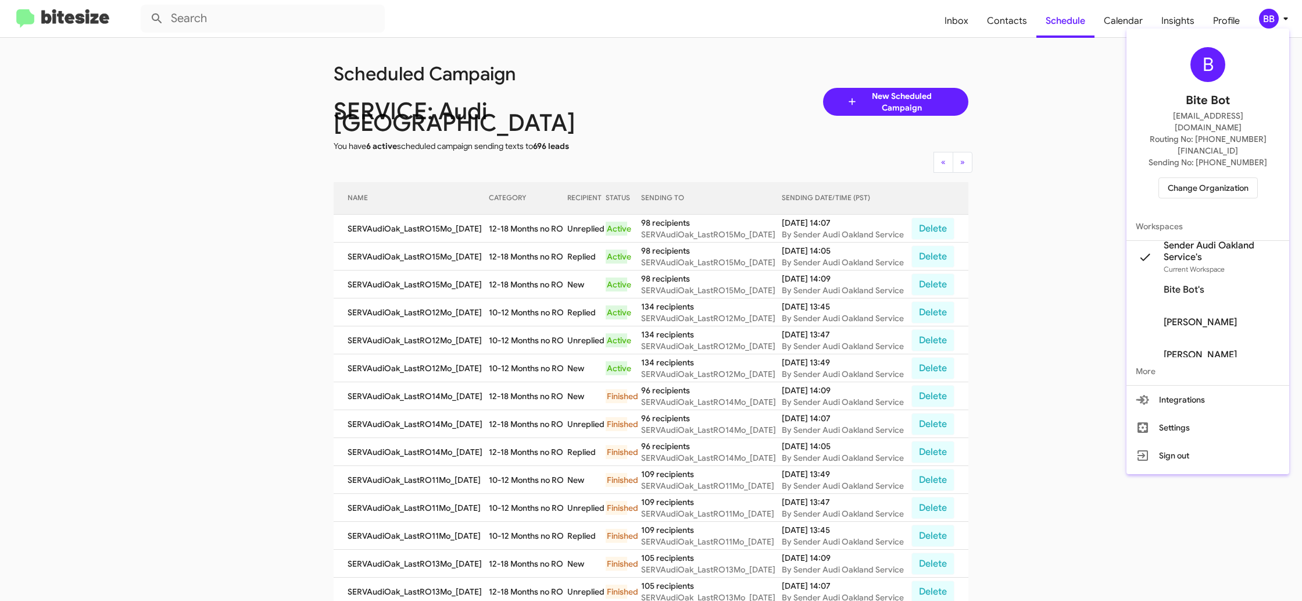
click at [1194, 178] on span "Change Organization" at bounding box center [1208, 188] width 81 height 20
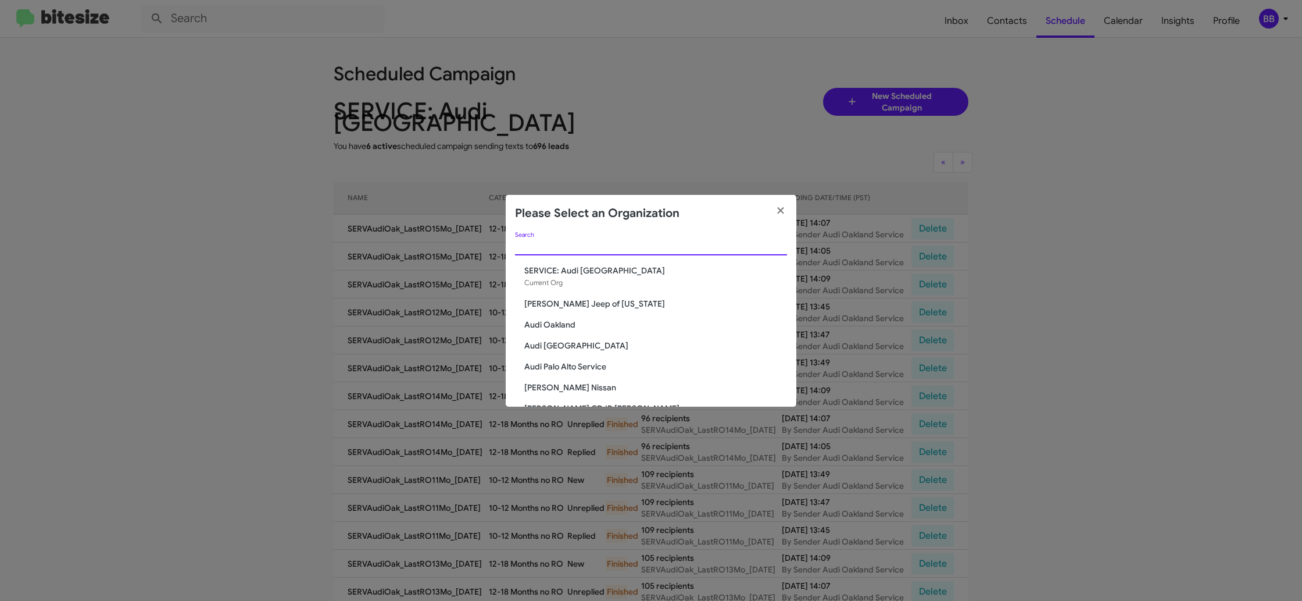
click at [585, 249] on input "Search" at bounding box center [651, 246] width 272 height 9
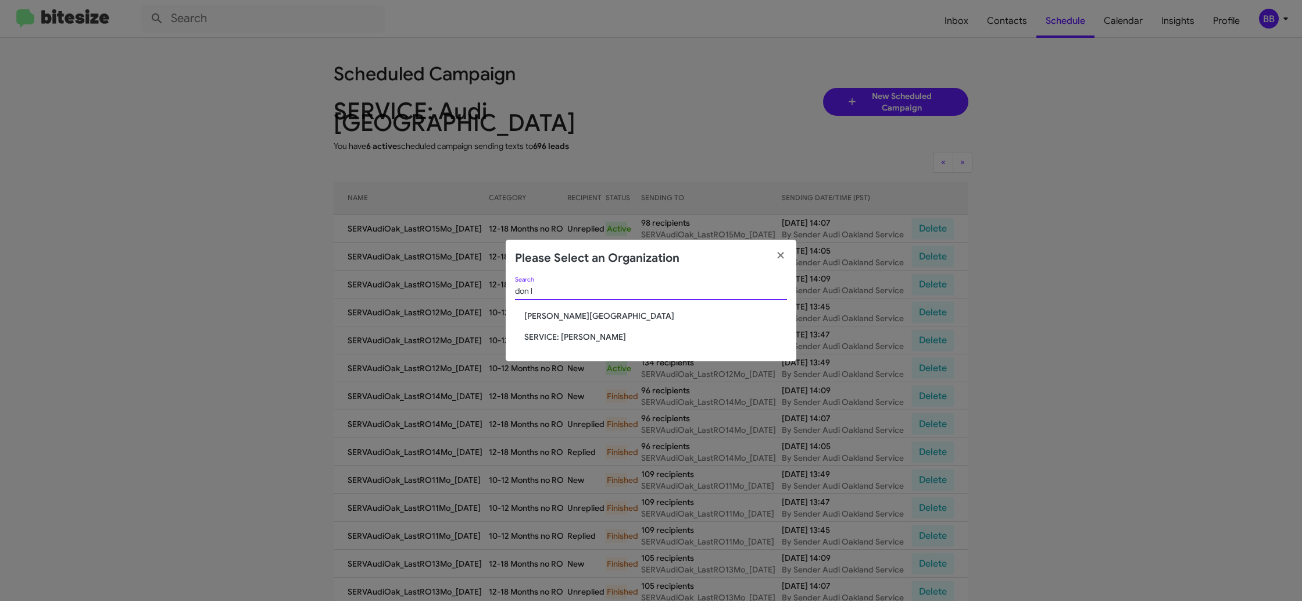
type input "don l"
click at [576, 310] on span "[PERSON_NAME][GEOGRAPHIC_DATA]" at bounding box center [655, 316] width 263 height 12
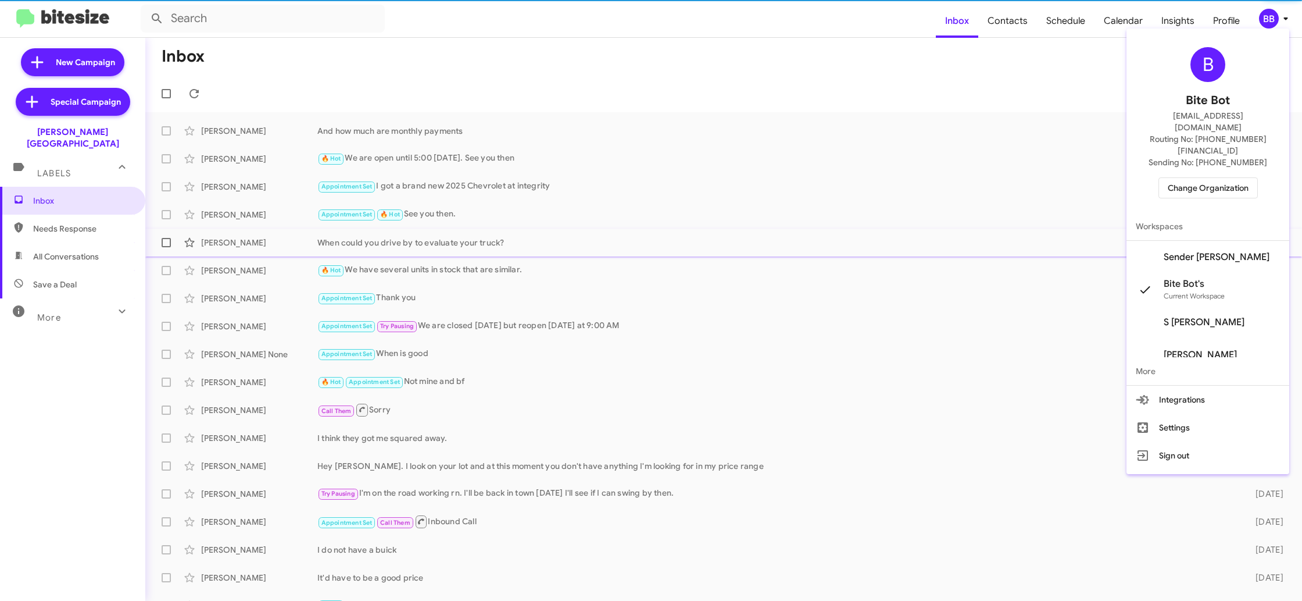
click at [1209, 251] on span "Sender [PERSON_NAME]" at bounding box center [1217, 257] width 106 height 12
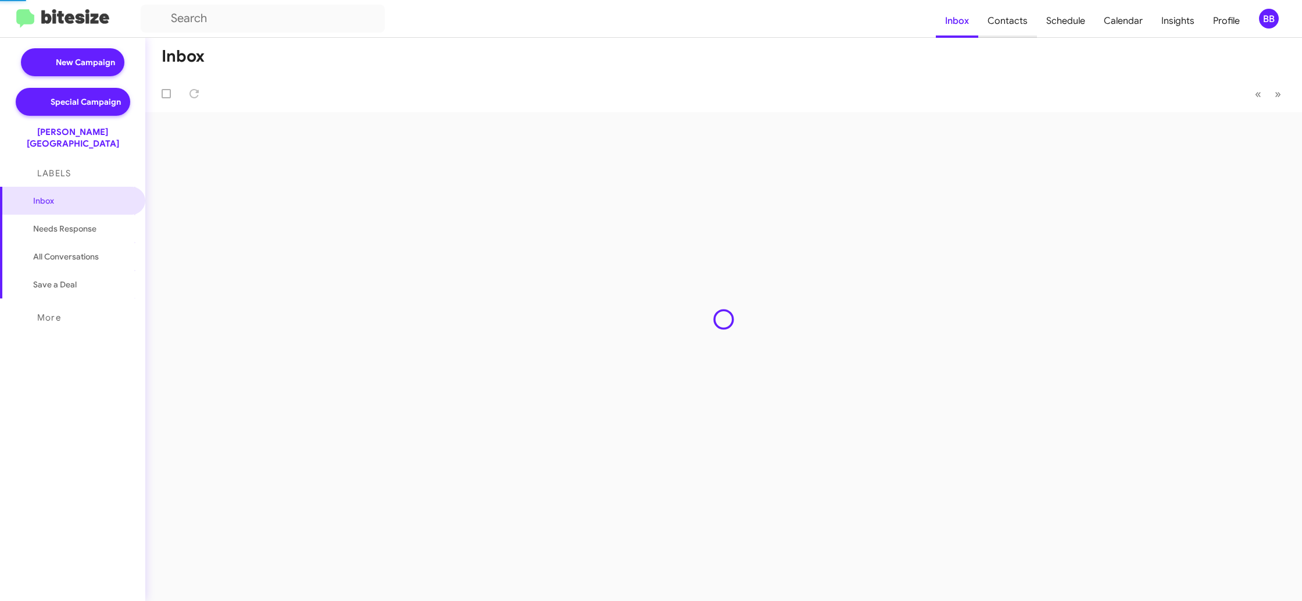
click at [1000, 19] on span "Contacts" at bounding box center [1007, 21] width 59 height 34
click at [1000, 18] on span "Contacts" at bounding box center [1007, 21] width 59 height 34
type input "in:groups"
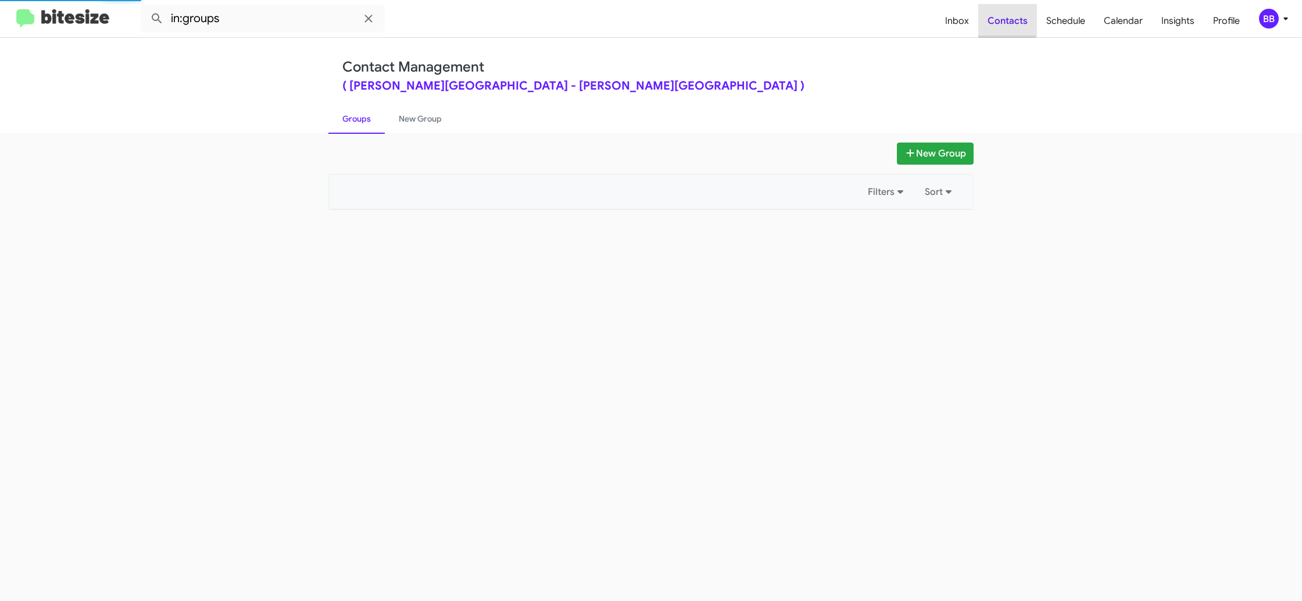
click at [1000, 18] on span "Contacts" at bounding box center [1007, 21] width 59 height 34
click at [1001, 18] on span "Contacts" at bounding box center [1007, 21] width 59 height 34
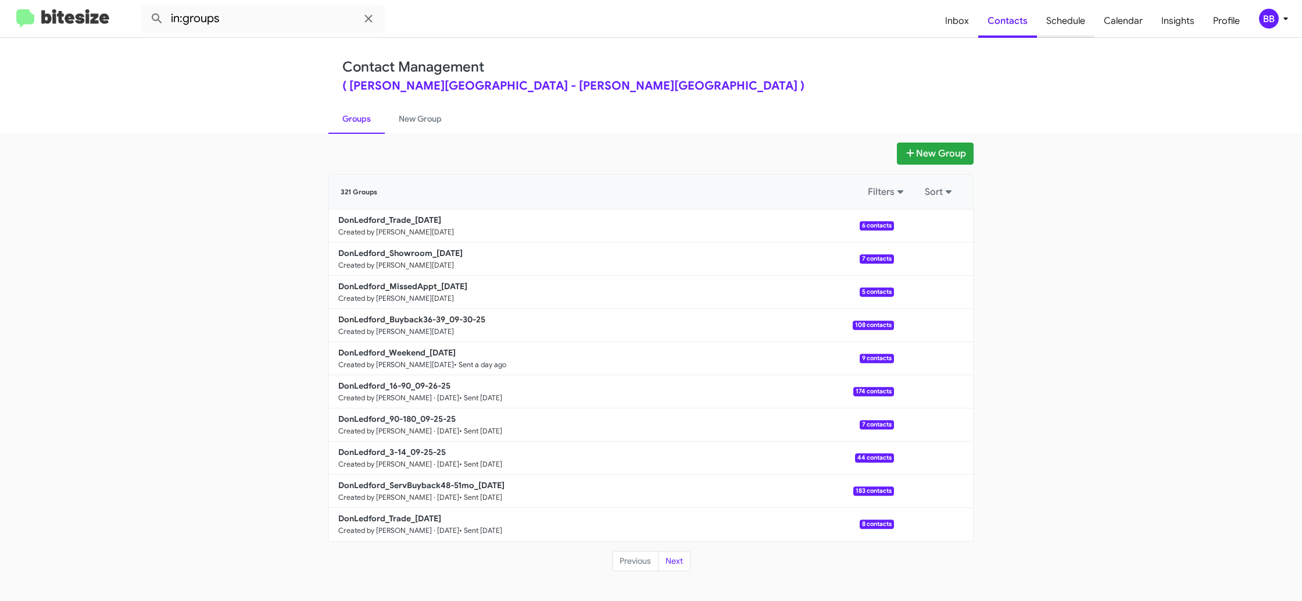
click at [1057, 20] on span "Schedule" at bounding box center [1066, 21] width 58 height 34
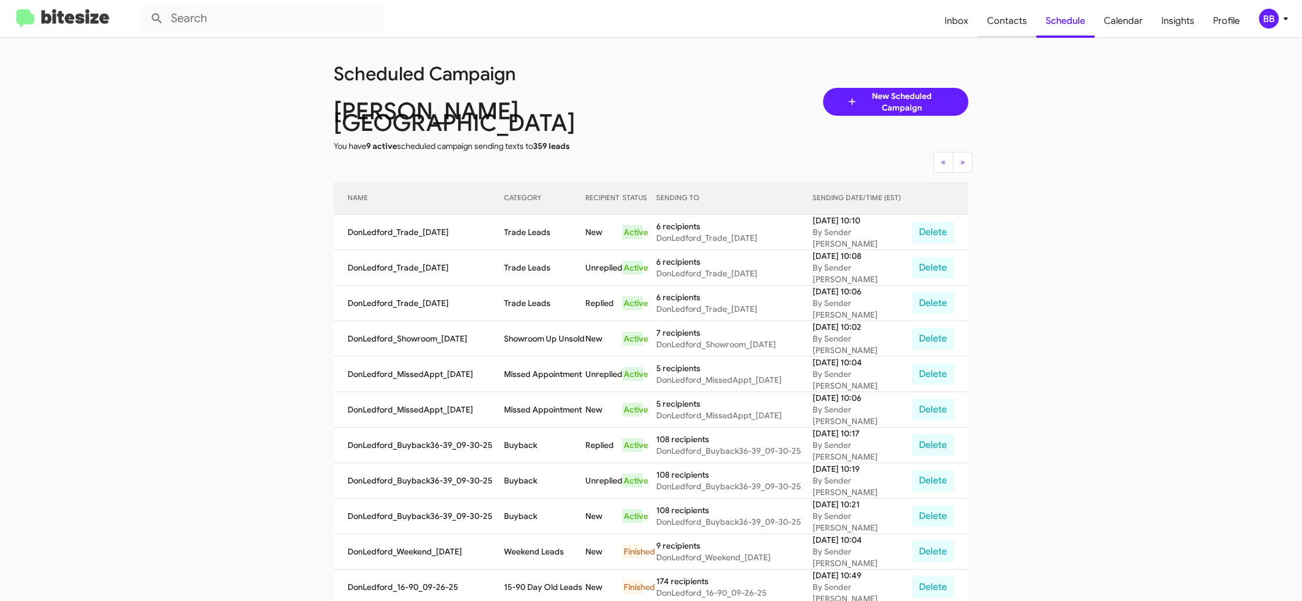
click at [1012, 23] on span "Contacts" at bounding box center [1007, 21] width 59 height 34
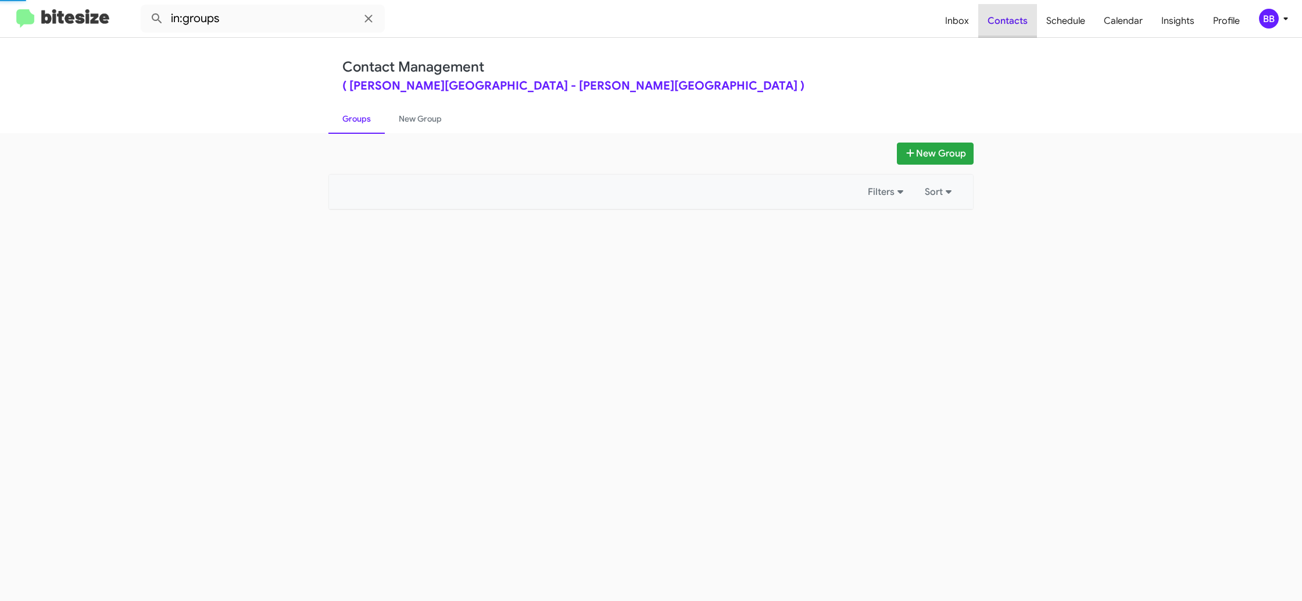
drag, startPoint x: 1012, startPoint y: 23, endPoint x: 1001, endPoint y: 23, distance: 11.0
click at [1010, 23] on span "Contacts" at bounding box center [1007, 21] width 59 height 34
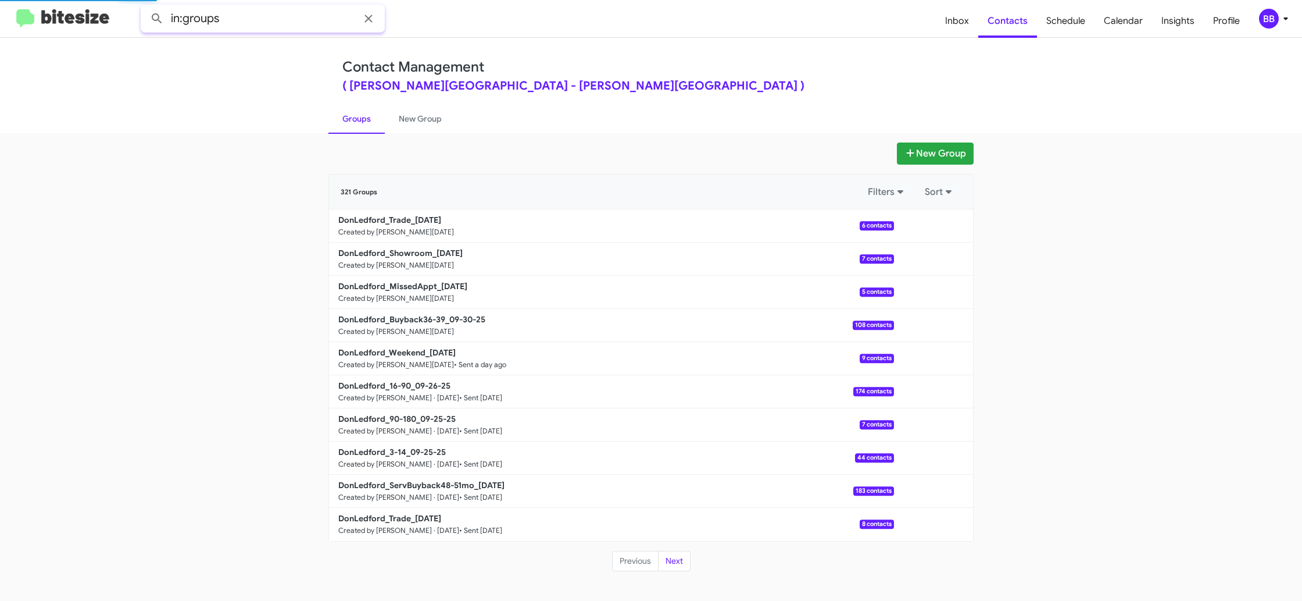
click at [320, 24] on input "in:groups" at bounding box center [263, 19] width 244 height 28
type input "in:groups show"
click at [145, 7] on button at bounding box center [156, 18] width 23 height 23
